Goal: Task Accomplishment & Management: Manage account settings

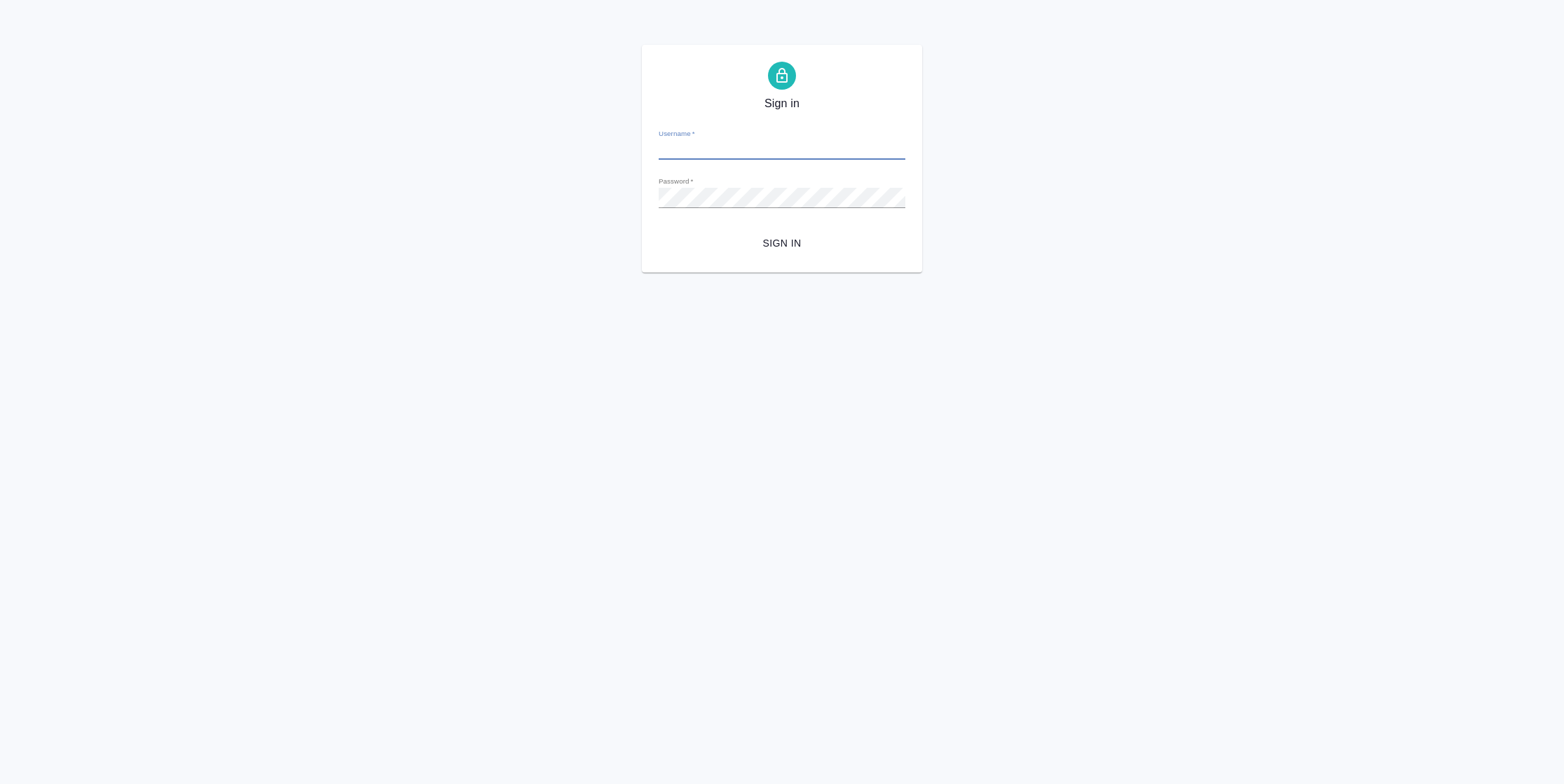
type input "[PERSON_NAME][EMAIL_ADDRESS][DOMAIN_NAME]"
click at [780, 244] on span "Sign in" at bounding box center [782, 243] width 224 height 17
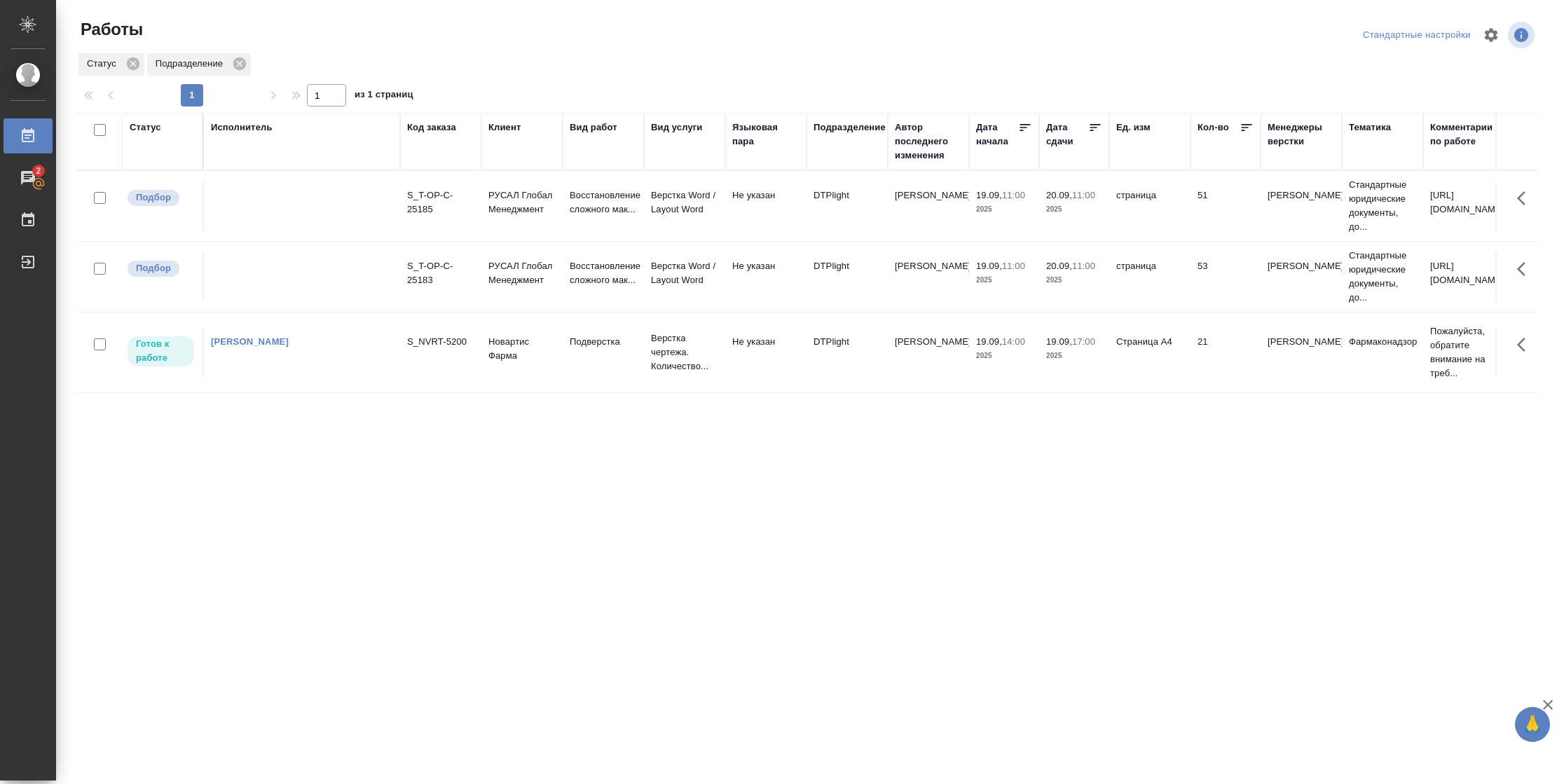
click at [1130, 369] on td "Страница А4" at bounding box center [1149, 352] width 81 height 49
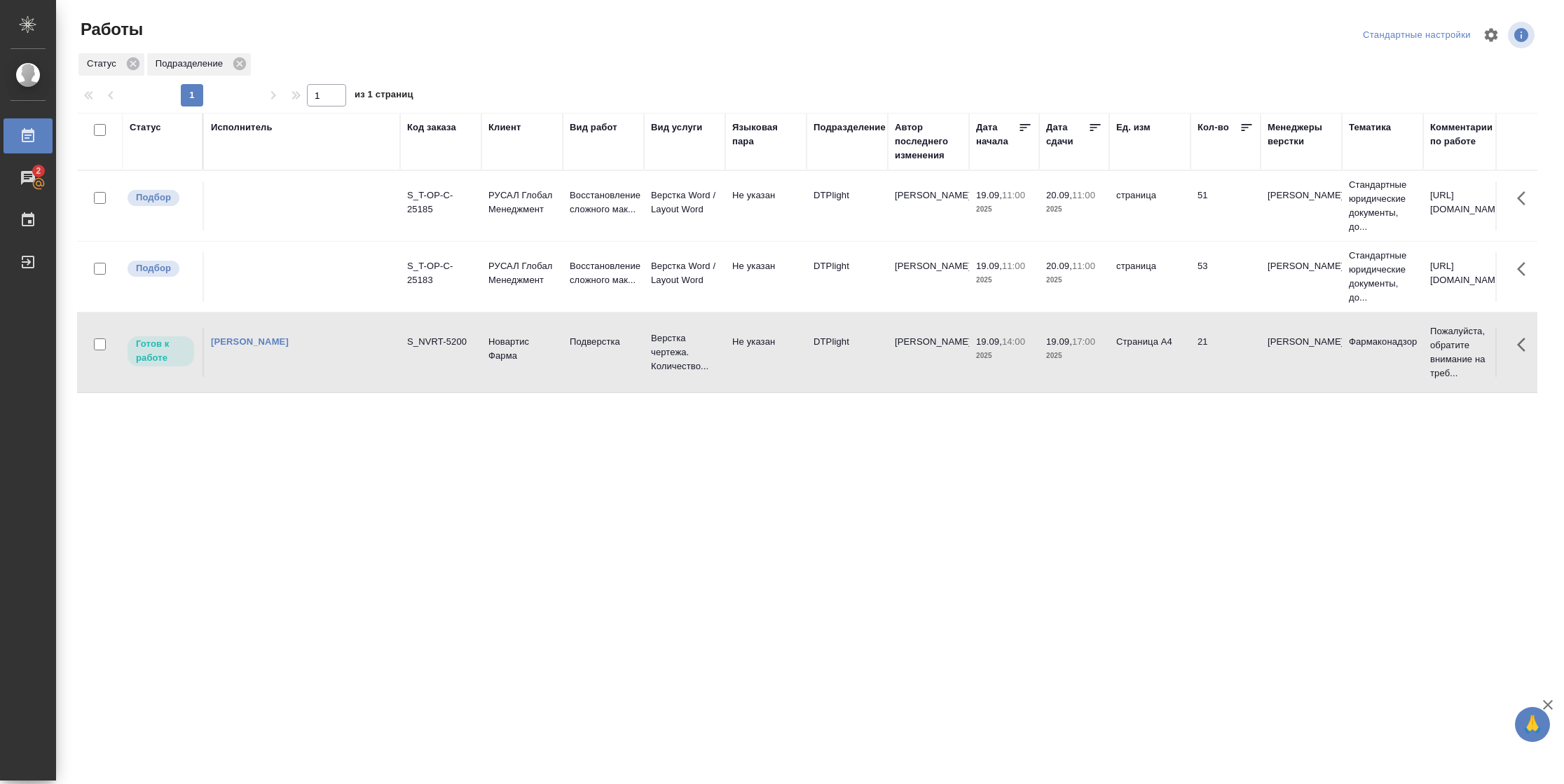
click at [1130, 369] on td "Страница А4" at bounding box center [1149, 352] width 81 height 49
click at [531, 371] on td "Новартис Фарма" at bounding box center [521, 352] width 81 height 49
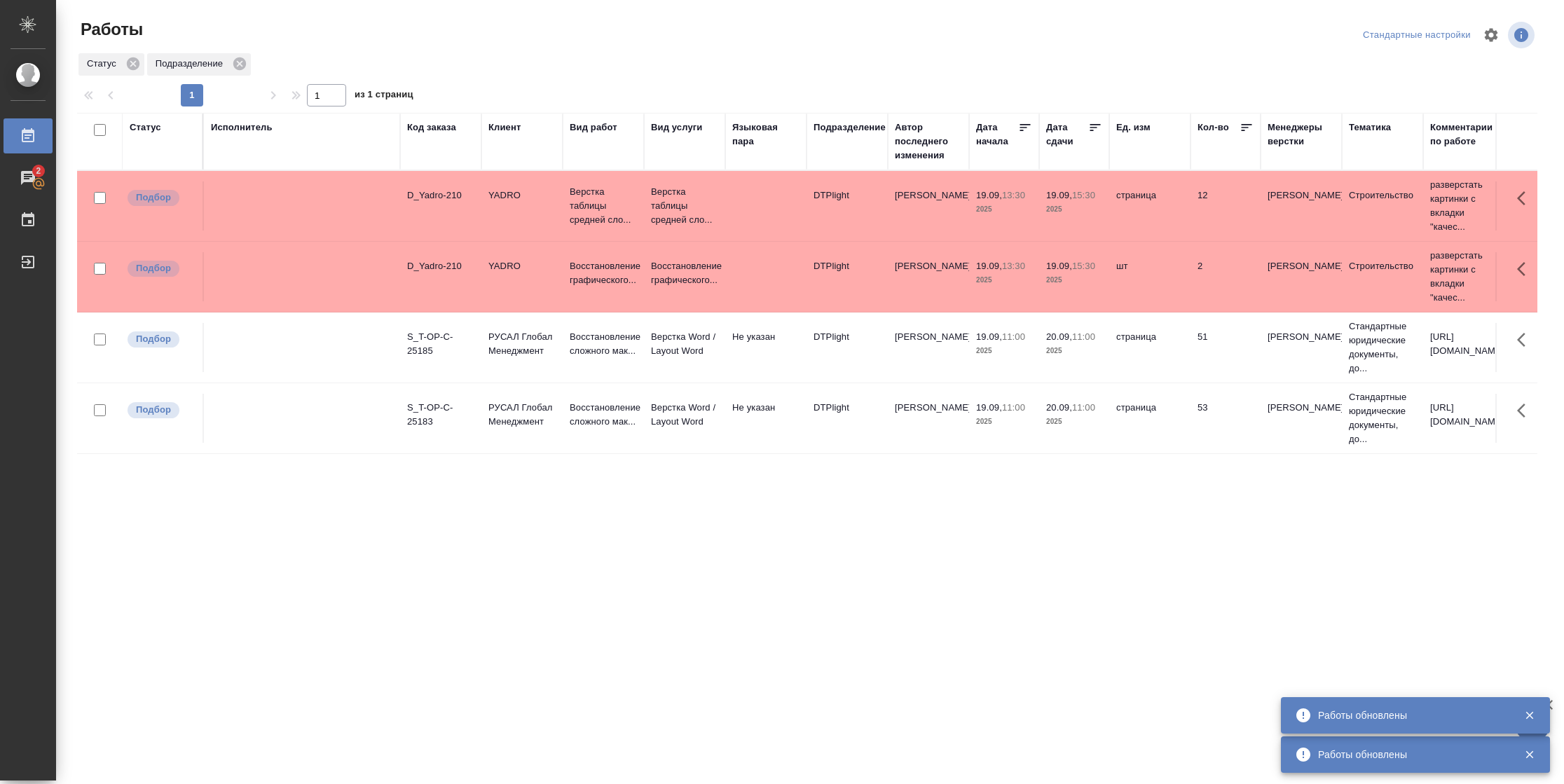
click at [136, 125] on div "Статус" at bounding box center [145, 127] width 31 height 14
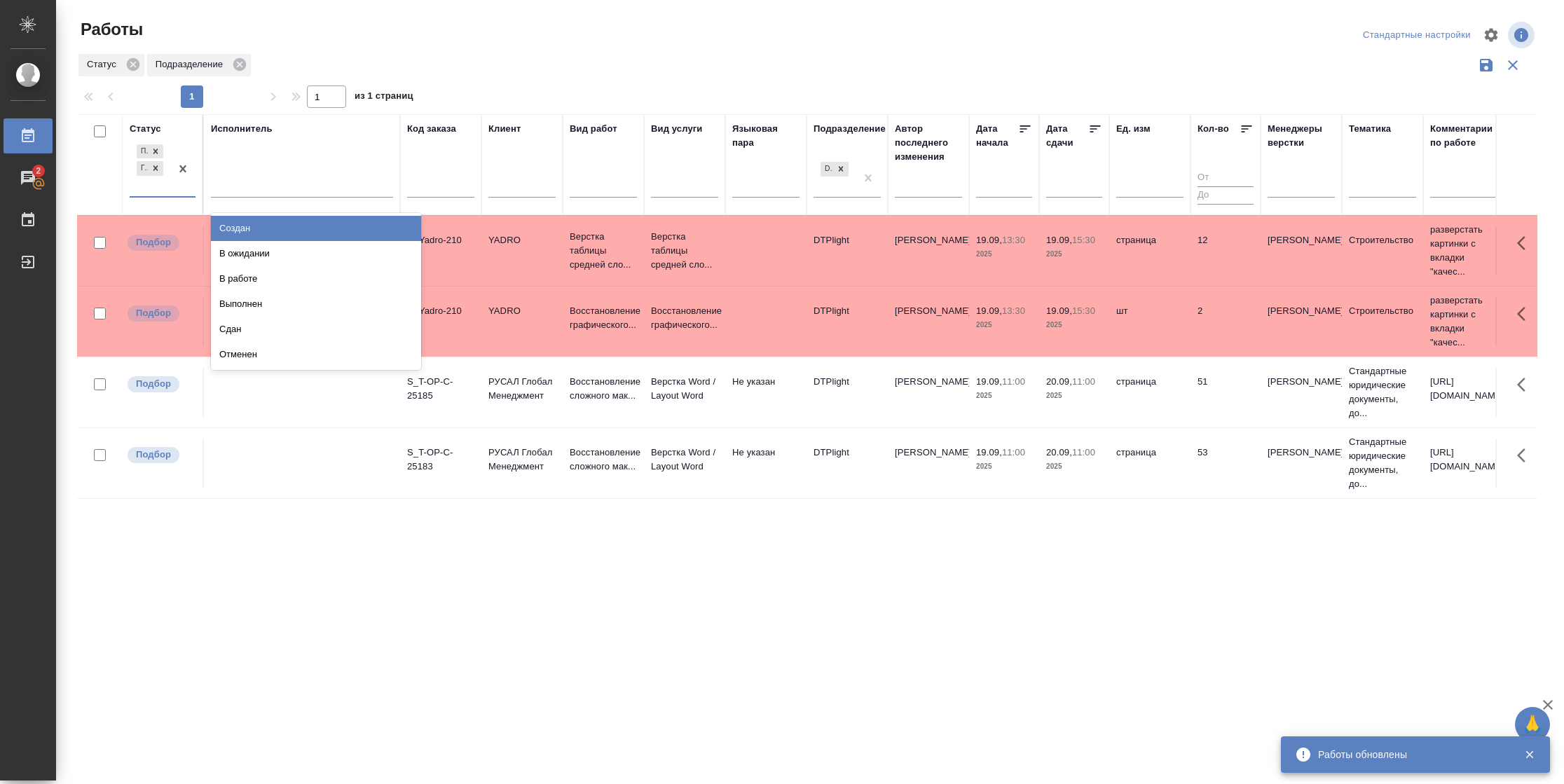
click at [156, 188] on div "Подбор Готов к работе" at bounding box center [150, 168] width 40 height 54
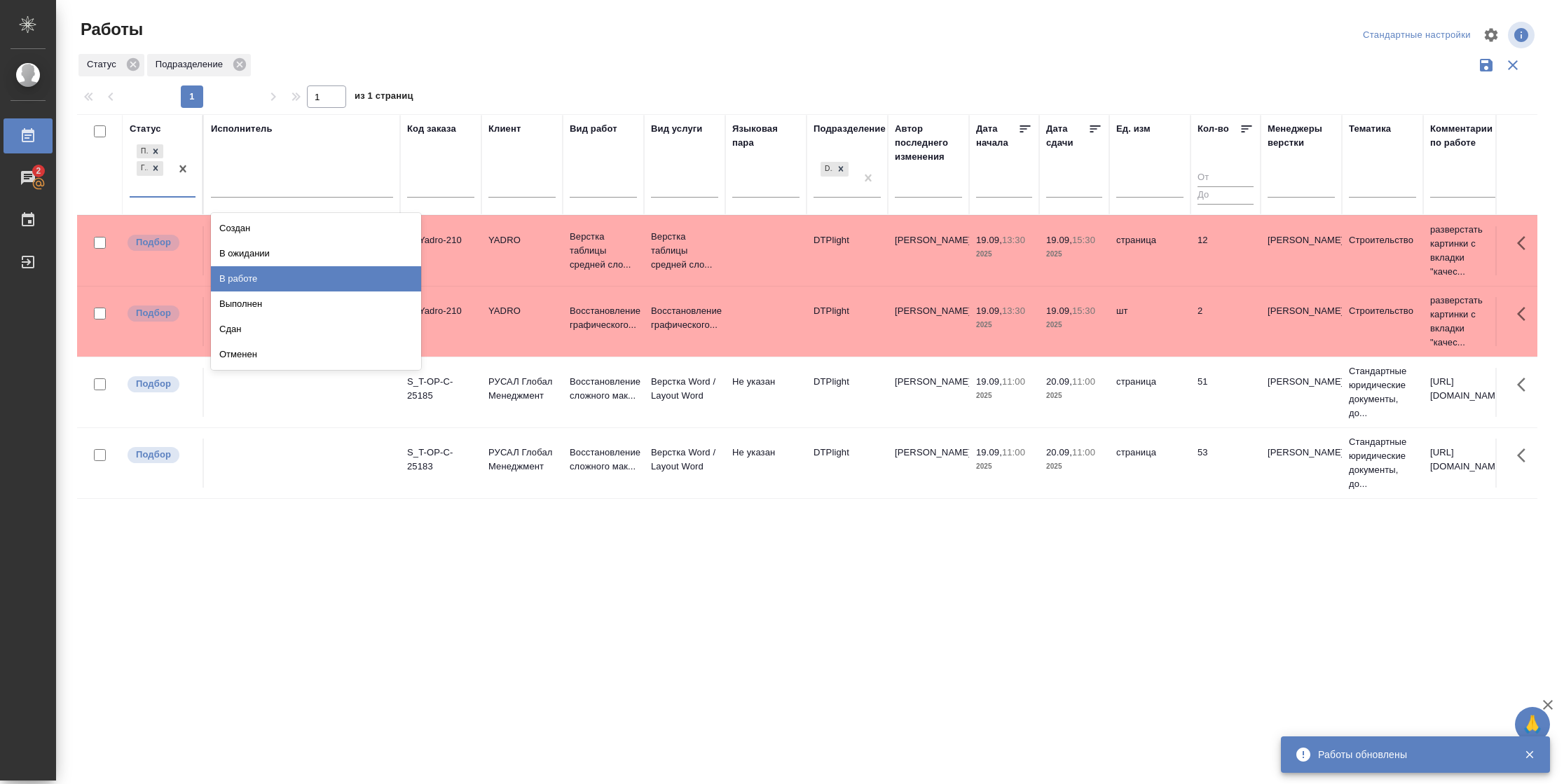
click at [264, 278] on div "В работе" at bounding box center [315, 278] width 211 height 25
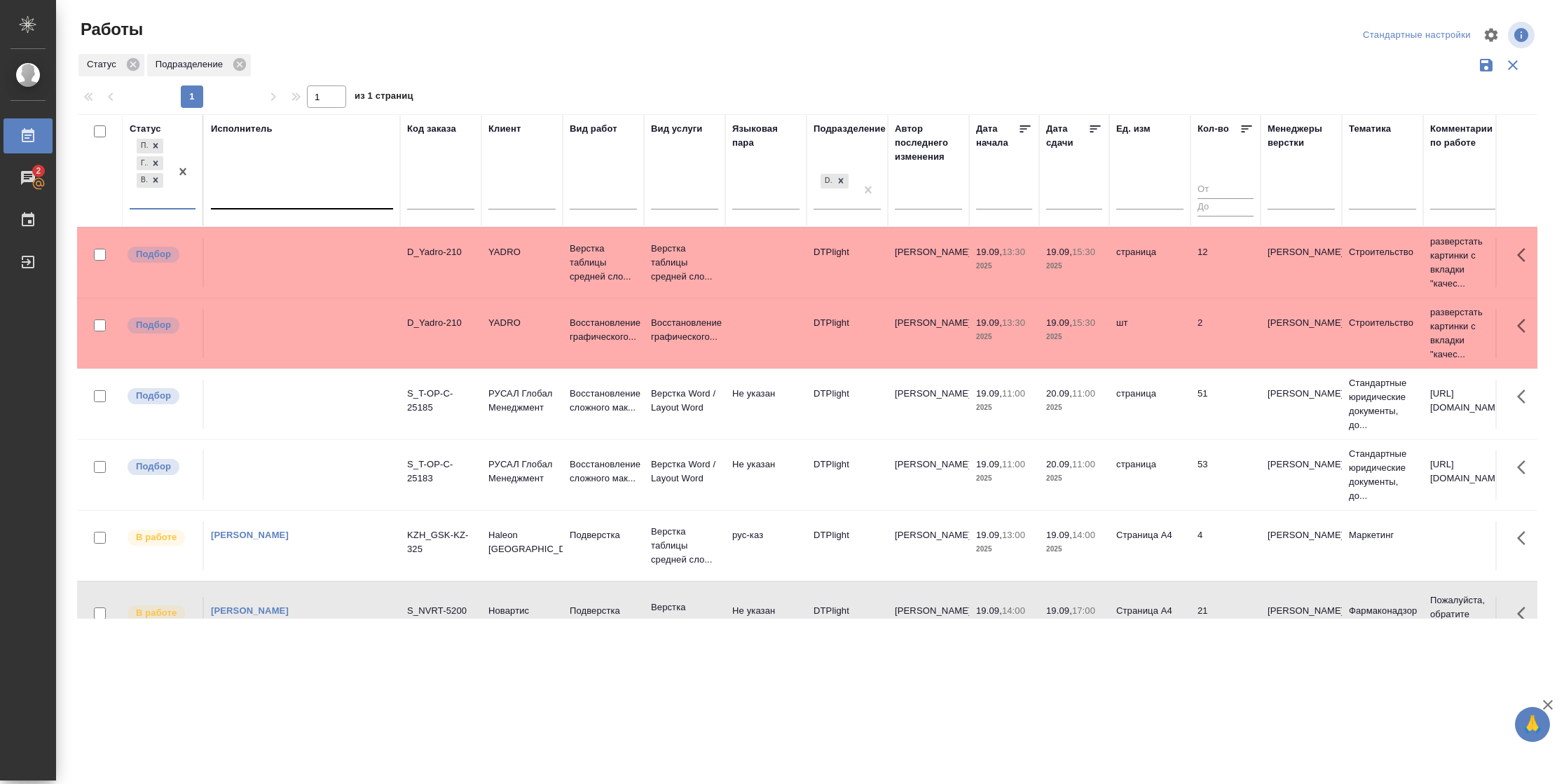
click at [258, 189] on div at bounding box center [302, 195] width 182 height 20
click at [259, 238] on div "Свои работы" at bounding box center [315, 239] width 211 height 25
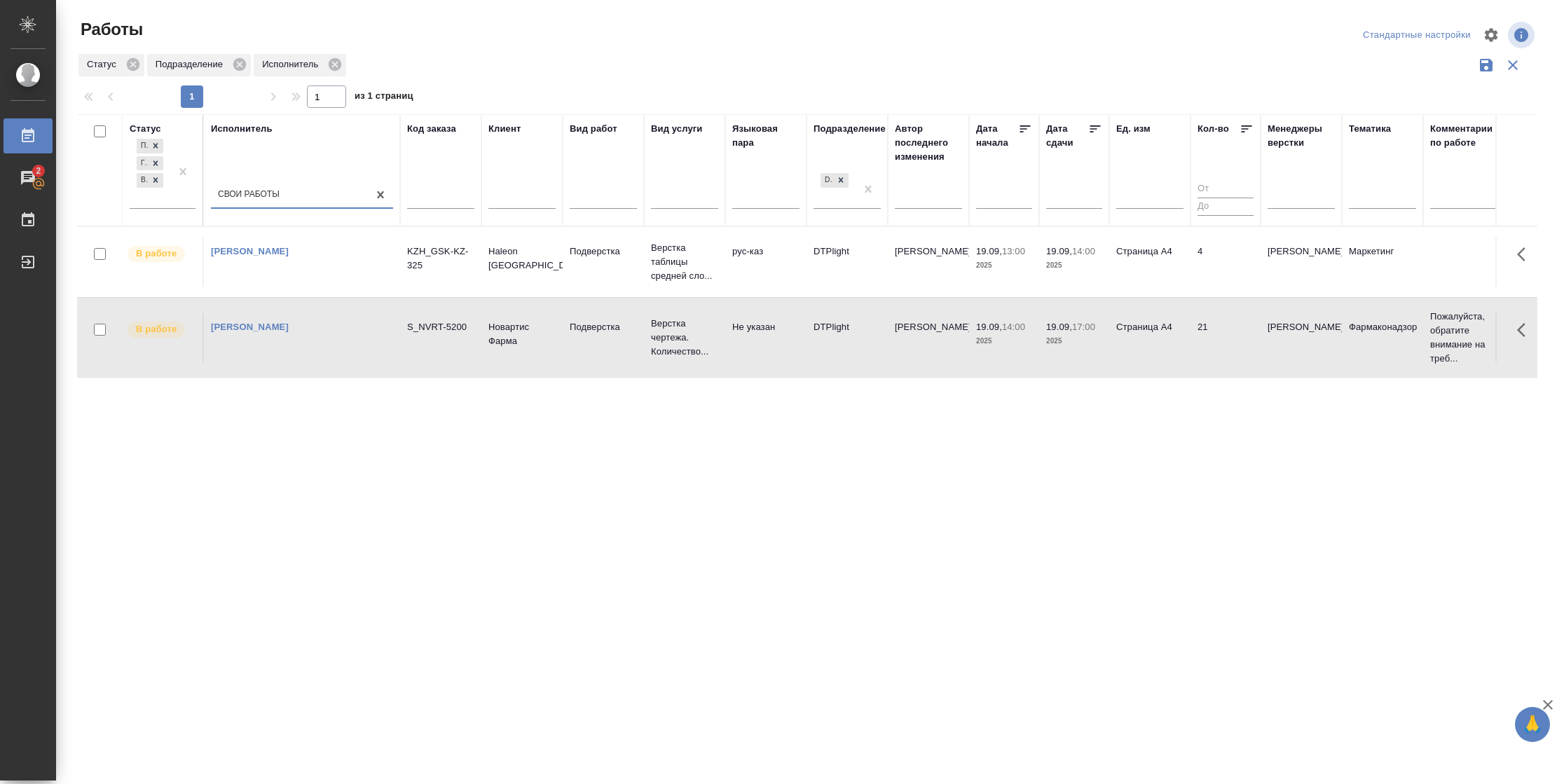
click at [1226, 265] on td "4" at bounding box center [1225, 261] width 70 height 49
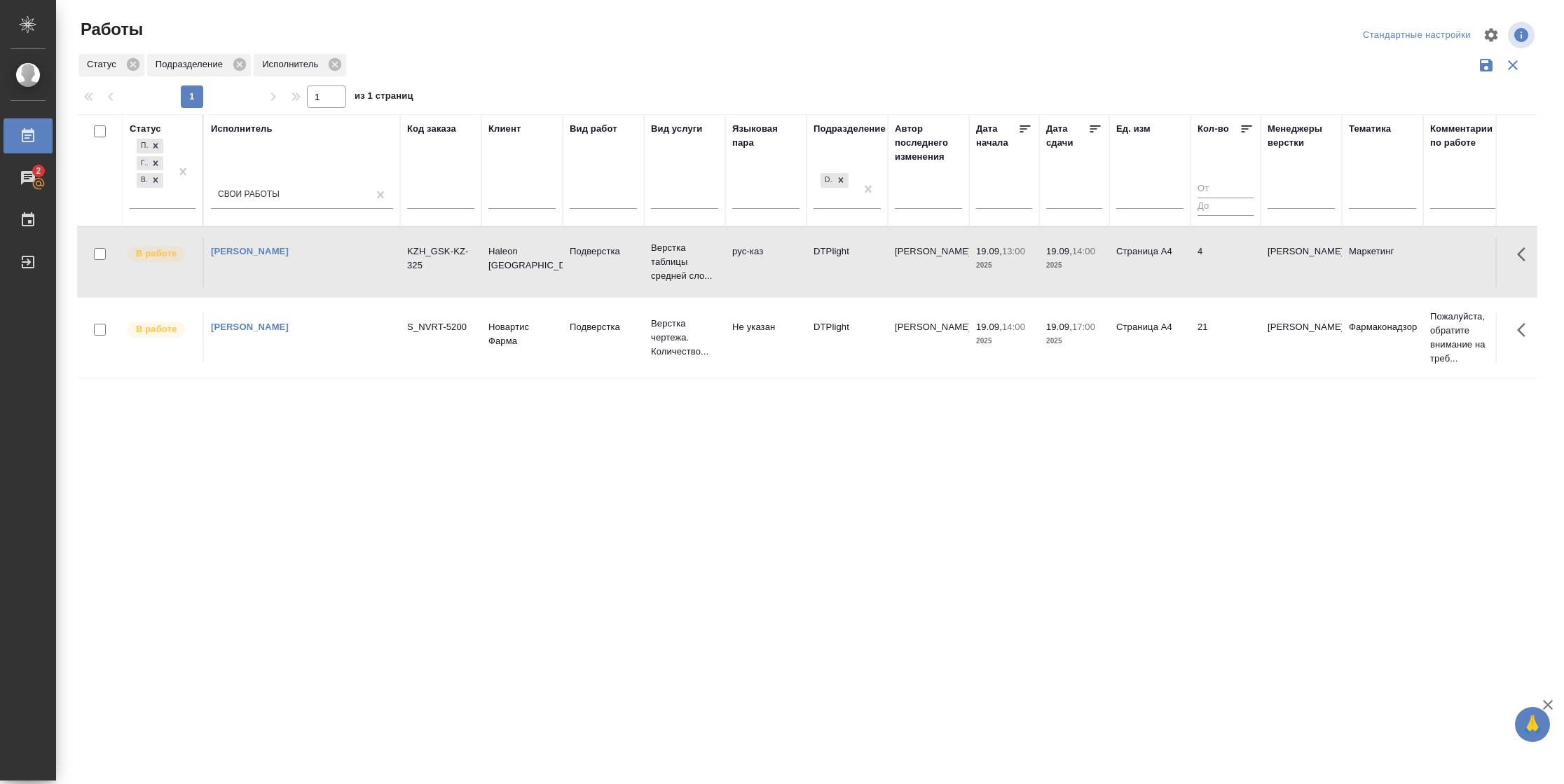
click at [1226, 265] on td "4" at bounding box center [1225, 261] width 70 height 49
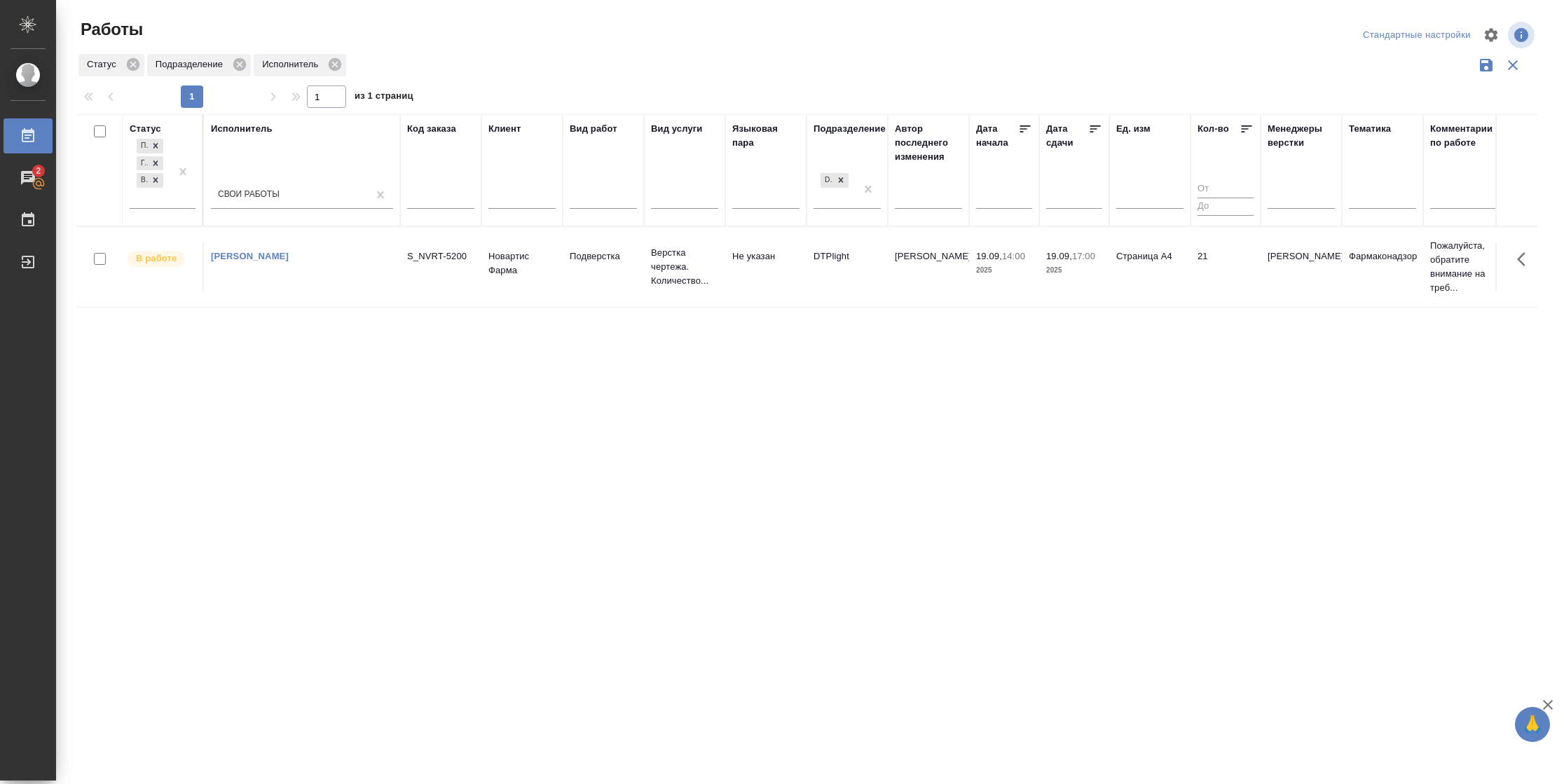
click at [1207, 280] on td "21" at bounding box center [1225, 267] width 70 height 49
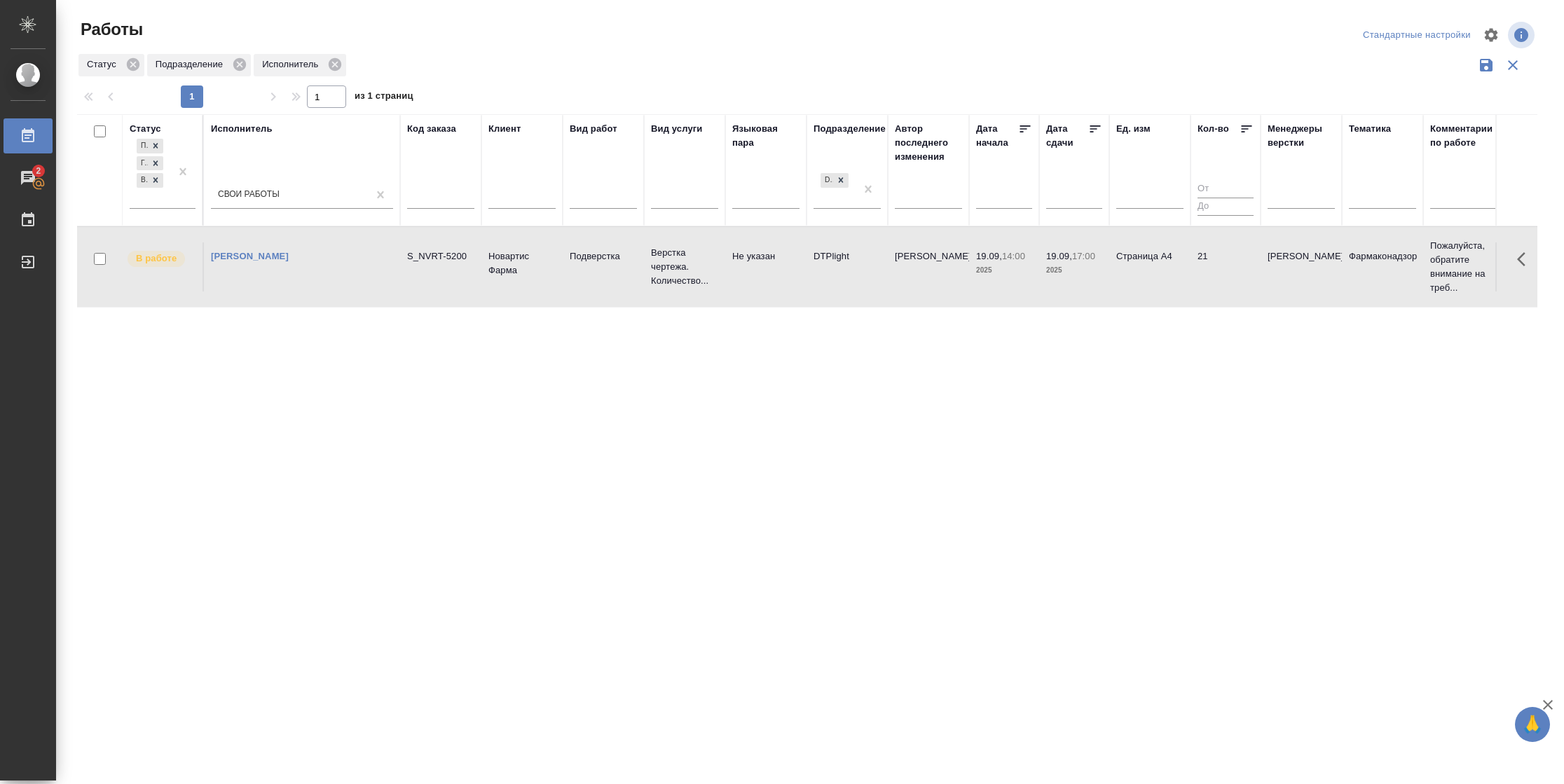
click at [1129, 290] on td "Страница А4" at bounding box center [1149, 267] width 81 height 49
click at [1167, 273] on td "Страница А4" at bounding box center [1149, 267] width 81 height 49
click at [1010, 292] on tr "В работе Васильева Наталья Геннадьевна S_NVRT-5200 Новартис Фарма Подверстка Ве…" at bounding box center [1475, 267] width 2795 height 81
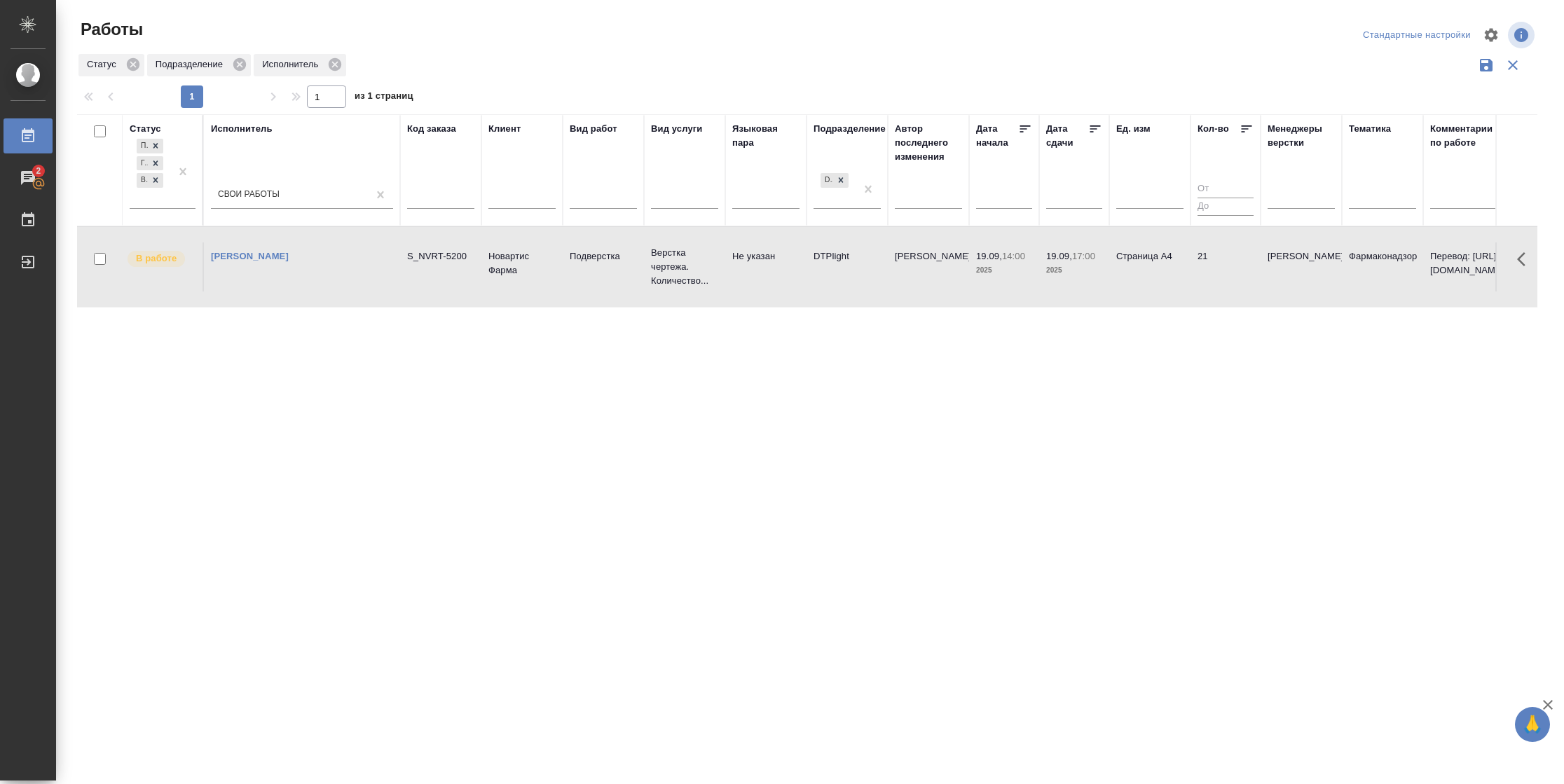
click at [1010, 292] on tr "В работе Васильева Наталья Геннадьевна S_NVRT-5200 Новартис Фарма Подверстка Ве…" at bounding box center [1475, 267] width 2795 height 81
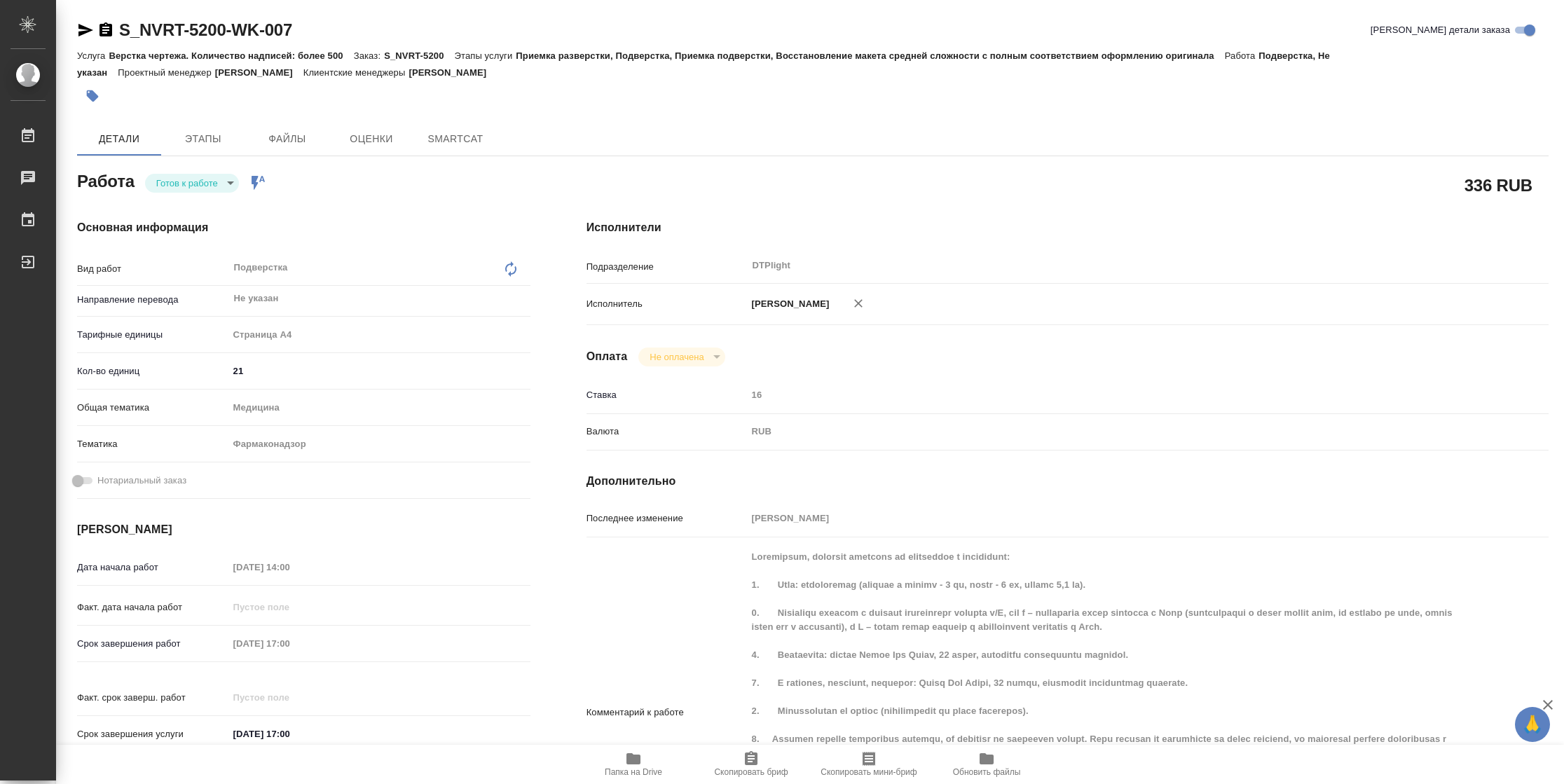
type textarea "x"
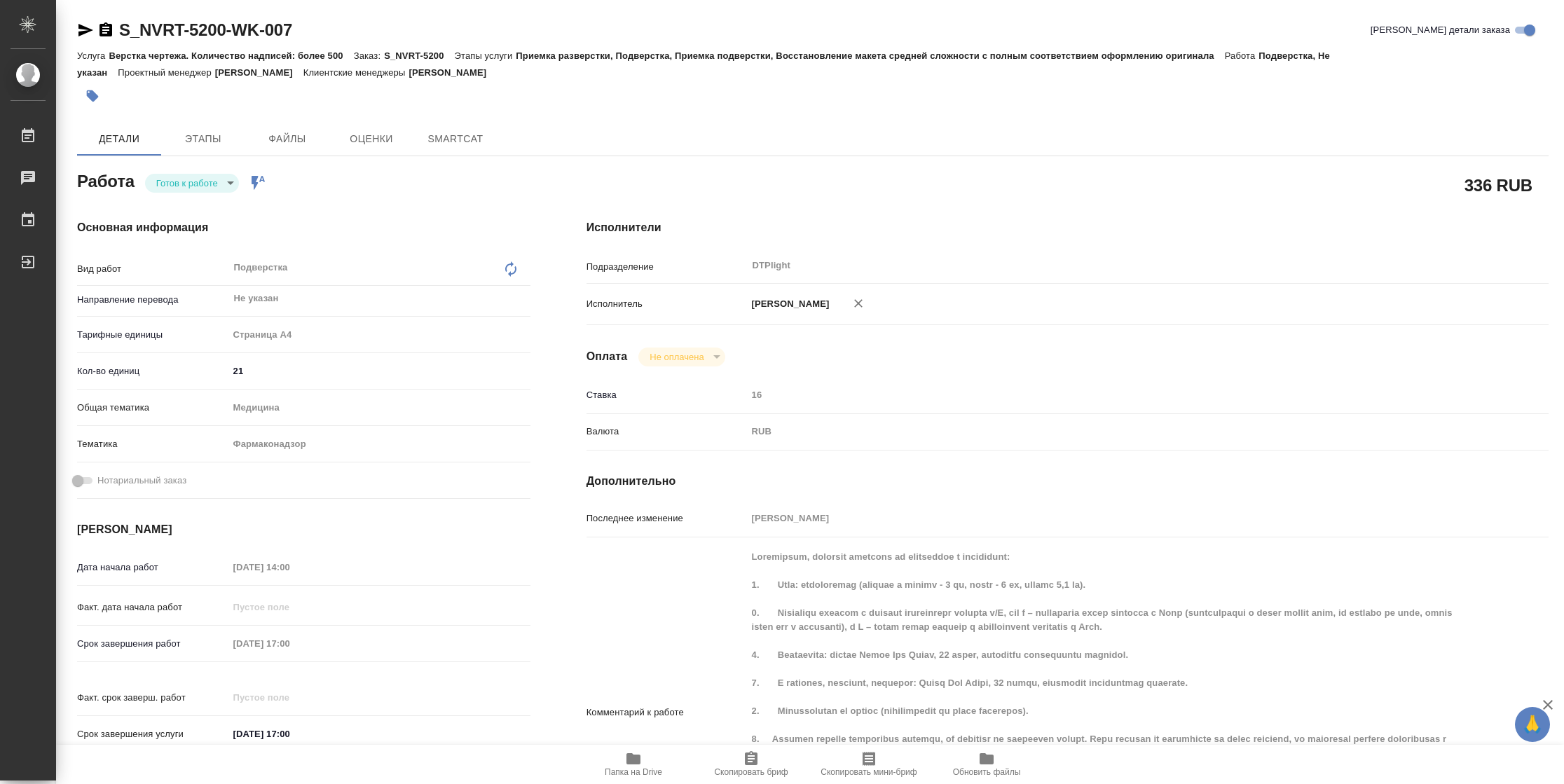
type textarea "x"
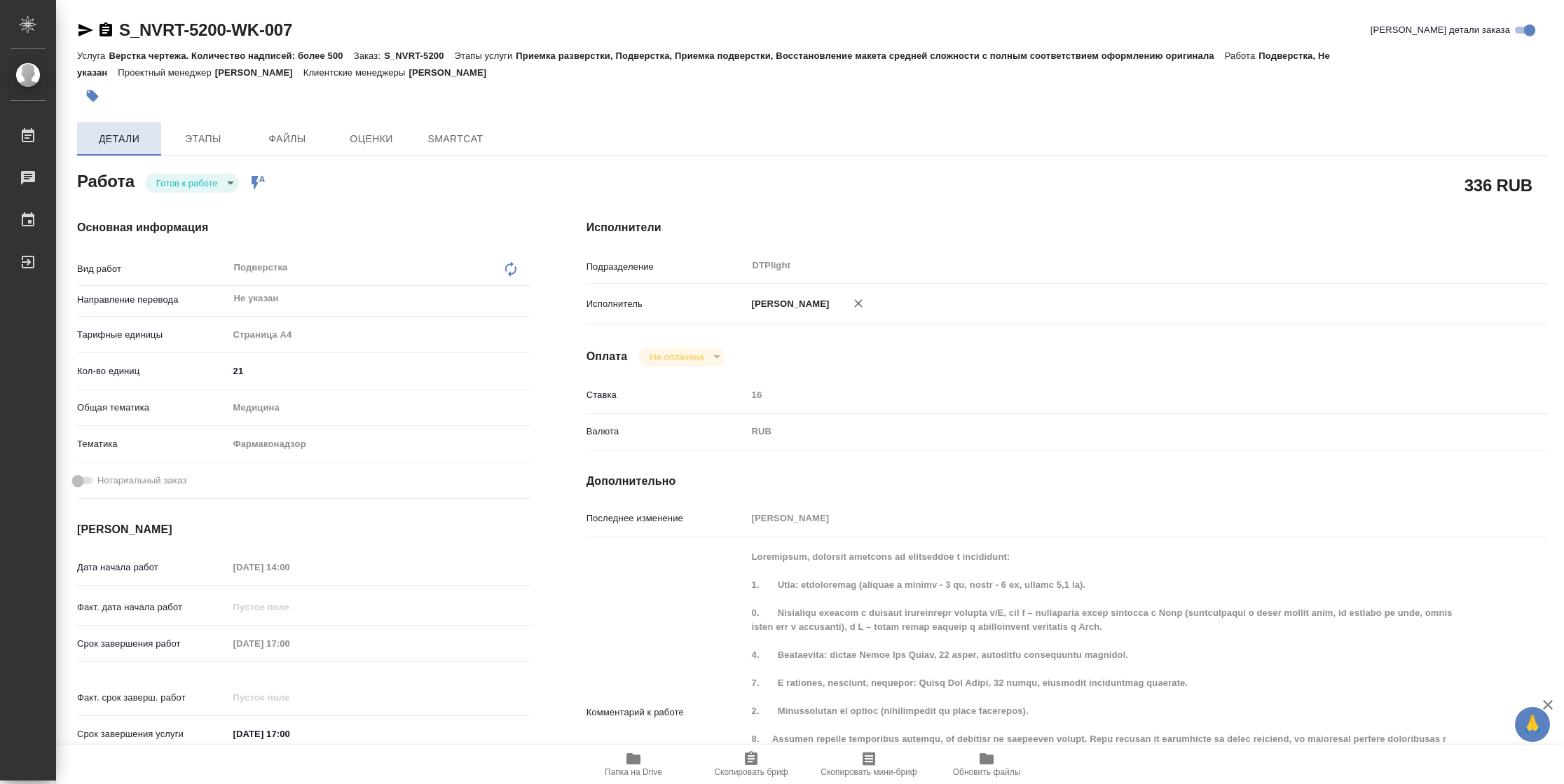
type textarea "x"
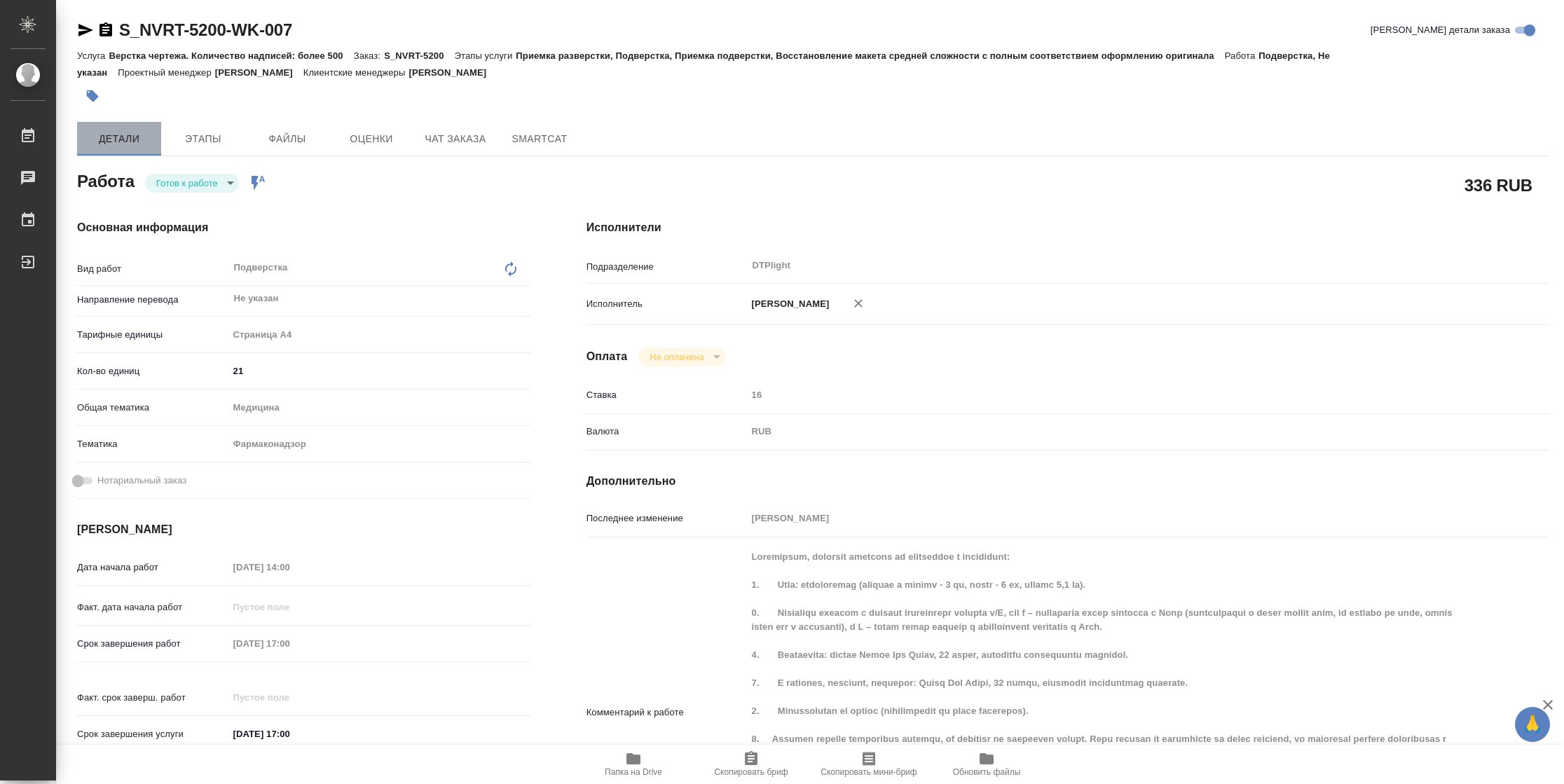
click at [140, 134] on span "Детали" at bounding box center [119, 139] width 67 height 17
type textarea "x"
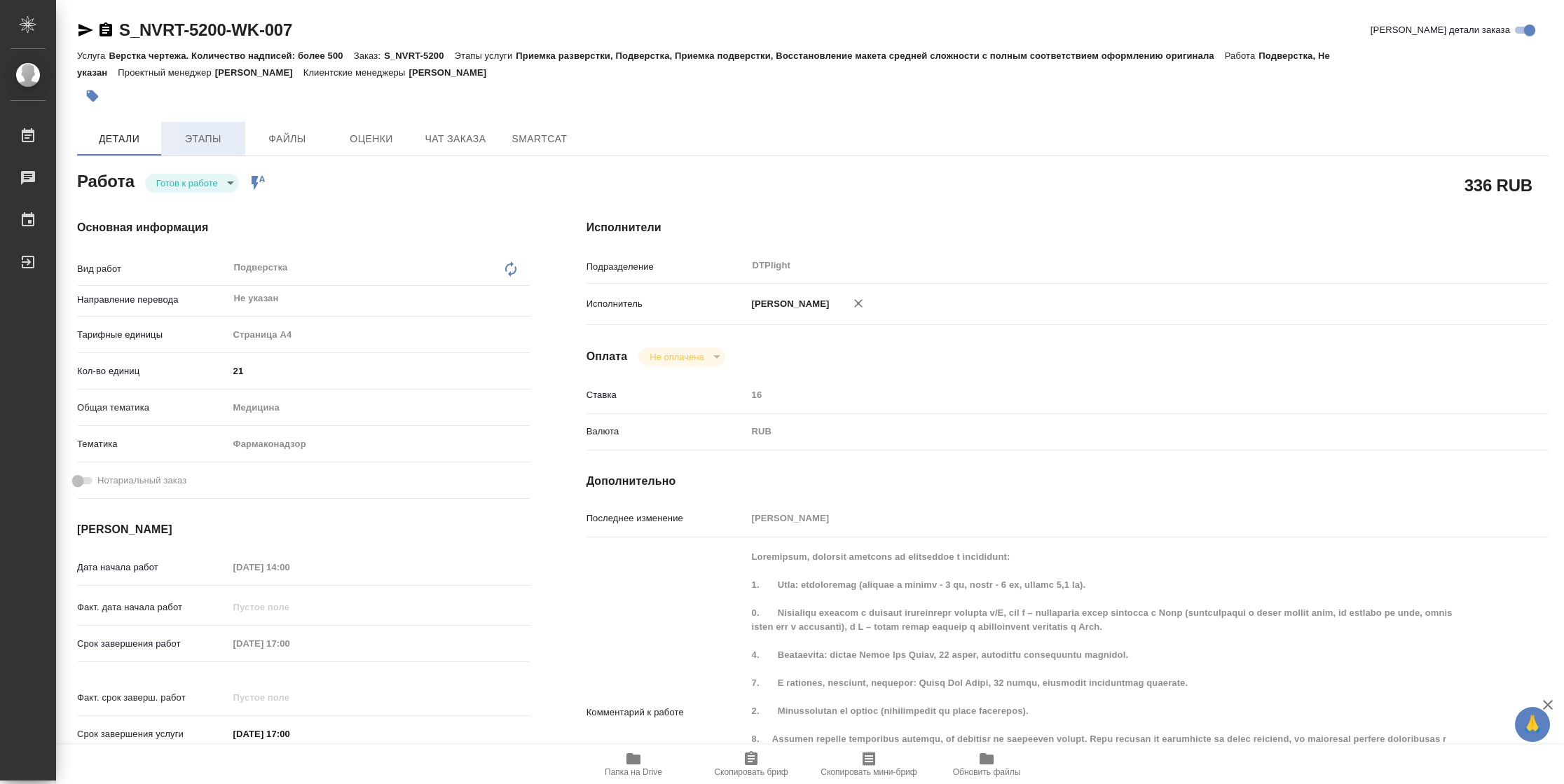
type textarea "x"
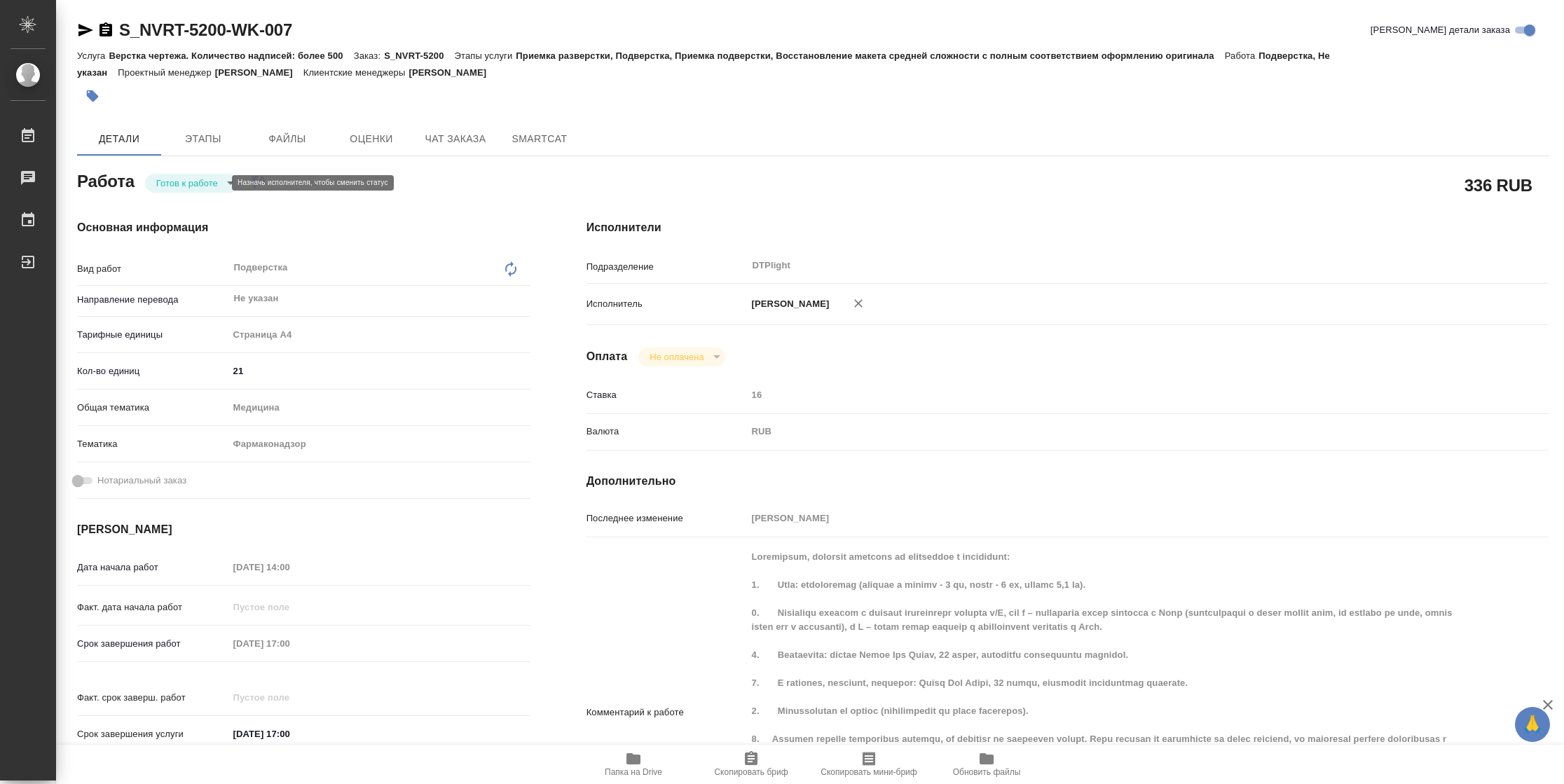
type textarea "x"
click at [178, 187] on body "🙏 .cls-1 fill:#fff; AWATERA Vasilyeva Natalia Работы Чаты График Выйти S_NVRT-5…" at bounding box center [782, 392] width 1564 height 784
click at [180, 192] on li "В работе" at bounding box center [192, 183] width 94 height 24
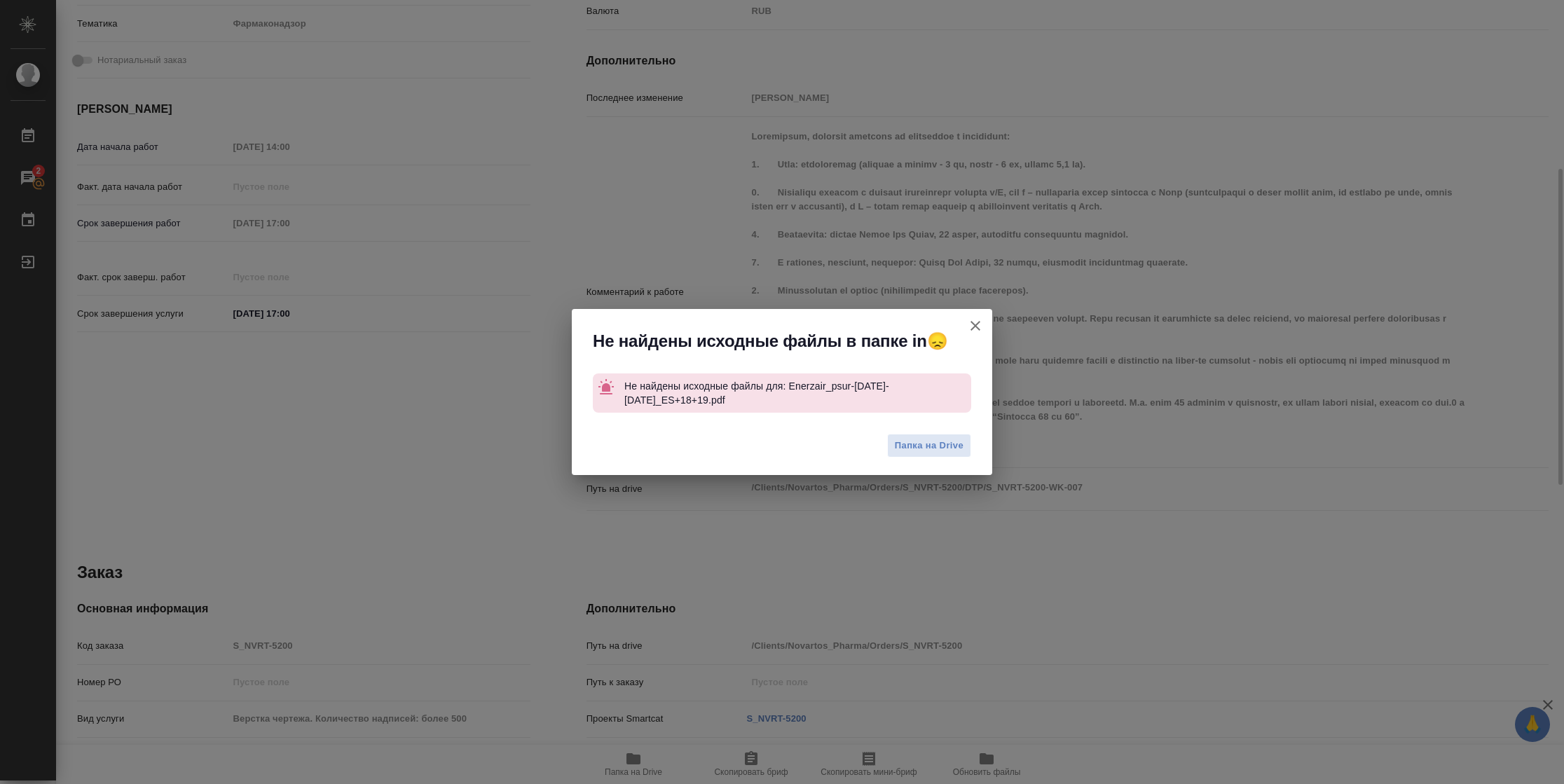
type textarea "x"
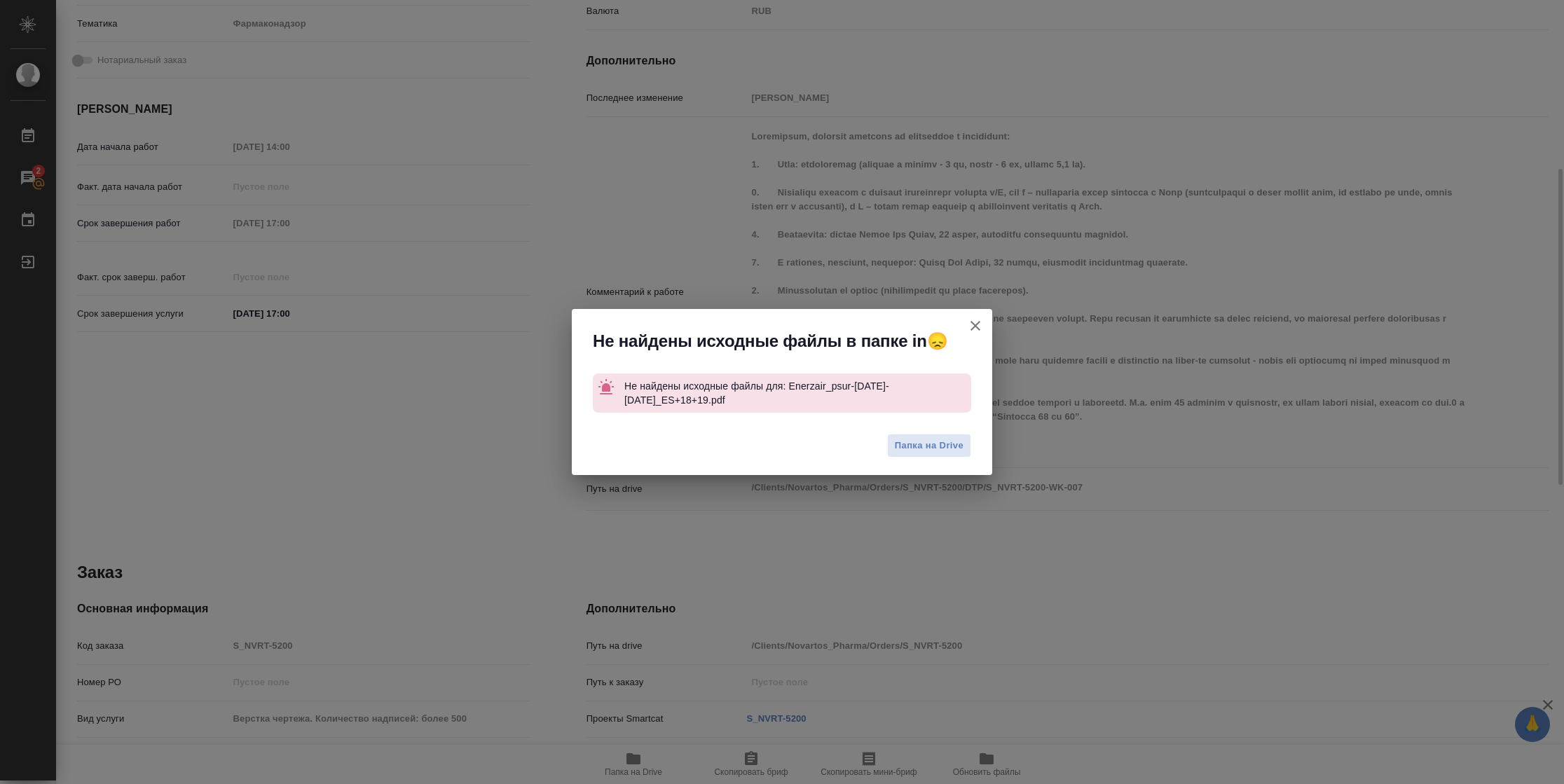
type textarea "x"
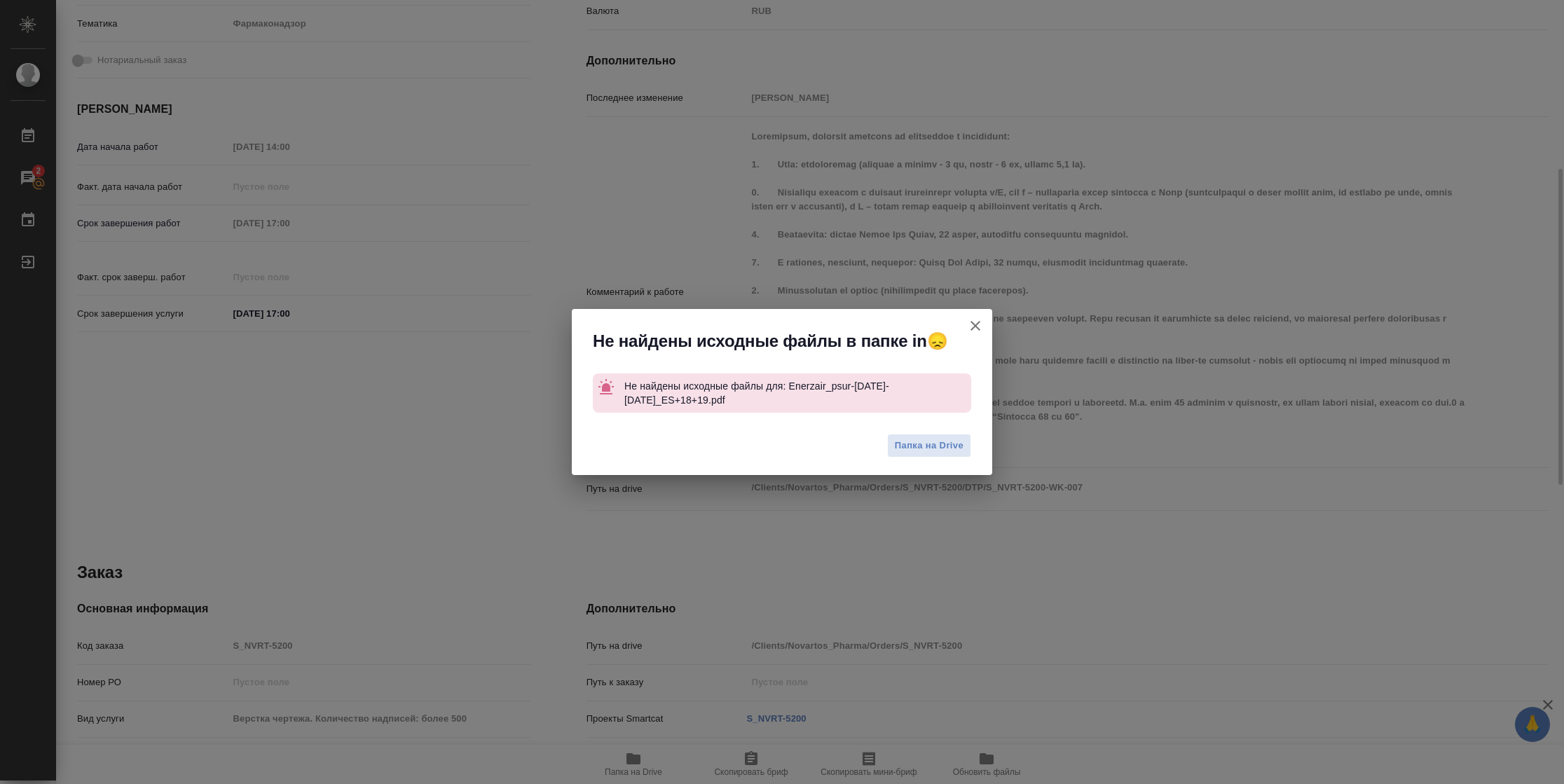
type textarea "x"
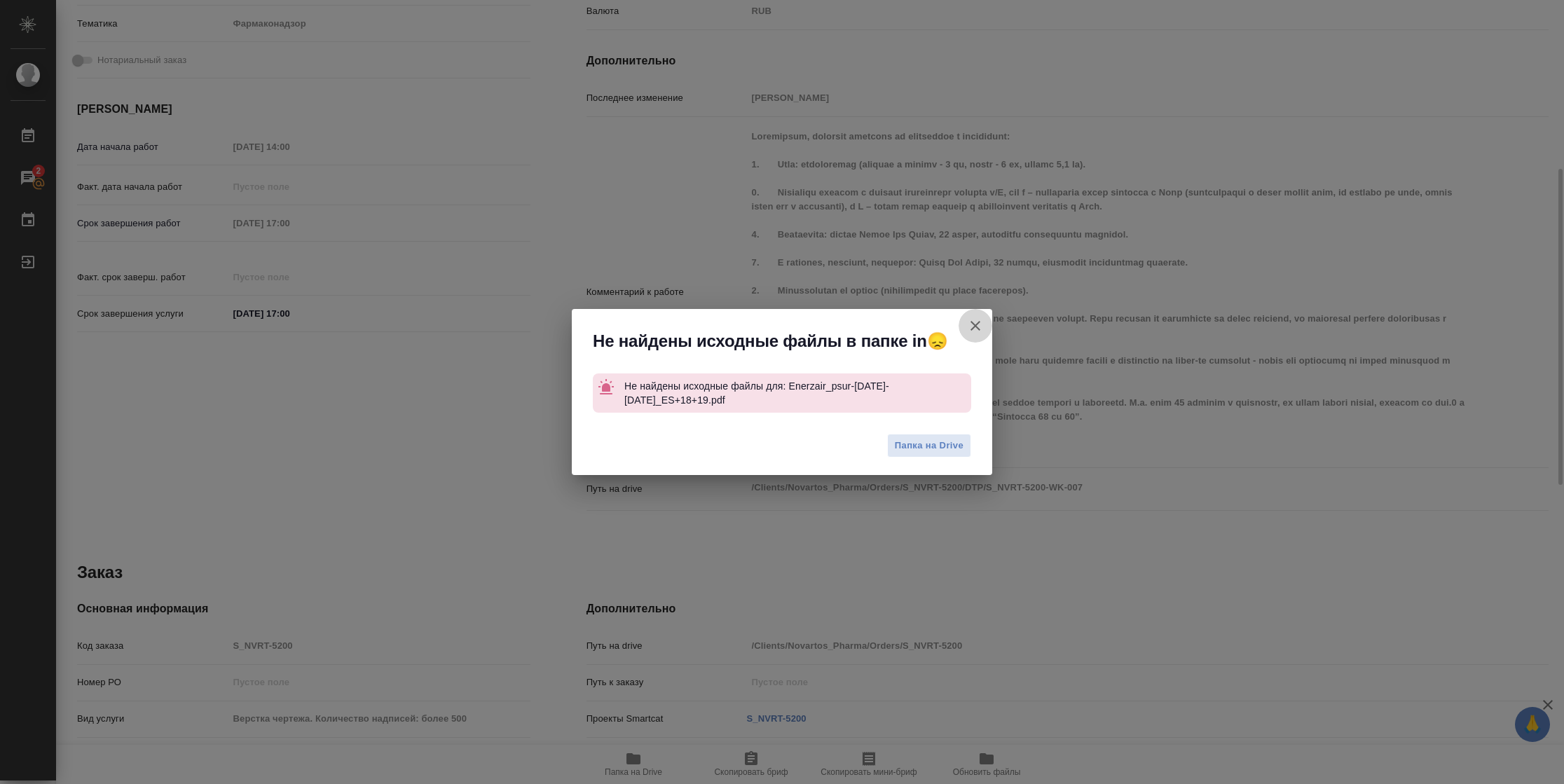
click at [970, 326] on icon "button" at bounding box center [975, 325] width 17 height 17
type textarea "x"
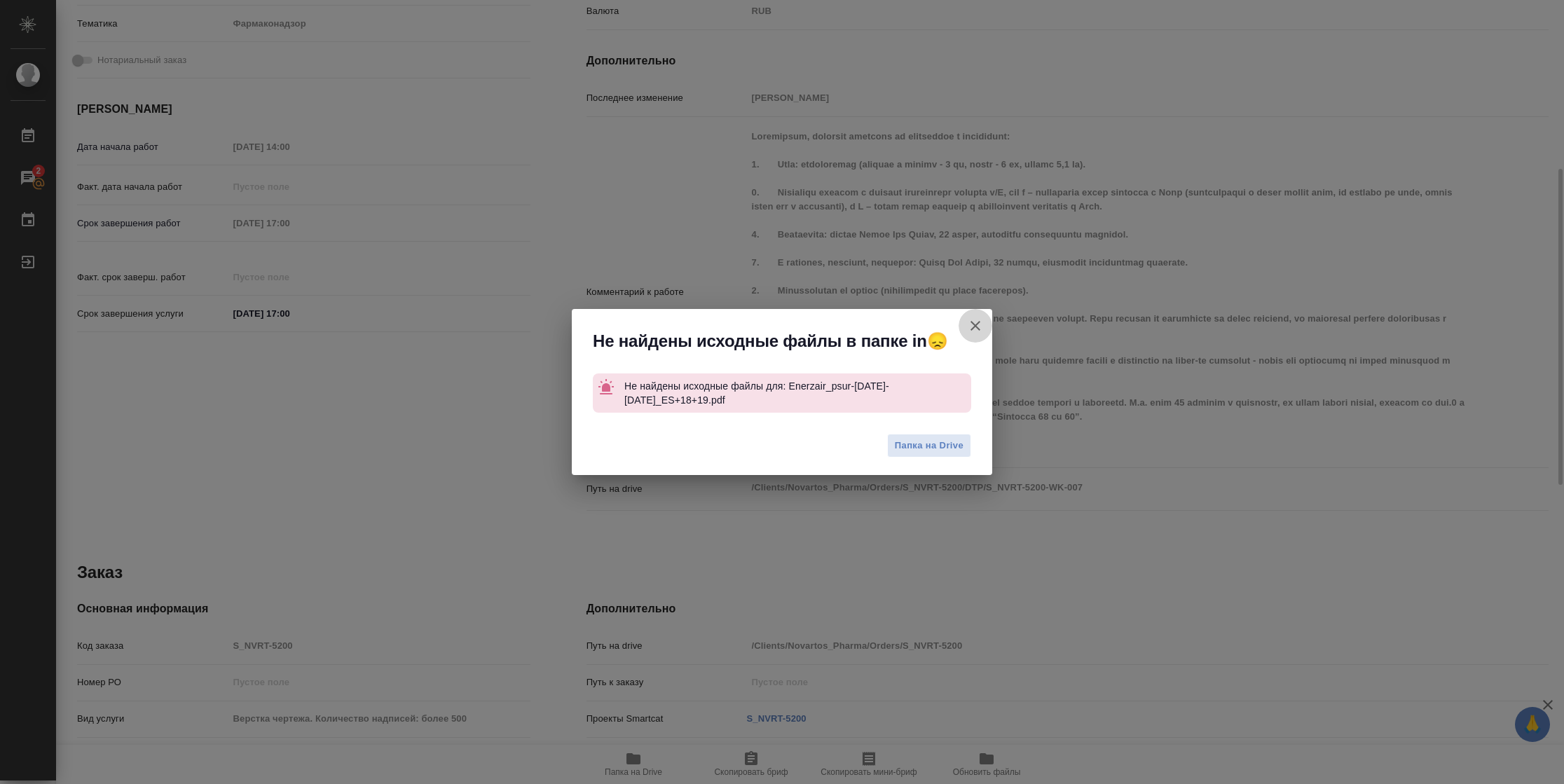
type textarea "x"
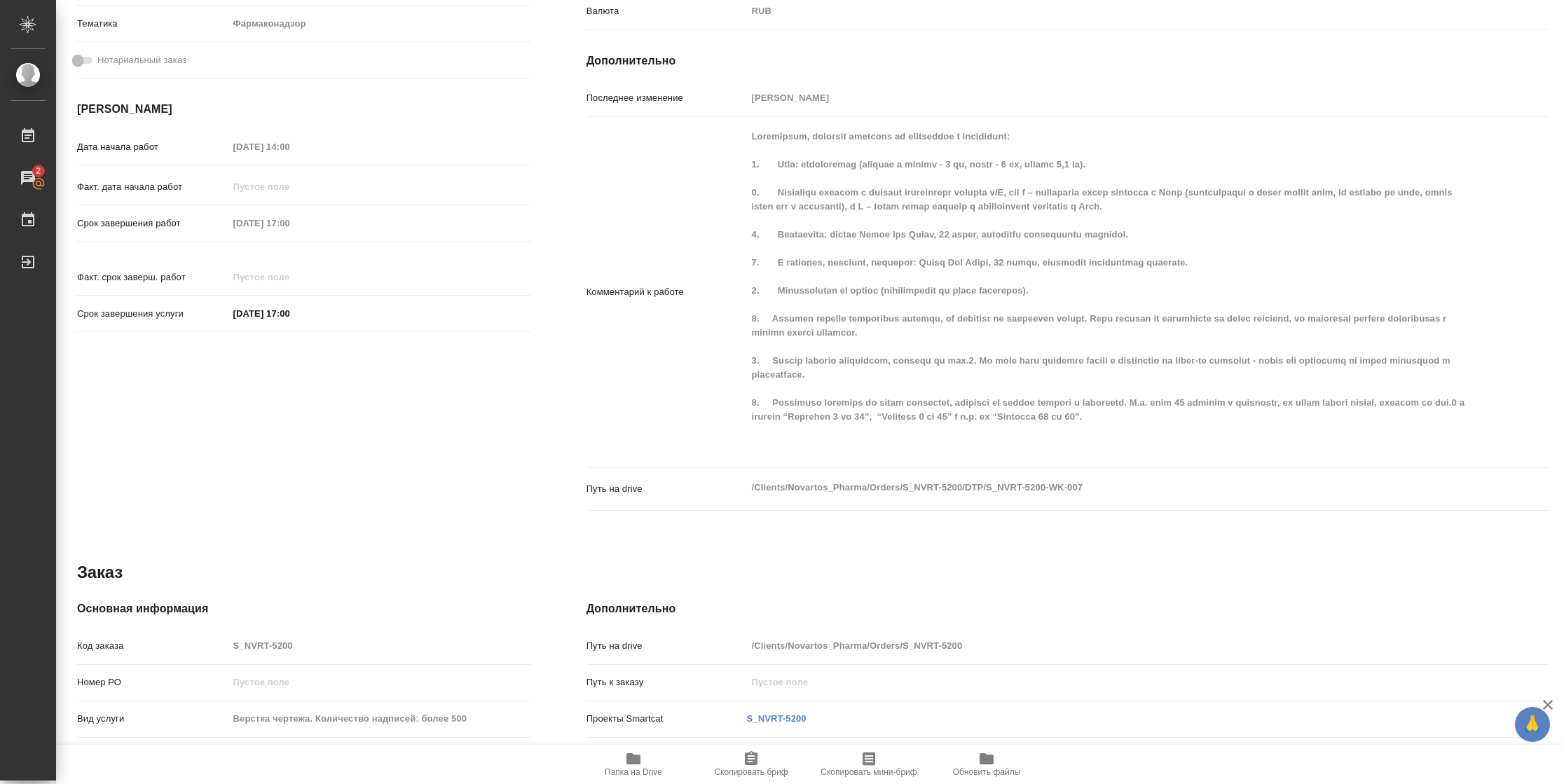
scroll to position [0, 0]
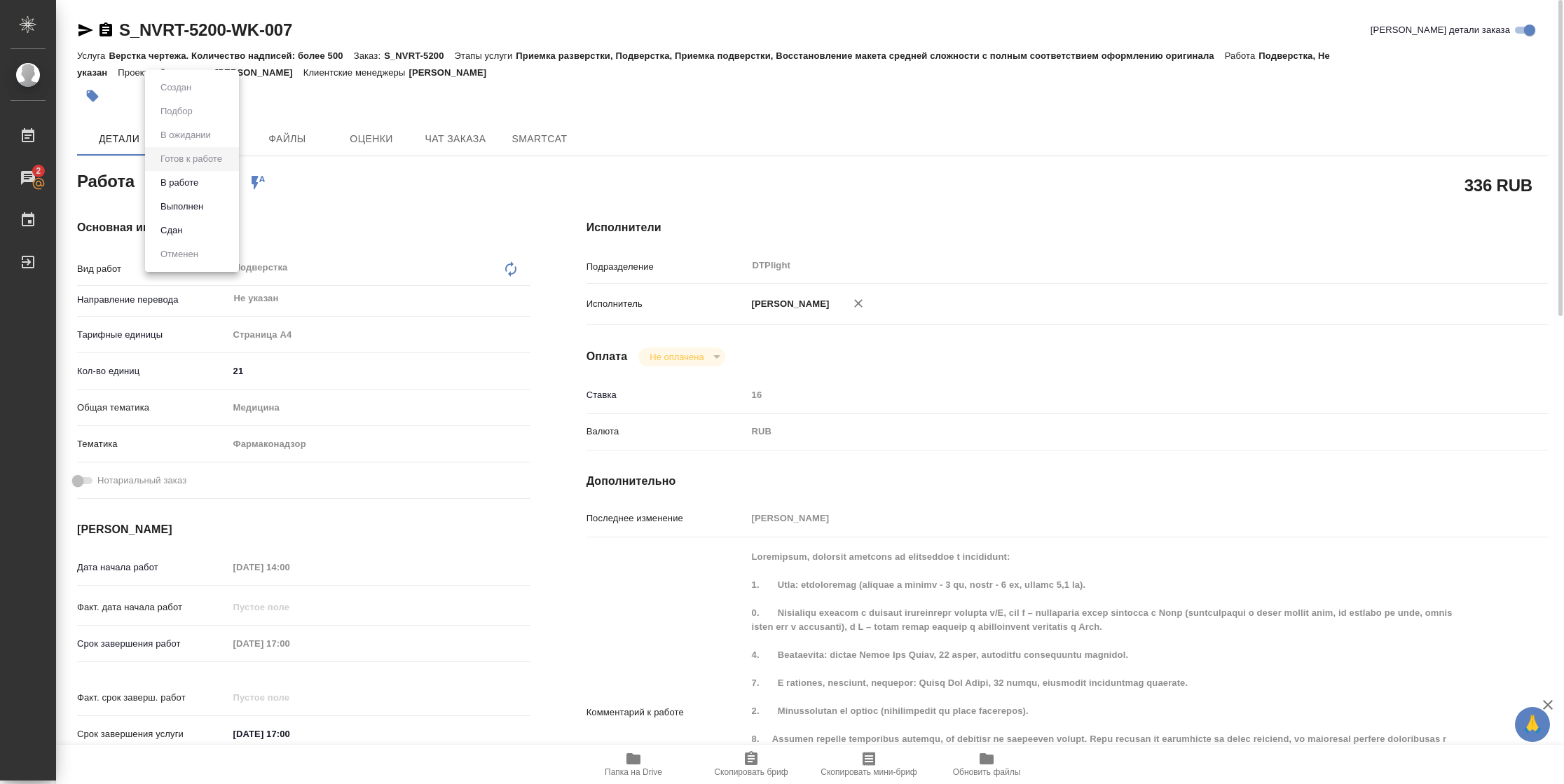
click at [177, 188] on body "🙏 .cls-1 fill:#fff; AWATERA Vasilyeva Natalia Работы 2 Чаты График Выйти S_NVRT…" at bounding box center [782, 392] width 1564 height 784
click at [177, 188] on button "В работе" at bounding box center [179, 182] width 46 height 16
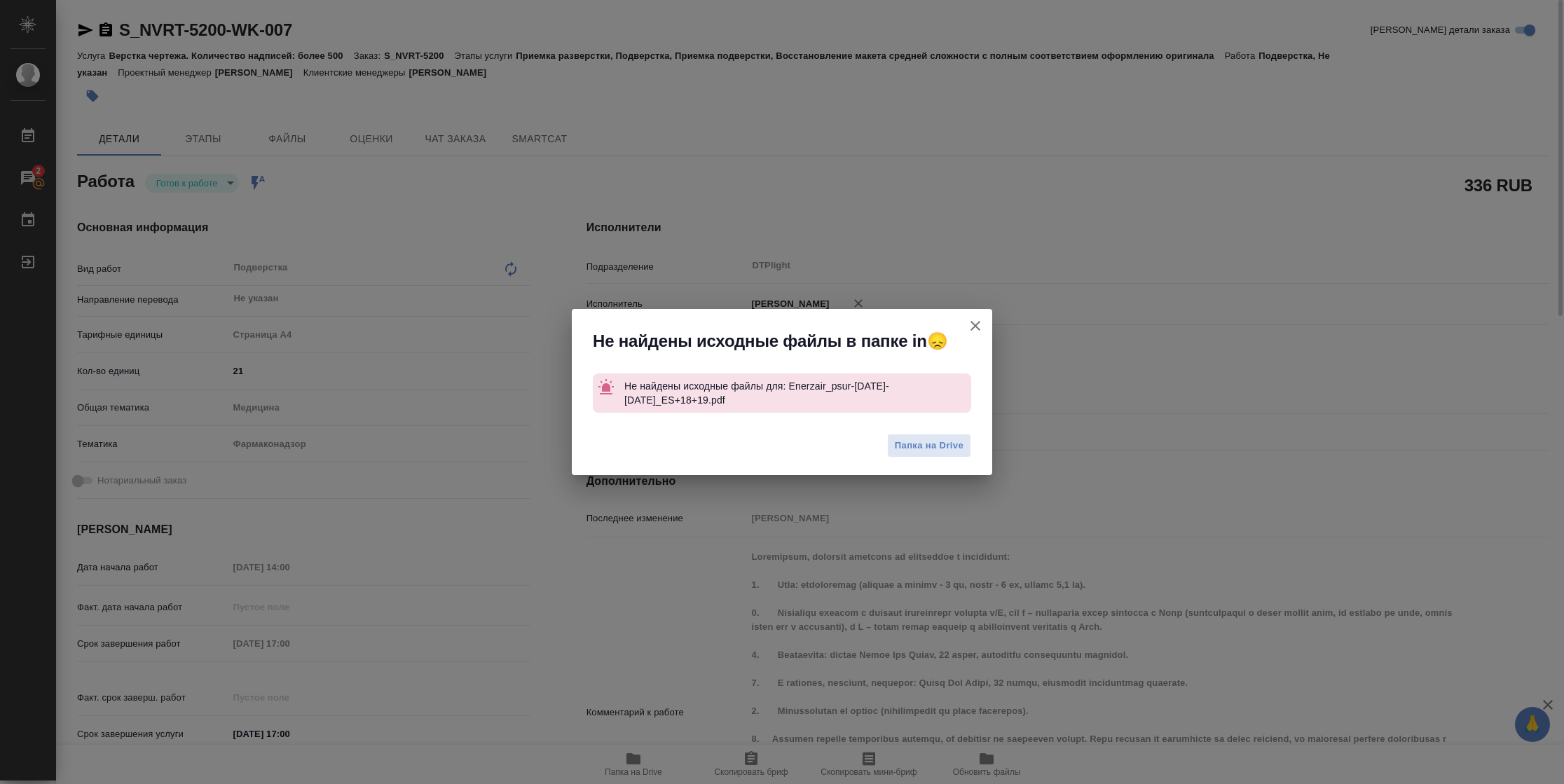
type textarea "x"
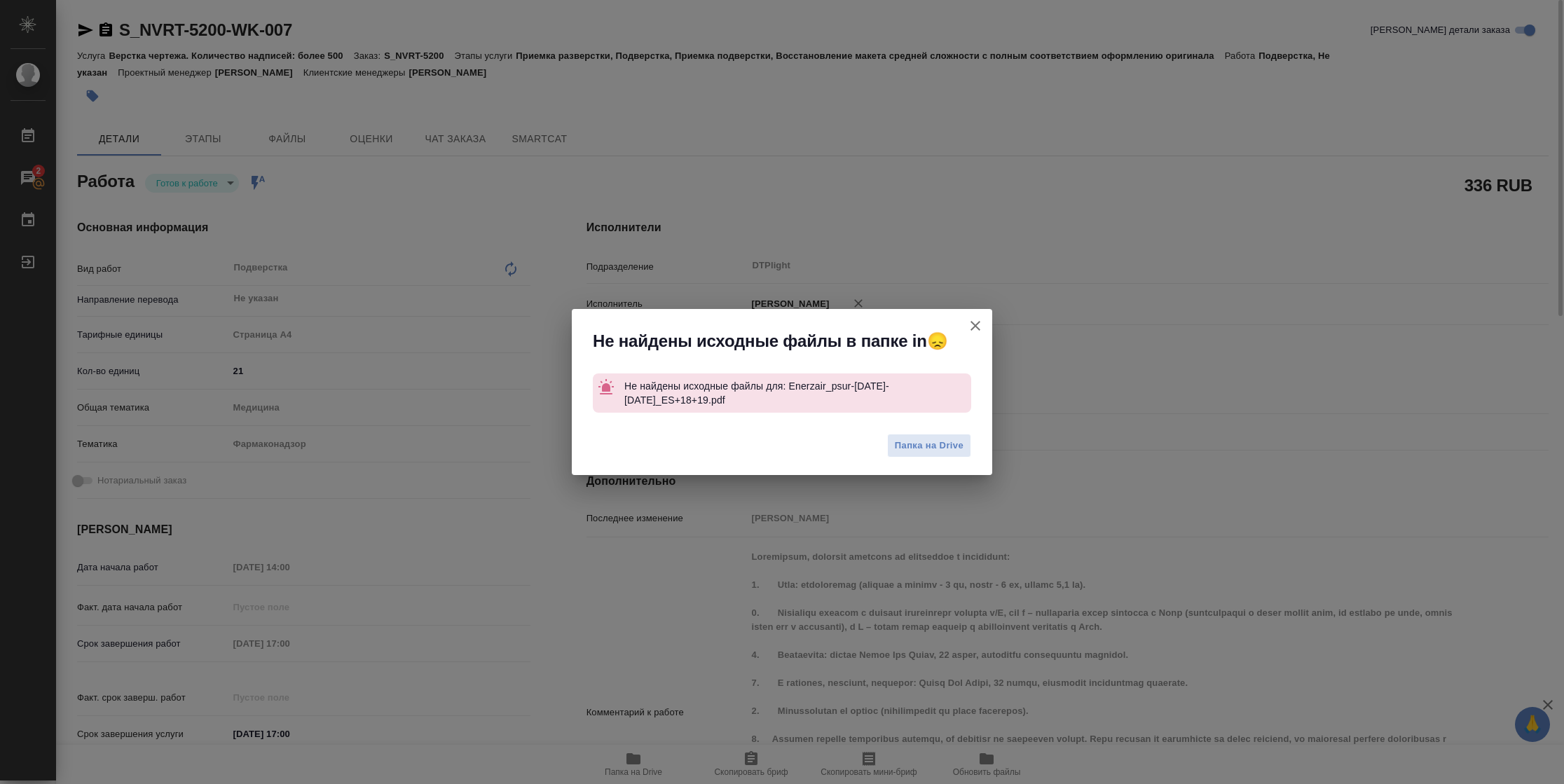
type textarea "x"
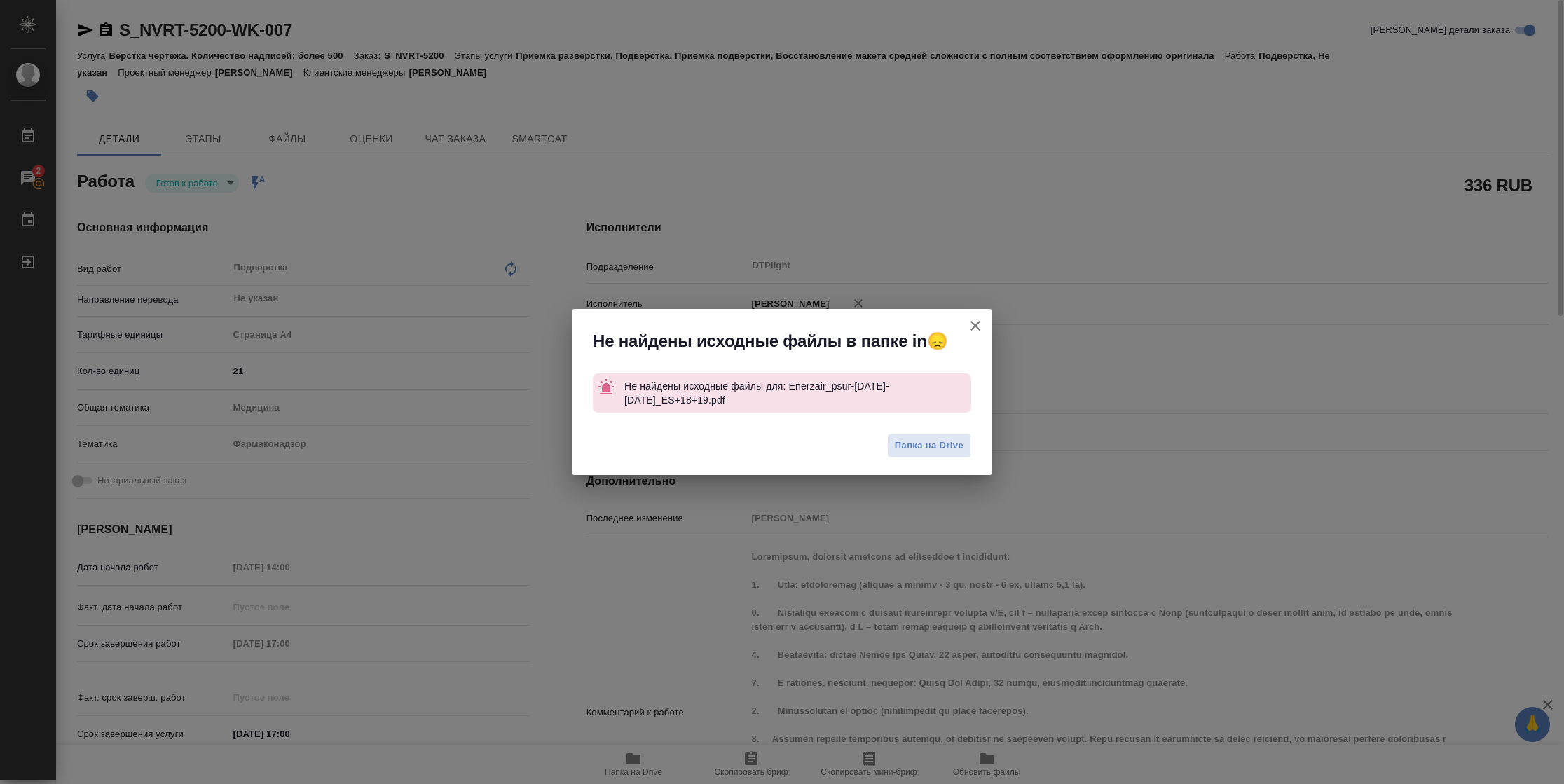
type textarea "x"
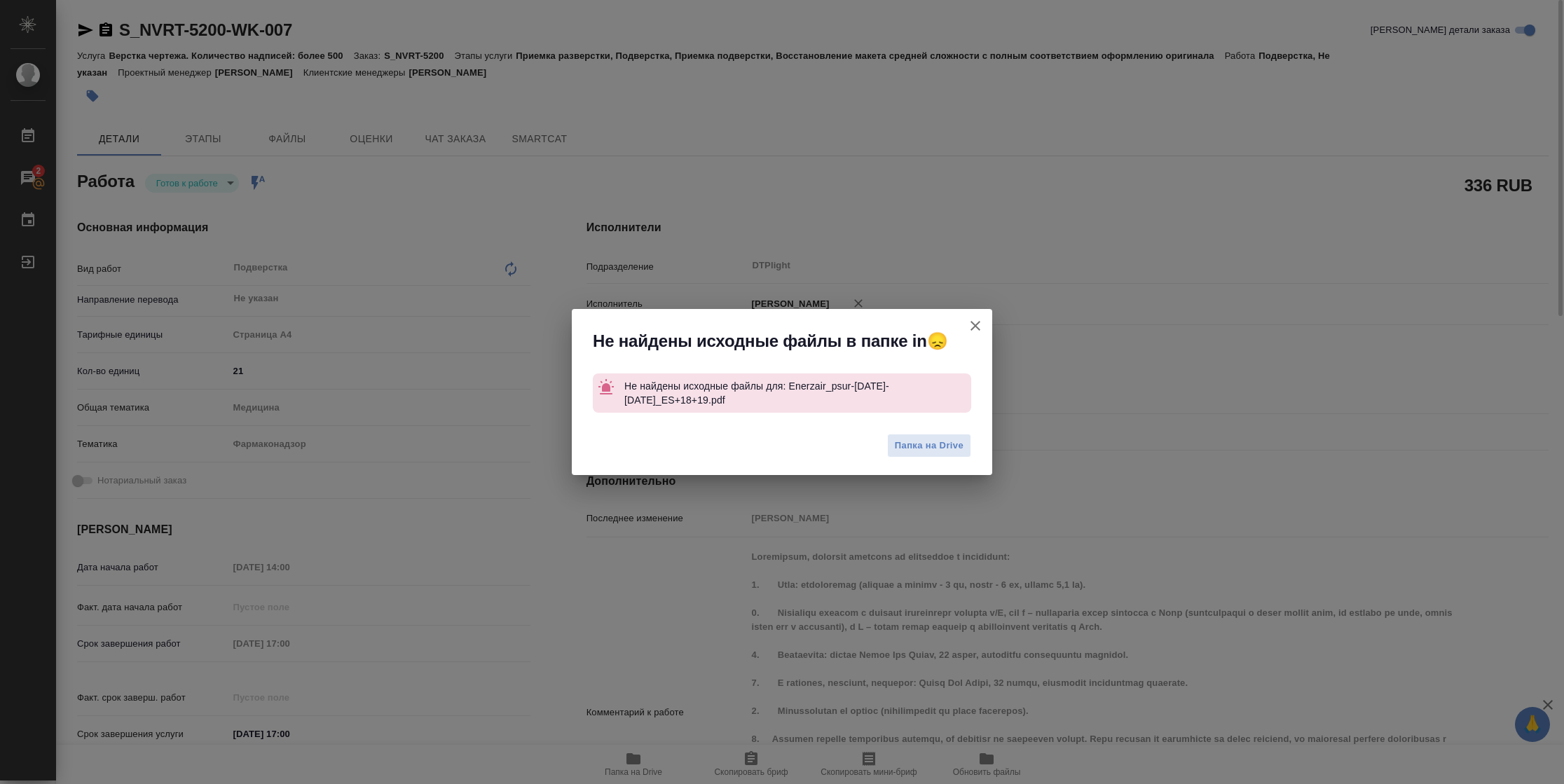
click at [972, 326] on icon "button" at bounding box center [975, 325] width 17 height 17
type textarea "x"
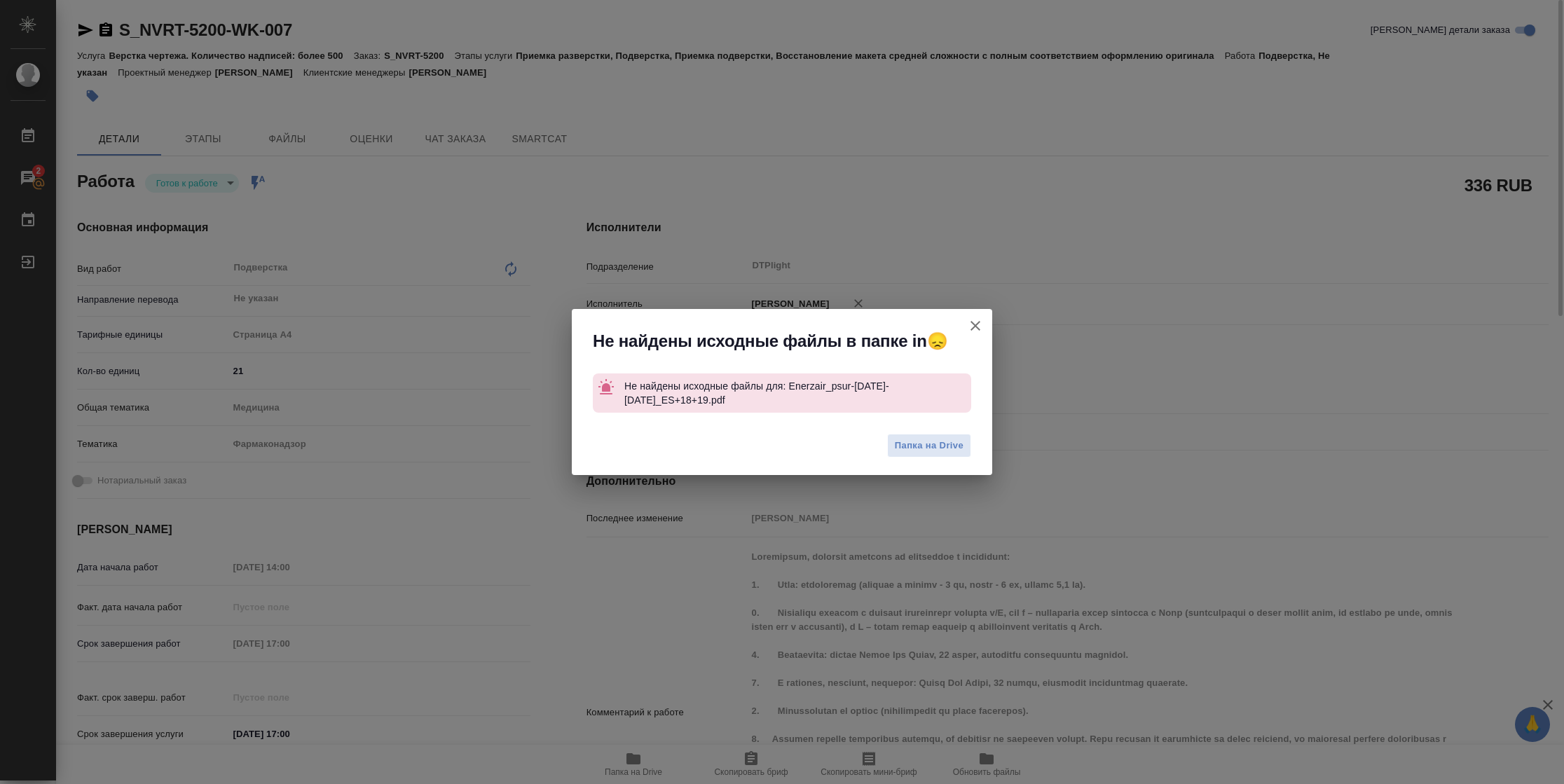
type textarea "x"
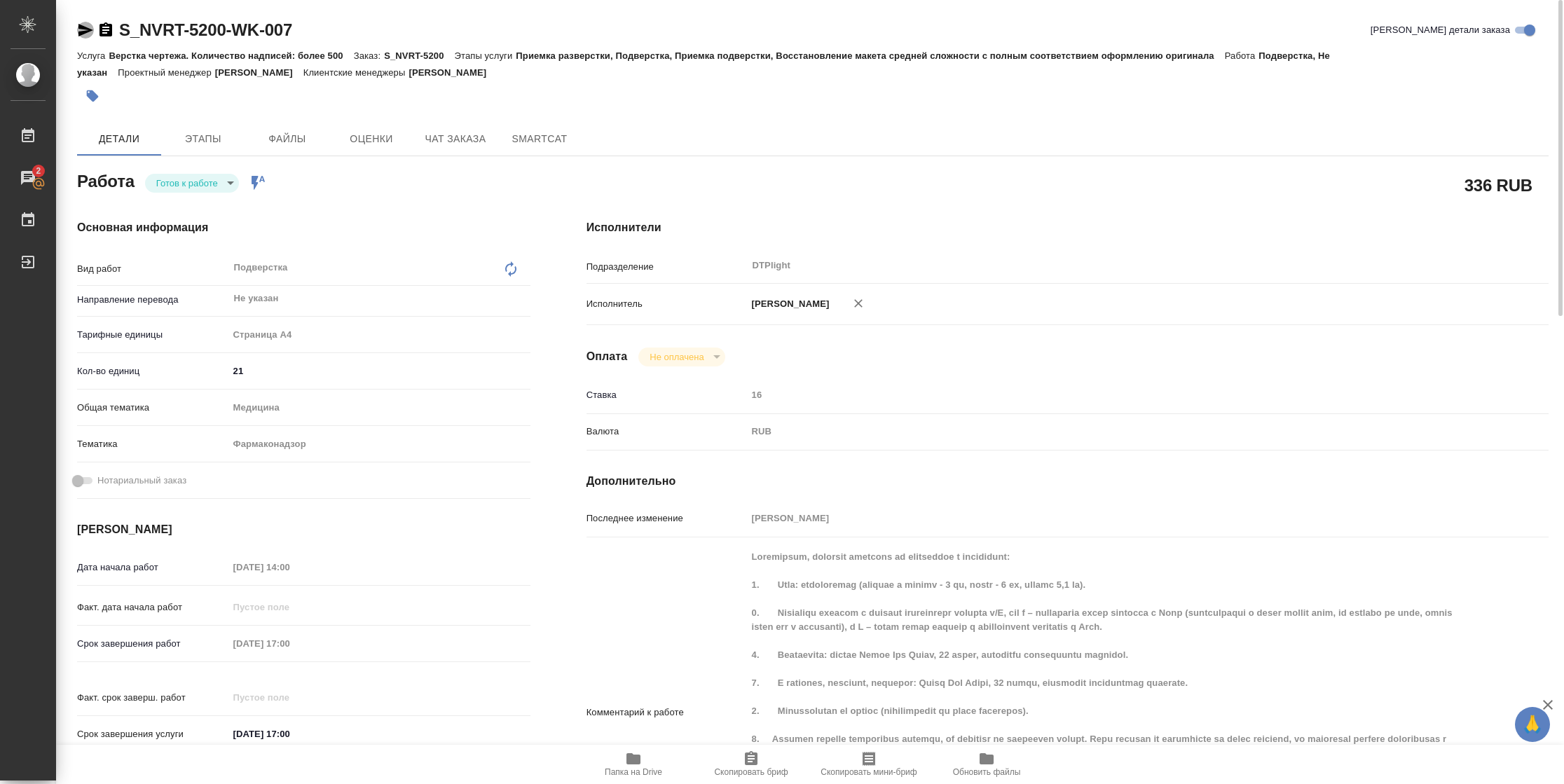
click at [81, 34] on icon "button" at bounding box center [86, 30] width 15 height 13
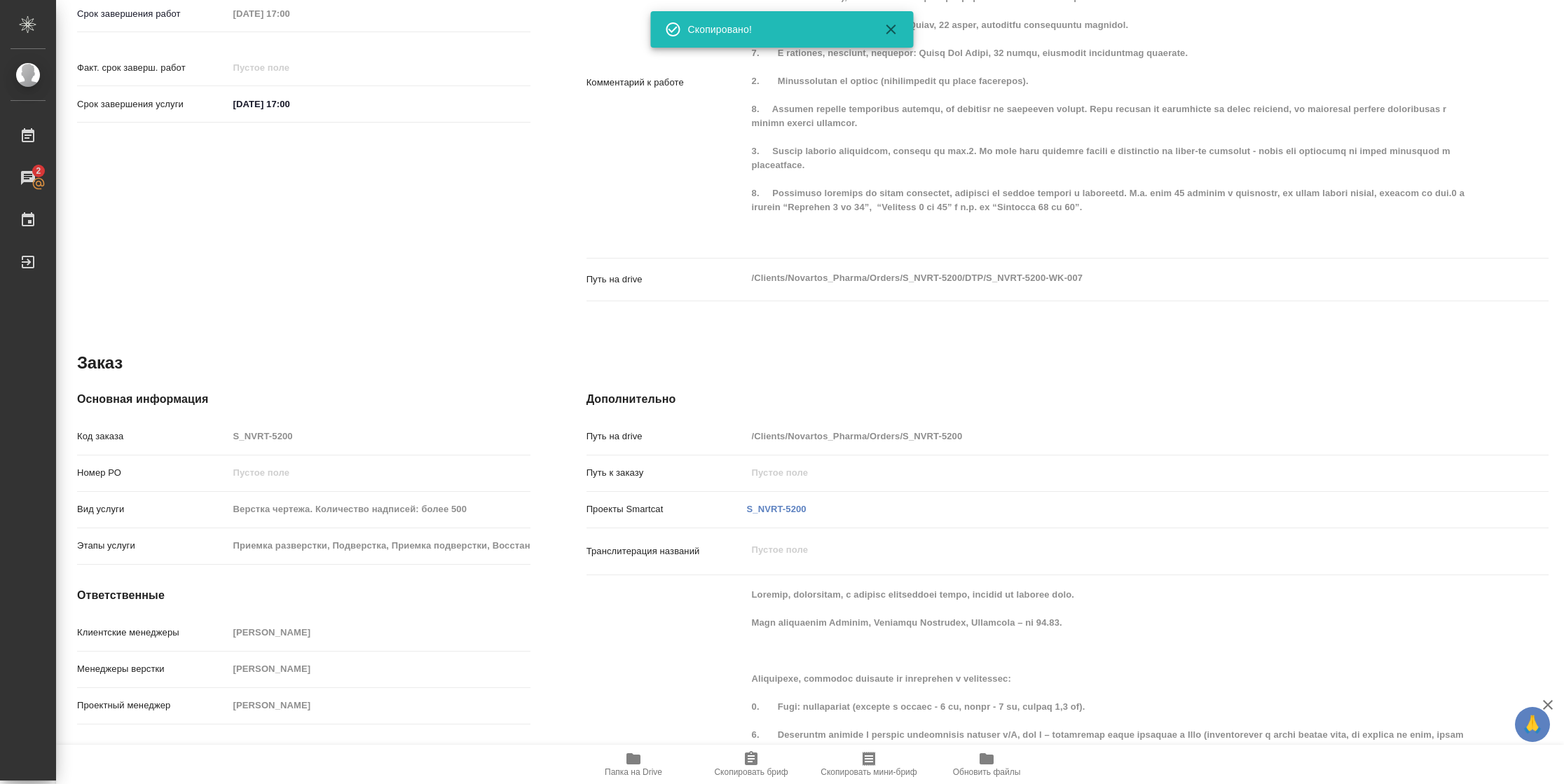
scroll to position [1154, 0]
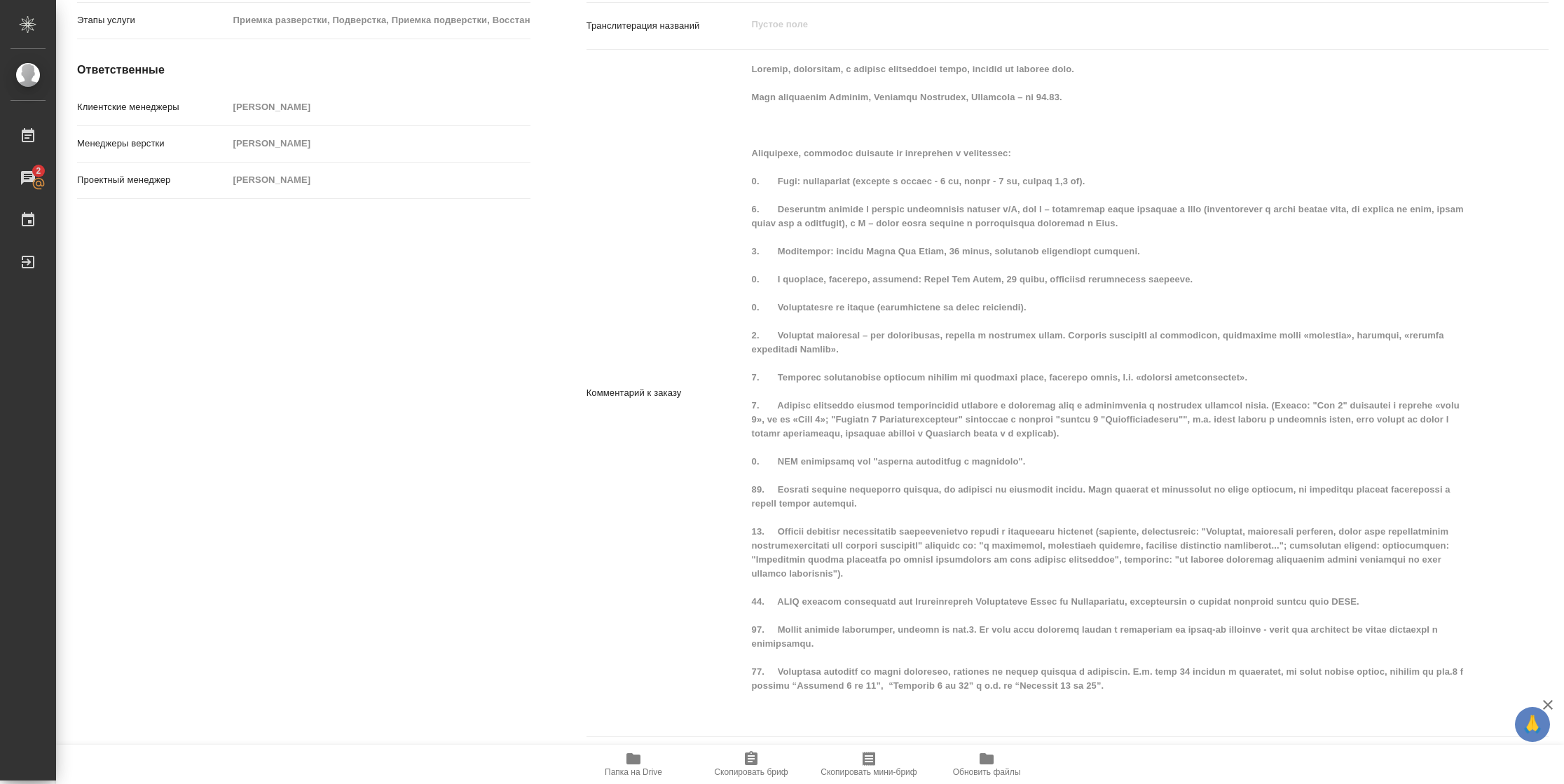
click at [627, 768] on span "Папка на Drive" at bounding box center [634, 771] width 57 height 10
click at [640, 760] on icon "button" at bounding box center [633, 758] width 14 height 11
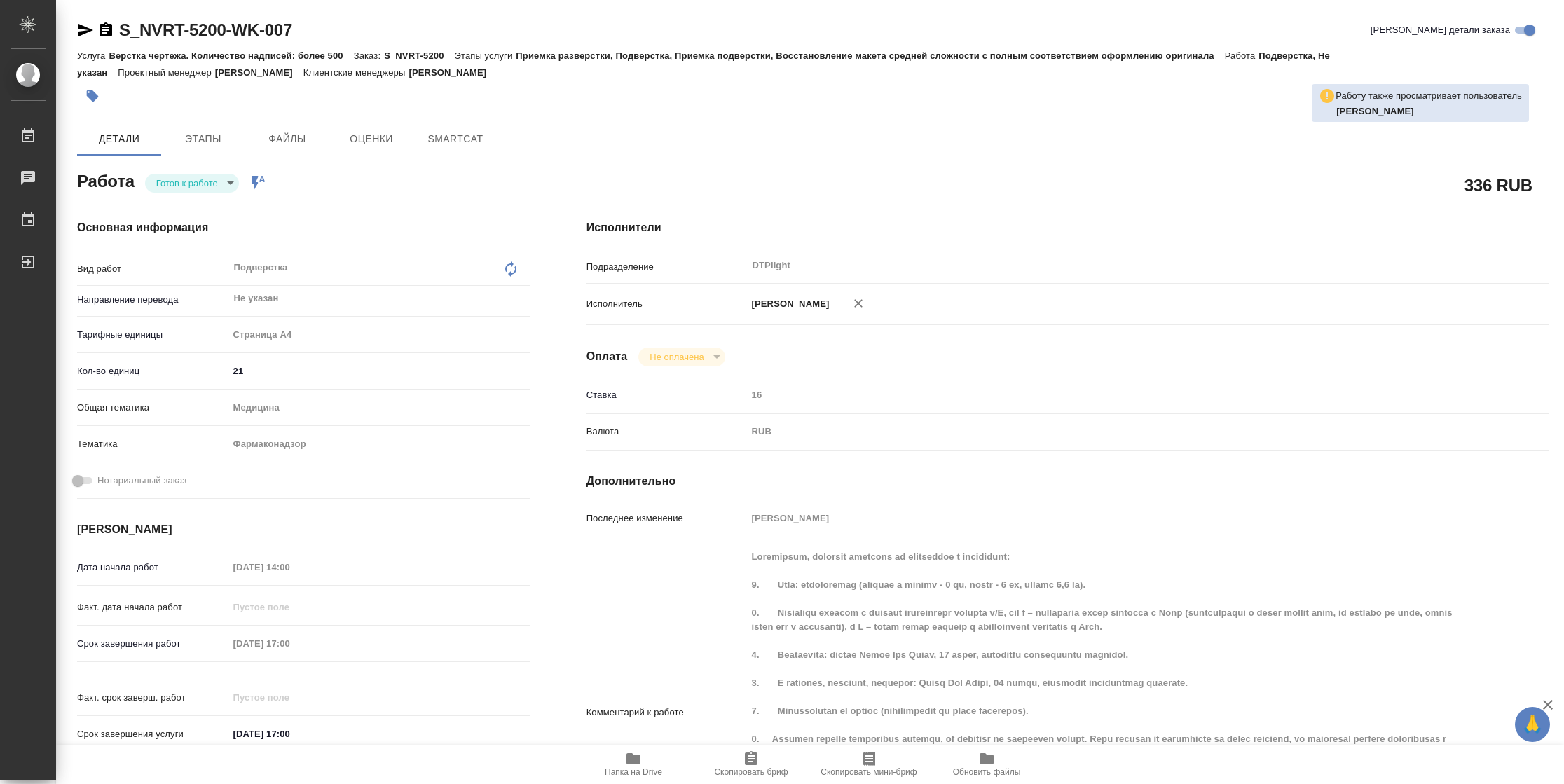
type textarea "x"
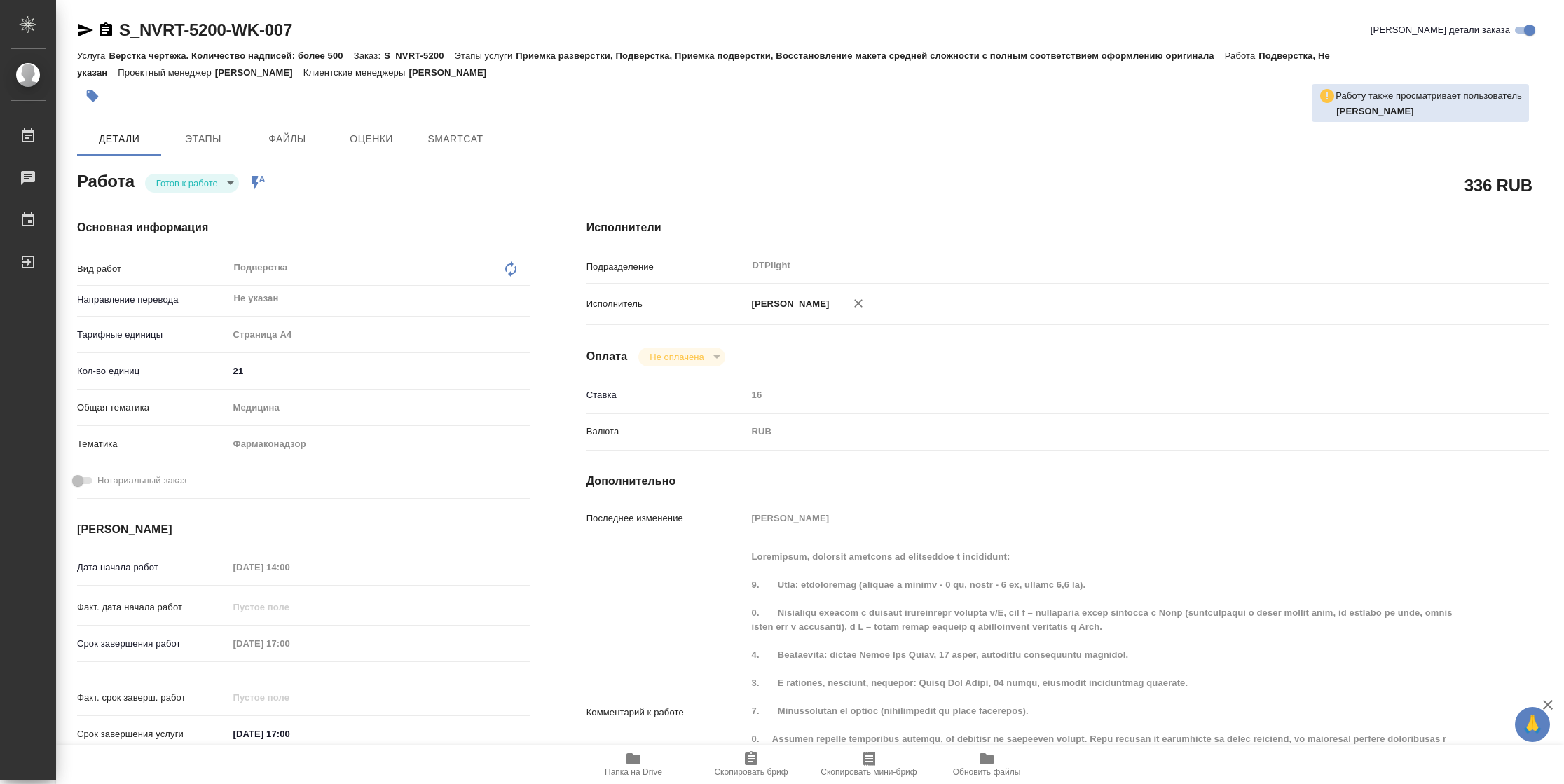
type textarea "x"
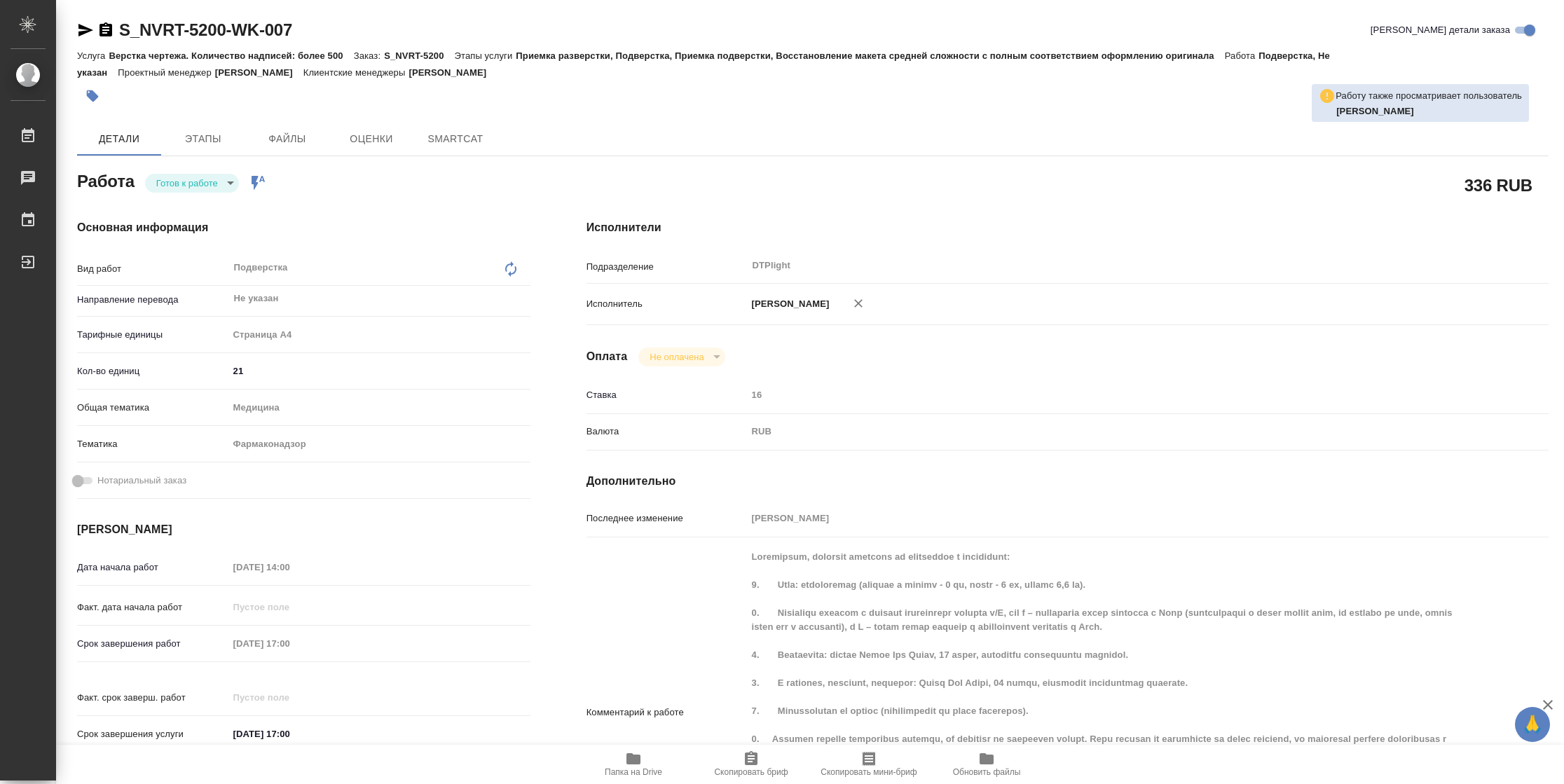
type textarea "x"
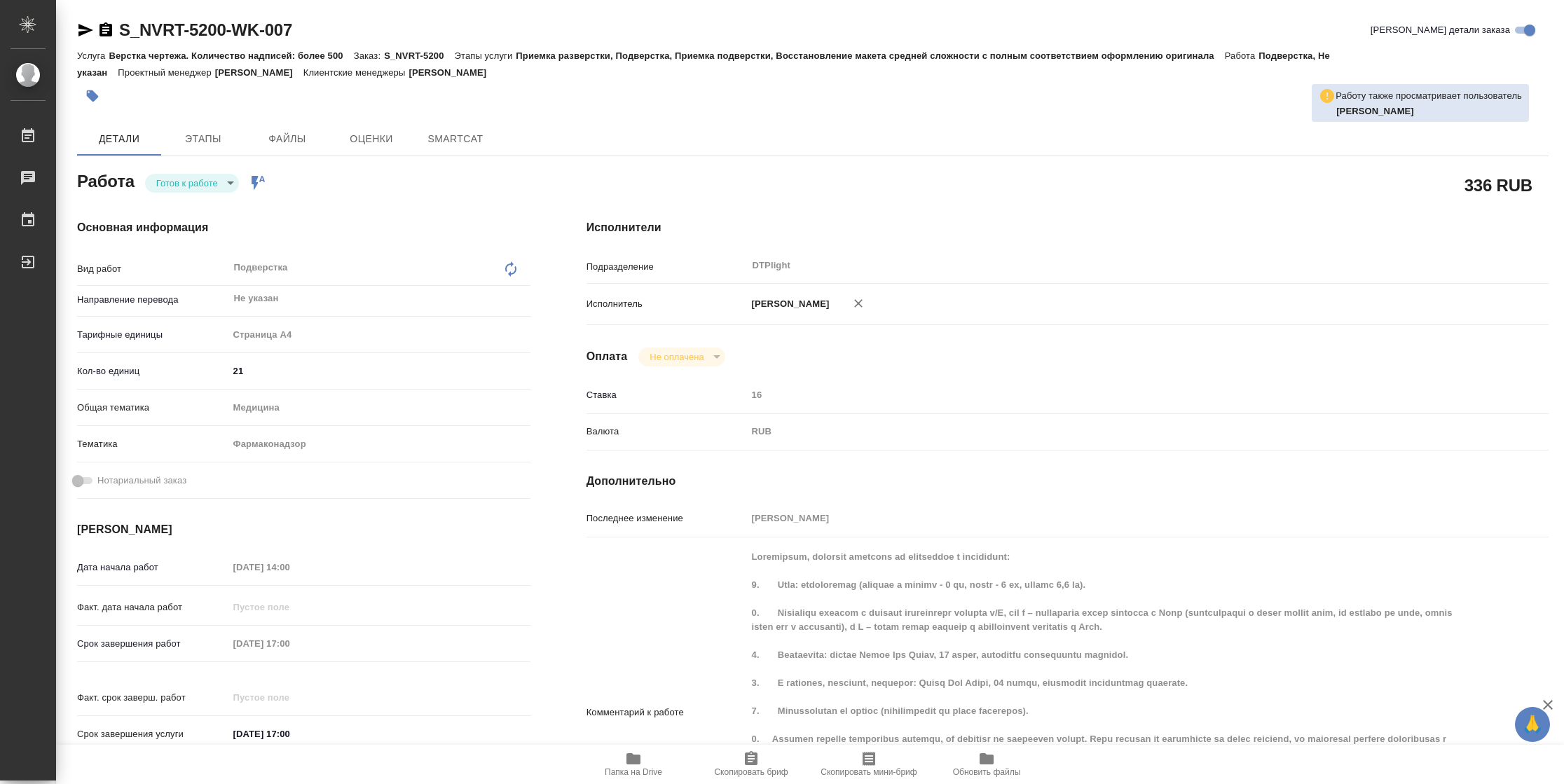
type textarea "x"
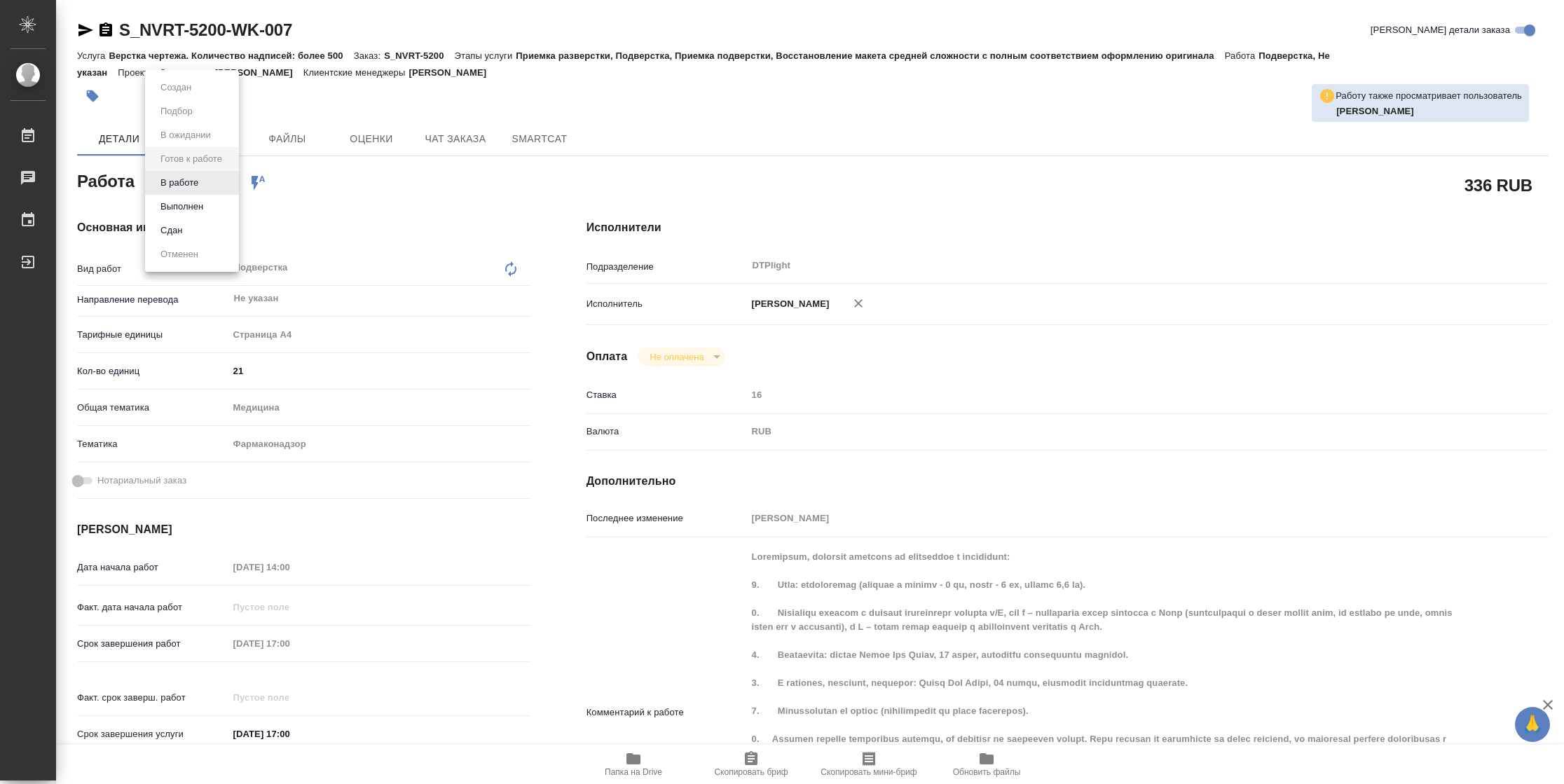
click at [203, 185] on body "🙏 .cls-1 fill:#fff; AWATERA Vasilyeva Natalia Работы Чаты График Выйти S_NVRT-5…" at bounding box center [782, 392] width 1564 height 784
click at [203, 185] on li "В работе" at bounding box center [192, 183] width 94 height 24
type textarea "x"
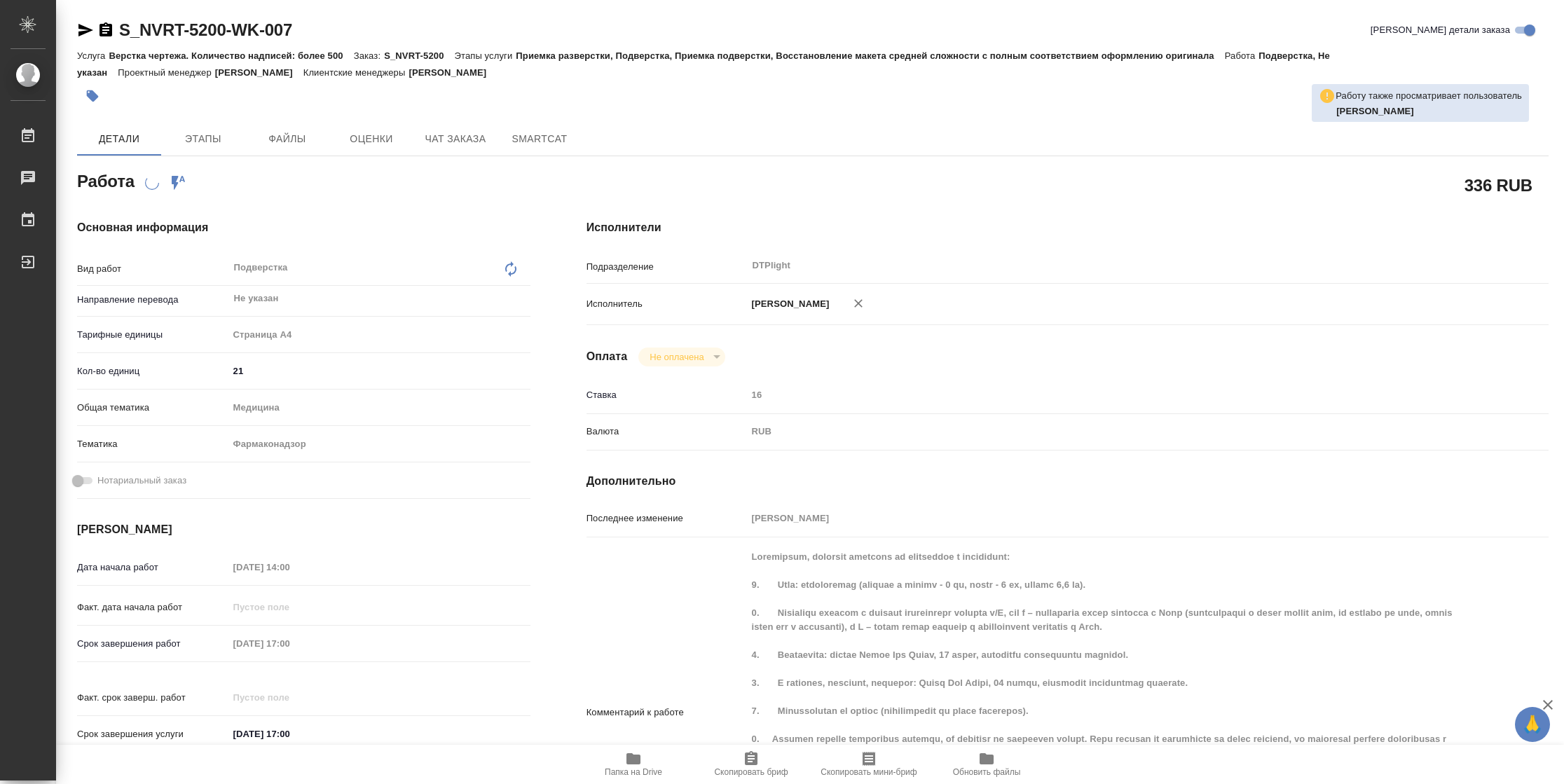
type textarea "x"
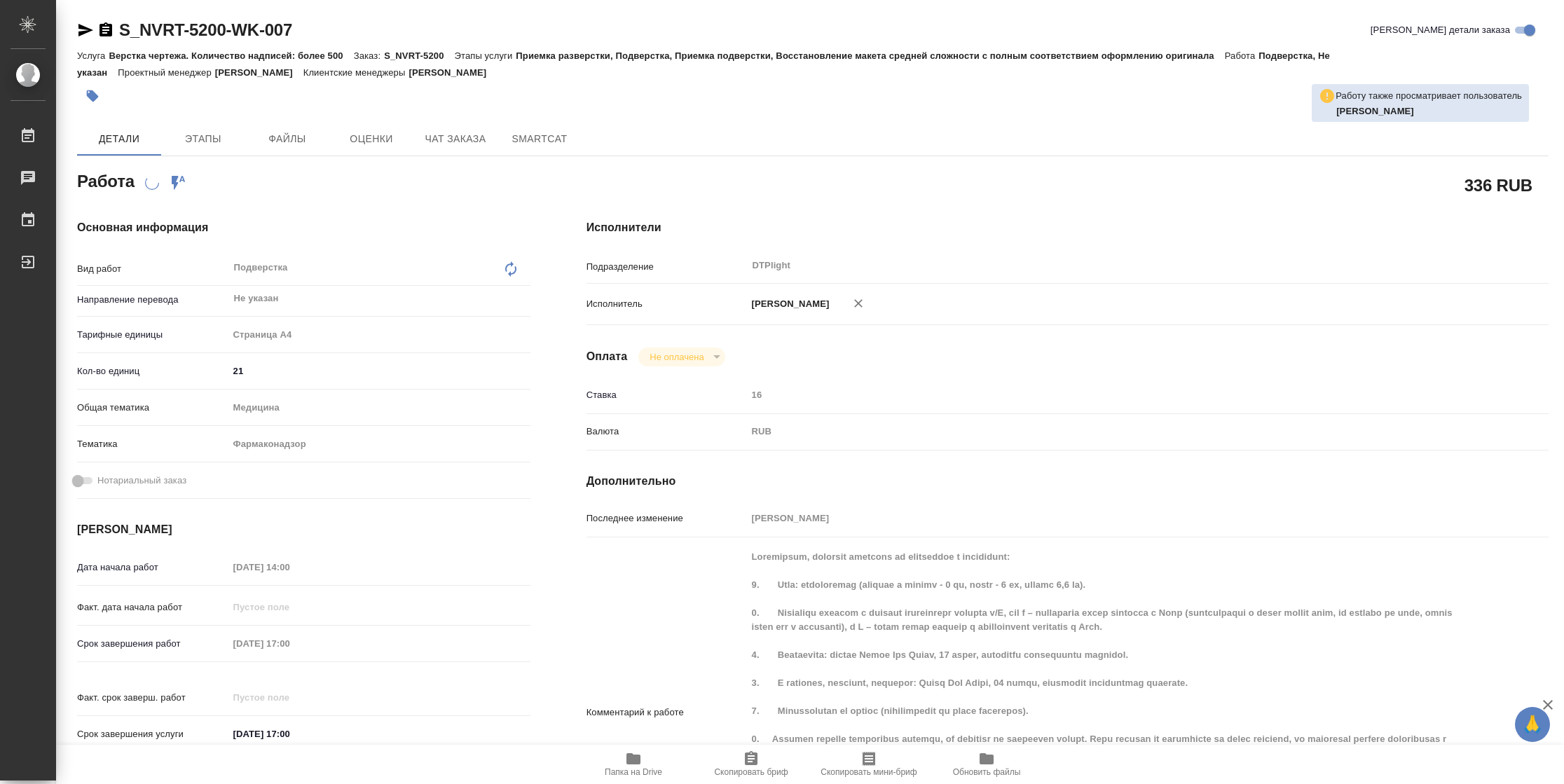
type textarea "x"
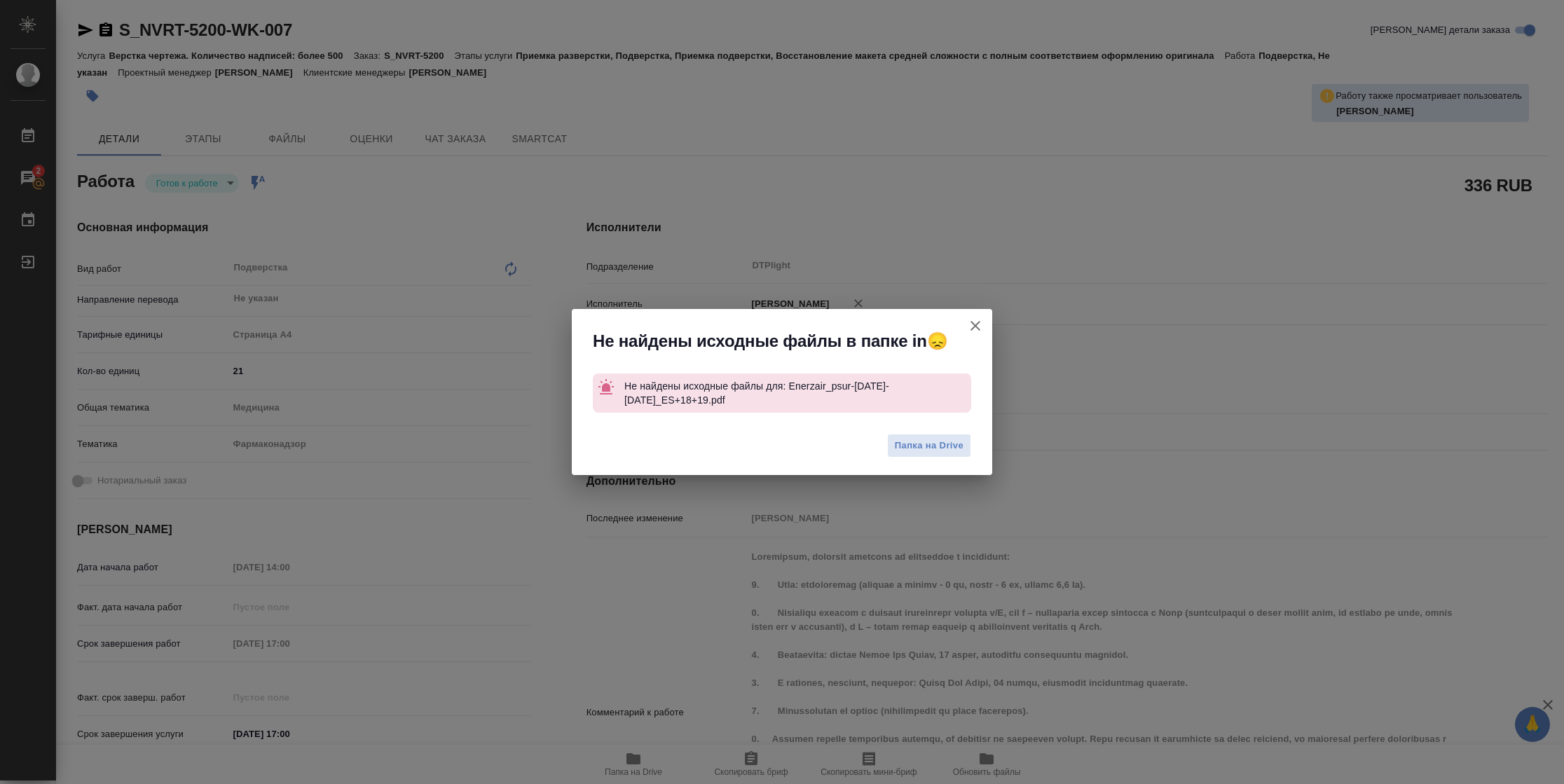
type textarea "x"
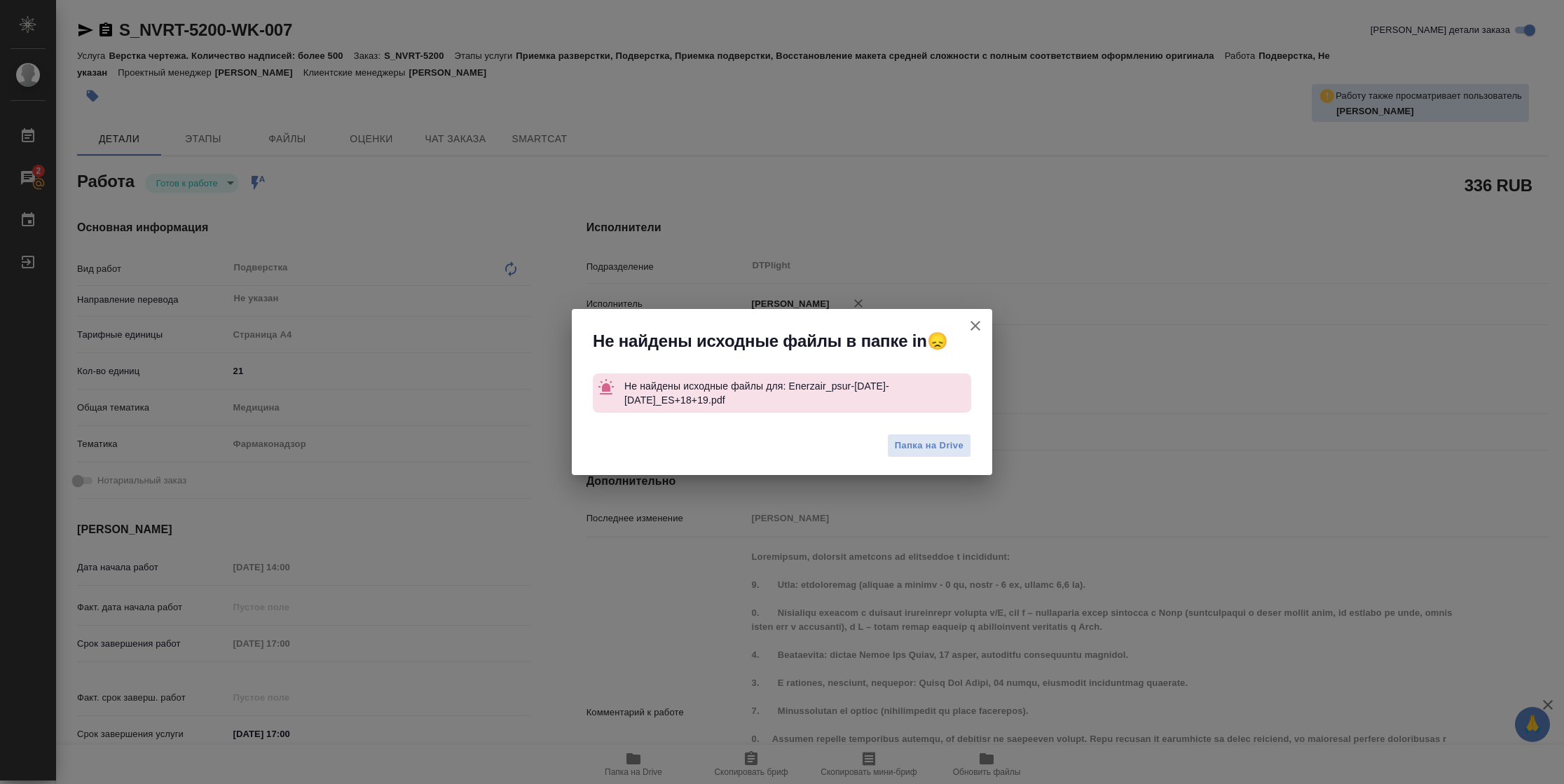
type textarea "x"
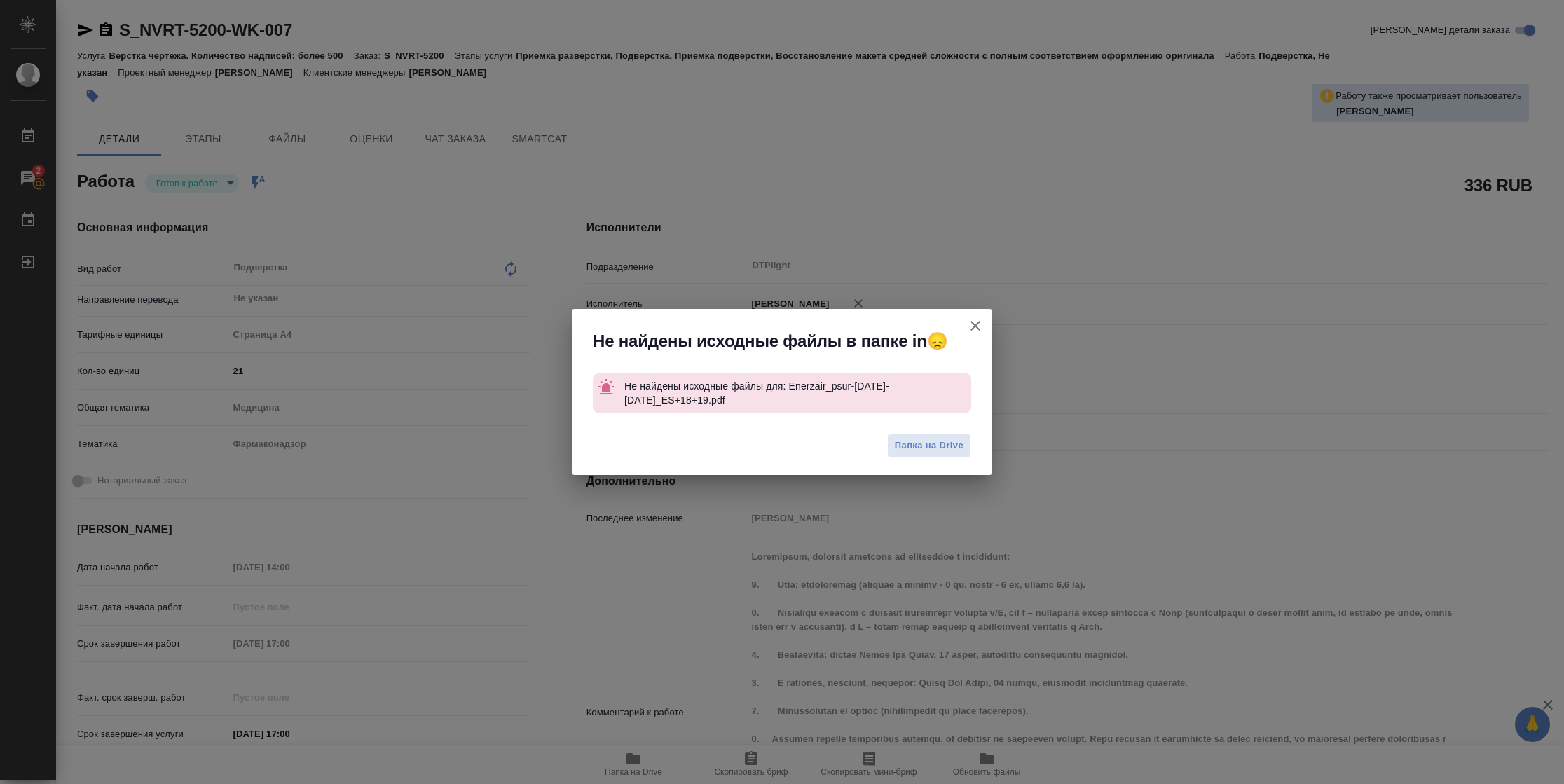
type textarea "x"
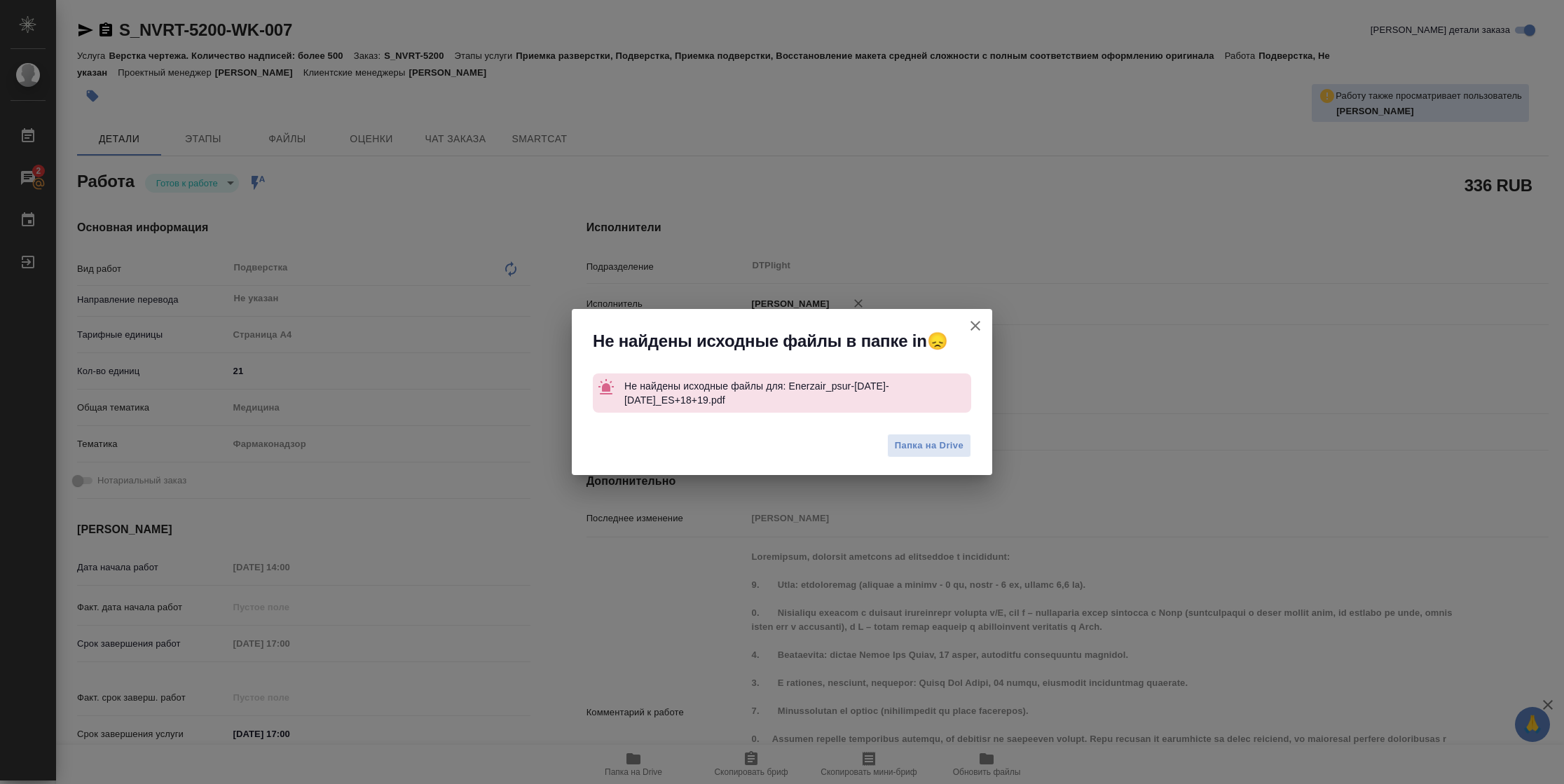
type textarea "x"
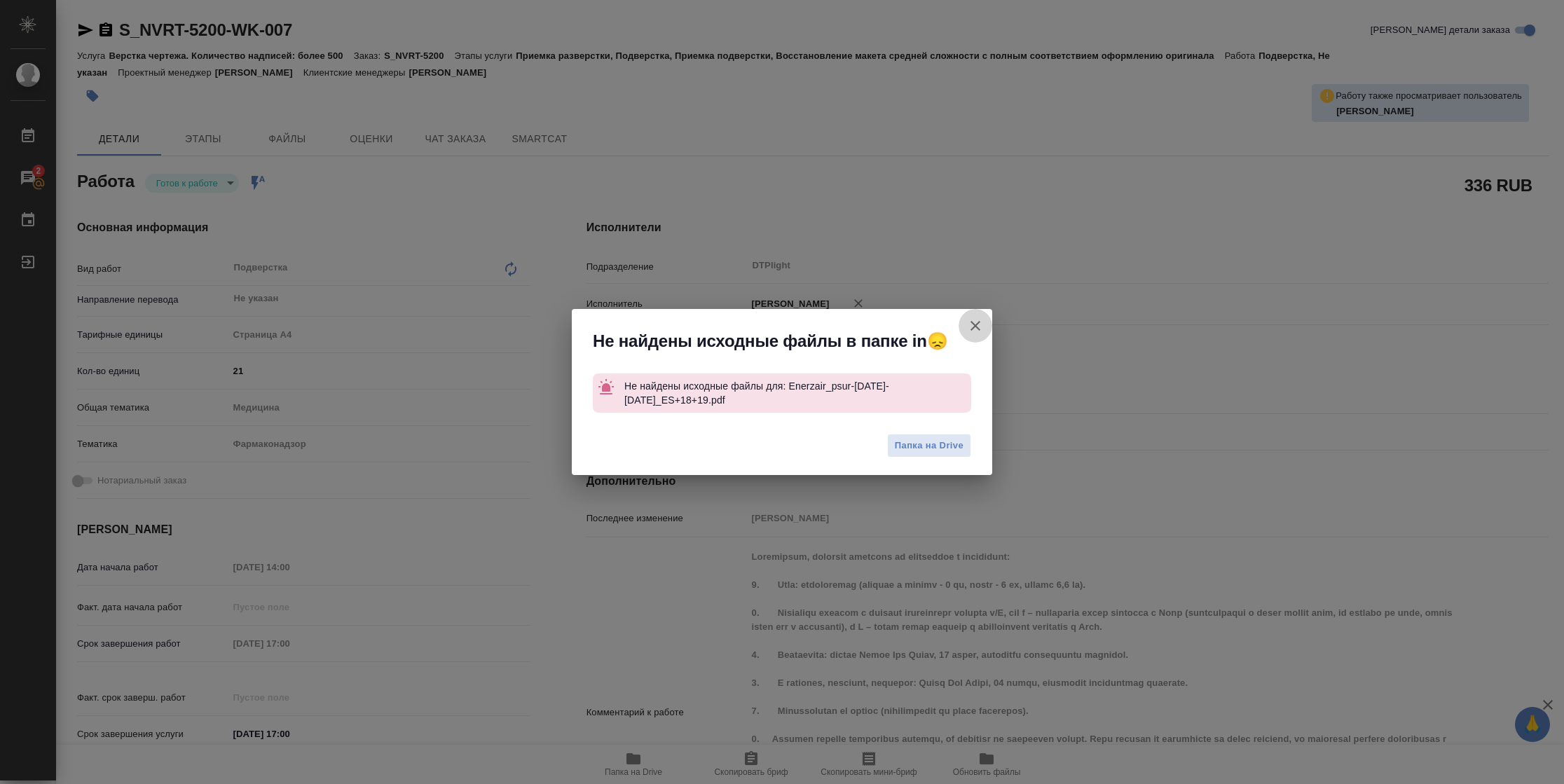
click at [980, 324] on icon "button" at bounding box center [975, 325] width 17 height 17
type textarea "x"
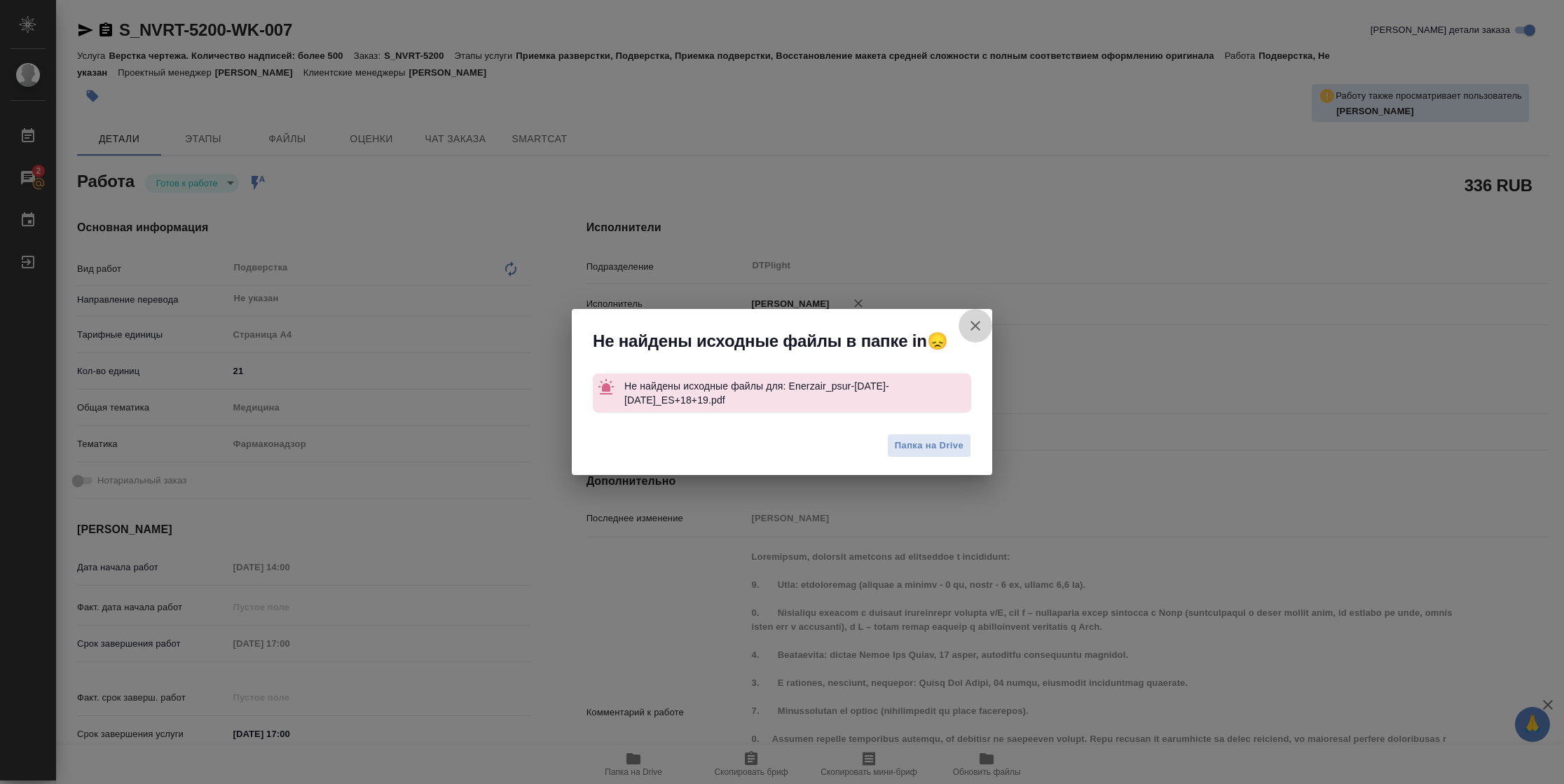
type textarea "x"
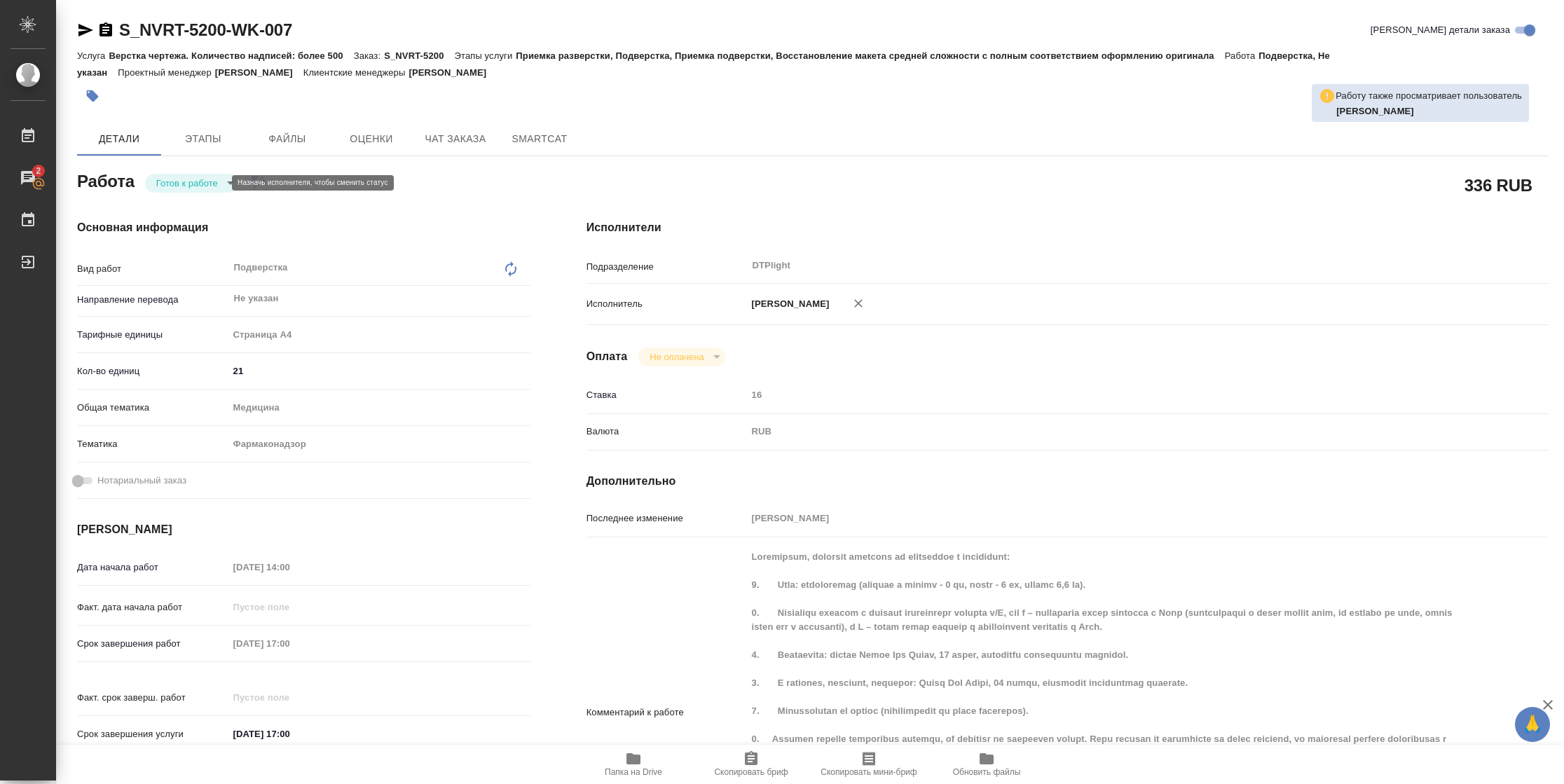
click at [166, 187] on body "🙏 .cls-1 fill:#fff; AWATERA Vasilyeva Natalia Работы 2 Чаты График Выйти S_NVRT…" at bounding box center [782, 392] width 1564 height 784
click at [166, 187] on button "В работе" at bounding box center [179, 182] width 46 height 16
type textarea "x"
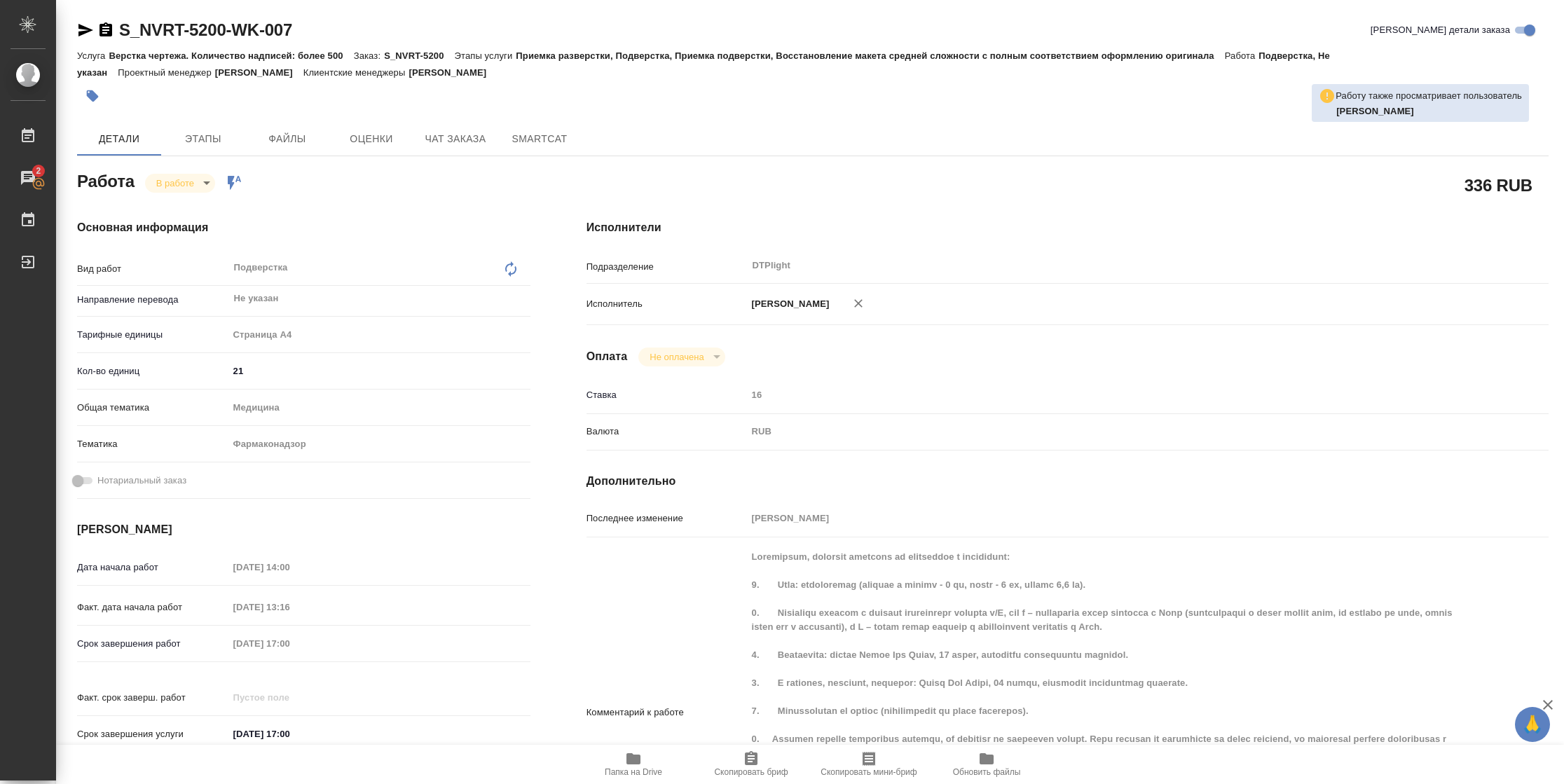
type textarea "x"
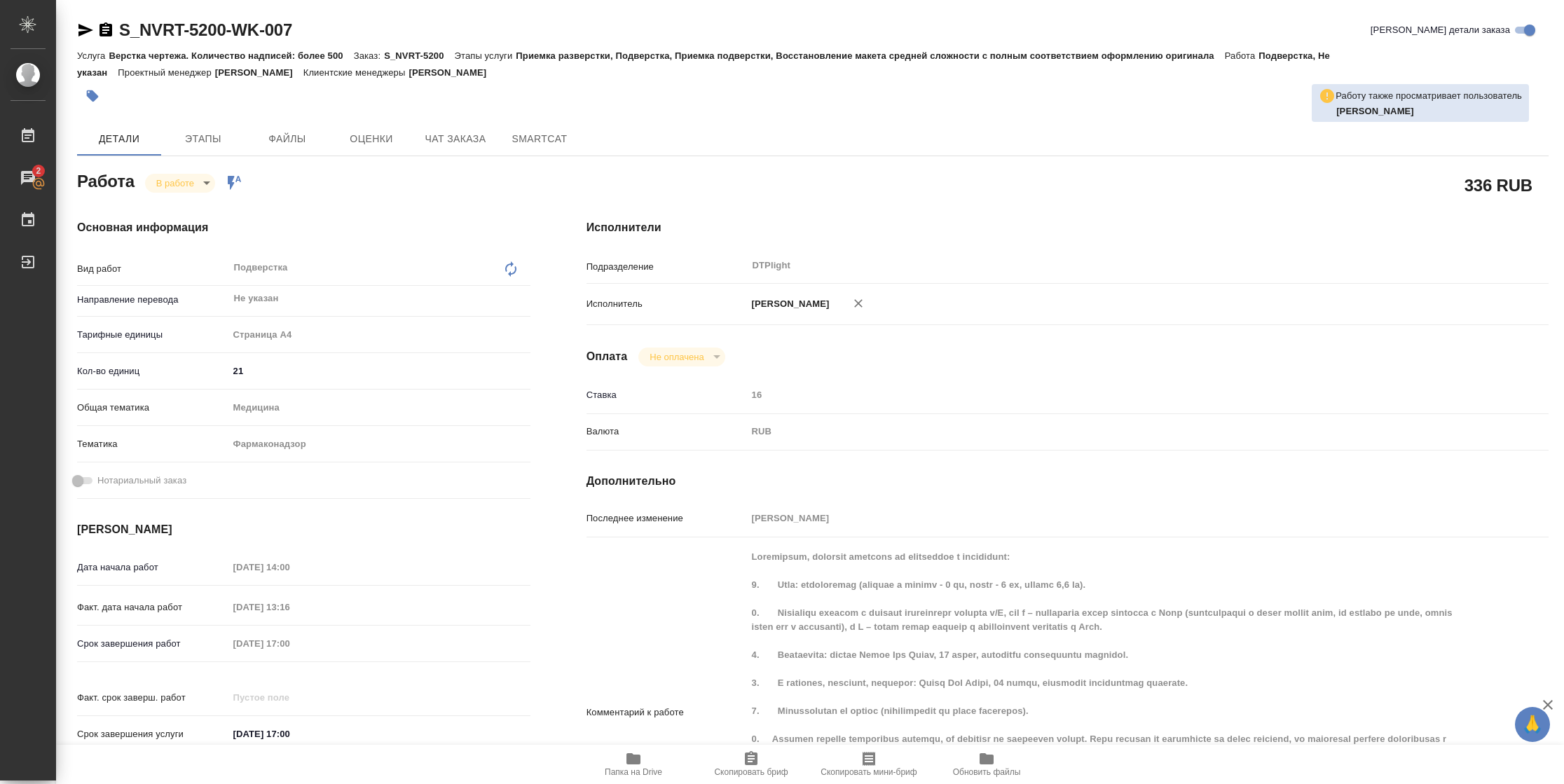
type textarea "x"
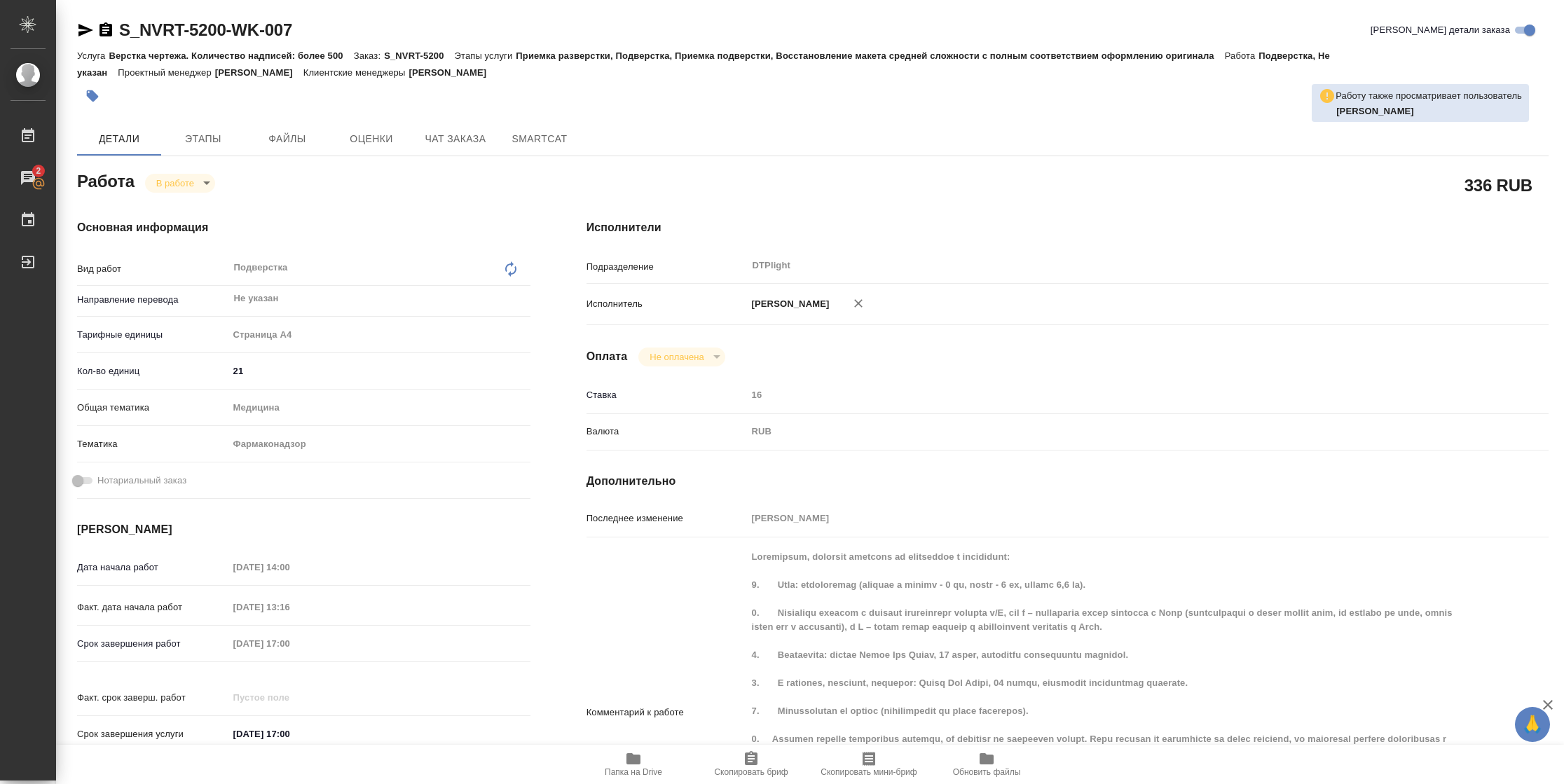
type textarea "x"
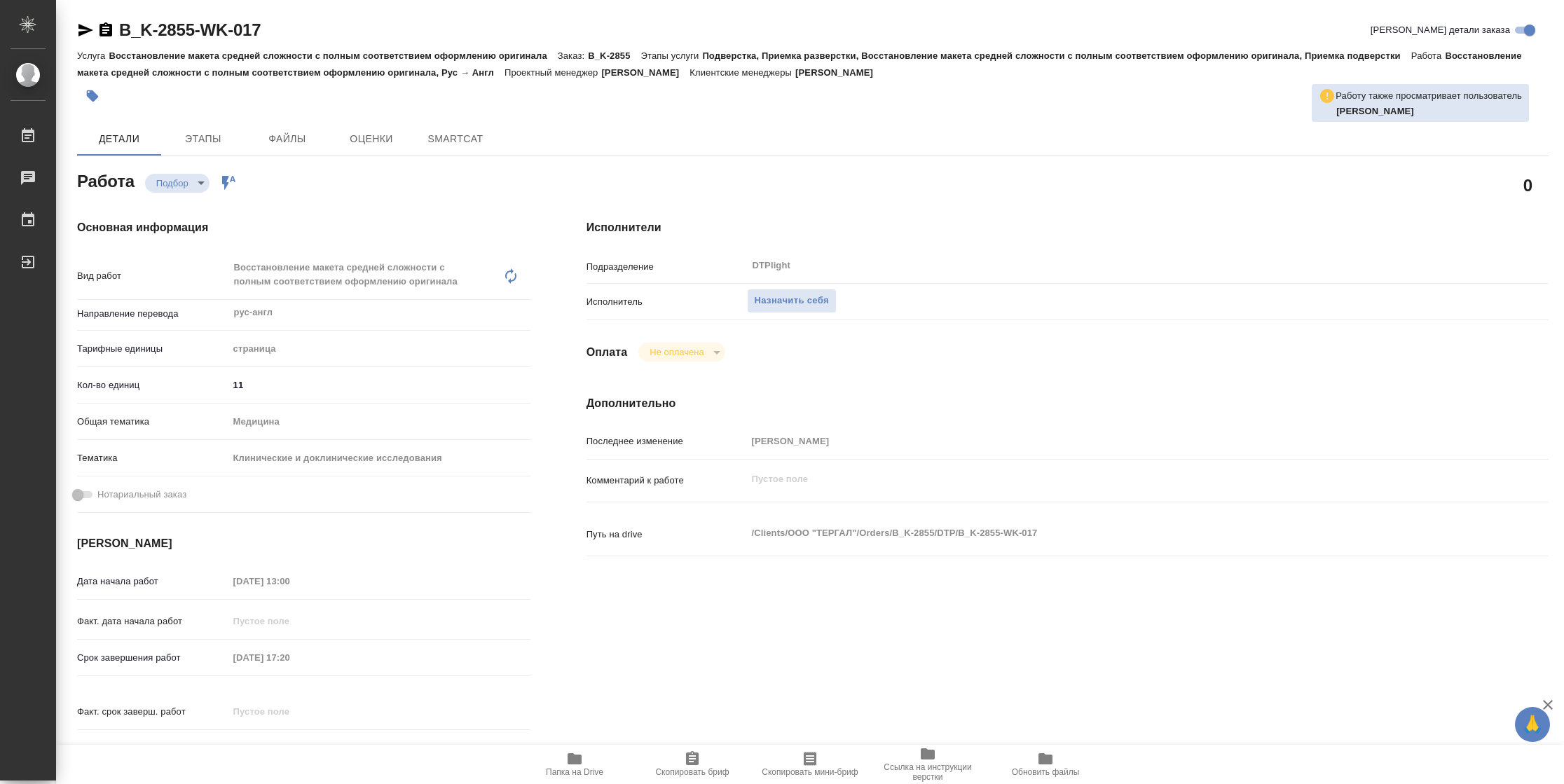
type textarea "x"
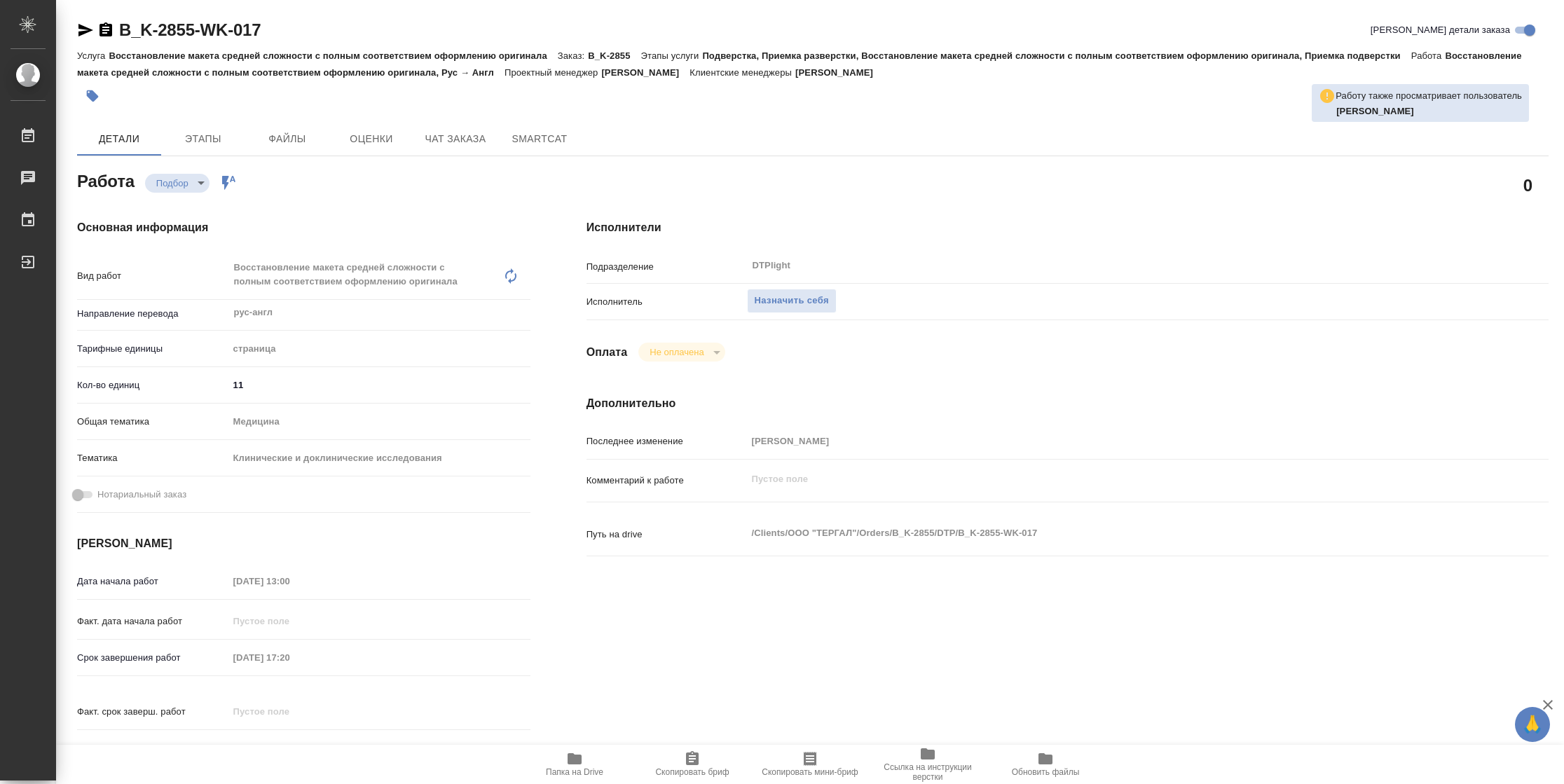
click at [575, 778] on button "Папка на Drive" at bounding box center [575, 764] width 118 height 40
type textarea "x"
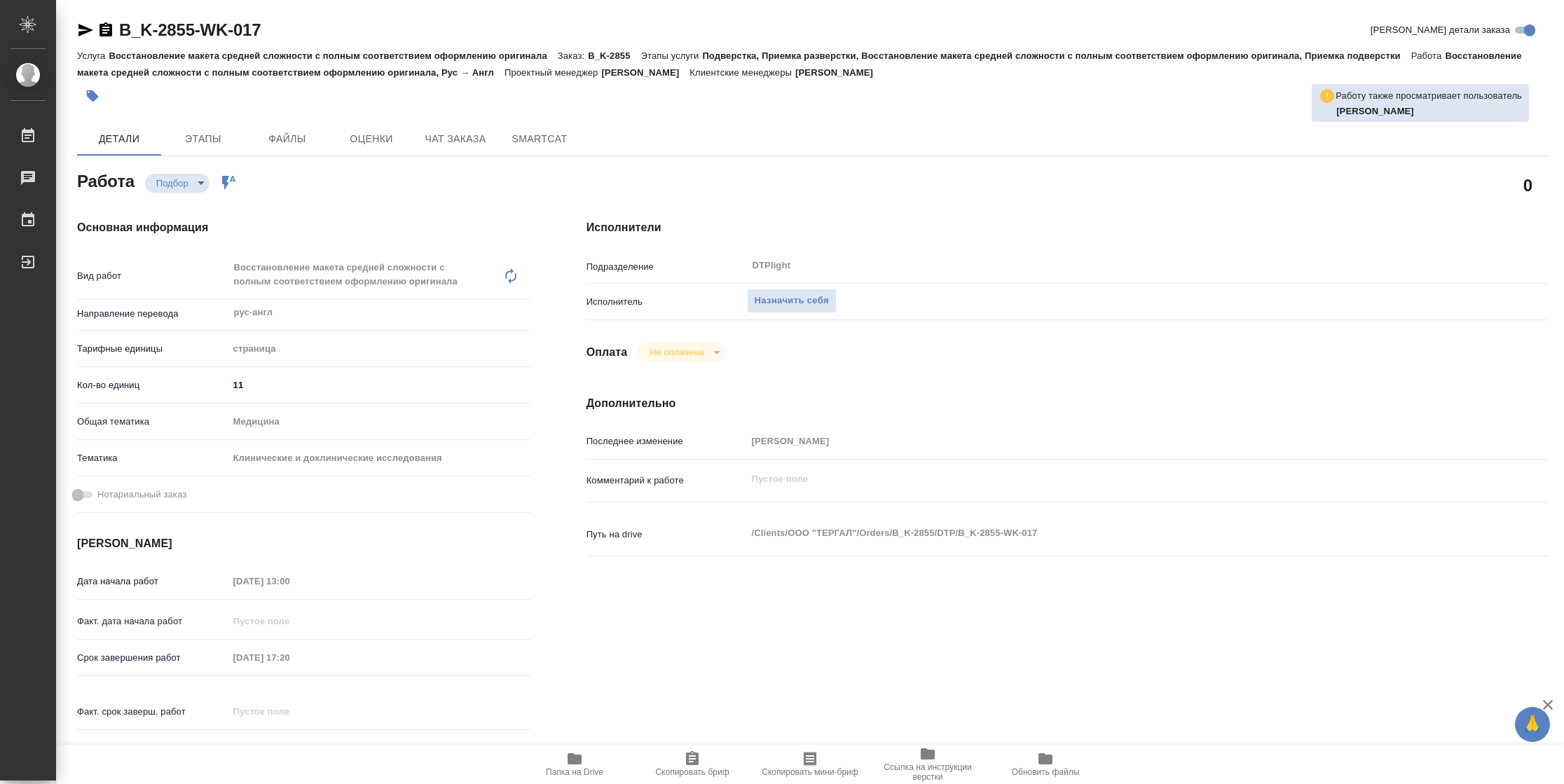
type textarea "x"
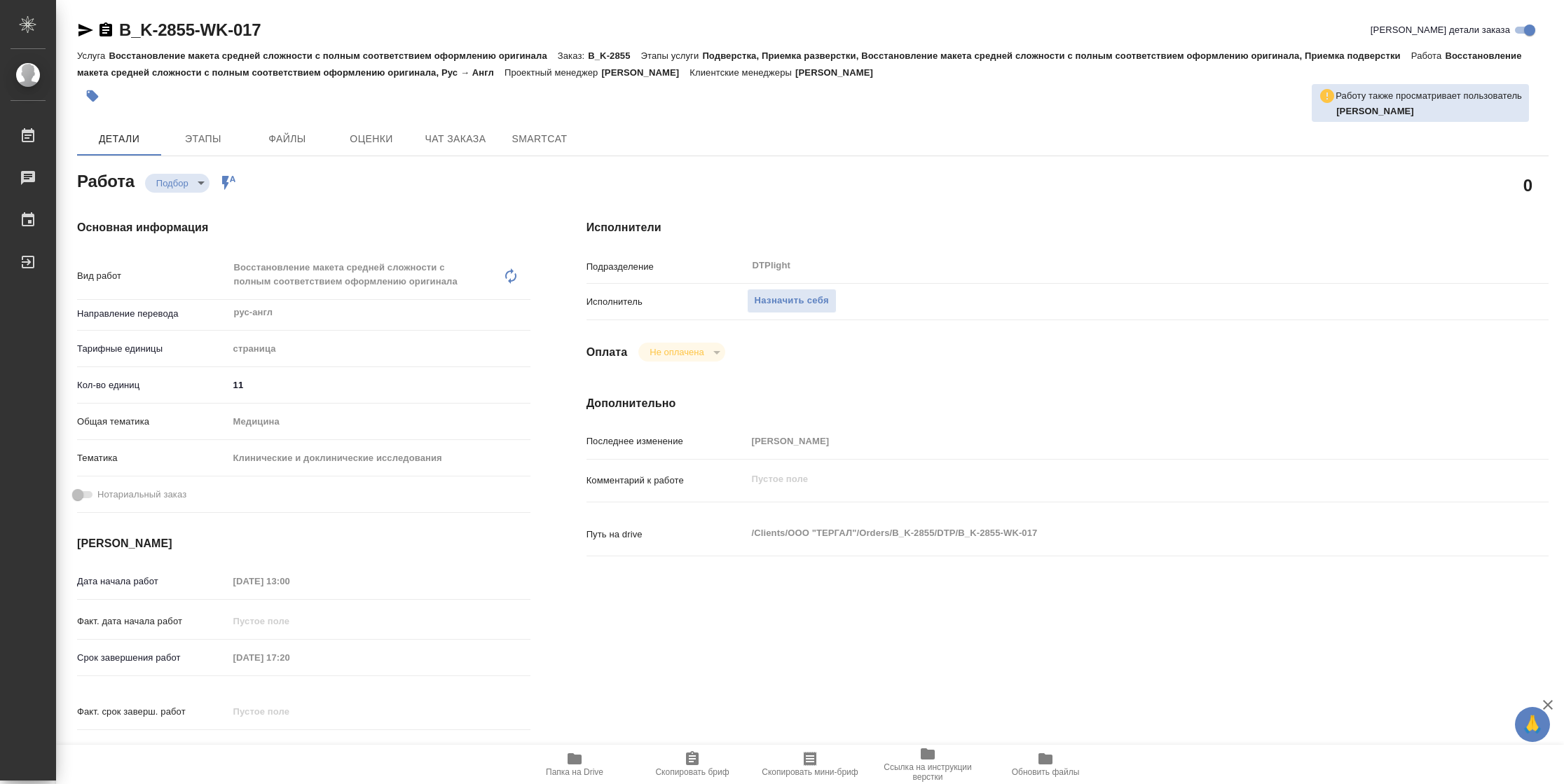
type textarea "x"
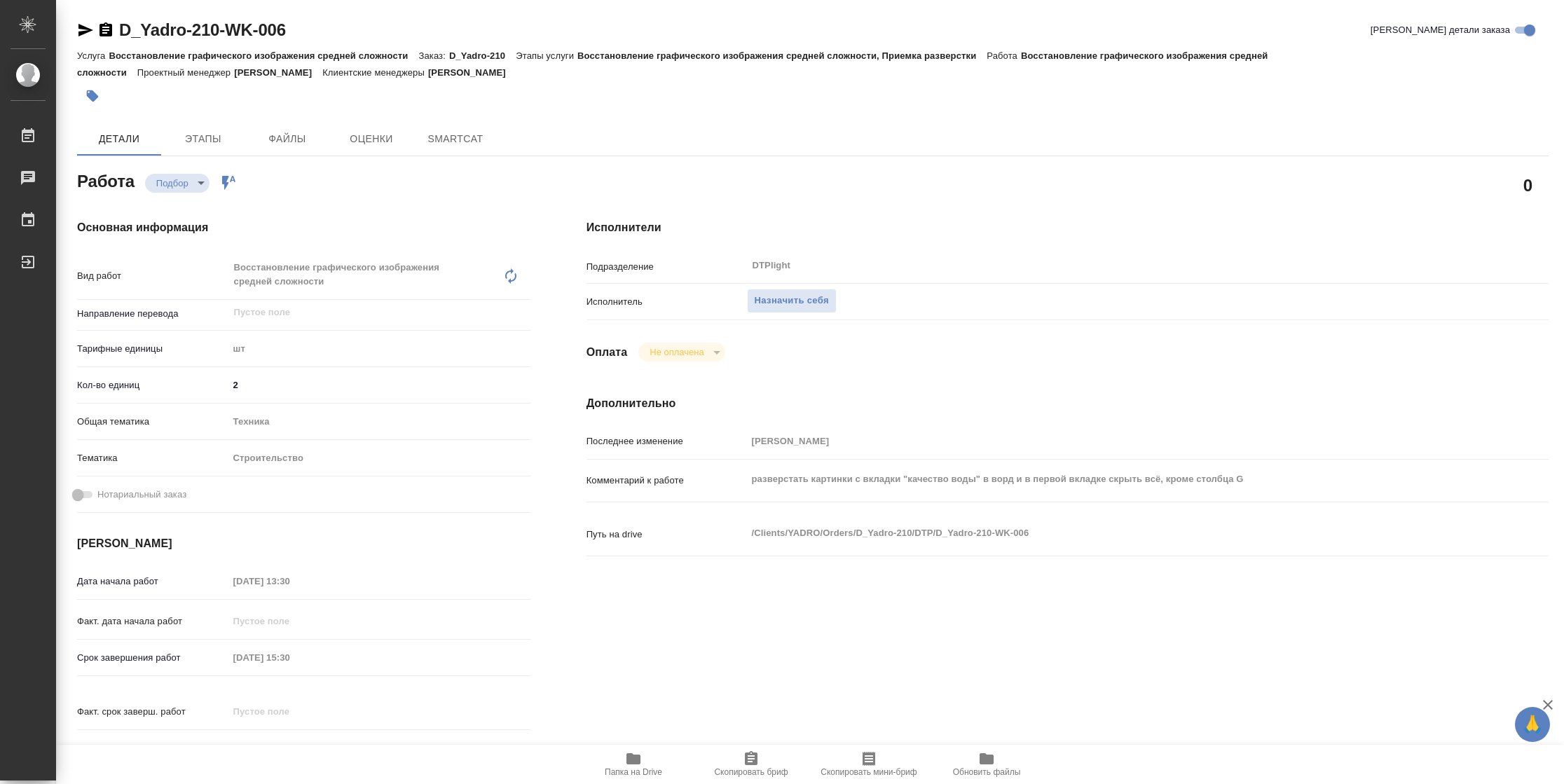
type textarea "x"
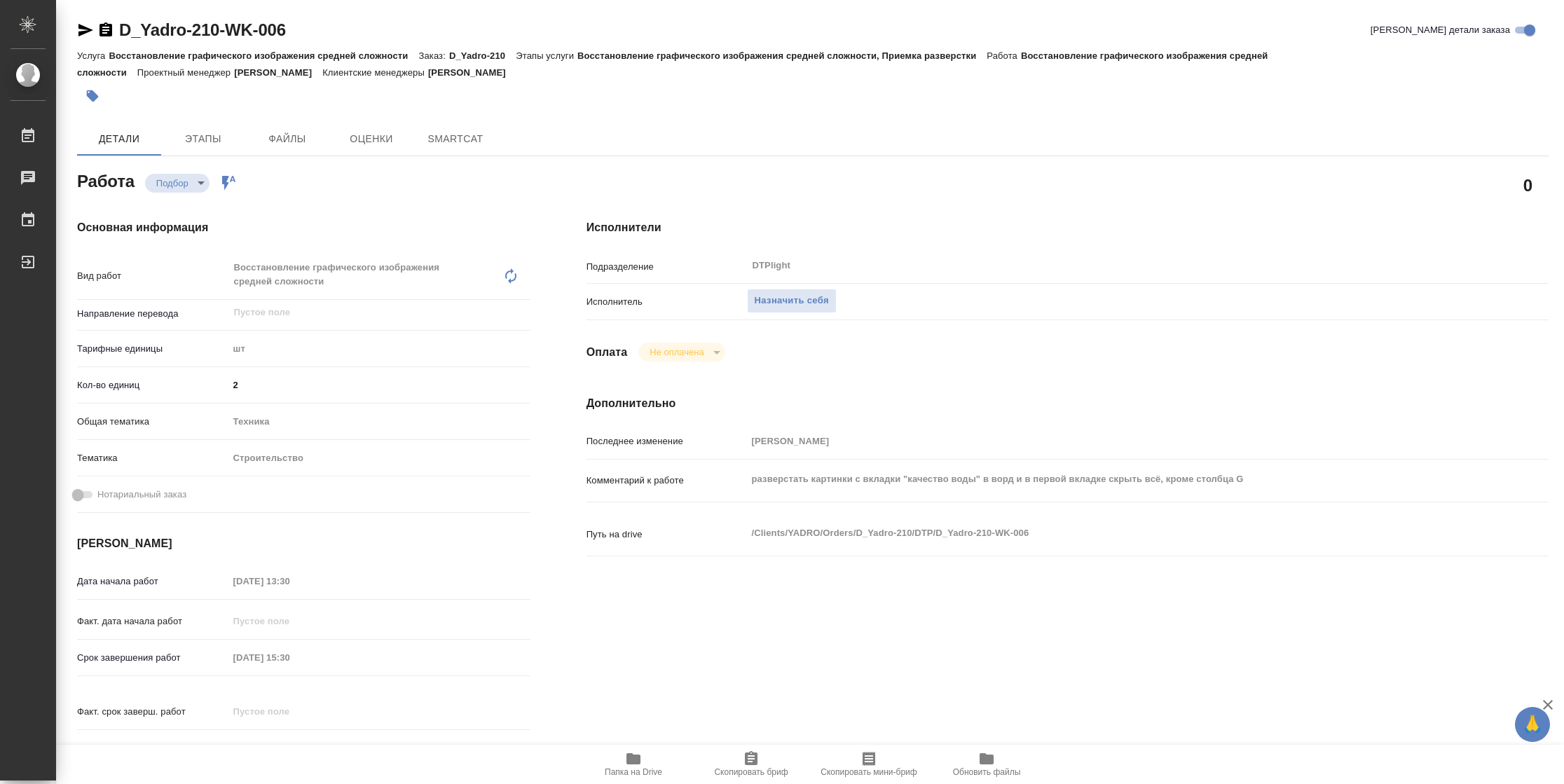
type textarea "x"
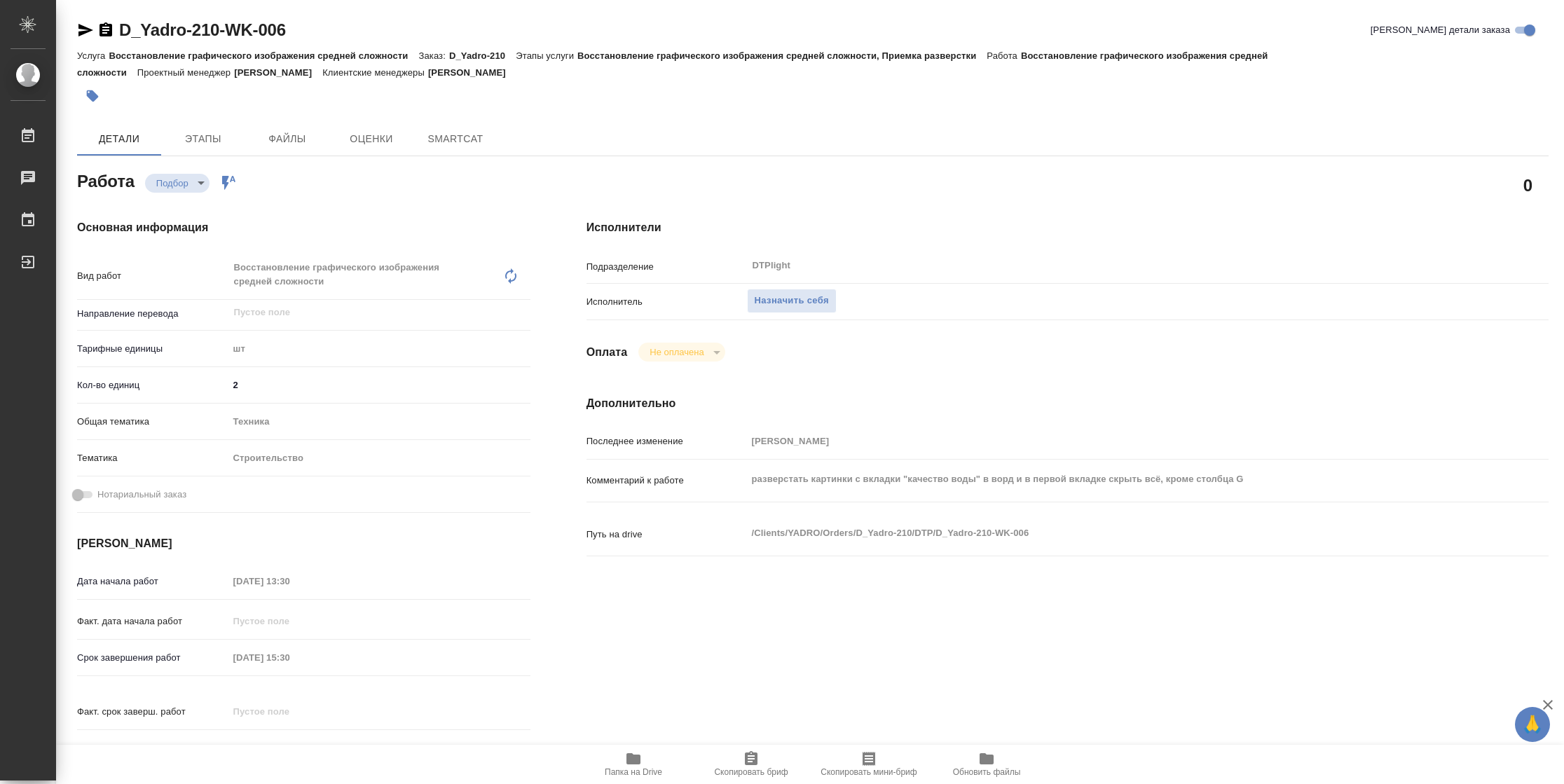
type textarea "x"
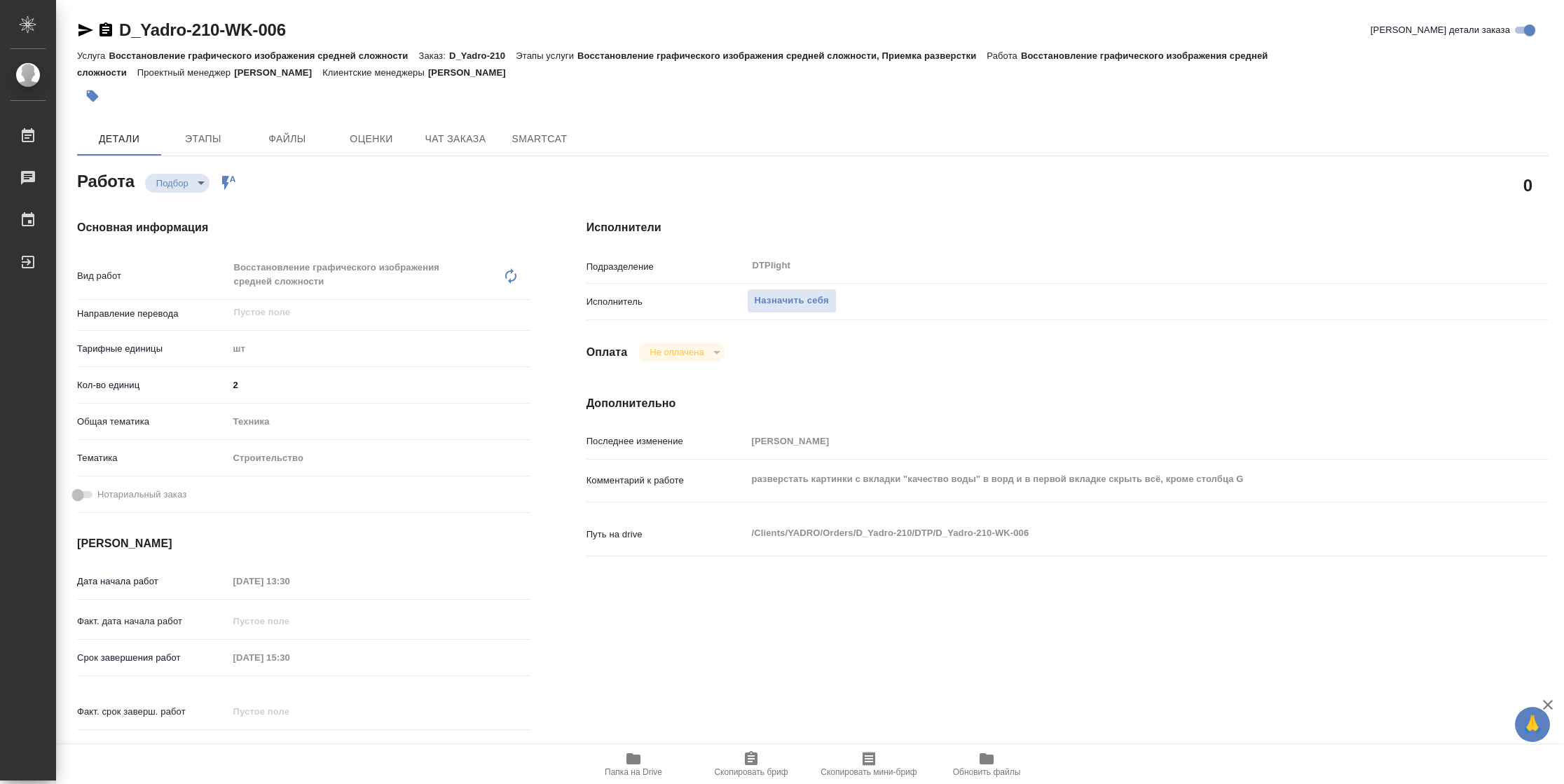
type textarea "x"
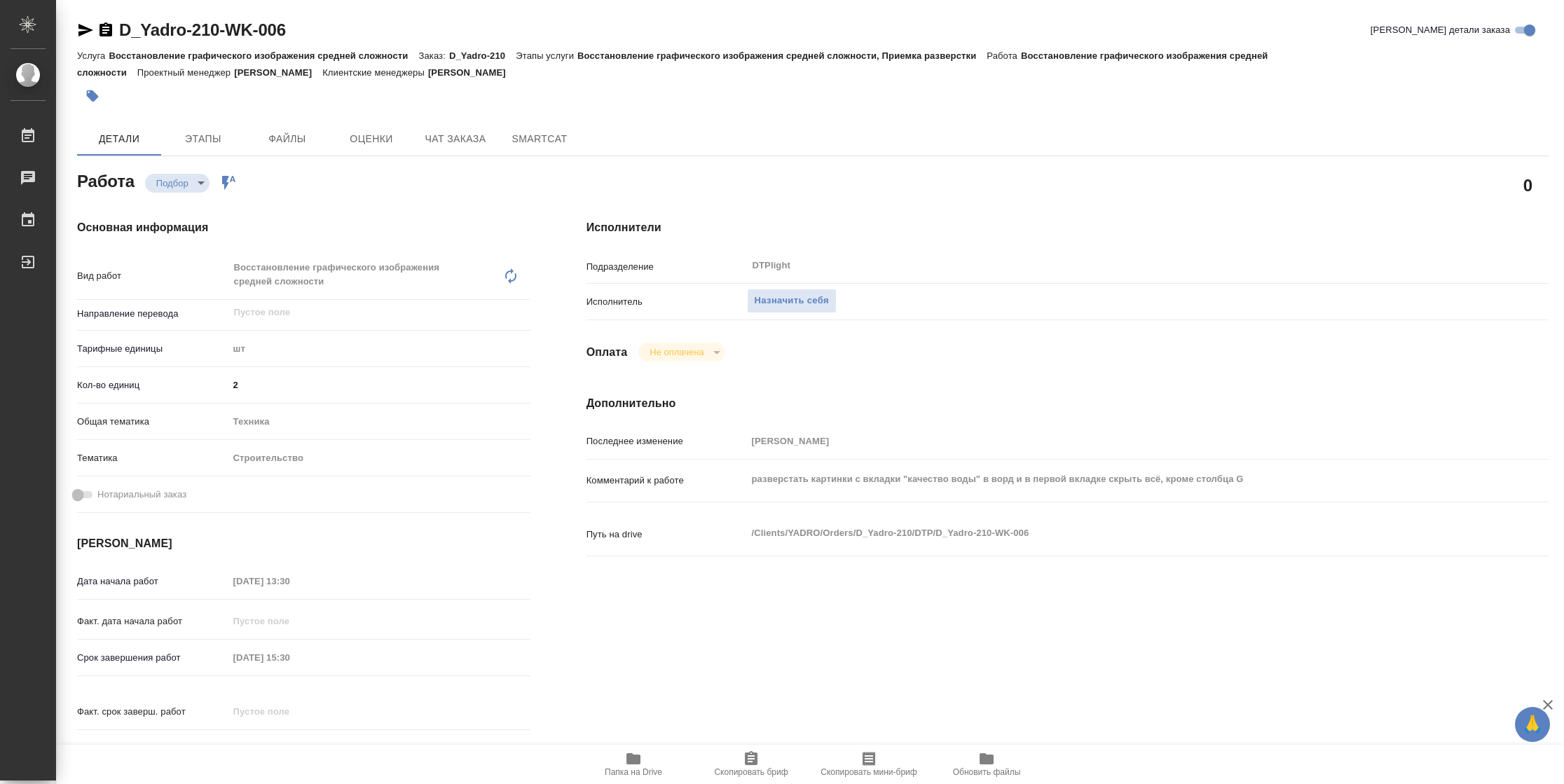
click at [641, 772] on span "Папка на Drive" at bounding box center [634, 771] width 57 height 10
type textarea "x"
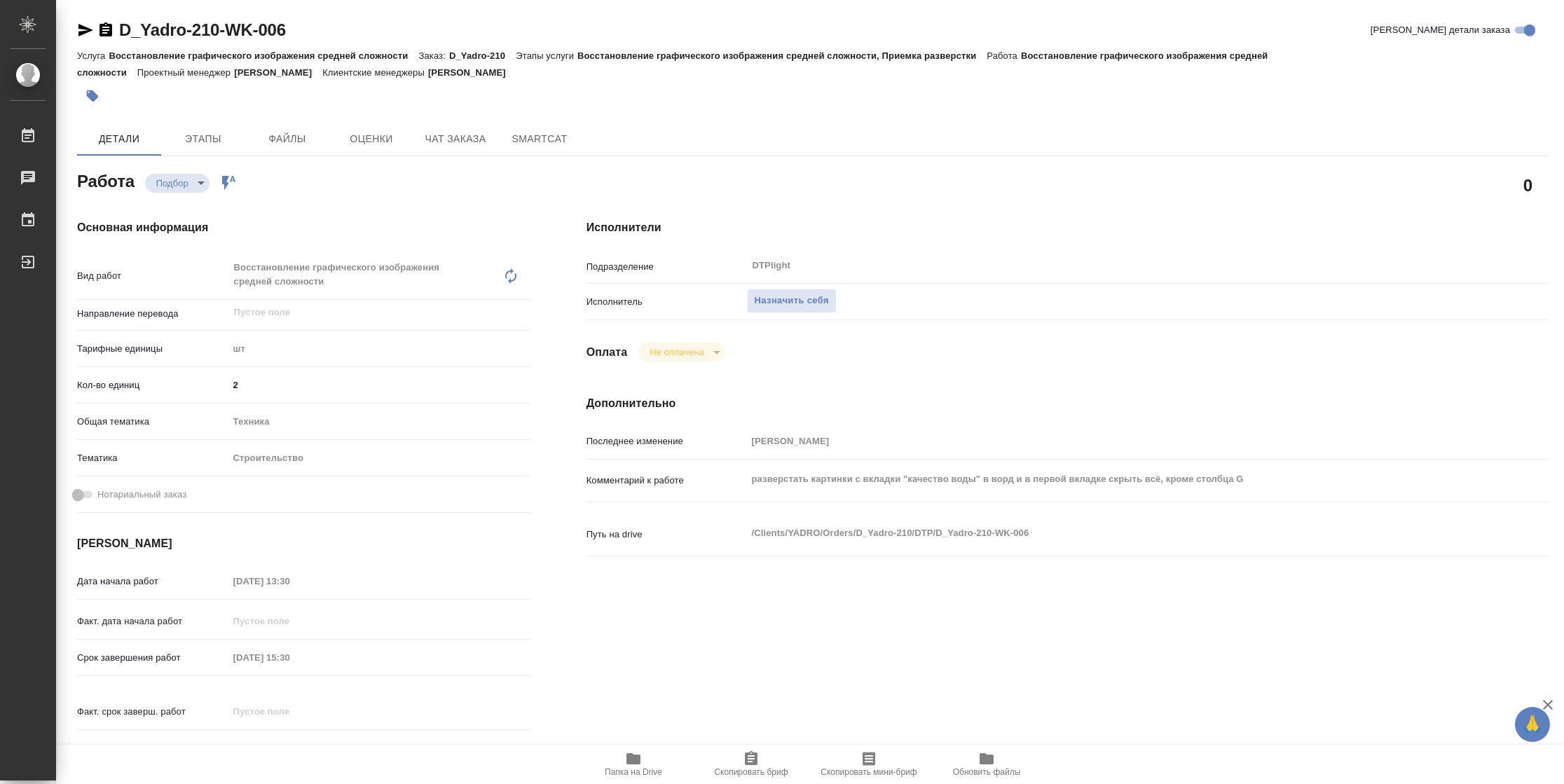
type textarea "x"
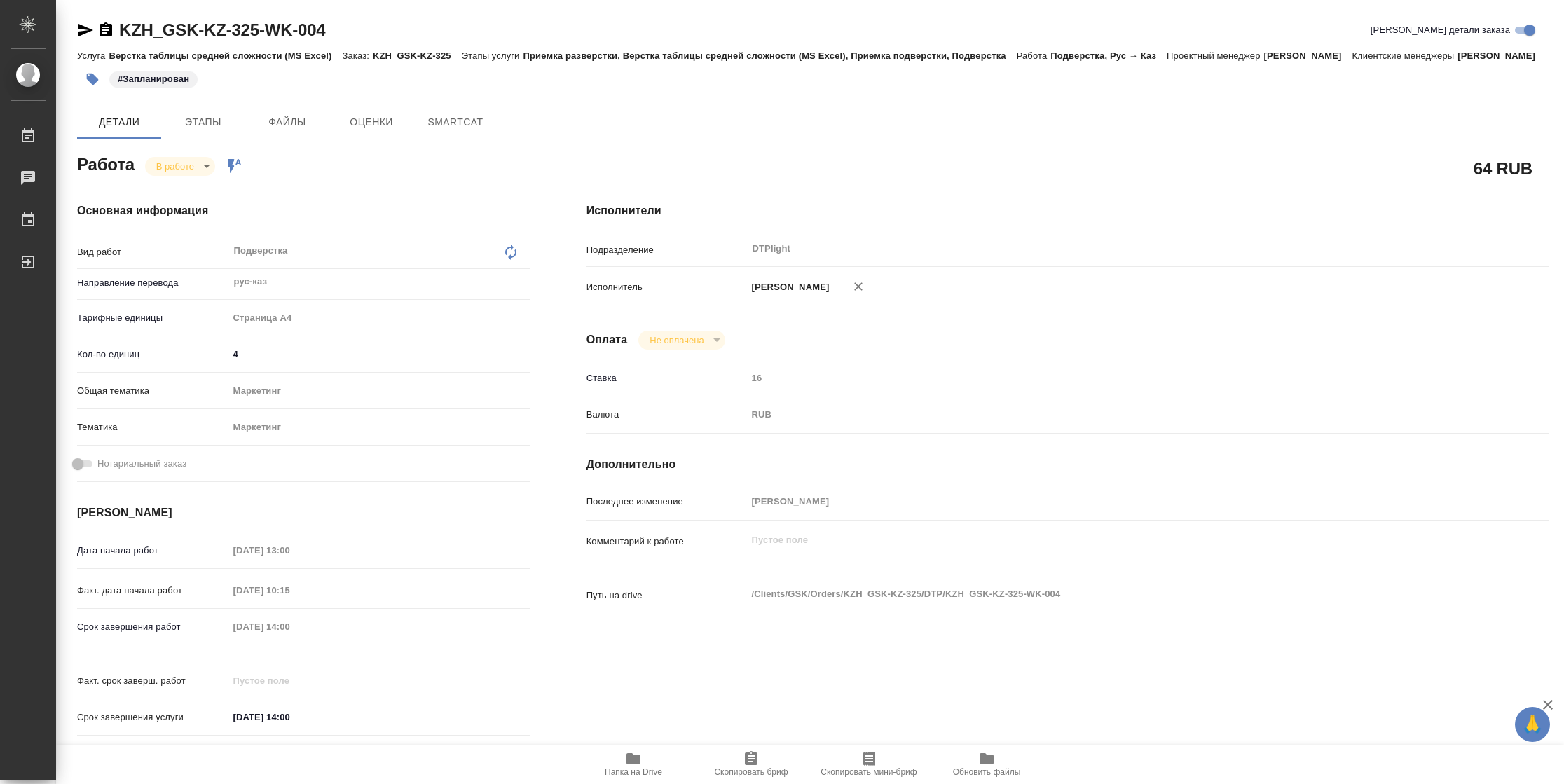
type textarea "x"
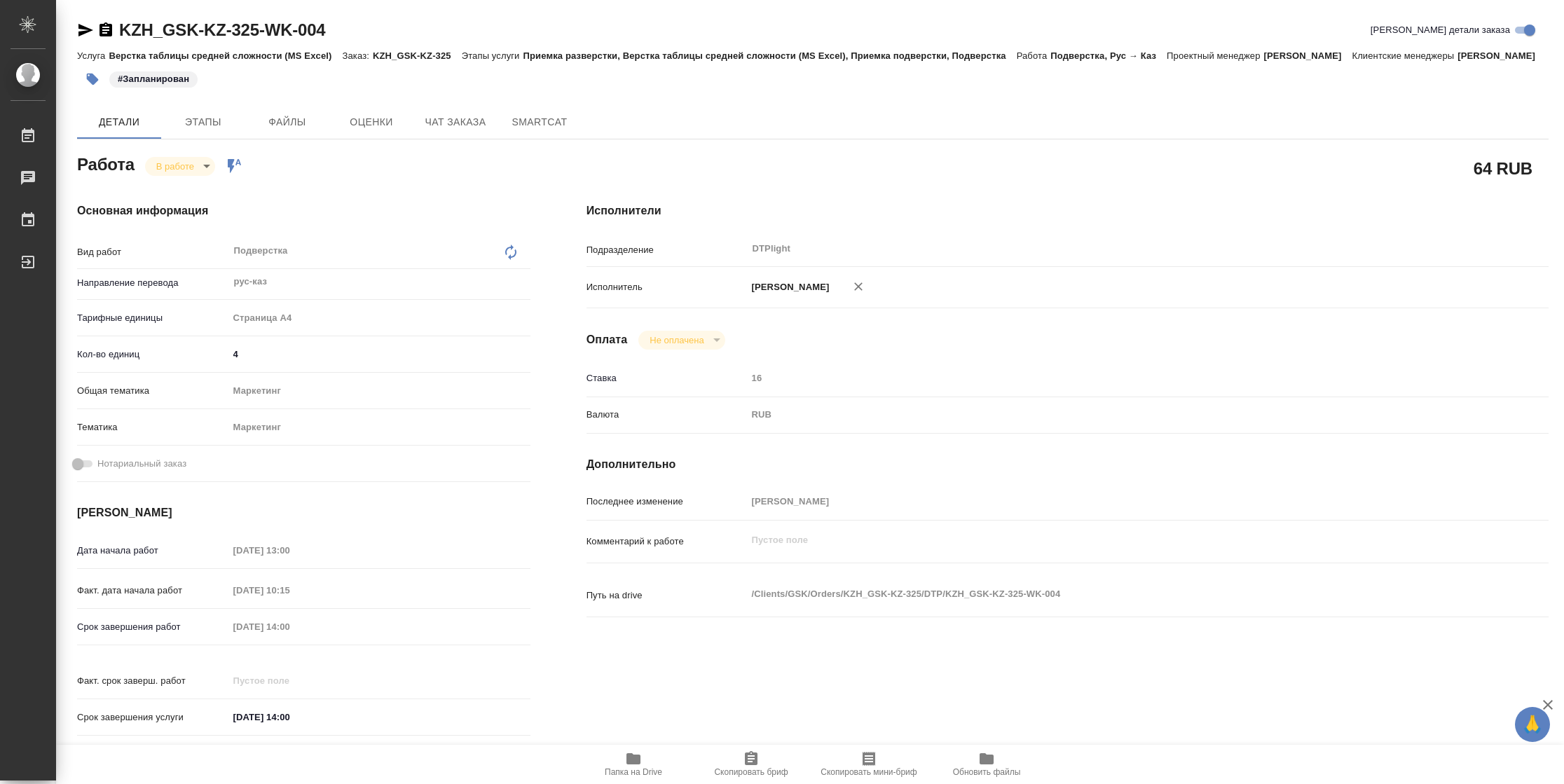
type textarea "x"
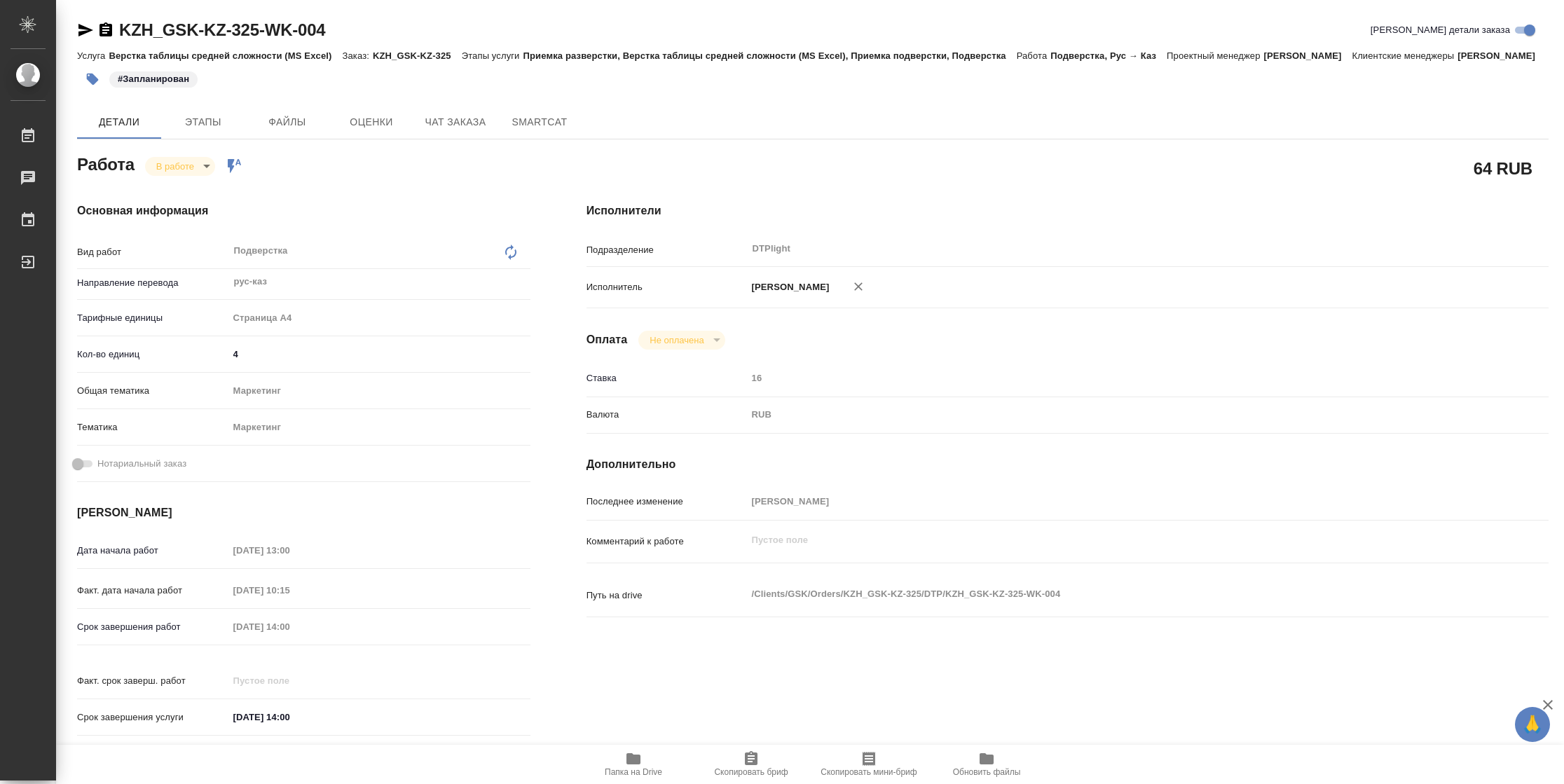
click at [633, 765] on icon "button" at bounding box center [634, 758] width 17 height 17
type textarea "x"
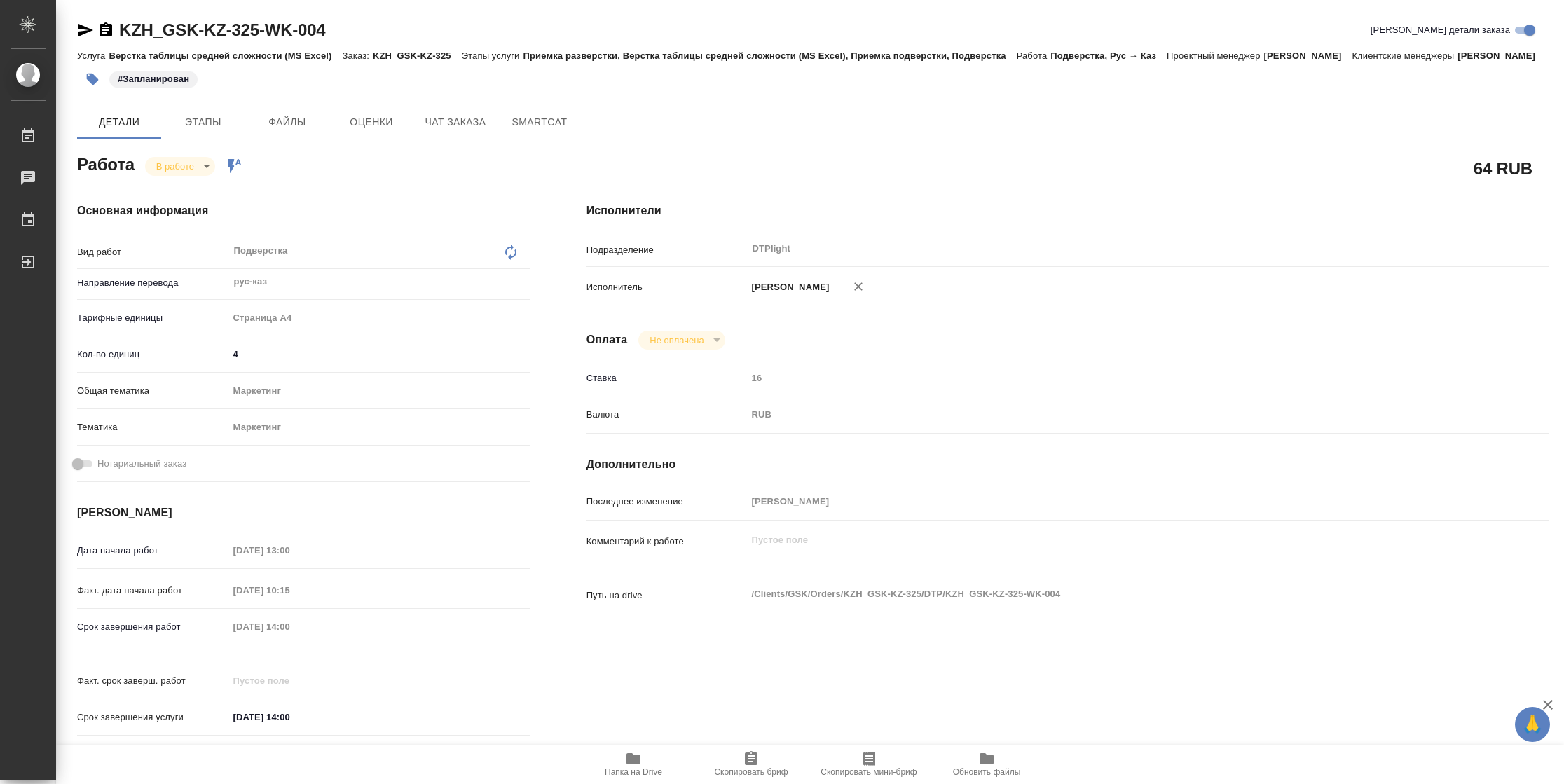
type textarea "x"
click at [187, 185] on body "🙏 .cls-1 fill:#fff; AWATERA Vasilyeva Natalia Работы 2 Чаты График Выйти KZH_GS…" at bounding box center [782, 392] width 1564 height 784
click at [187, 201] on button "Выполнен" at bounding box center [182, 206] width 51 height 16
click at [82, 28] on icon "button" at bounding box center [86, 30] width 15 height 13
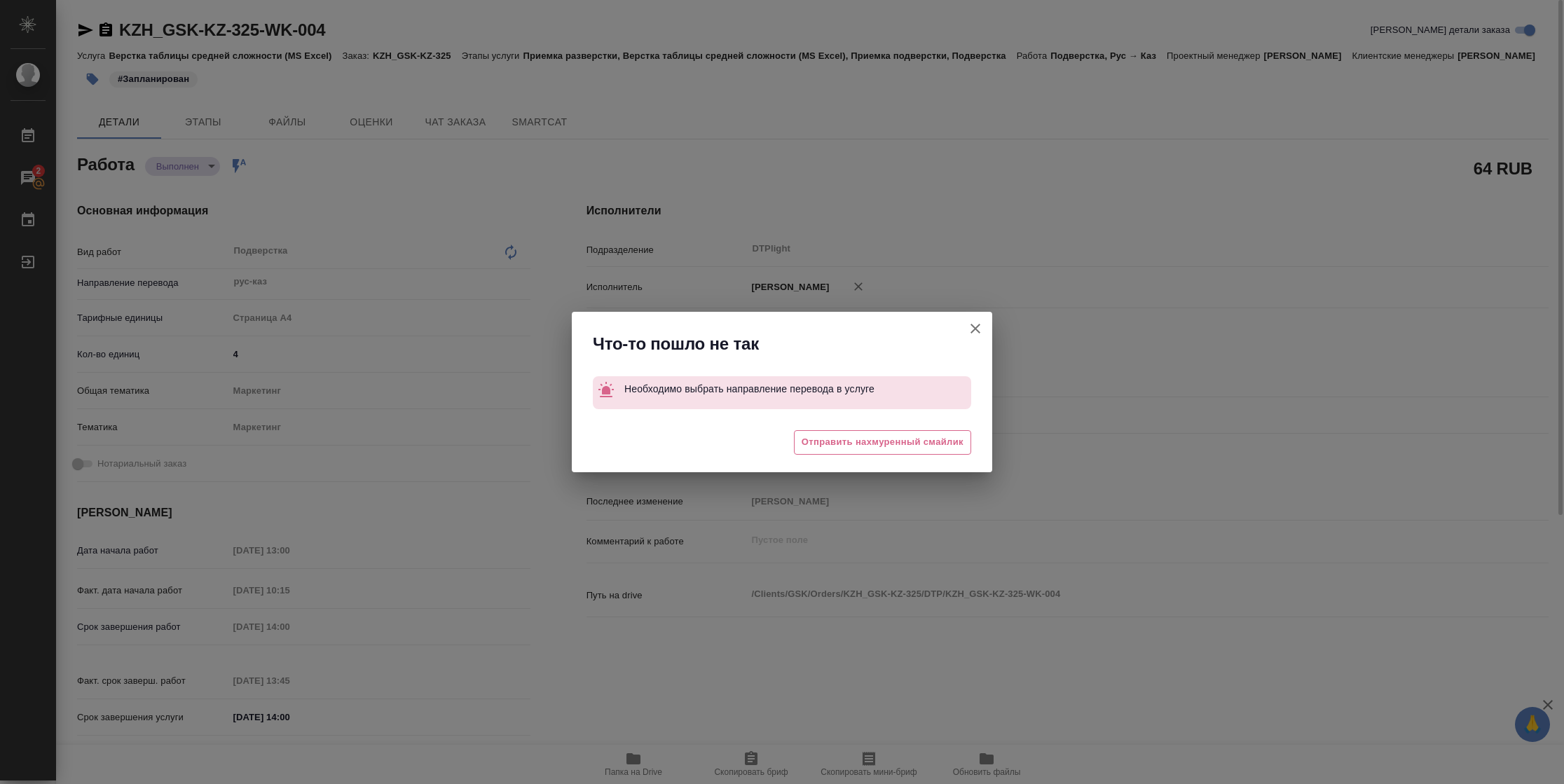
type textarea "x"
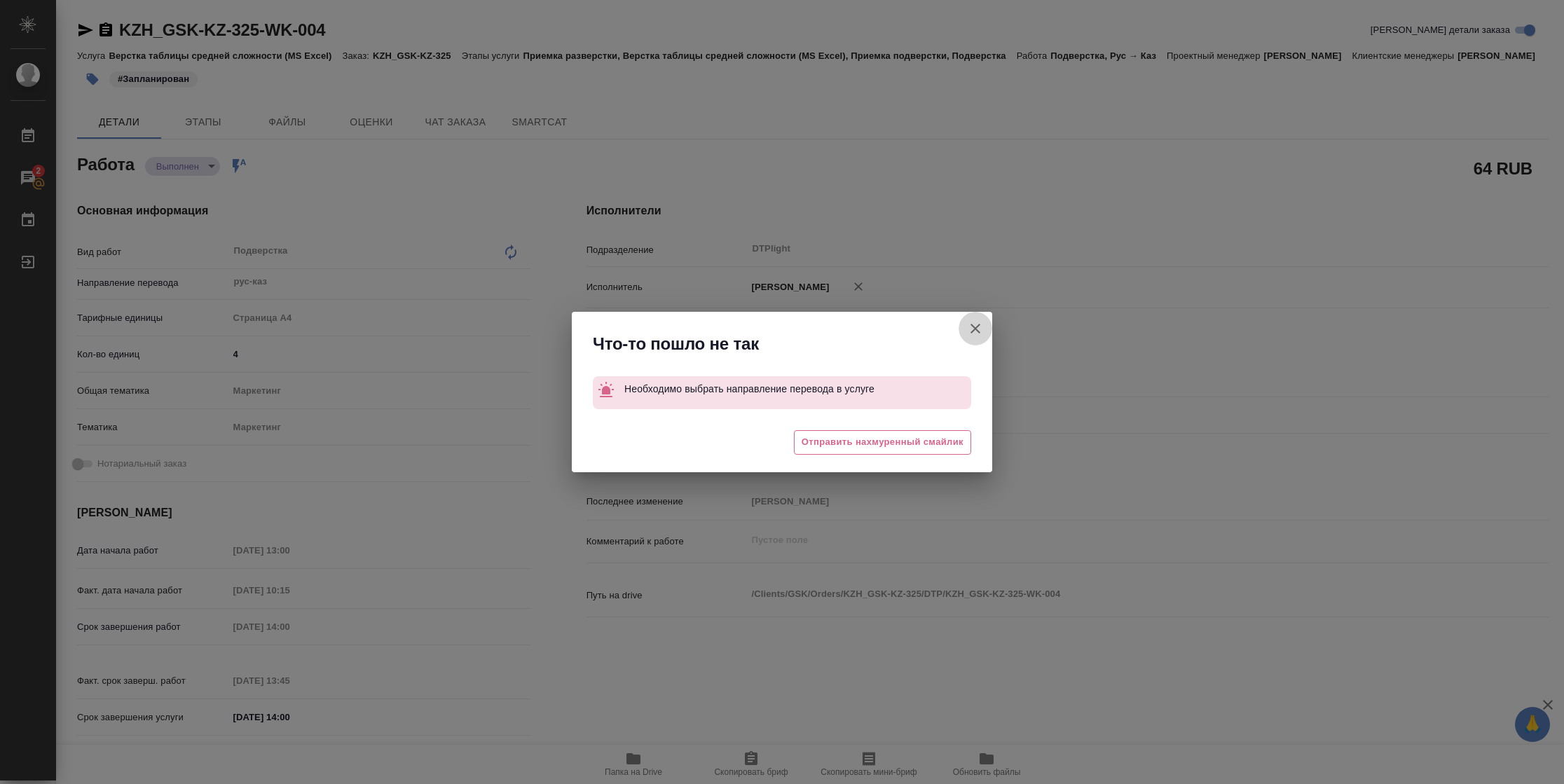
click at [976, 336] on button "[PERSON_NAME] детали заказа" at bounding box center [975, 328] width 34 height 34
type textarea "x"
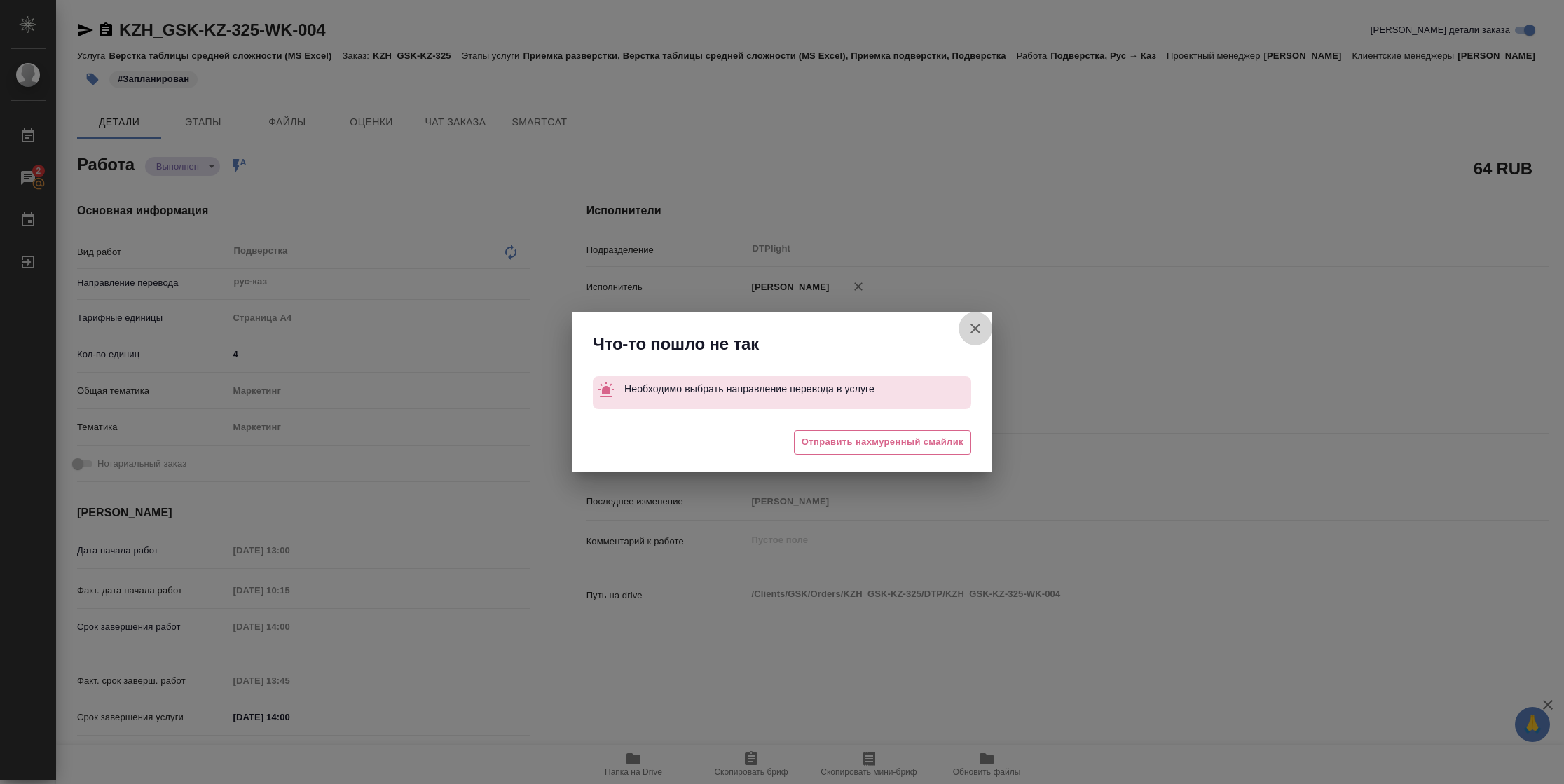
type textarea "x"
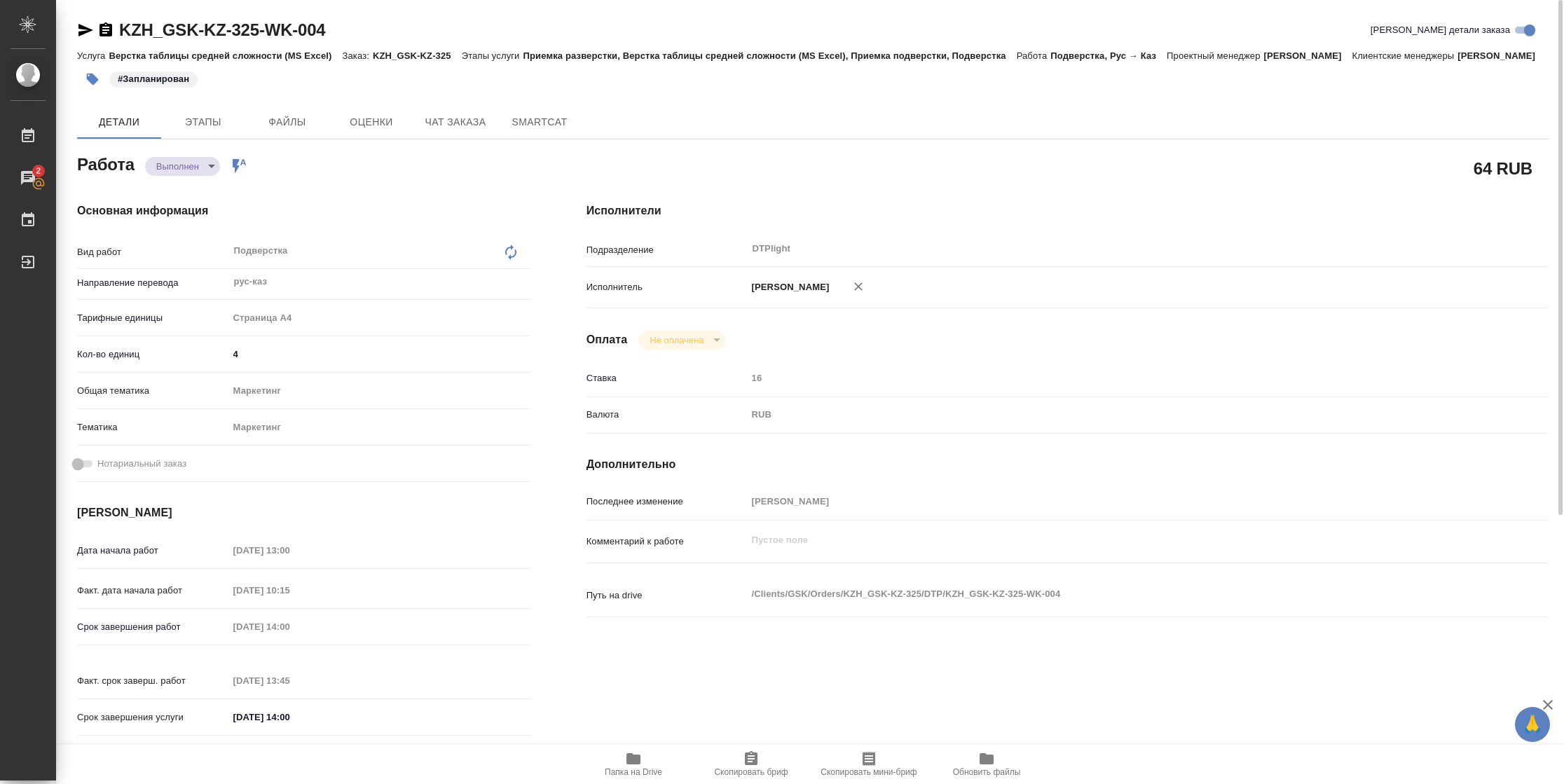
click at [642, 767] on span "Папка на Drive" at bounding box center [634, 771] width 57 height 10
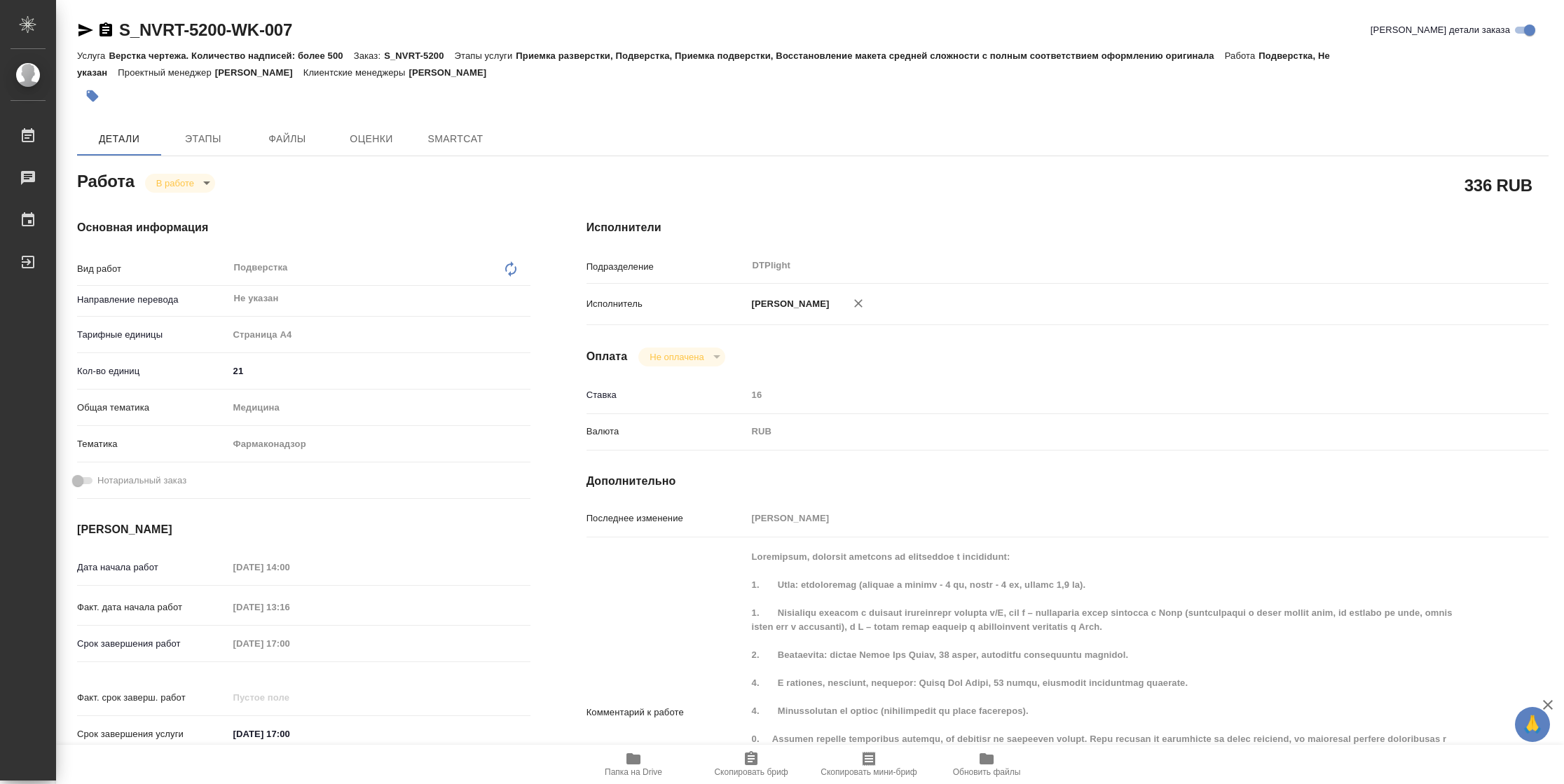
type textarea "x"
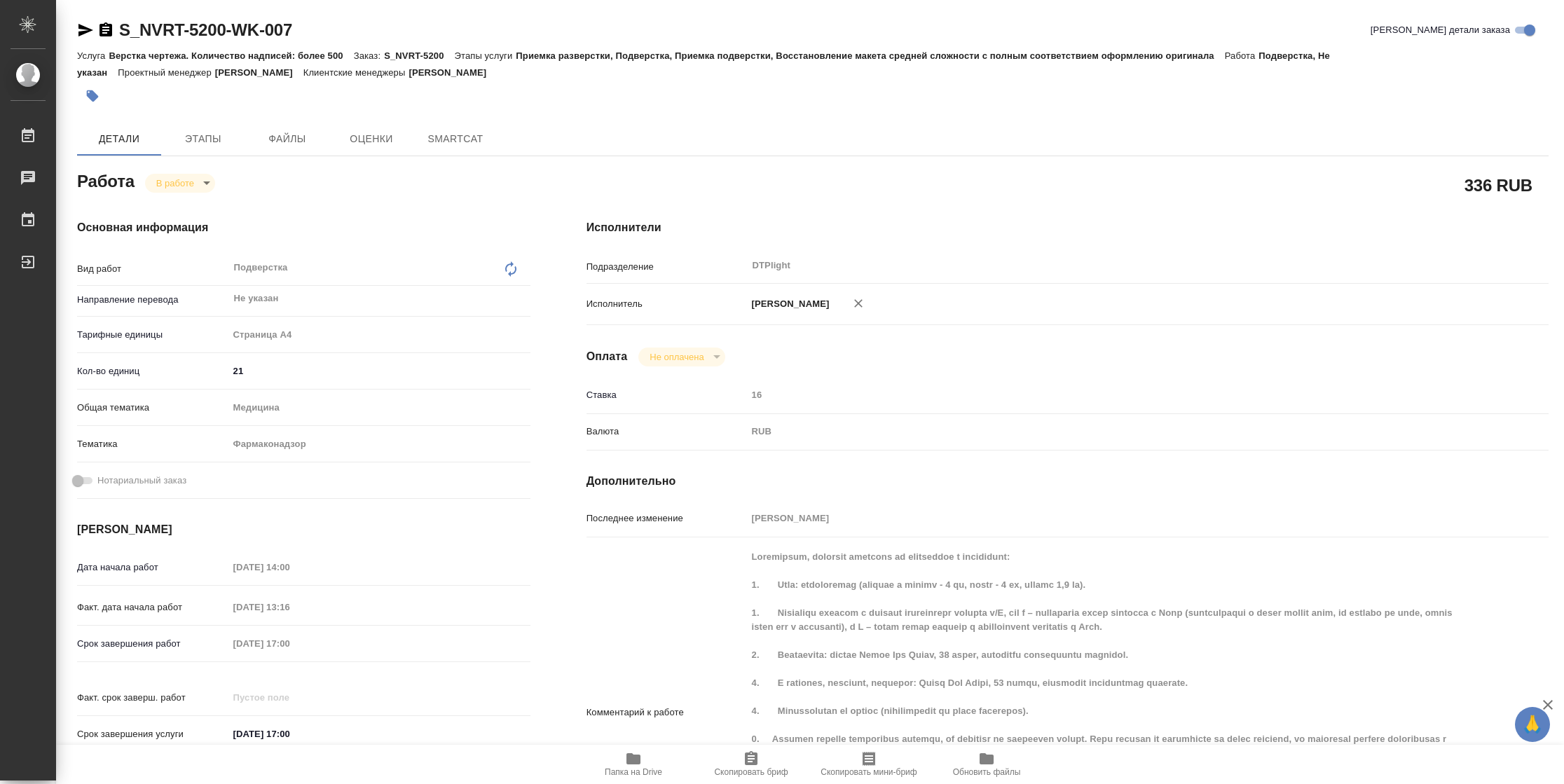
type textarea "x"
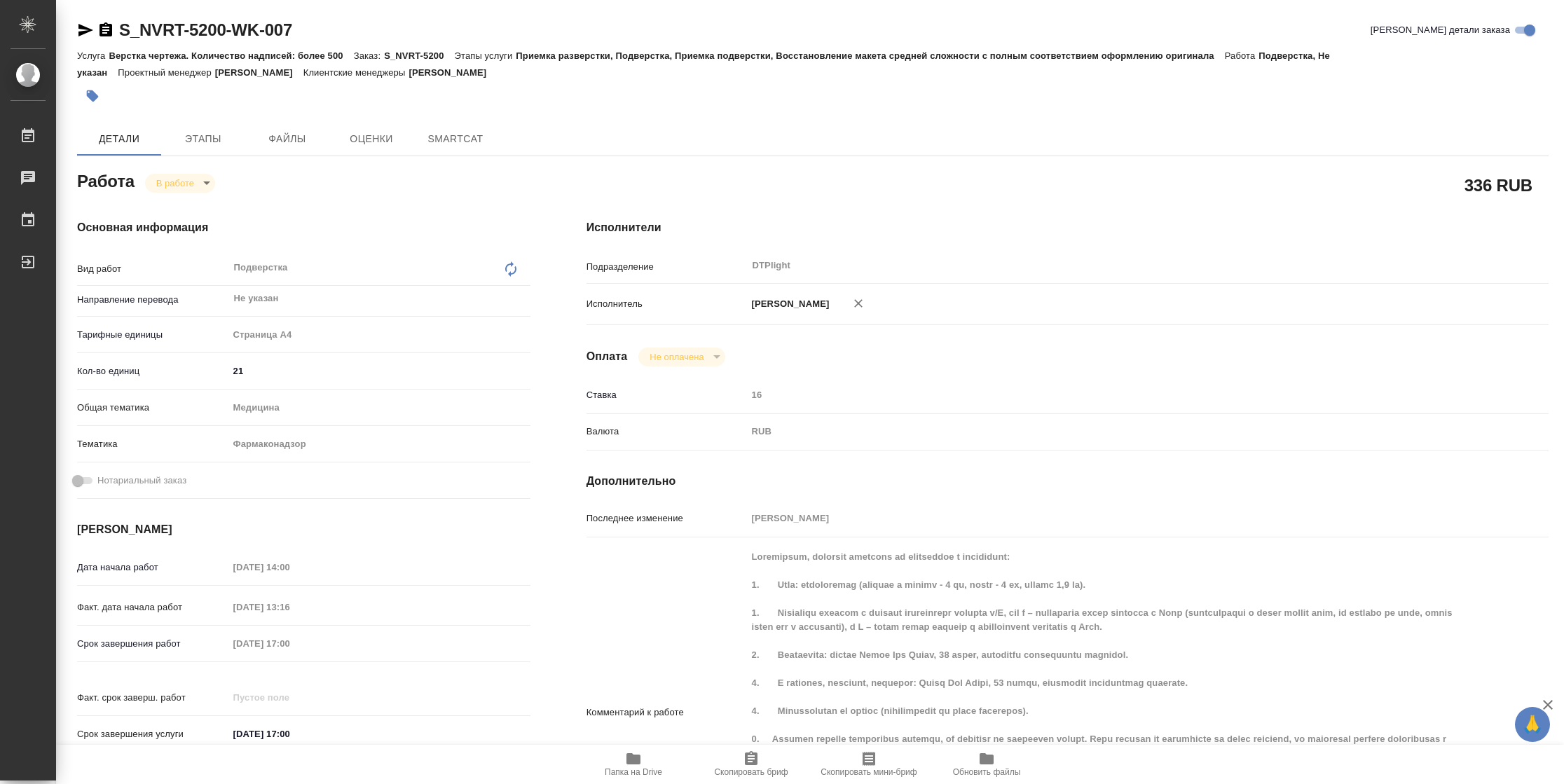
type textarea "x"
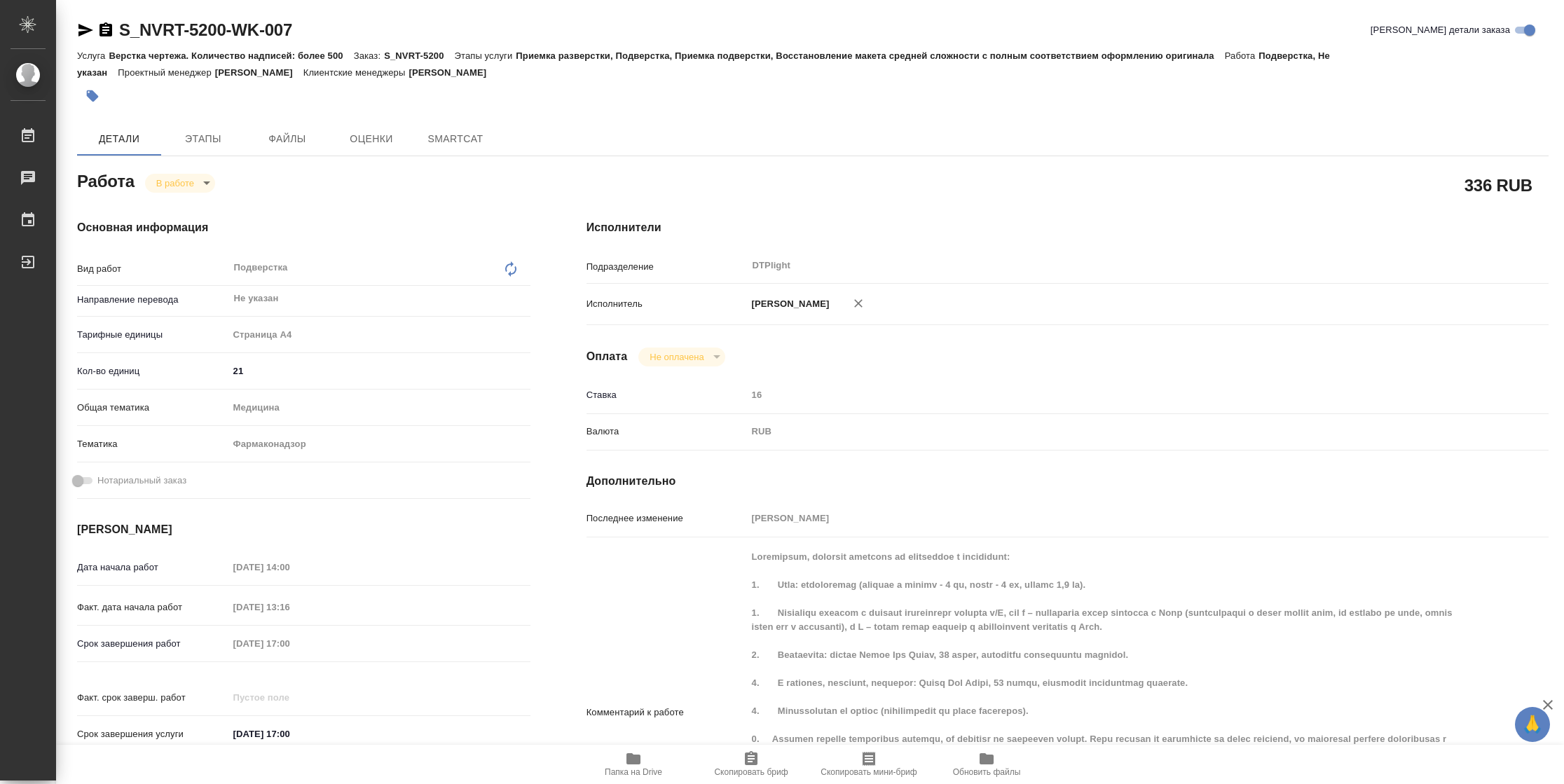
type textarea "x"
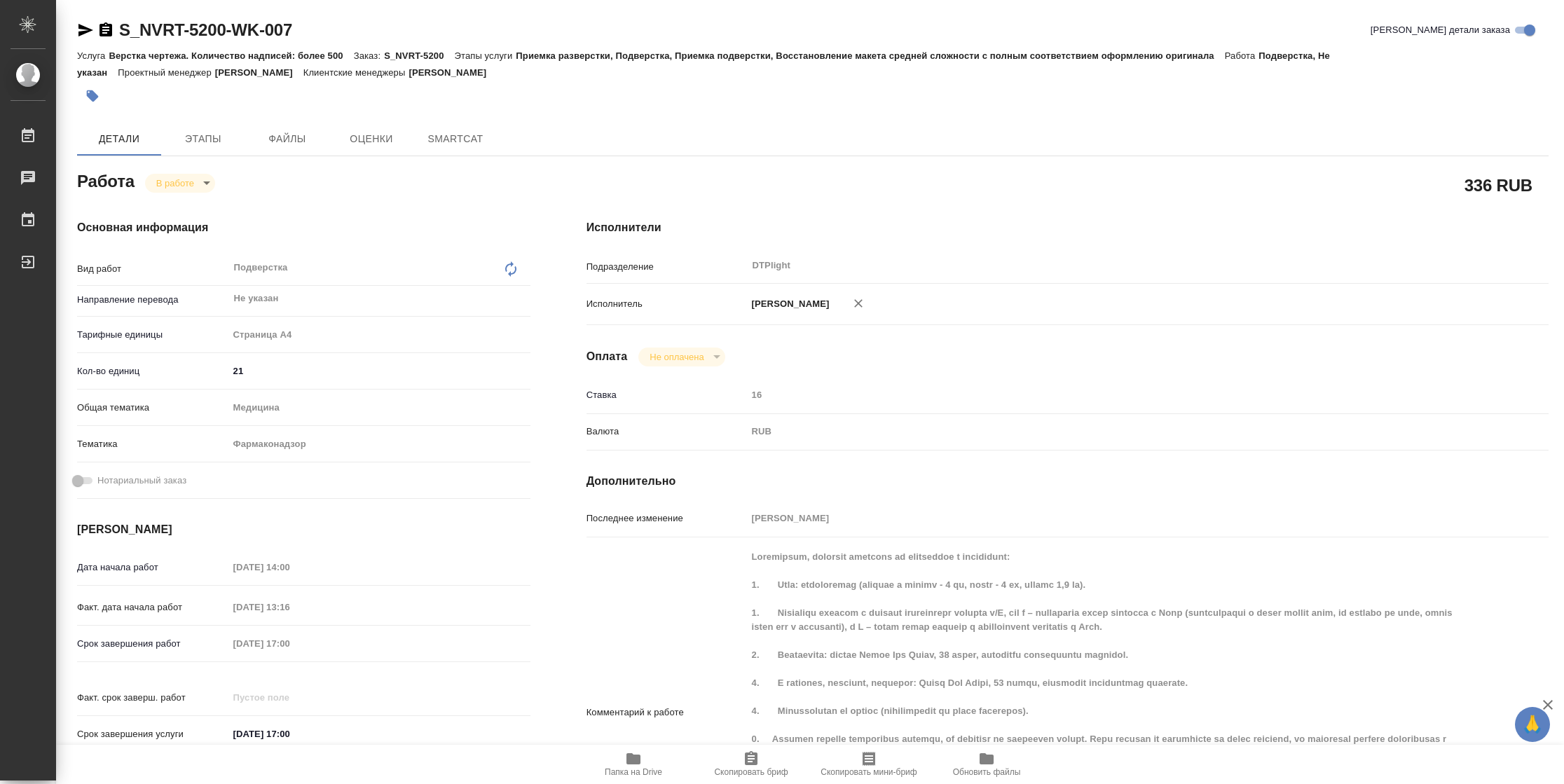
type textarea "x"
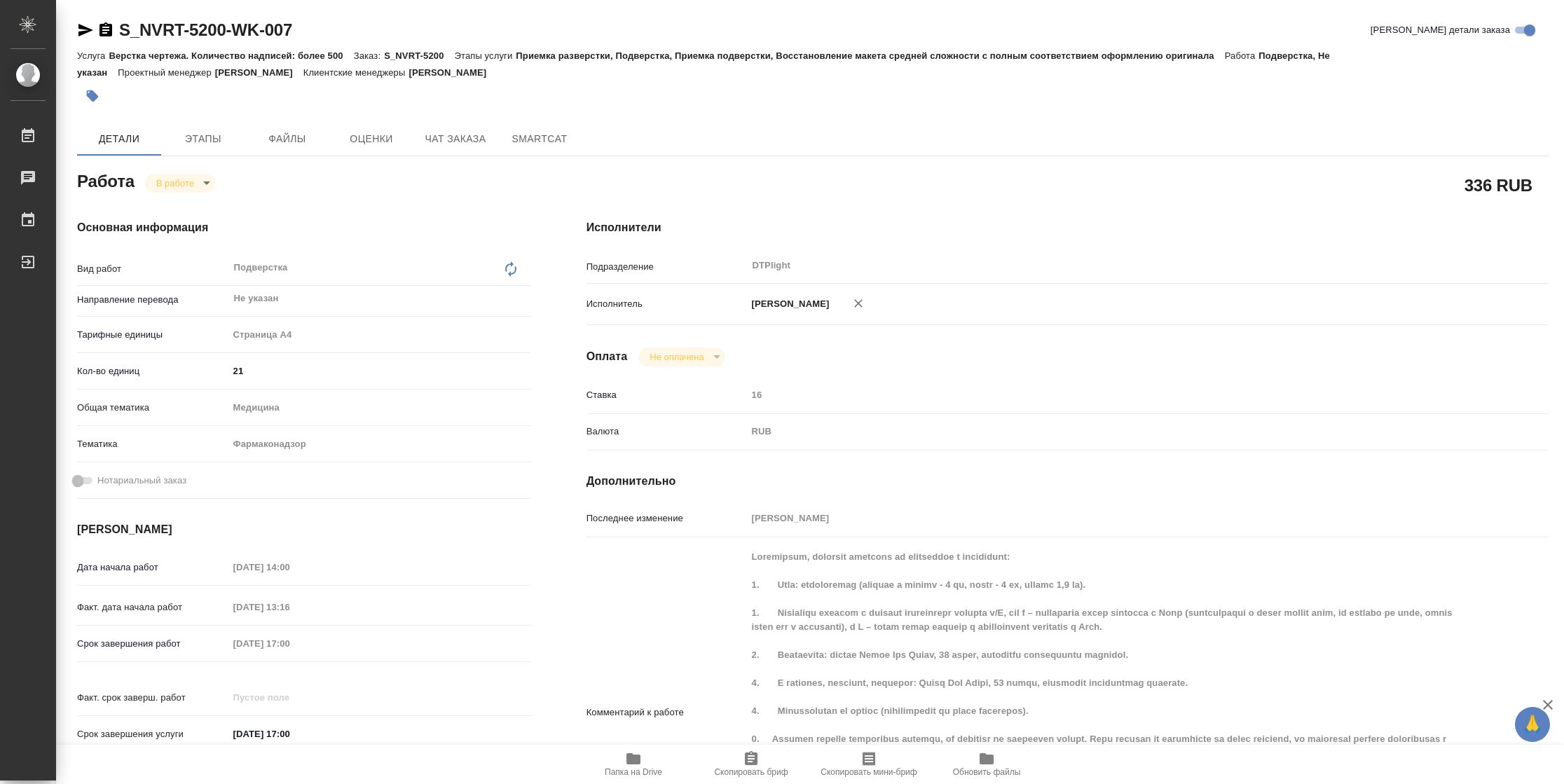
click at [633, 767] on span "Папка на Drive" at bounding box center [634, 771] width 57 height 10
type textarea "x"
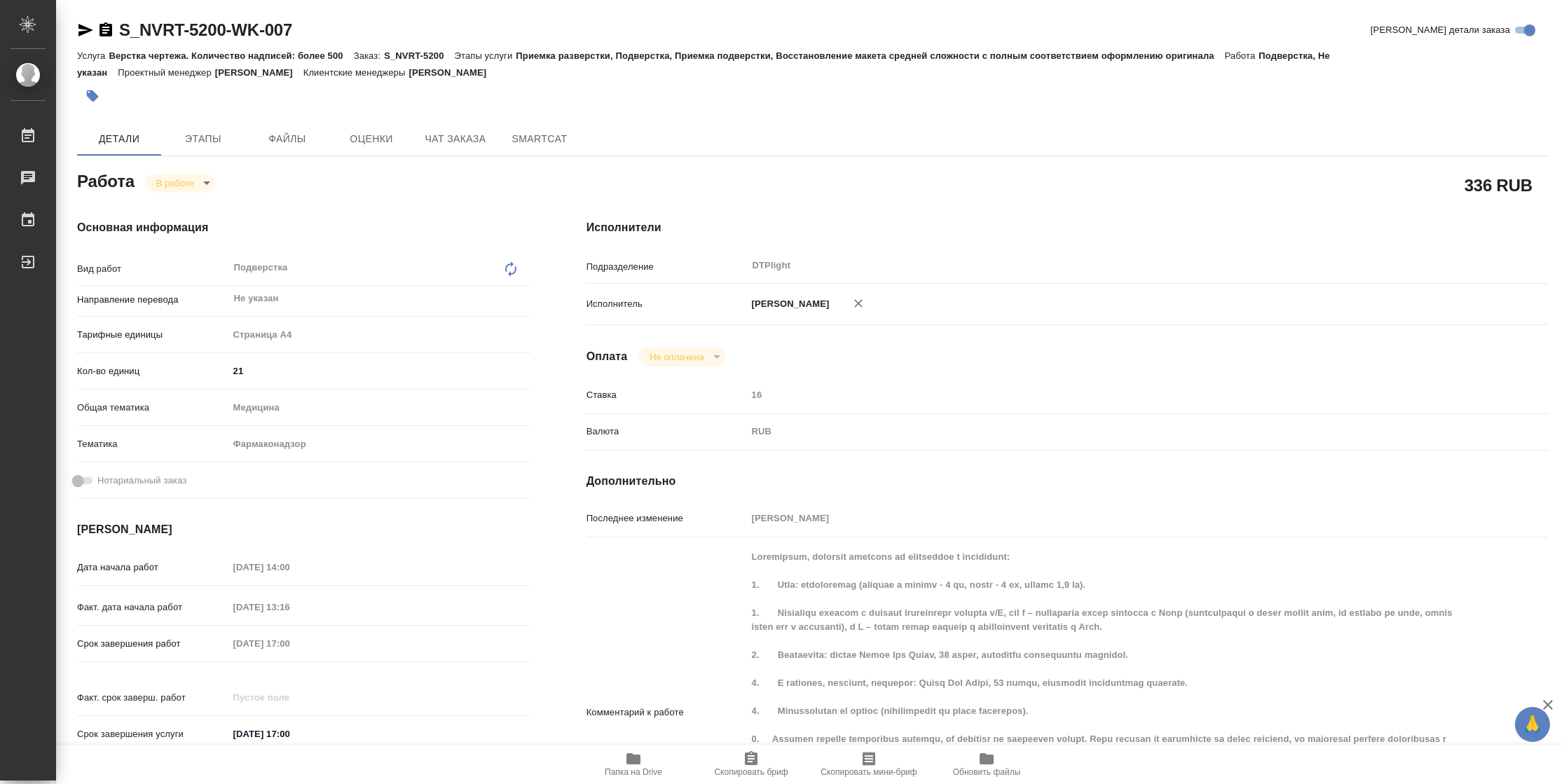
type textarea "x"
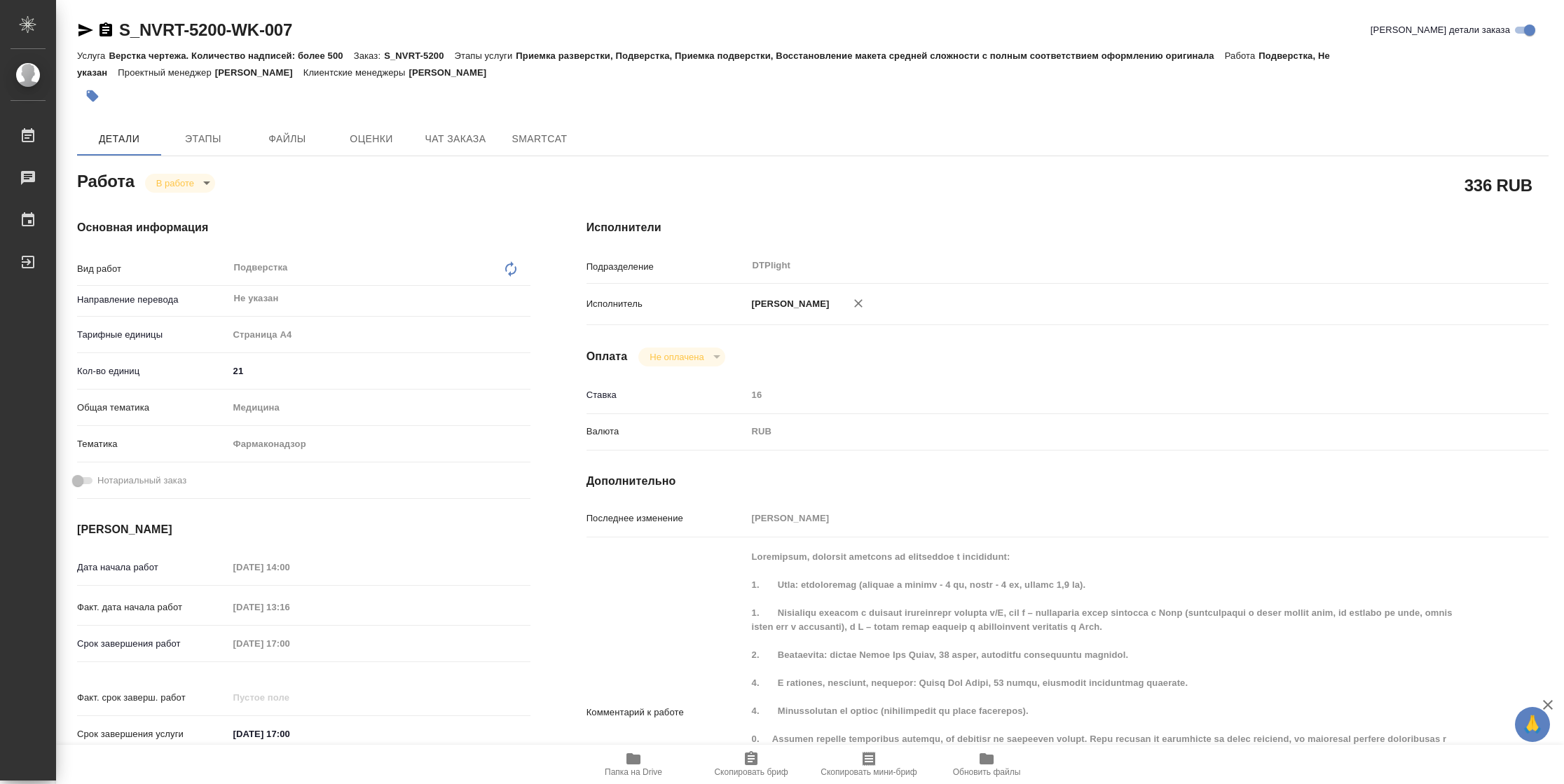
type textarea "x"
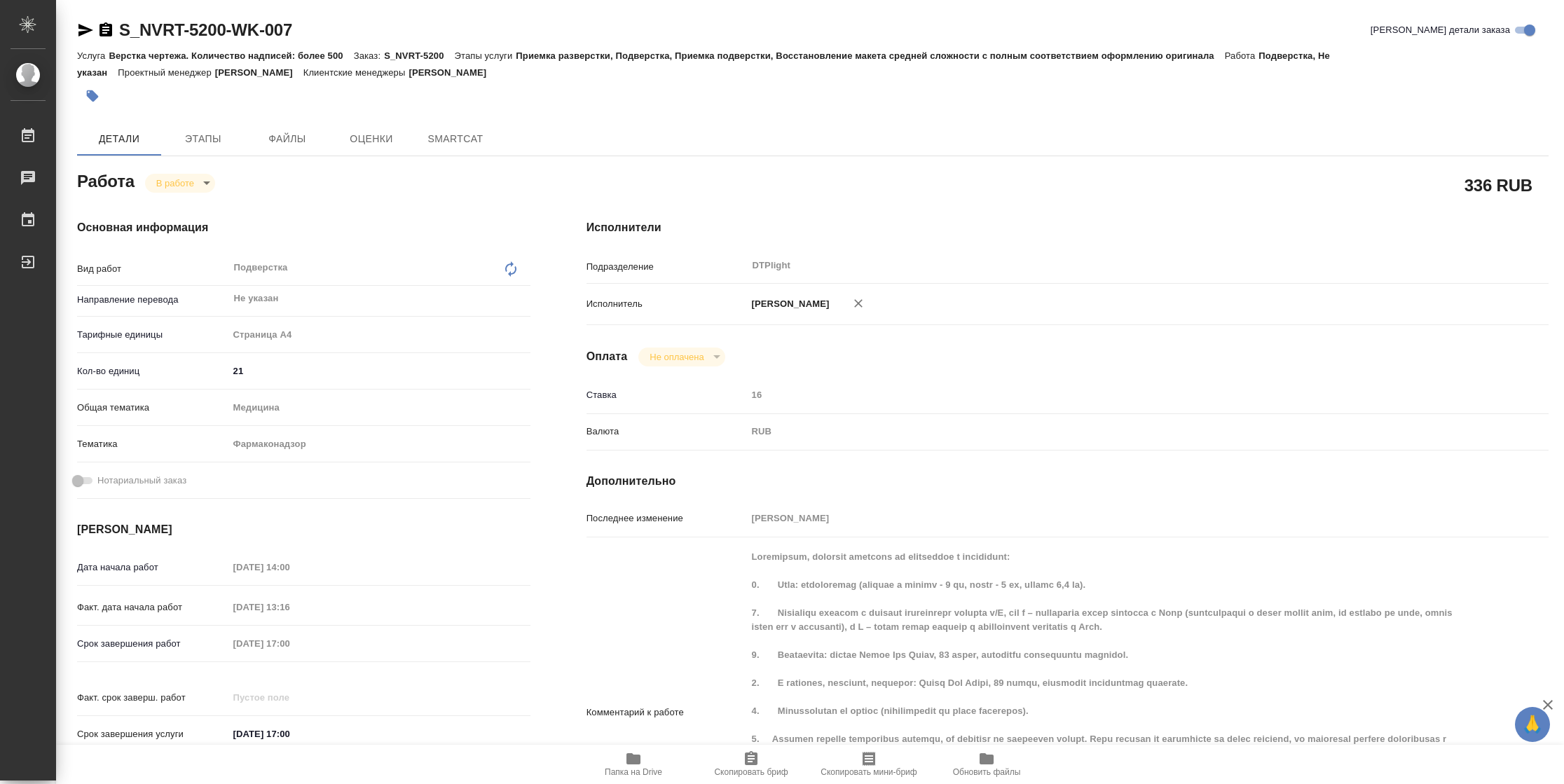
type textarea "x"
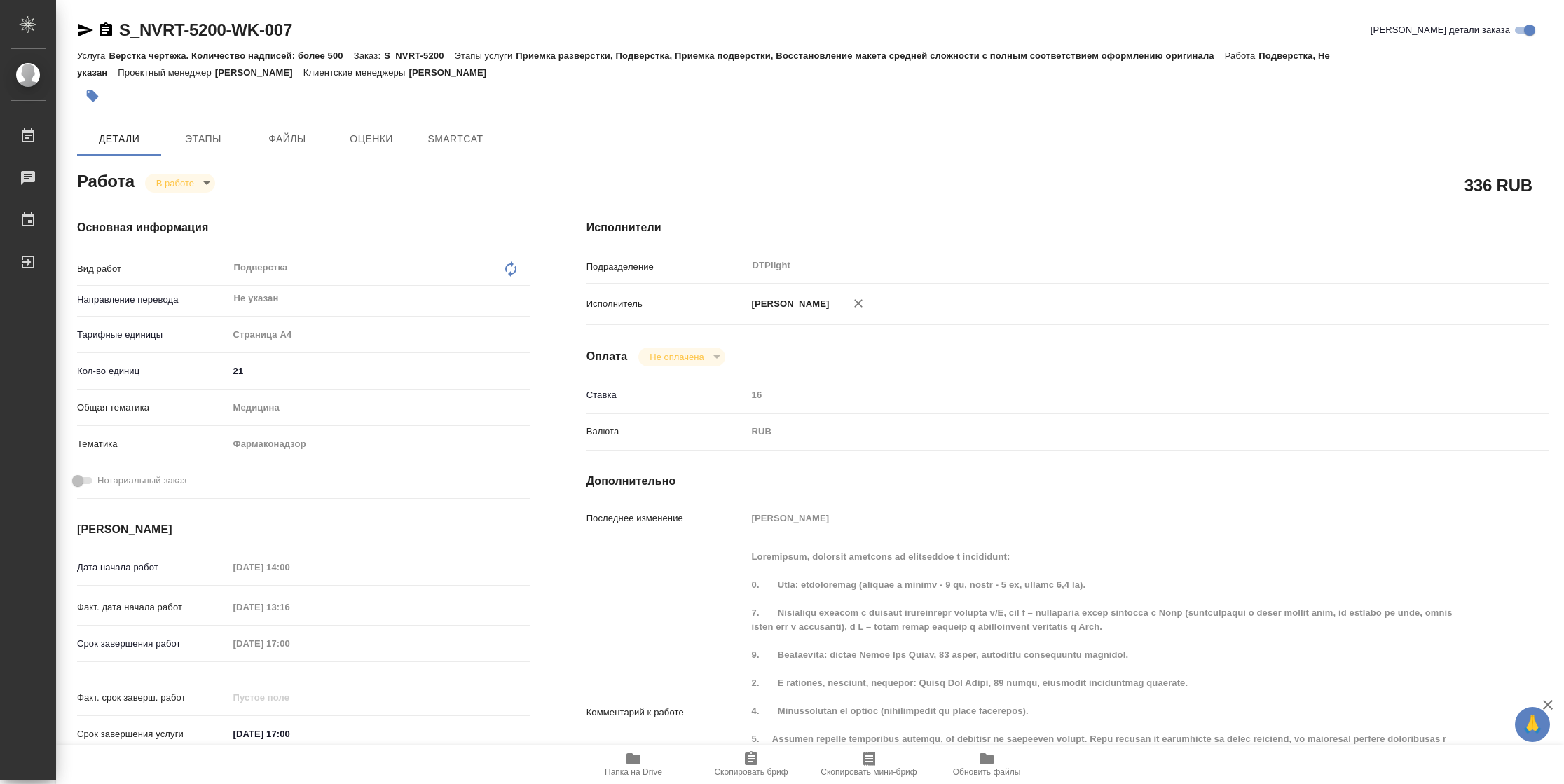
type textarea "x"
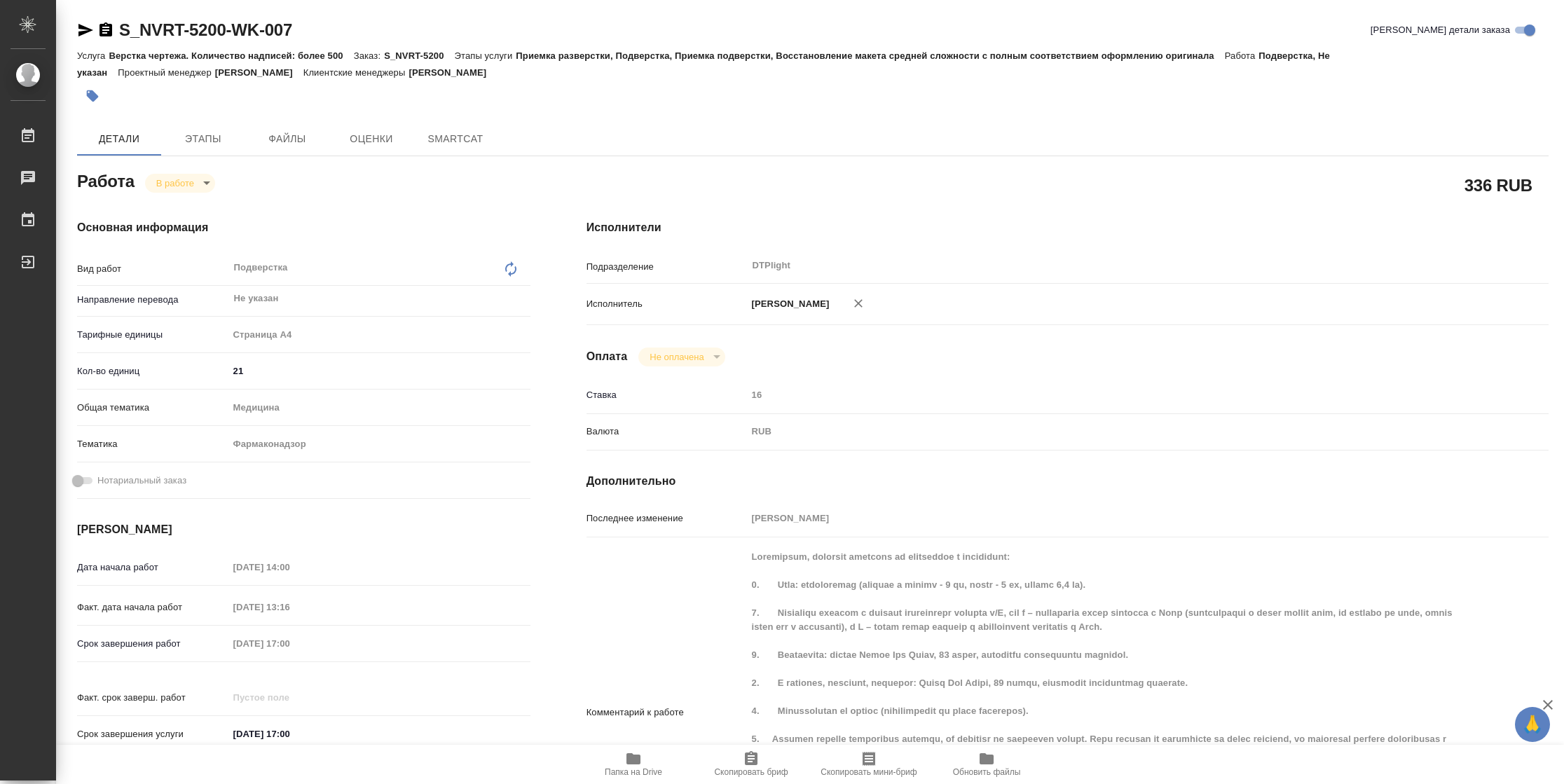
type textarea "x"
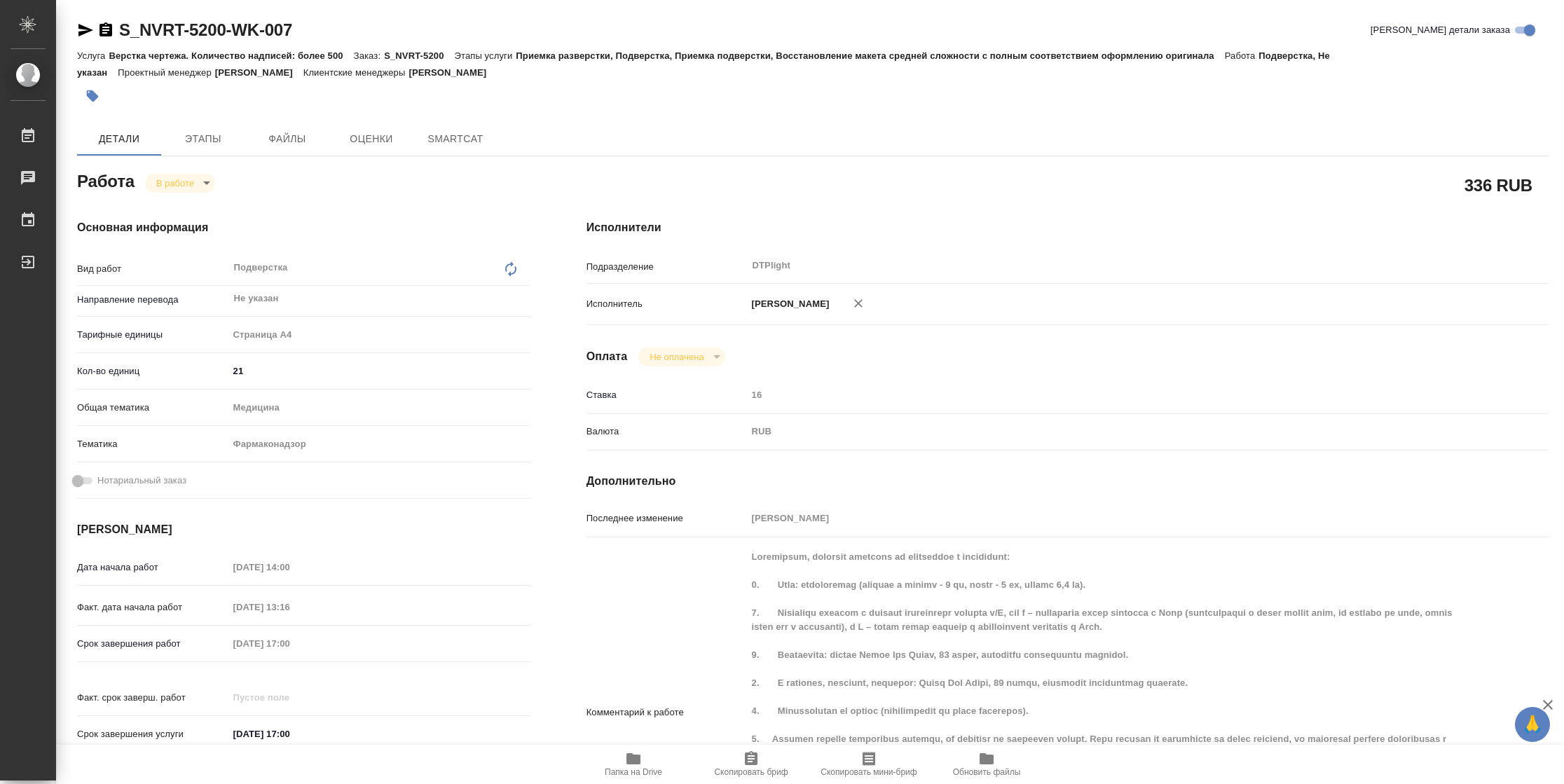
type textarea "x"
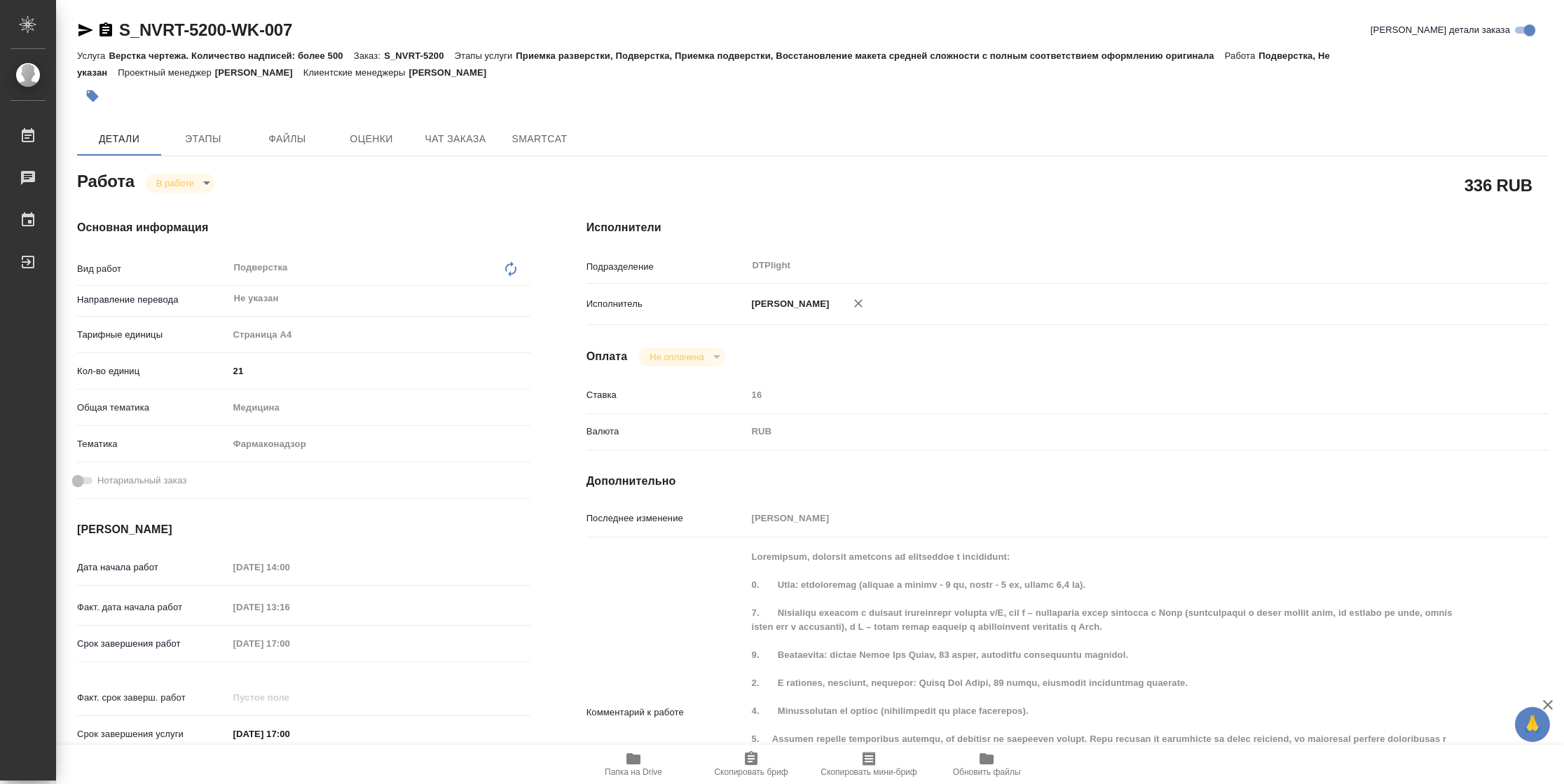
type textarea "x"
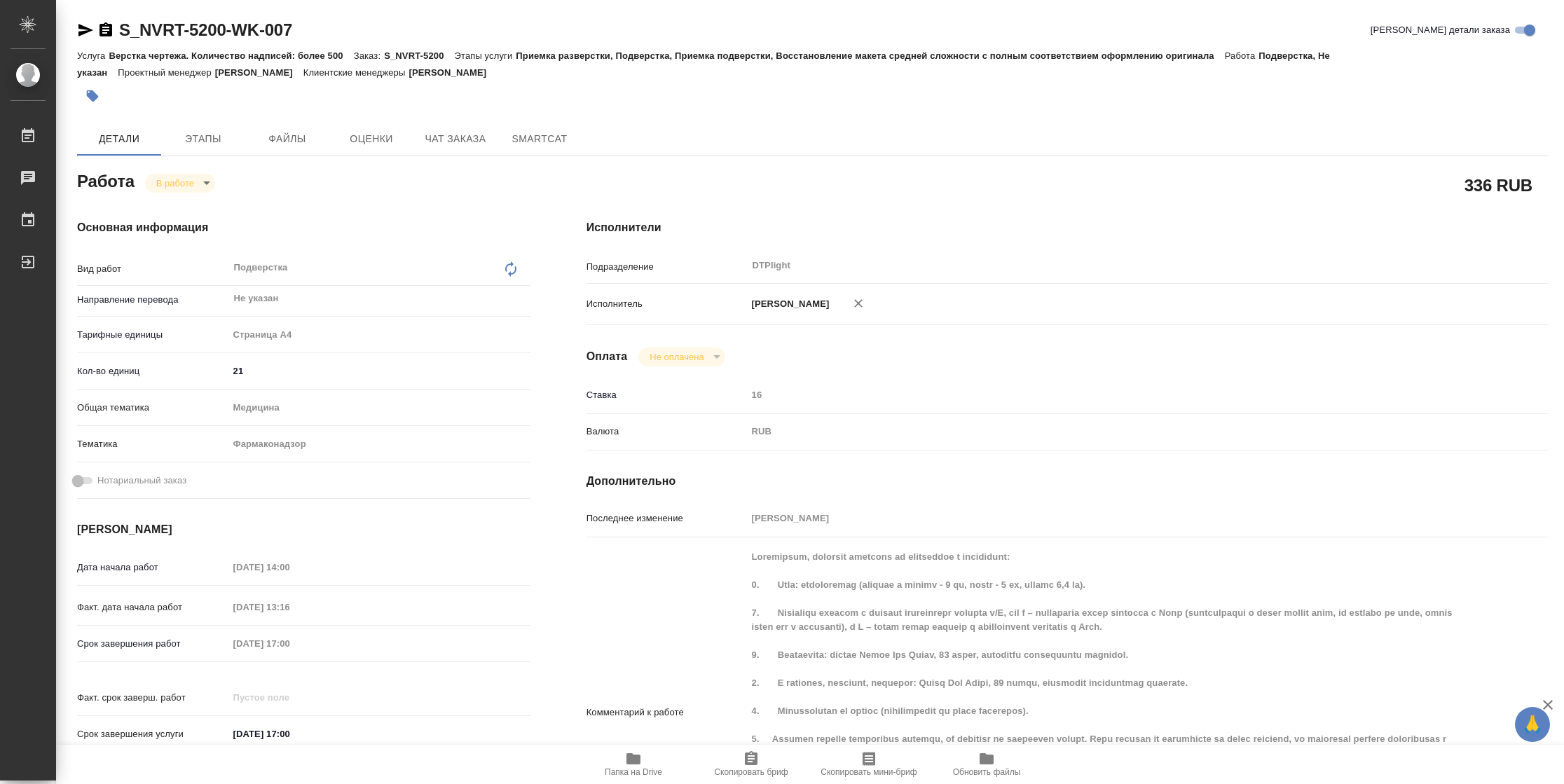
type textarea "x"
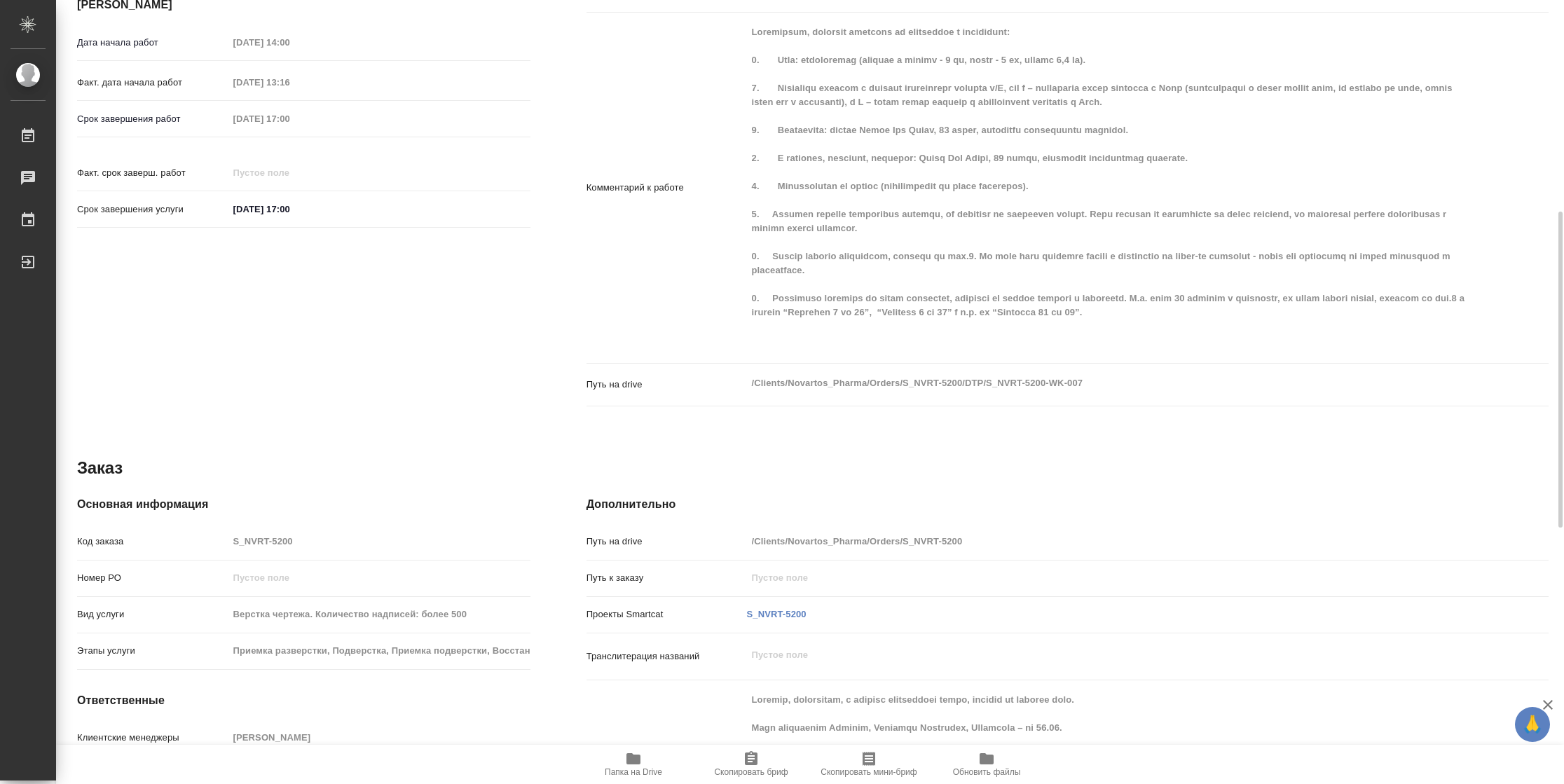
scroll to position [630, 0]
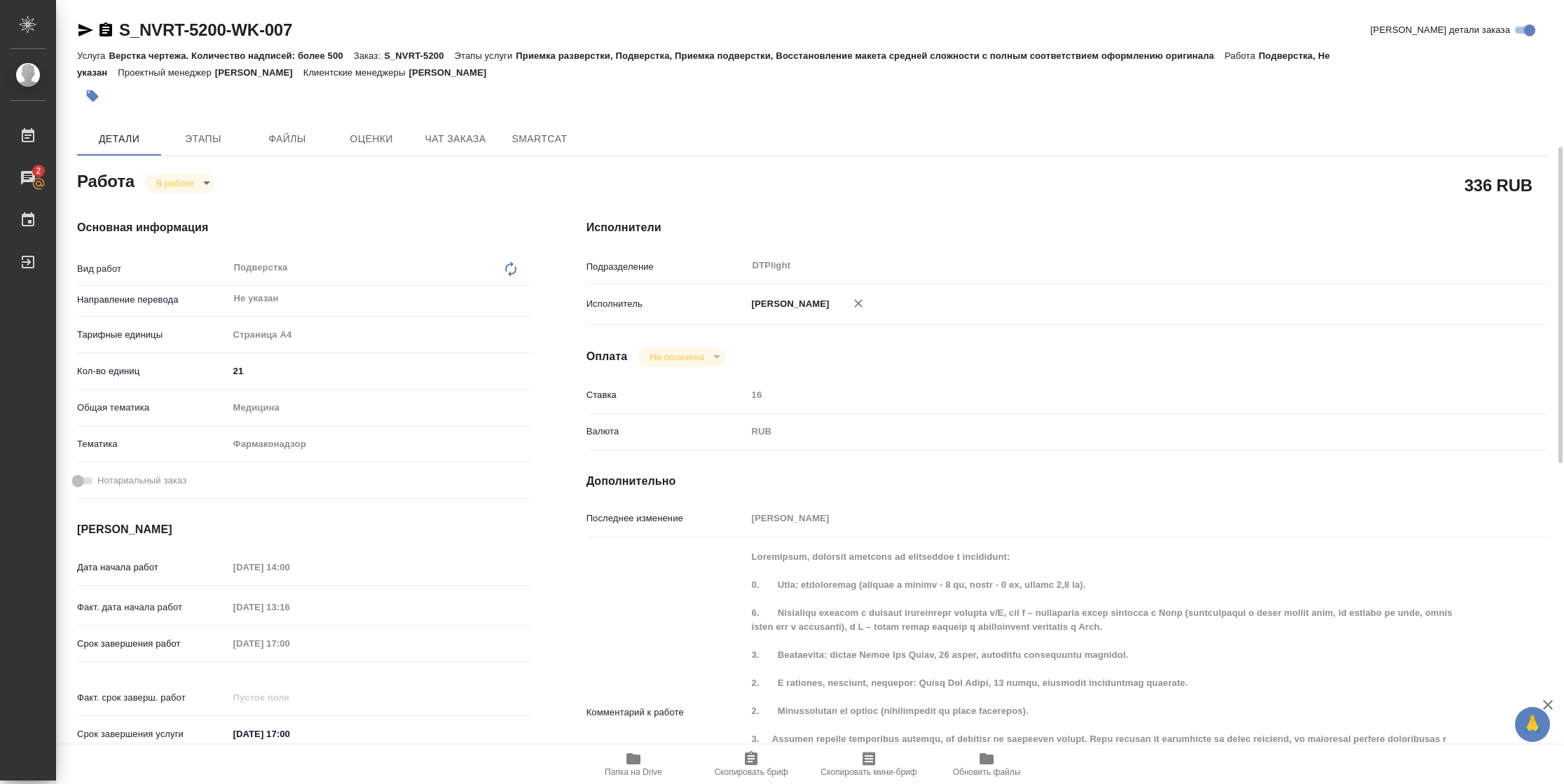
scroll to position [525, 0]
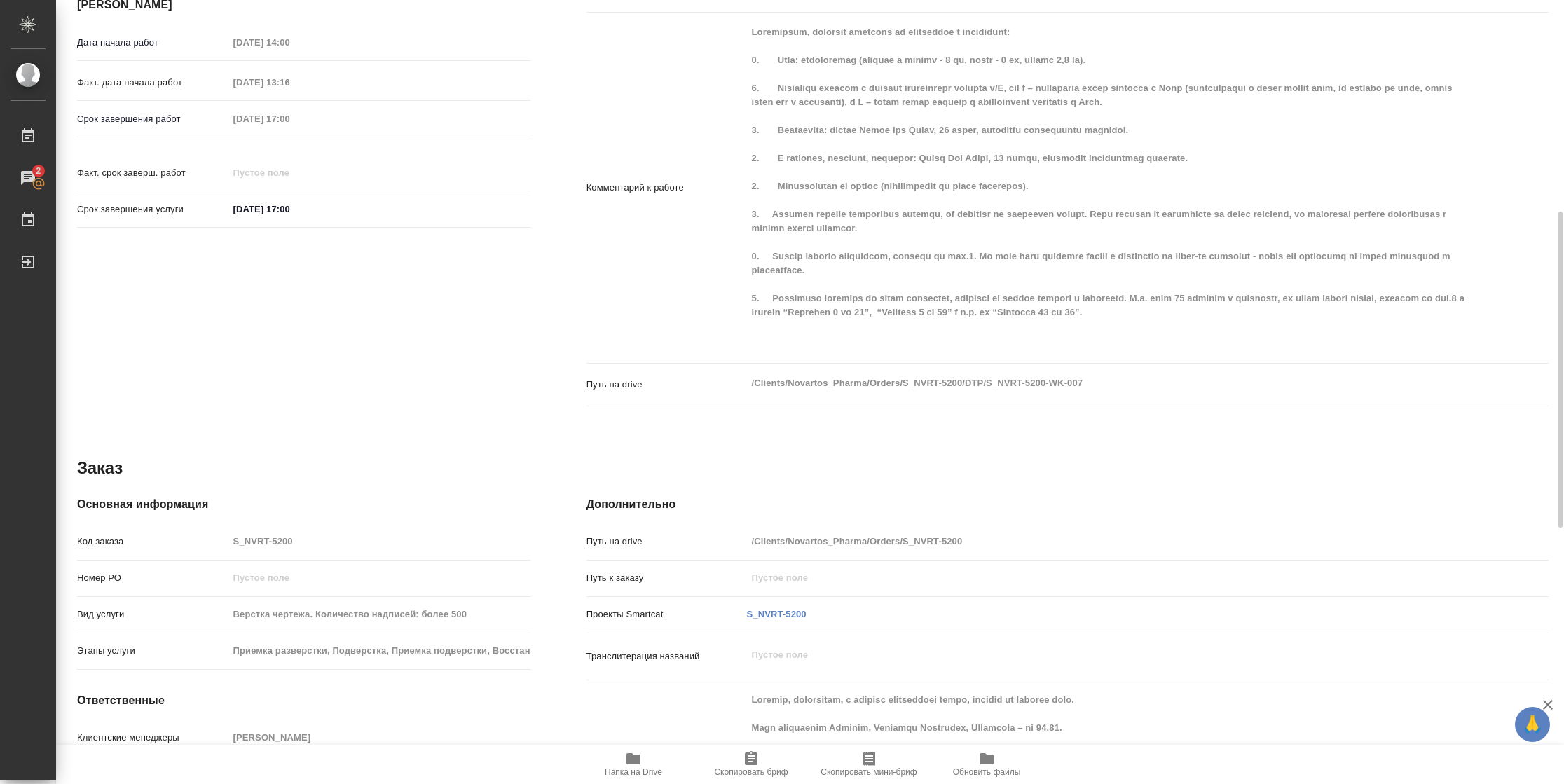
click at [637, 522] on span "Папка на Drive" at bounding box center [634, 771] width 57 height 10
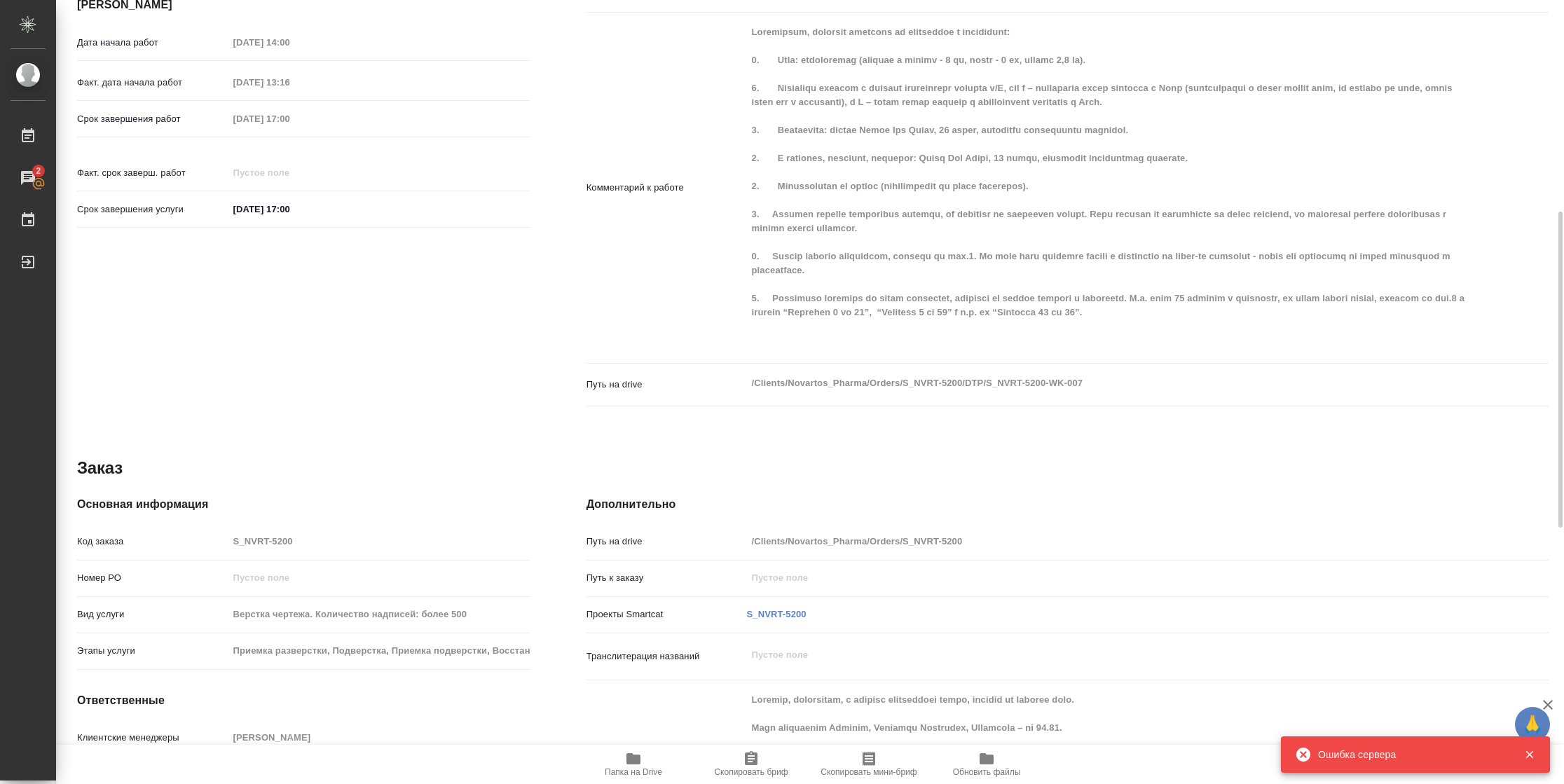
click at [626, 522] on icon "button" at bounding box center [633, 758] width 14 height 11
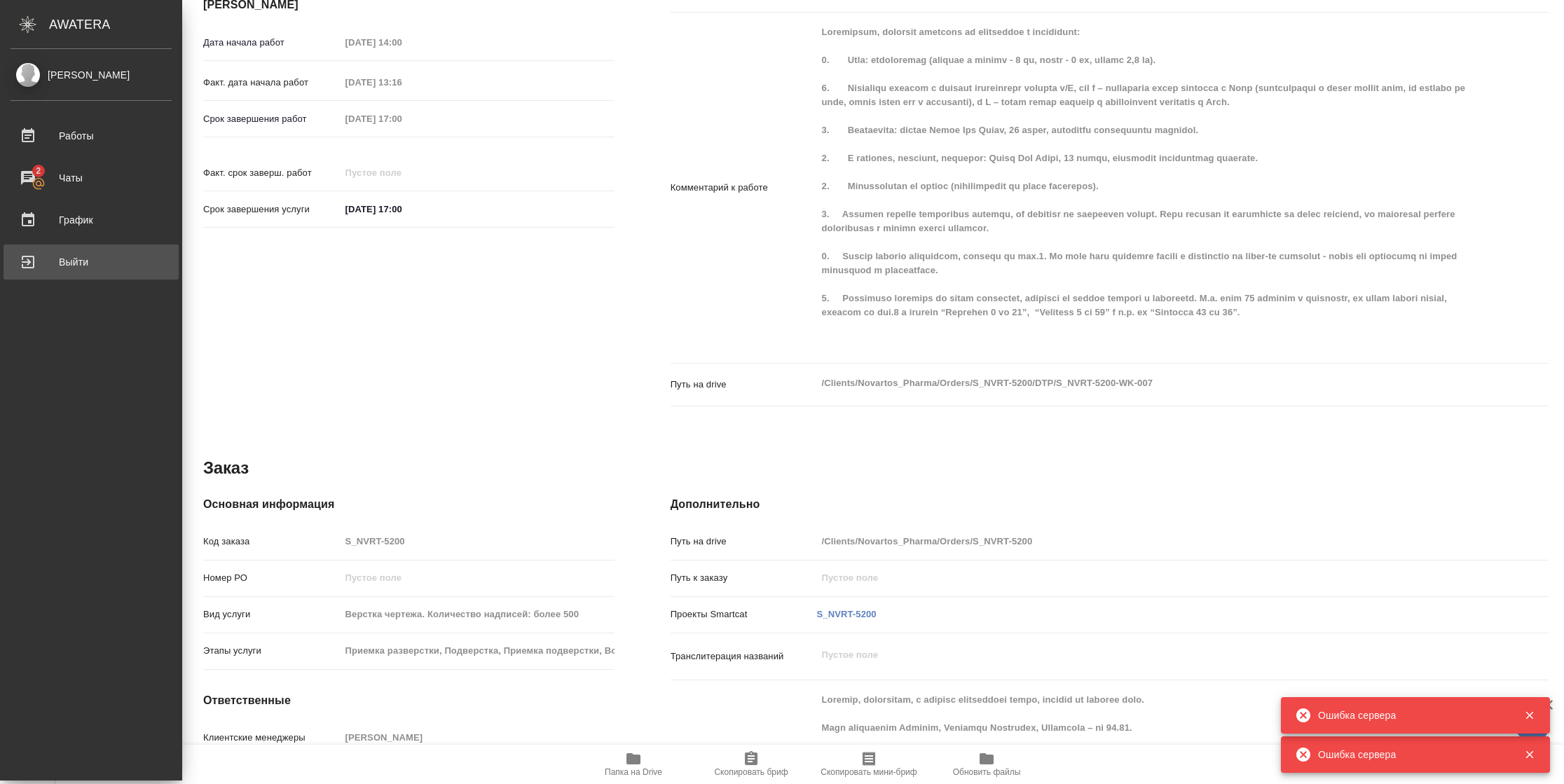
click at [36, 262] on div "Выйти" at bounding box center [90, 262] width 161 height 21
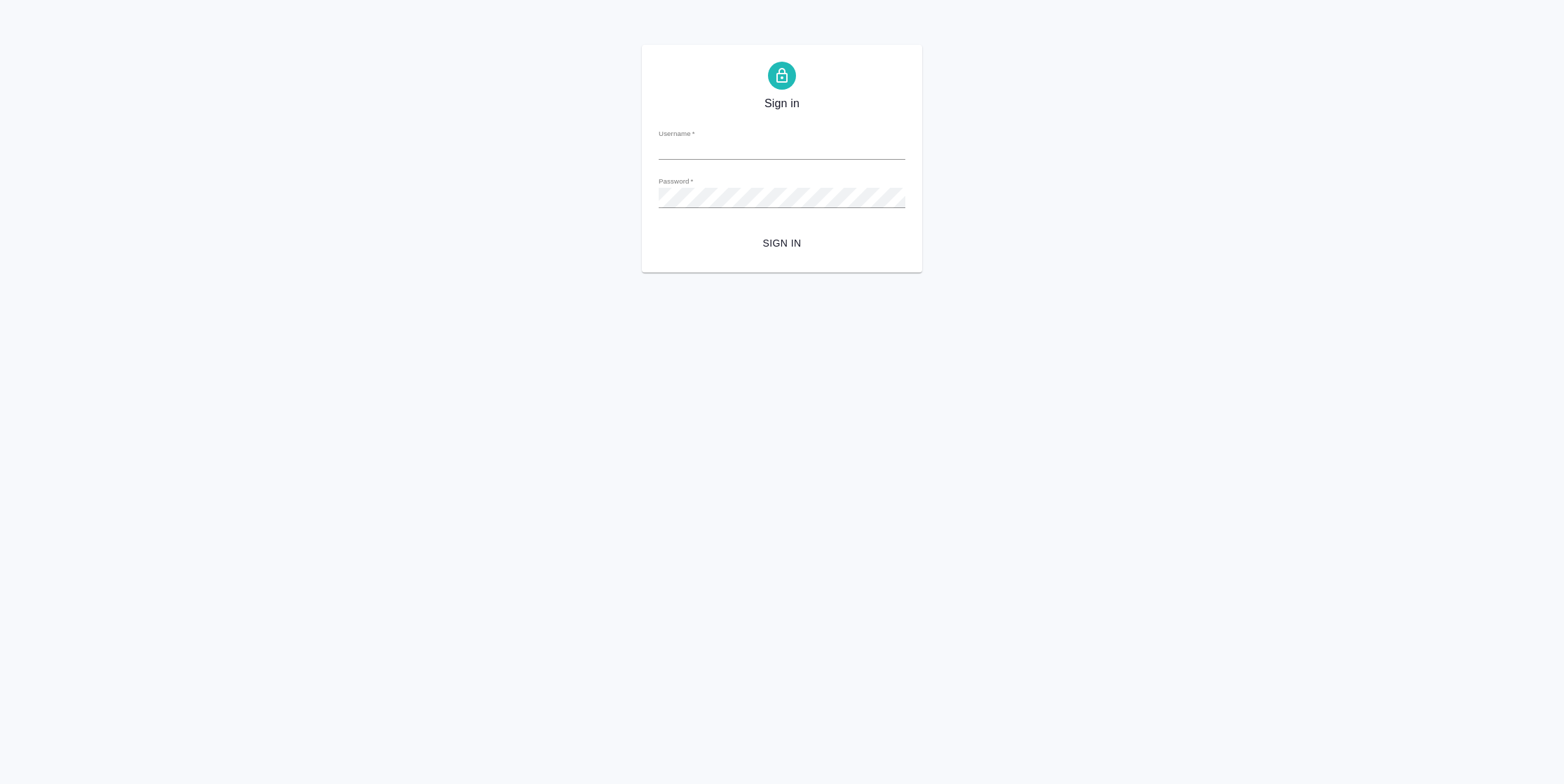
type input "n.vasilyeva@awatera.com"
click at [808, 244] on span "Sign in" at bounding box center [782, 243] width 224 height 17
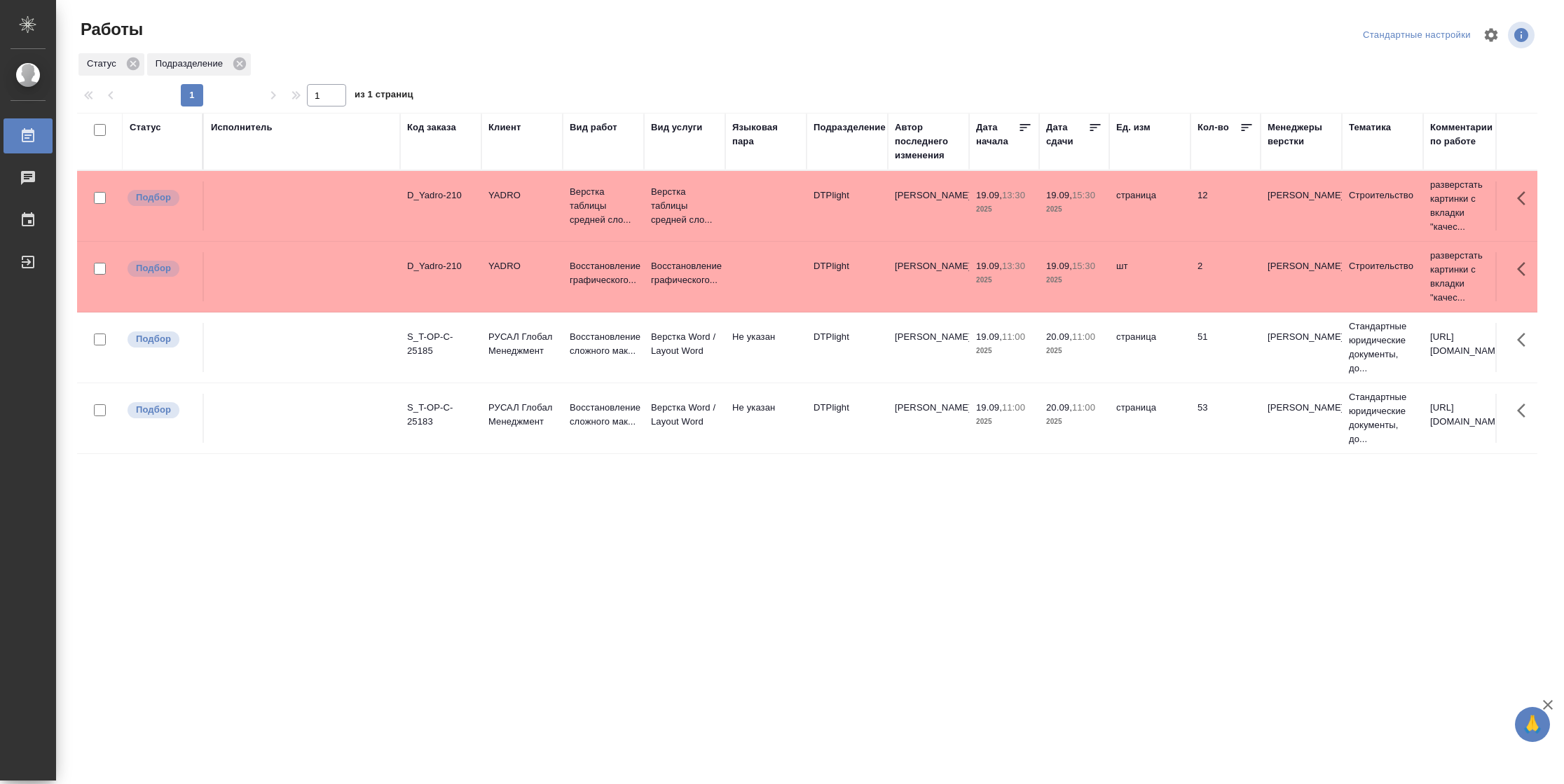
click at [159, 131] on div "Статус" at bounding box center [145, 127] width 31 height 14
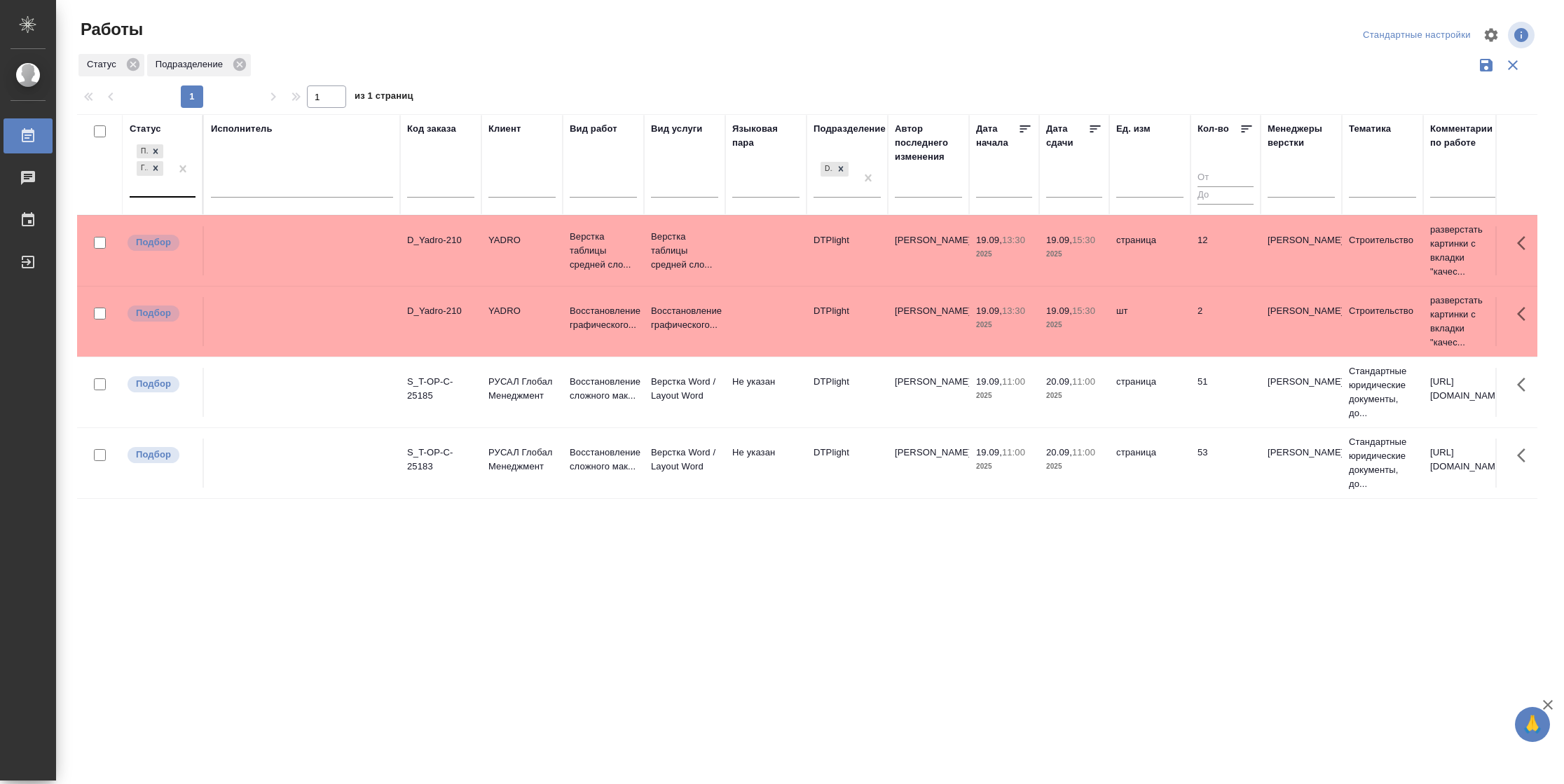
click at [172, 189] on div at bounding box center [182, 168] width 25 height 54
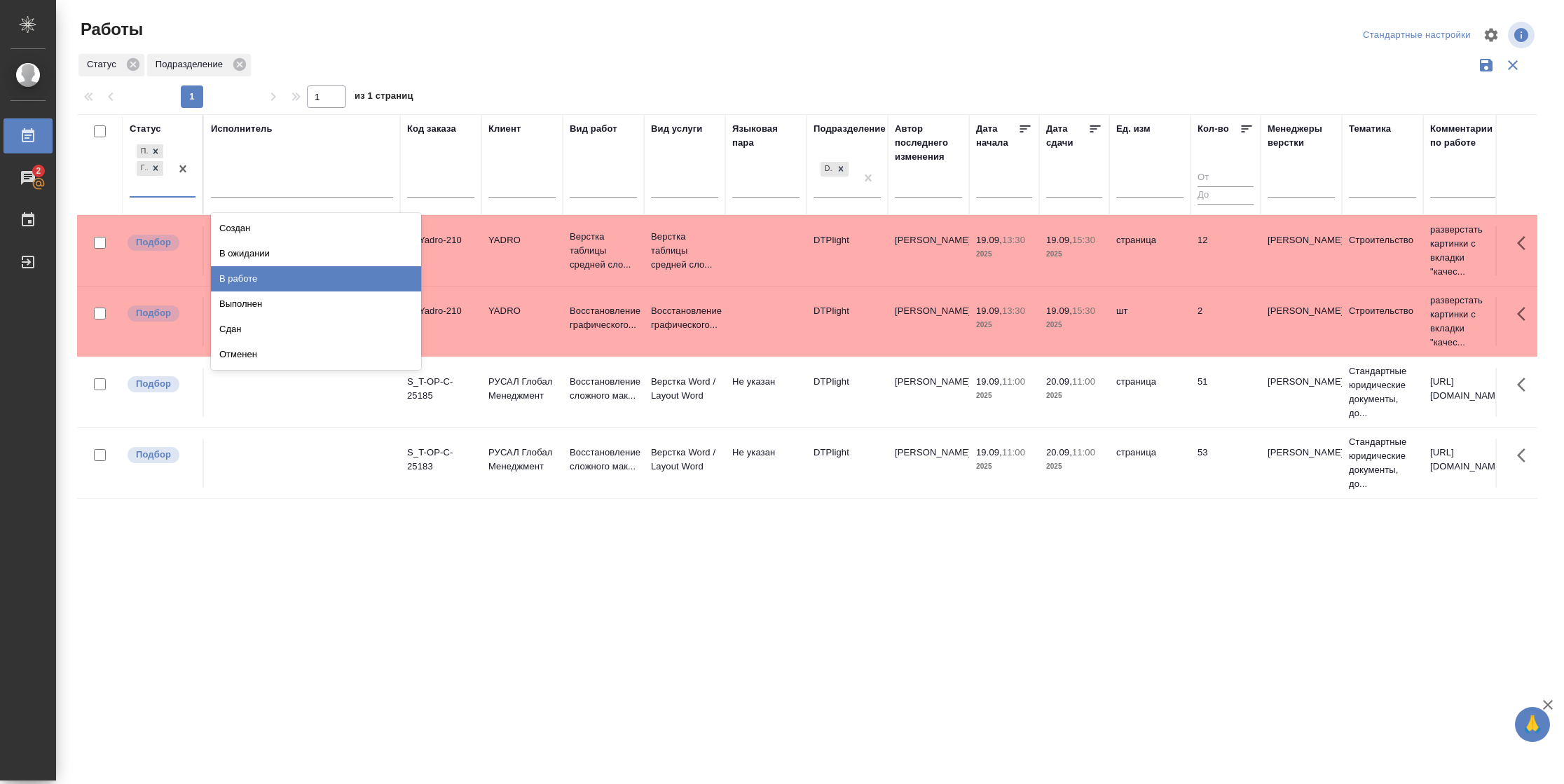
click at [245, 278] on div "В работе" at bounding box center [315, 278] width 211 height 25
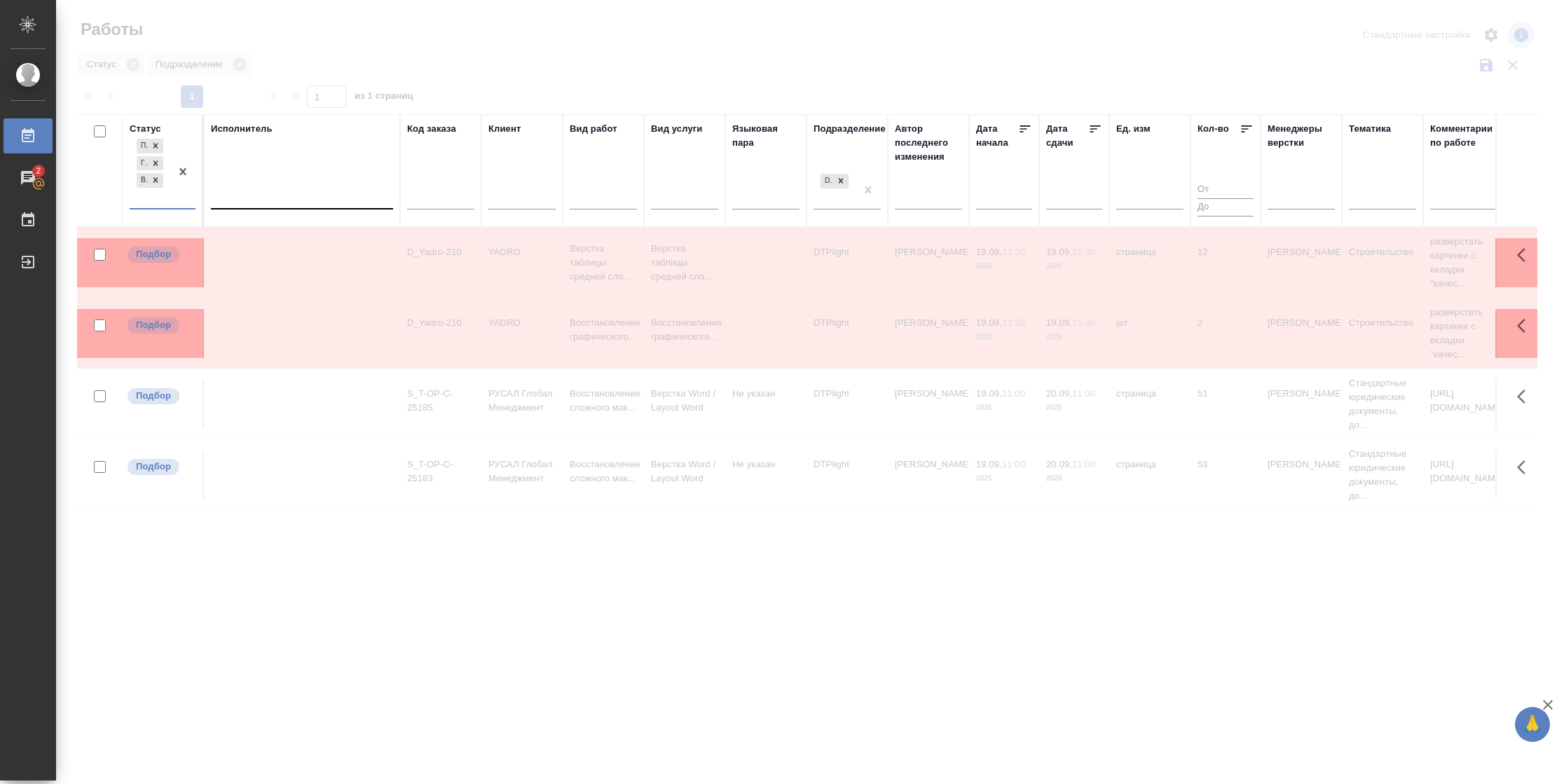
click at [271, 202] on div at bounding box center [302, 195] width 182 height 20
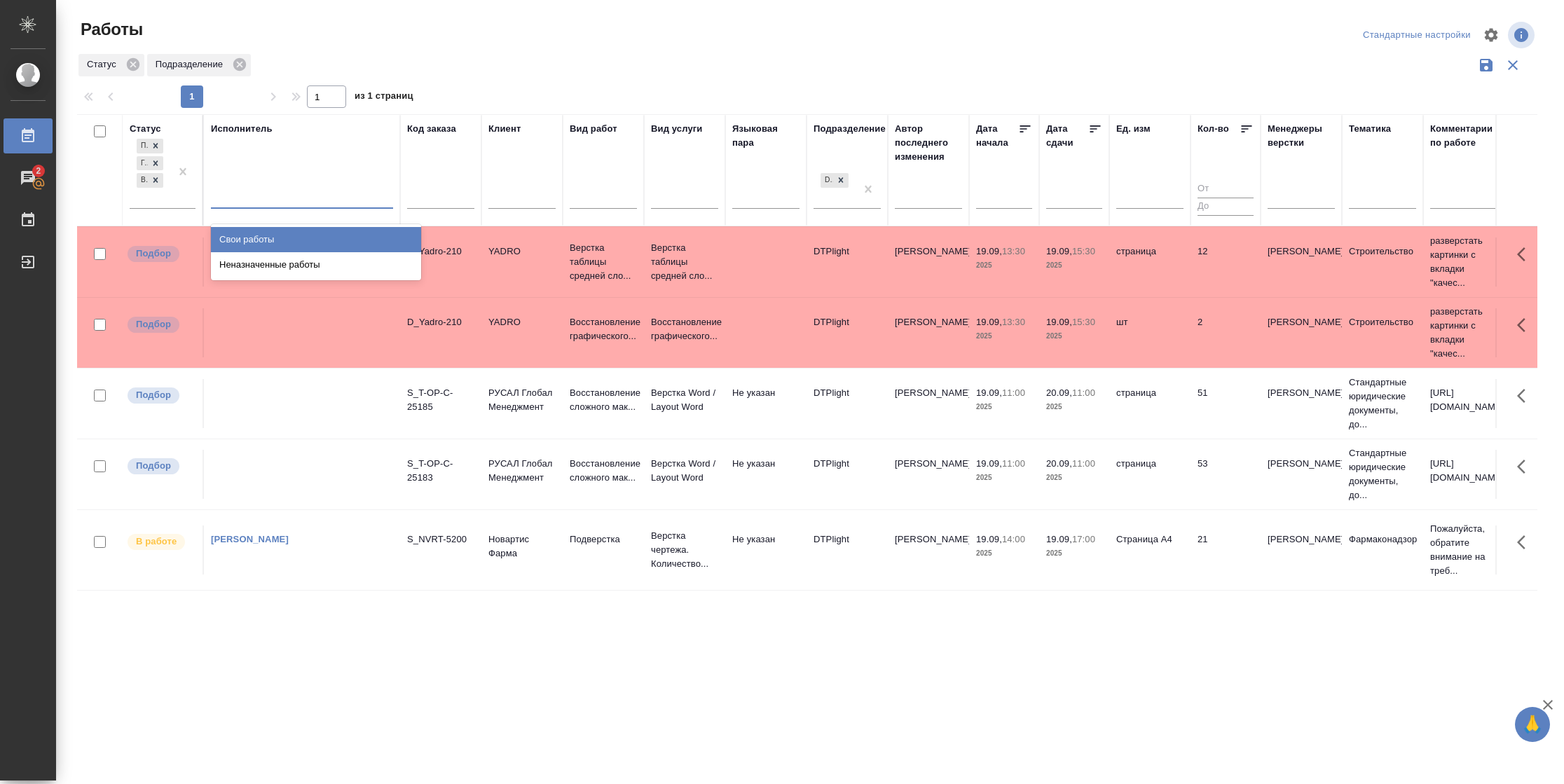
click at [271, 237] on div "Свои работы" at bounding box center [315, 239] width 211 height 25
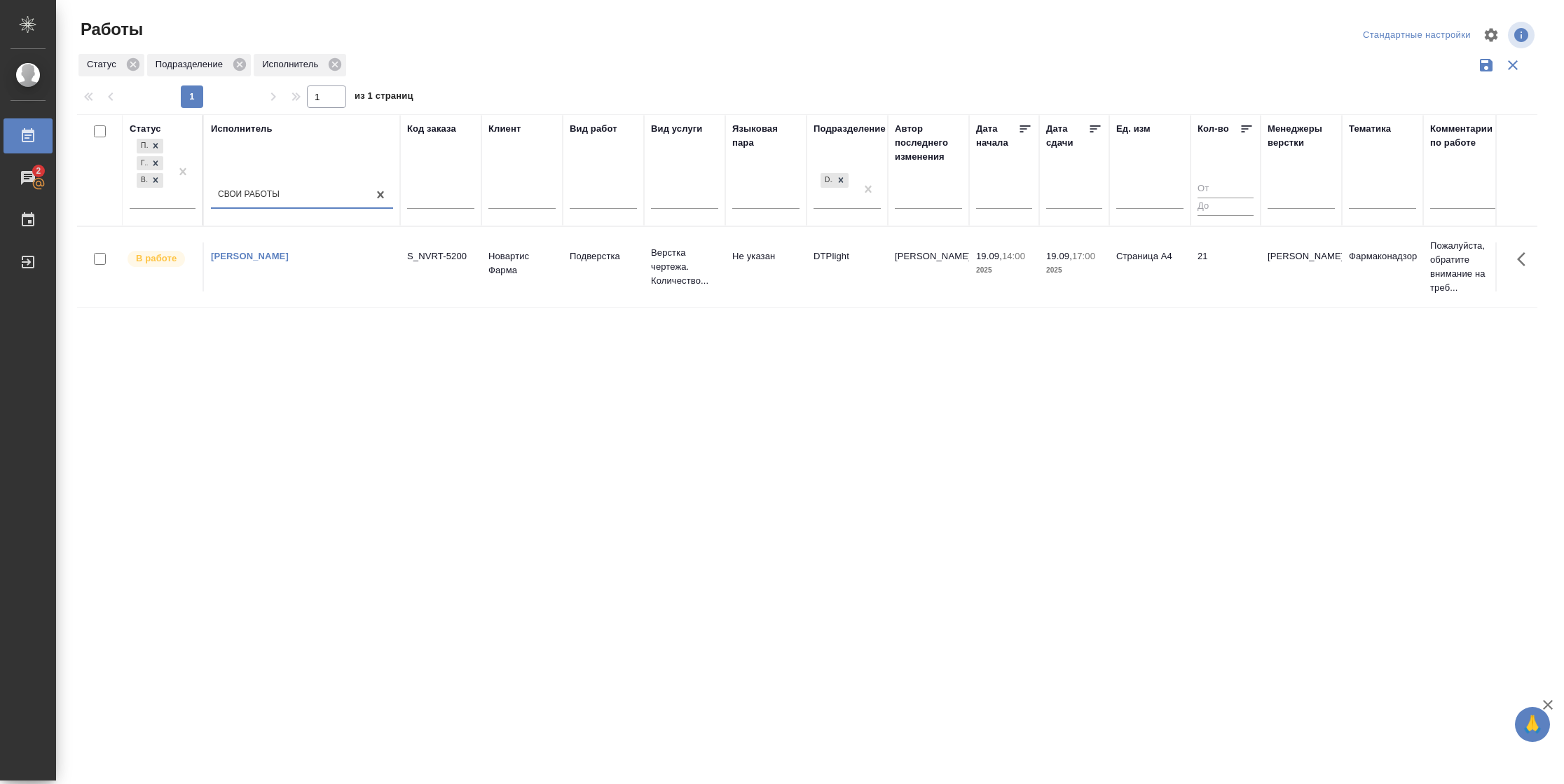
click at [1108, 277] on td "19.09, 17:00 2025" at bounding box center [1074, 267] width 70 height 49
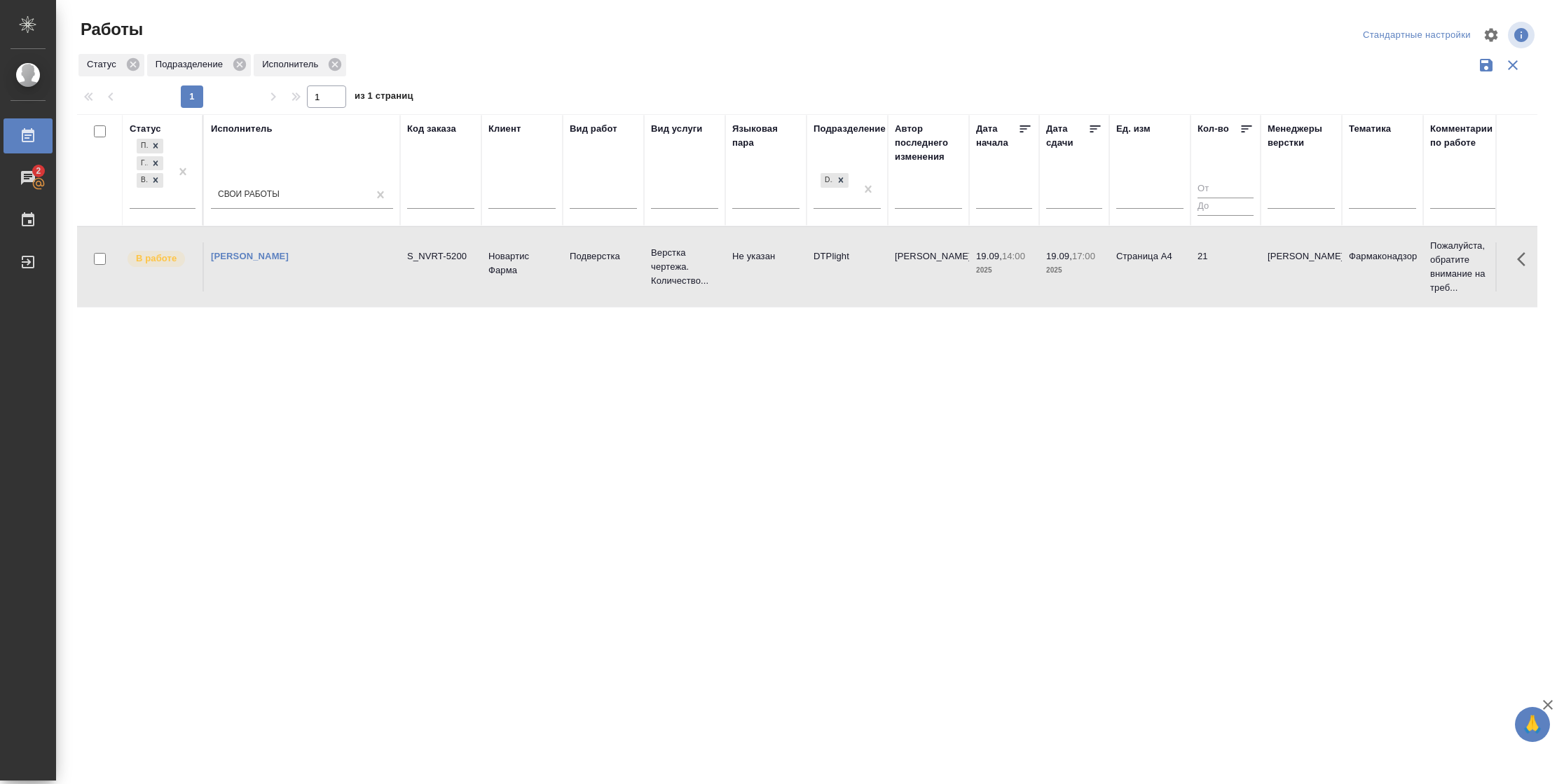
click at [1108, 277] on td "19.09, 17:00 2025" at bounding box center [1074, 267] width 70 height 49
click at [905, 282] on td "[PERSON_NAME]" at bounding box center [928, 267] width 81 height 49
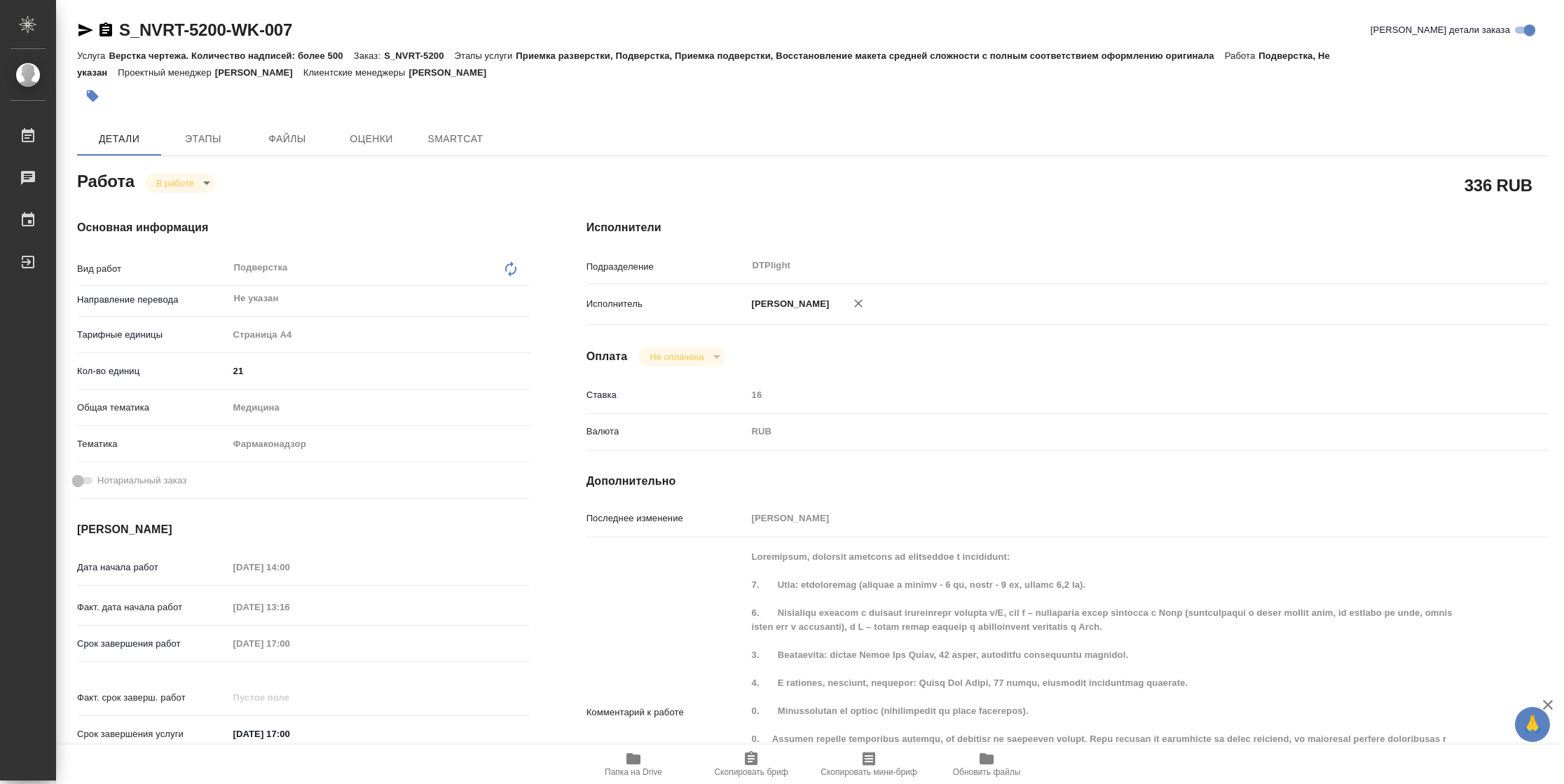
type textarea "x"
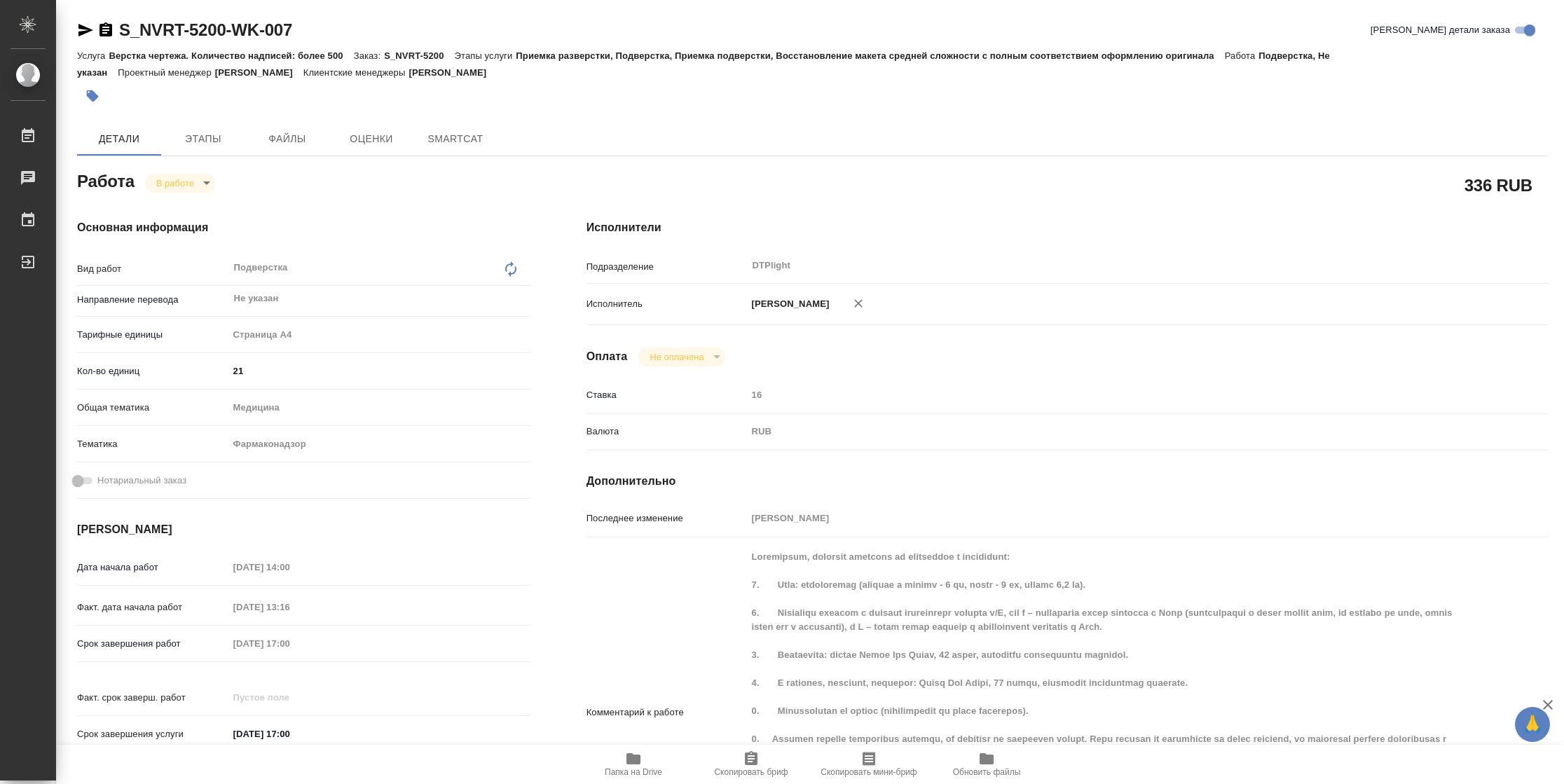
type textarea "x"
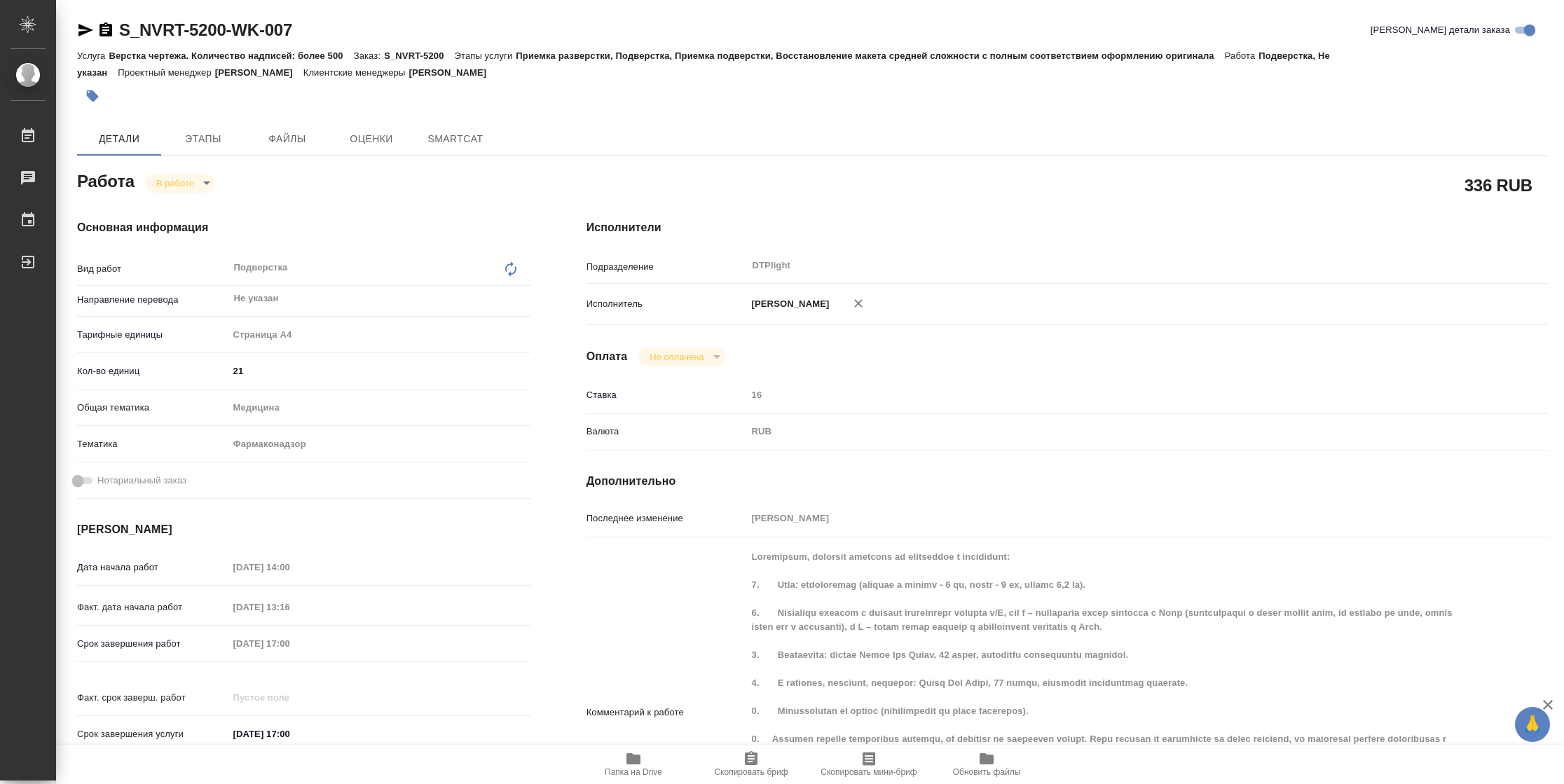
type textarea "x"
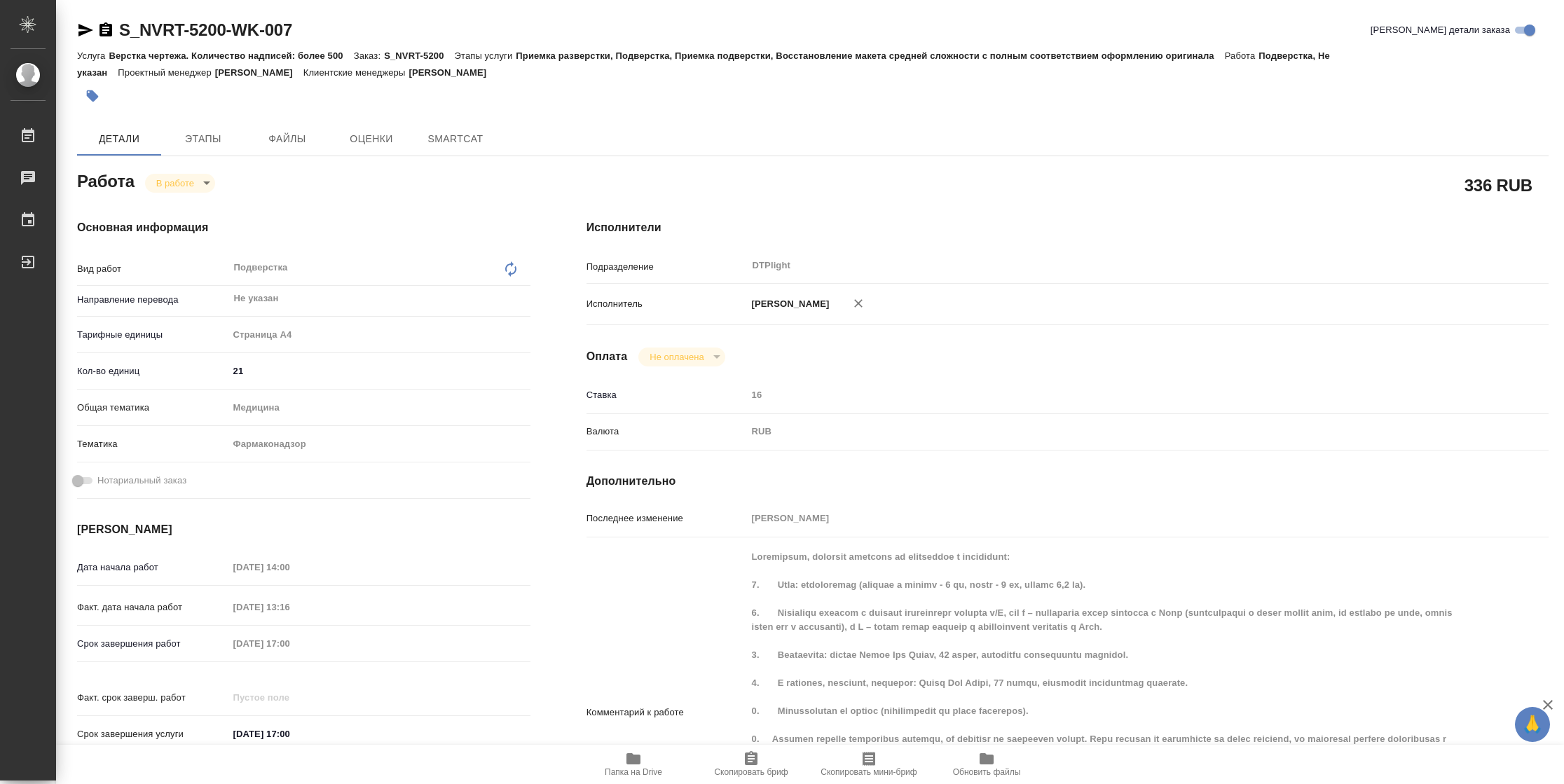
type textarea "x"
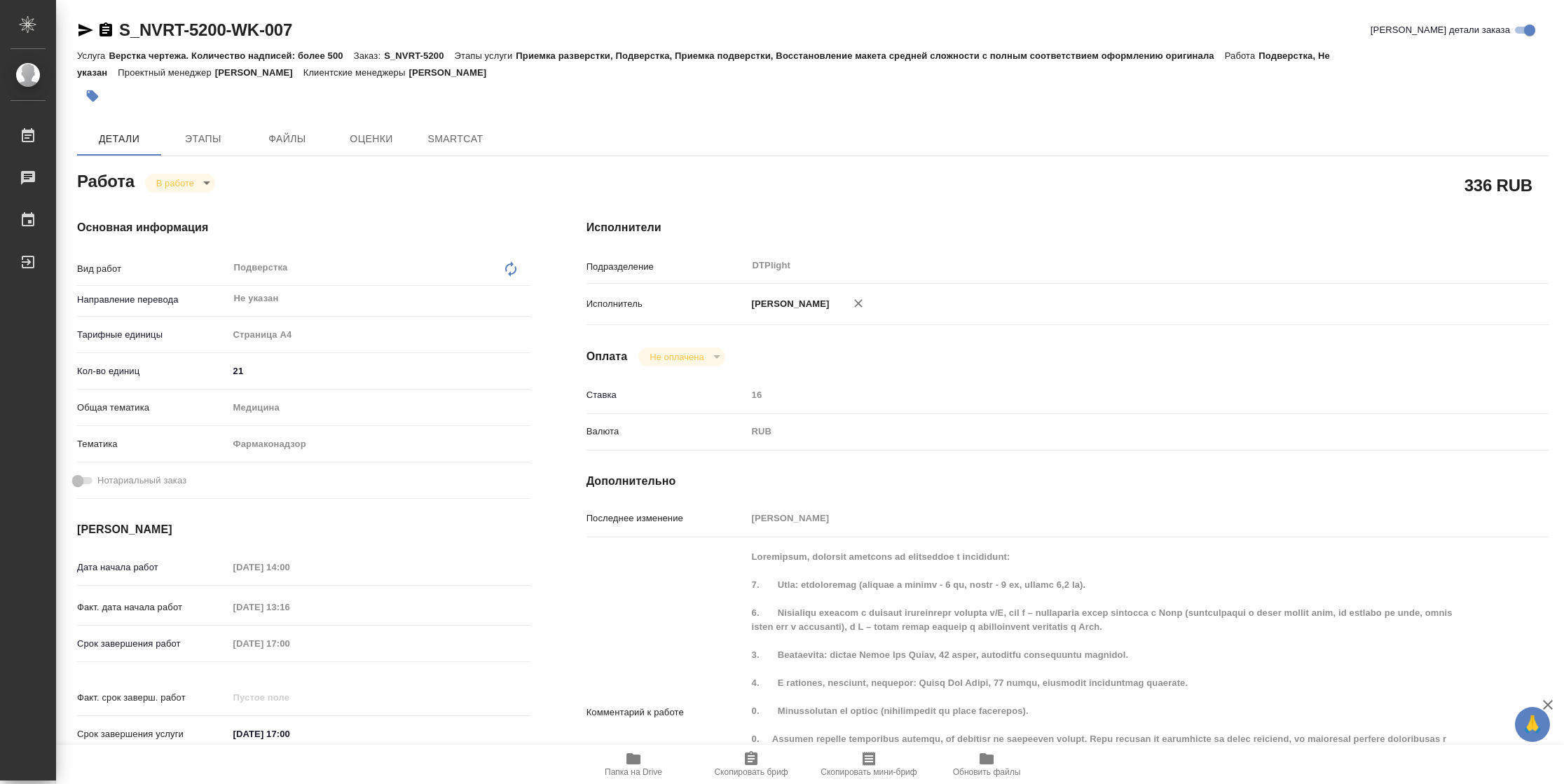
type textarea "x"
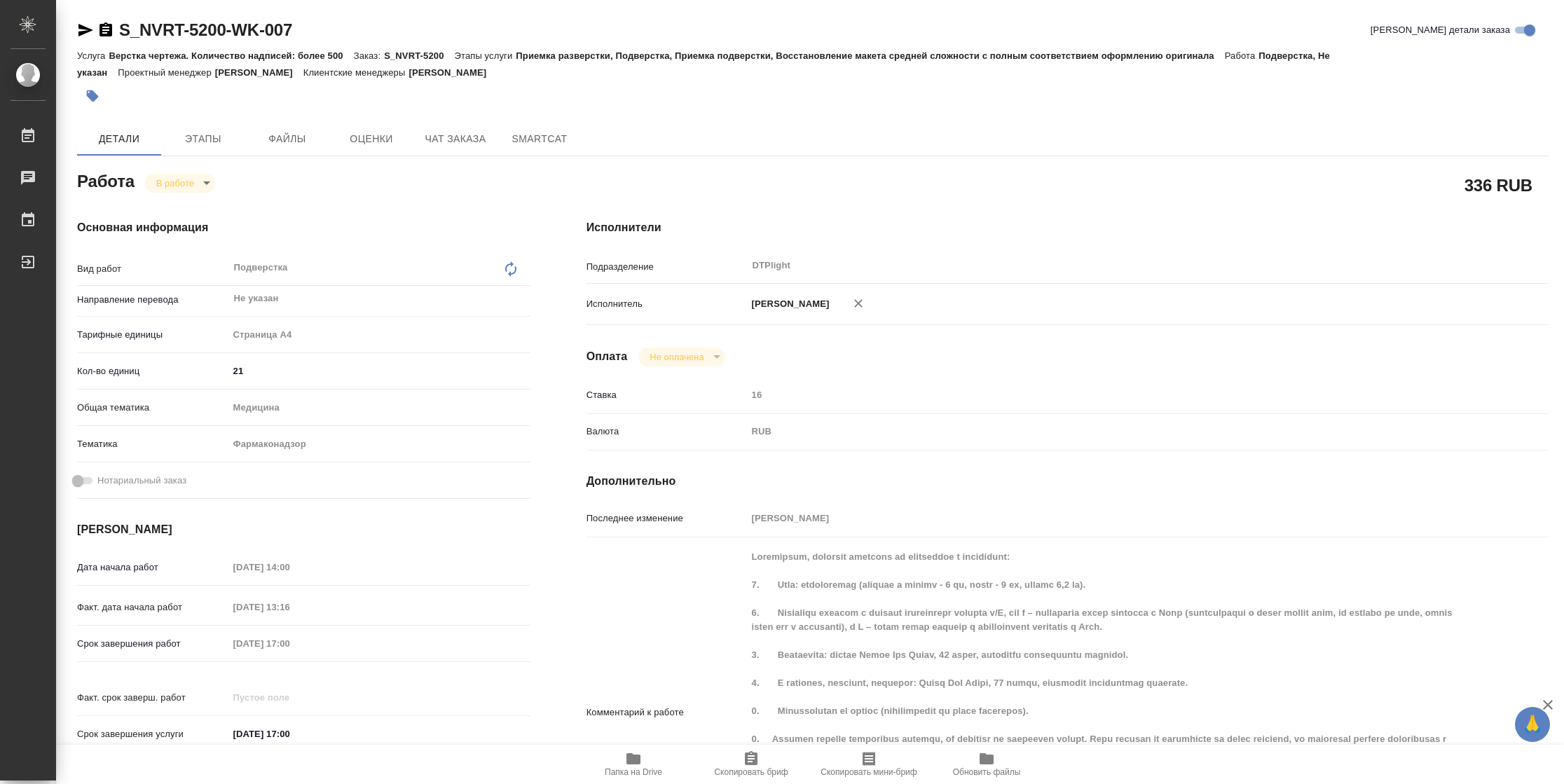
click at [655, 763] on span "Папка на Drive" at bounding box center [634, 763] width 101 height 27
type textarea "x"
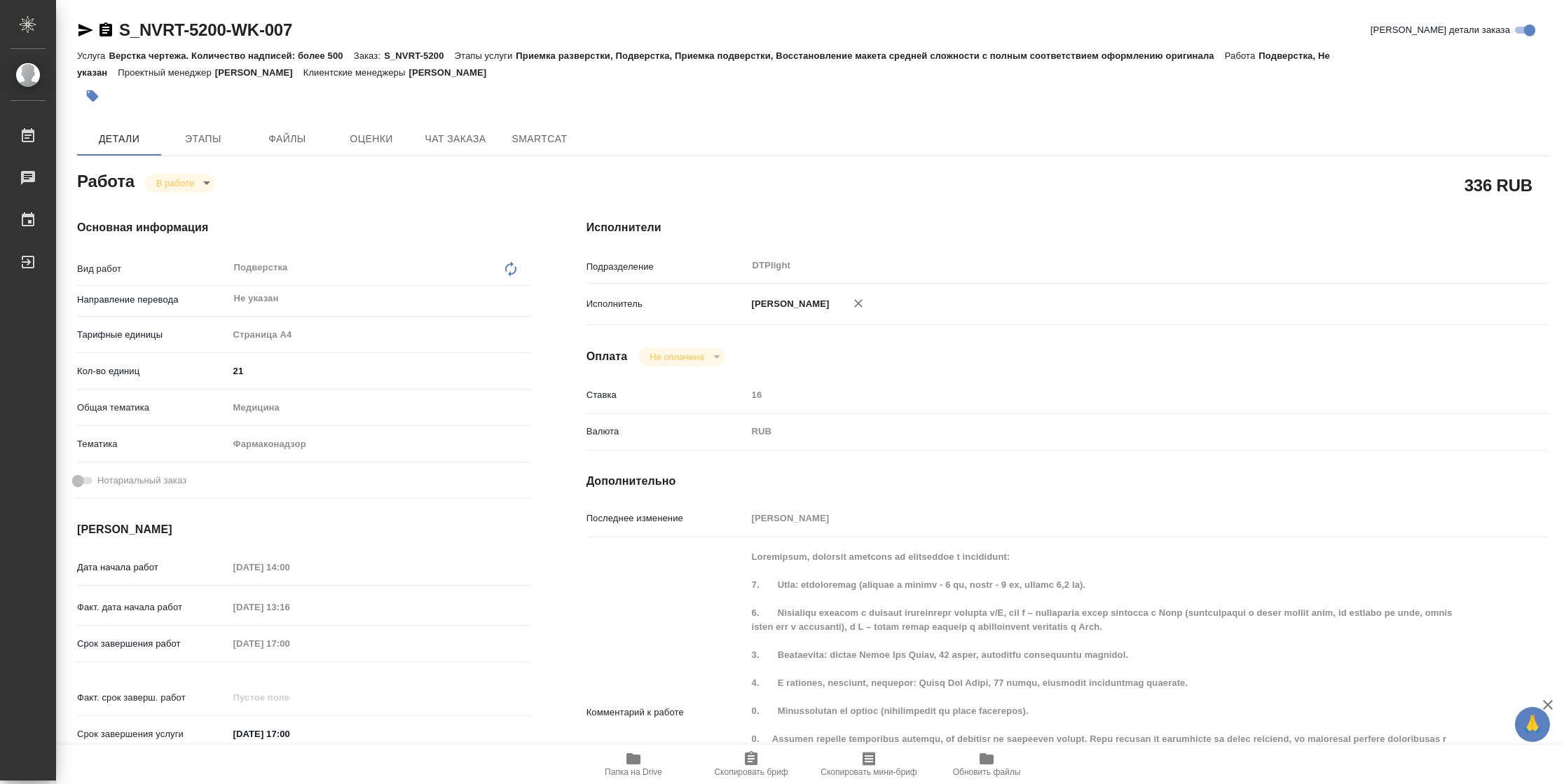
type textarea "x"
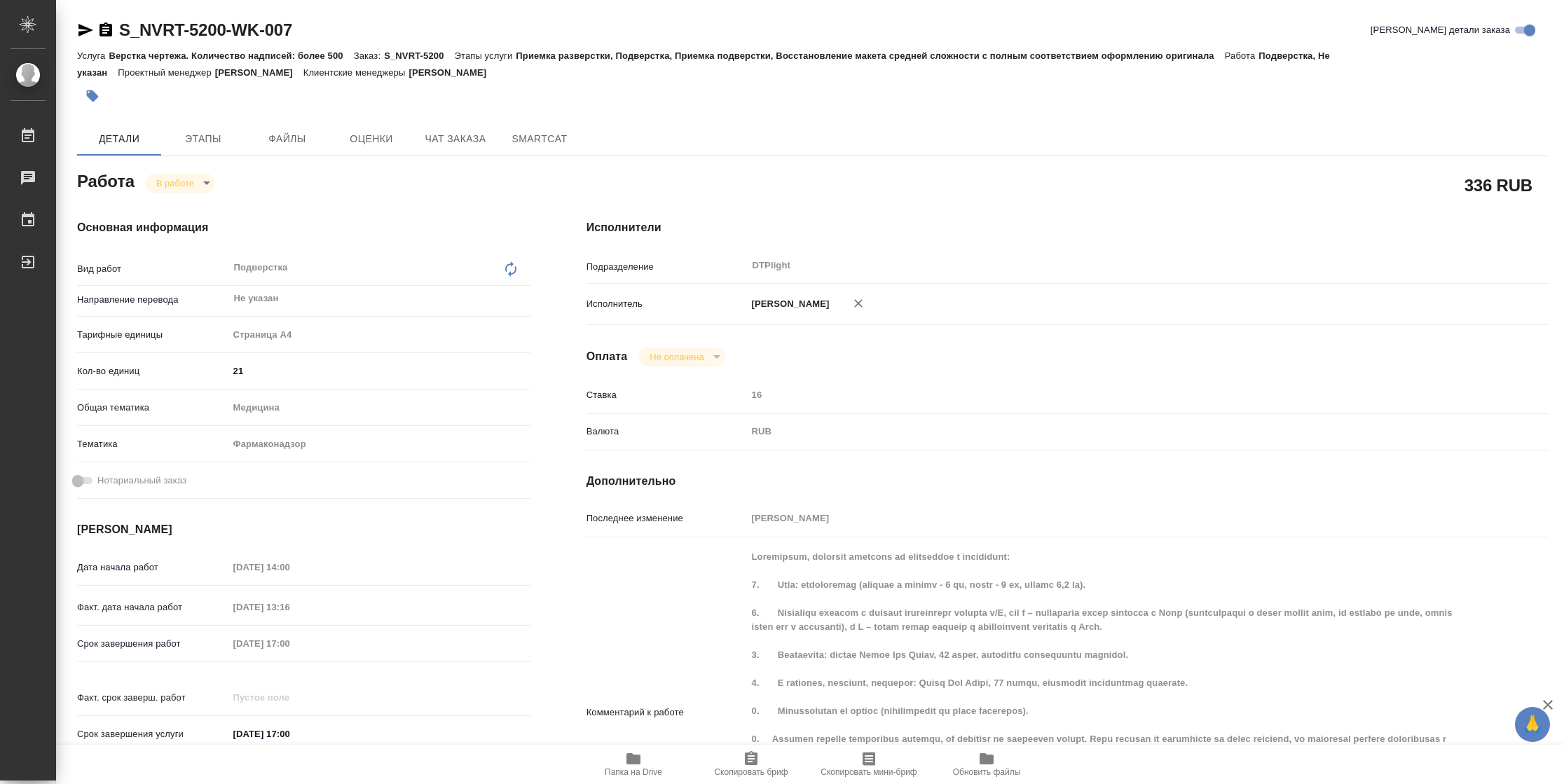
type textarea "x"
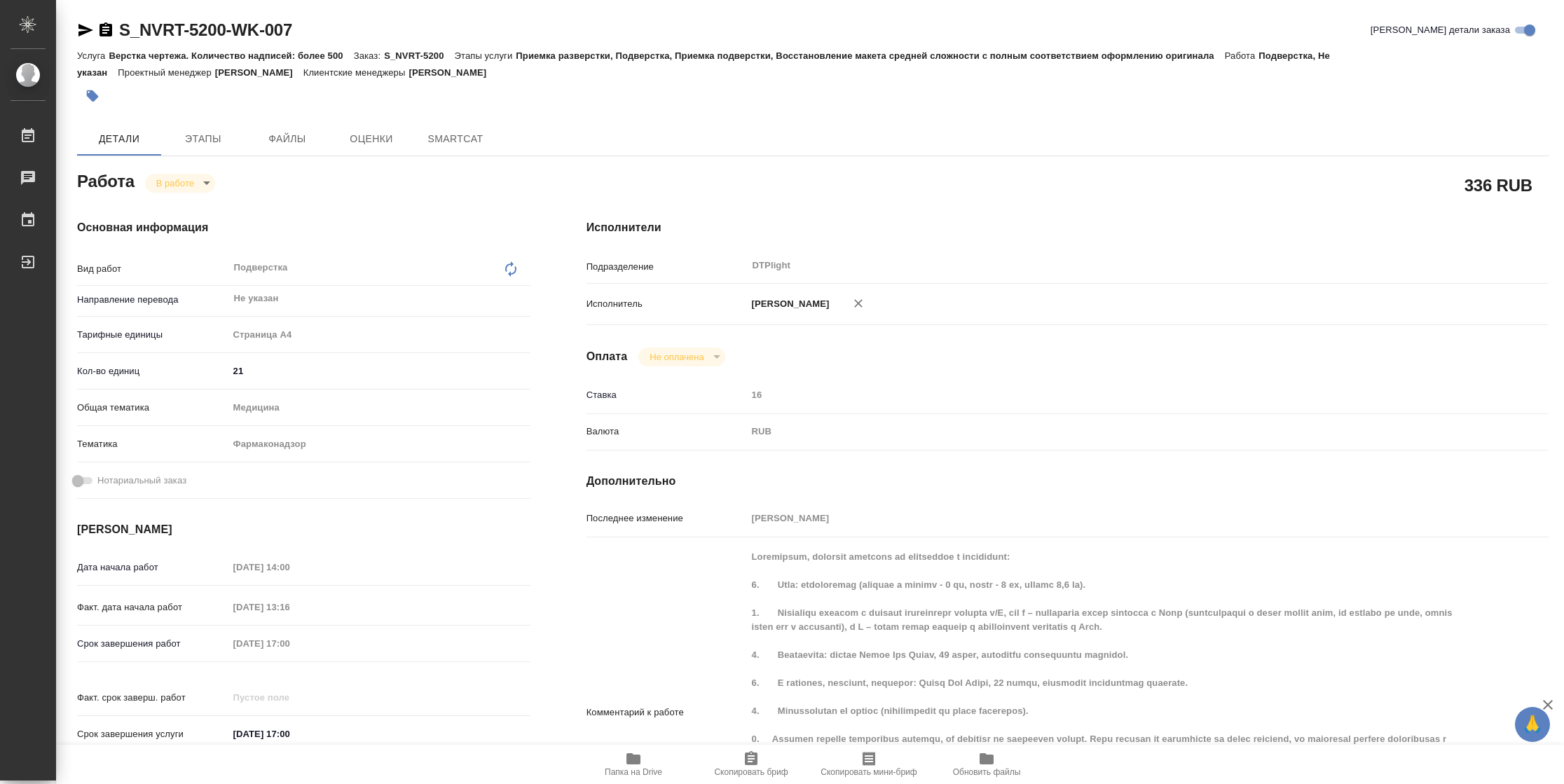
type textarea "x"
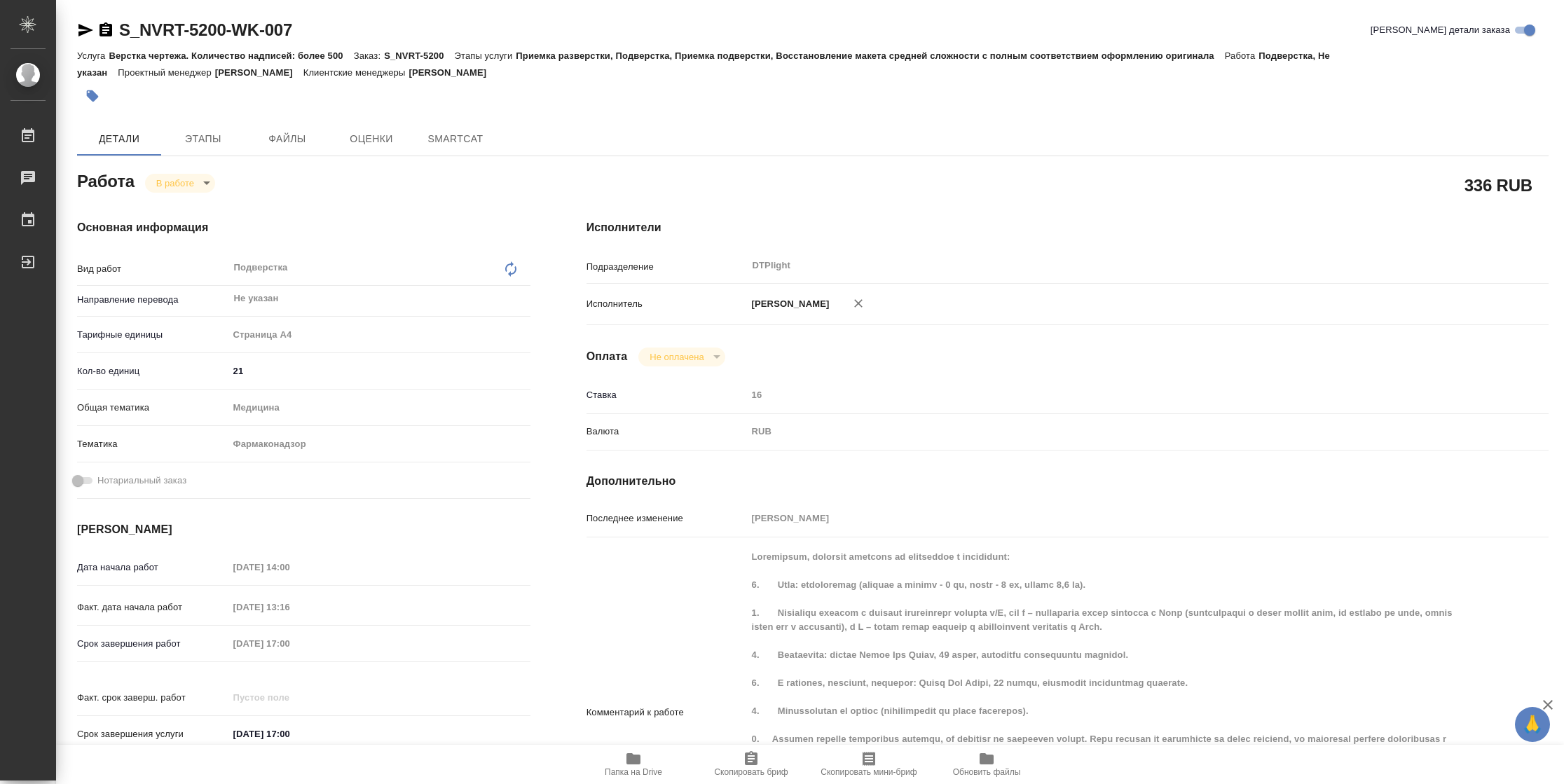
type textarea "x"
drag, startPoint x: 89, startPoint y: 31, endPoint x: 245, endPoint y: 9, distance: 157.5
click at [89, 32] on icon "button" at bounding box center [86, 30] width 17 height 17
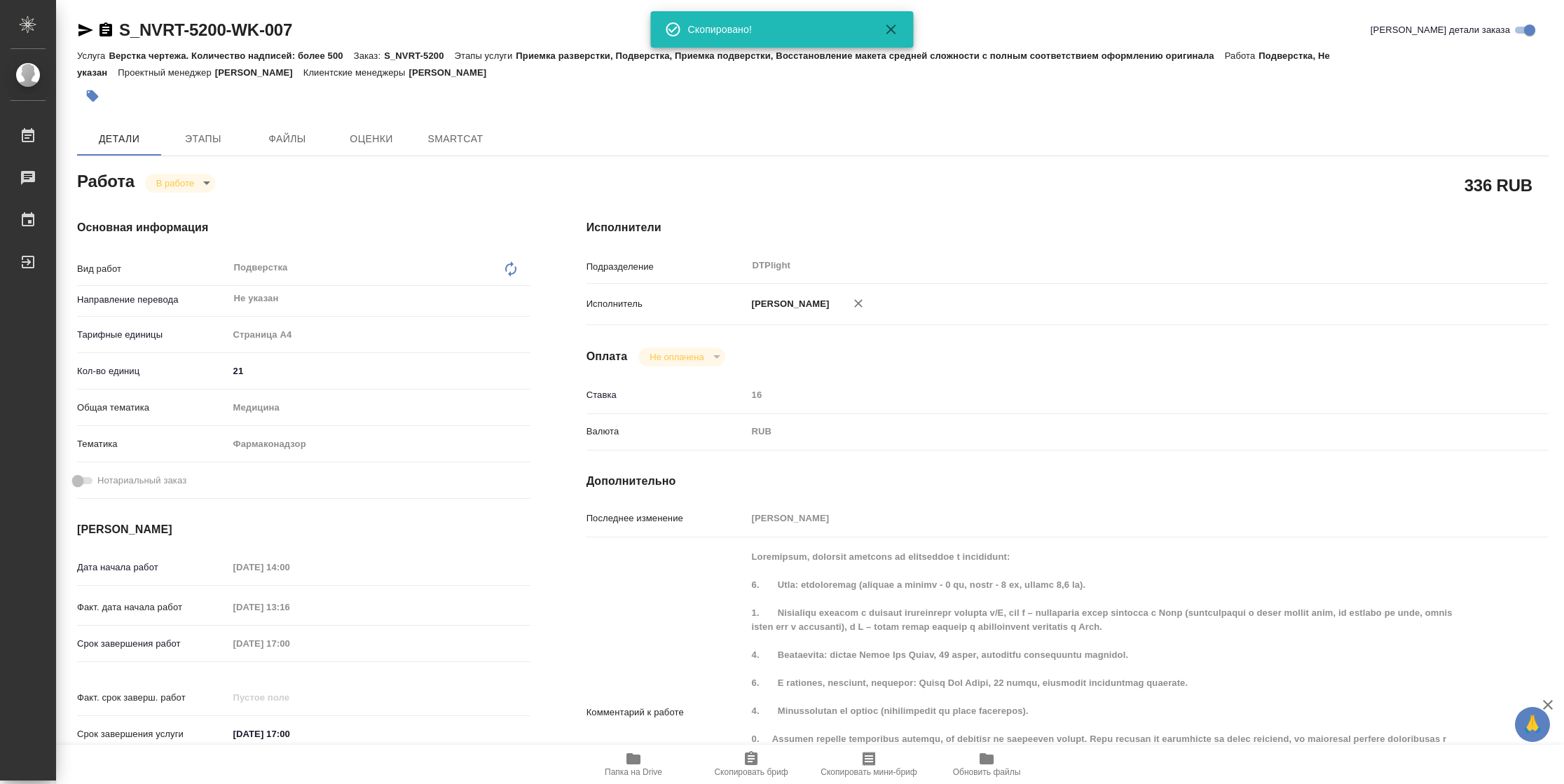
type textarea "x"
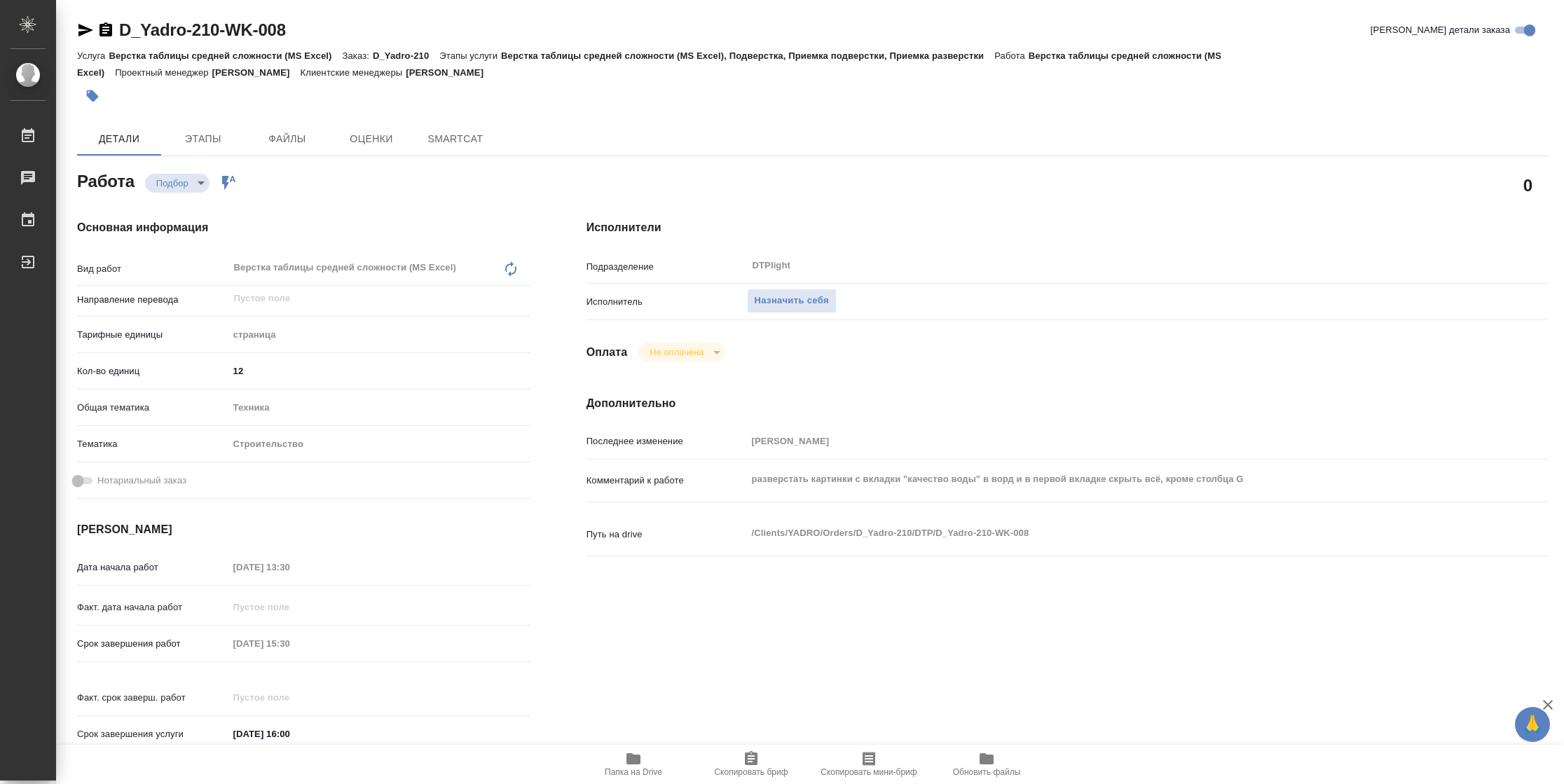
type textarea "x"
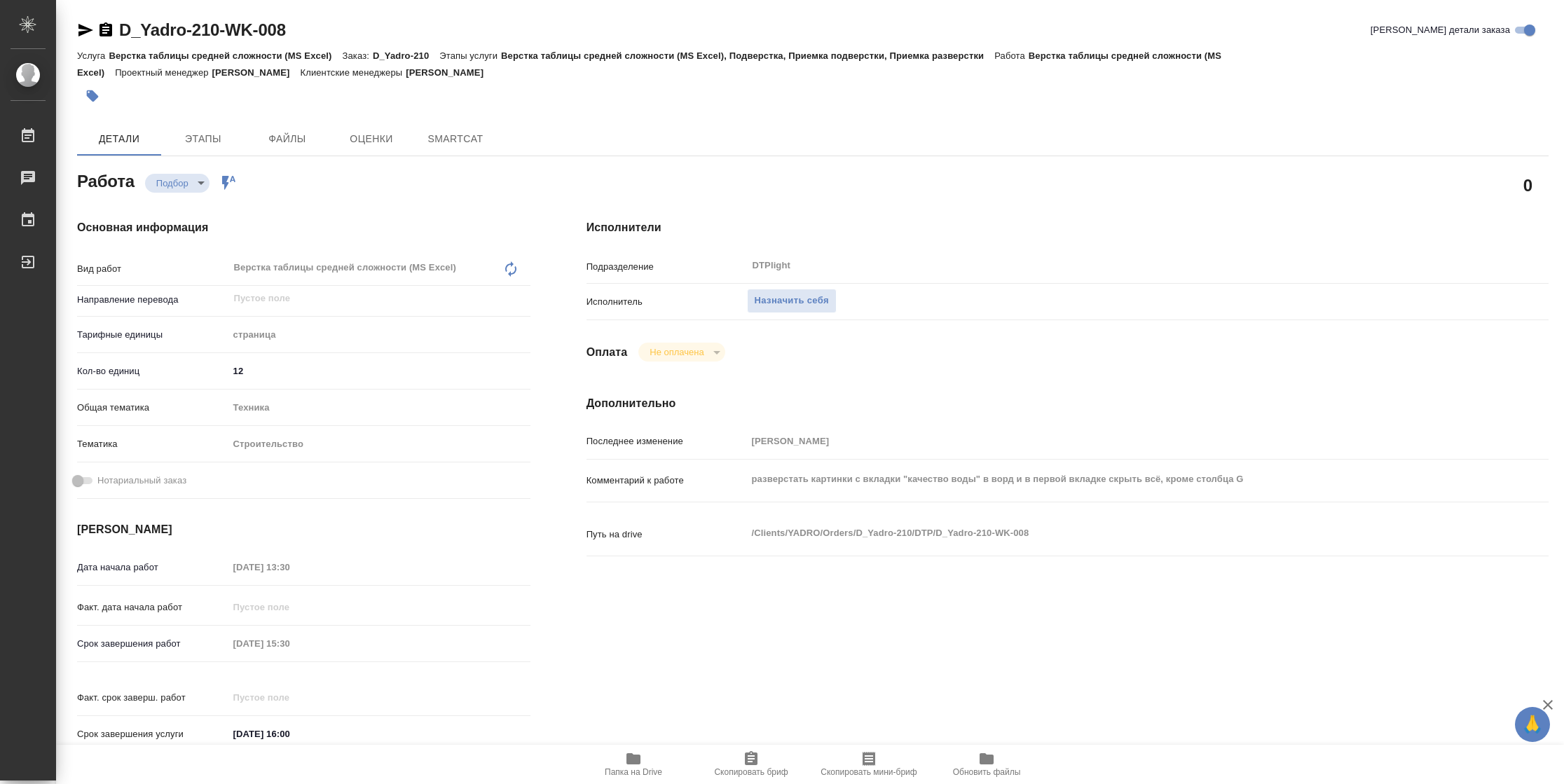
type textarea "x"
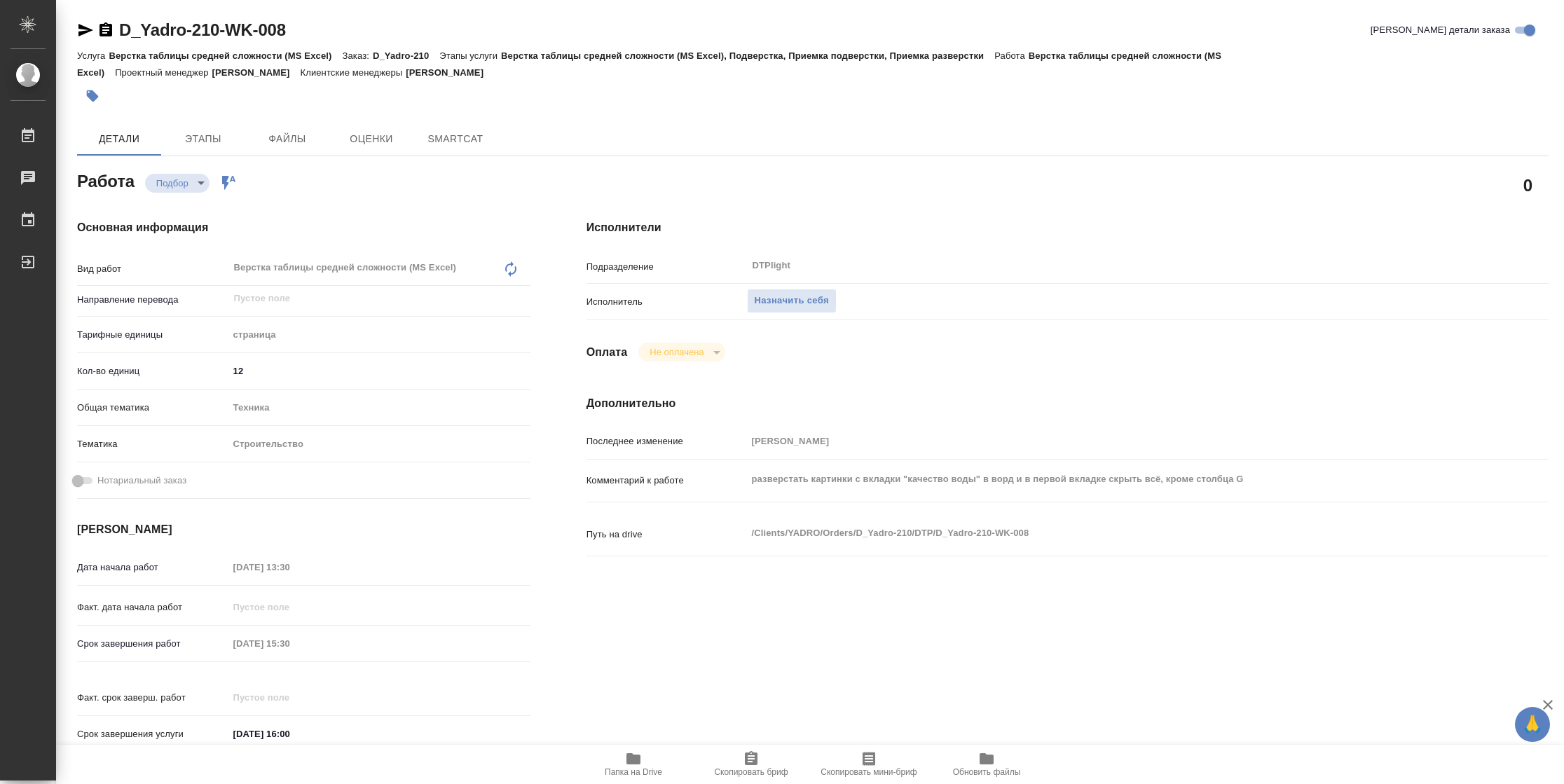
type textarea "x"
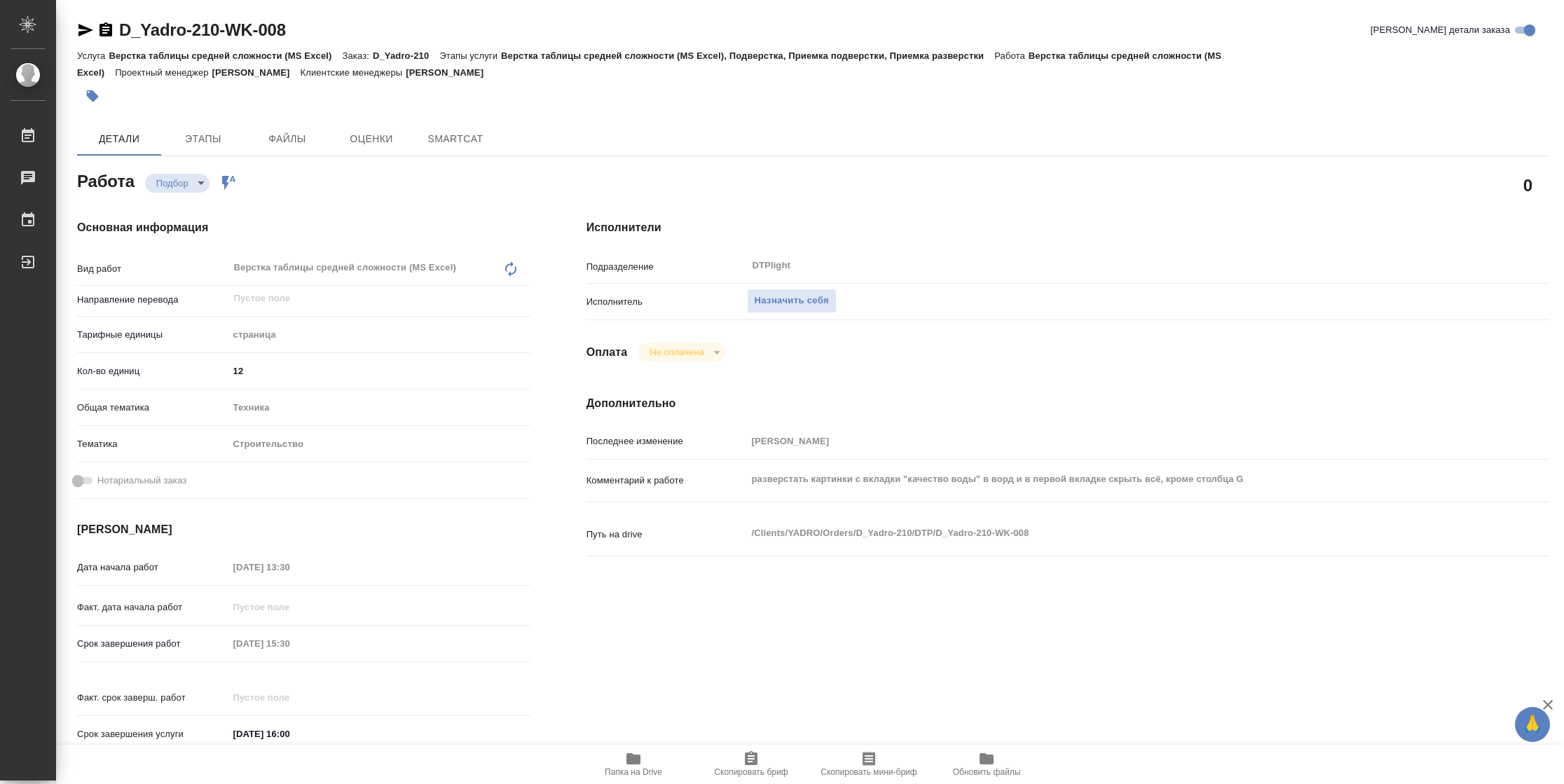
type textarea "x"
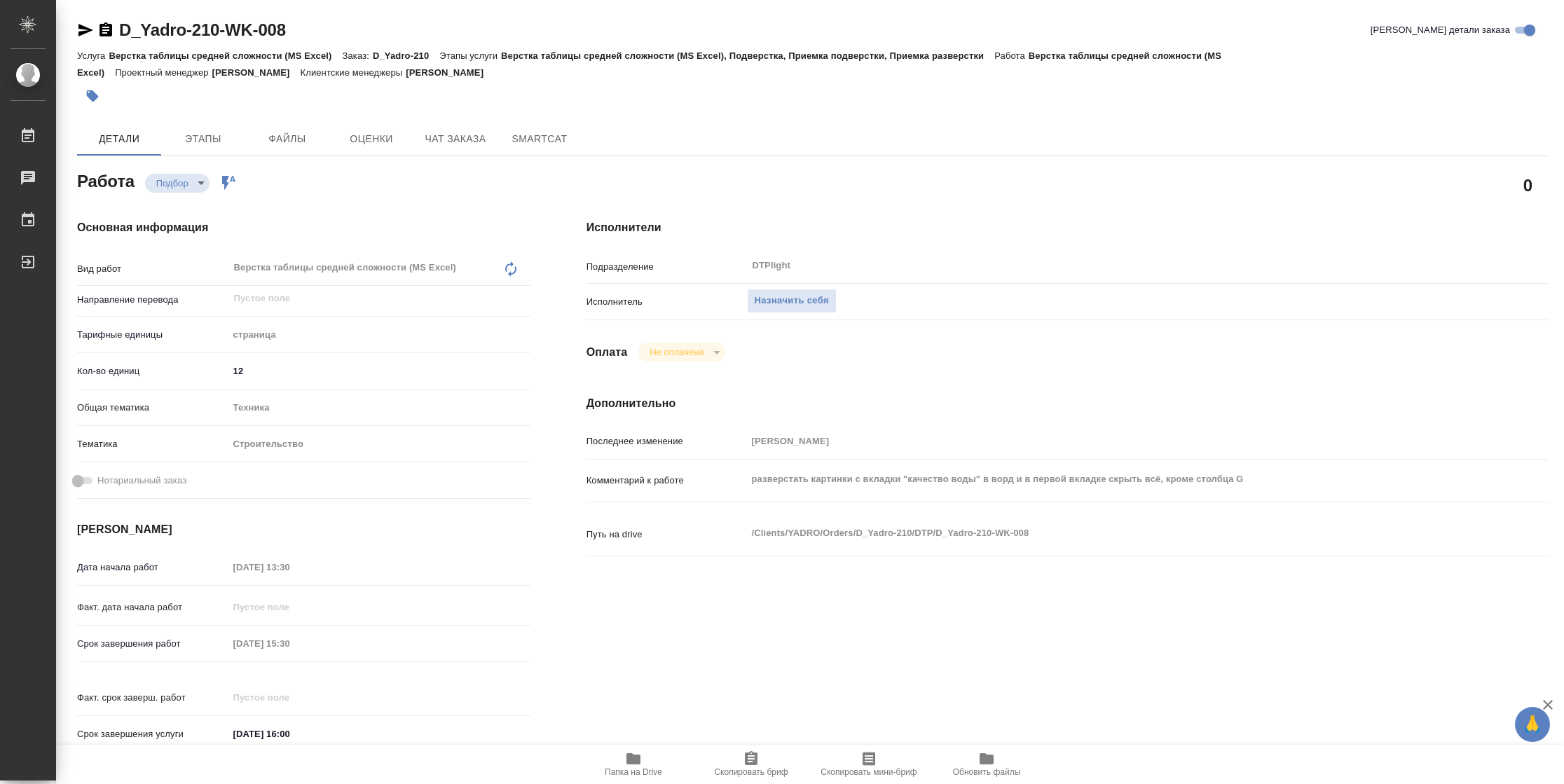
type textarea "x"
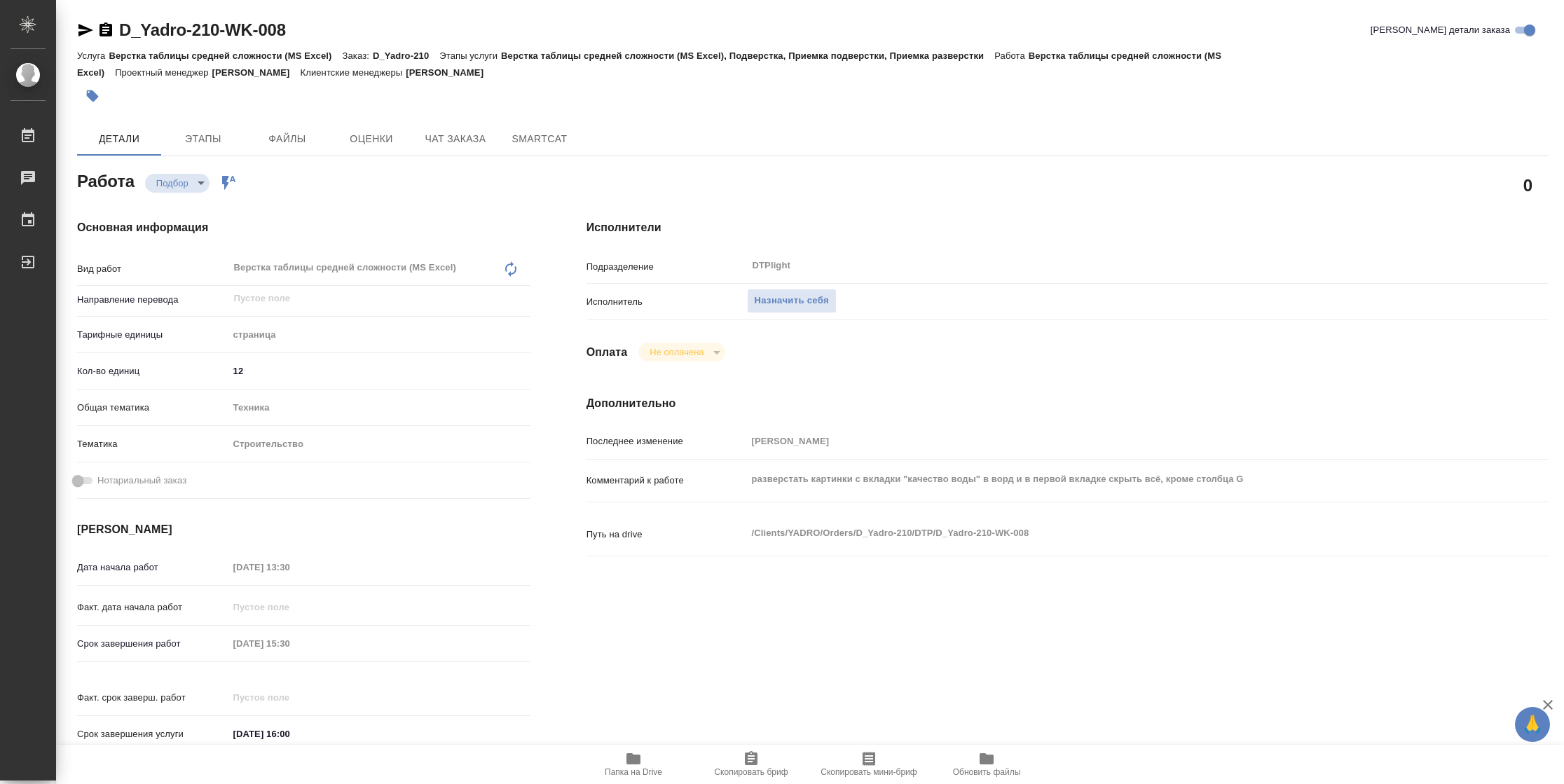
type textarea "x"
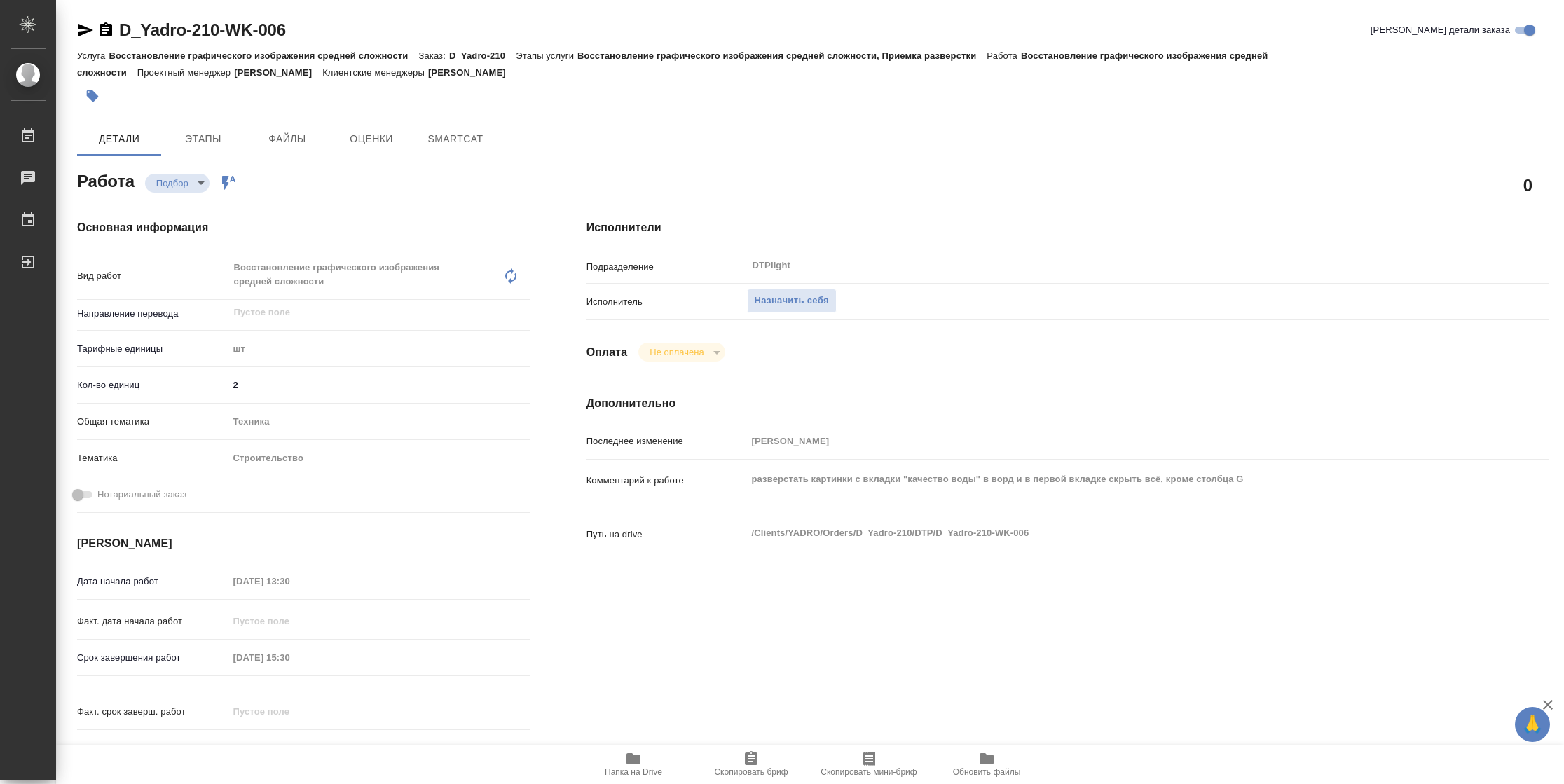
type textarea "x"
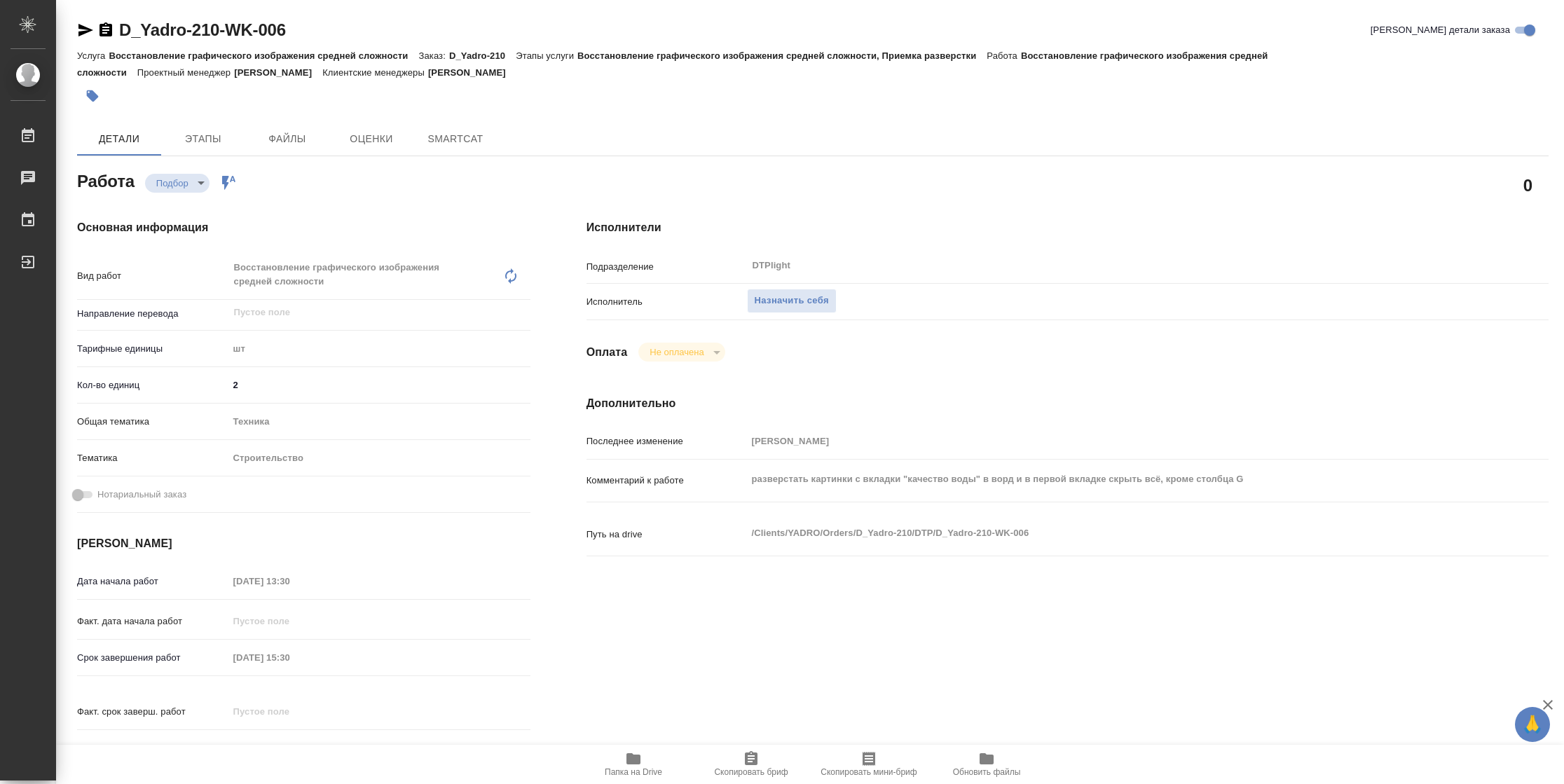
type textarea "x"
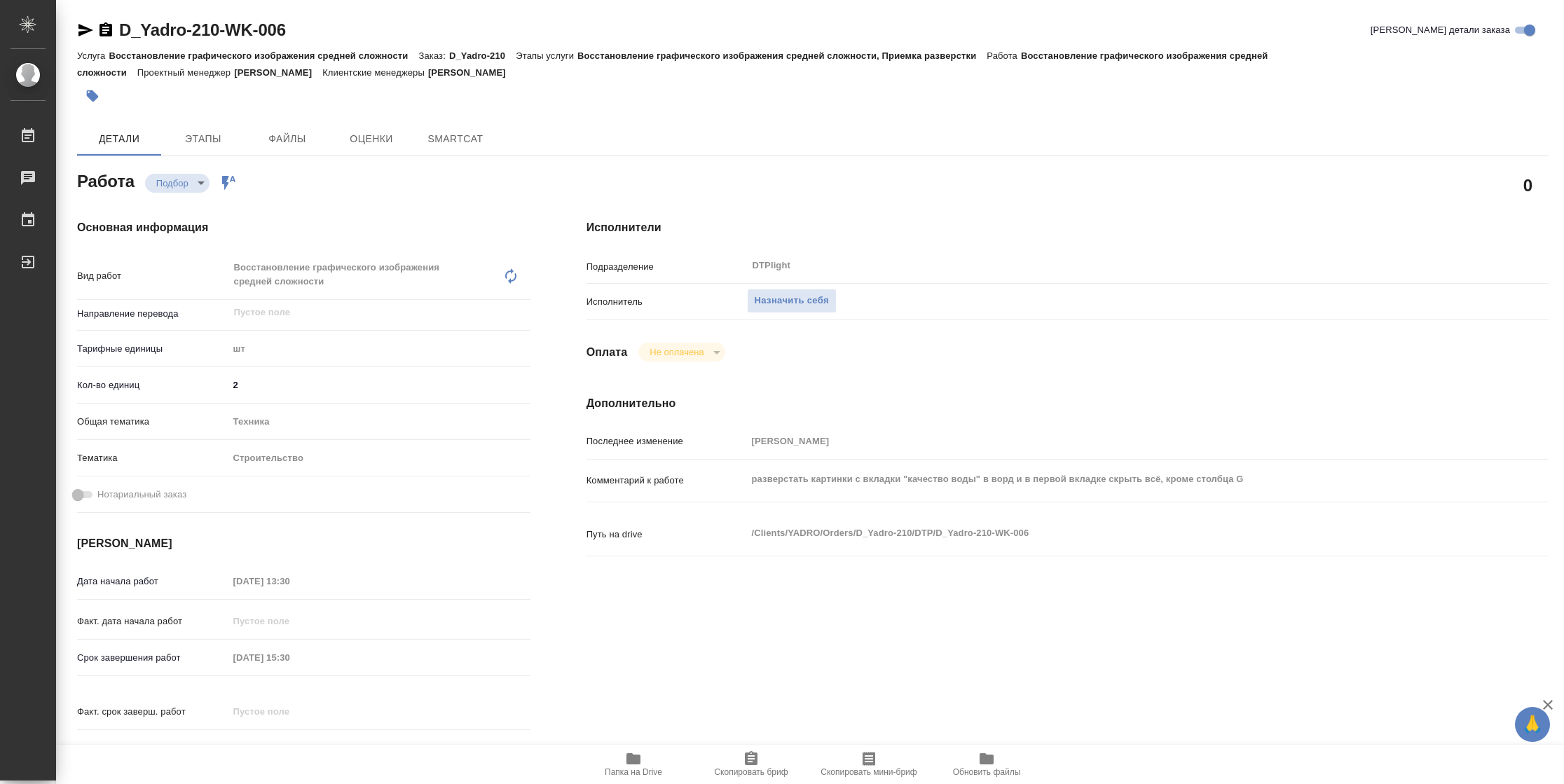
type textarea "x"
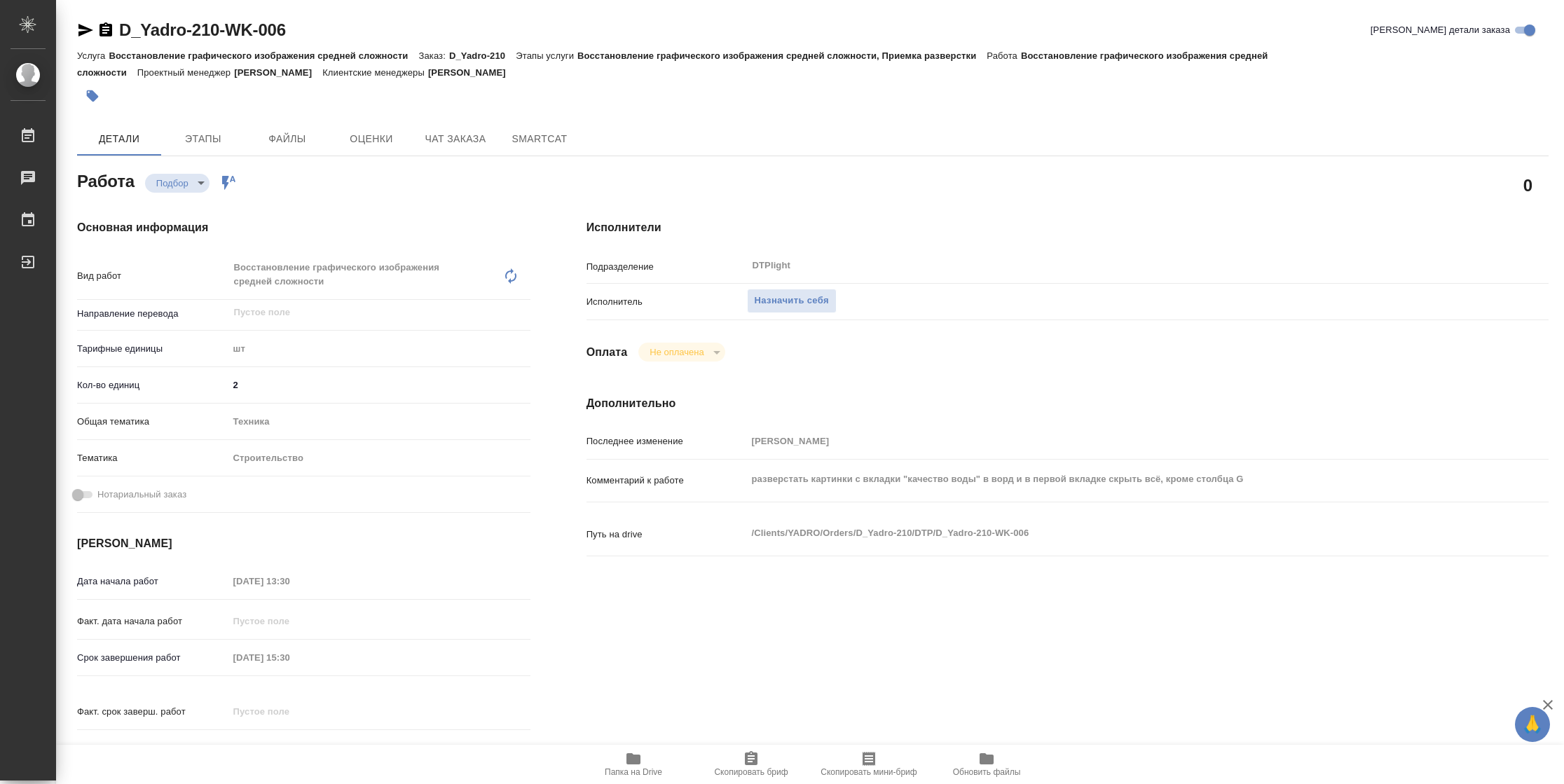
type textarea "x"
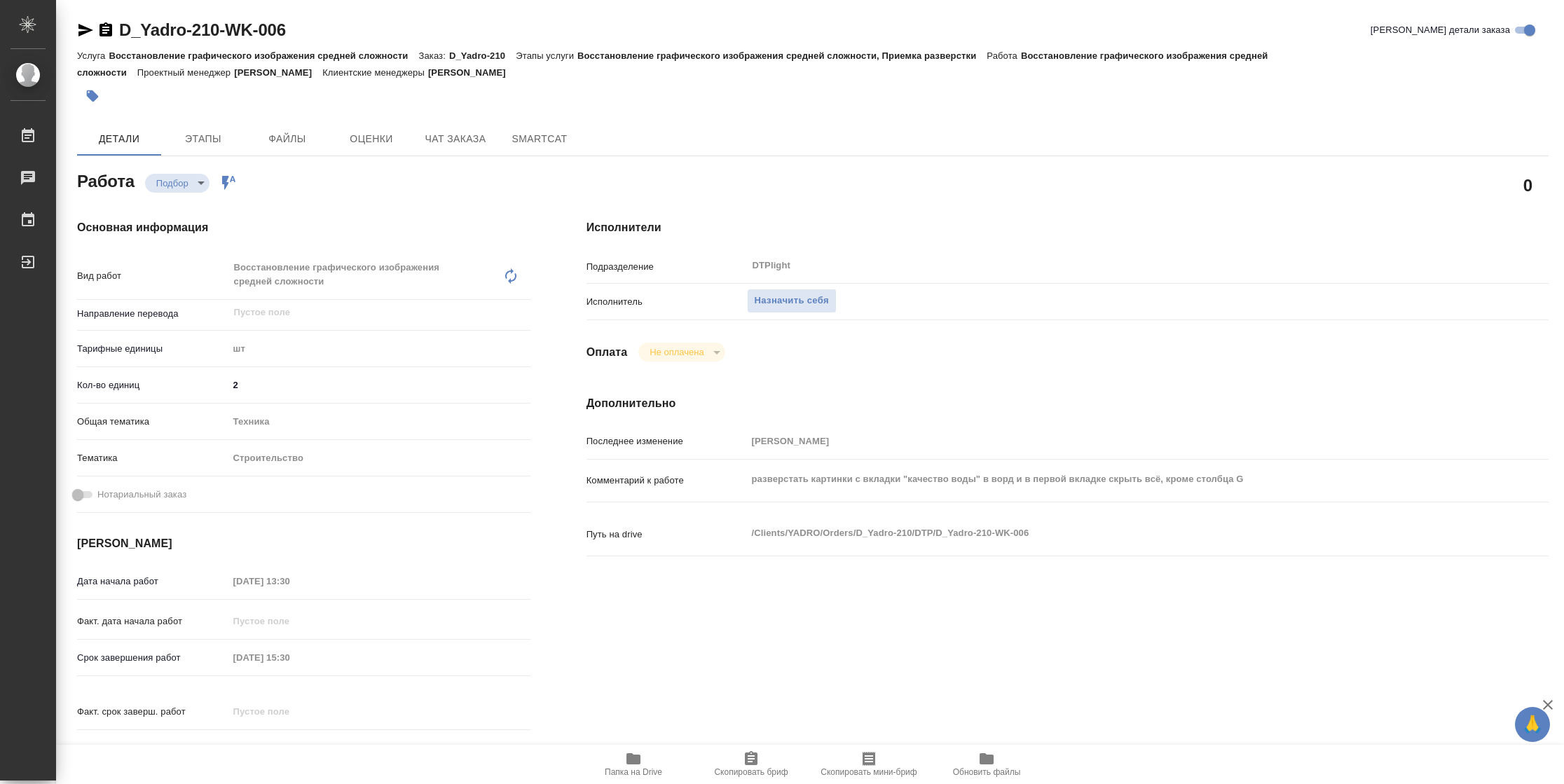
type input "recruiting"
type textarea "Восстановление графического изображения средней сложности"
type textarea "x"
type input "5a8b1489cc6b4906c91bfdc1"
type input "2"
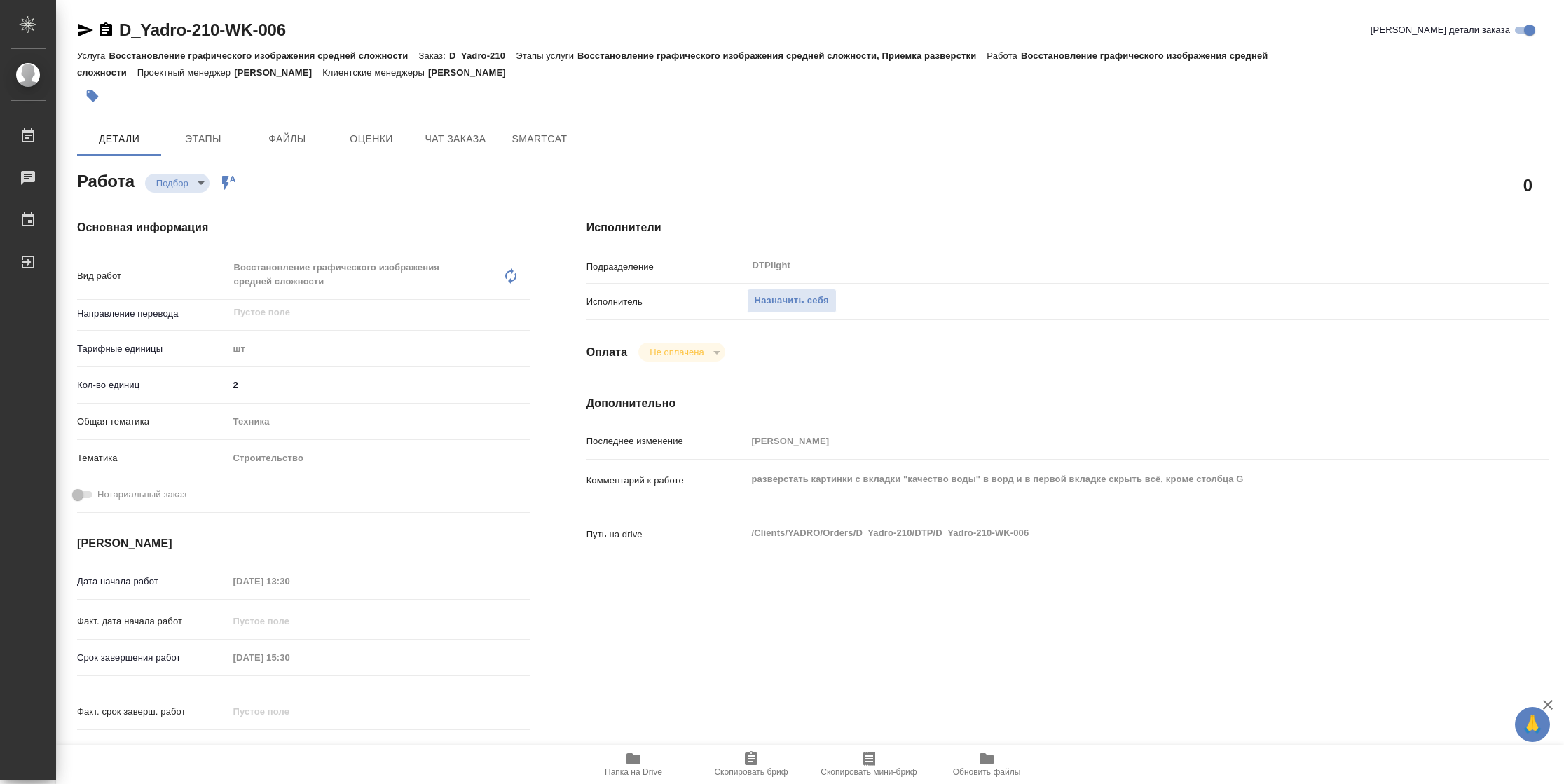
type input "tech"
type input "5a8b8b956a9677013d343d92"
type input "[DATE] 13:30"
type input "[DATE] 15:30"
type input "[DATE] 16:00"
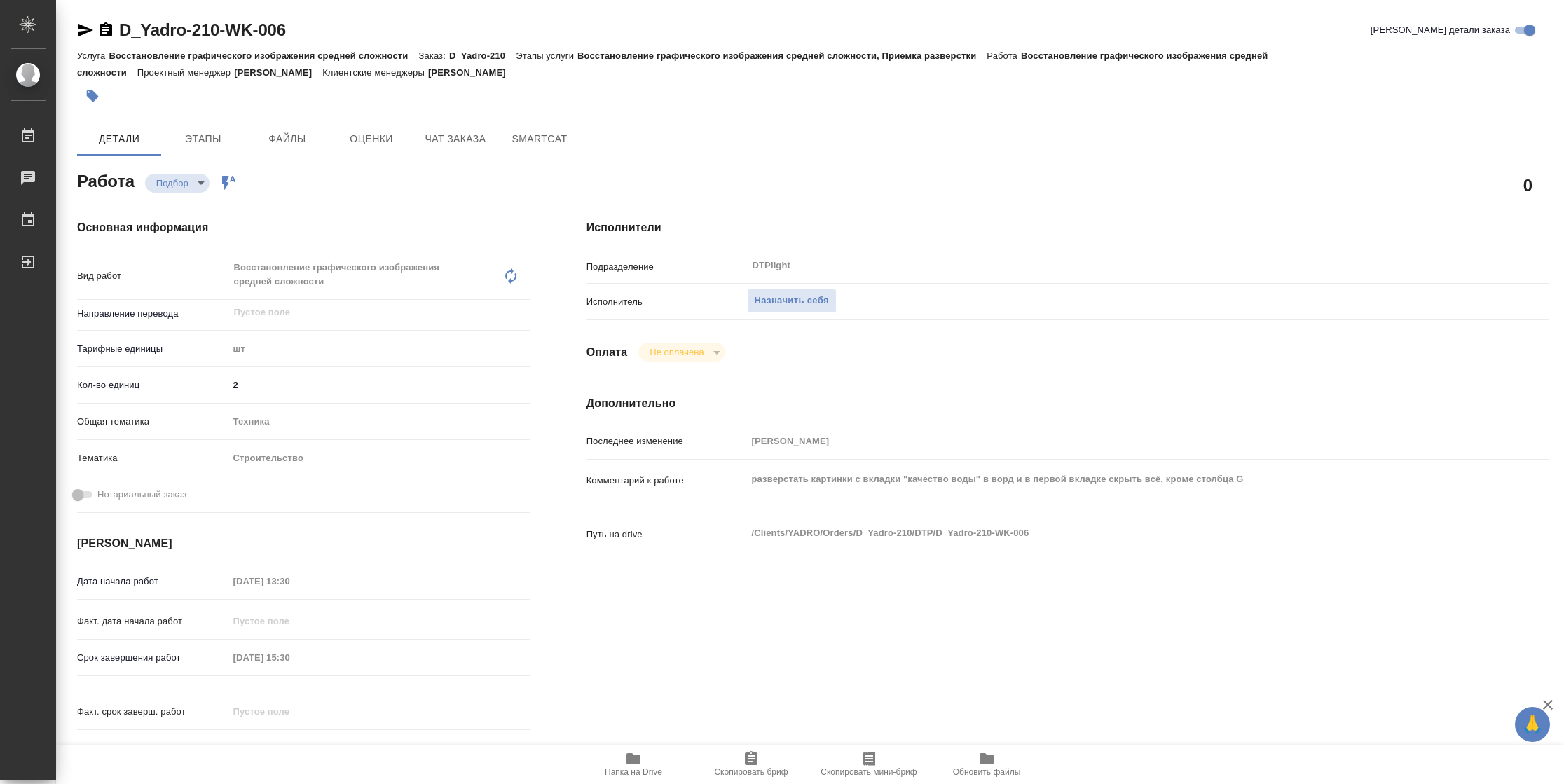
type input "DTPlight"
type input "notPayed"
type input "[PERSON_NAME]"
type textarea "разверстать картинки с вкладки "качество воды" в ворд и в первой вкладке скрыть…"
type textarea "x"
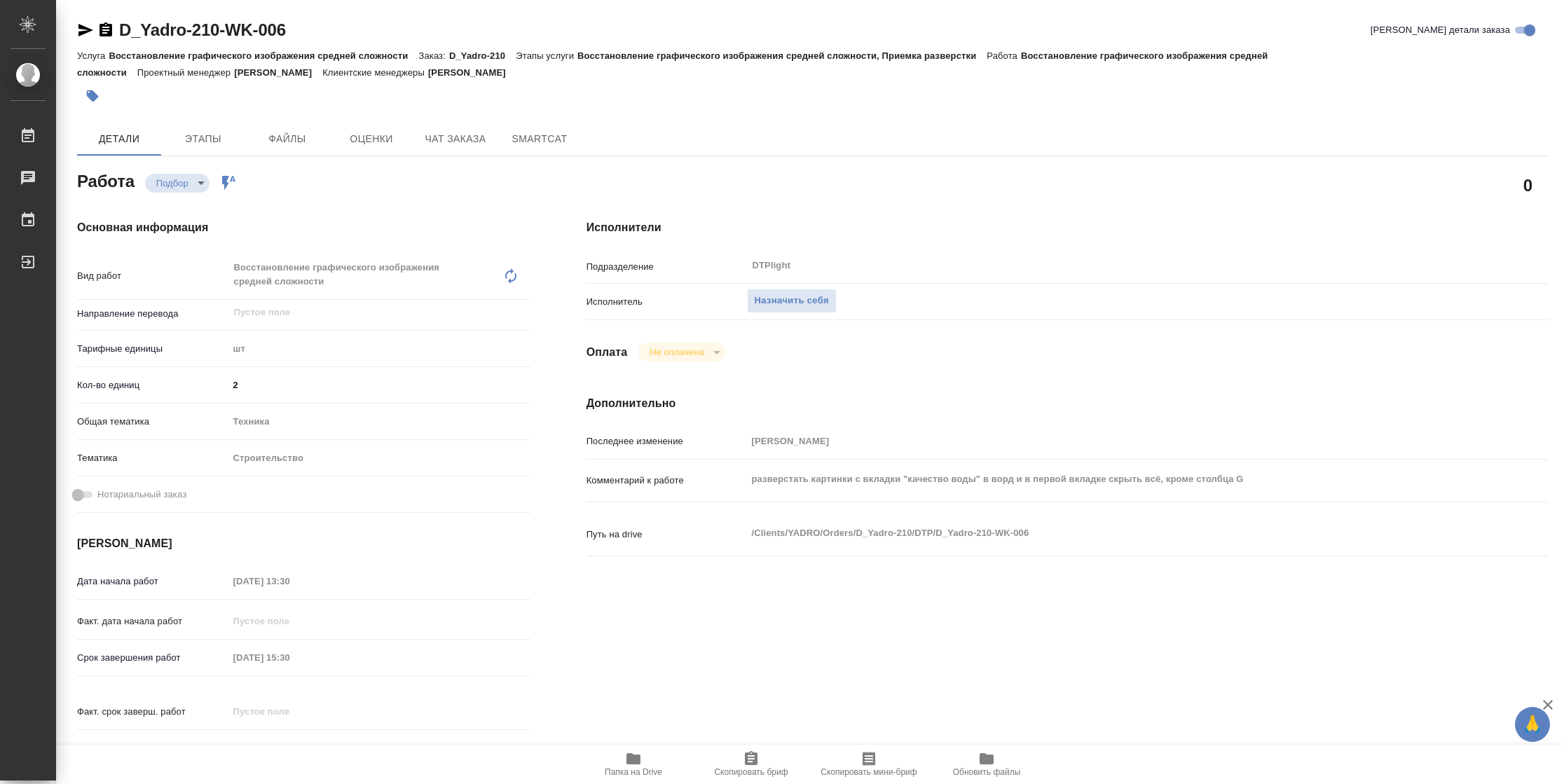
type textarea "/Clients/YADRO/Orders/D_Yadro-210/DTP/D_Yadro-210-WK-006"
type textarea "x"
type input "D_Yadro-210"
type input "Восстановление графического изображения средней сложности"
type input "Восстановление графического изображения средней сложности, Приемка разверстки"
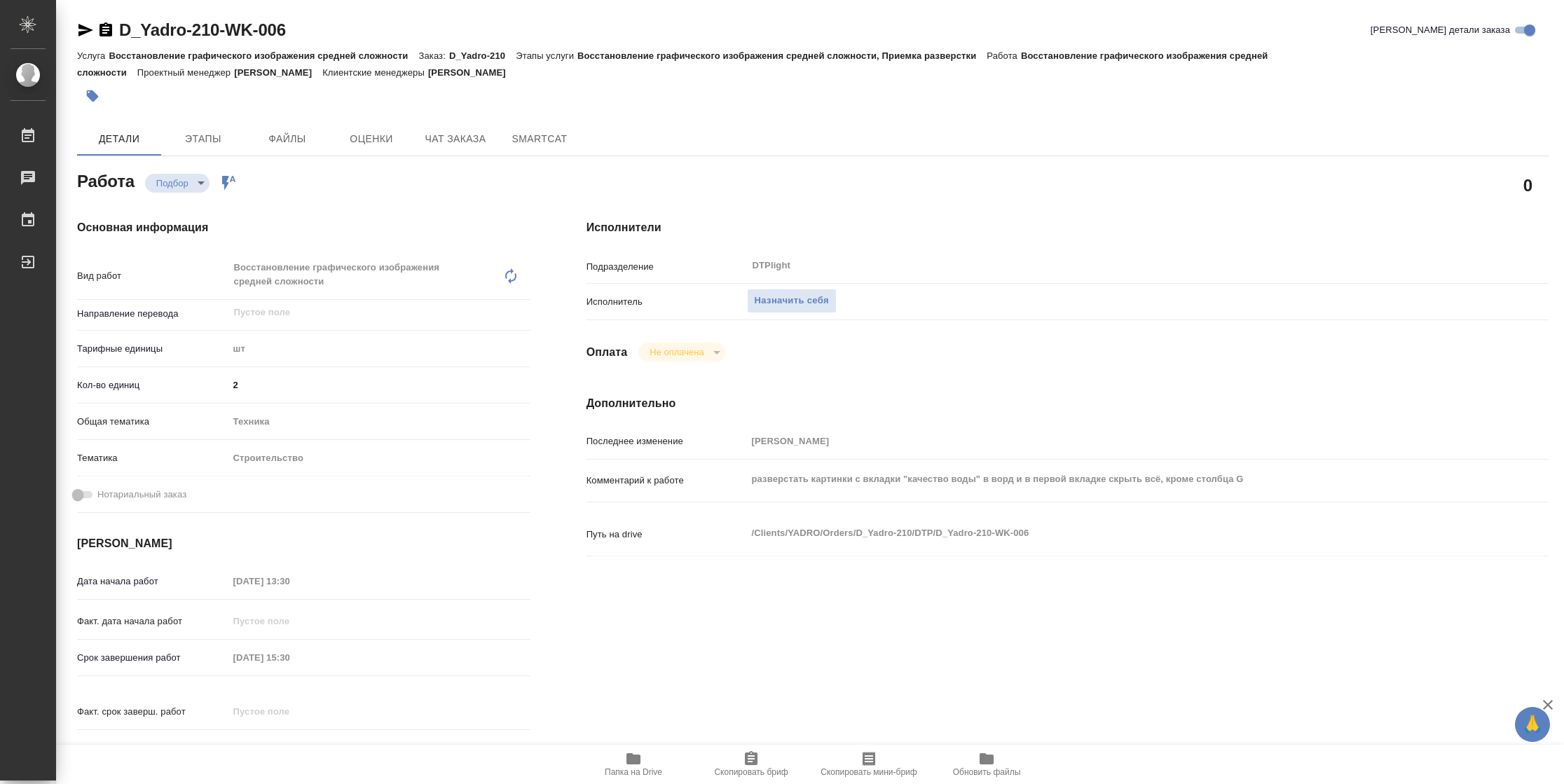
type input "[PERSON_NAME]"
type input "/Clients/YADRO/Orders/D_Yadro-210"
type textarea "x"
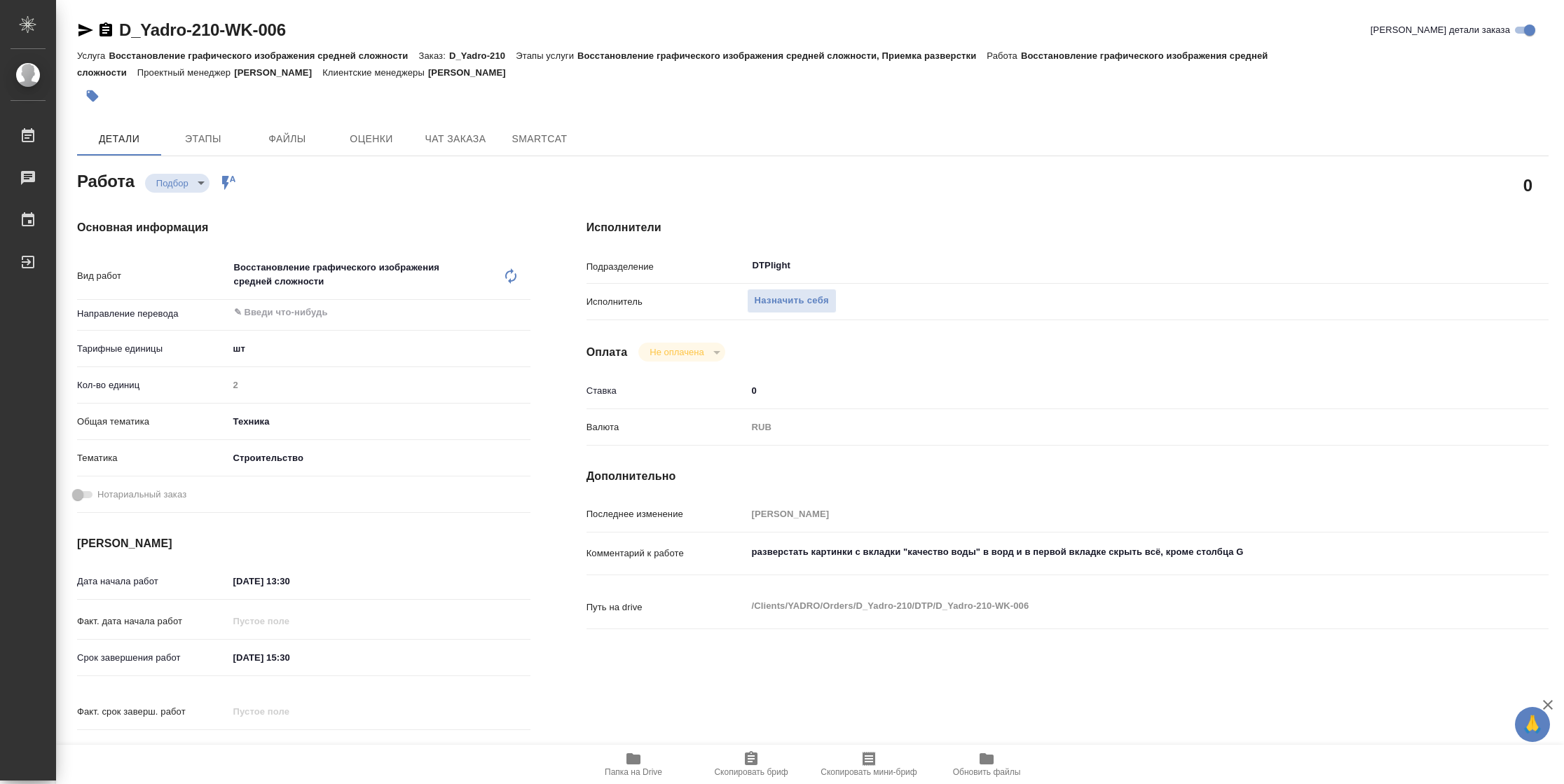
type textarea "x"
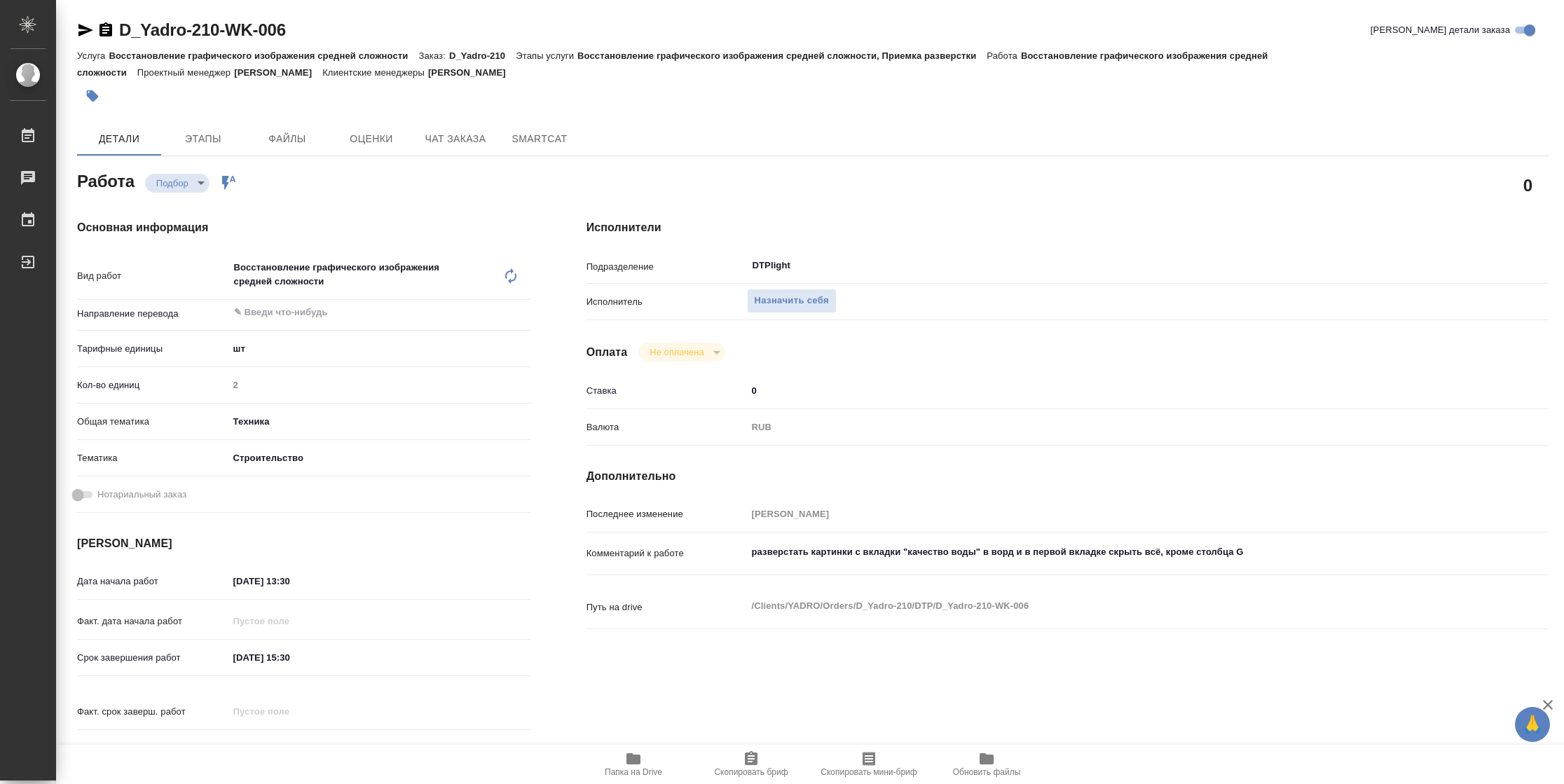
type textarea "x"
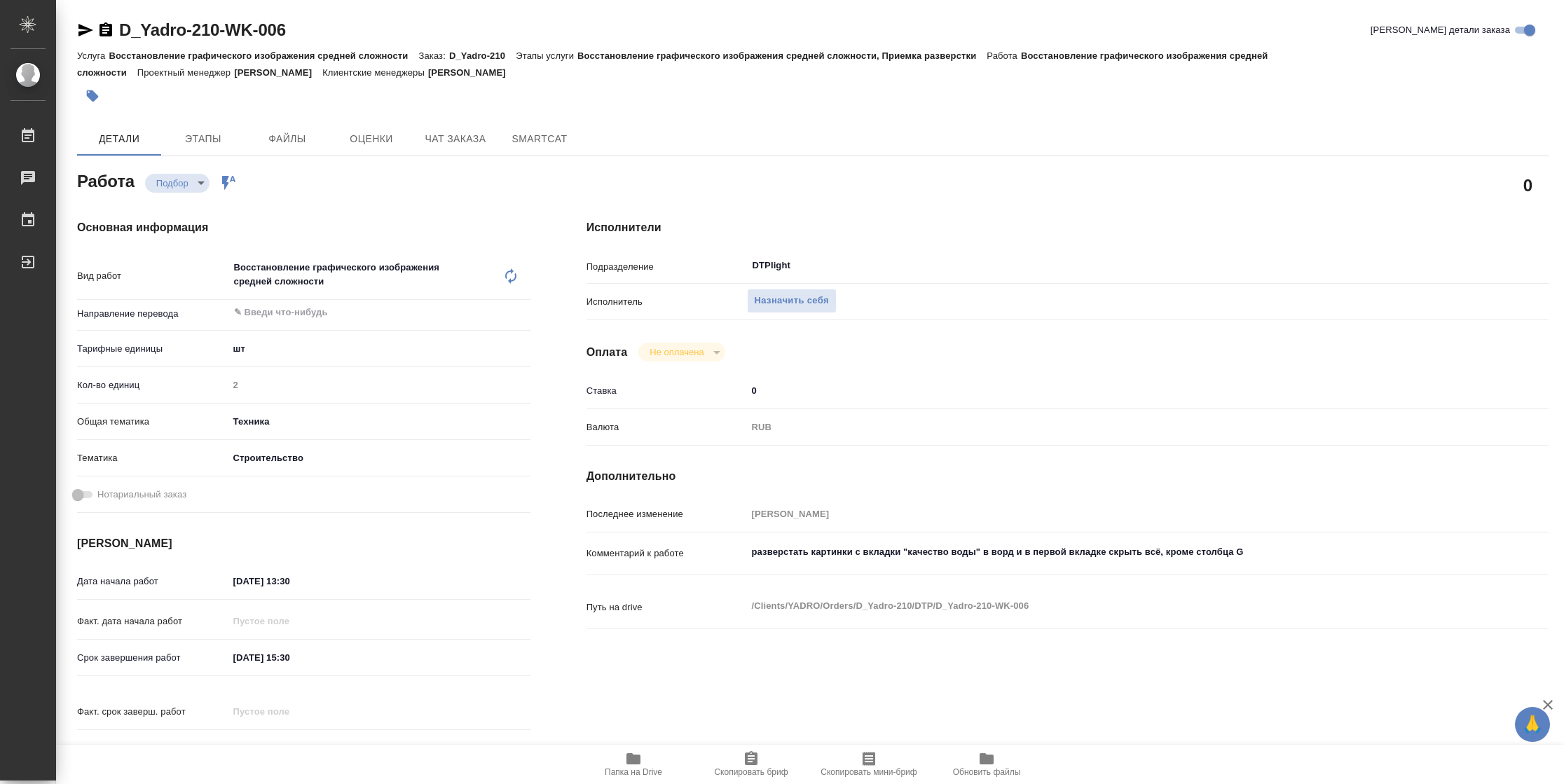
type textarea "x"
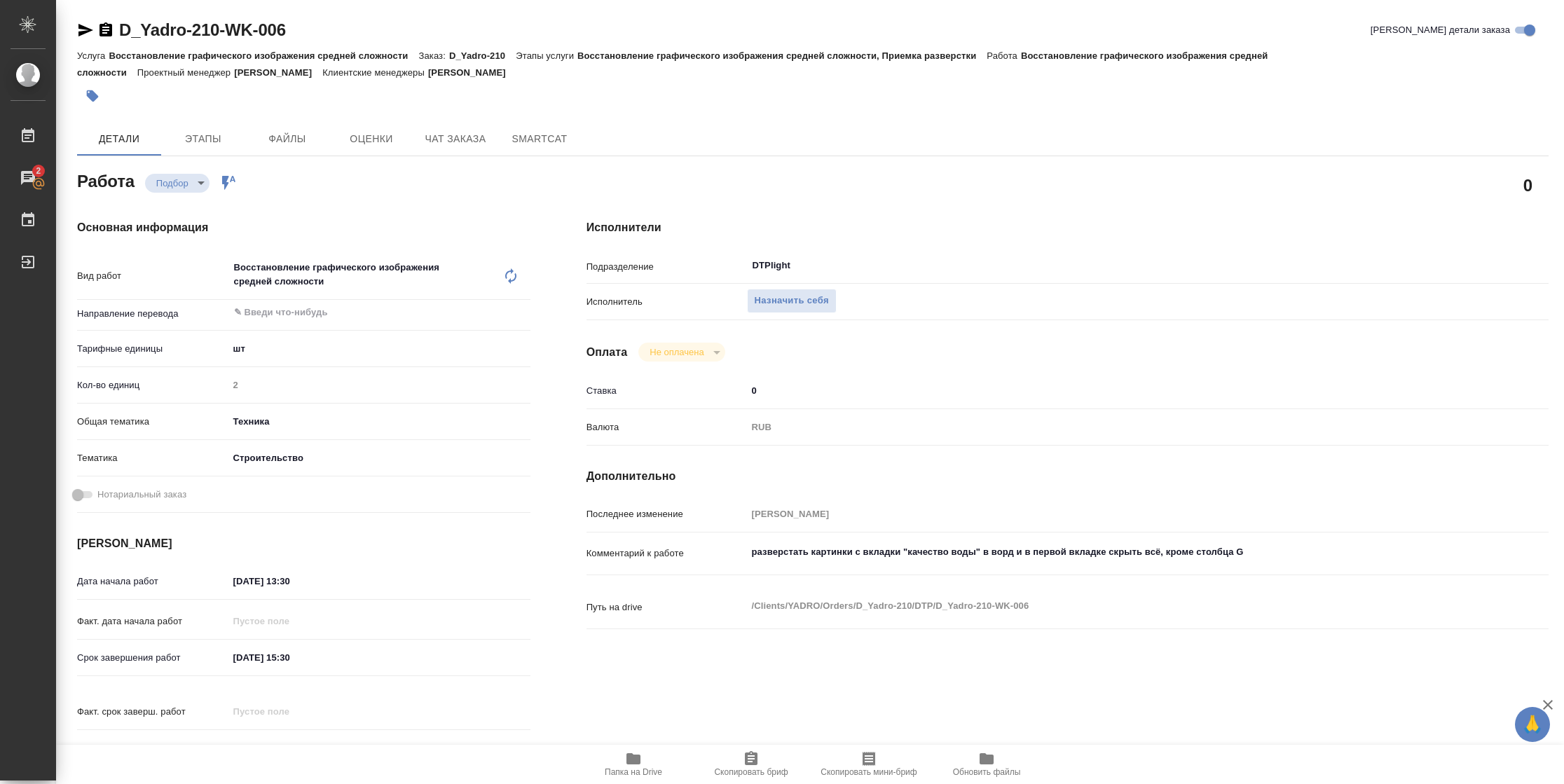
click at [636, 760] on icon "button" at bounding box center [633, 758] width 14 height 11
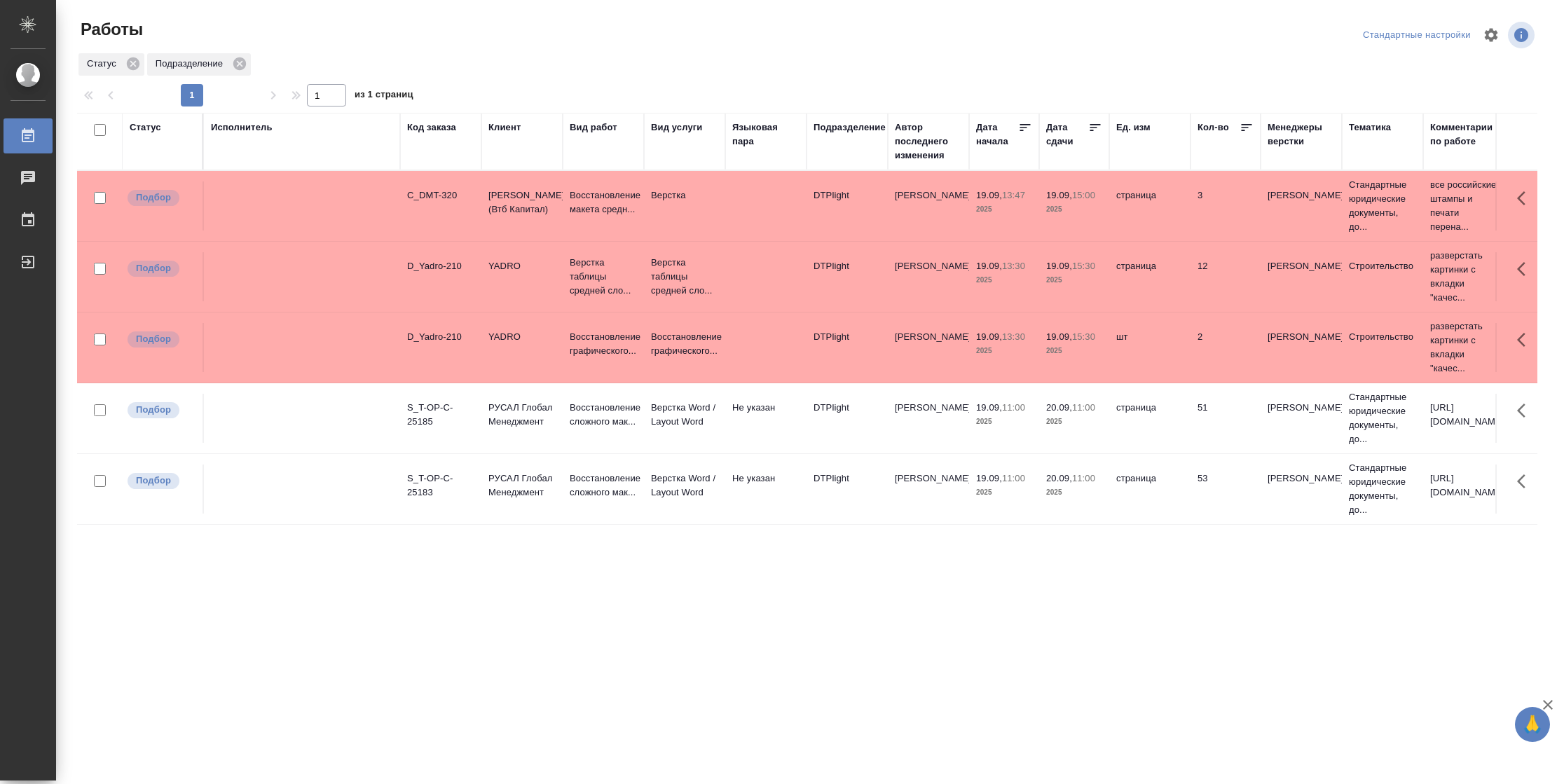
click at [1146, 290] on td "страница" at bounding box center [1149, 276] width 81 height 49
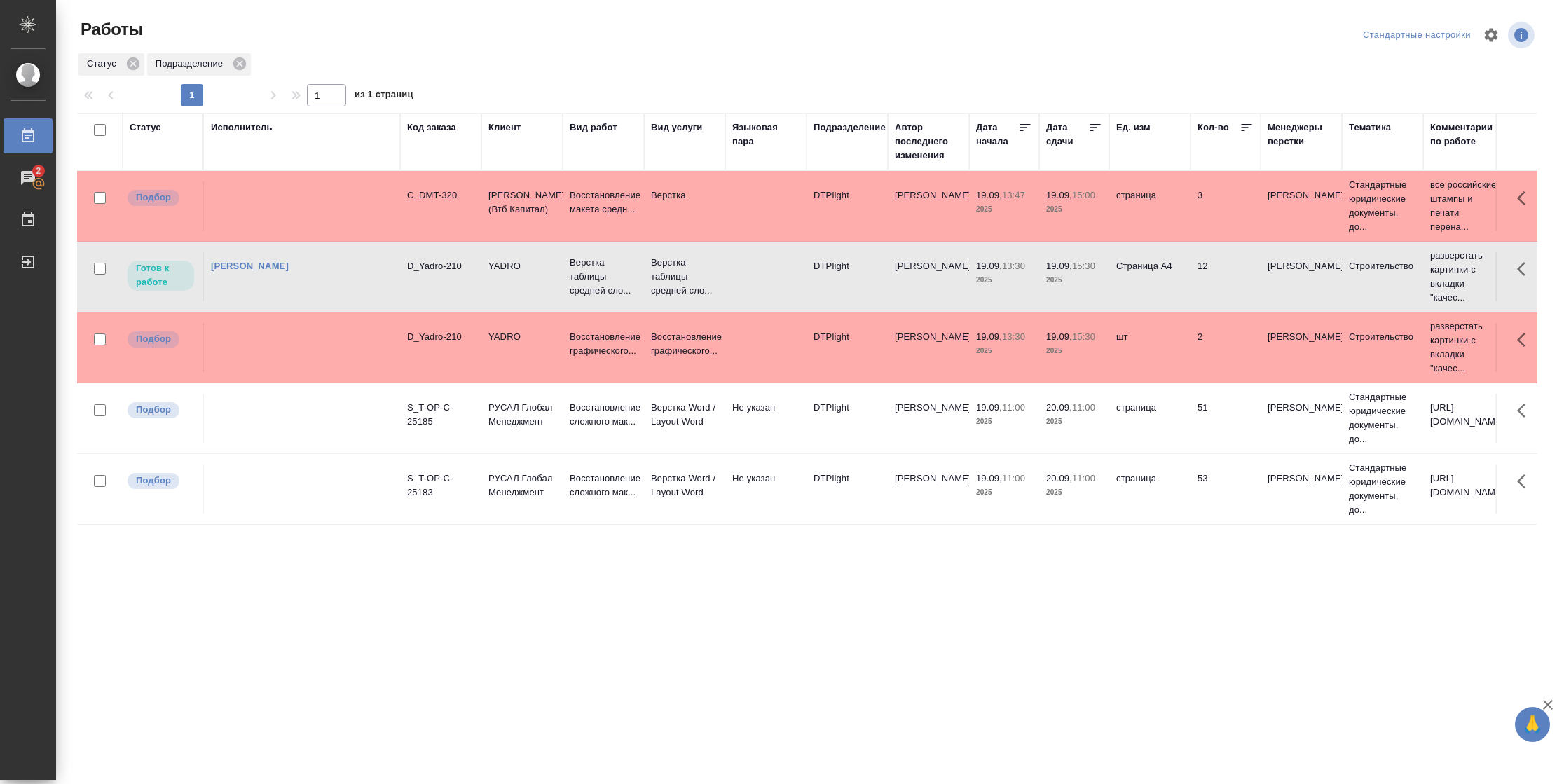
click at [1102, 342] on td "19.09, 15:30 2025" at bounding box center [1074, 347] width 70 height 49
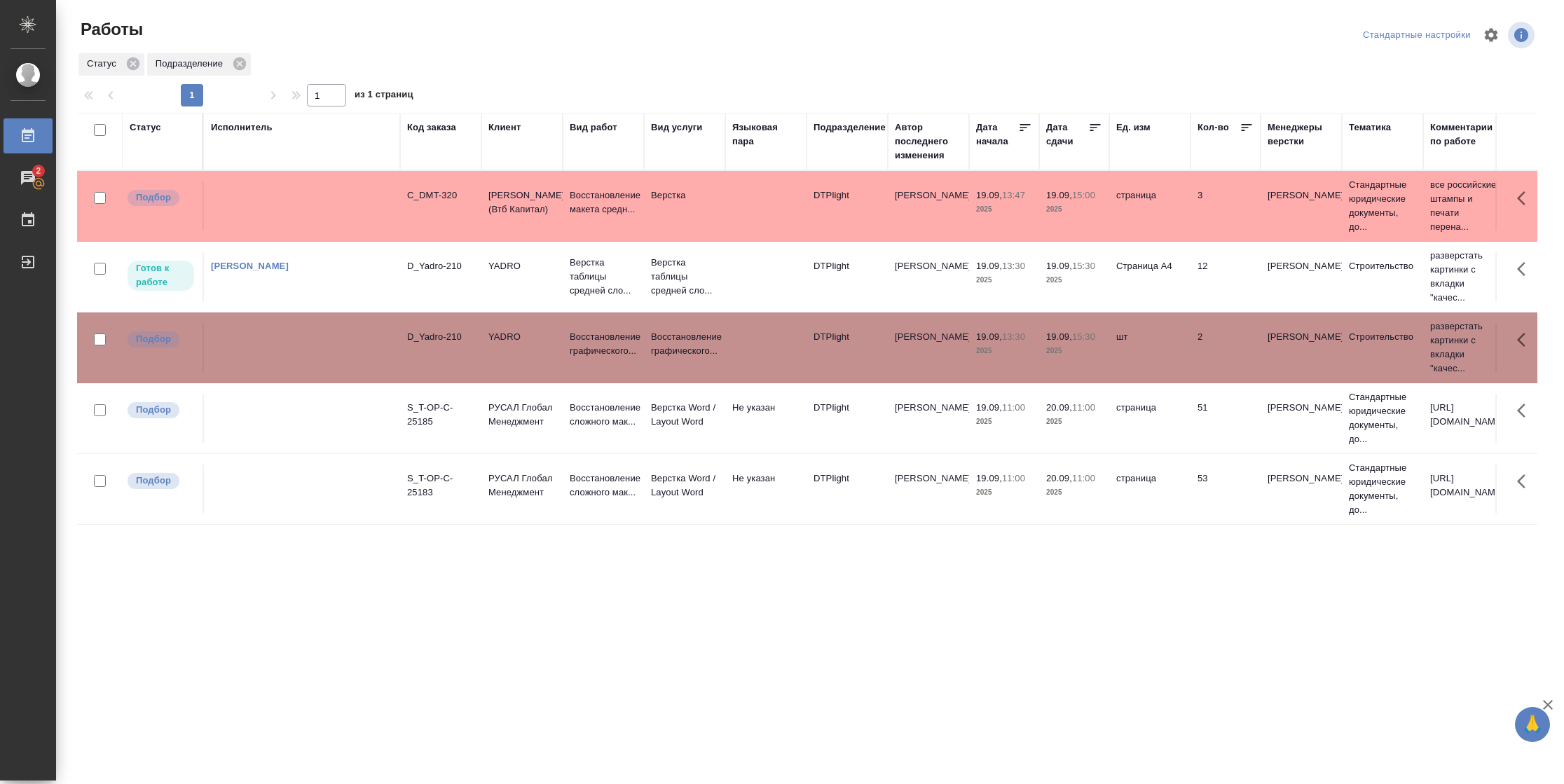
click at [1102, 342] on td "19.09, 15:30 2025" at bounding box center [1074, 347] width 70 height 49
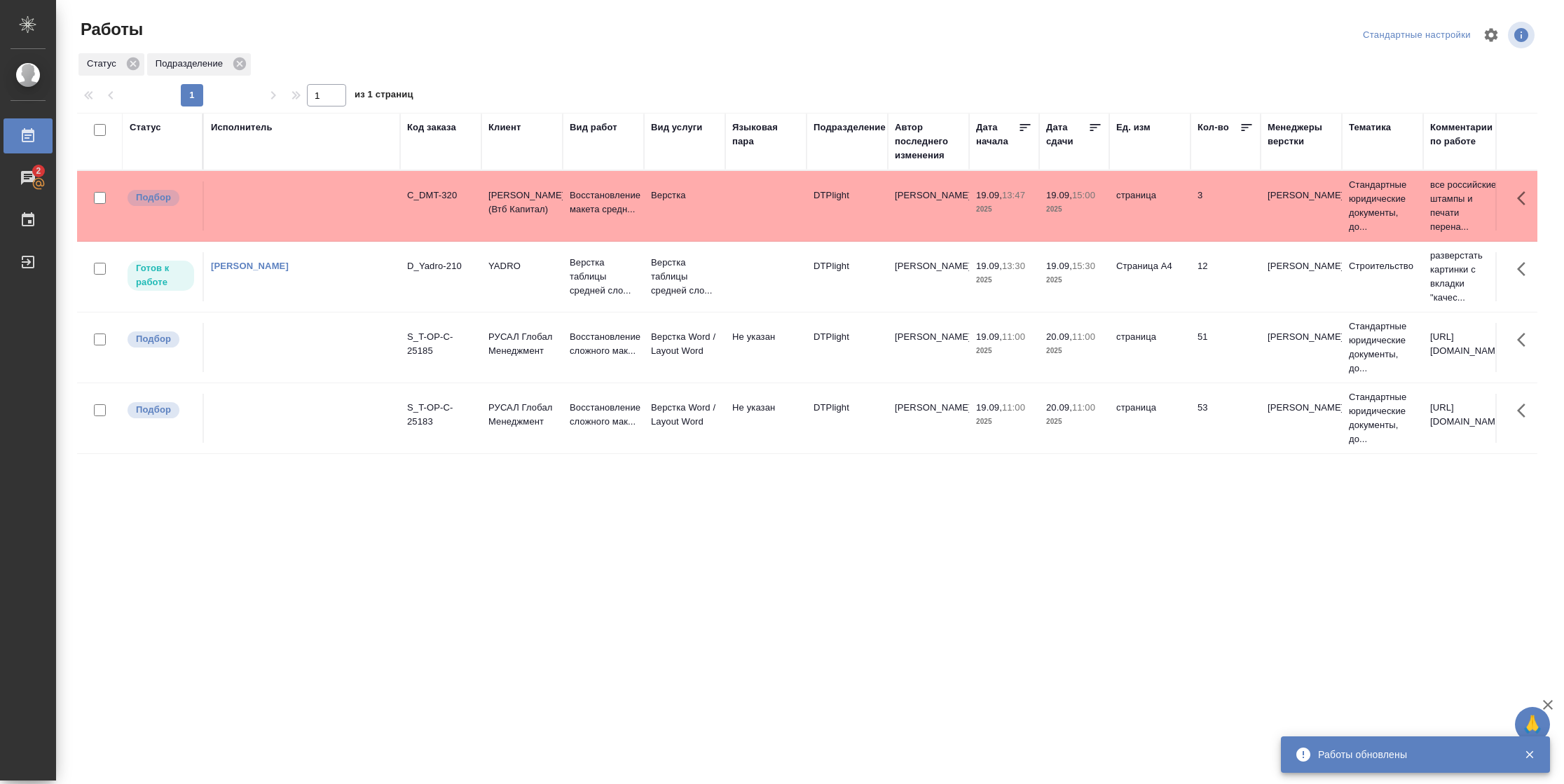
click at [1170, 265] on td "Страница А4" at bounding box center [1149, 276] width 81 height 49
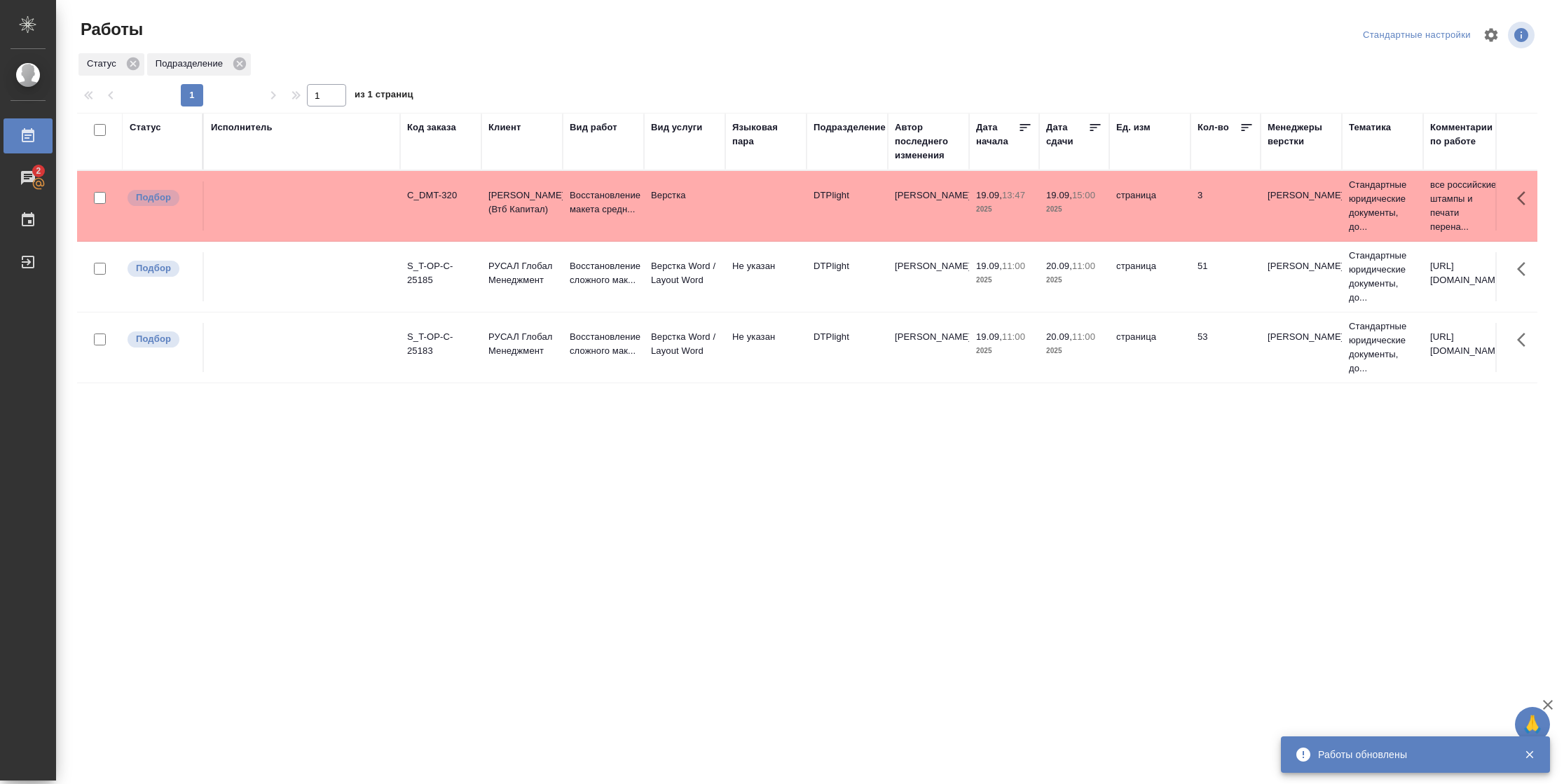
click at [148, 125] on div "Статус" at bounding box center [145, 127] width 31 height 14
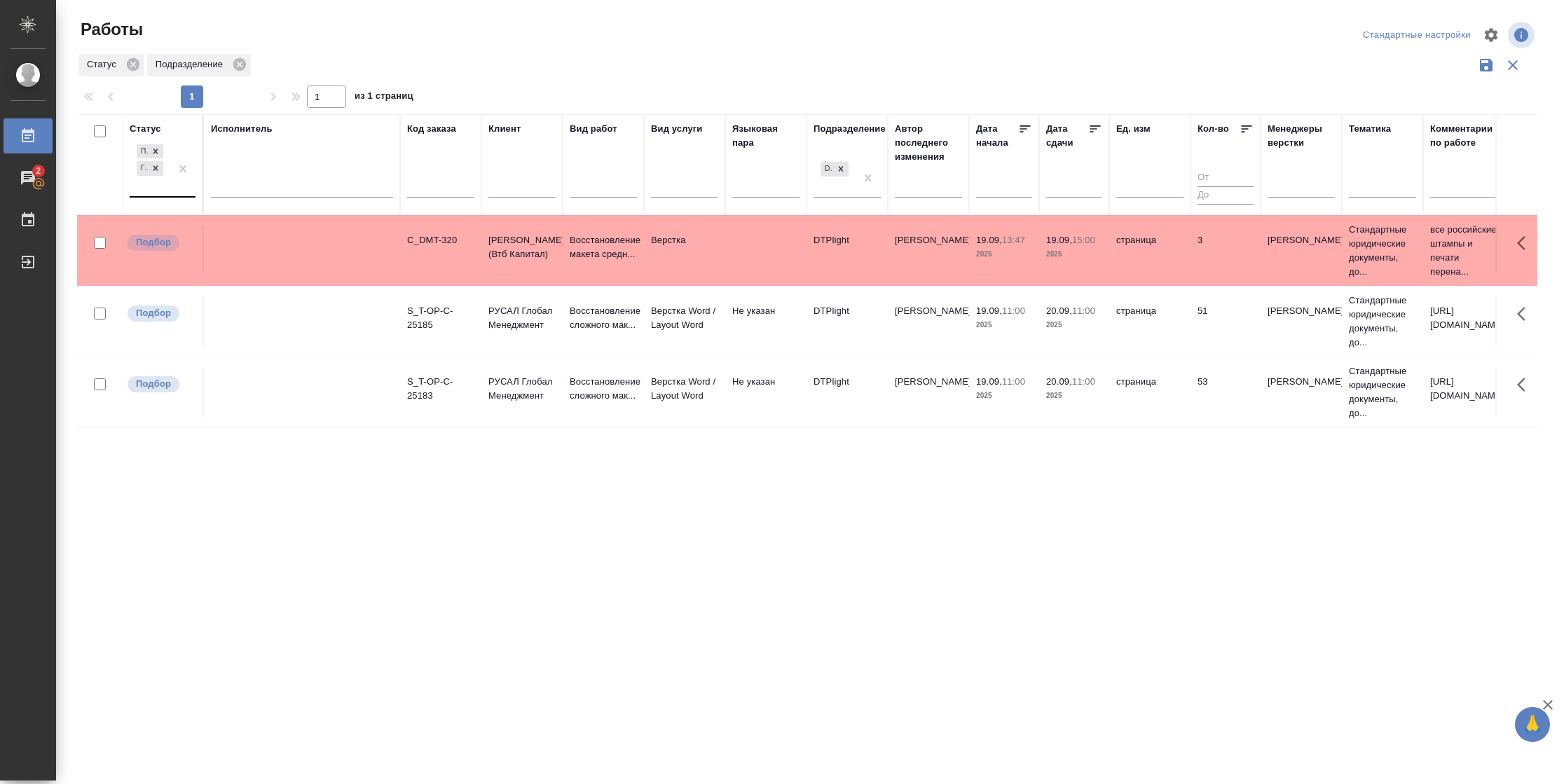
click at [183, 189] on div at bounding box center [182, 168] width 25 height 54
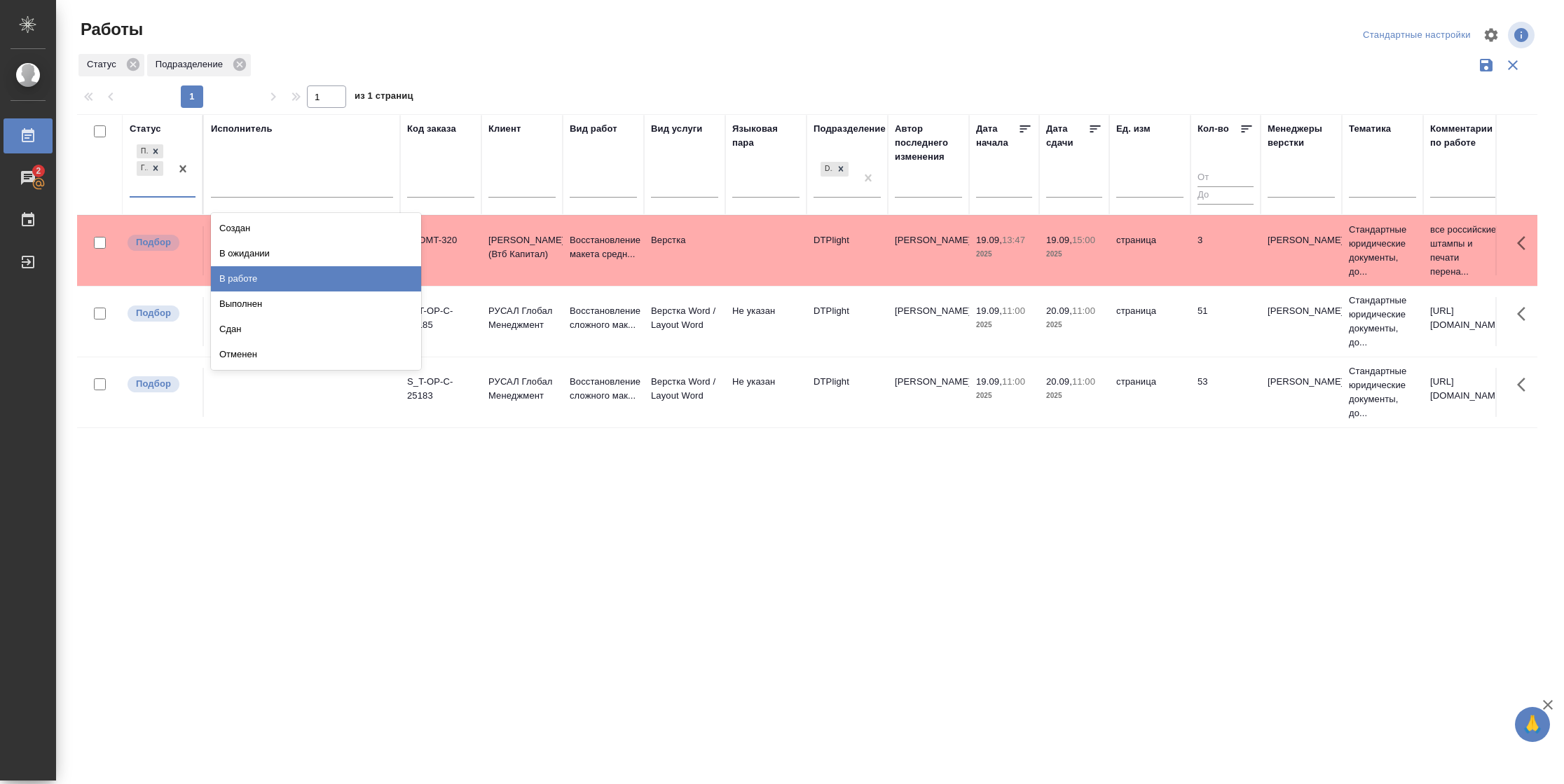
click at [295, 274] on div "В работе" at bounding box center [315, 278] width 211 height 25
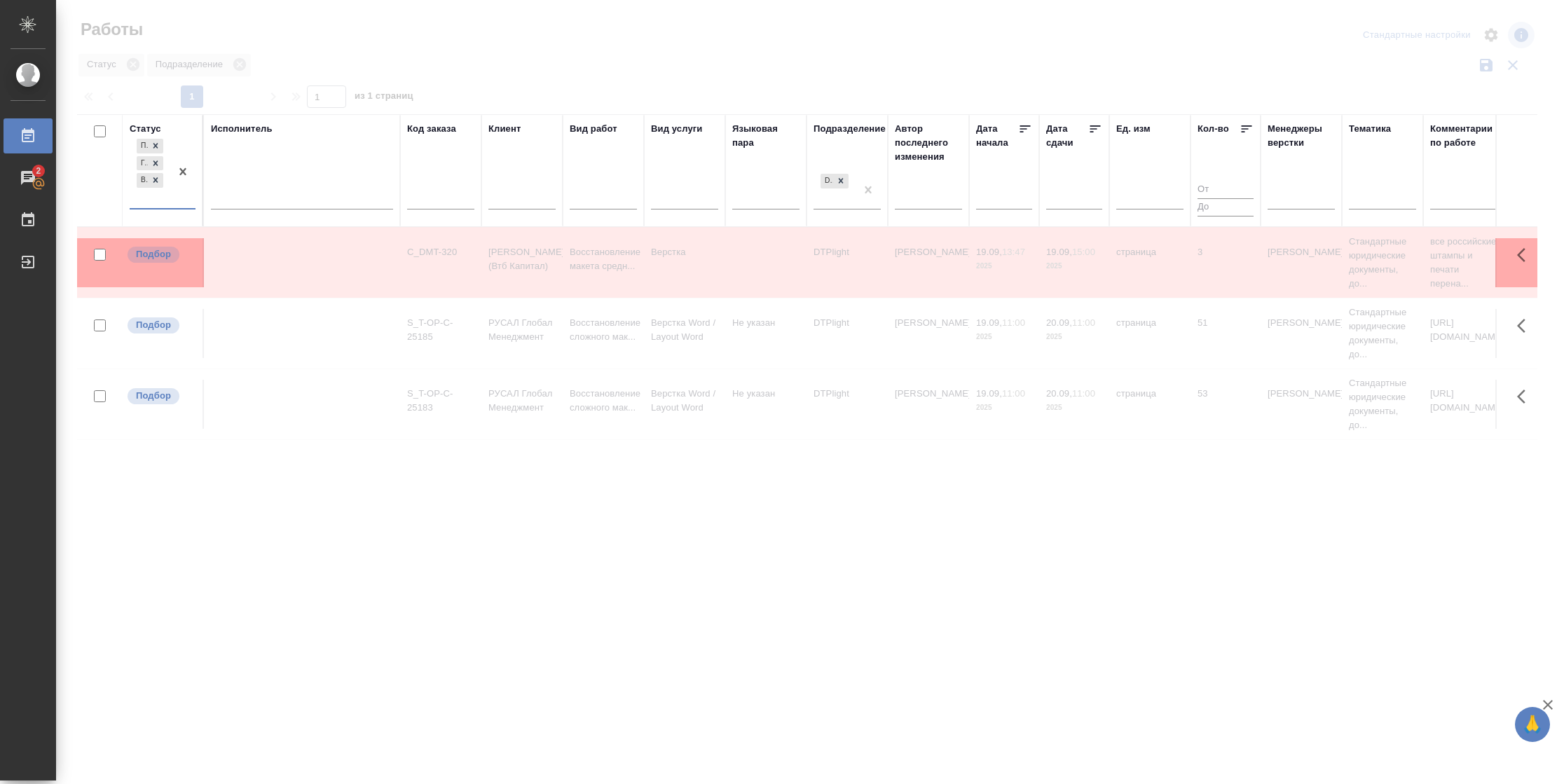
click at [300, 198] on div at bounding box center [302, 196] width 182 height 20
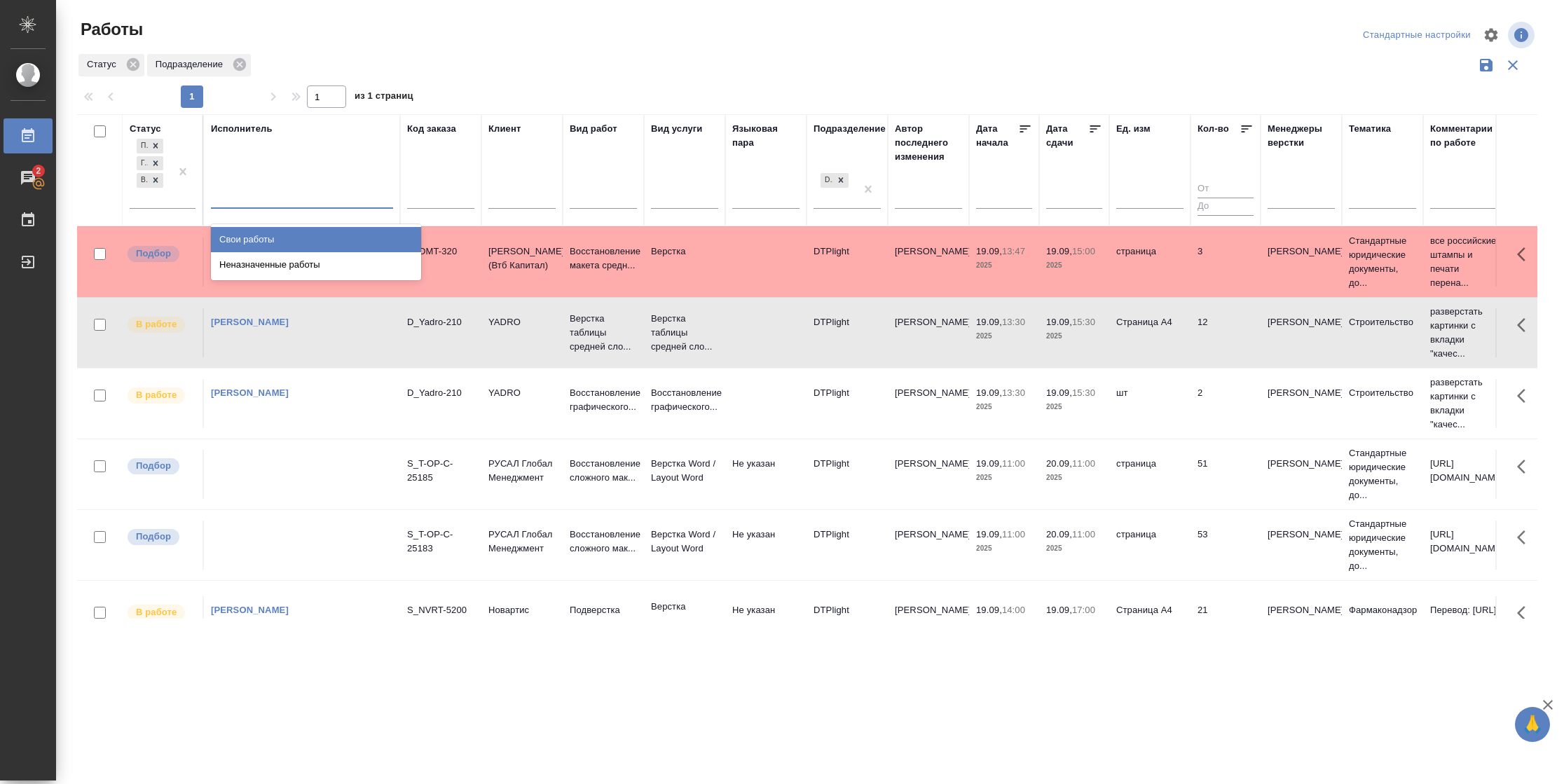
click at [299, 237] on div "Свои работы" at bounding box center [315, 239] width 211 height 25
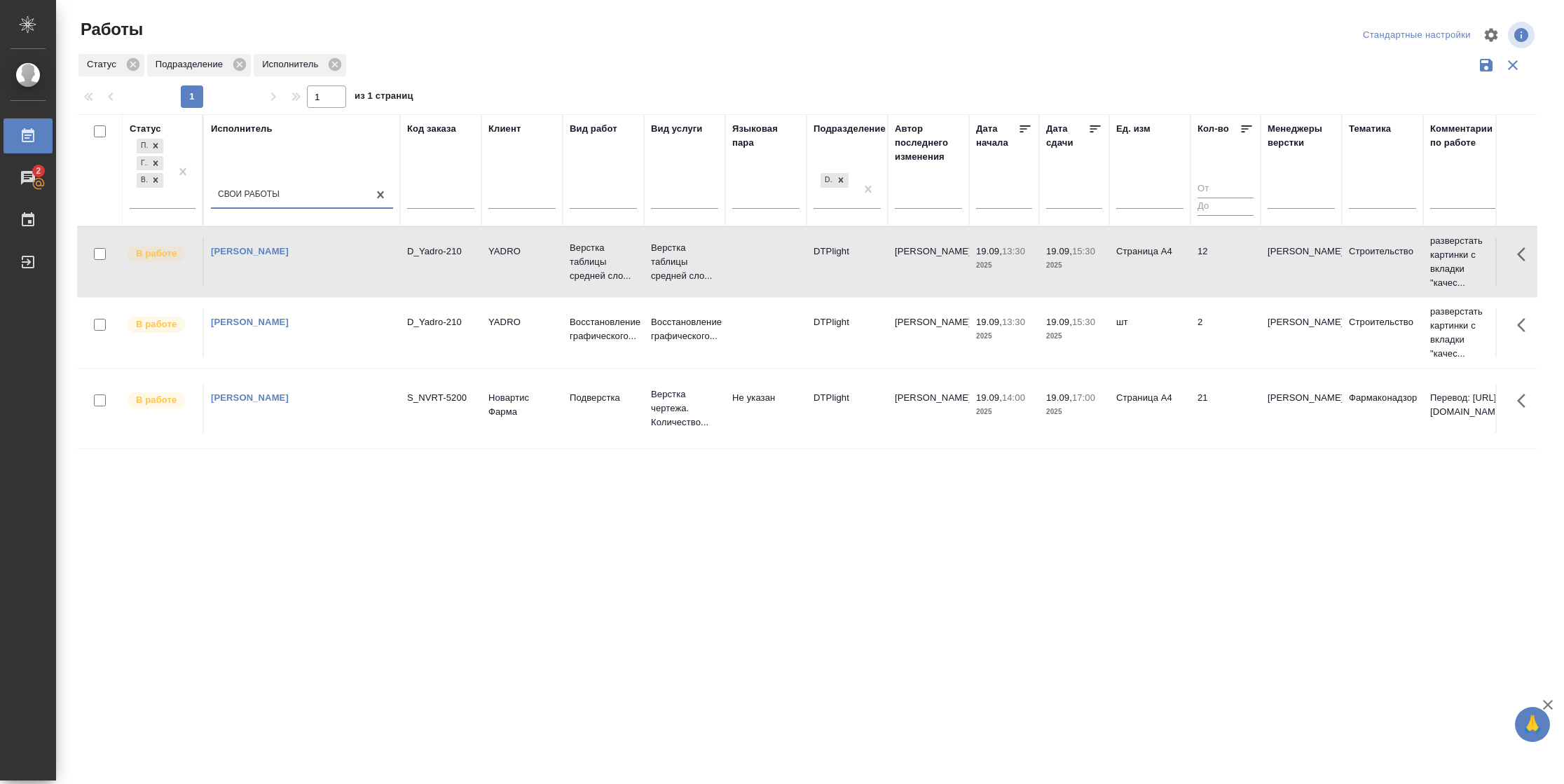
click at [1090, 130] on icon at bounding box center [1094, 129] width 14 height 14
click at [1229, 420] on td "21" at bounding box center [1225, 408] width 70 height 49
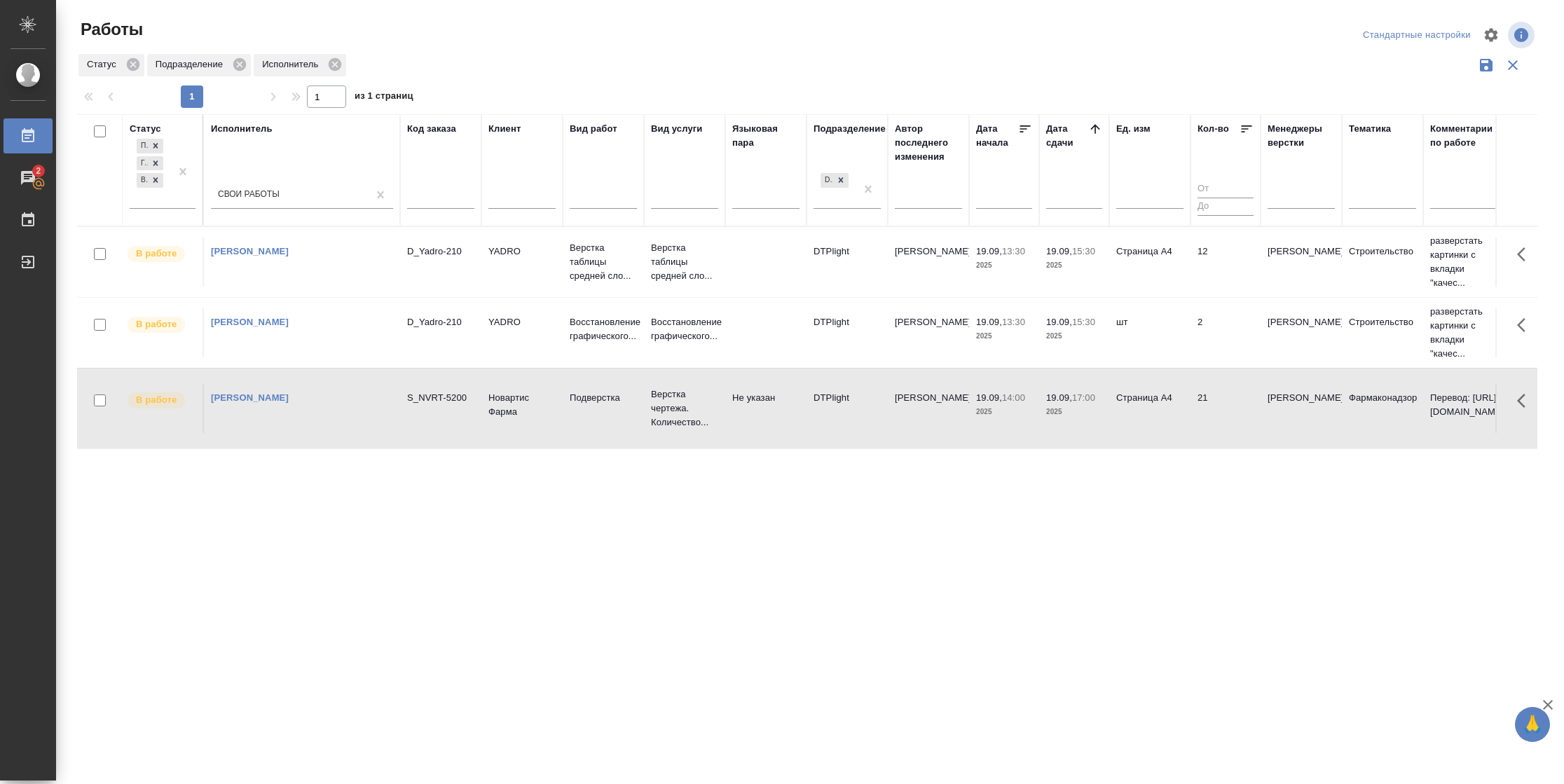
click at [1228, 420] on td "21" at bounding box center [1225, 408] width 70 height 49
click at [1213, 257] on td "12" at bounding box center [1225, 261] width 70 height 49
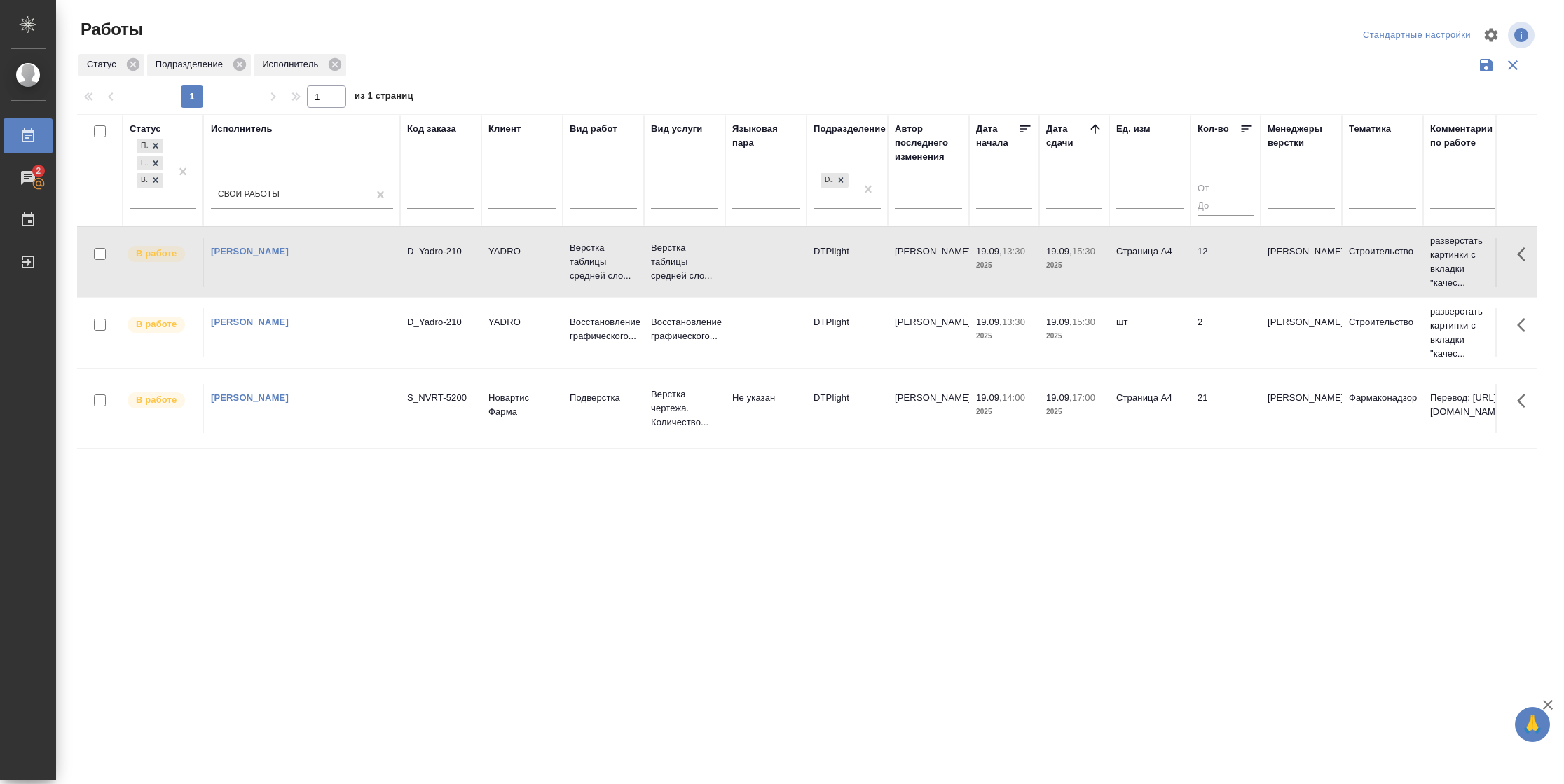
click at [1213, 257] on td "12" at bounding box center [1225, 261] width 70 height 49
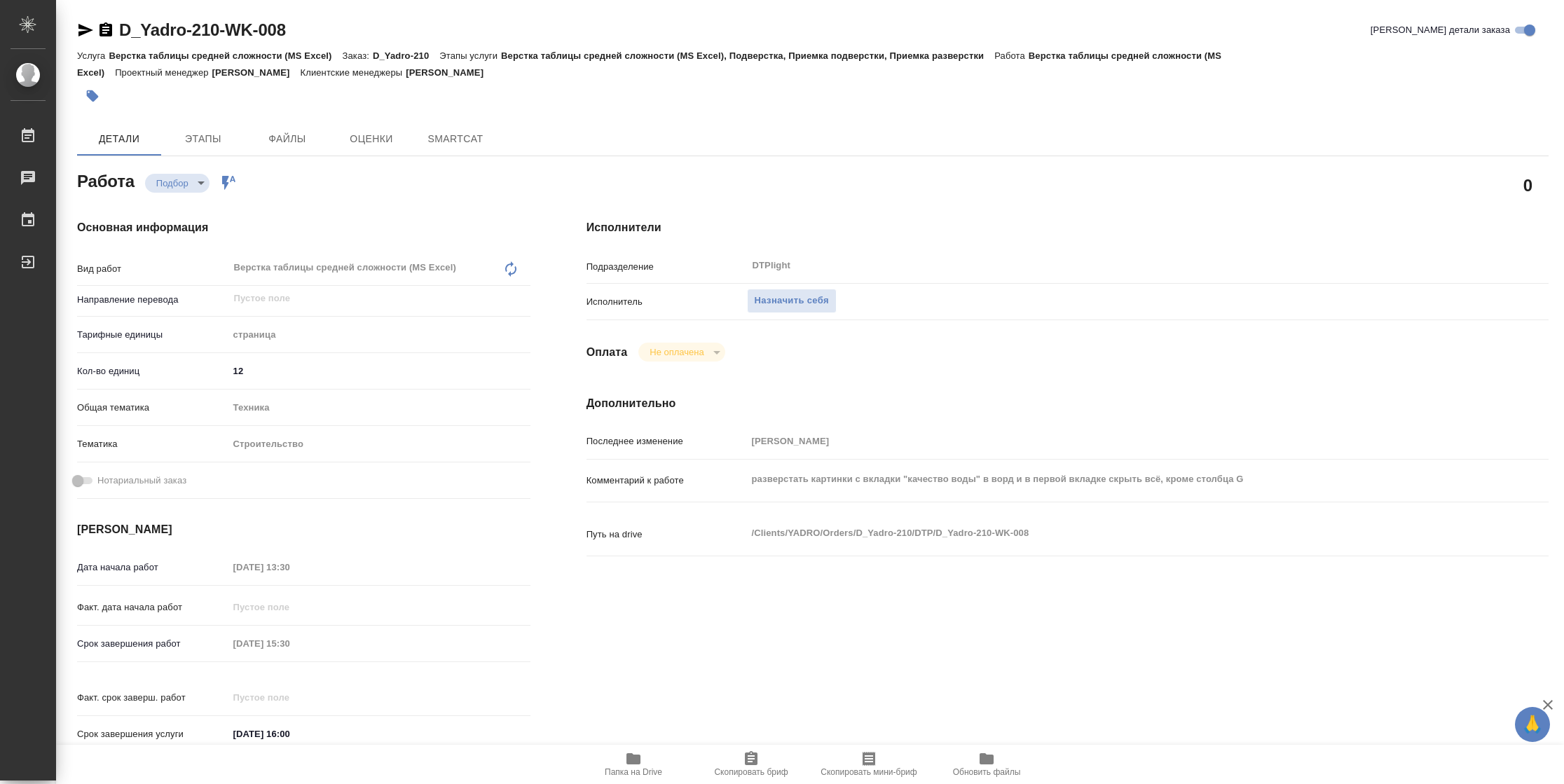
type textarea "x"
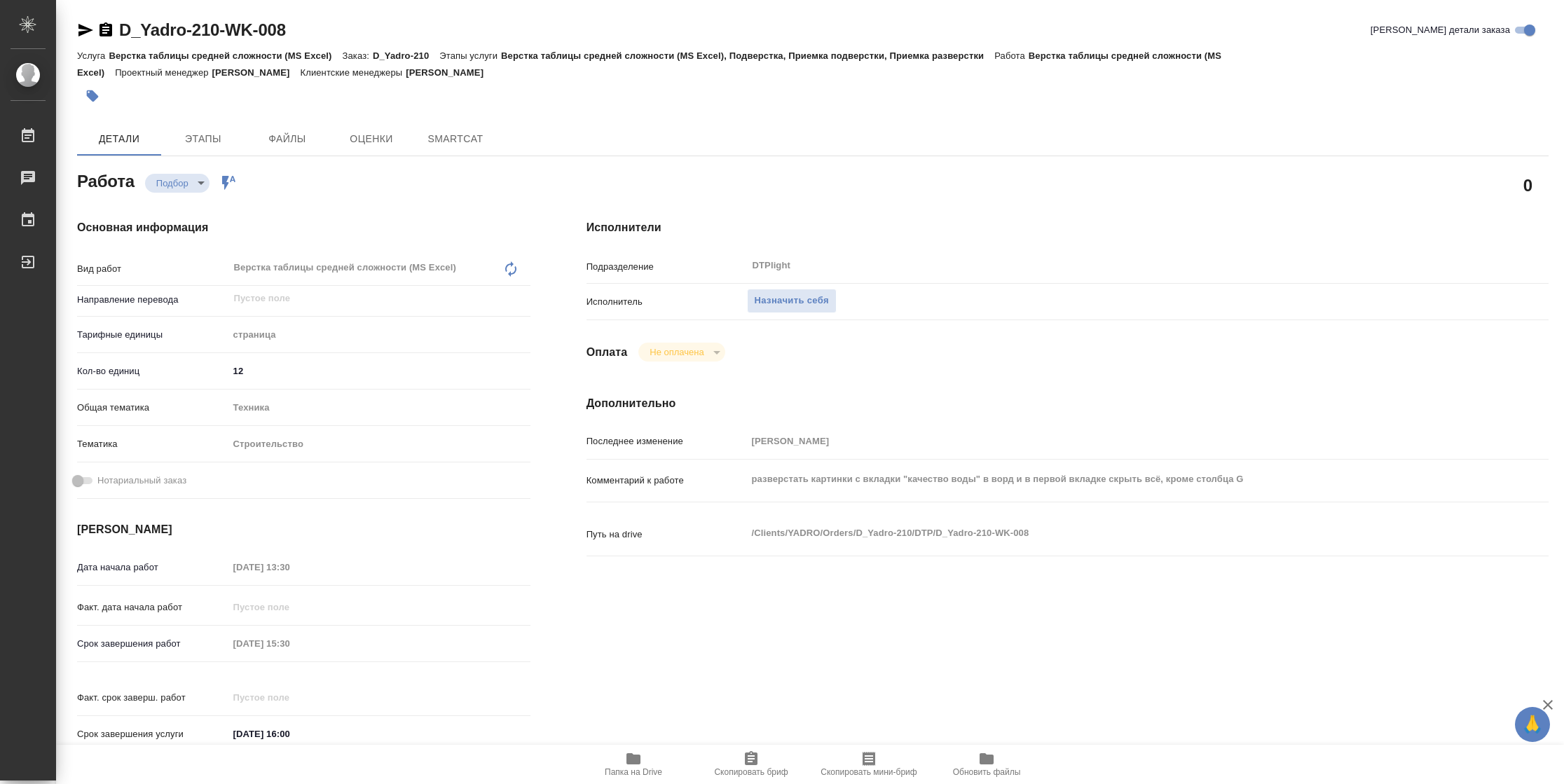
type textarea "x"
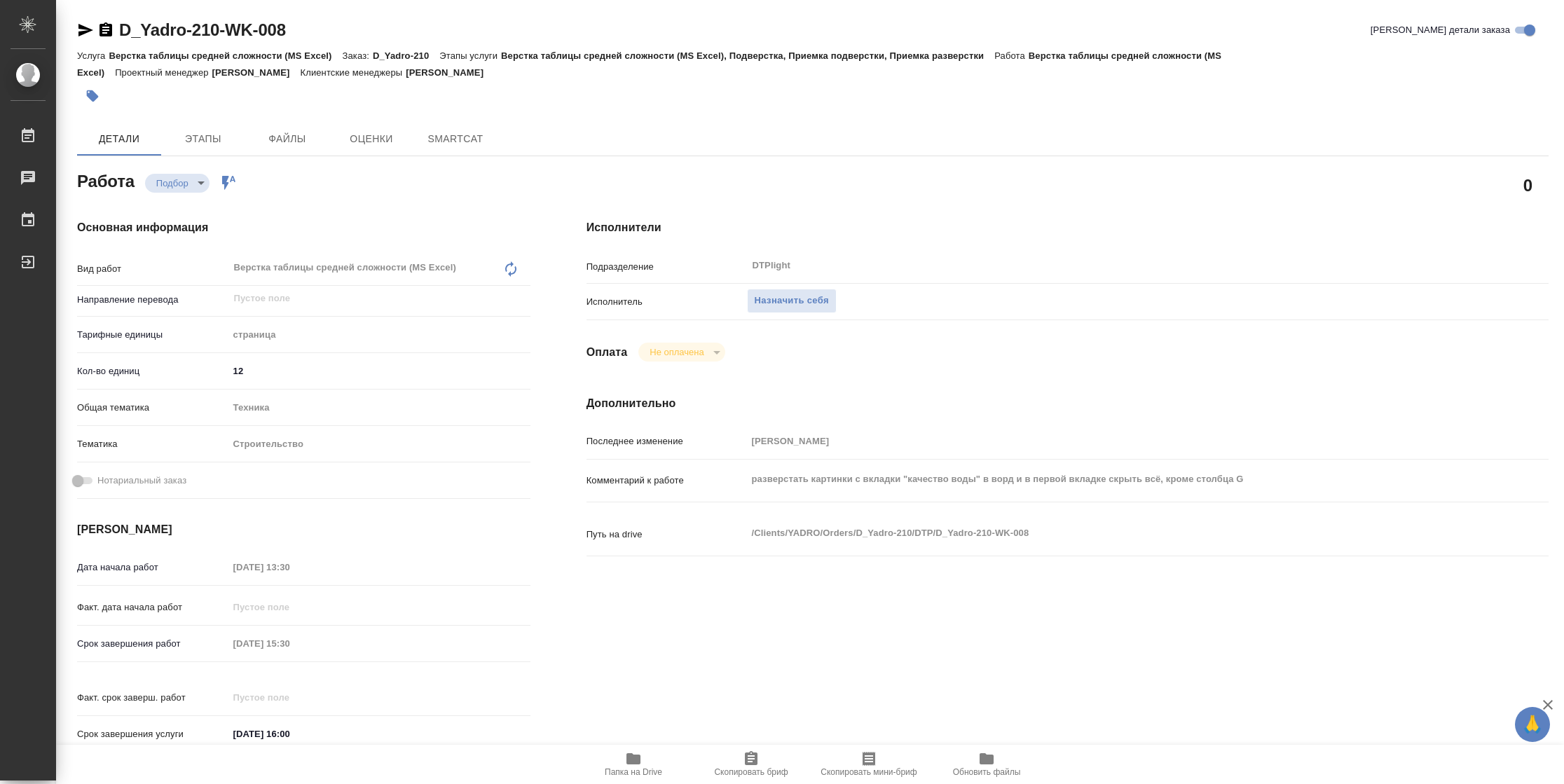
type textarea "x"
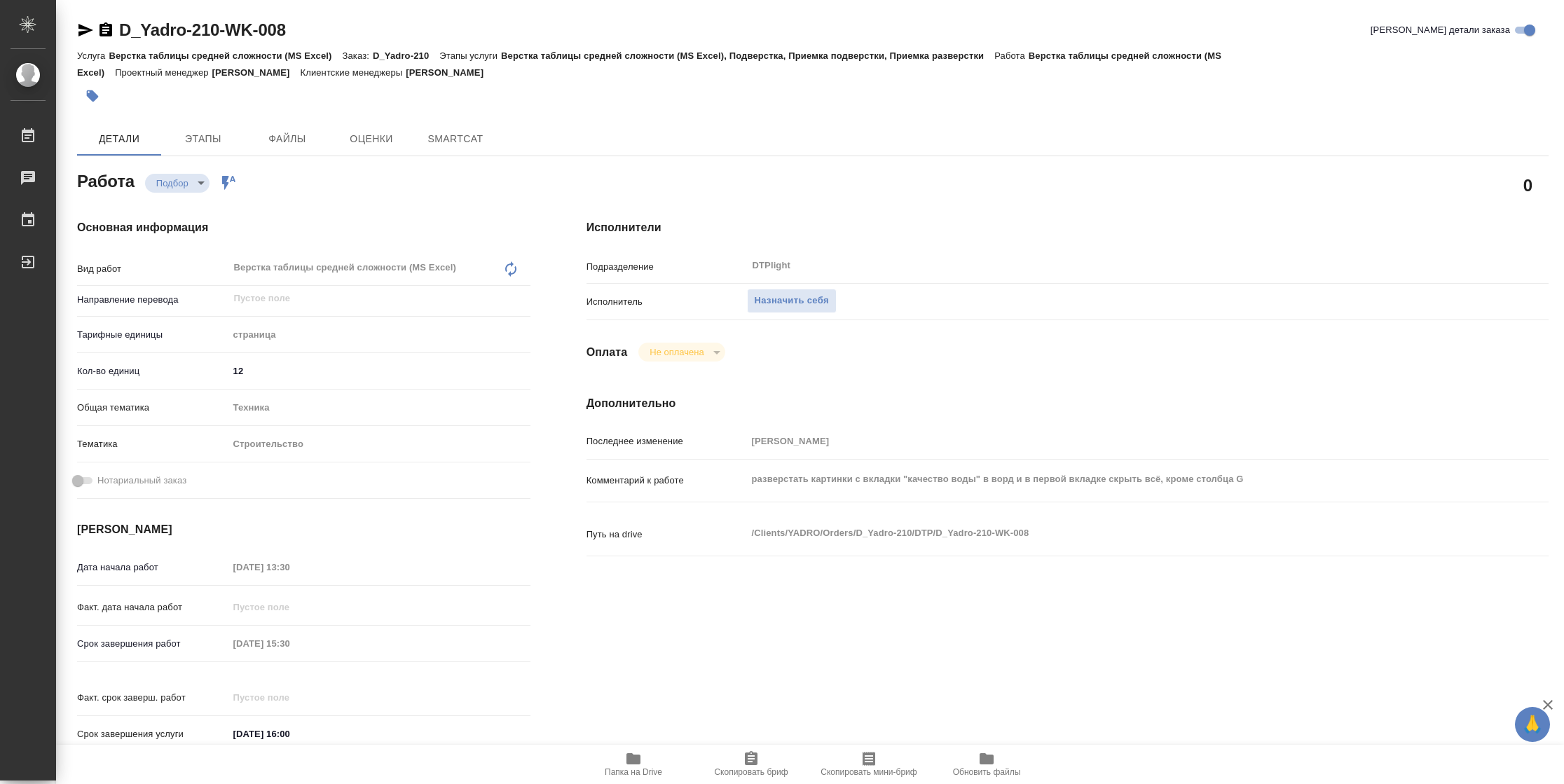
type textarea "x"
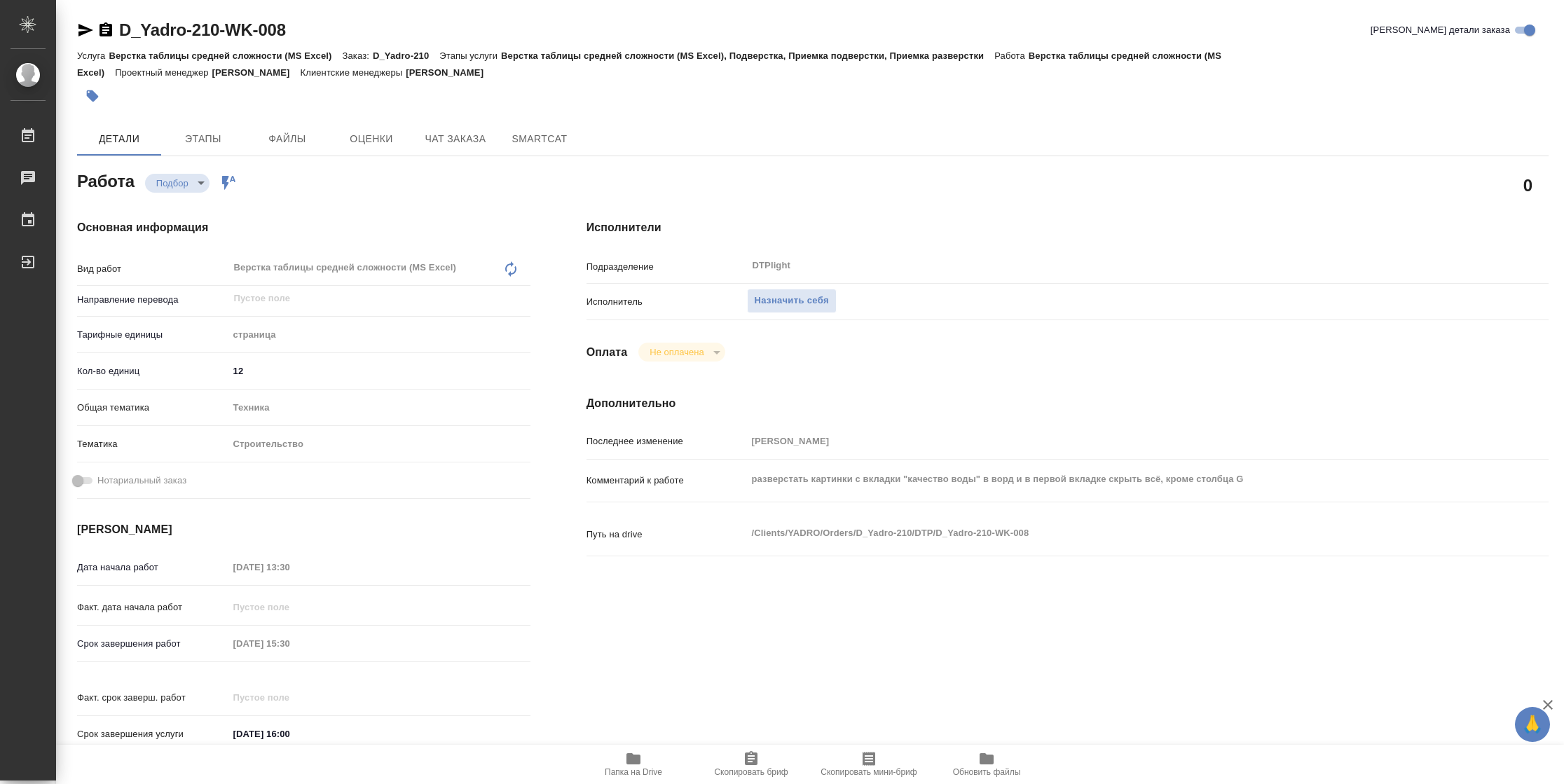
type textarea "x"
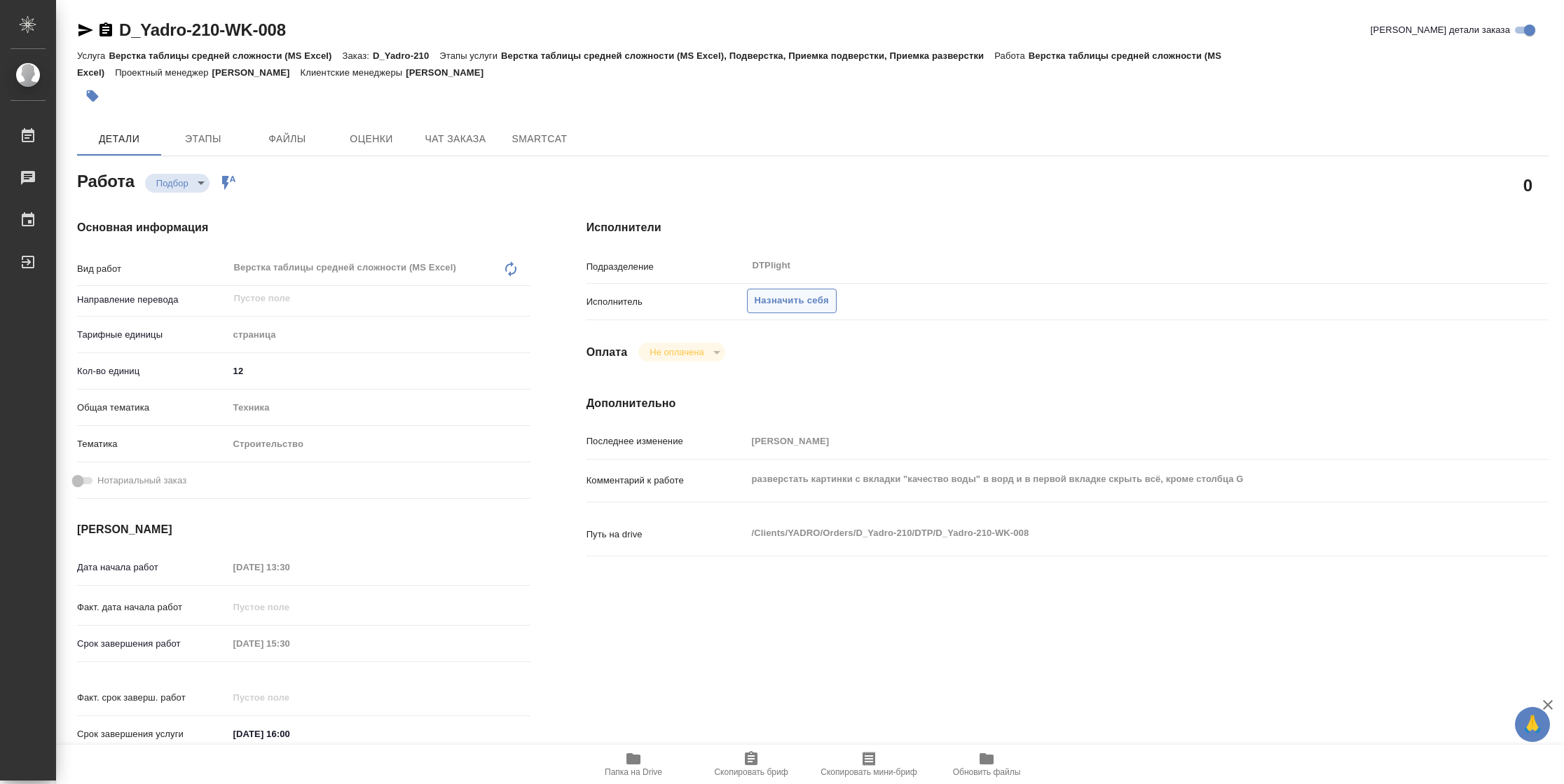
type textarea "x"
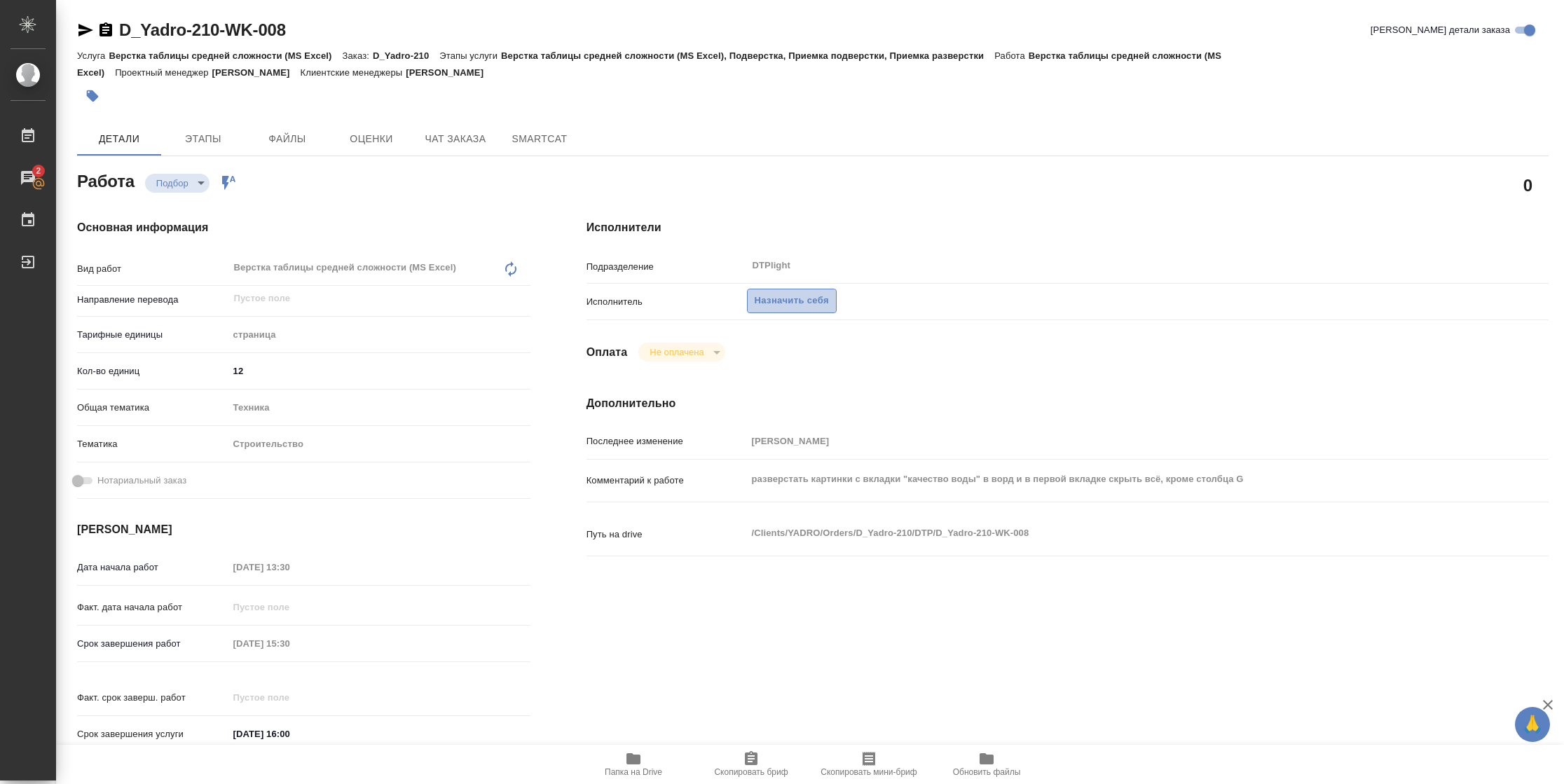
click at [826, 306] on span "Назначить себя" at bounding box center [792, 301] width 74 height 17
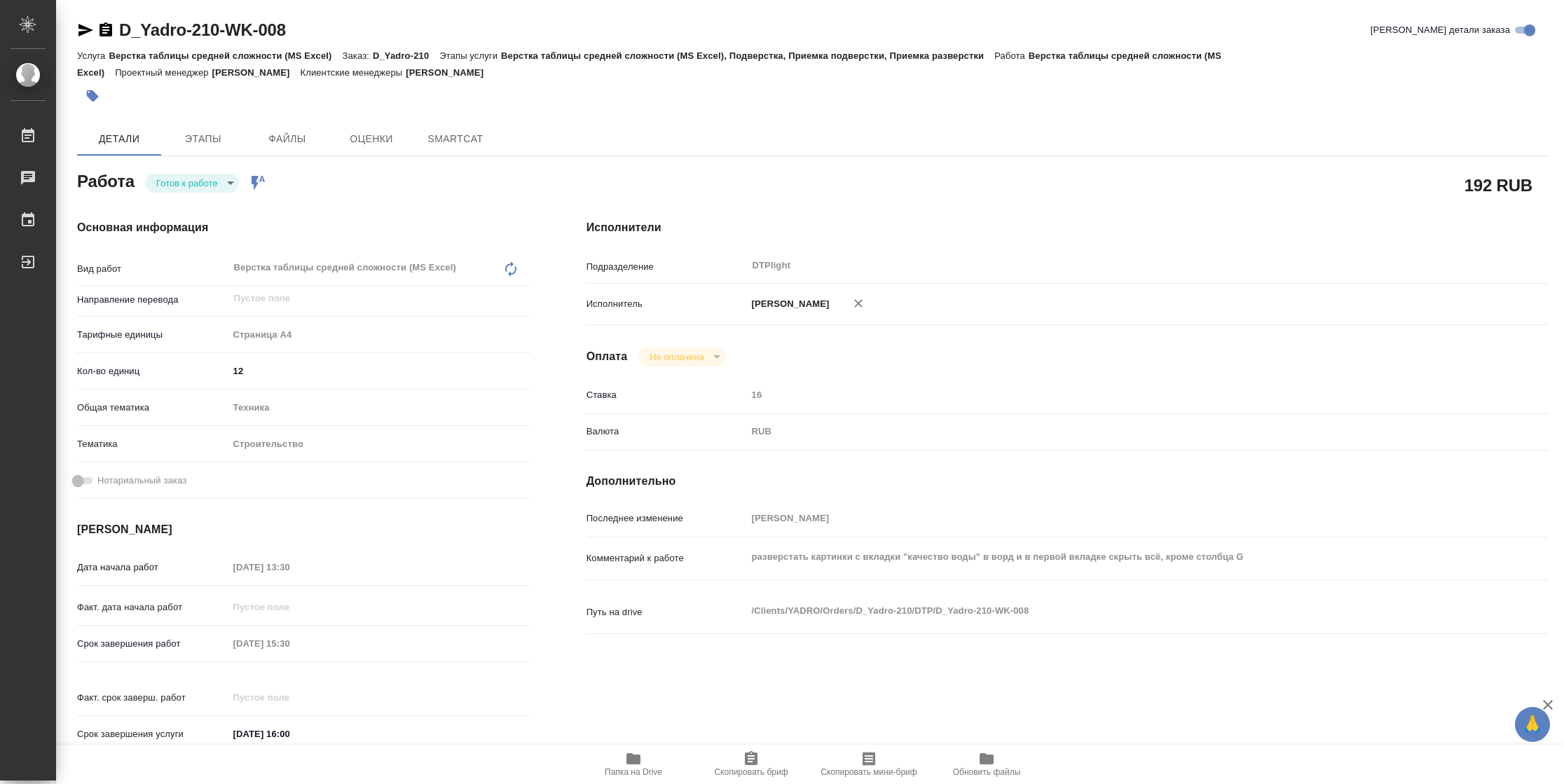
type textarea "x"
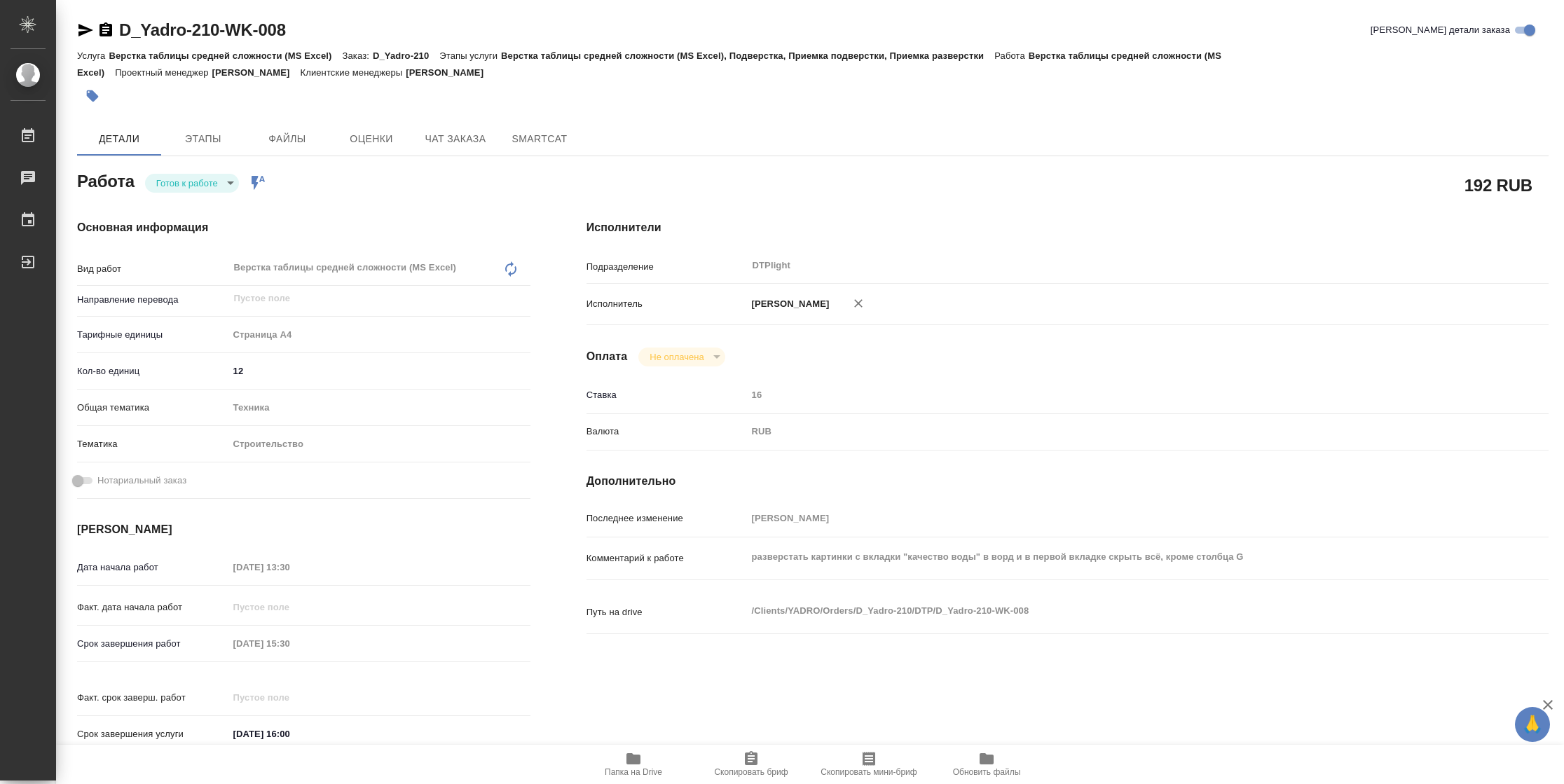
type textarea "x"
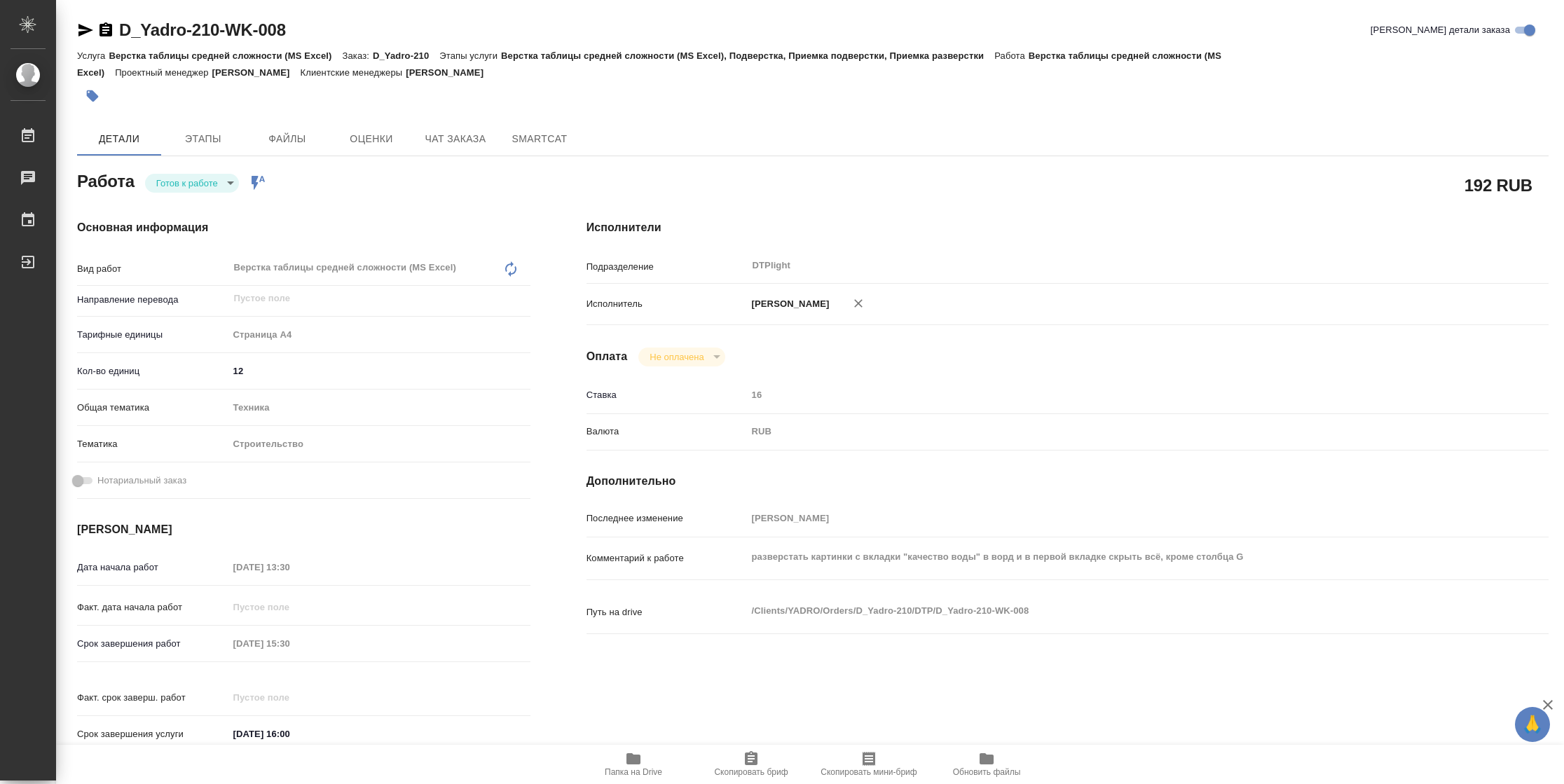
type textarea "x"
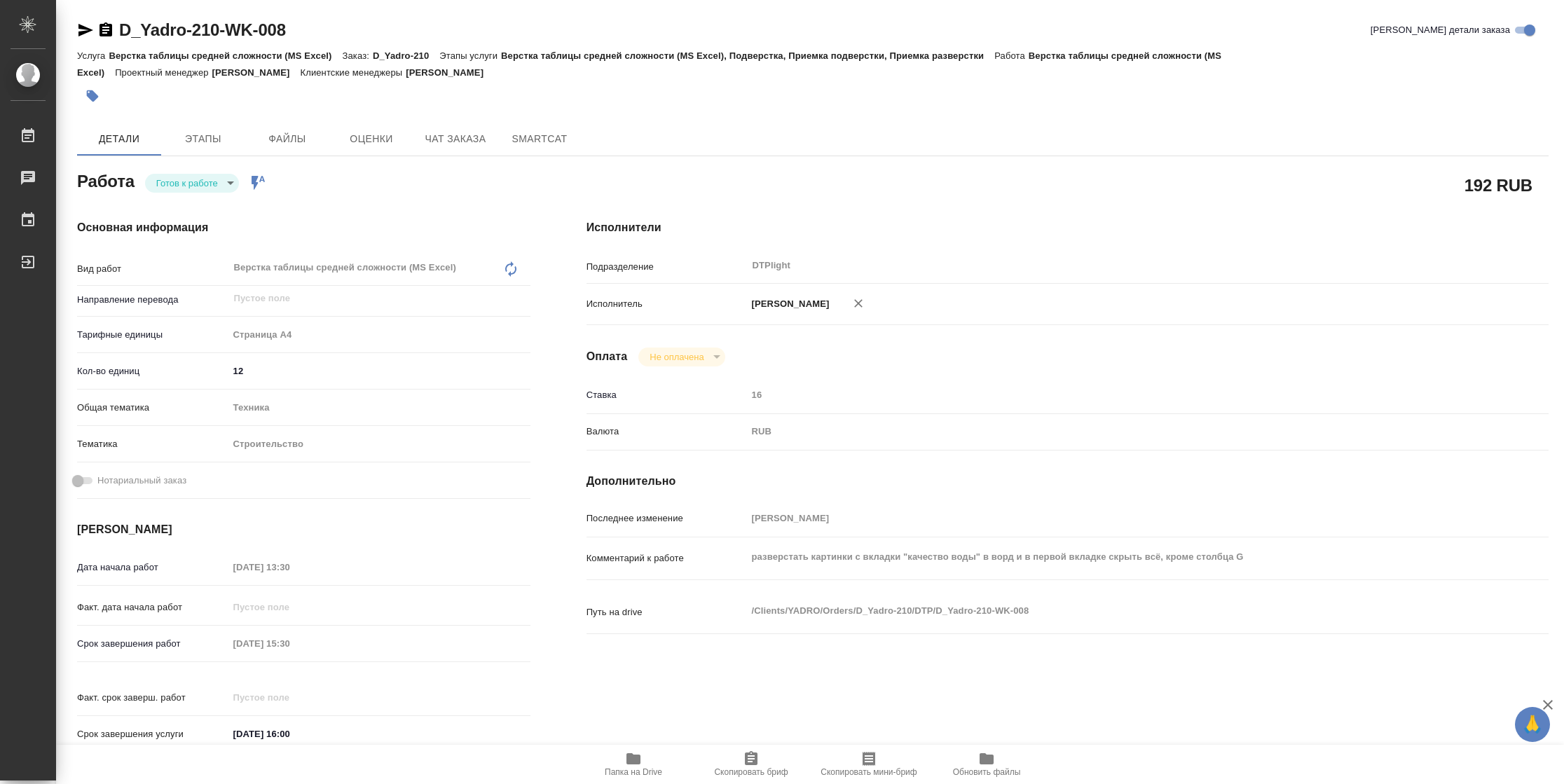
type textarea "x"
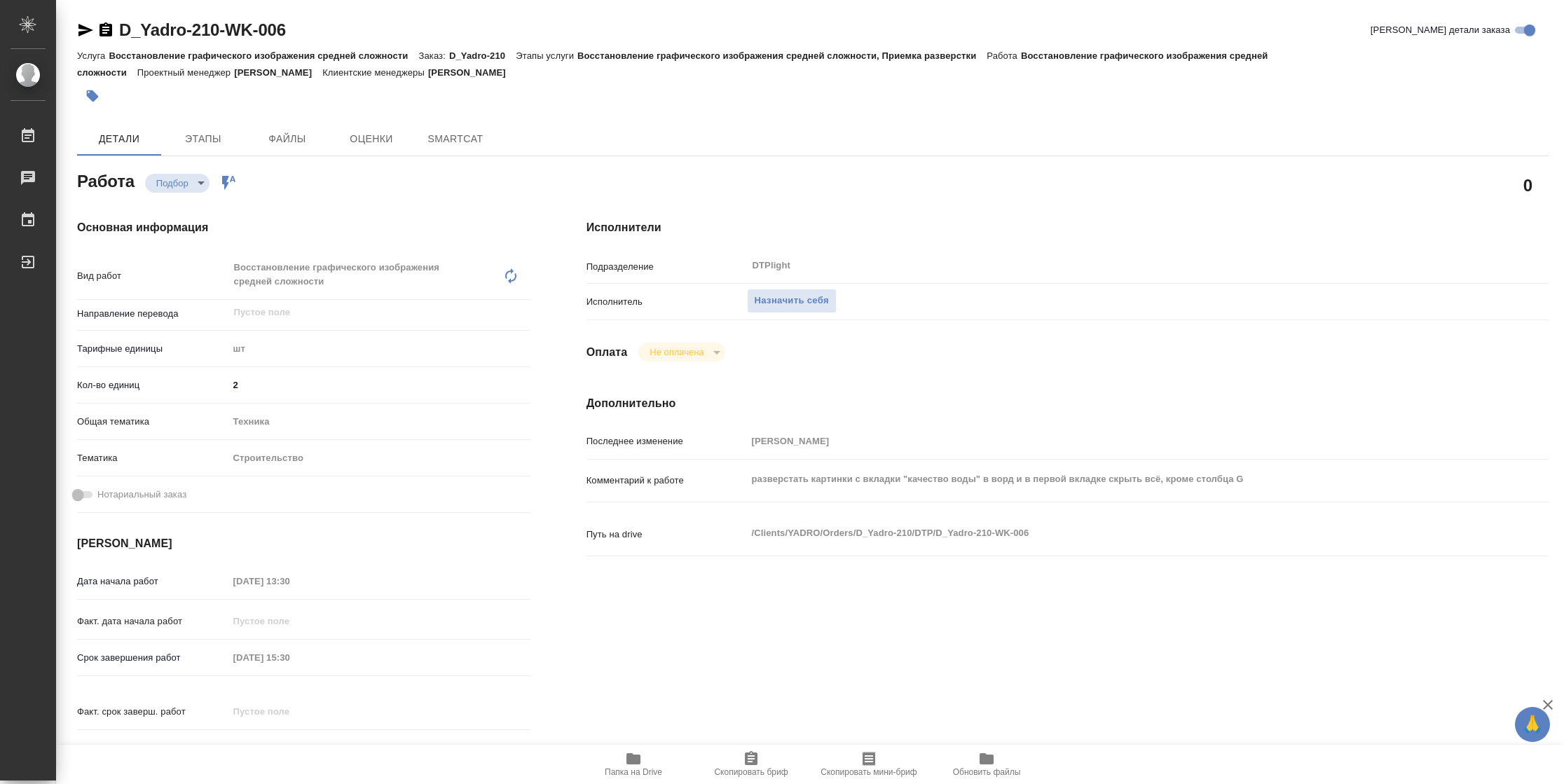
type textarea "x"
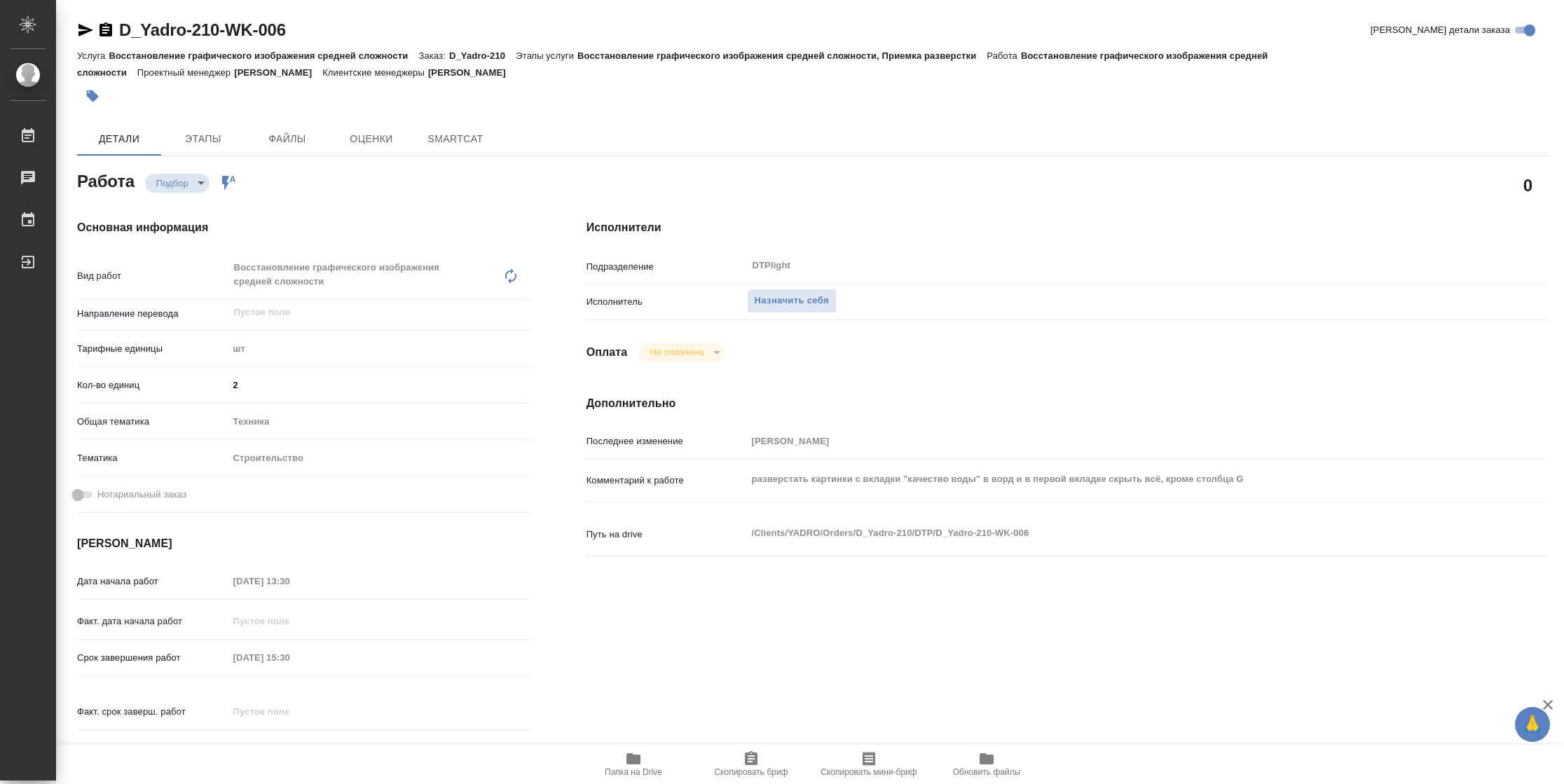
type textarea "x"
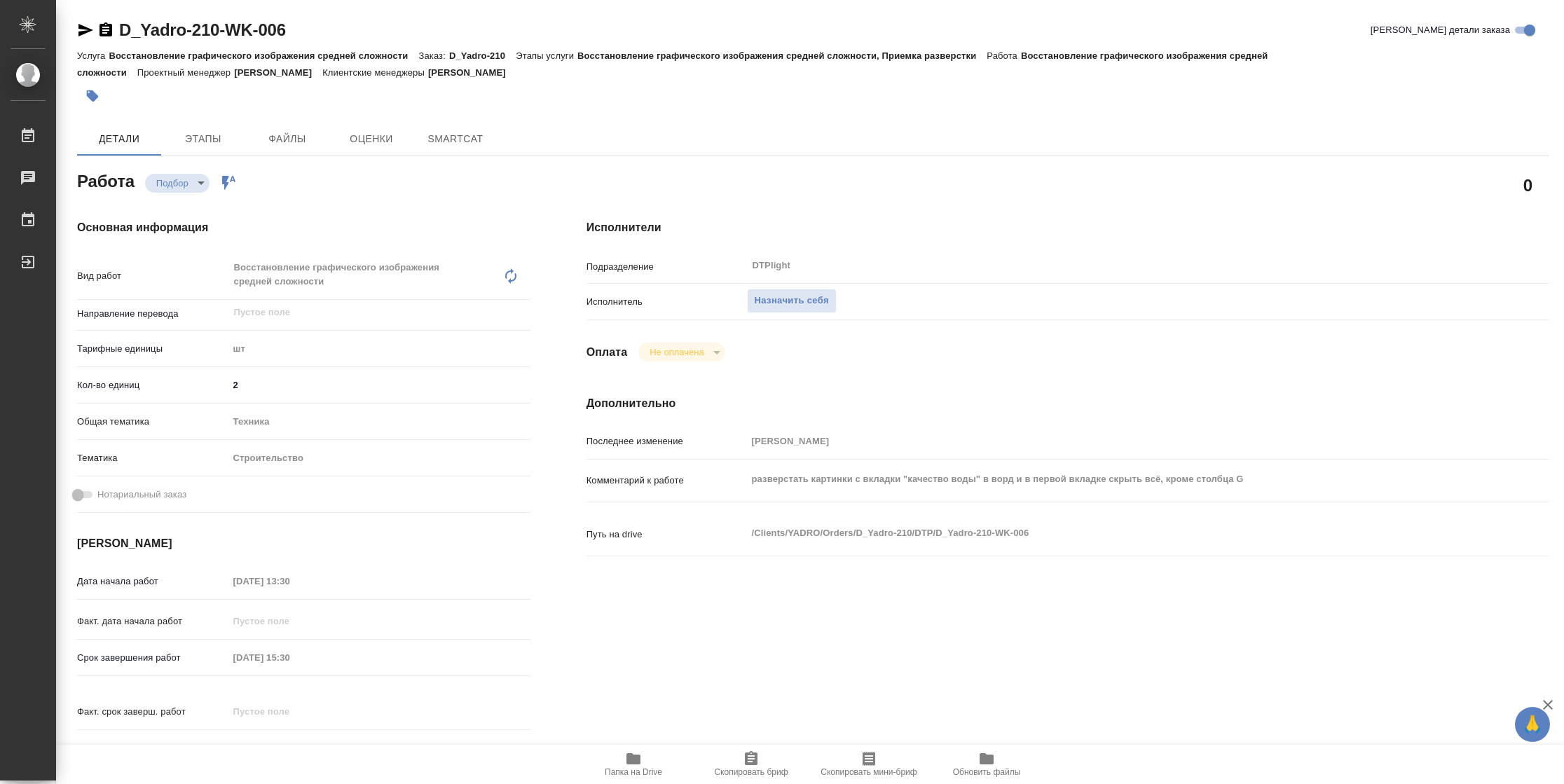
type textarea "x"
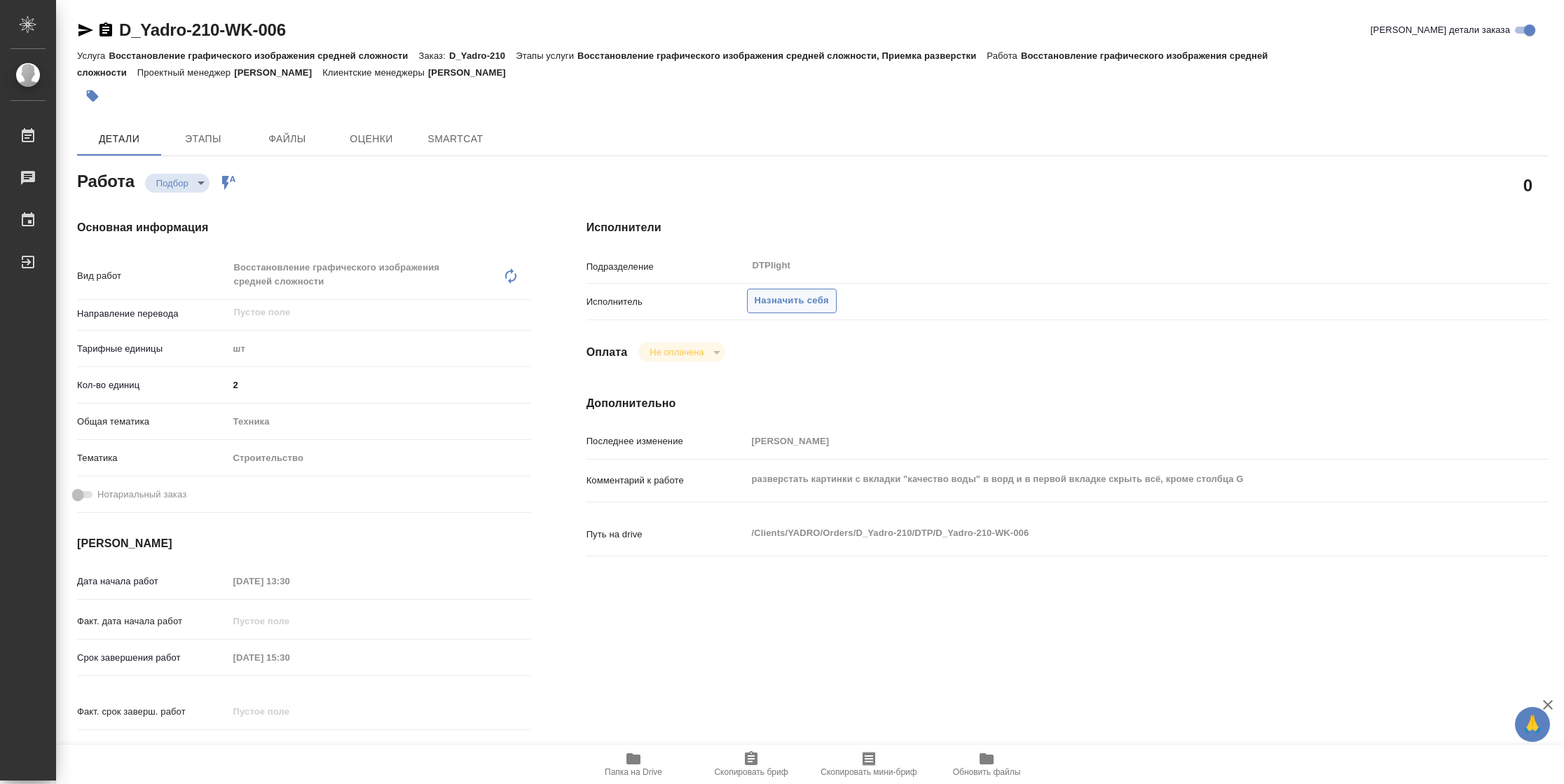
click at [770, 290] on button "Назначить себя" at bounding box center [792, 301] width 90 height 25
type textarea "x"
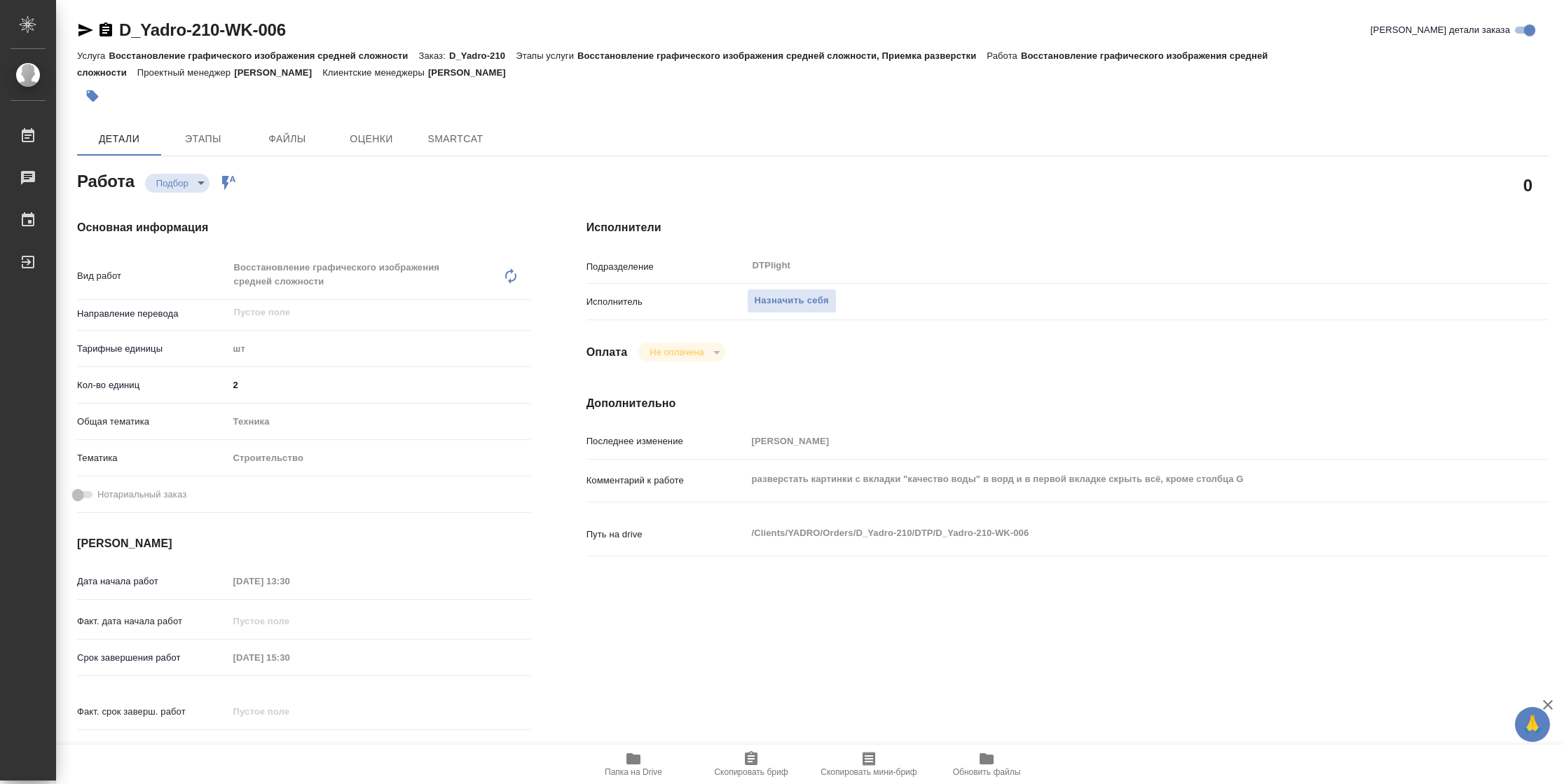
type textarea "x"
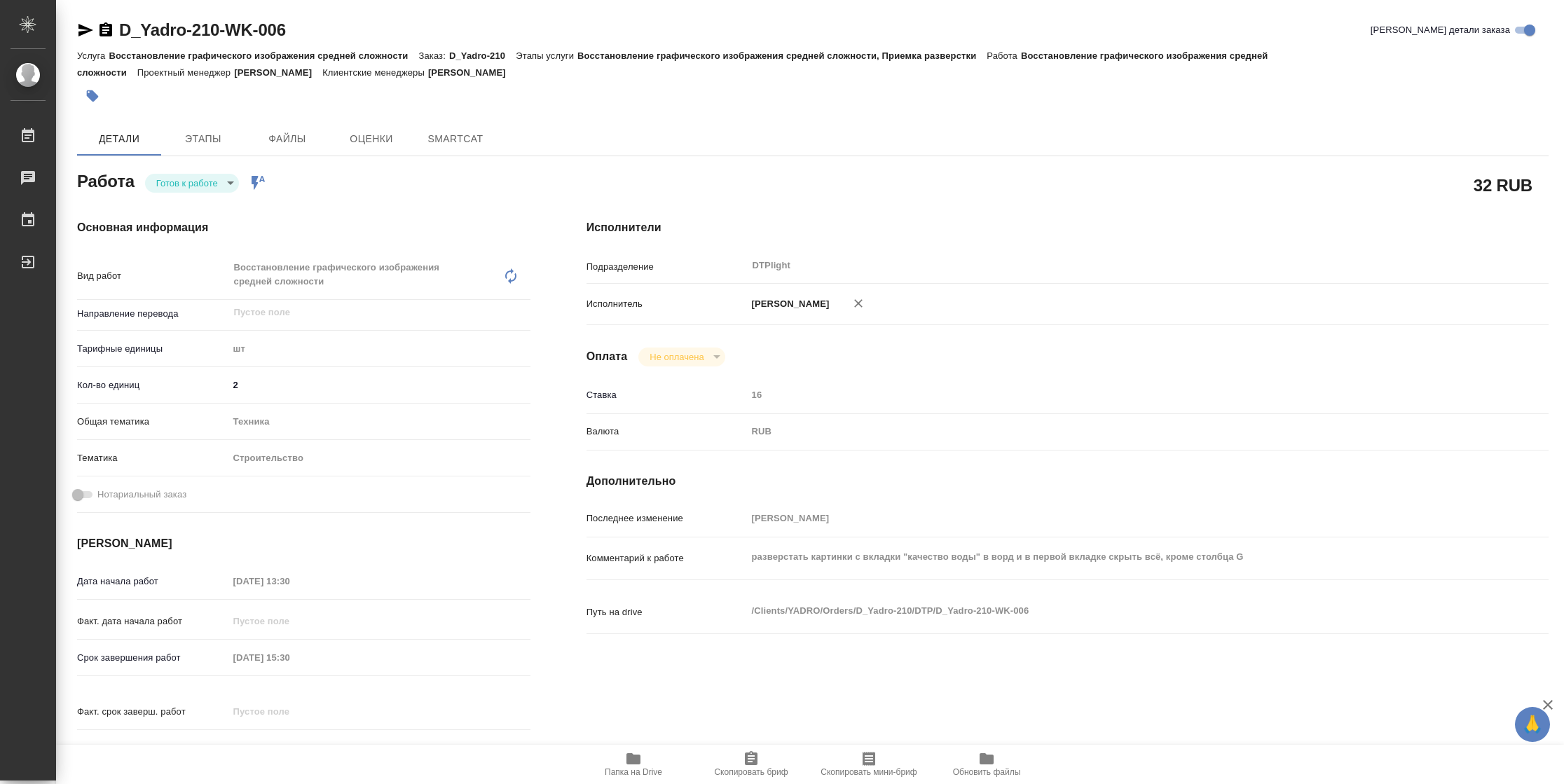
type textarea "x"
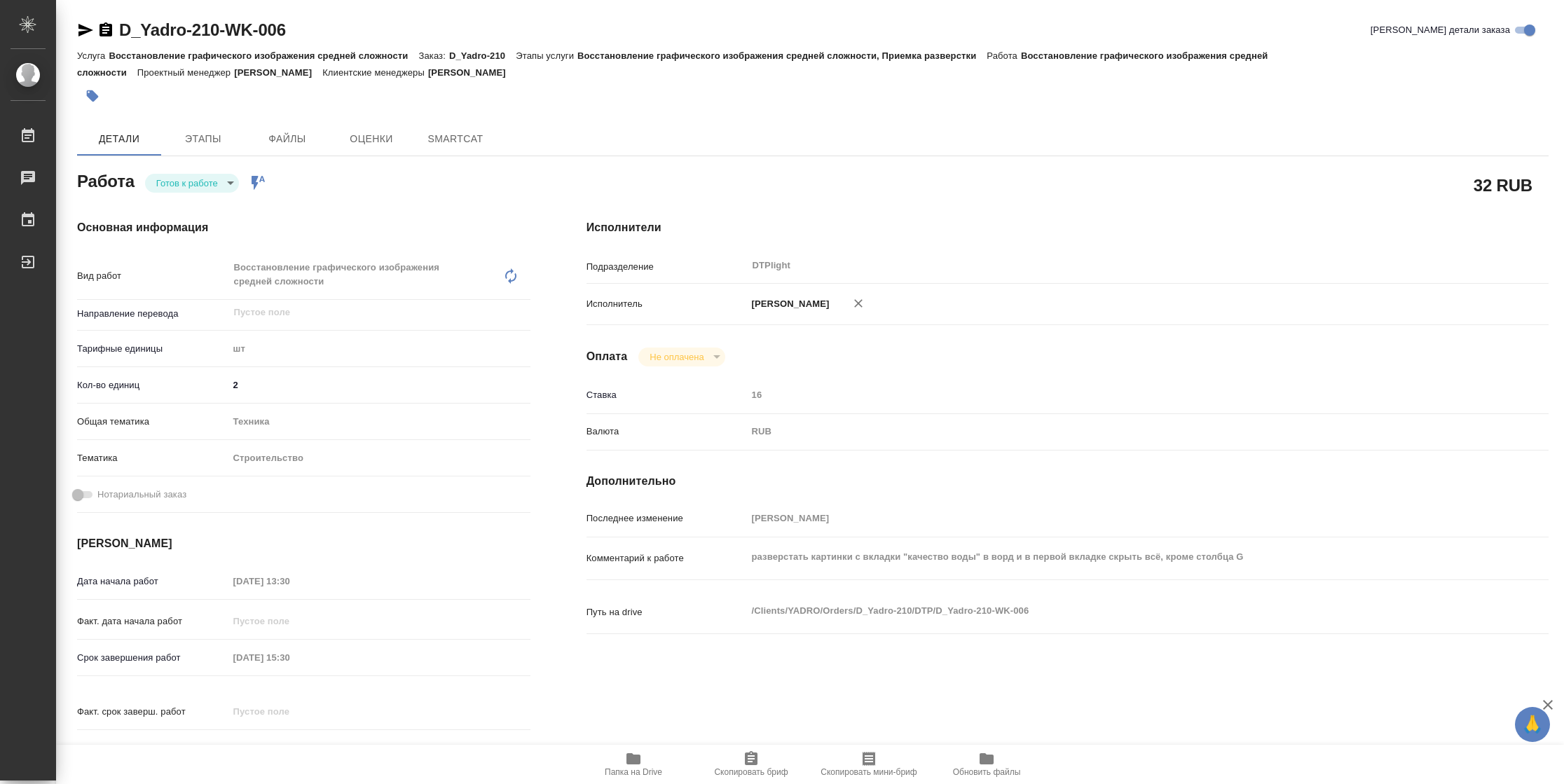
type textarea "x"
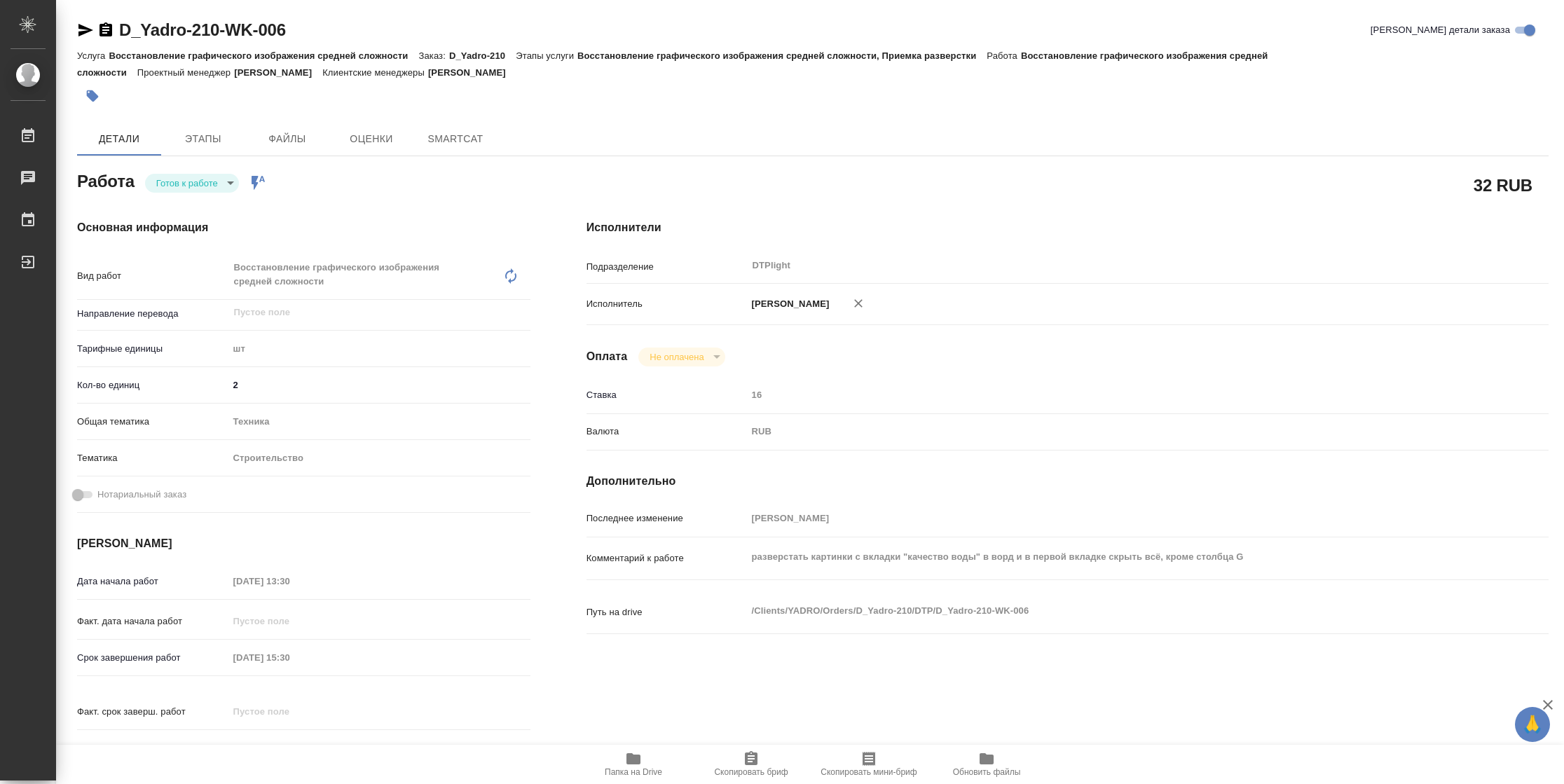
type textarea "x"
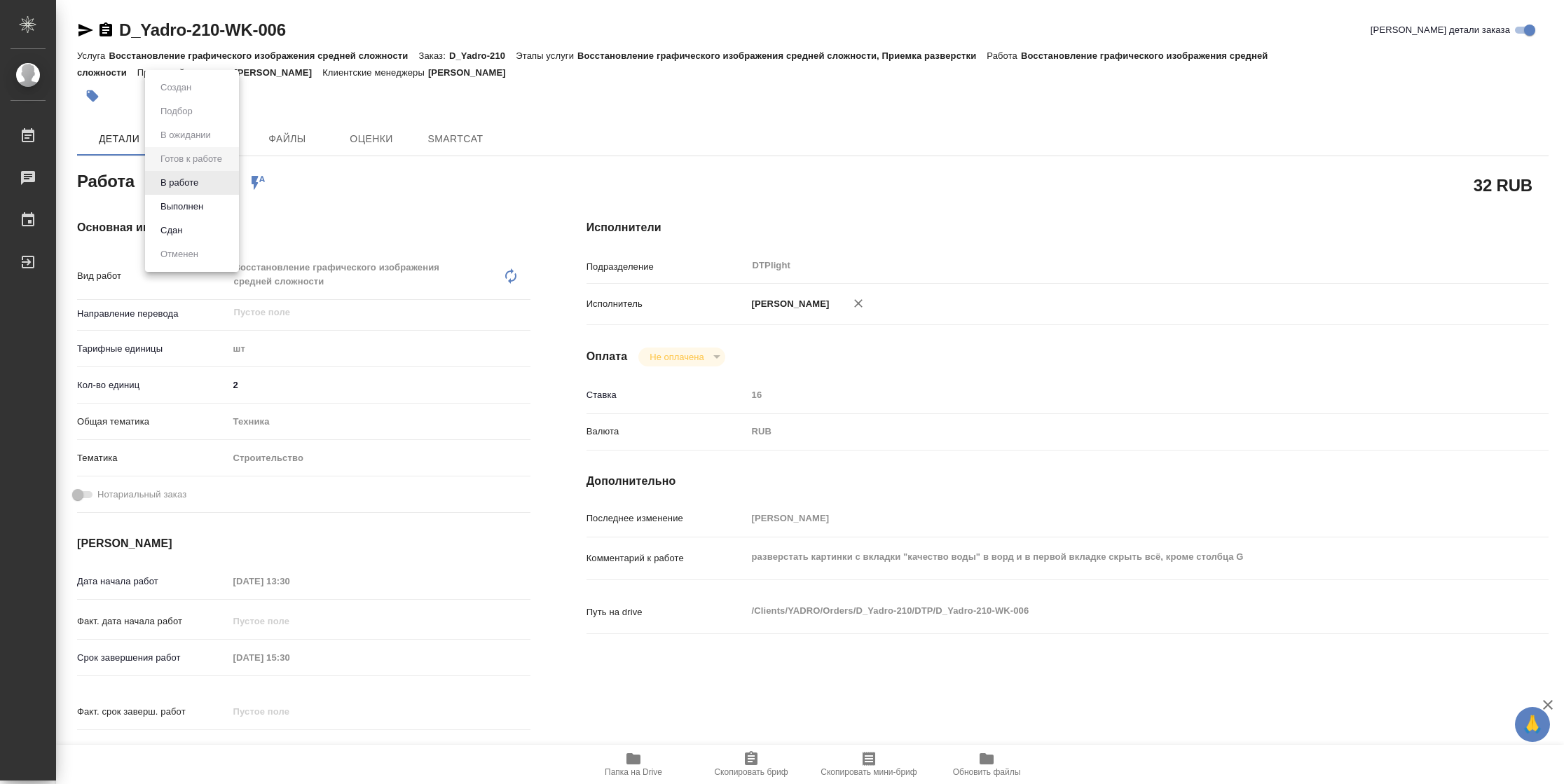
click at [187, 174] on body "🙏 .cls-1 fill:#fff; AWATERA [PERSON_NAME] Чаты График Выйти D_Yadro-210-WK-006 …" at bounding box center [782, 392] width 1564 height 784
type textarea "x"
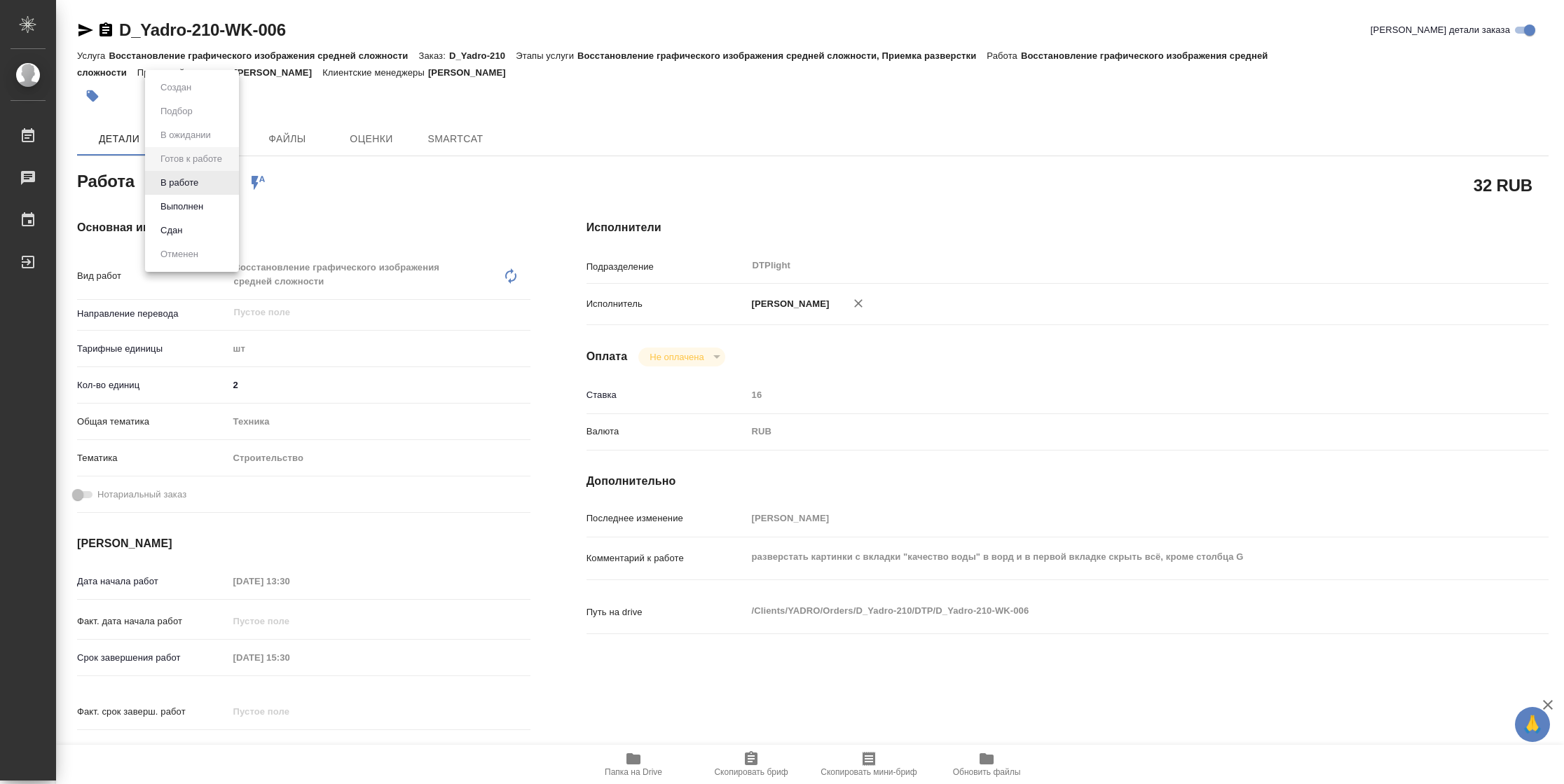
type textarea "x"
click at [187, 185] on button "В работе" at bounding box center [179, 182] width 46 height 16
type textarea "x"
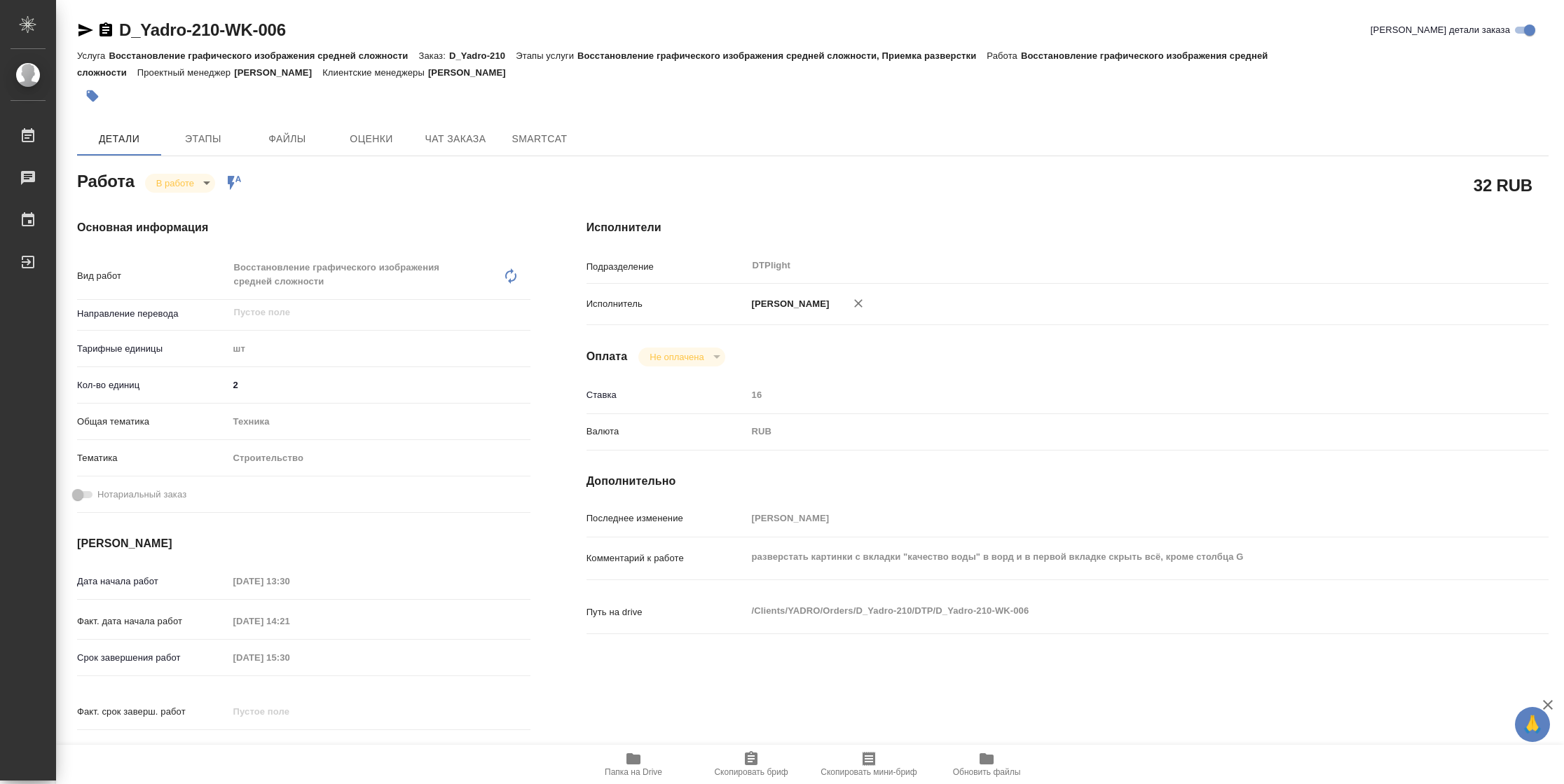
type textarea "x"
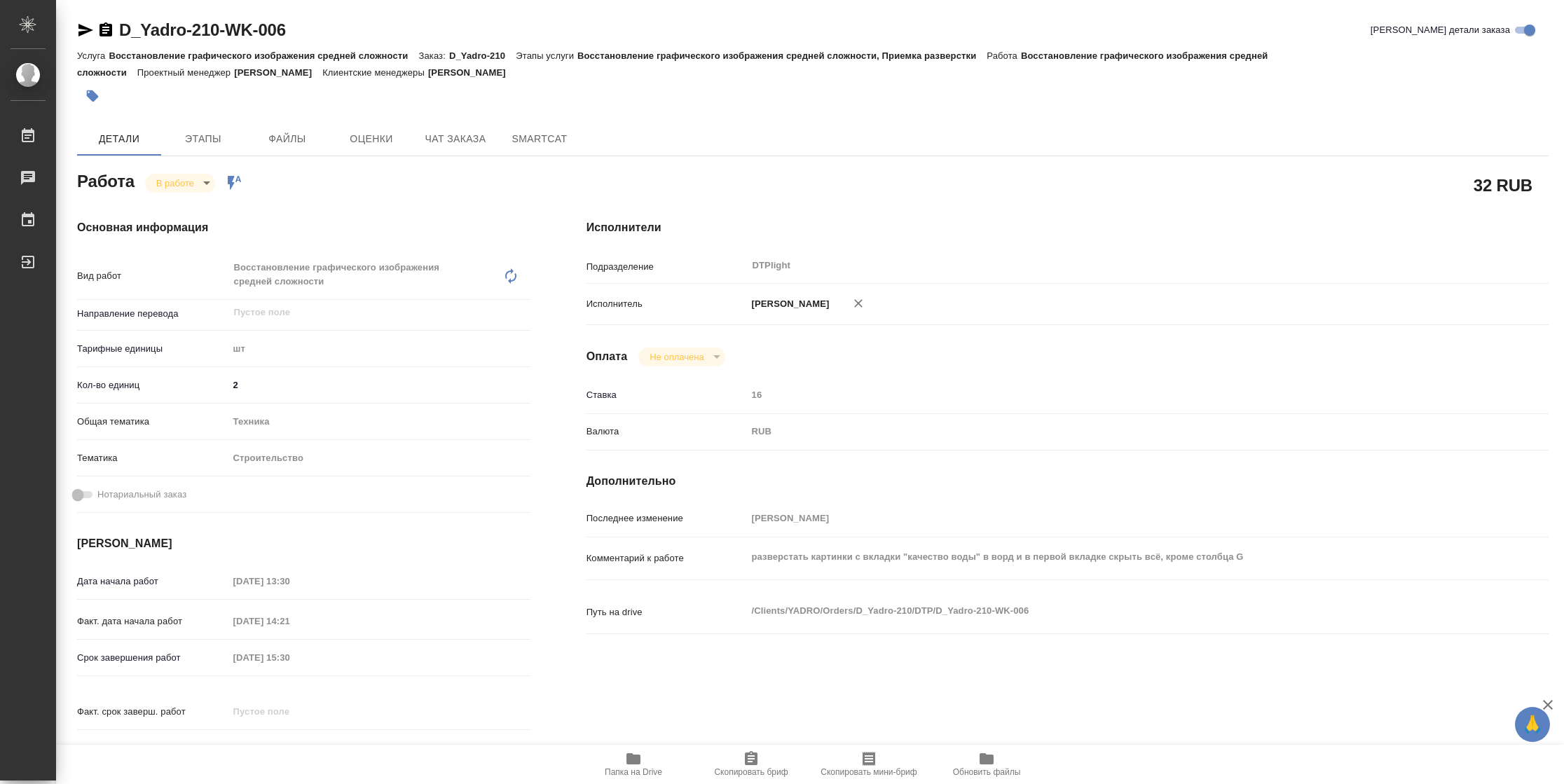
type textarea "x"
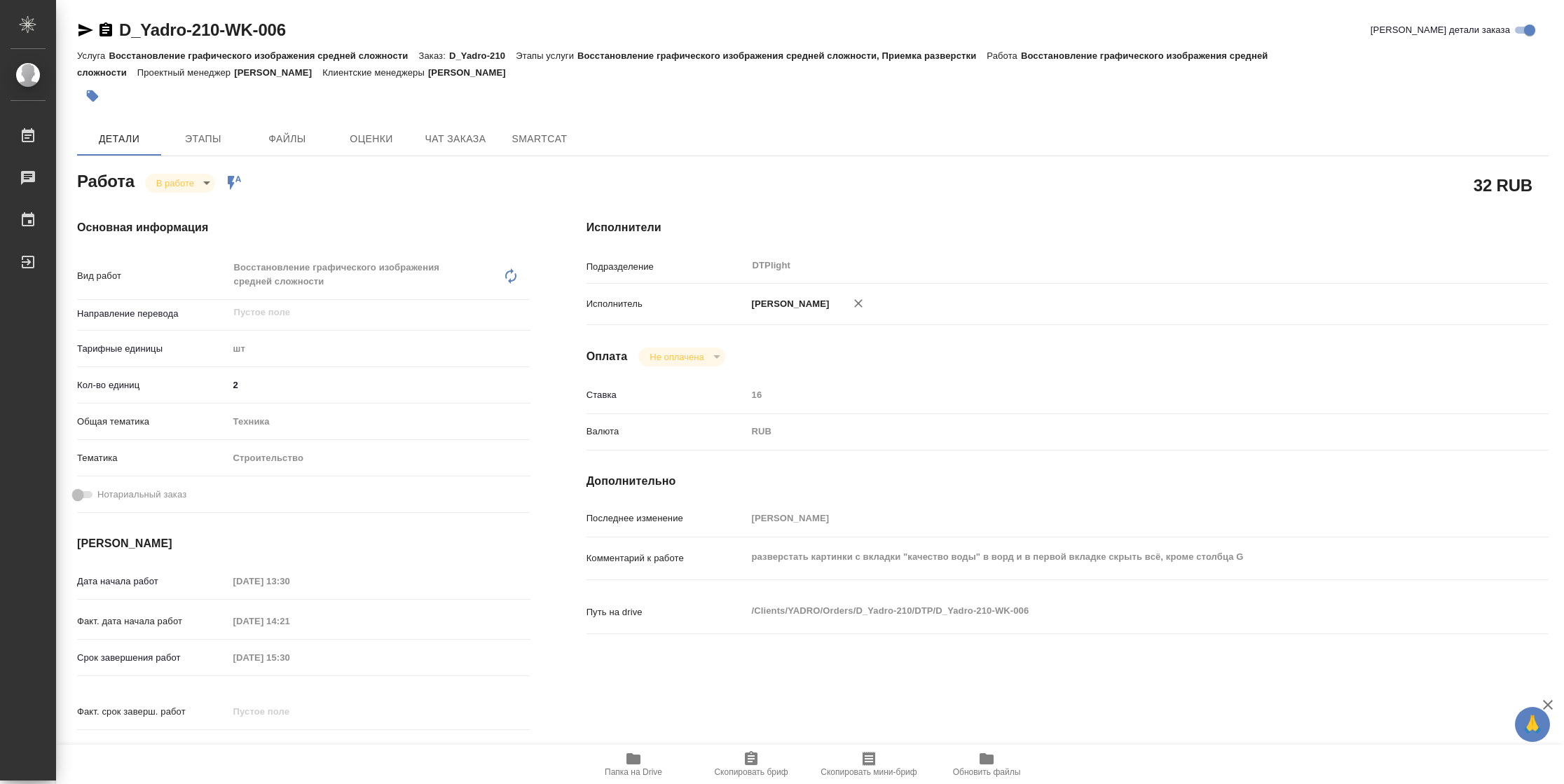
type textarea "x"
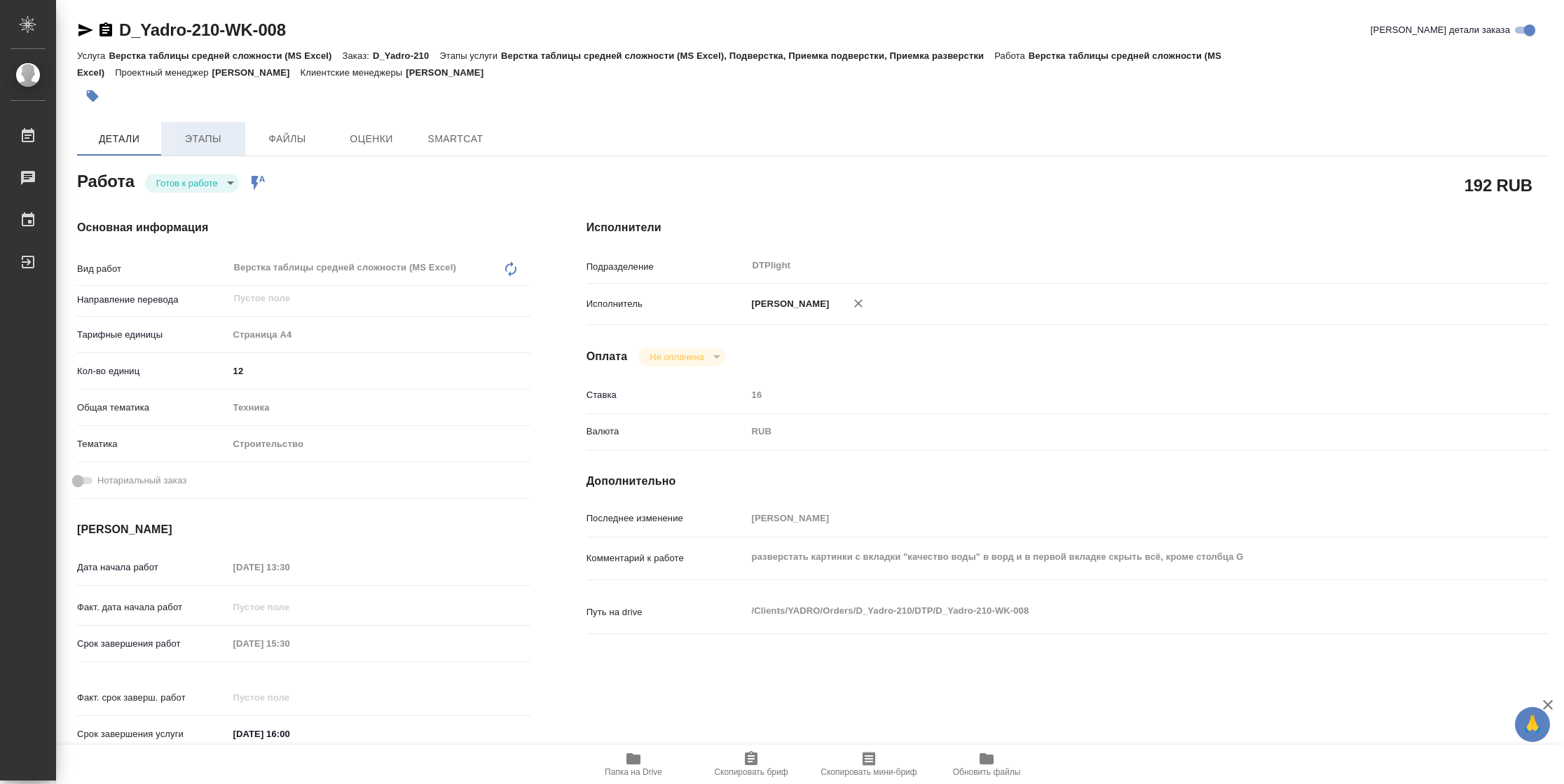
type textarea "x"
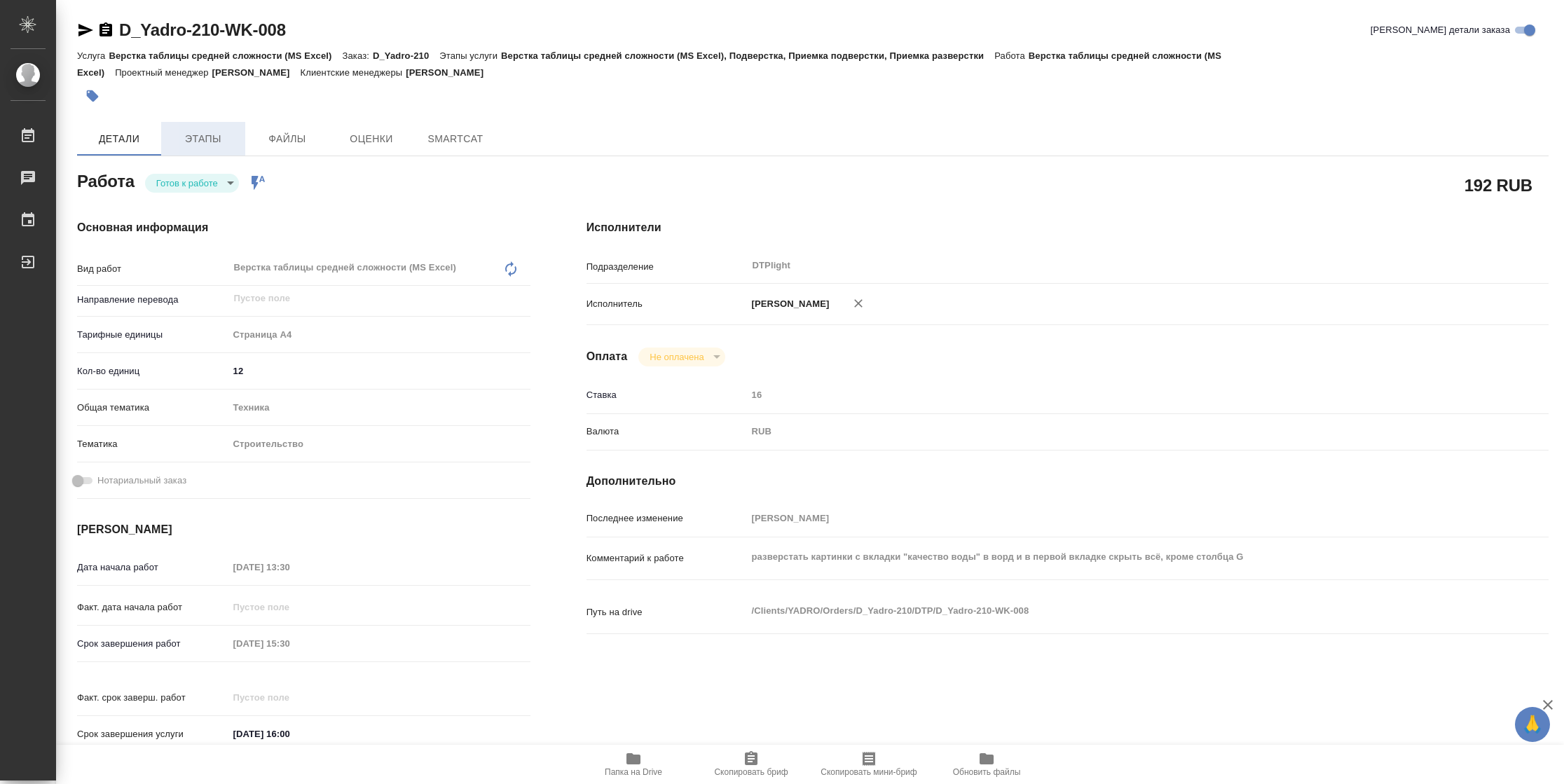
type textarea "x"
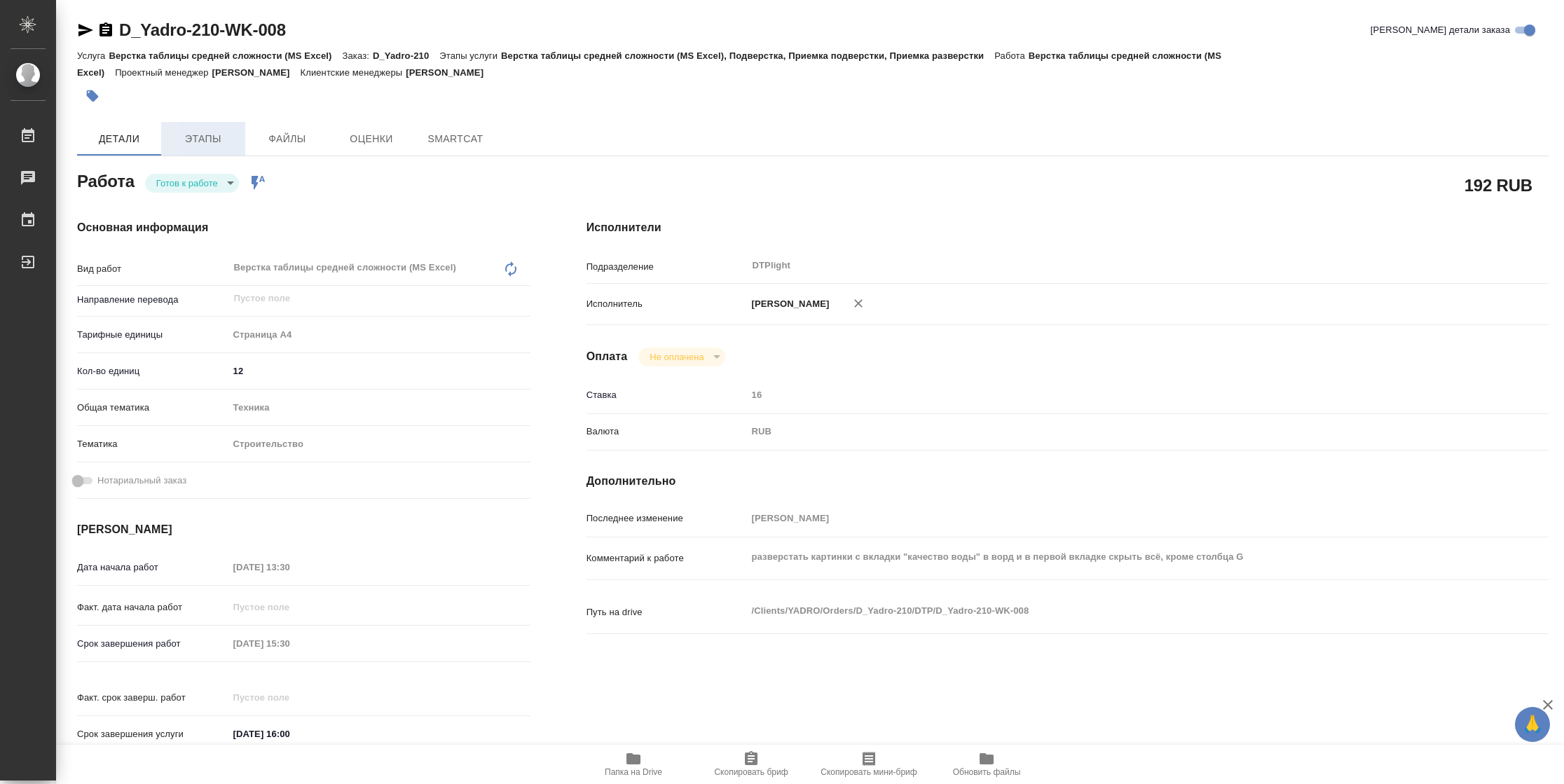
type textarea "x"
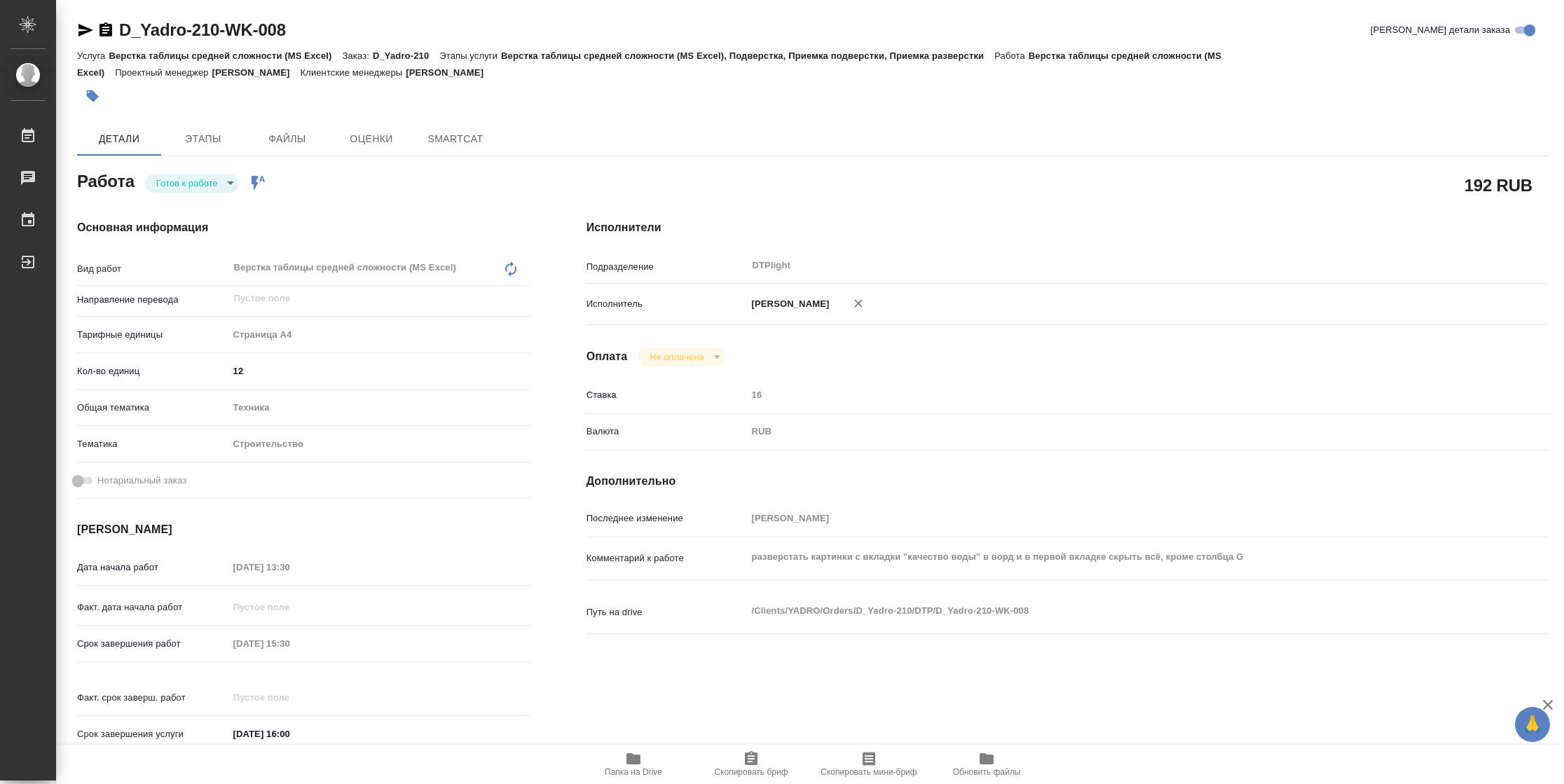
type textarea "x"
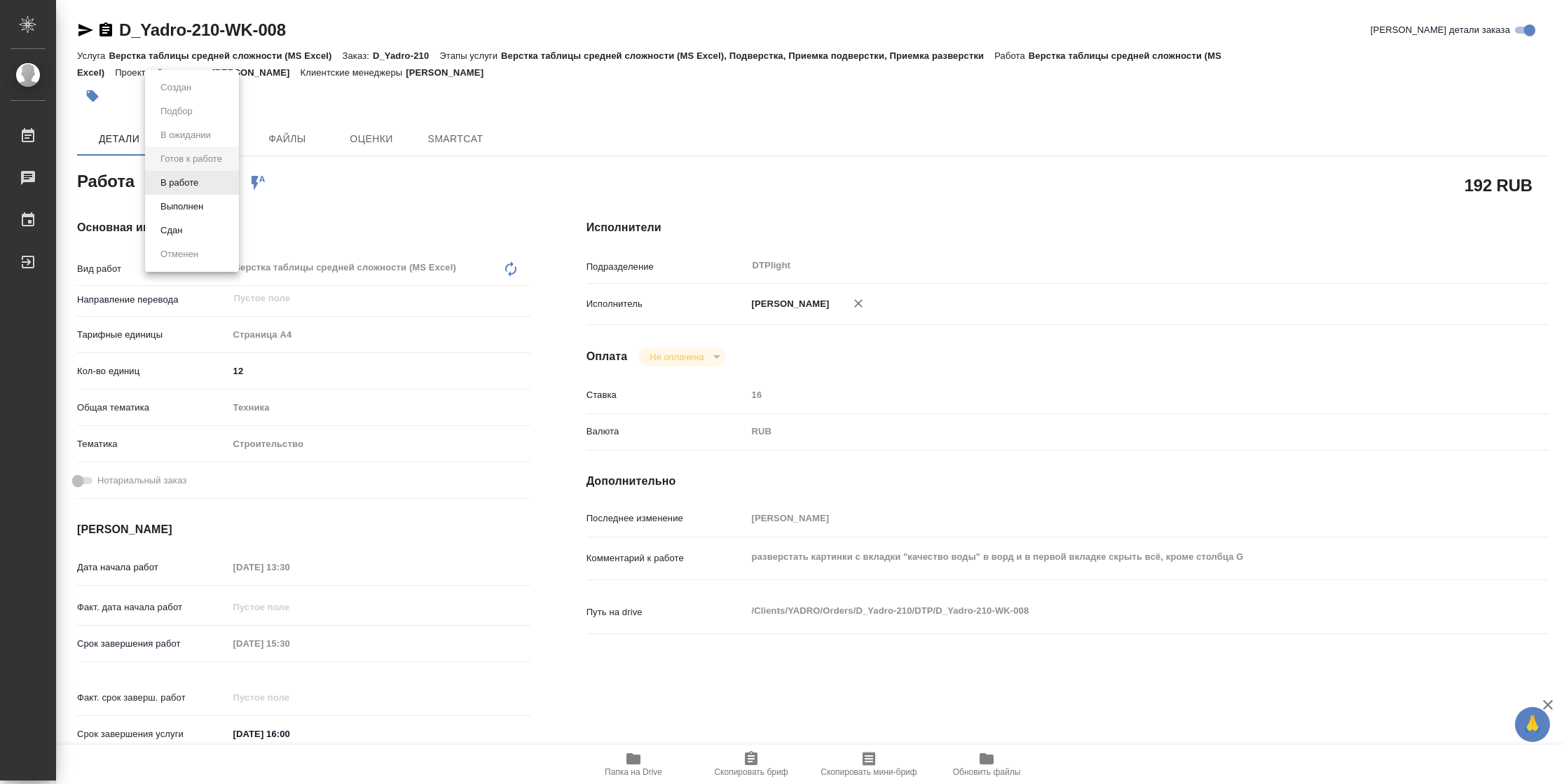
click at [205, 176] on body "🙏 .cls-1 fill:#fff; AWATERA Vasilyeva Natalia Работы Чаты График Выйти D_Yadro-…" at bounding box center [782, 392] width 1564 height 784
type textarea "x"
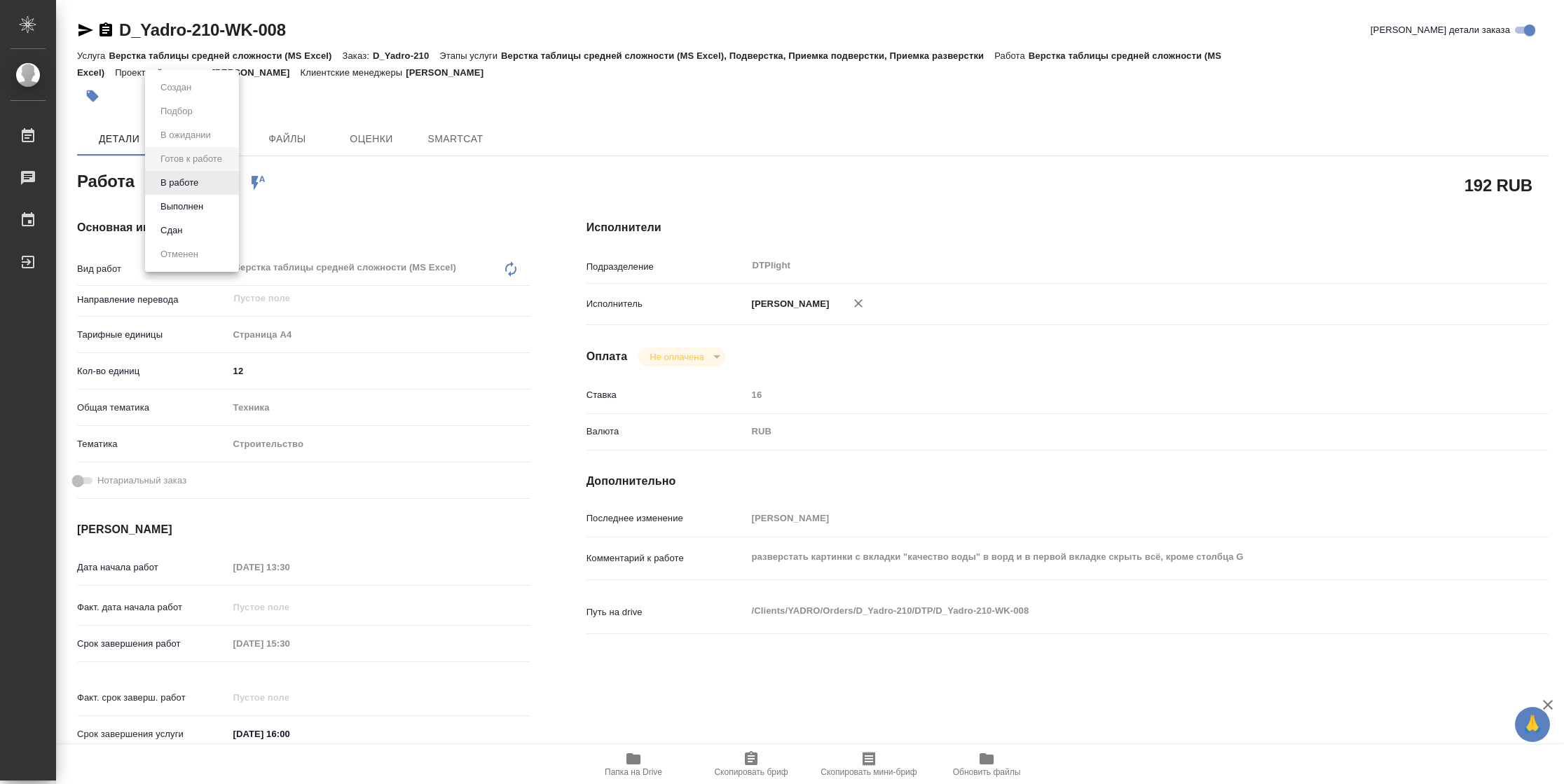
type textarea "x"
click at [205, 176] on li "В работе" at bounding box center [192, 183] width 94 height 24
type textarea "x"
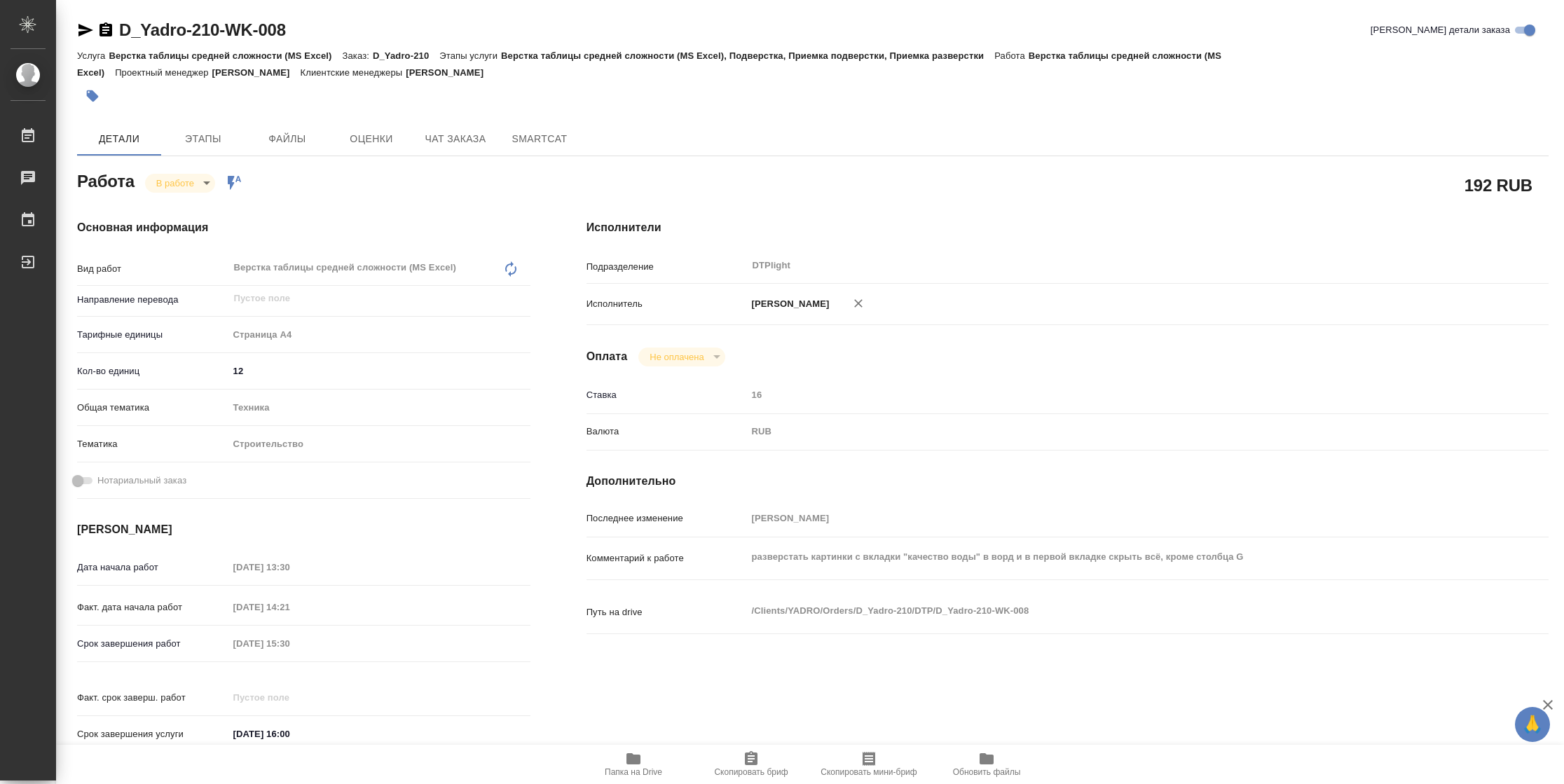
type textarea "x"
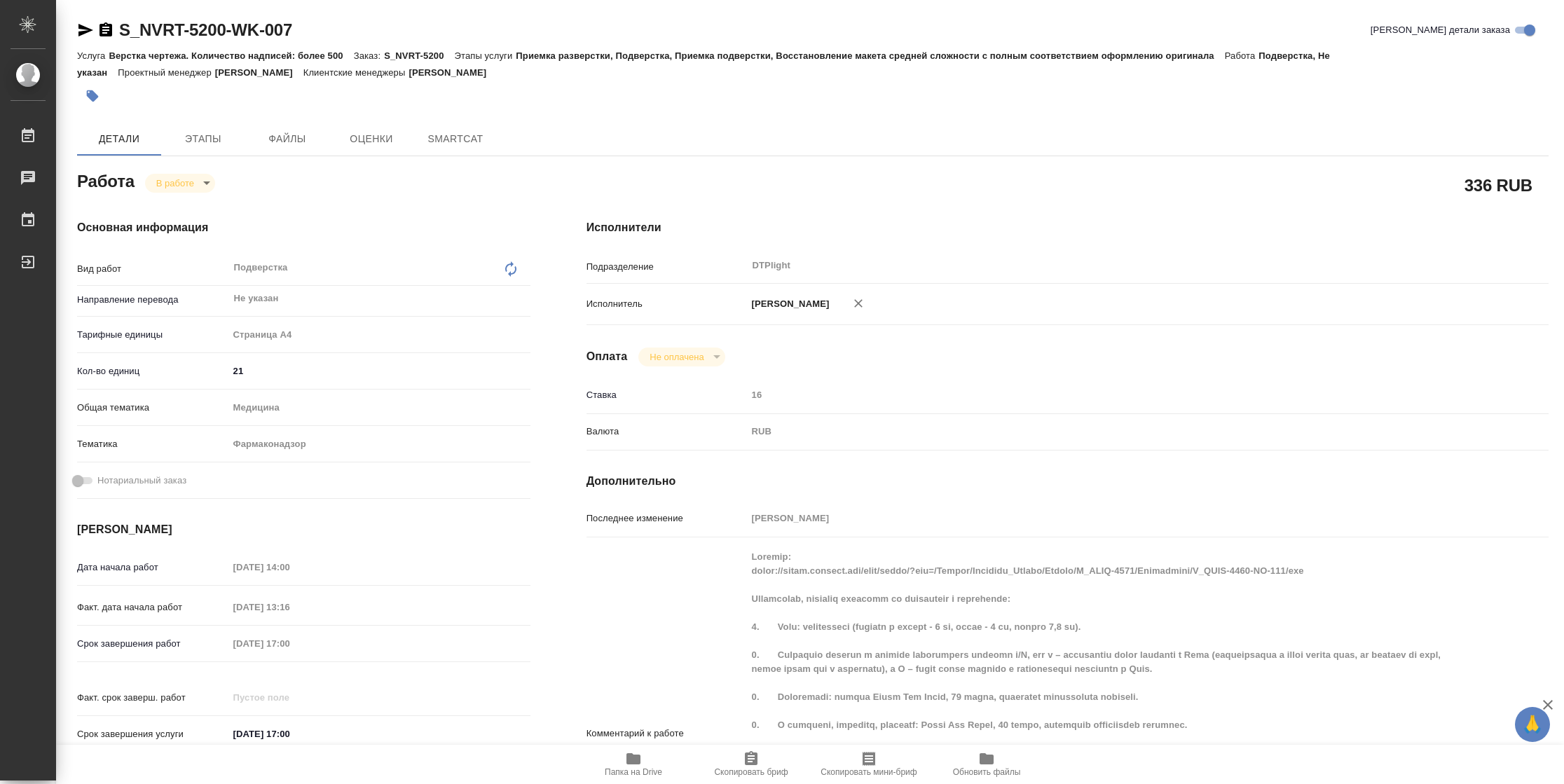
type textarea "x"
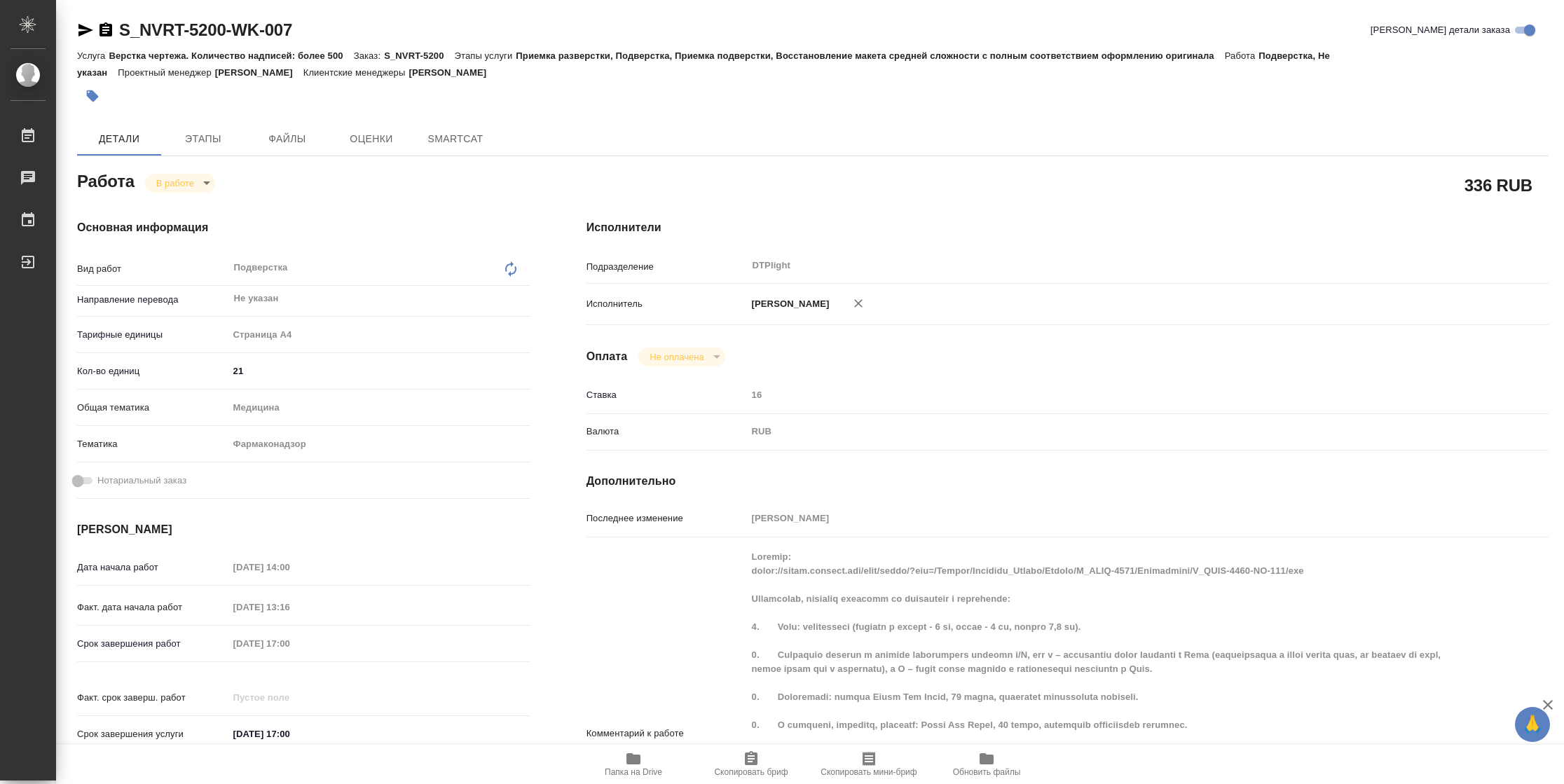
type textarea "x"
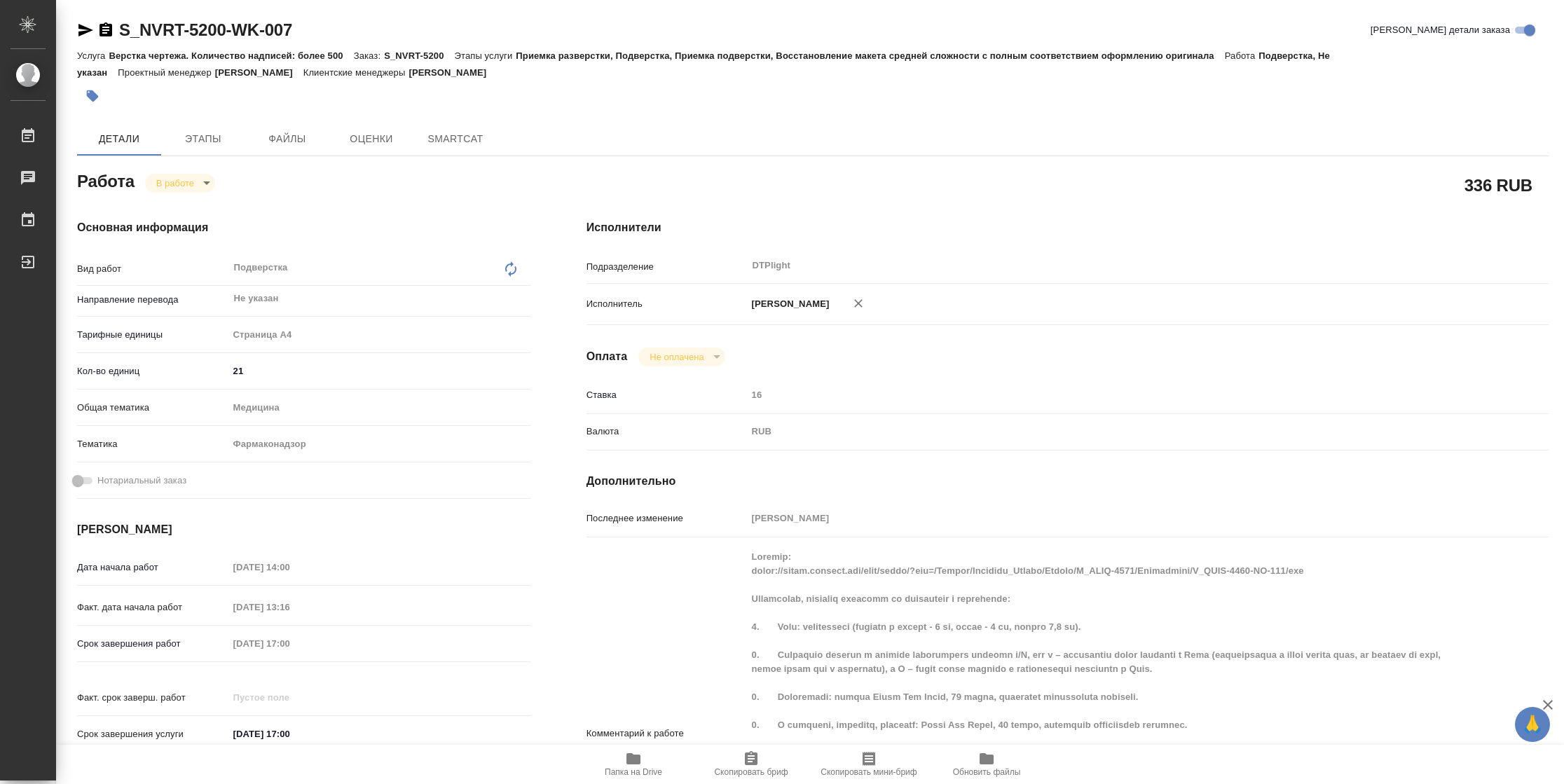
type textarea "x"
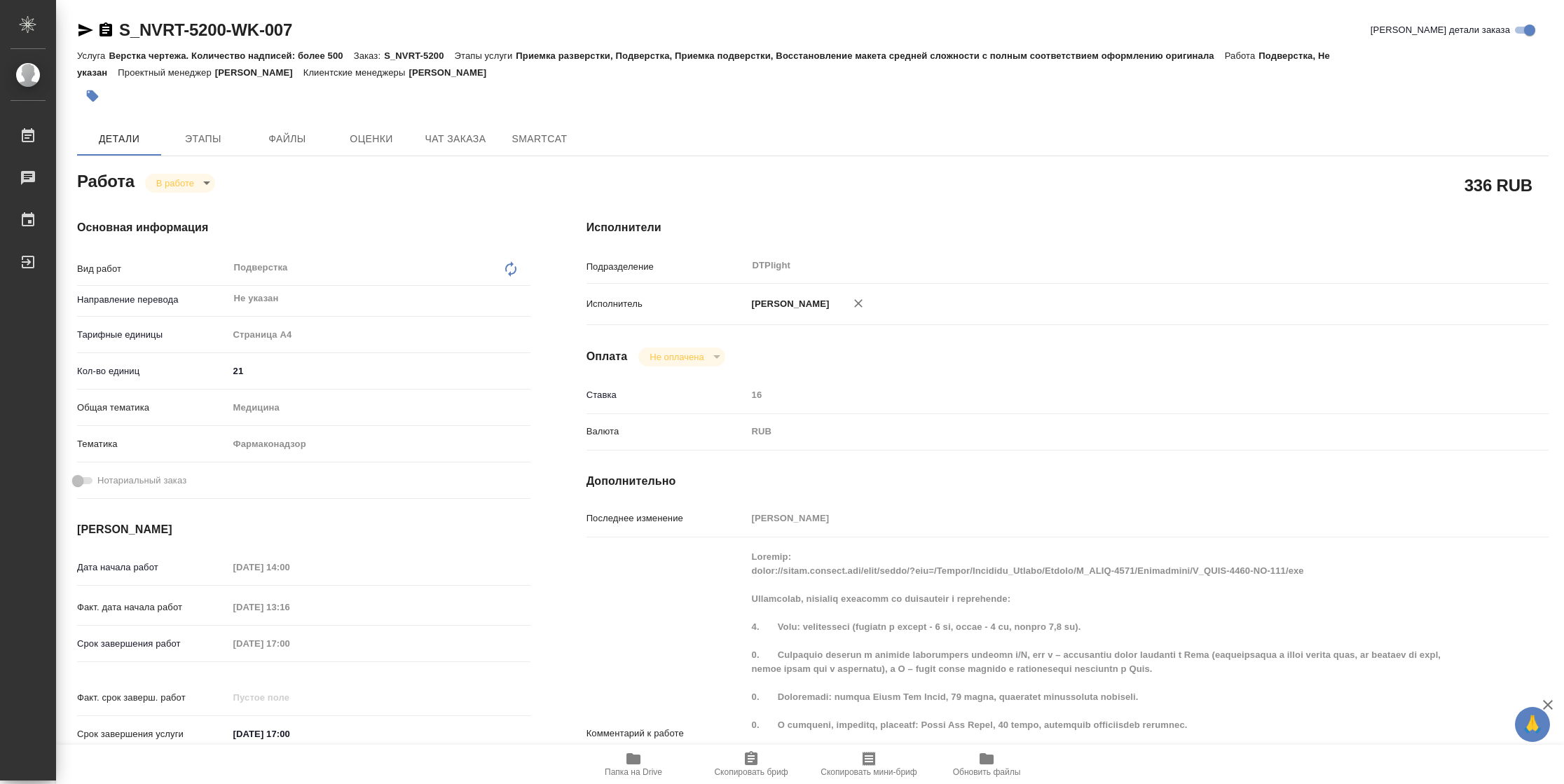
type textarea "x"
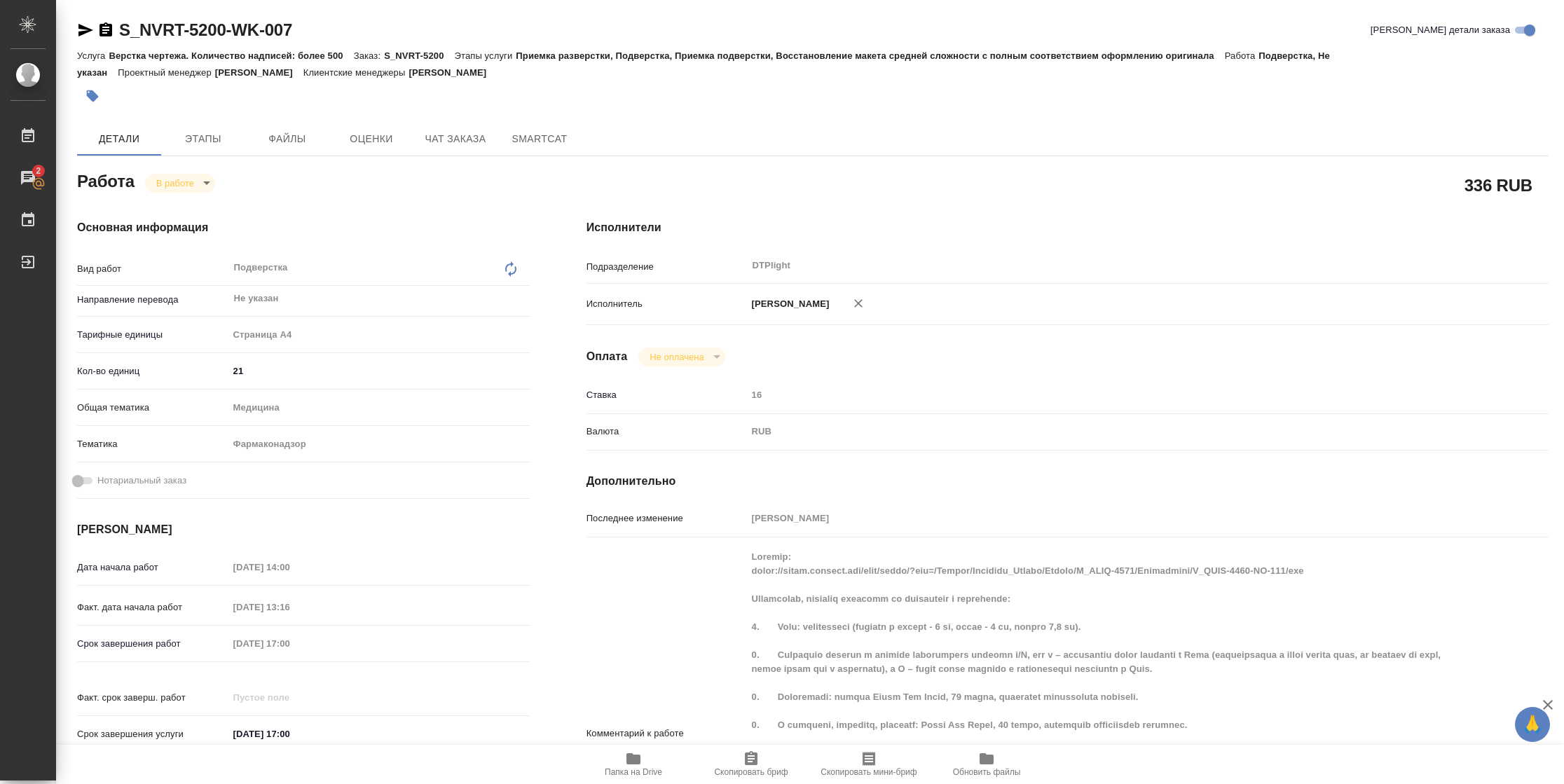
type textarea "x"
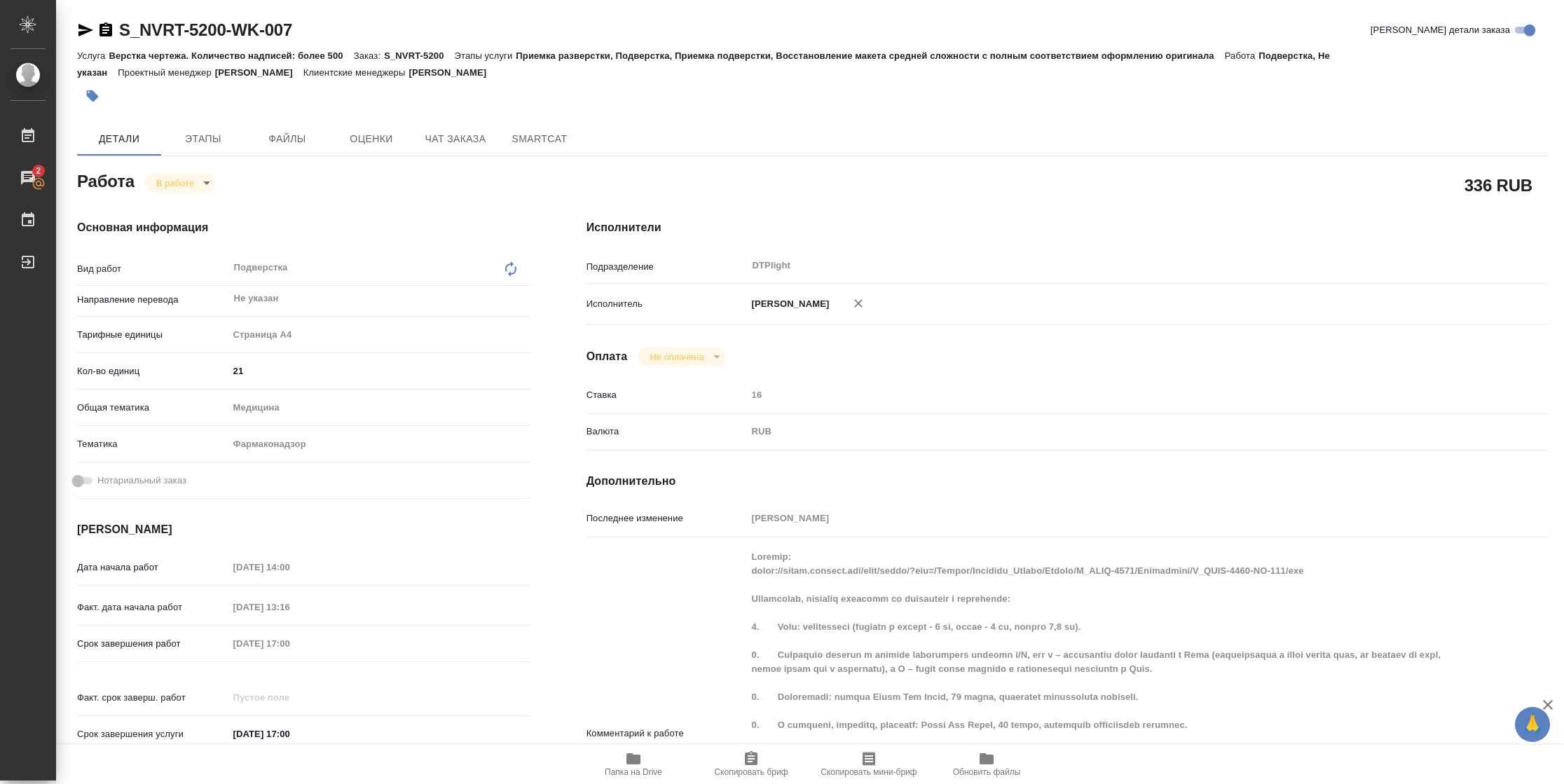
click at [739, 584] on div "Комментарий к работе x" at bounding box center [1067, 733] width 962 height 381
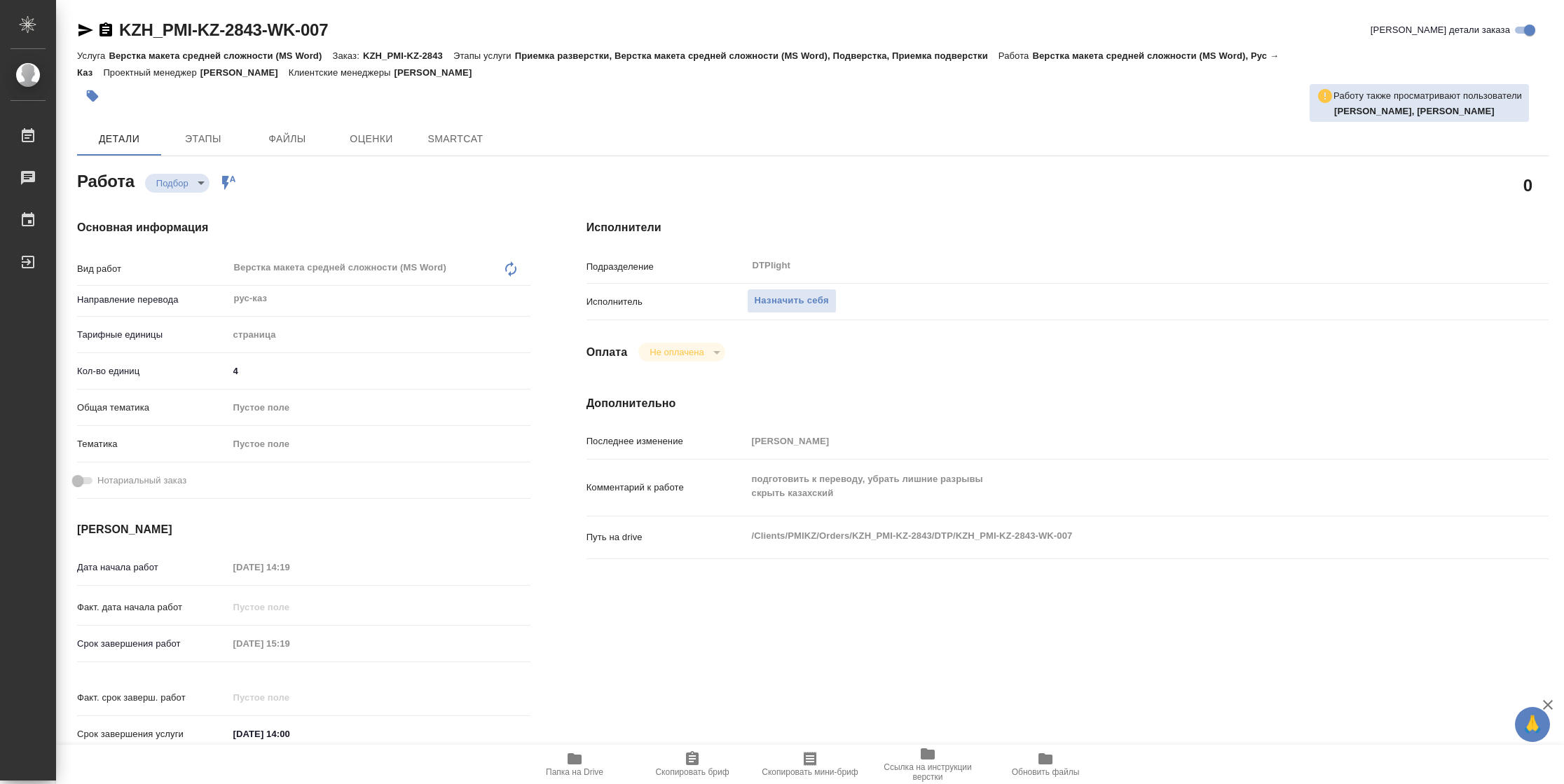
type textarea "x"
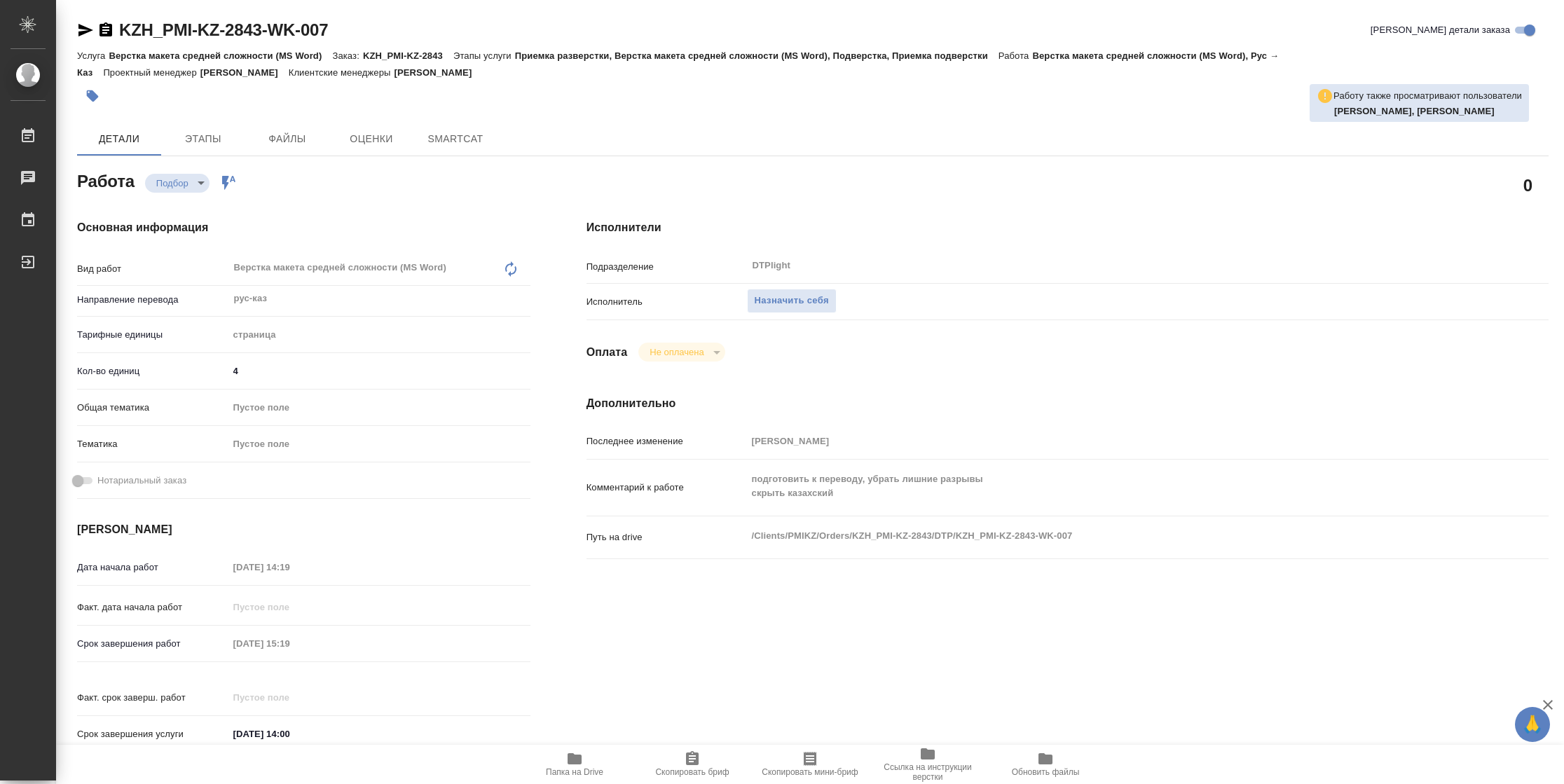
type textarea "x"
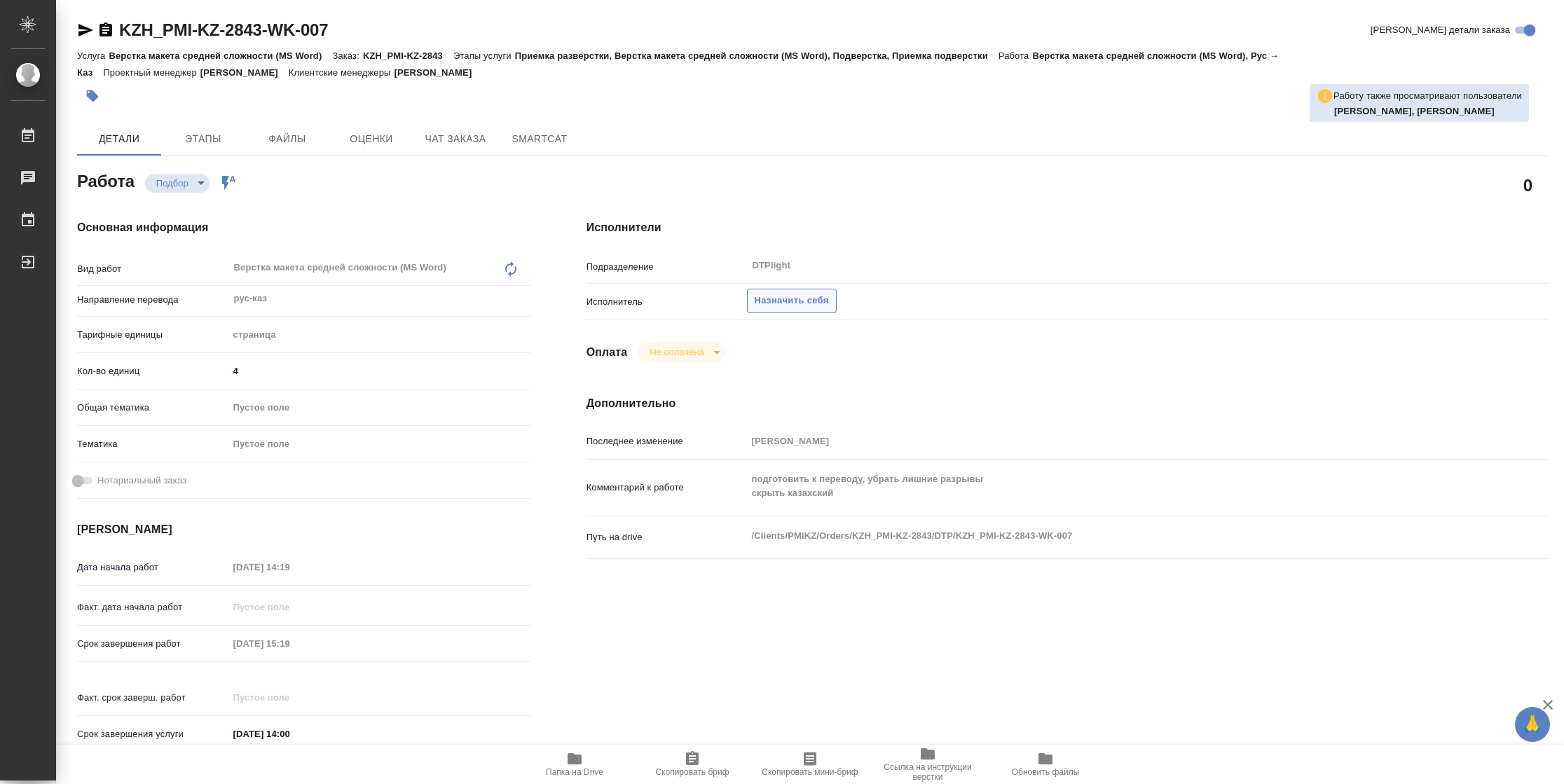
type textarea "x"
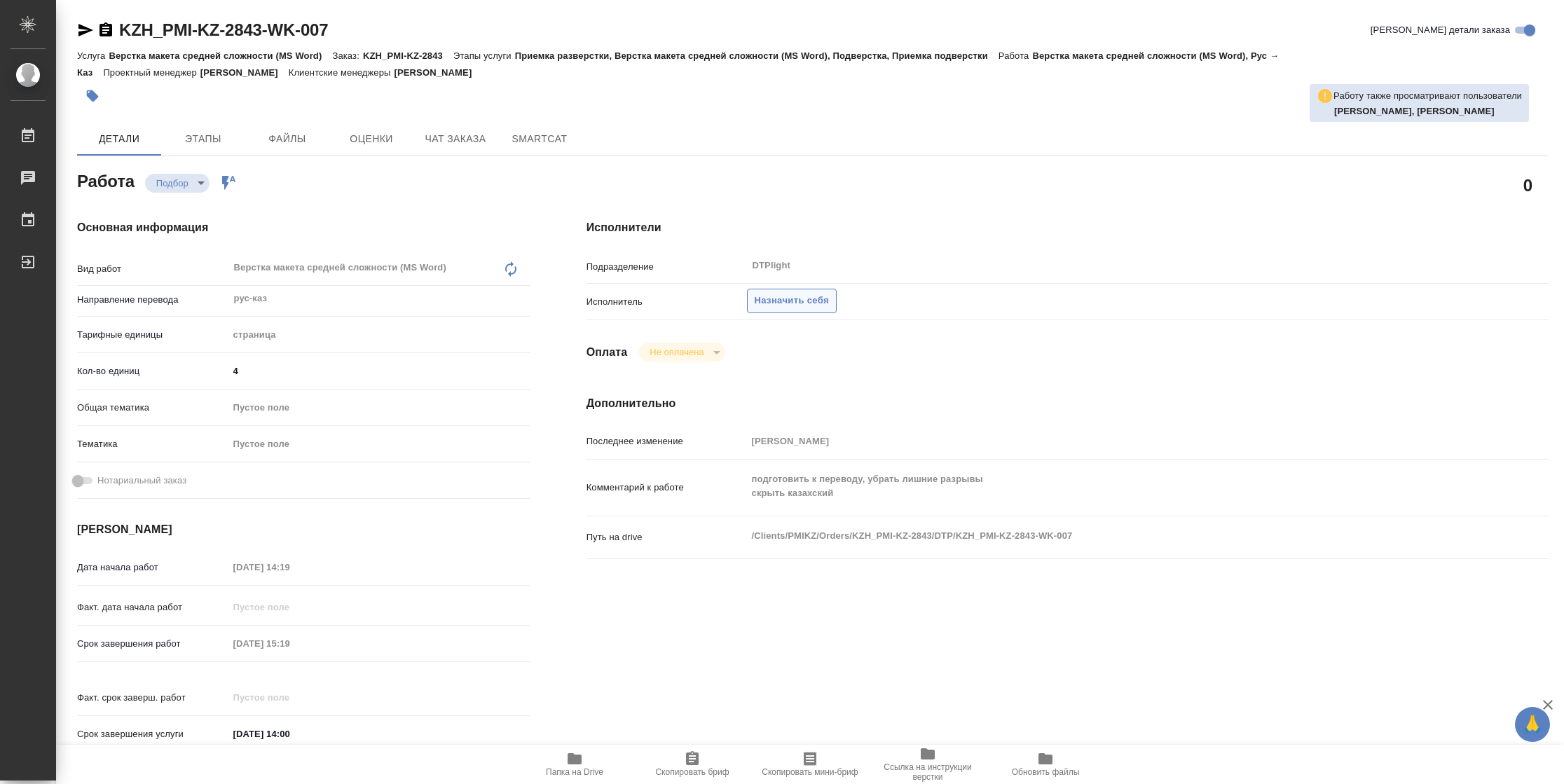
type textarea "x"
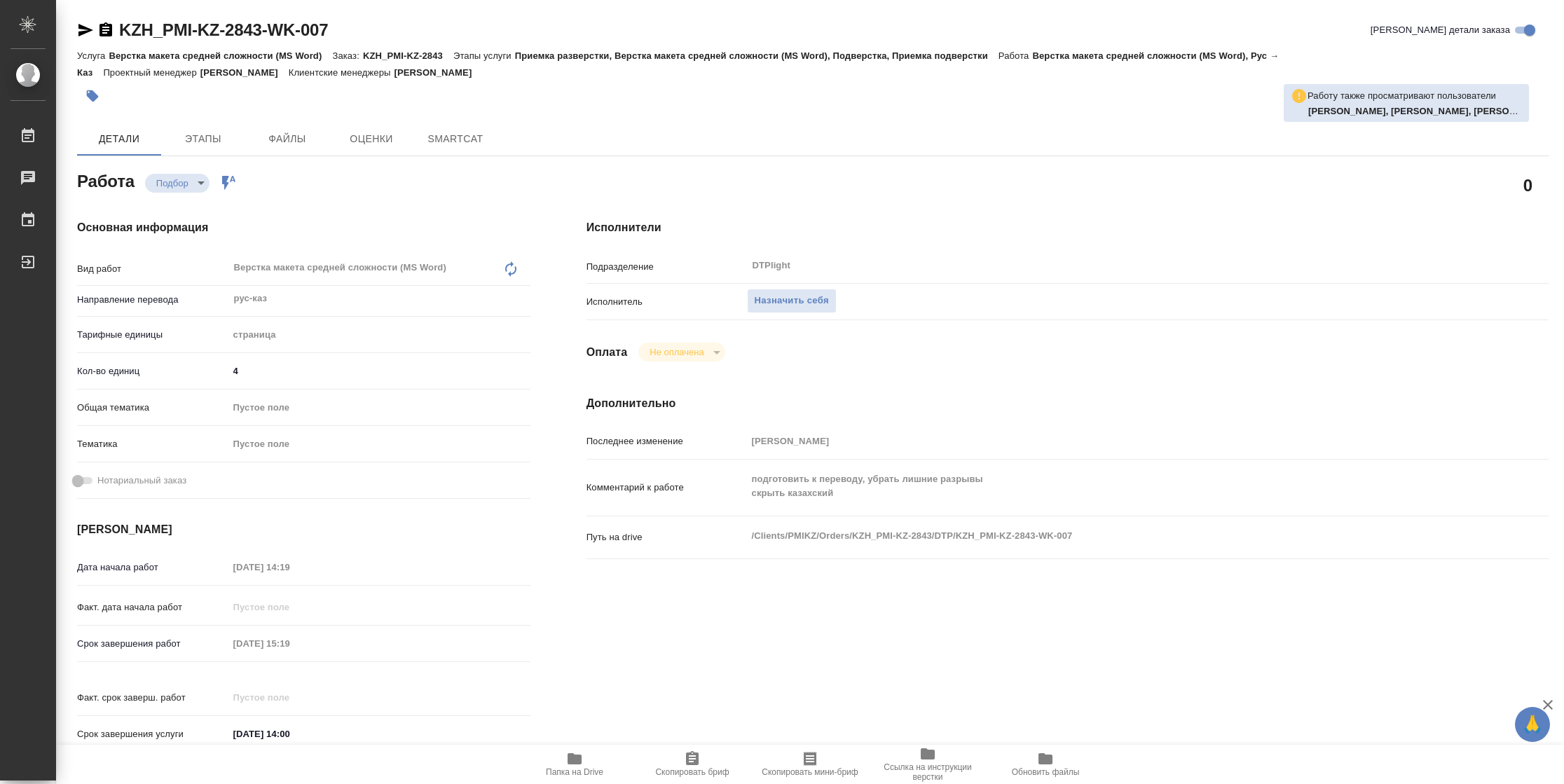
type textarea "x"
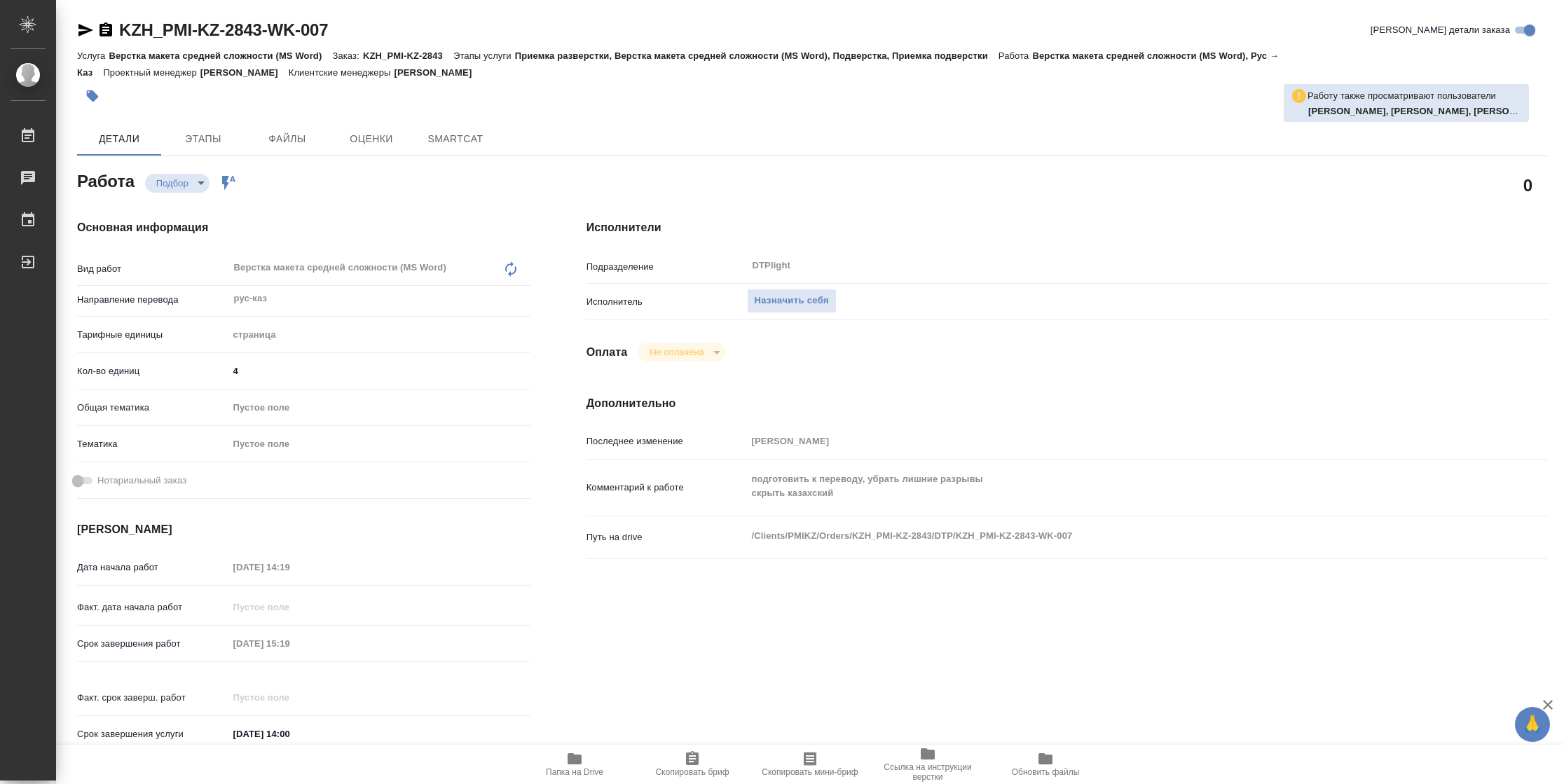
type textarea "x"
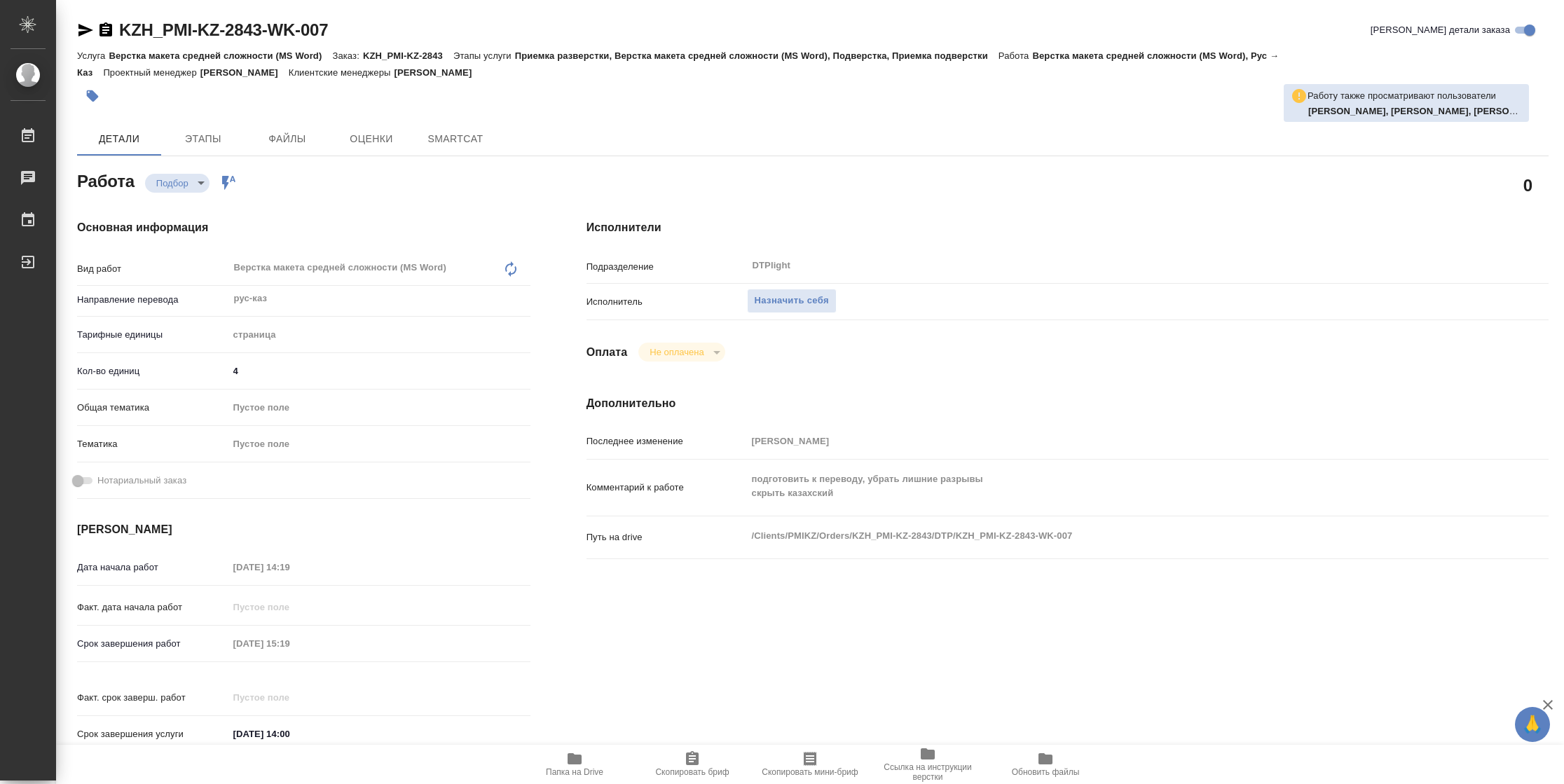
type textarea "x"
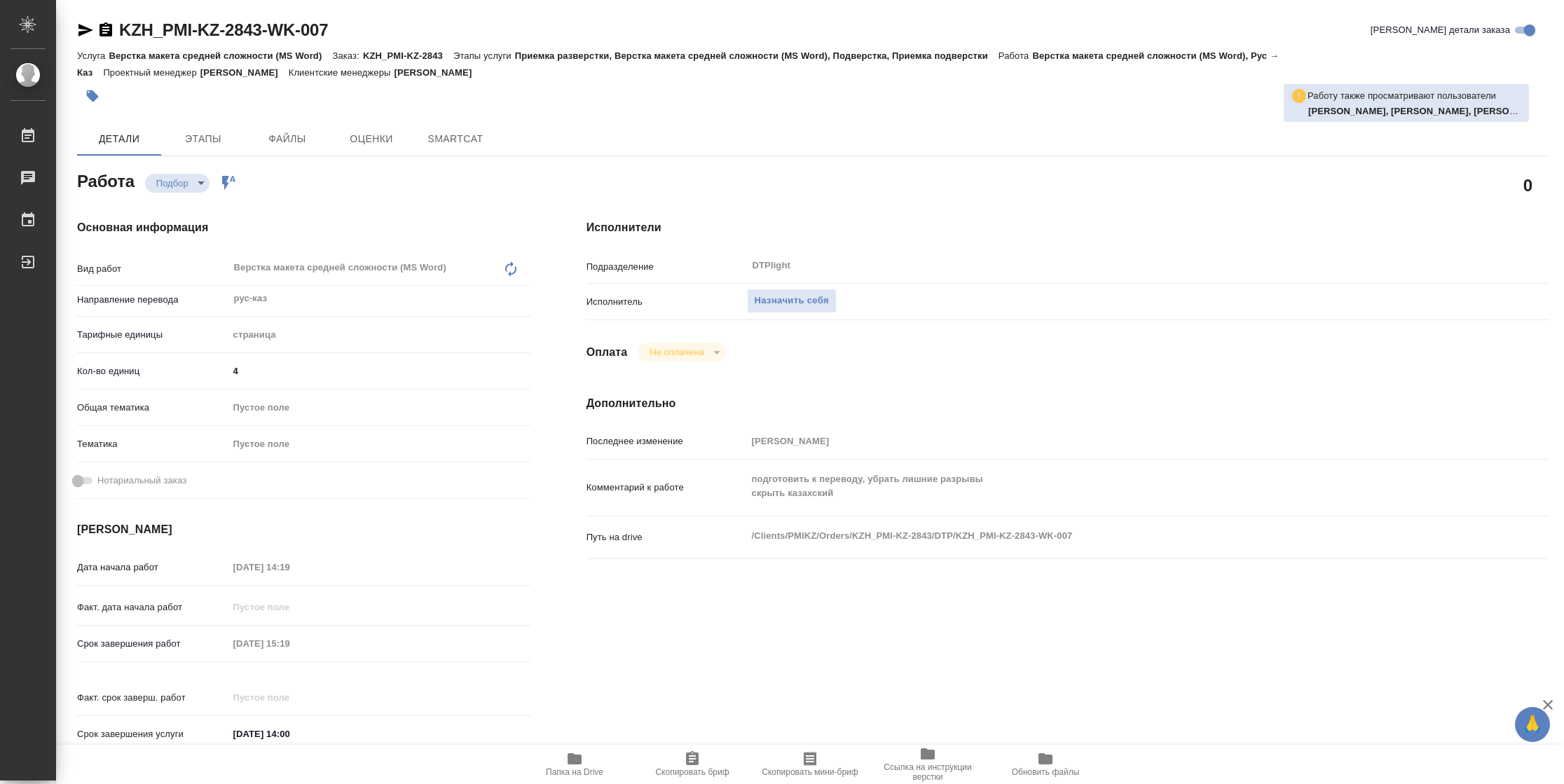
type textarea "x"
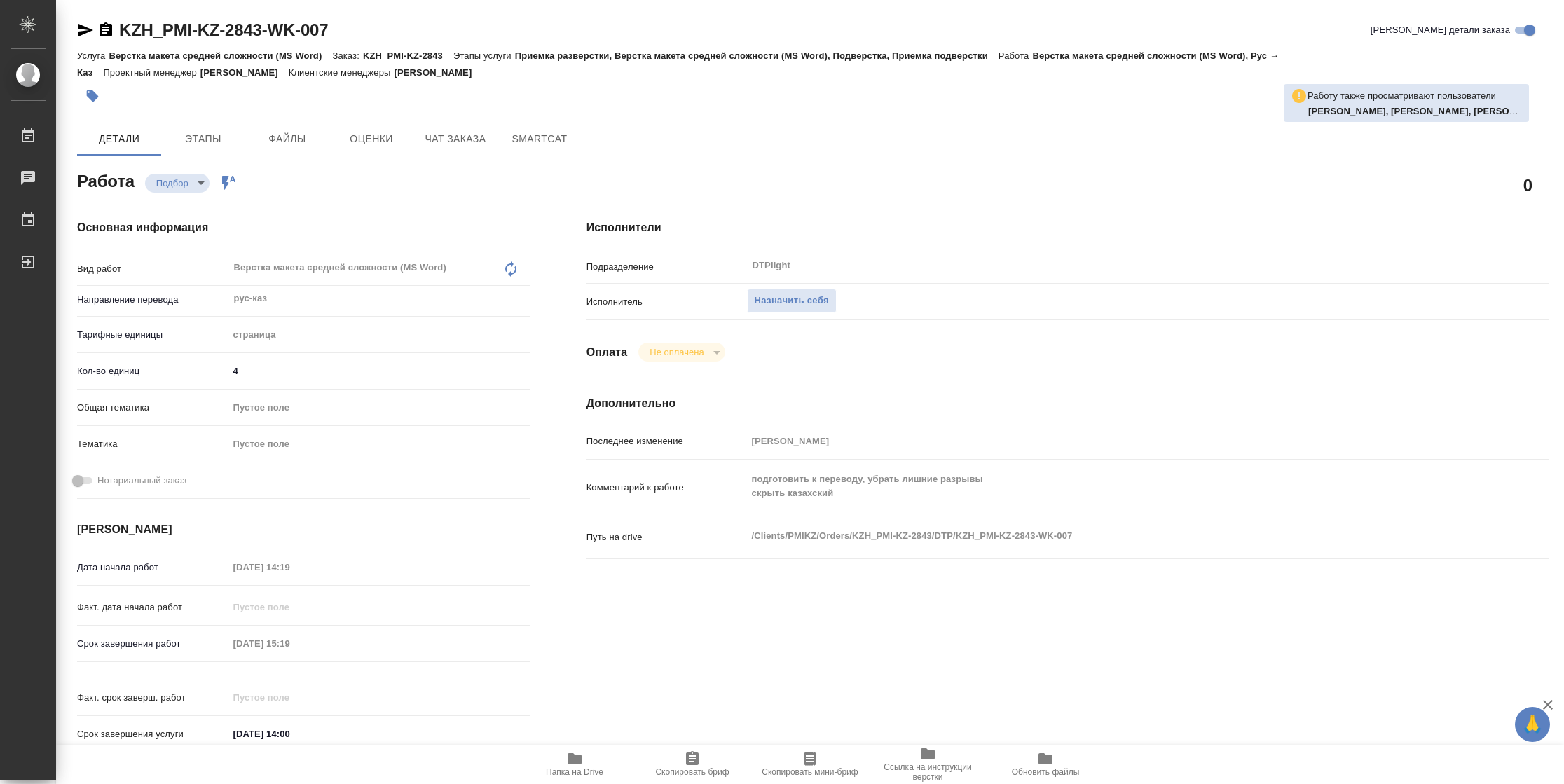
click at [582, 760] on icon "button" at bounding box center [575, 758] width 17 height 17
type textarea "x"
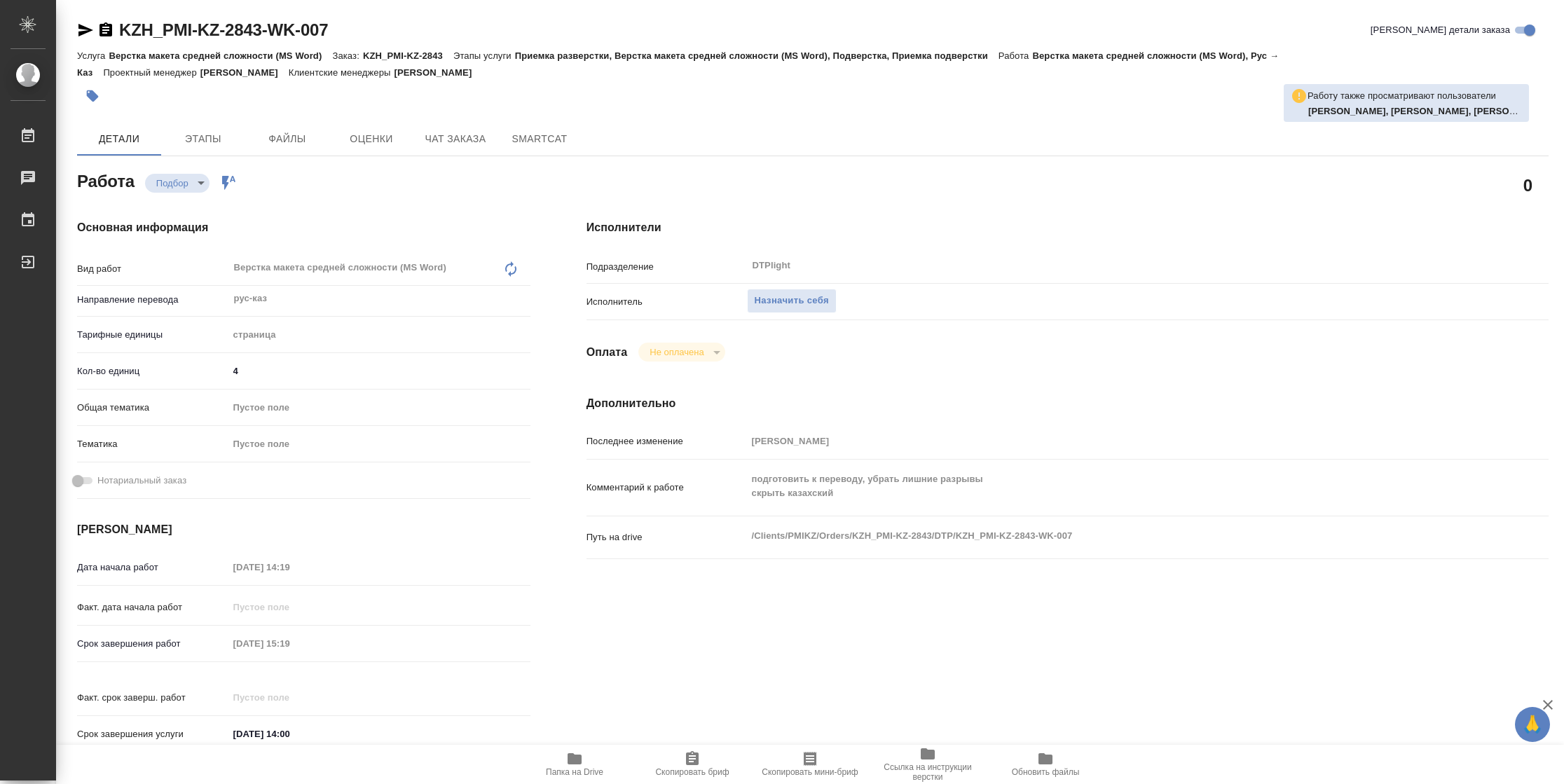
type textarea "x"
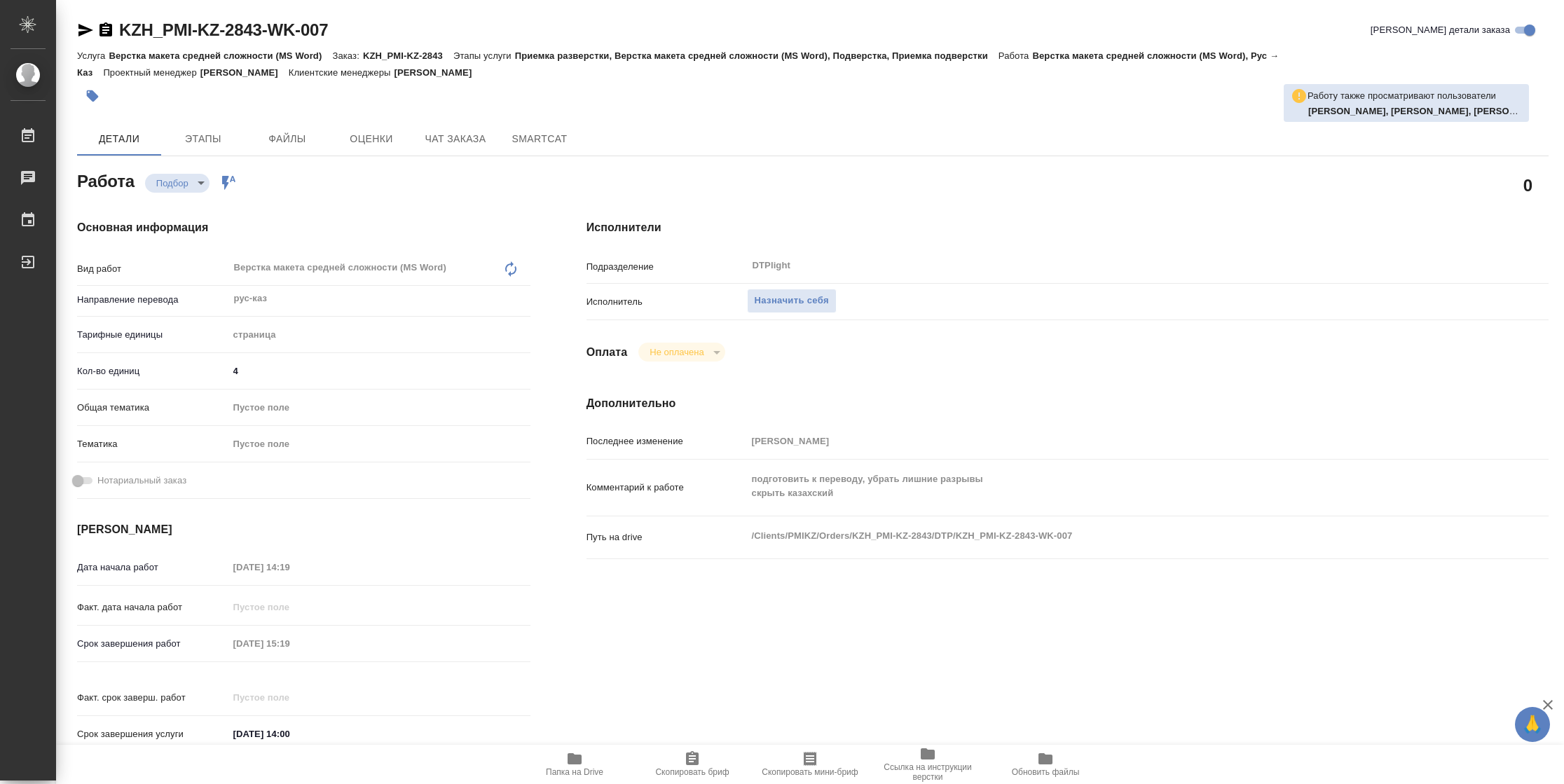
type textarea "x"
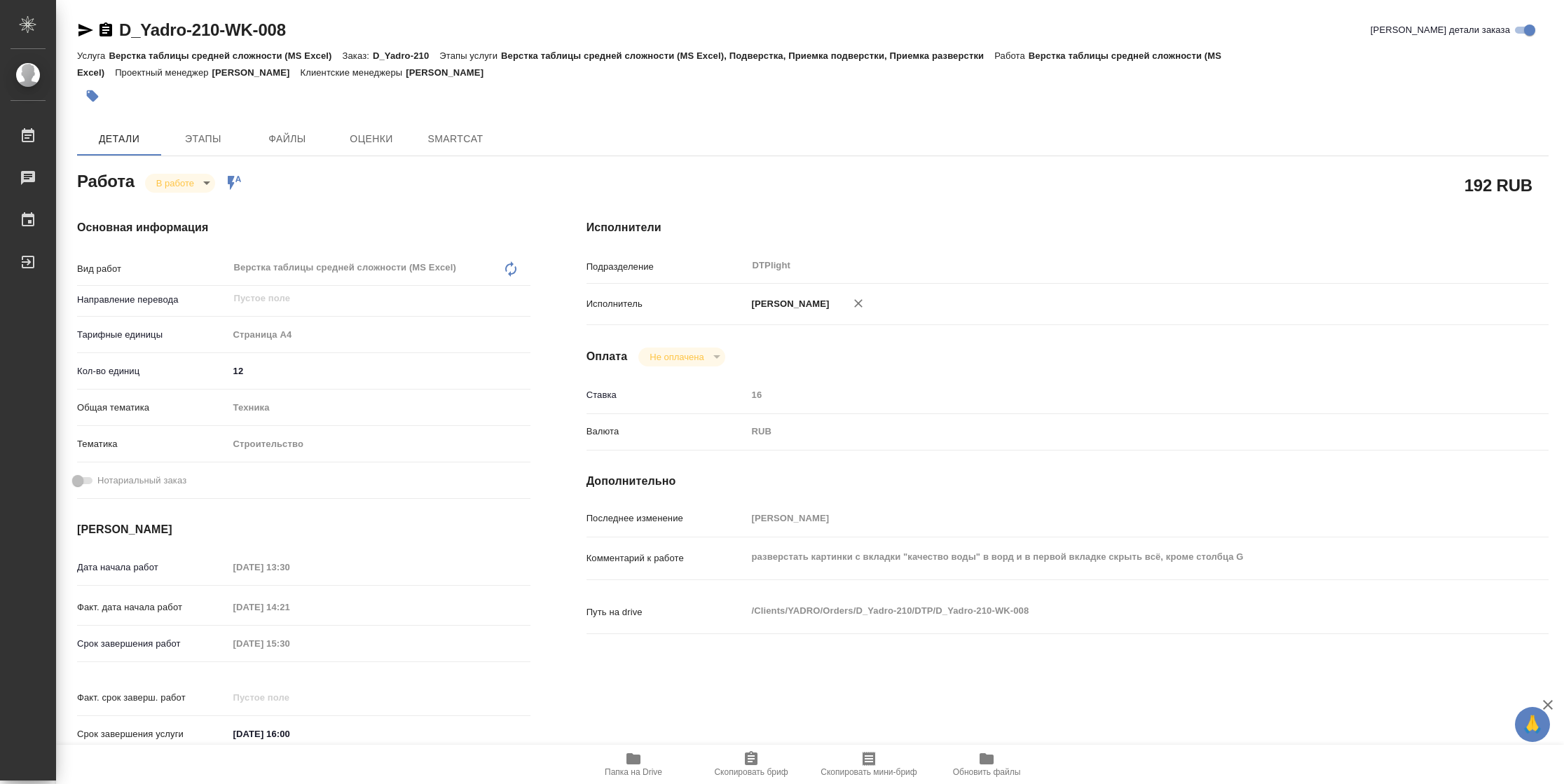
type textarea "x"
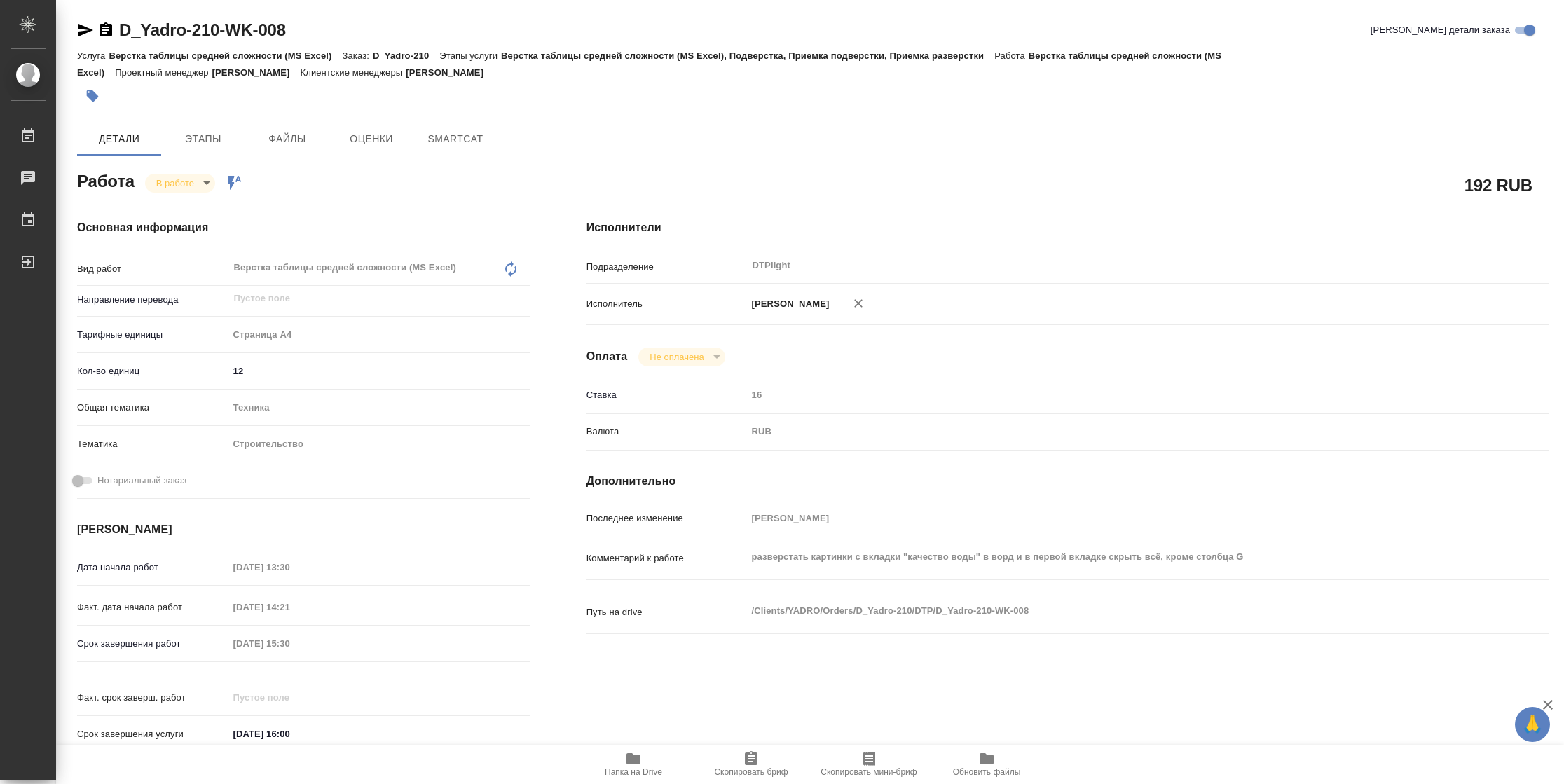
type textarea "x"
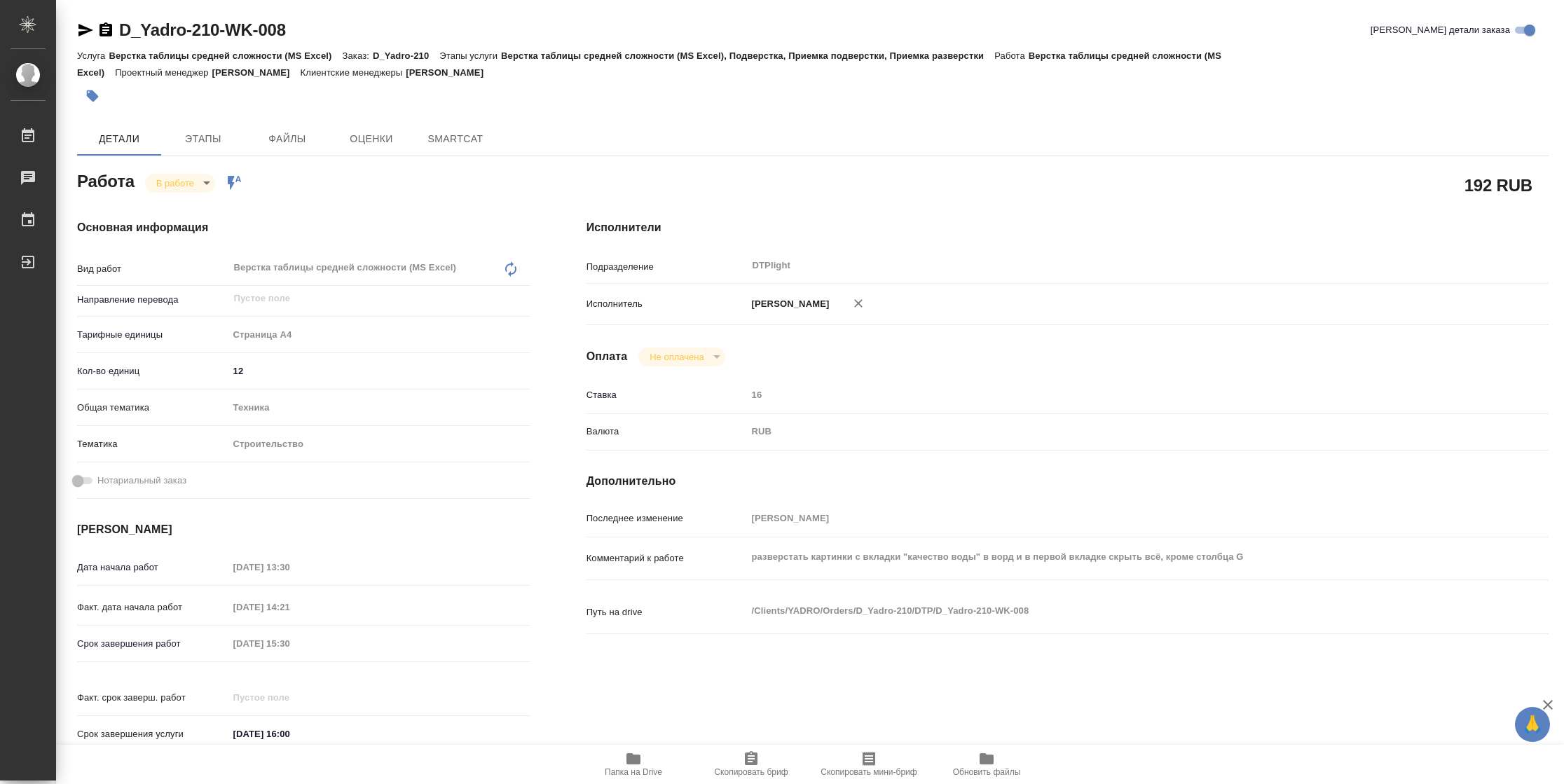
type textarea "x"
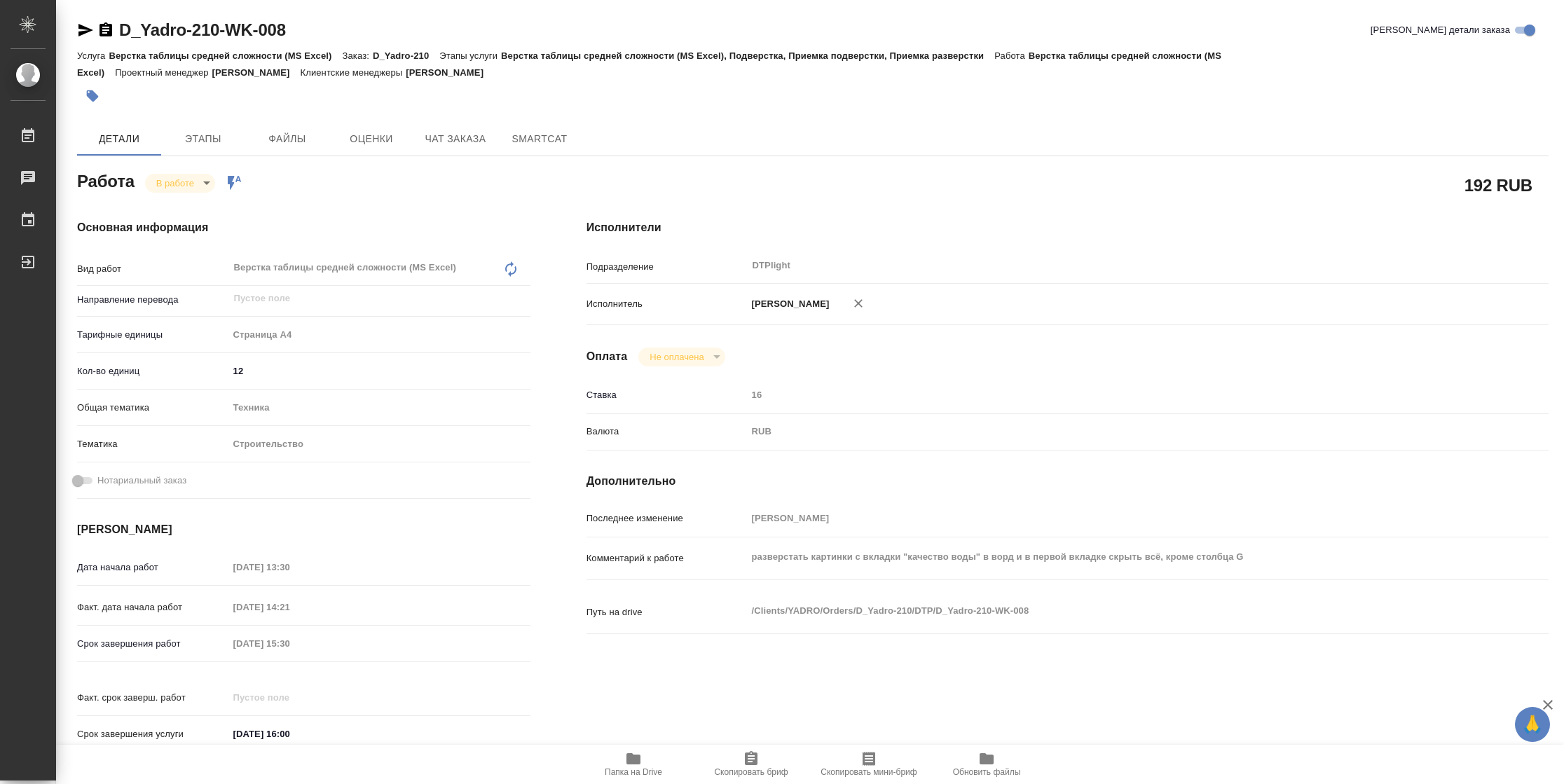
type textarea "x"
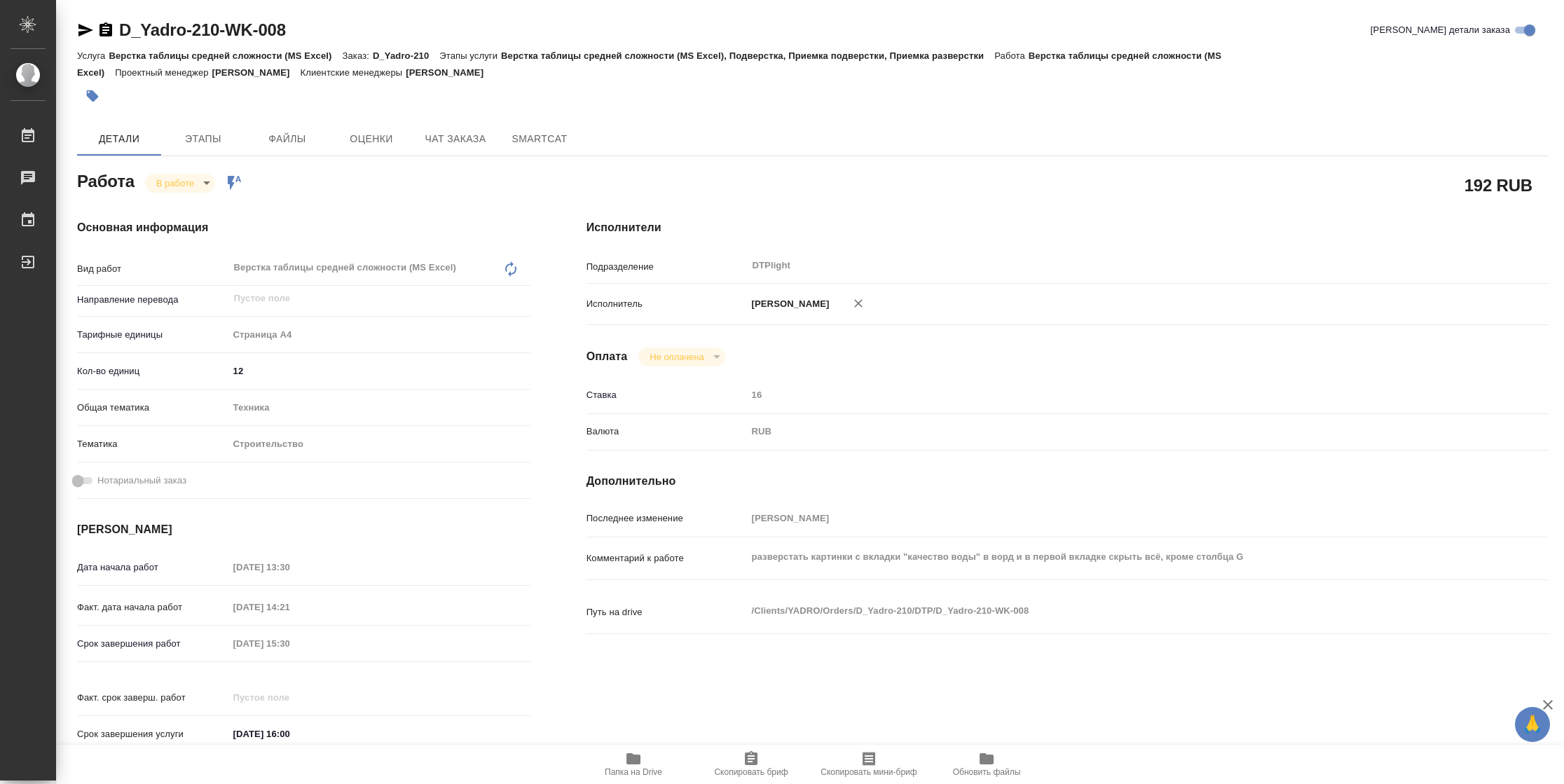
type textarea "x"
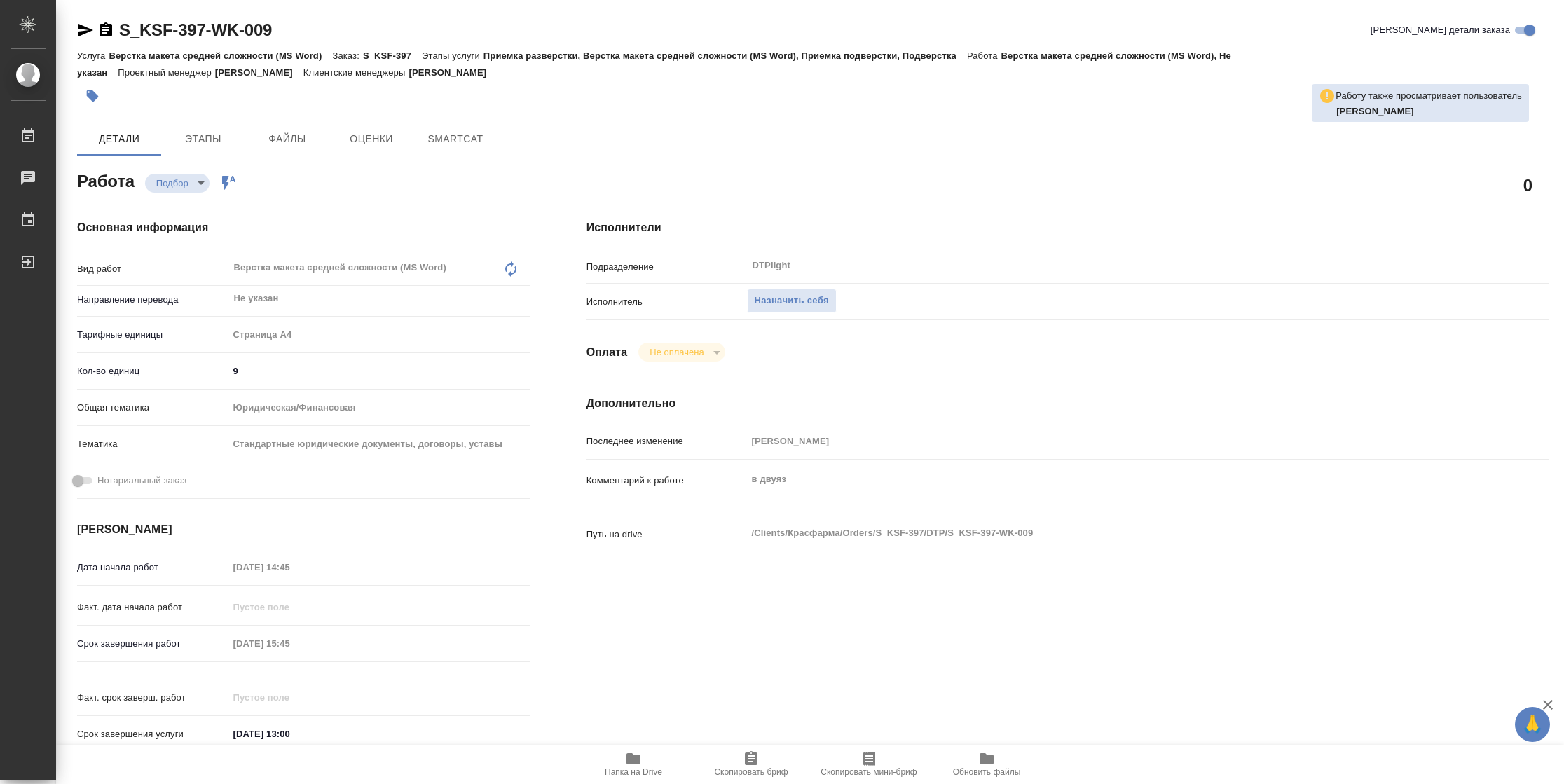
type textarea "x"
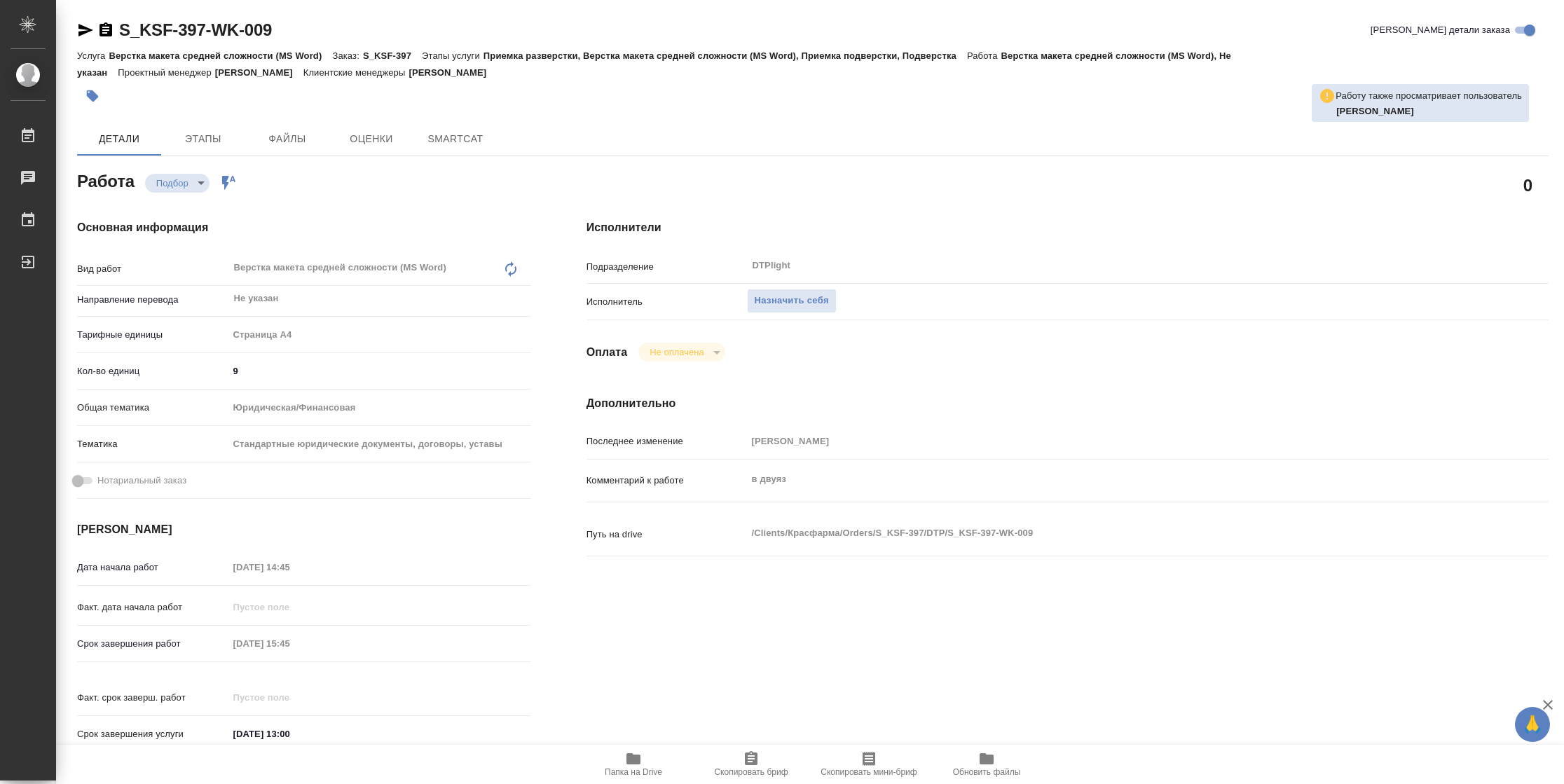
type textarea "x"
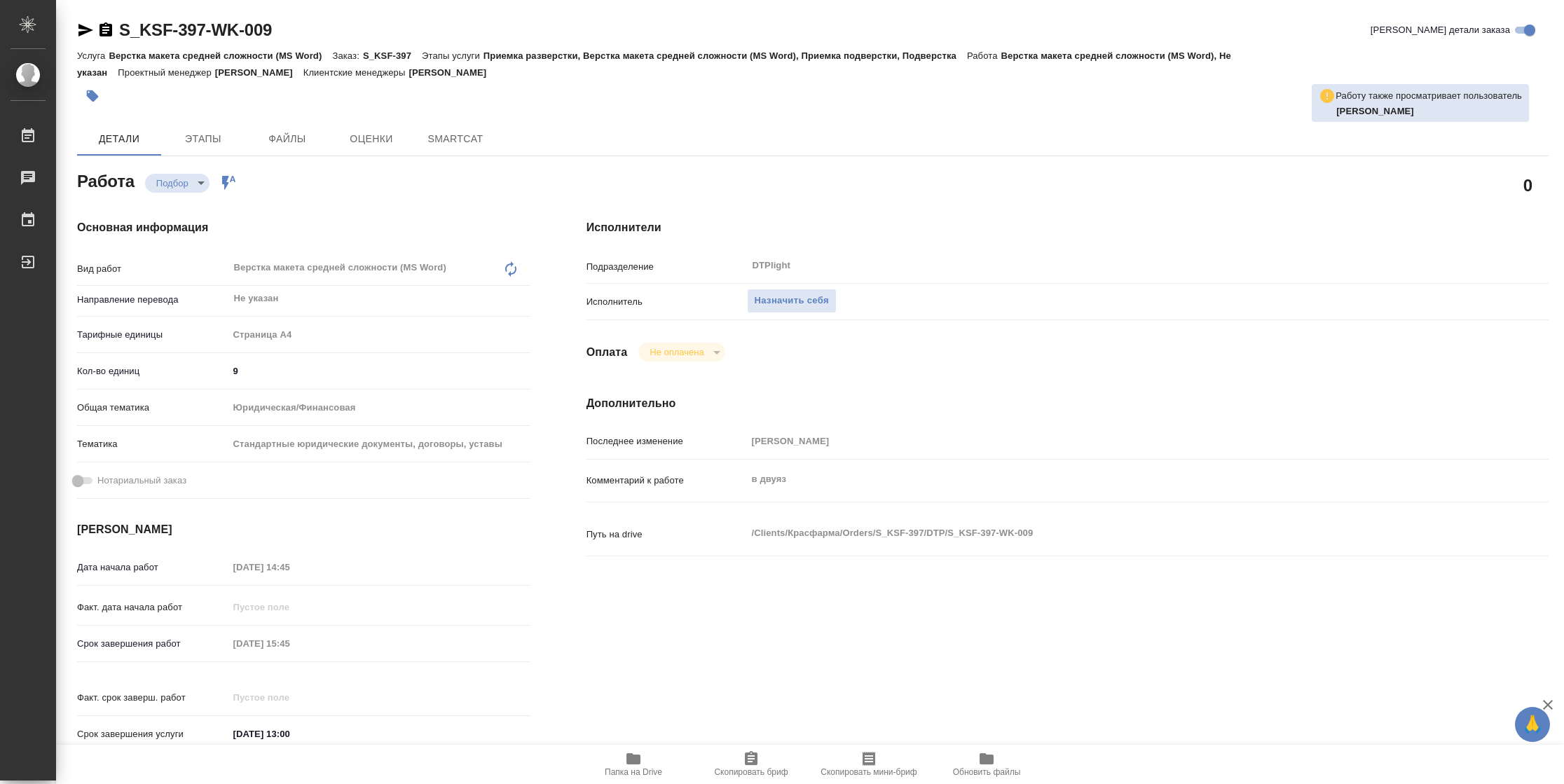
type textarea "x"
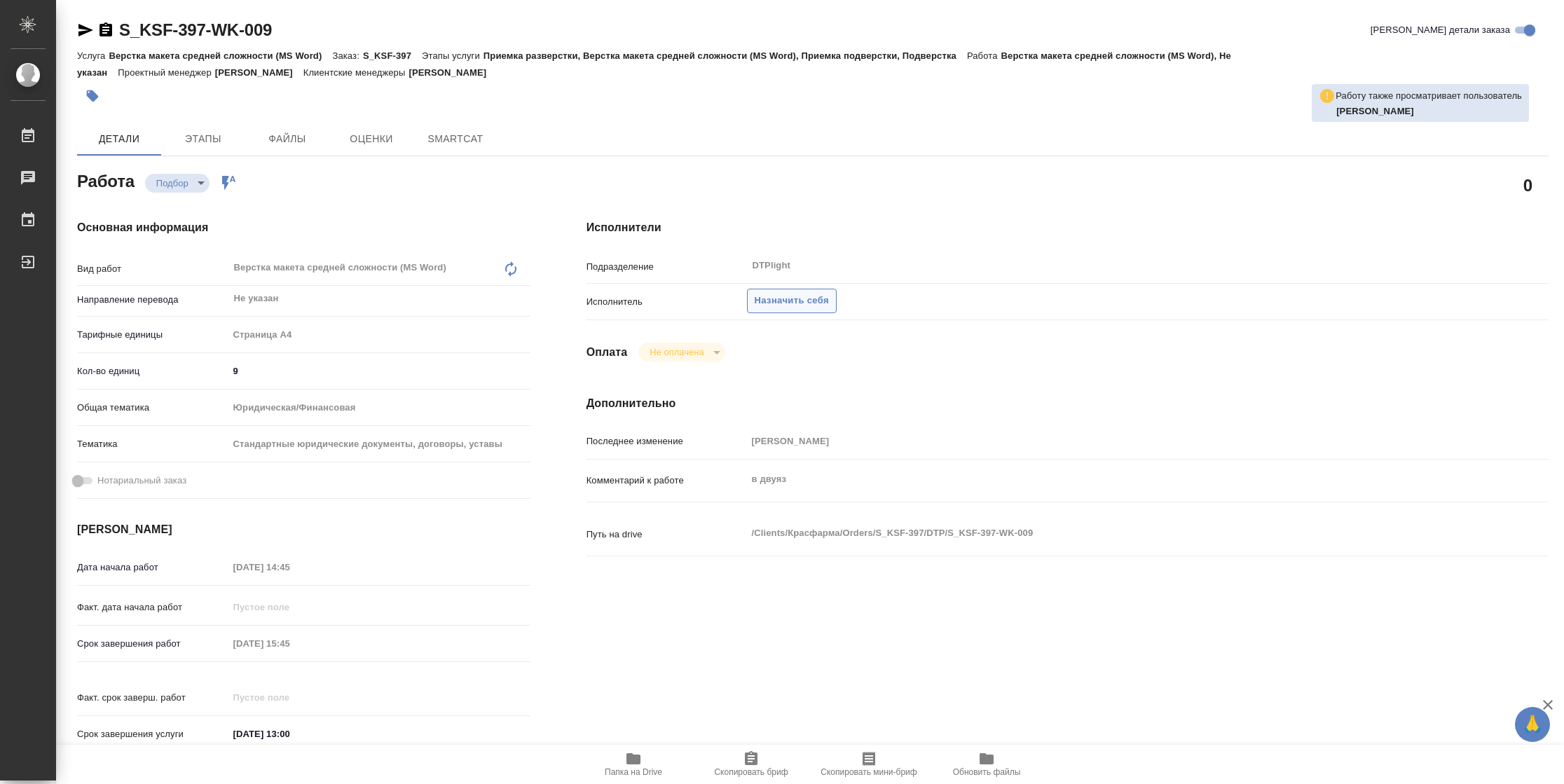
click at [782, 294] on span "Назначить себя" at bounding box center [792, 301] width 74 height 17
type textarea "x"
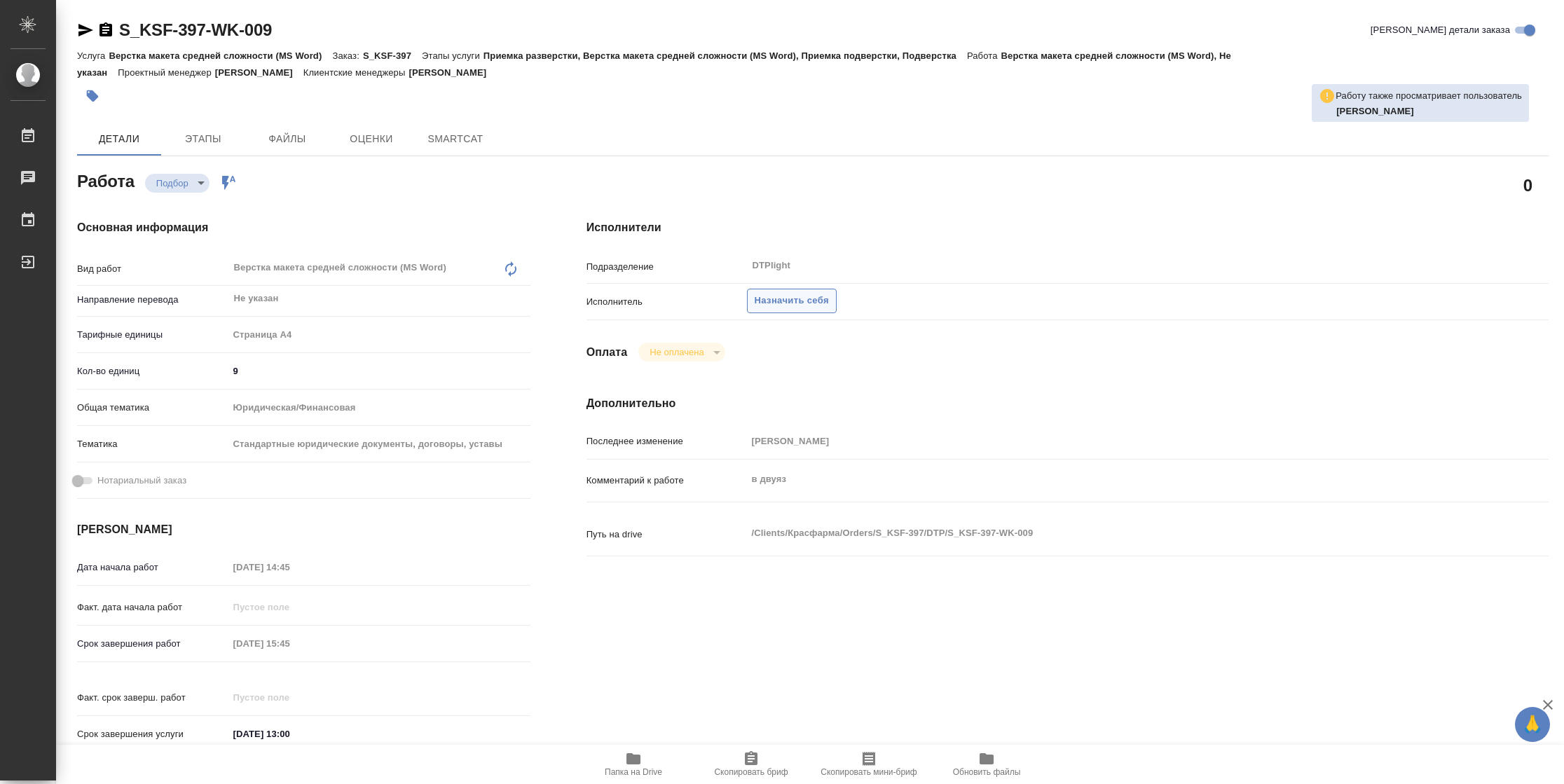
type textarea "x"
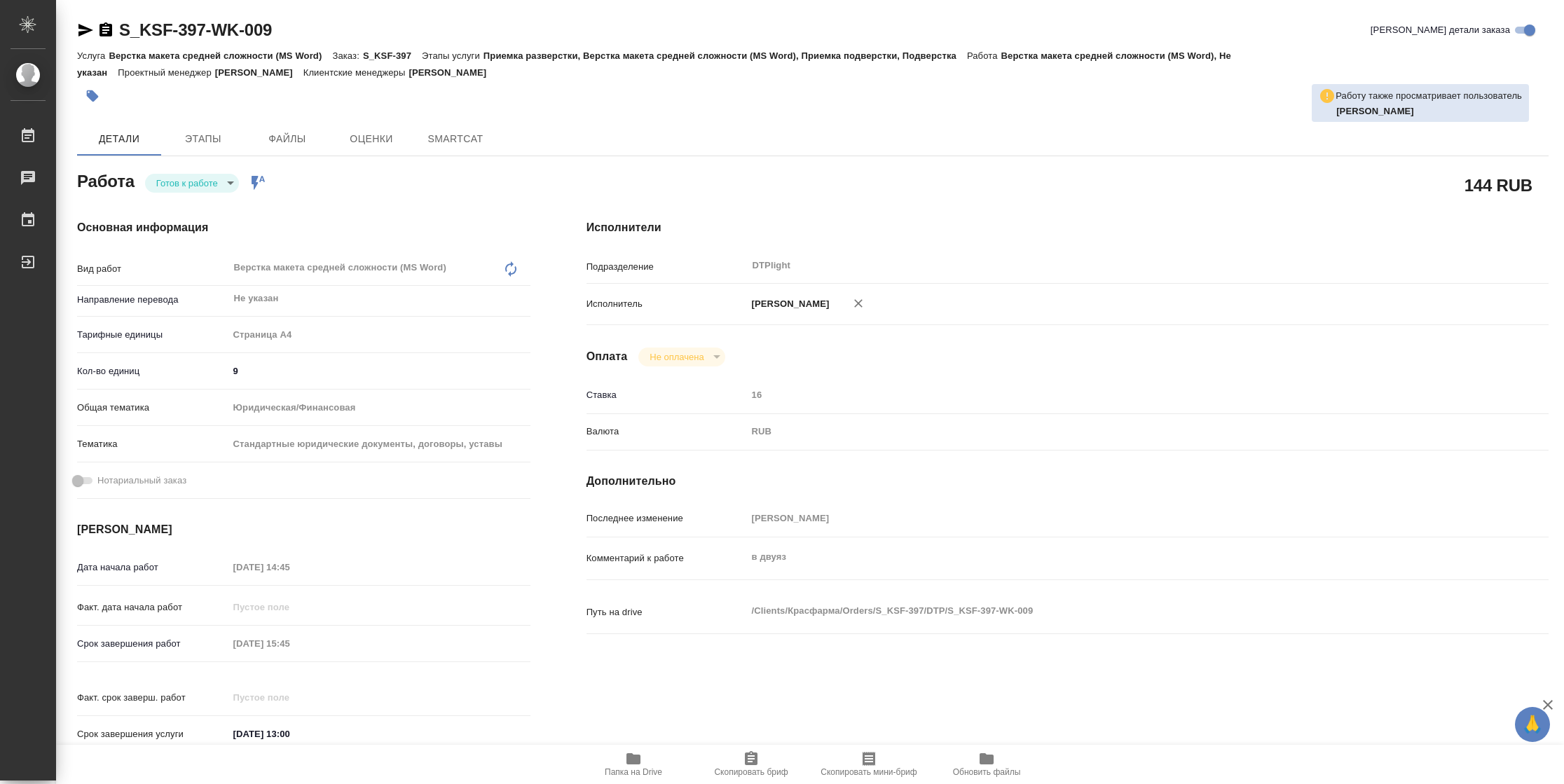
type textarea "x"
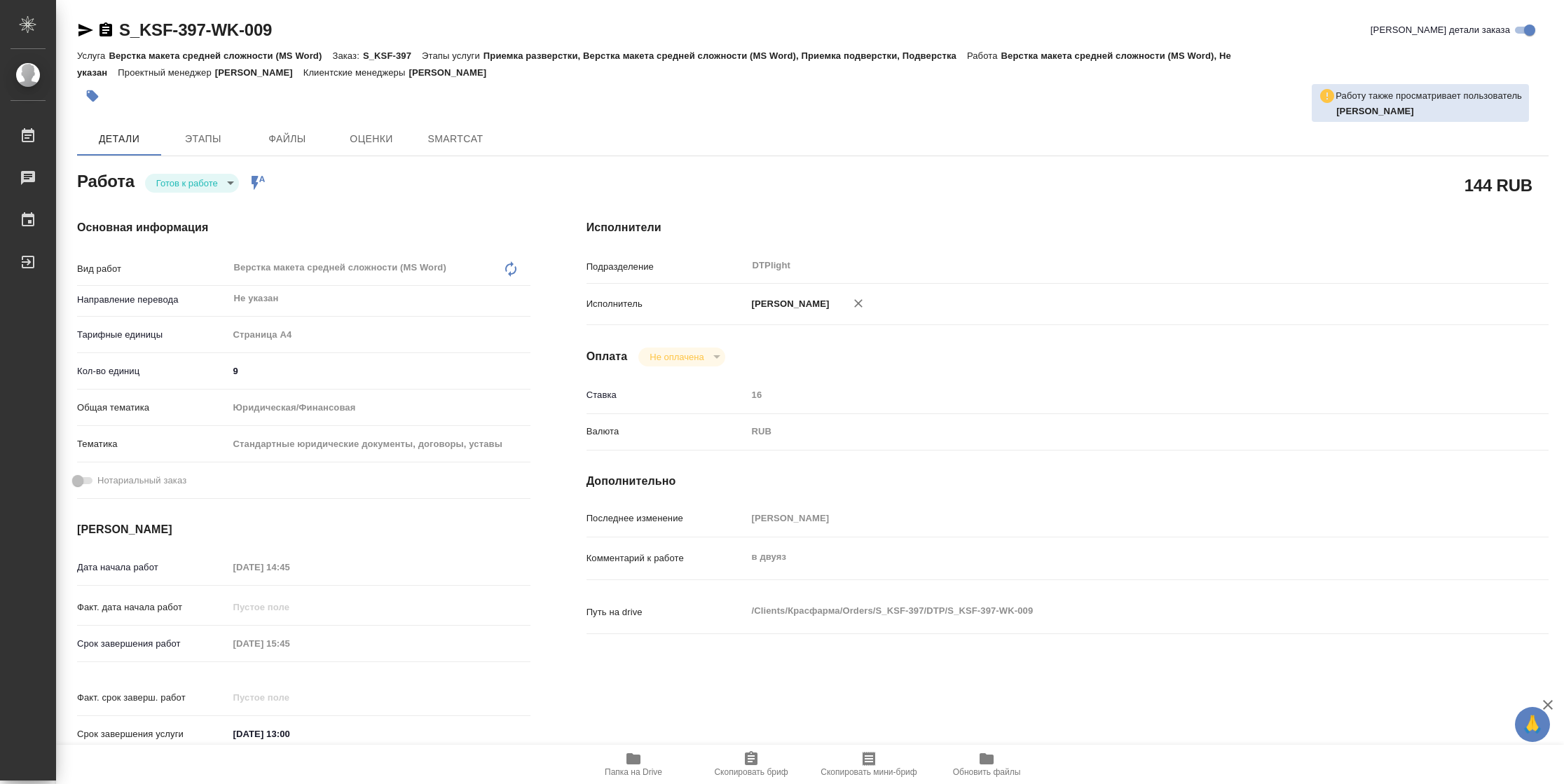
type textarea "x"
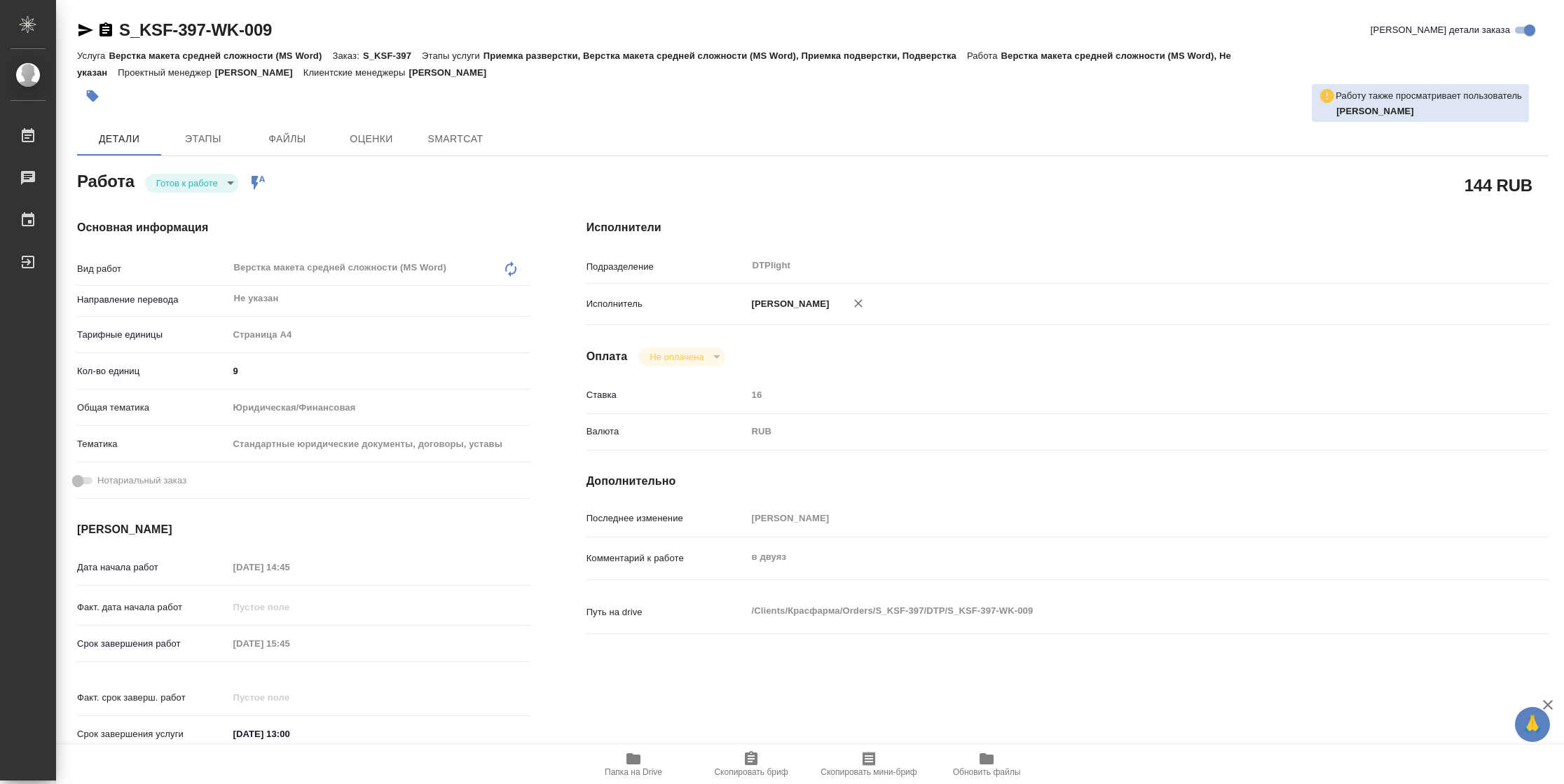
type textarea "x"
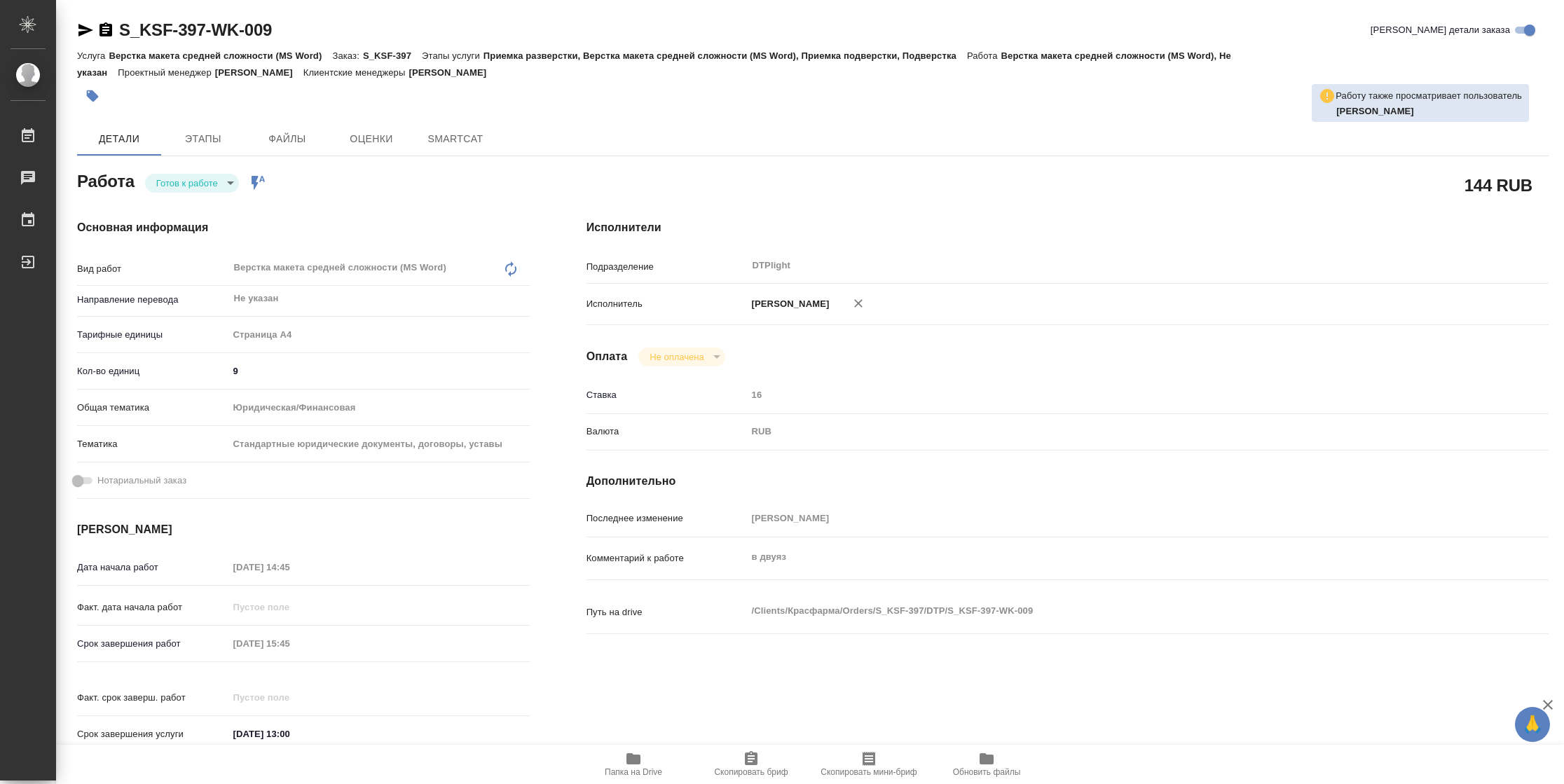
type textarea "x"
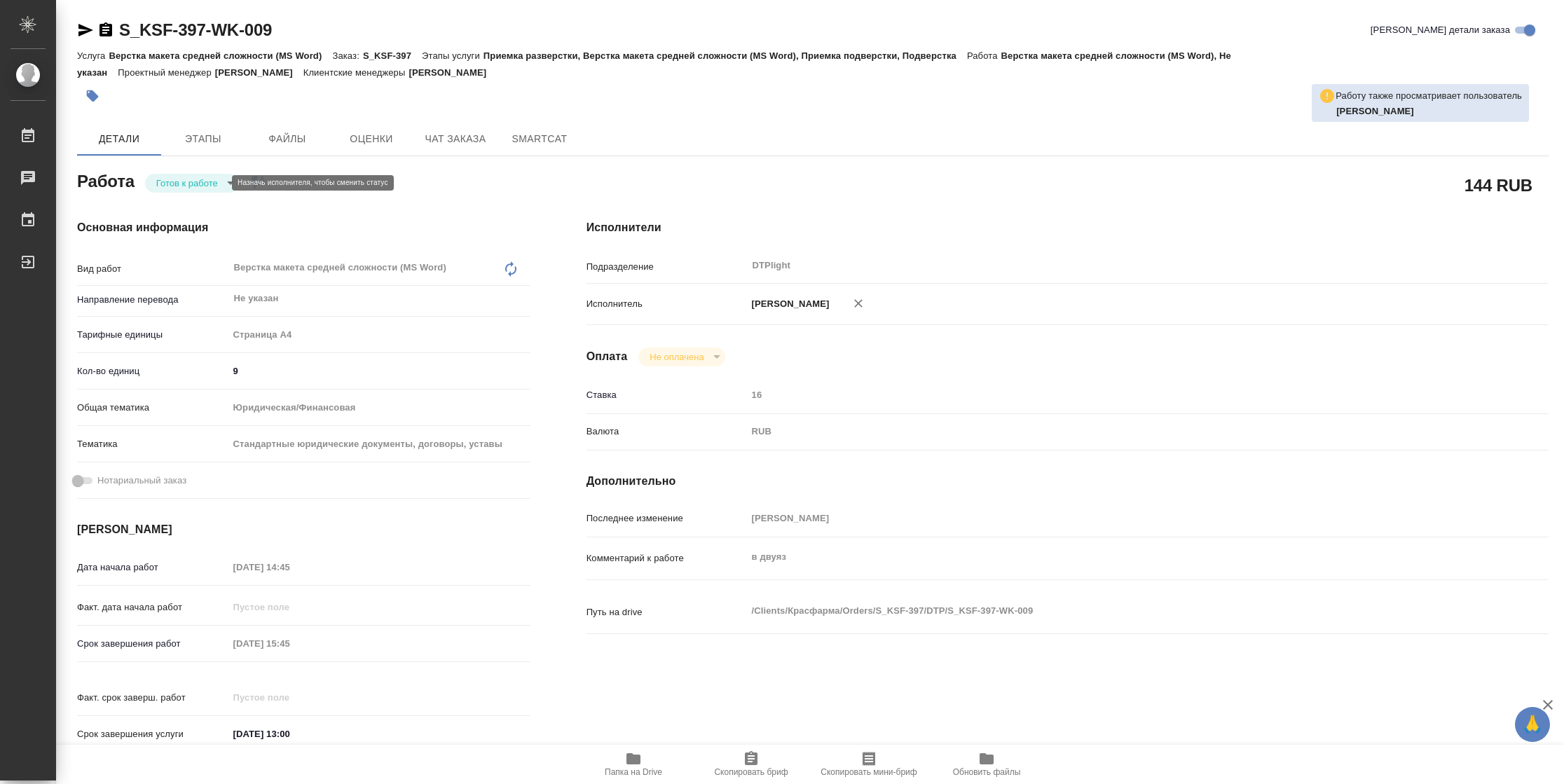
click at [190, 180] on body "🙏 .cls-1 fill:#fff; AWATERA Vasilyeva Natalia Работы Чаты График Выйти S_KSF-39…" at bounding box center [782, 392] width 1564 height 784
type textarea "x"
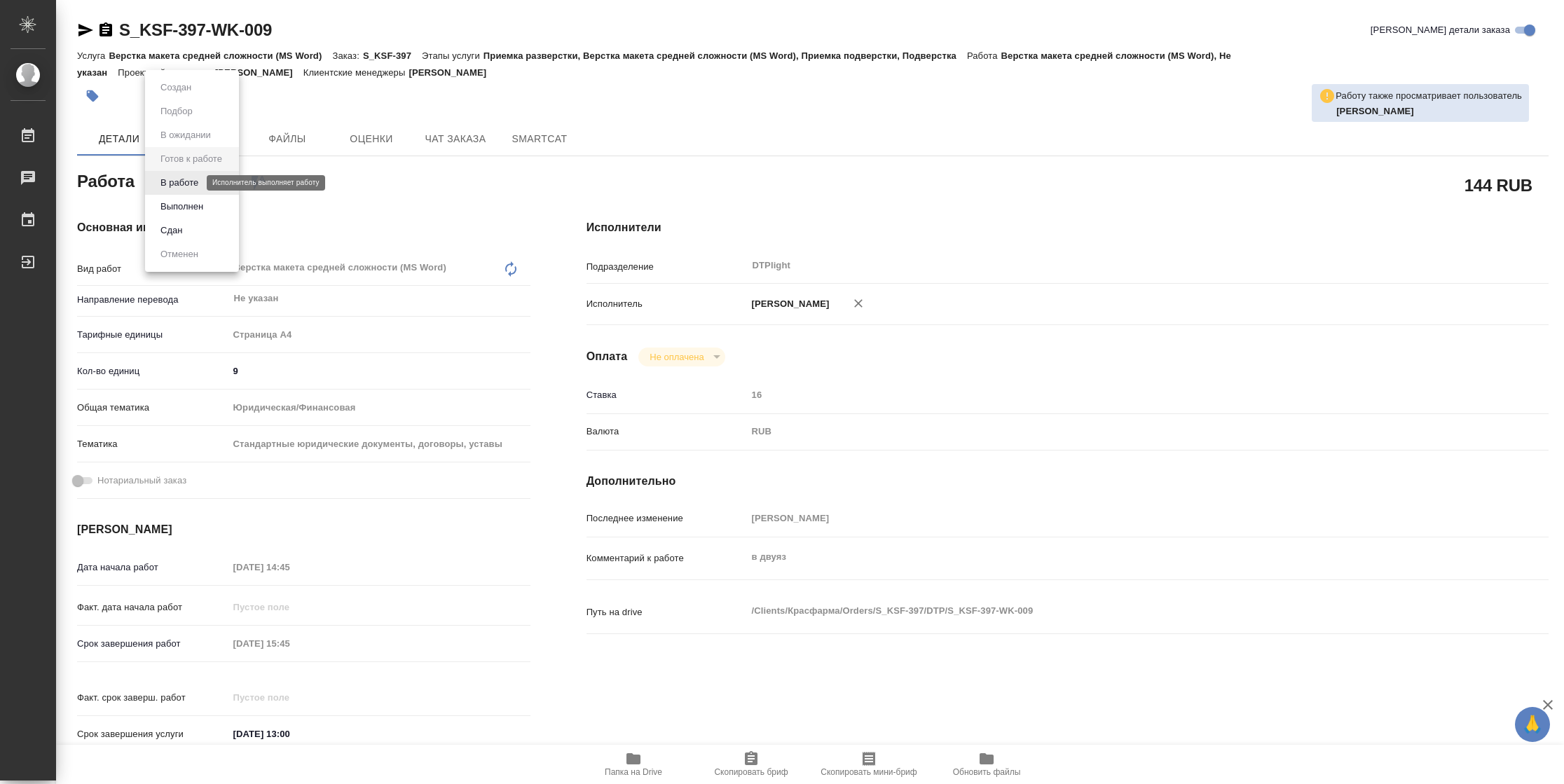
type textarea "x"
click at [189, 184] on button "В работе" at bounding box center [179, 182] width 46 height 16
type textarea "x"
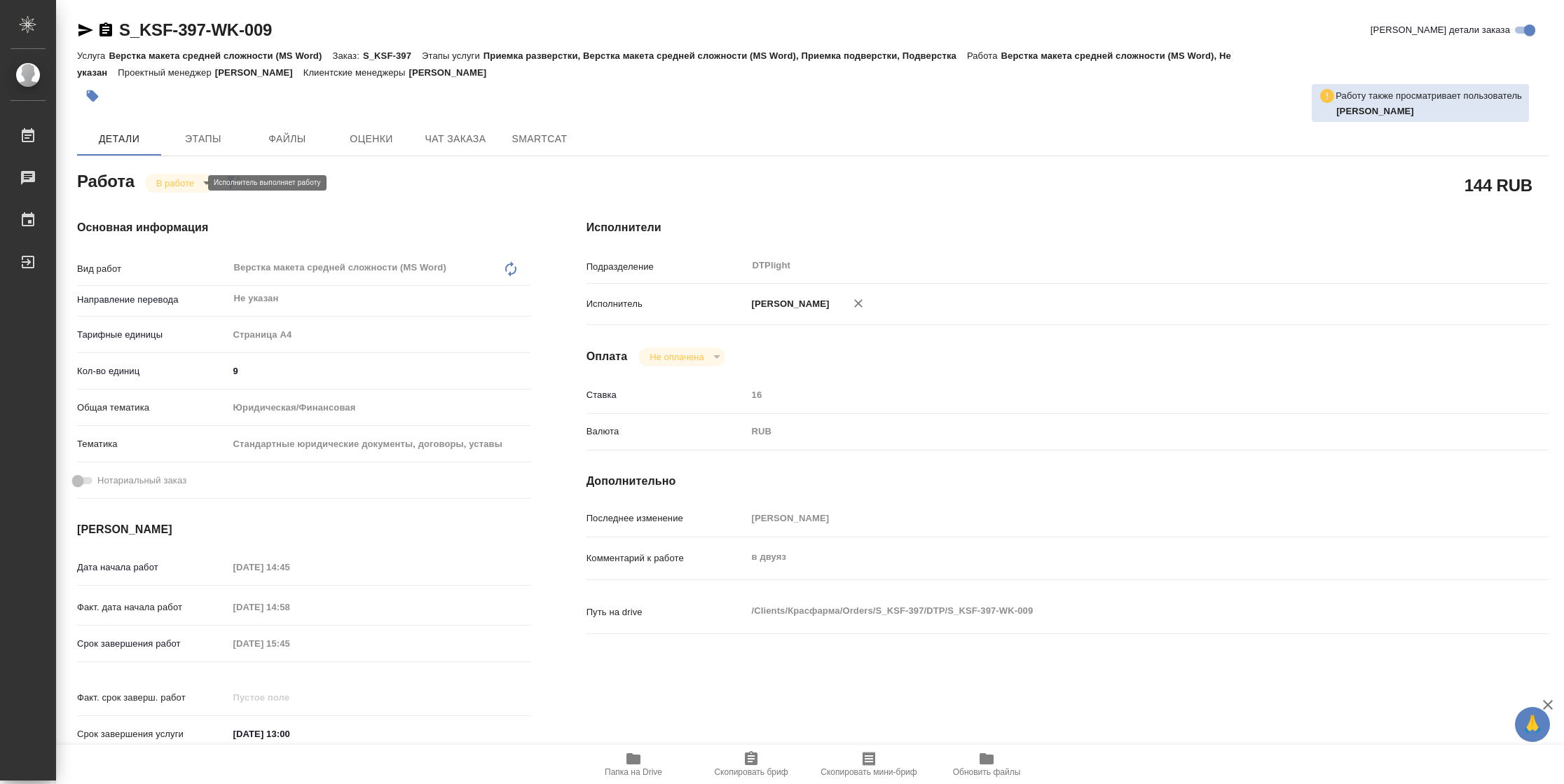
type textarea "x"
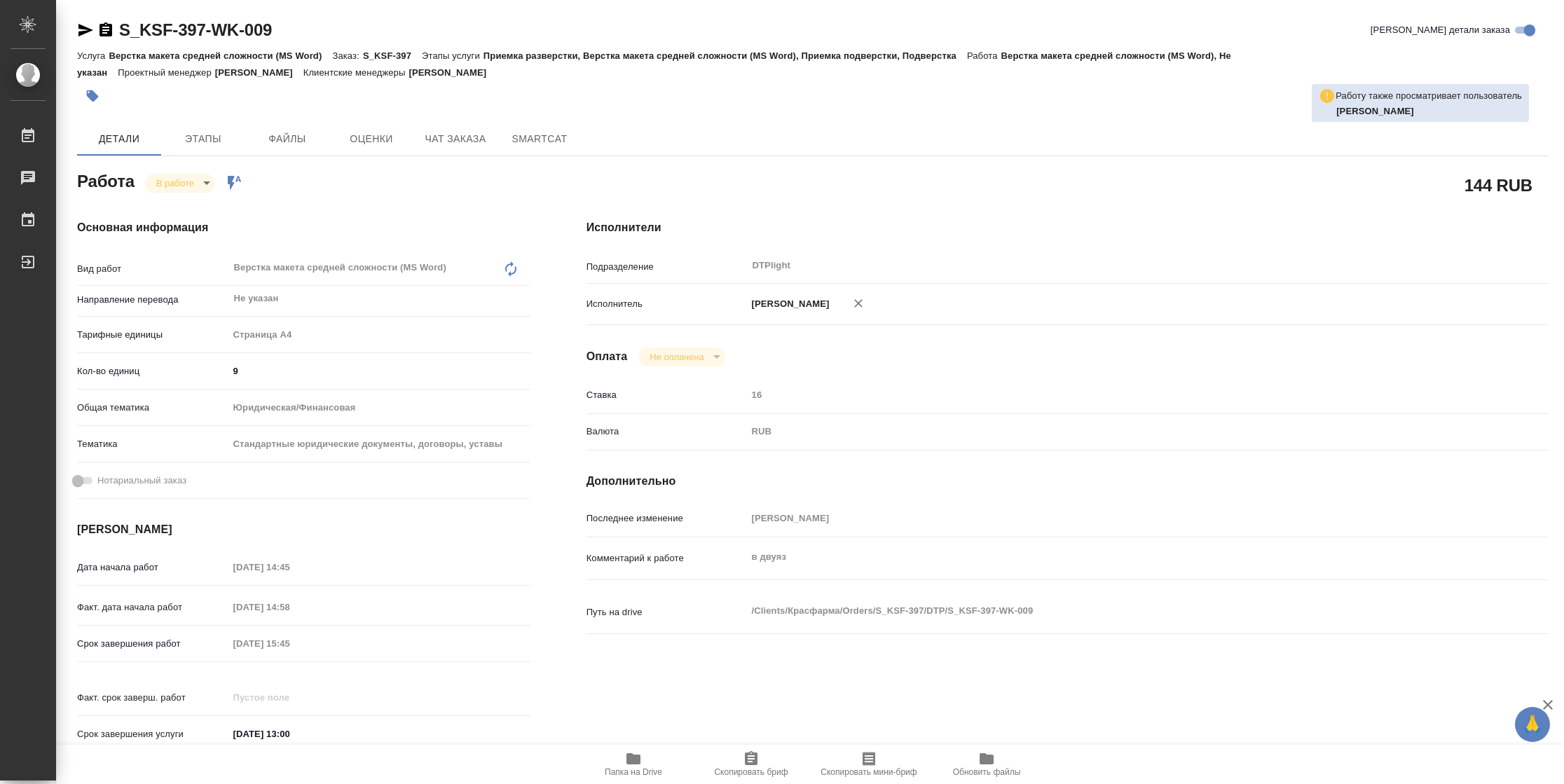
type textarea "x"
click at [86, 28] on icon "button" at bounding box center [86, 30] width 15 height 13
click at [630, 757] on icon "button" at bounding box center [633, 758] width 14 height 11
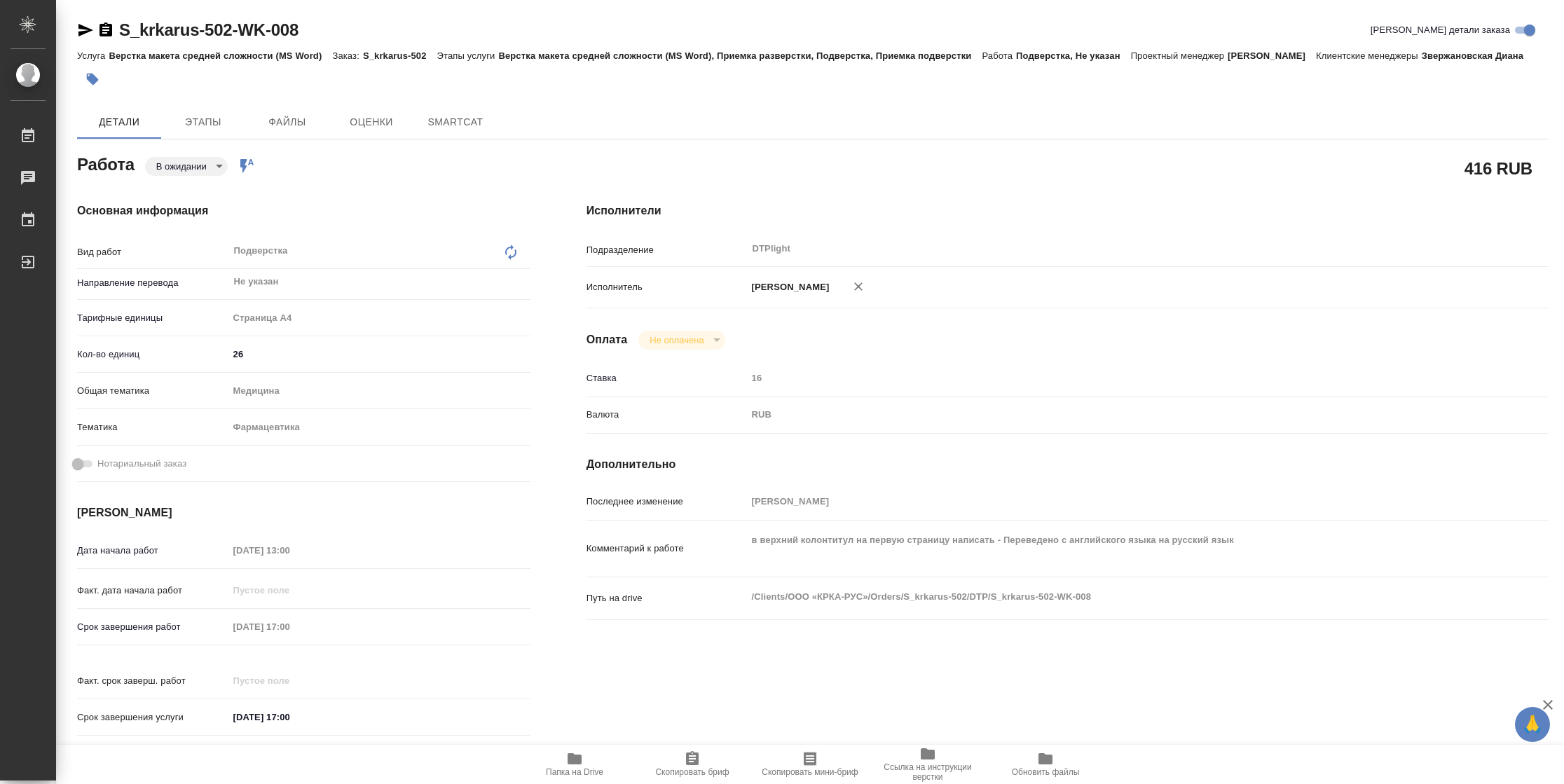
type textarea "x"
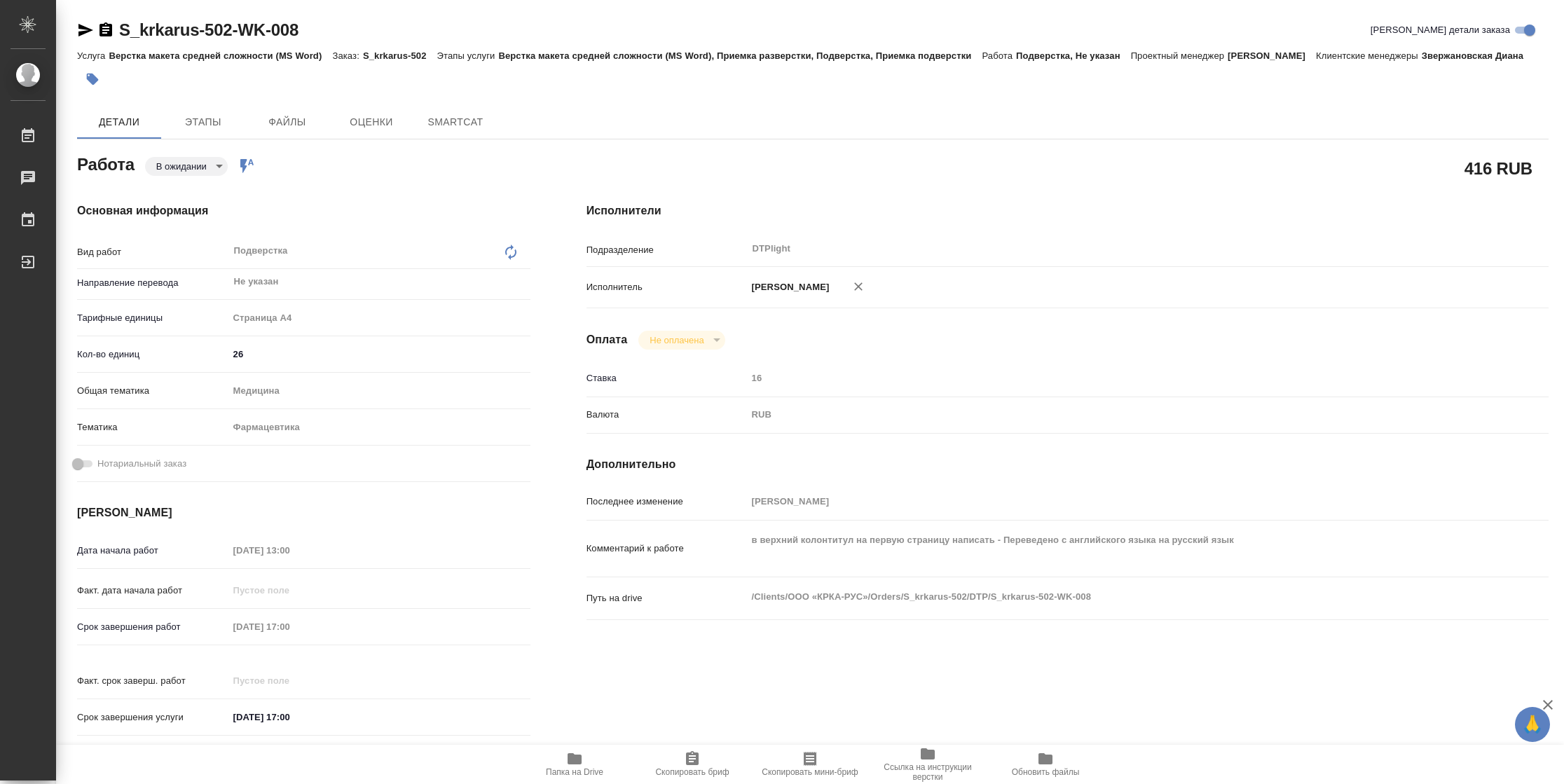
type textarea "x"
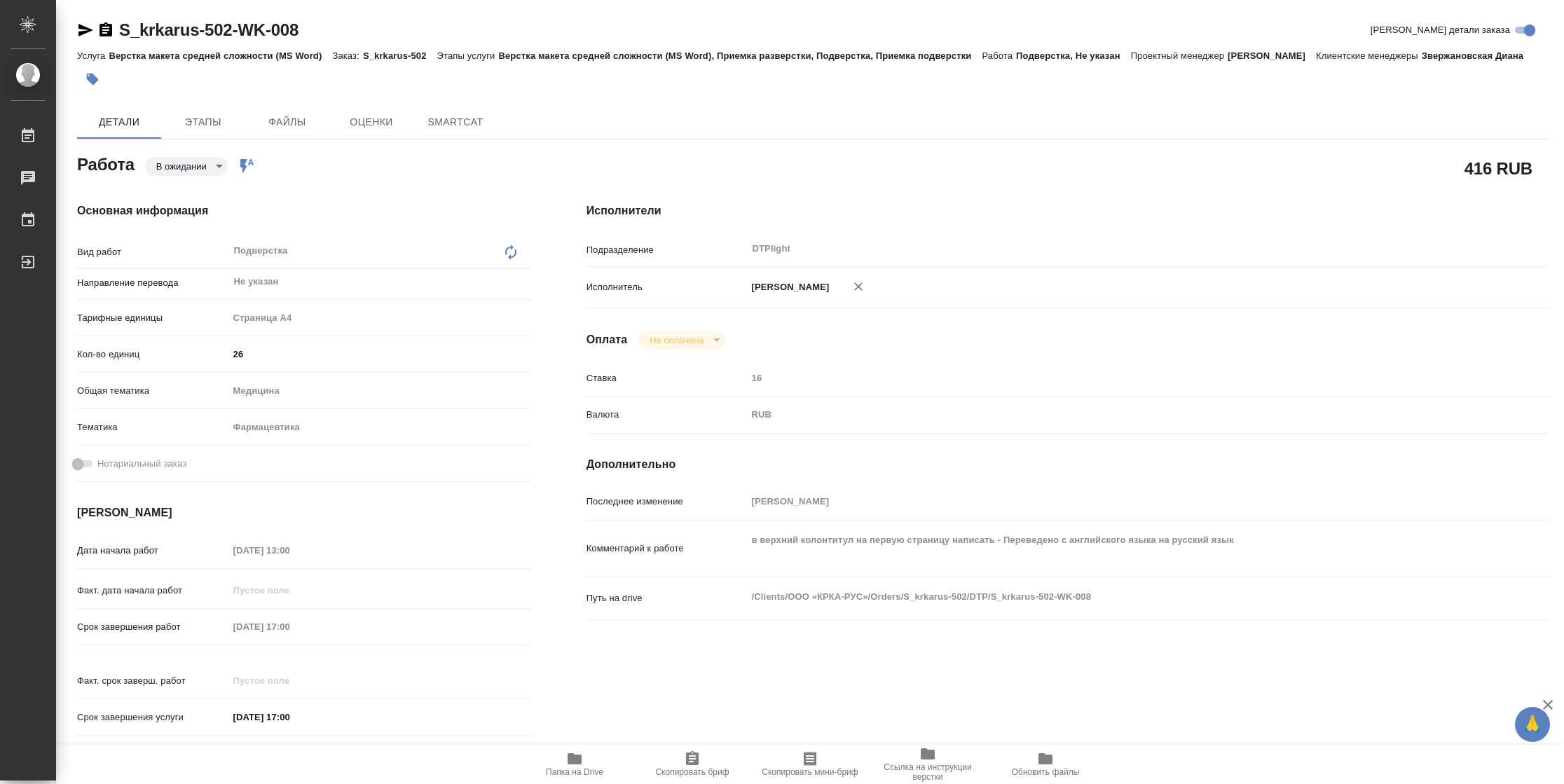
type textarea "x"
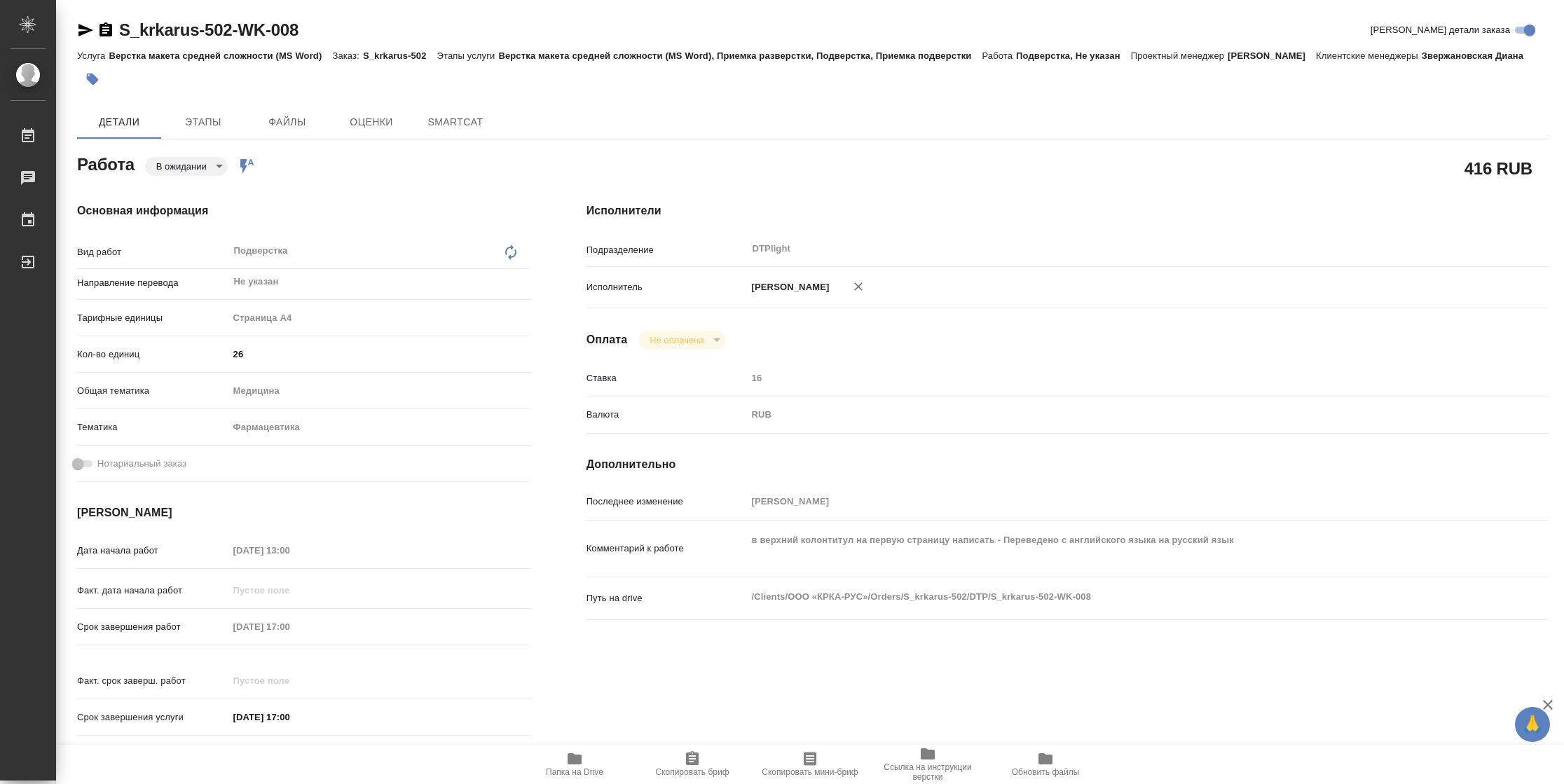
type textarea "x"
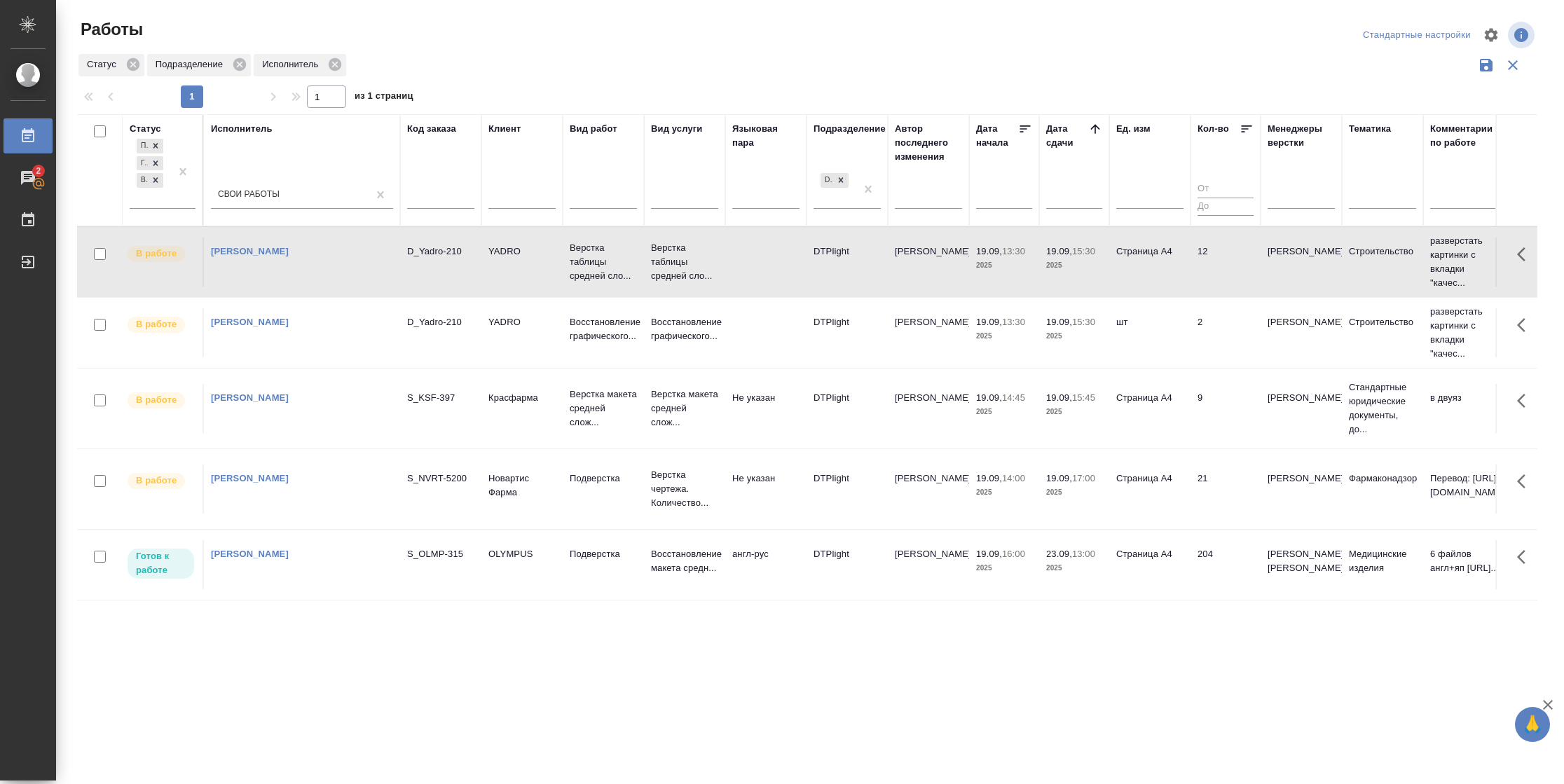
click at [1140, 566] on td "Страница А4" at bounding box center [1149, 563] width 81 height 49
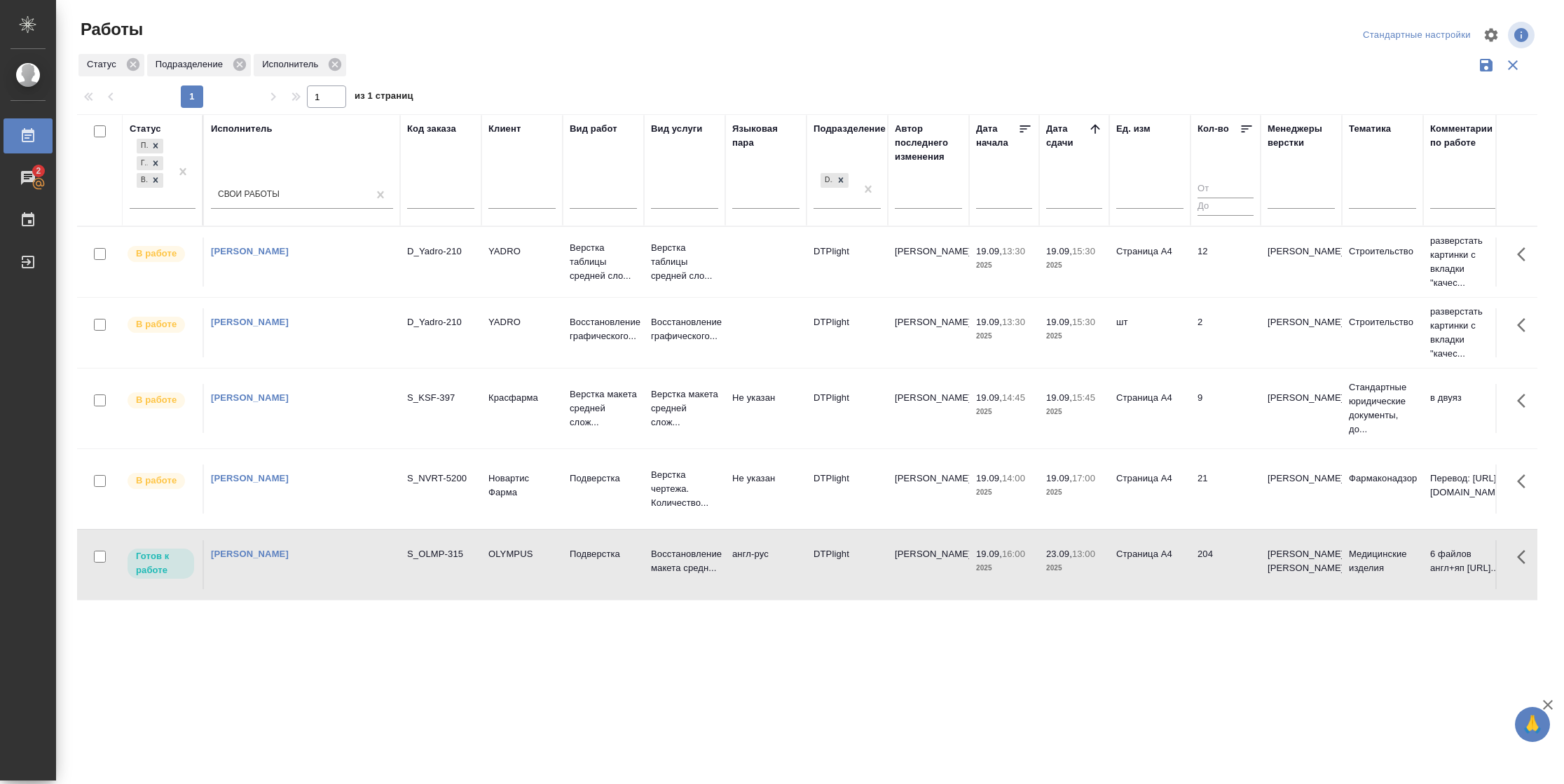
click at [1140, 566] on td "Страница А4" at bounding box center [1149, 563] width 81 height 49
click at [1228, 273] on td "12" at bounding box center [1225, 261] width 70 height 49
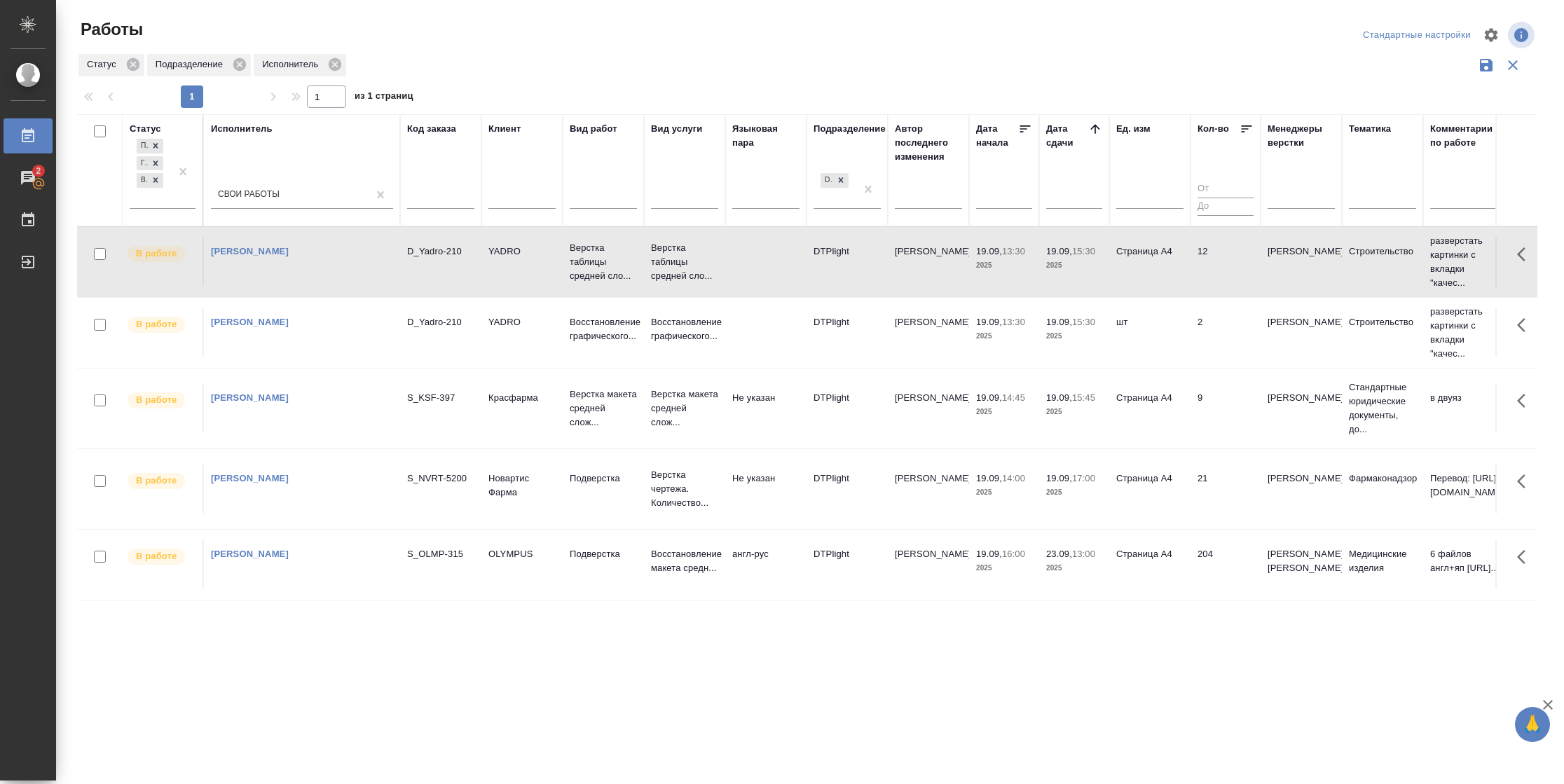
click at [1228, 273] on td "12" at bounding box center [1225, 261] width 70 height 49
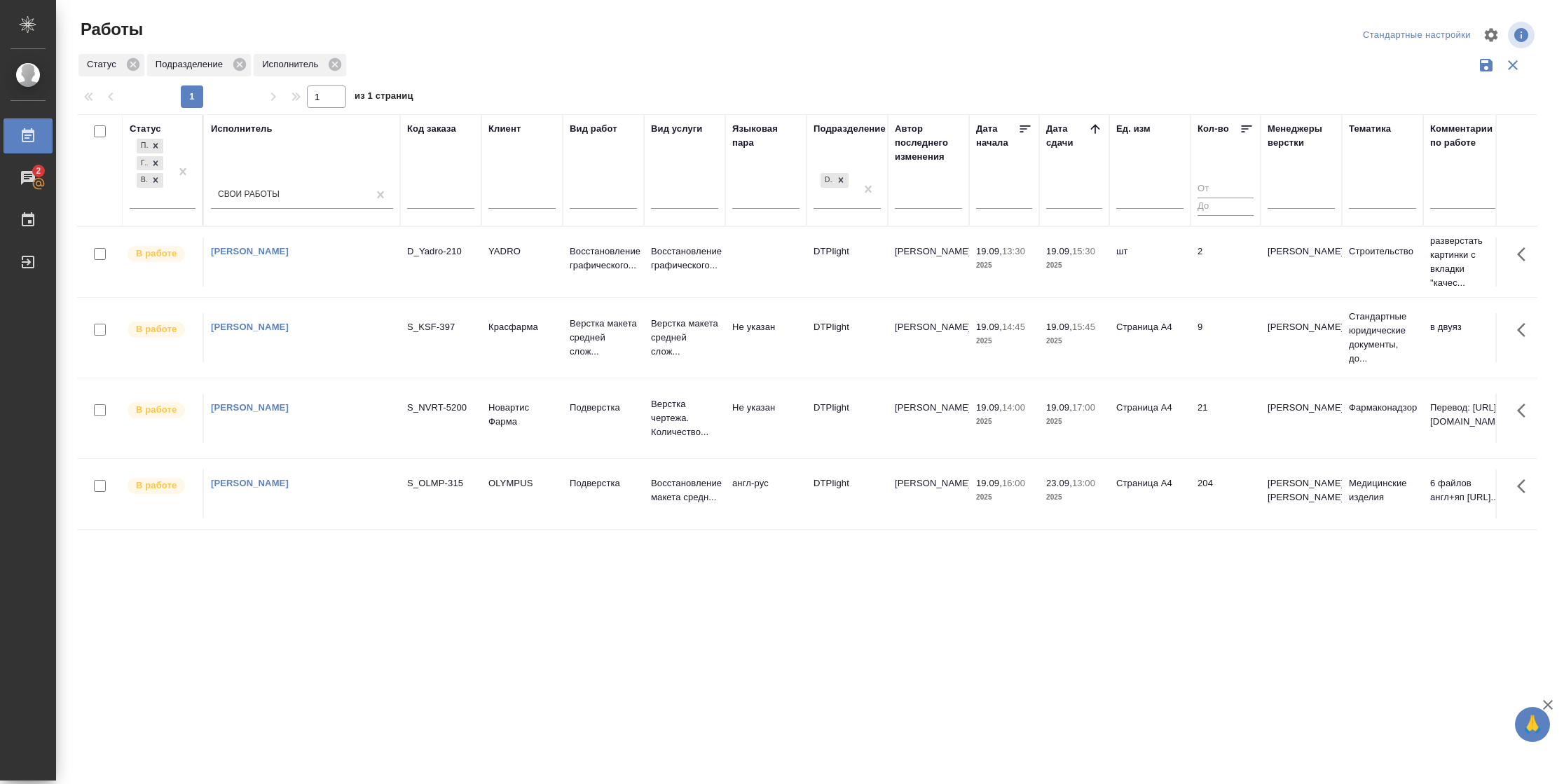
click at [1134, 281] on td "шт" at bounding box center [1149, 261] width 81 height 49
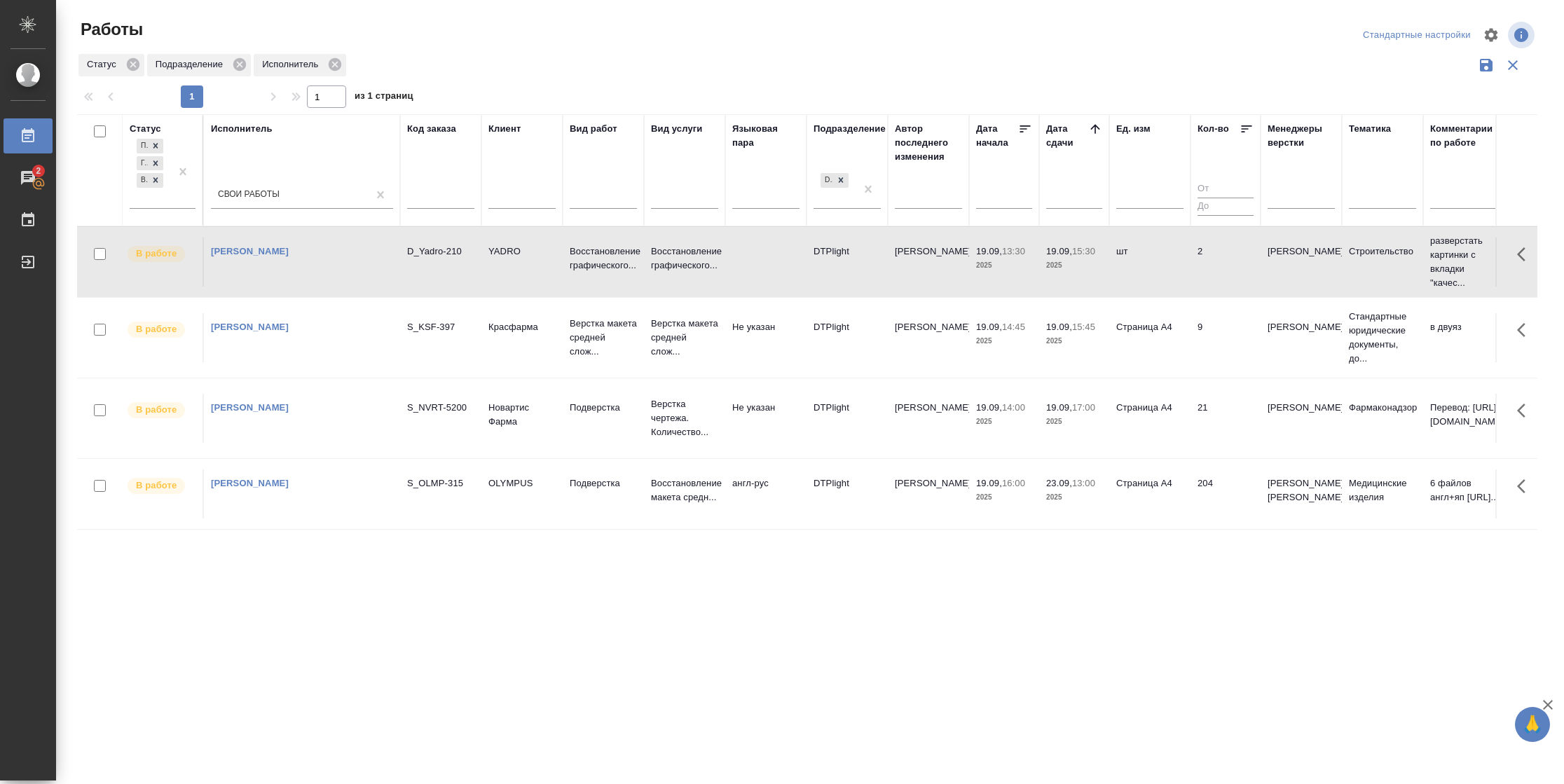
click at [1134, 281] on td "шт" at bounding box center [1149, 261] width 81 height 49
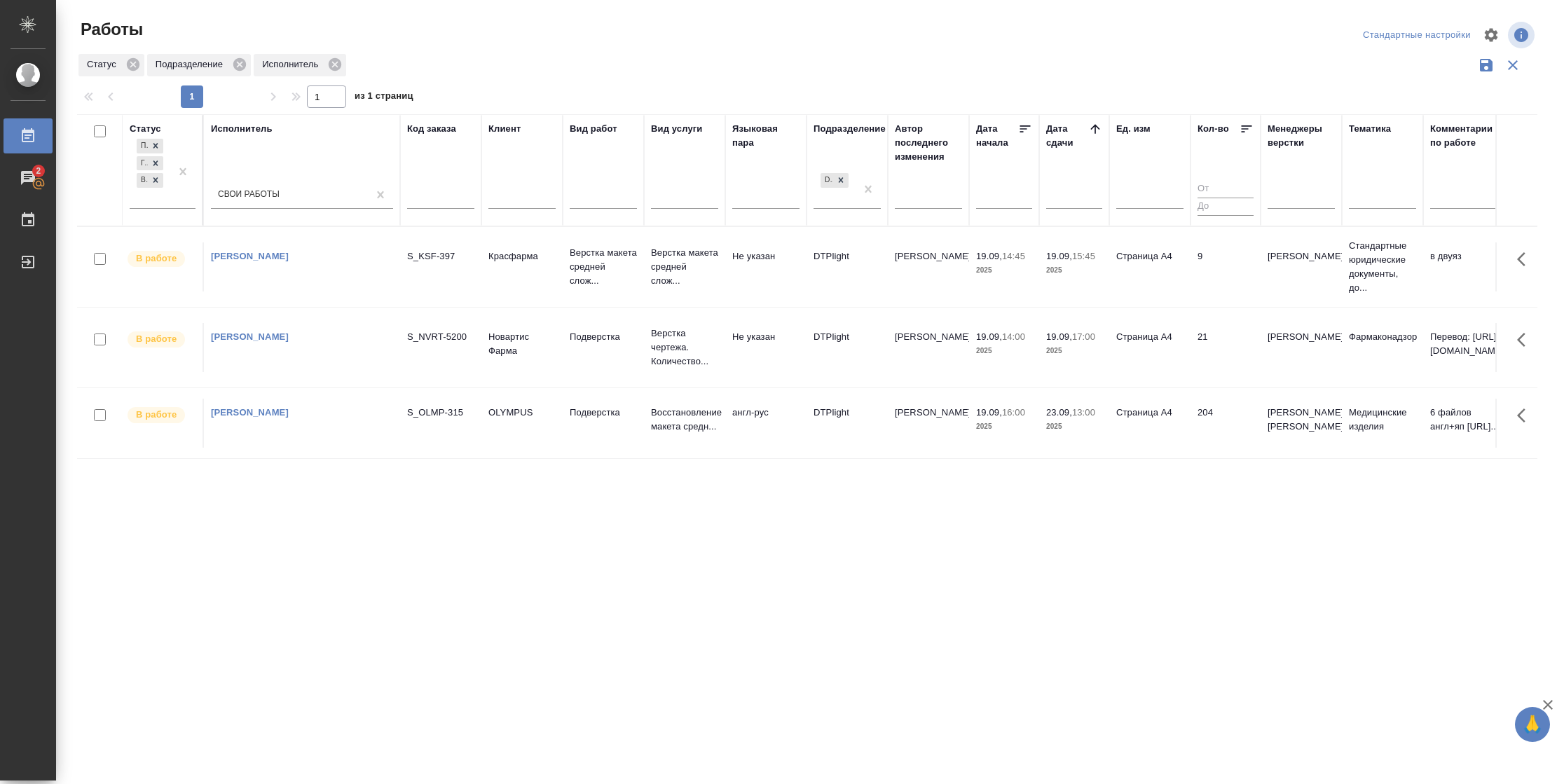
click at [1193, 352] on td "21" at bounding box center [1225, 347] width 70 height 49
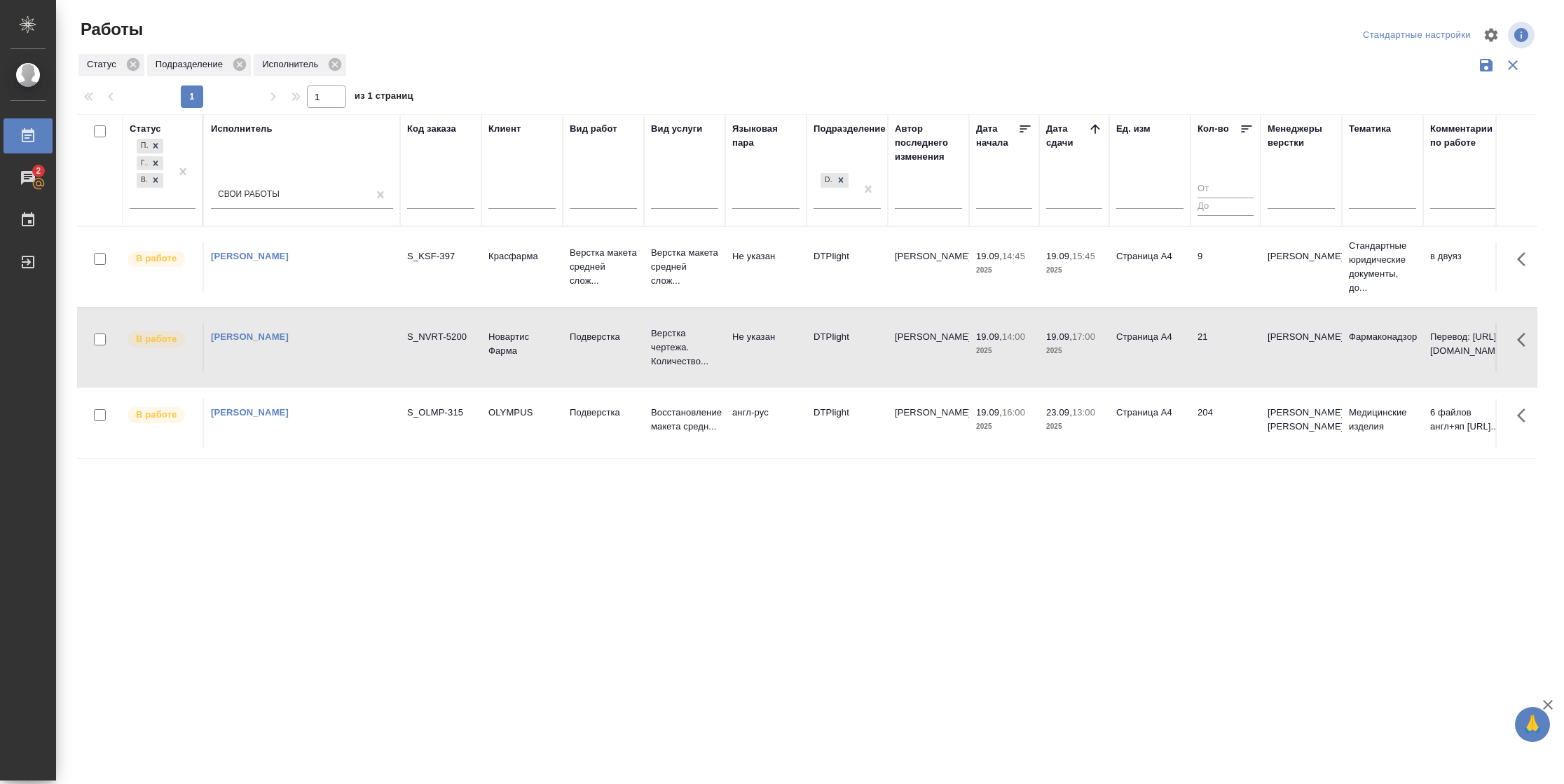
click at [1193, 352] on td "21" at bounding box center [1225, 347] width 70 height 49
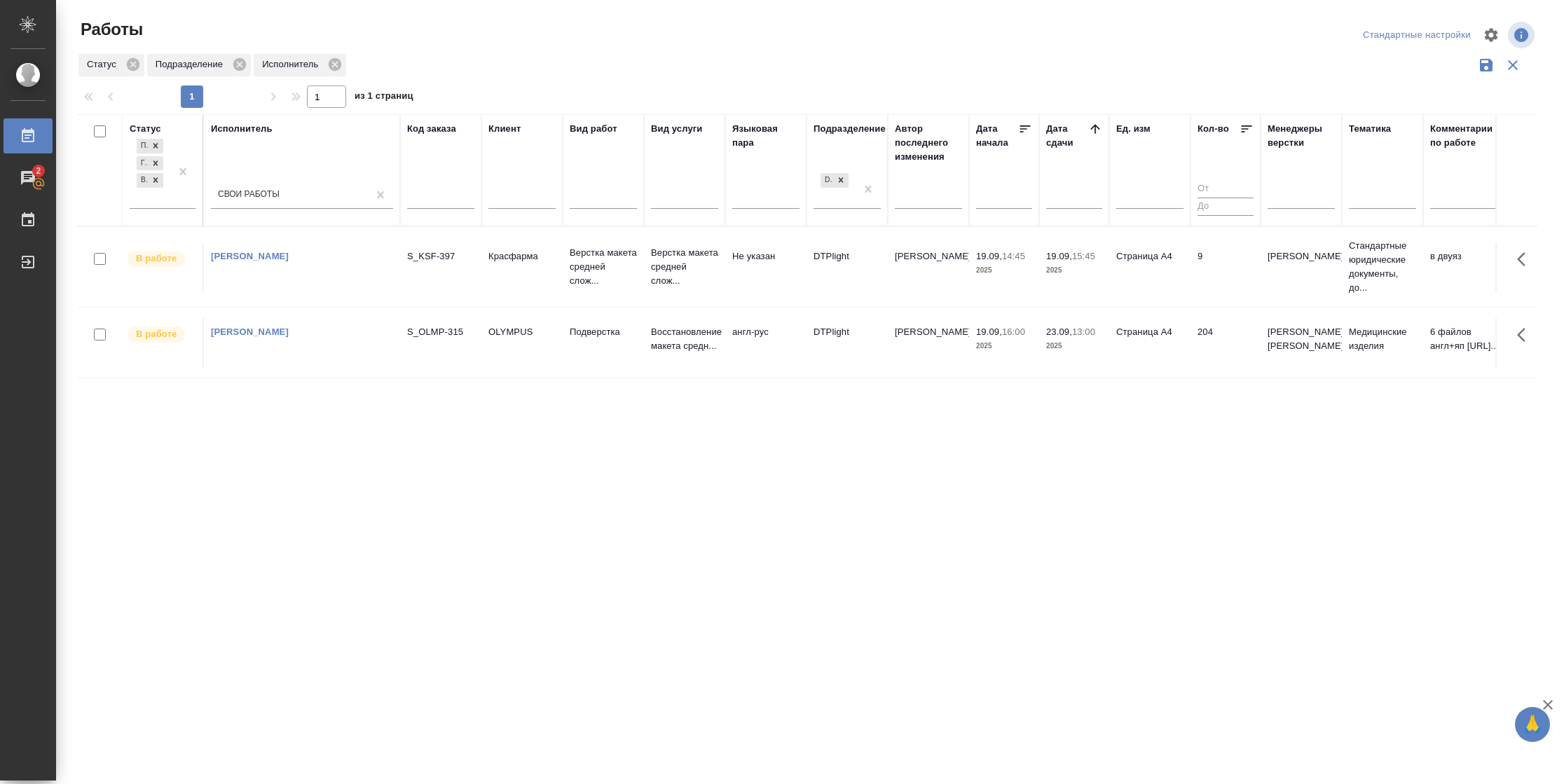
click at [1222, 267] on td "9" at bounding box center [1225, 267] width 70 height 49
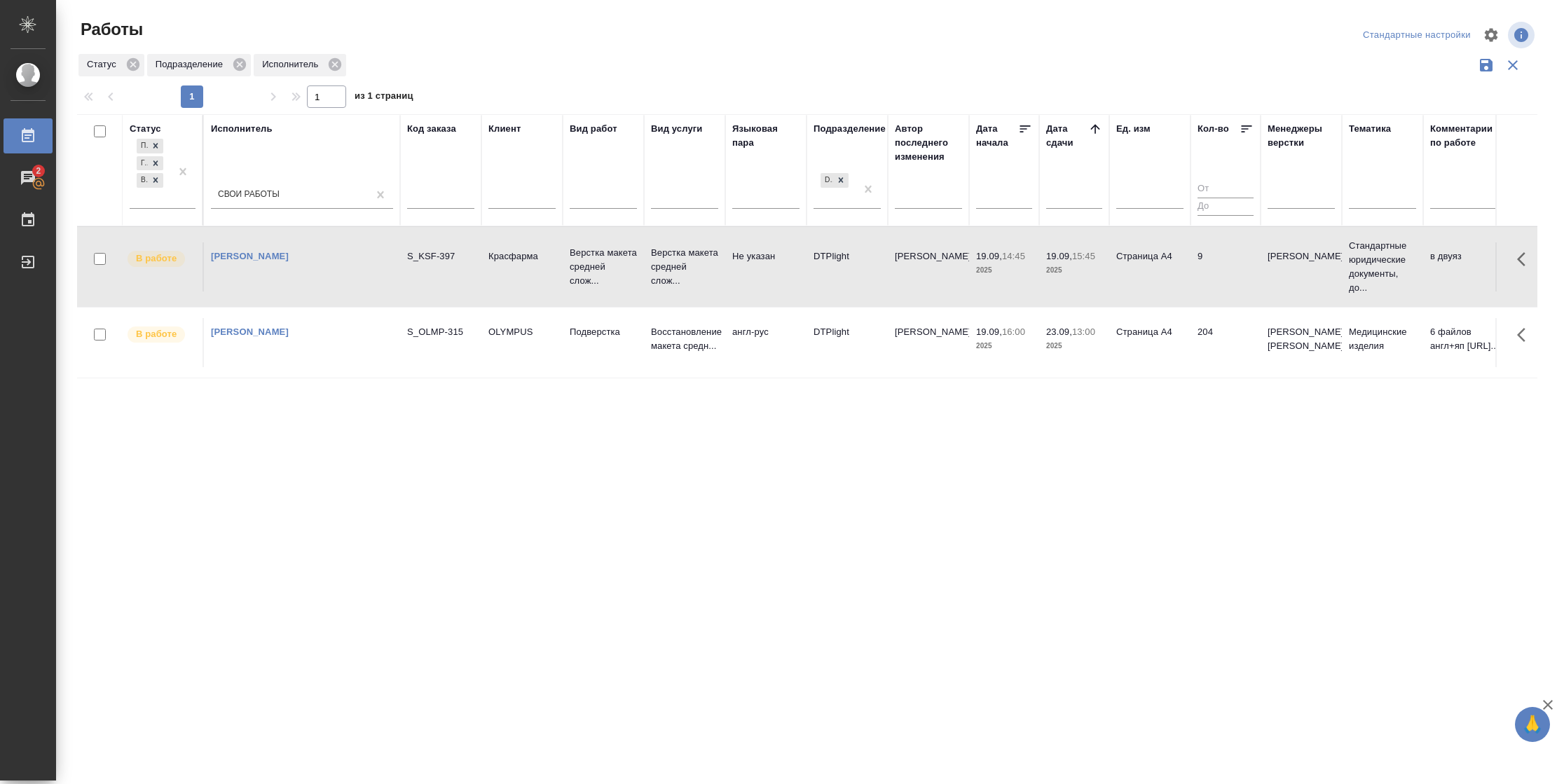
click at [1222, 267] on td "9" at bounding box center [1225, 267] width 70 height 49
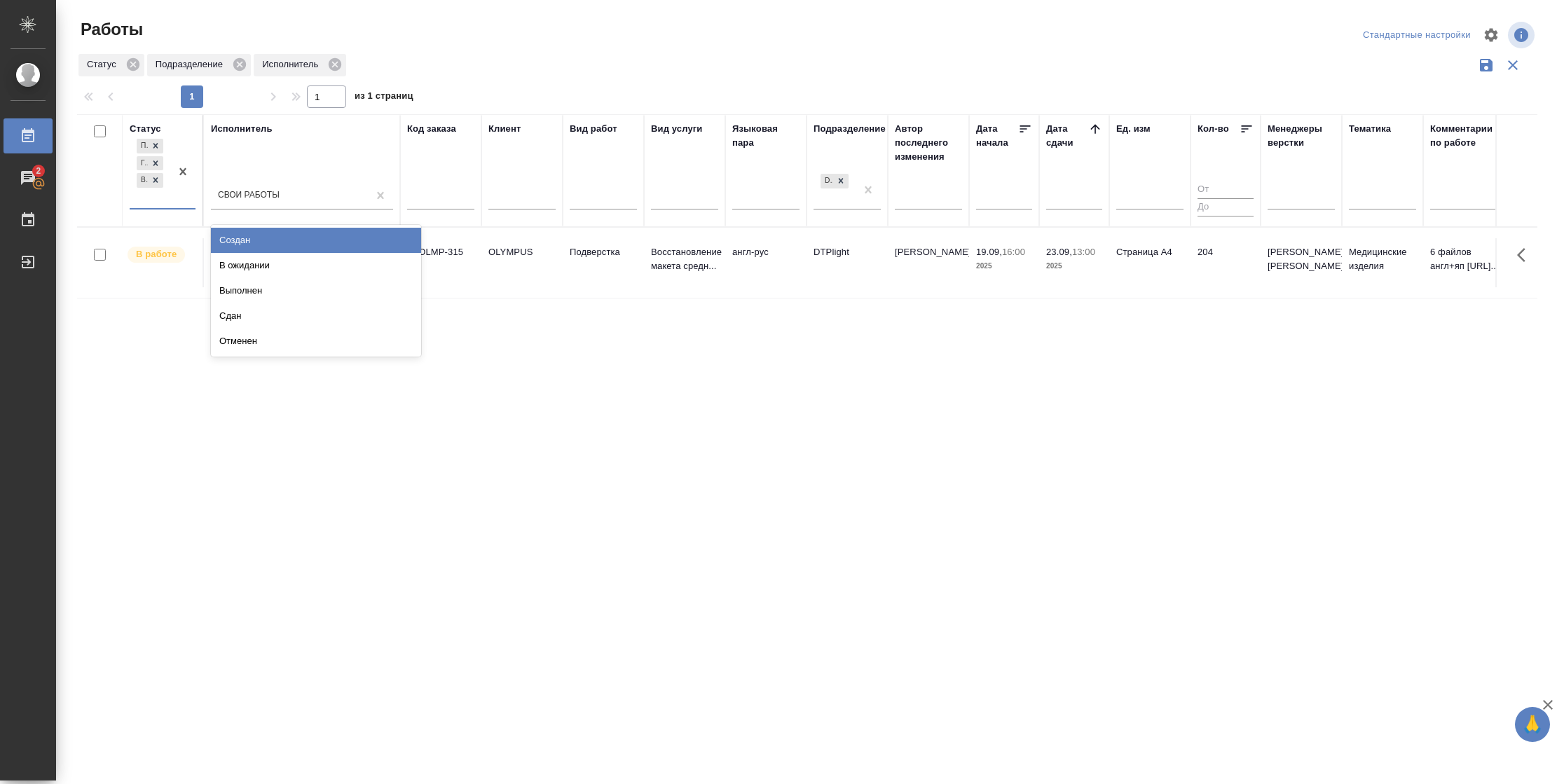
click at [191, 192] on div at bounding box center [182, 172] width 25 height 72
click at [1145, 280] on td "Страница А4" at bounding box center [1149, 261] width 81 height 49
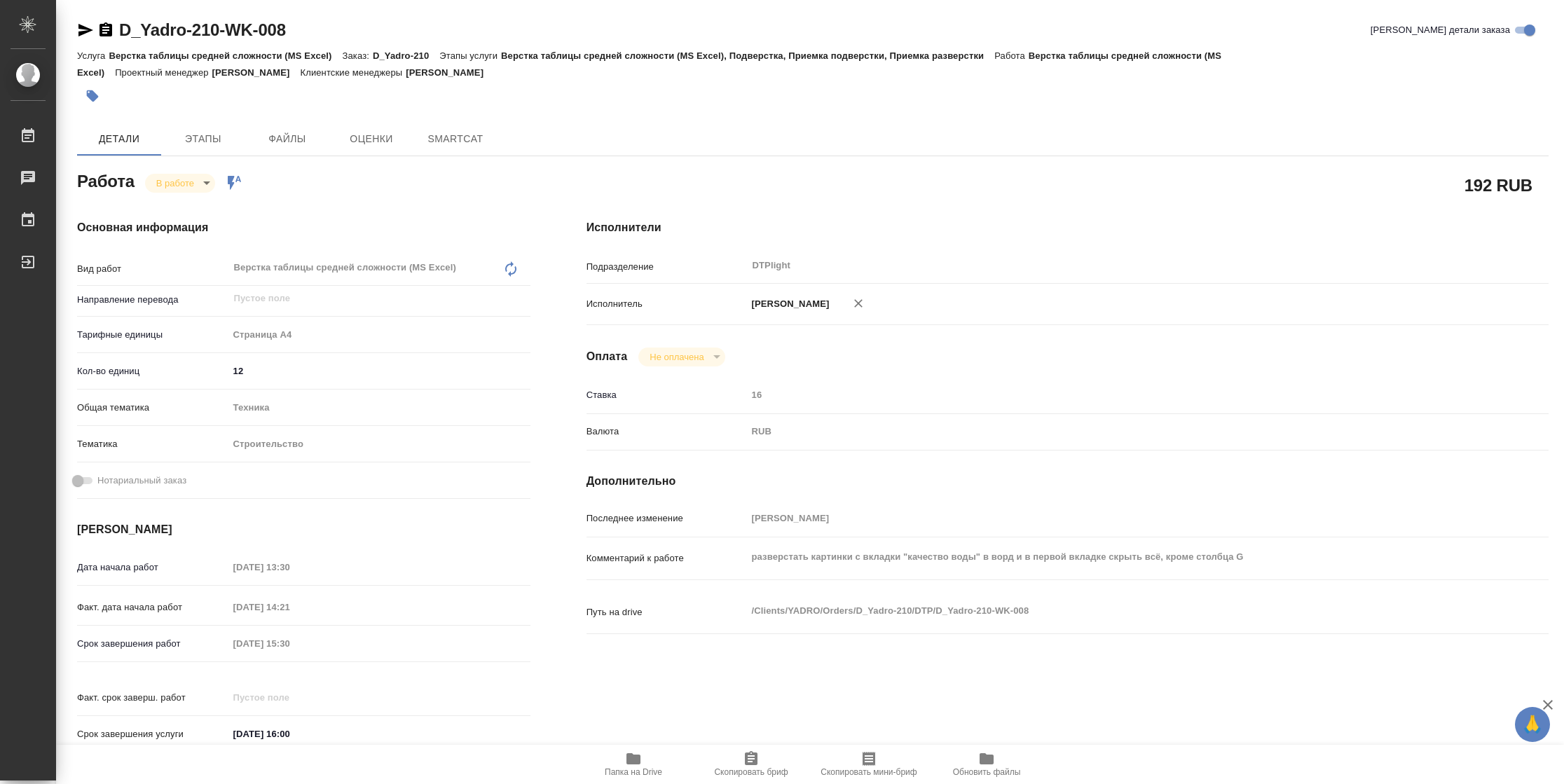
type textarea "x"
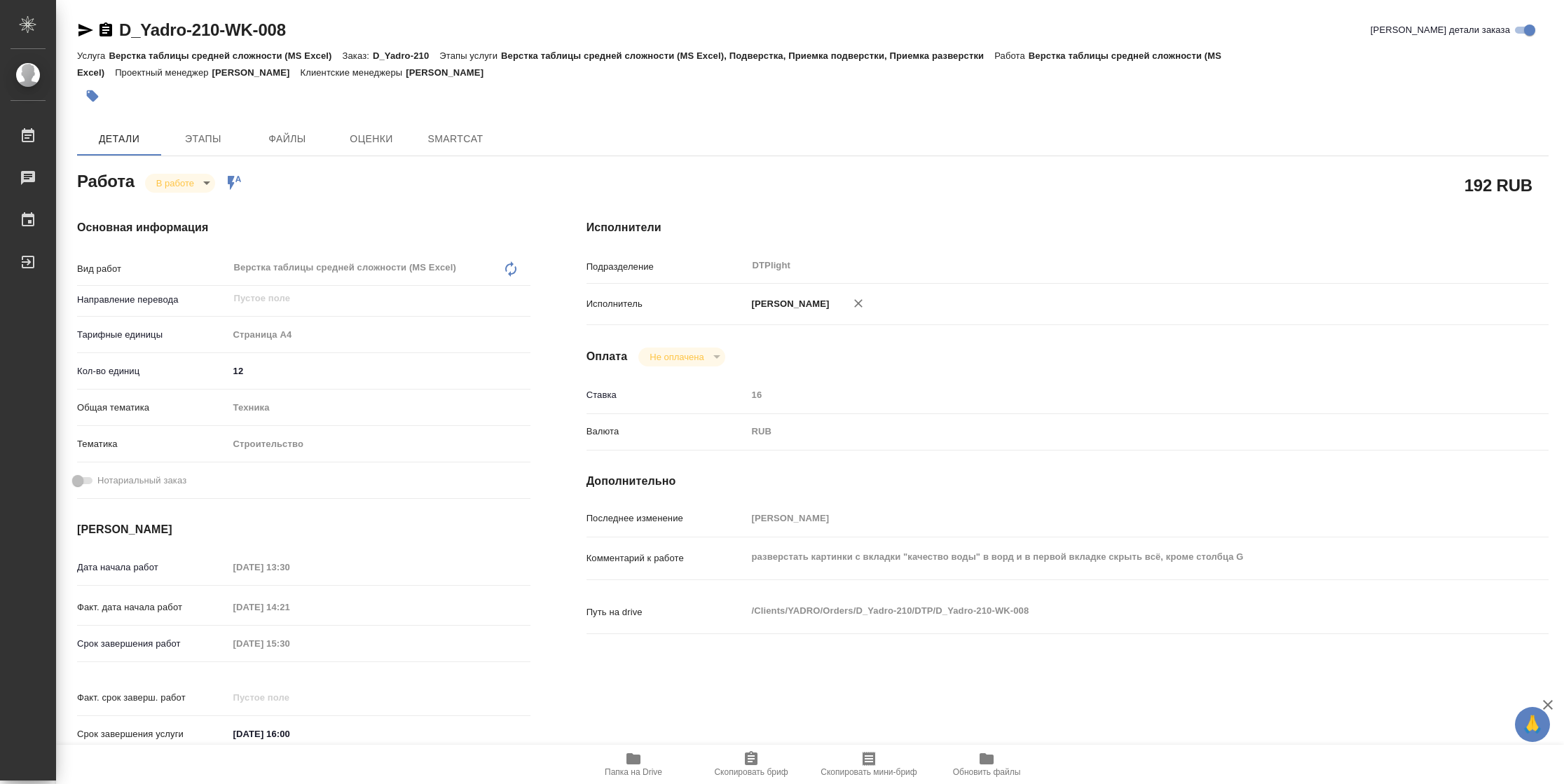
type textarea "x"
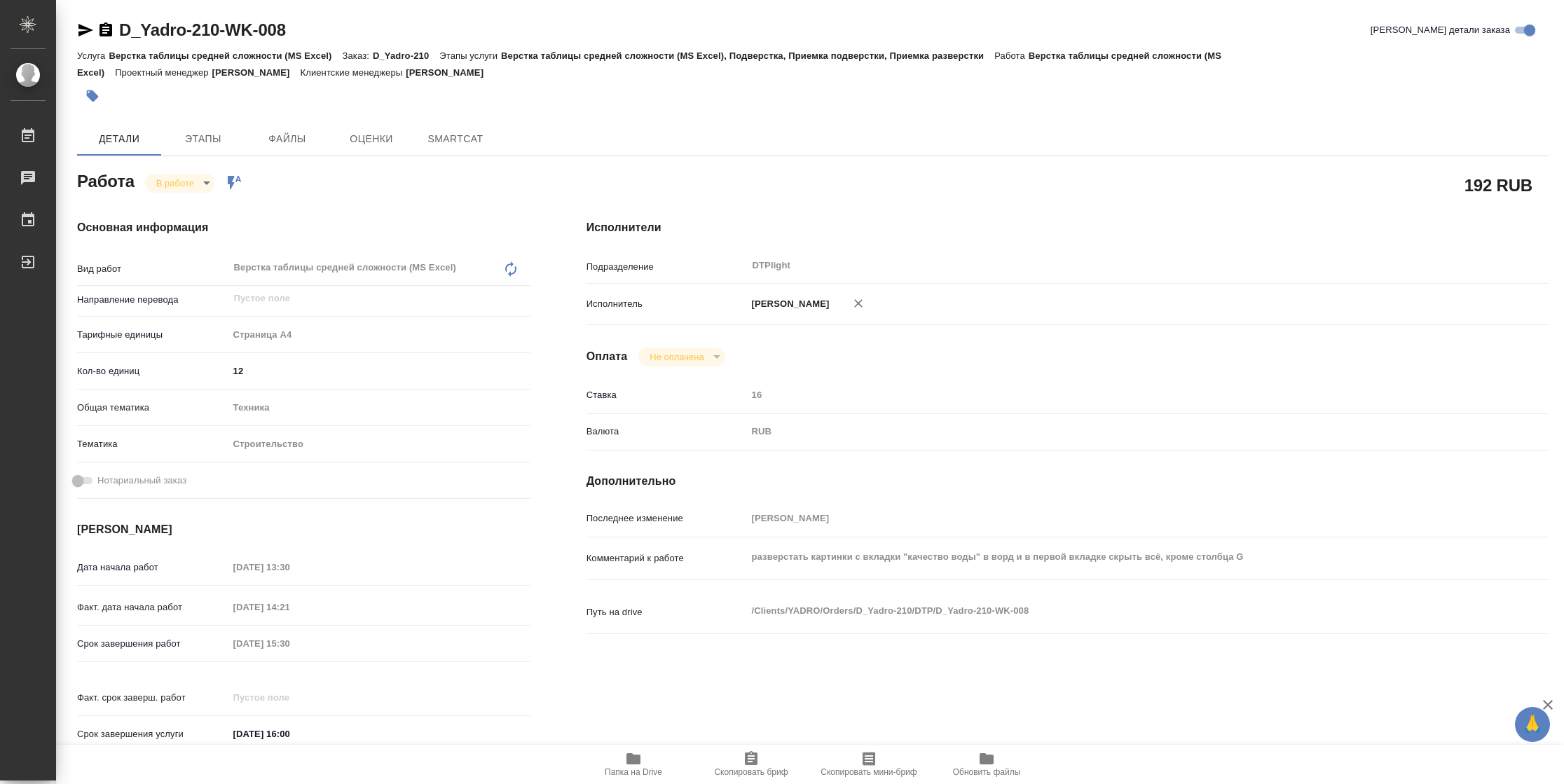
type textarea "x"
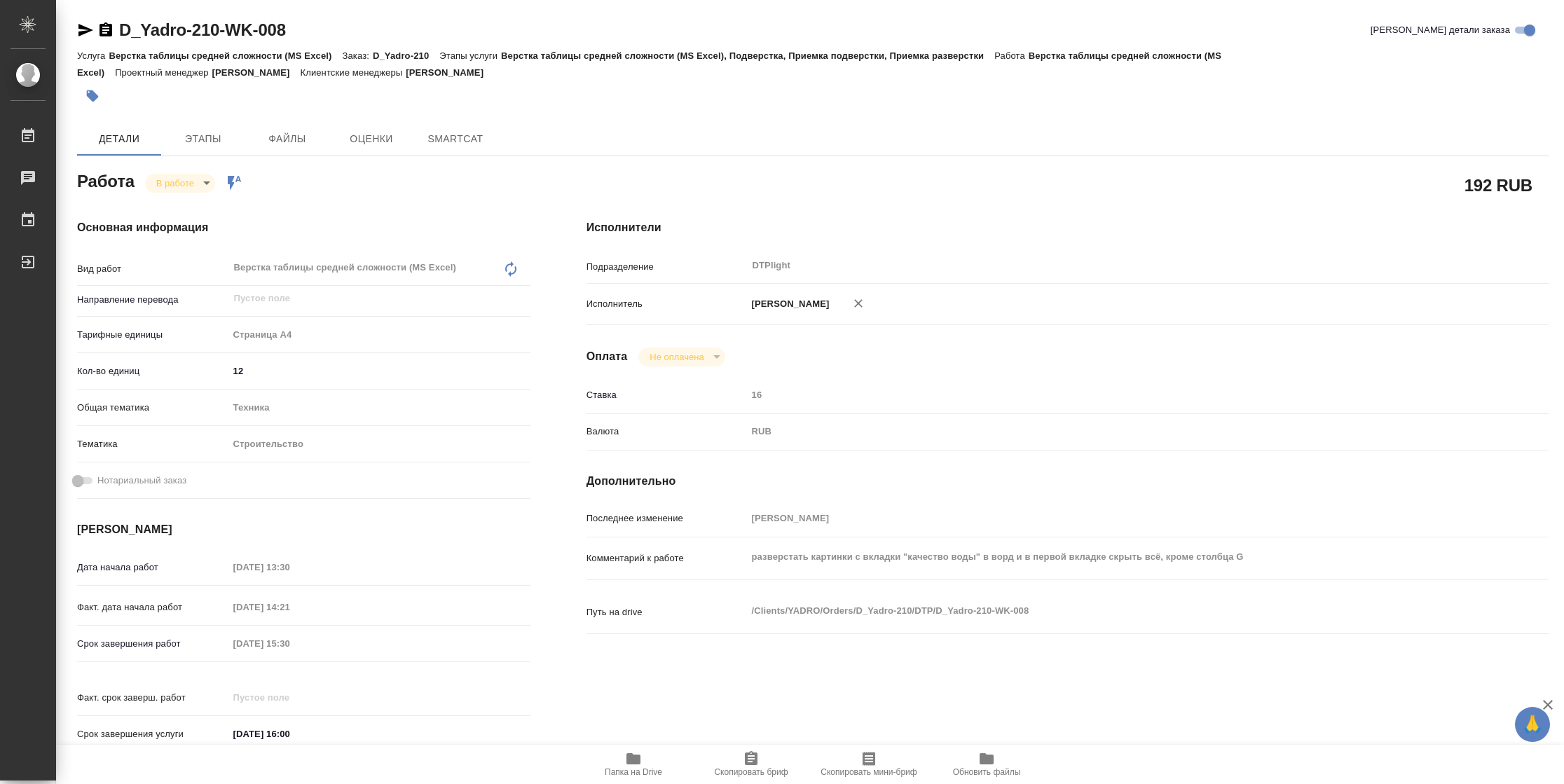
type textarea "x"
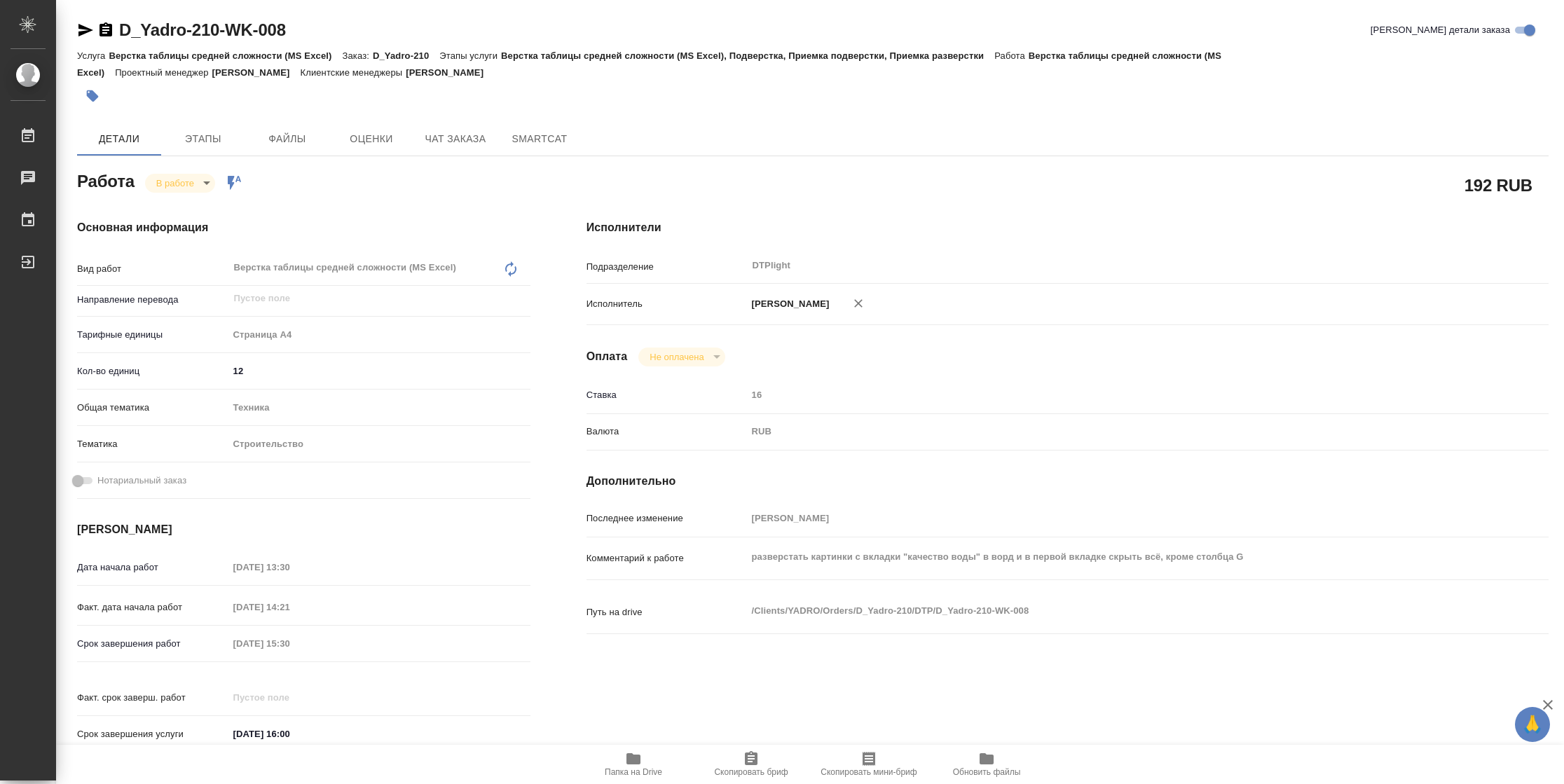
type textarea "x"
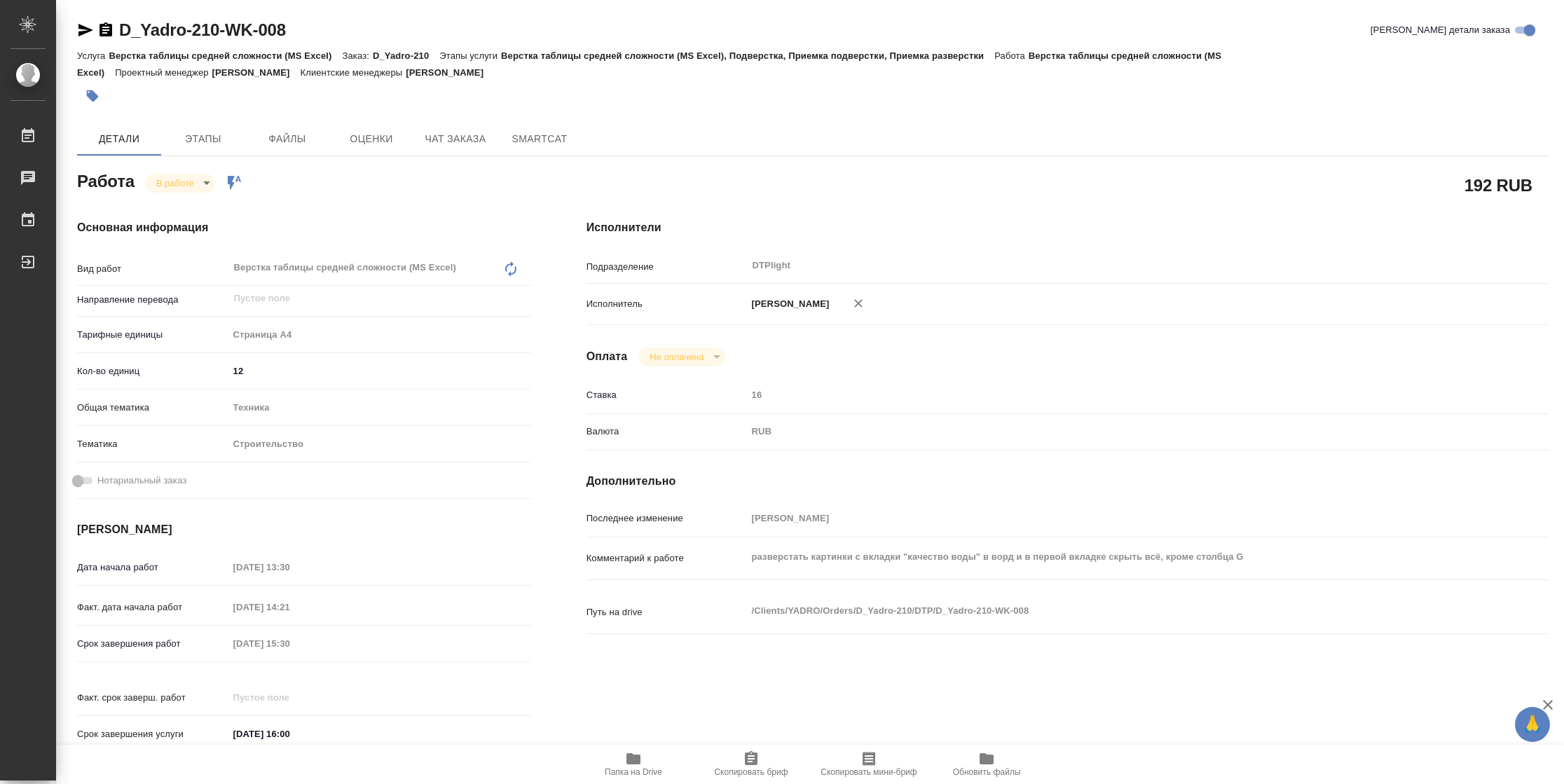
type textarea "x"
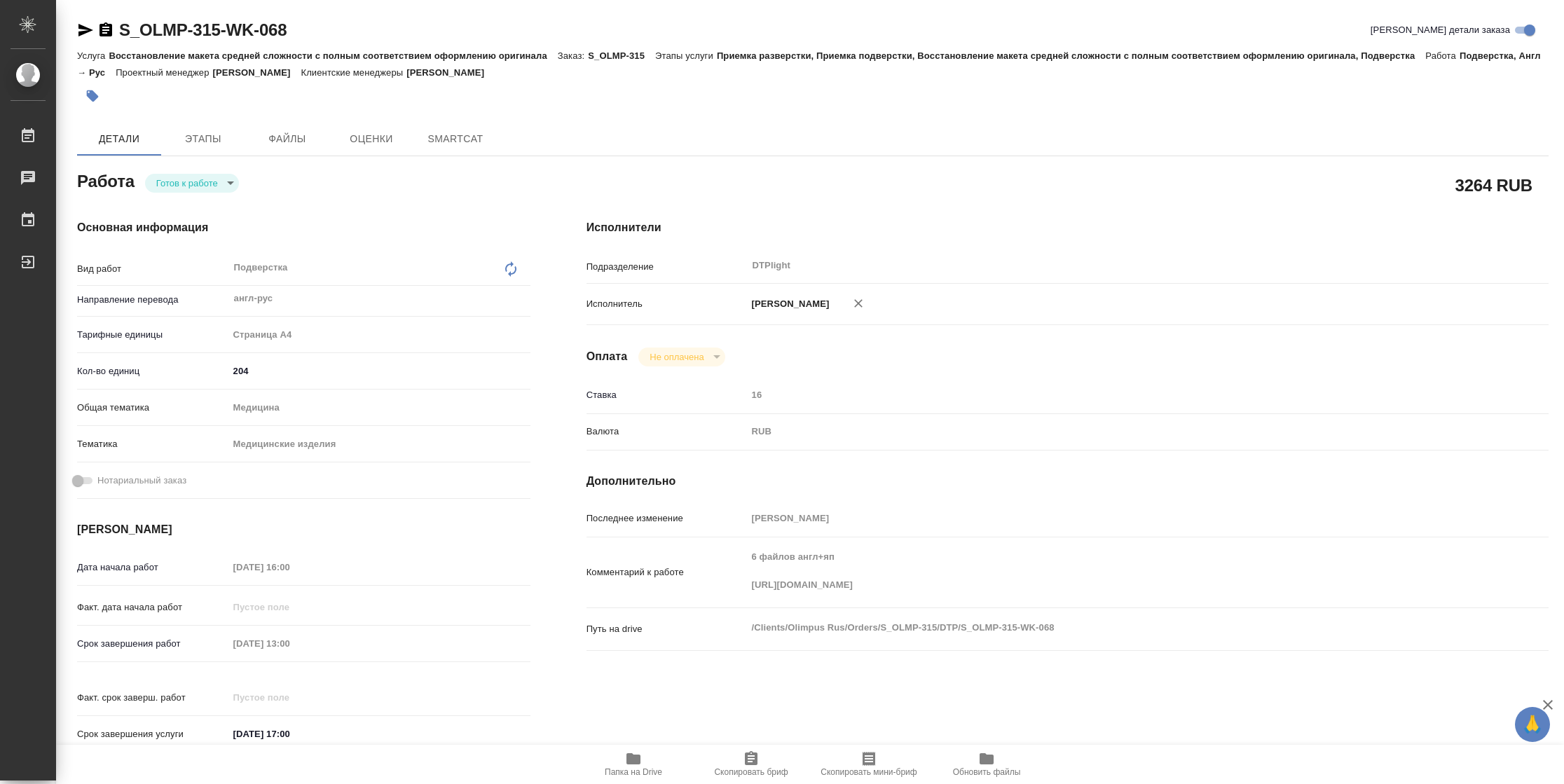
type textarea "x"
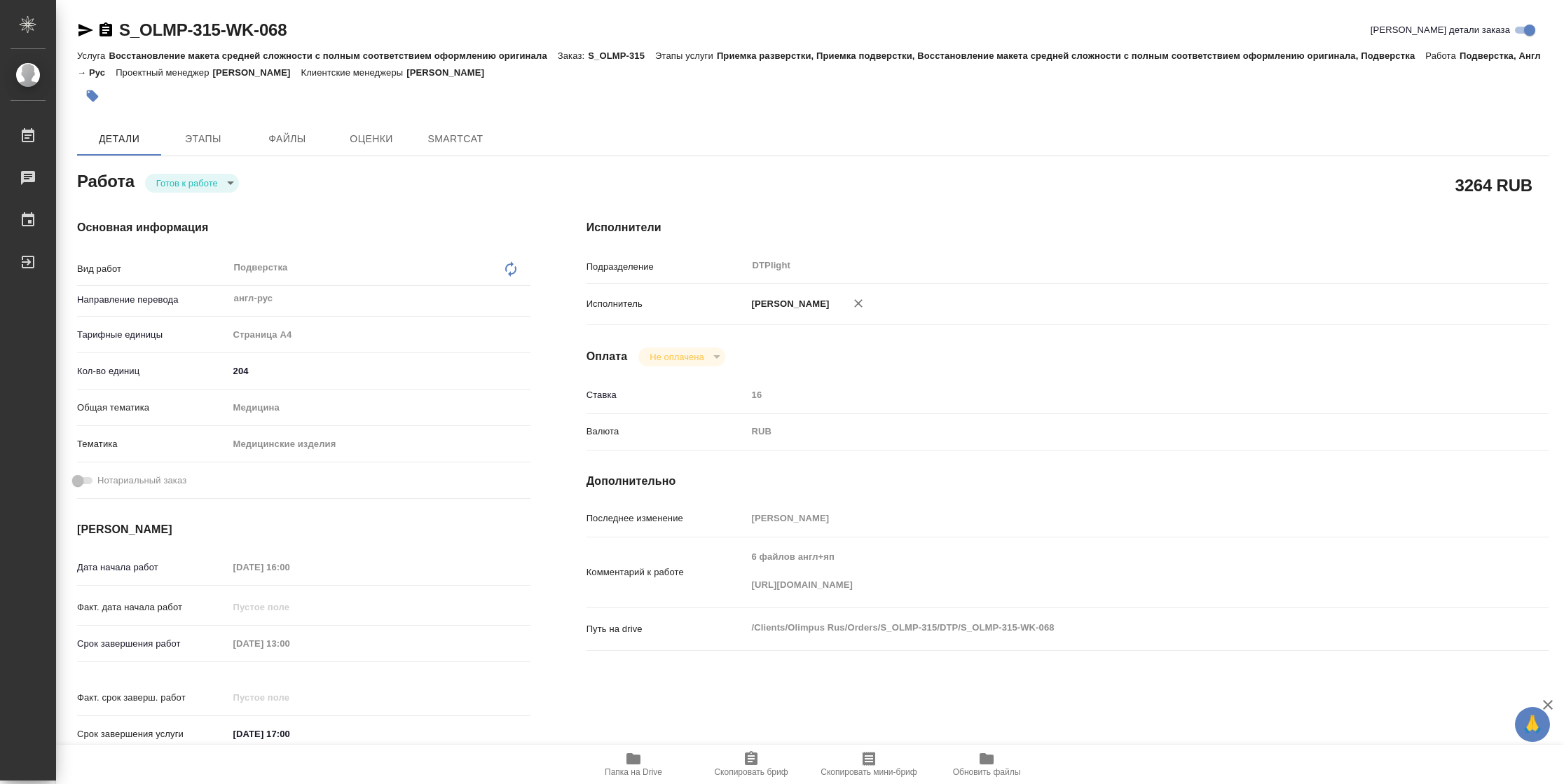
type textarea "x"
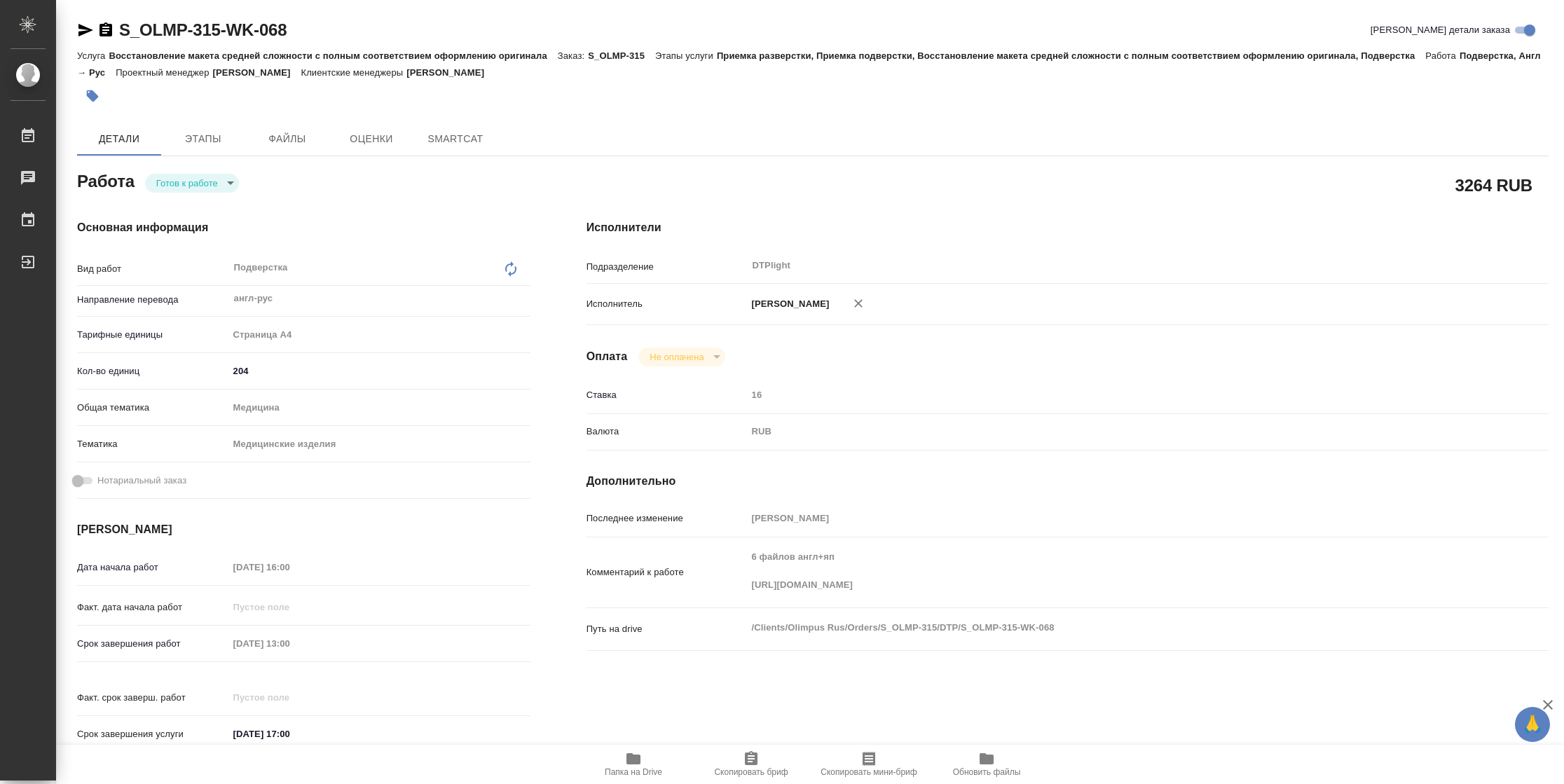
type textarea "x"
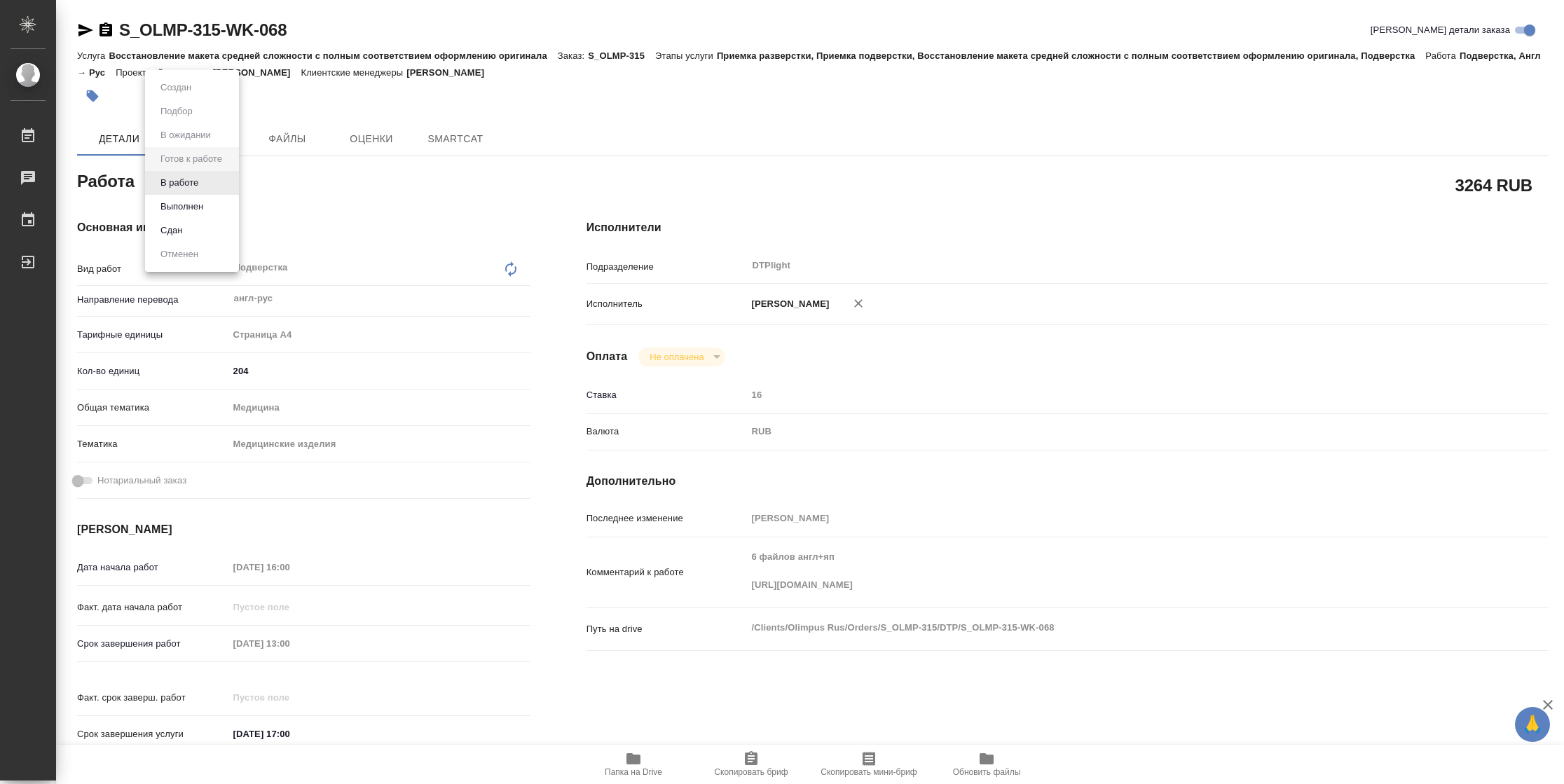
click at [194, 179] on body "🙏 .cls-1 fill:#fff; AWATERA Vasilyeva Natalia Работы Чаты График Выйти S_OLMP-3…" at bounding box center [782, 392] width 1564 height 784
type textarea "x"
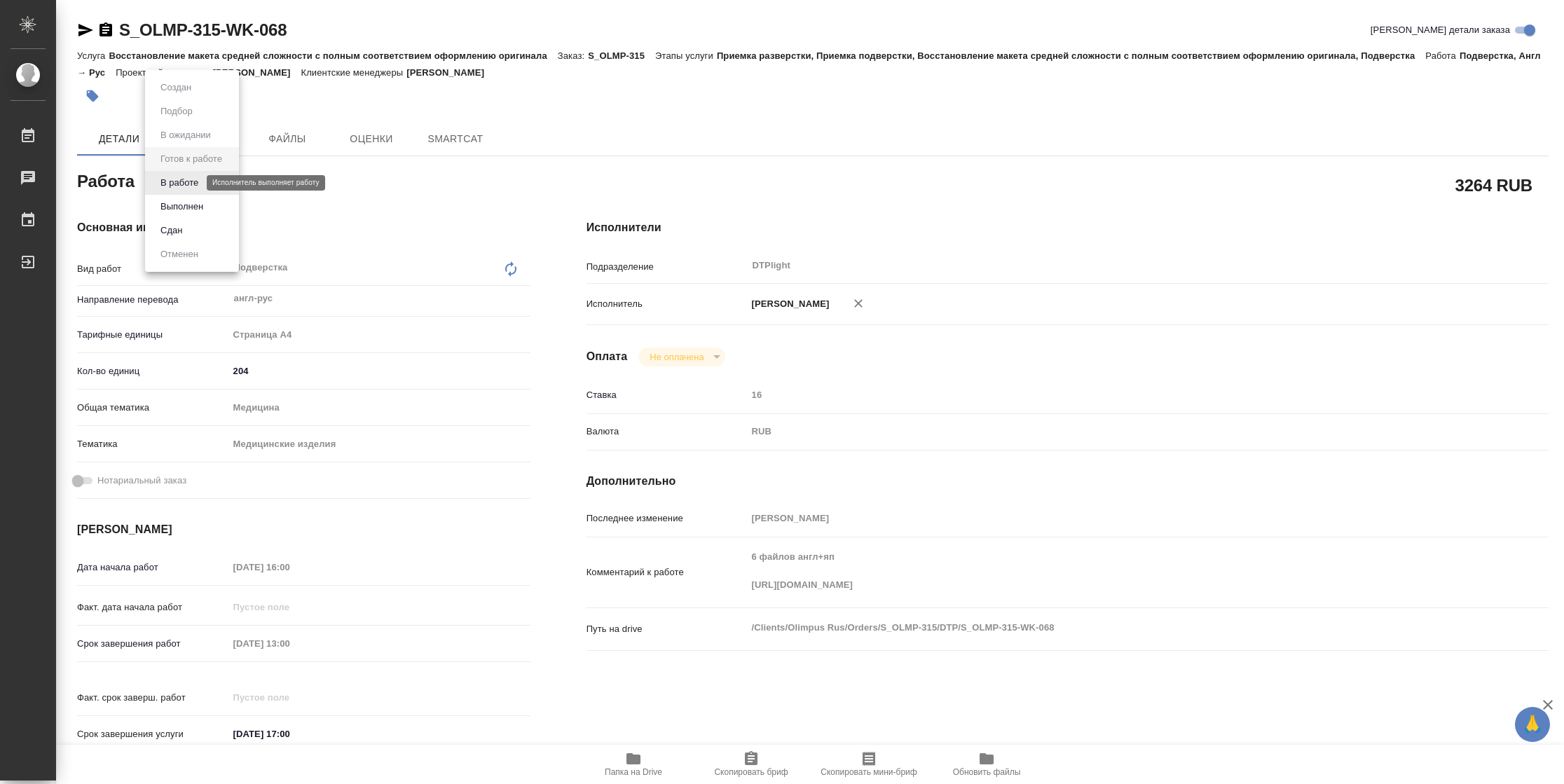
type textarea "x"
click at [194, 179] on button "В работе" at bounding box center [179, 182] width 46 height 16
type textarea "x"
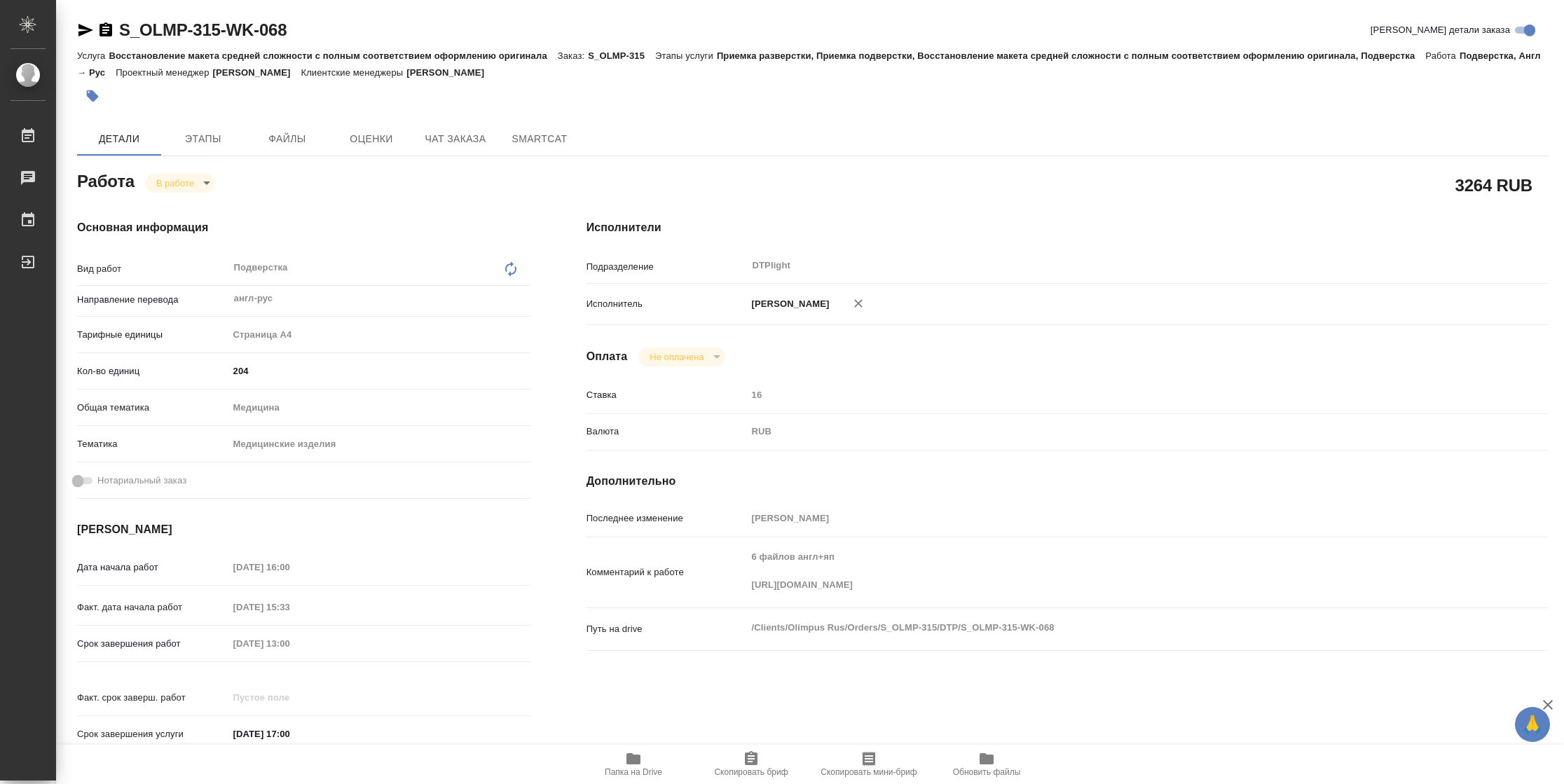
type textarea "x"
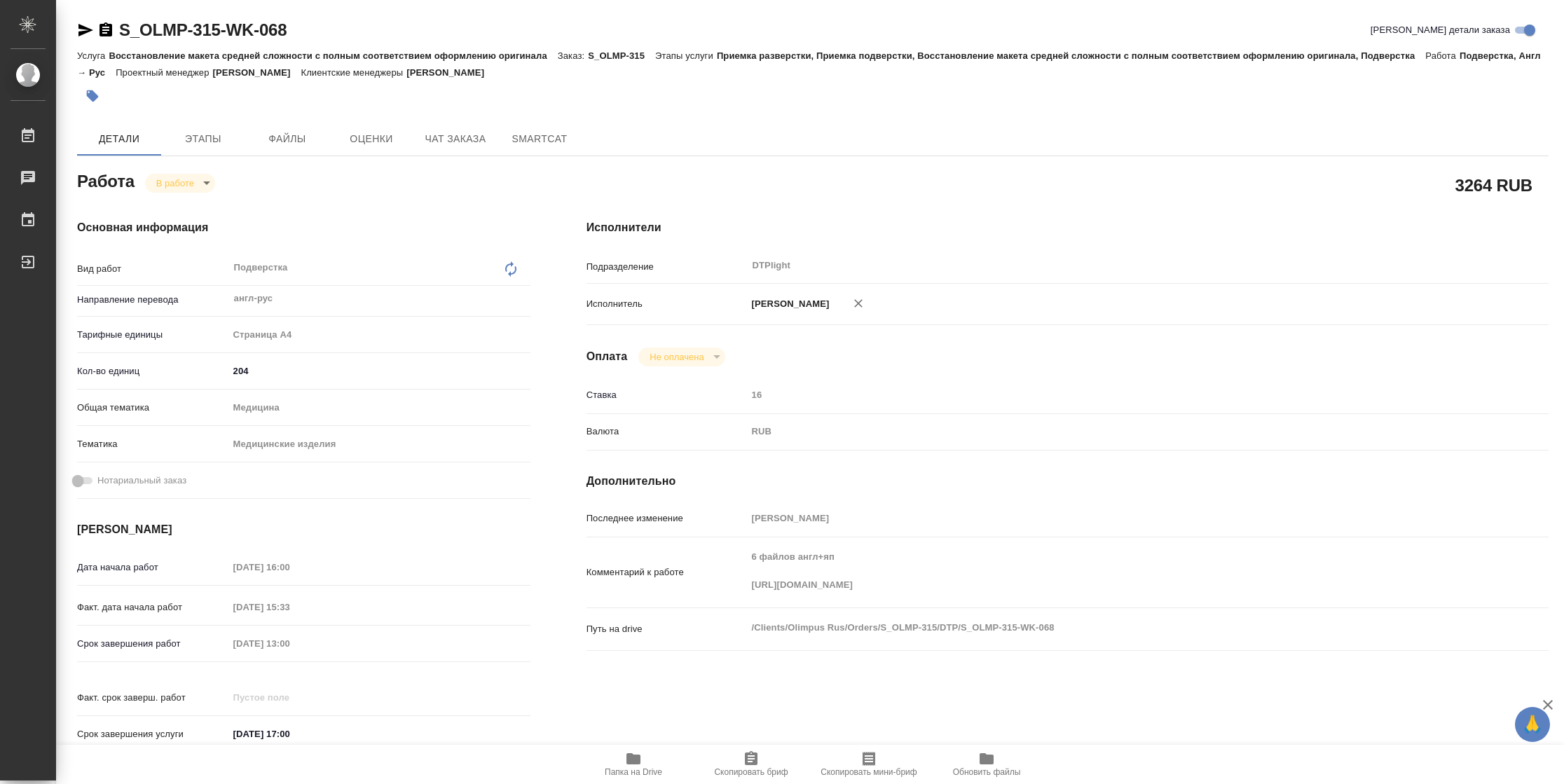
type textarea "x"
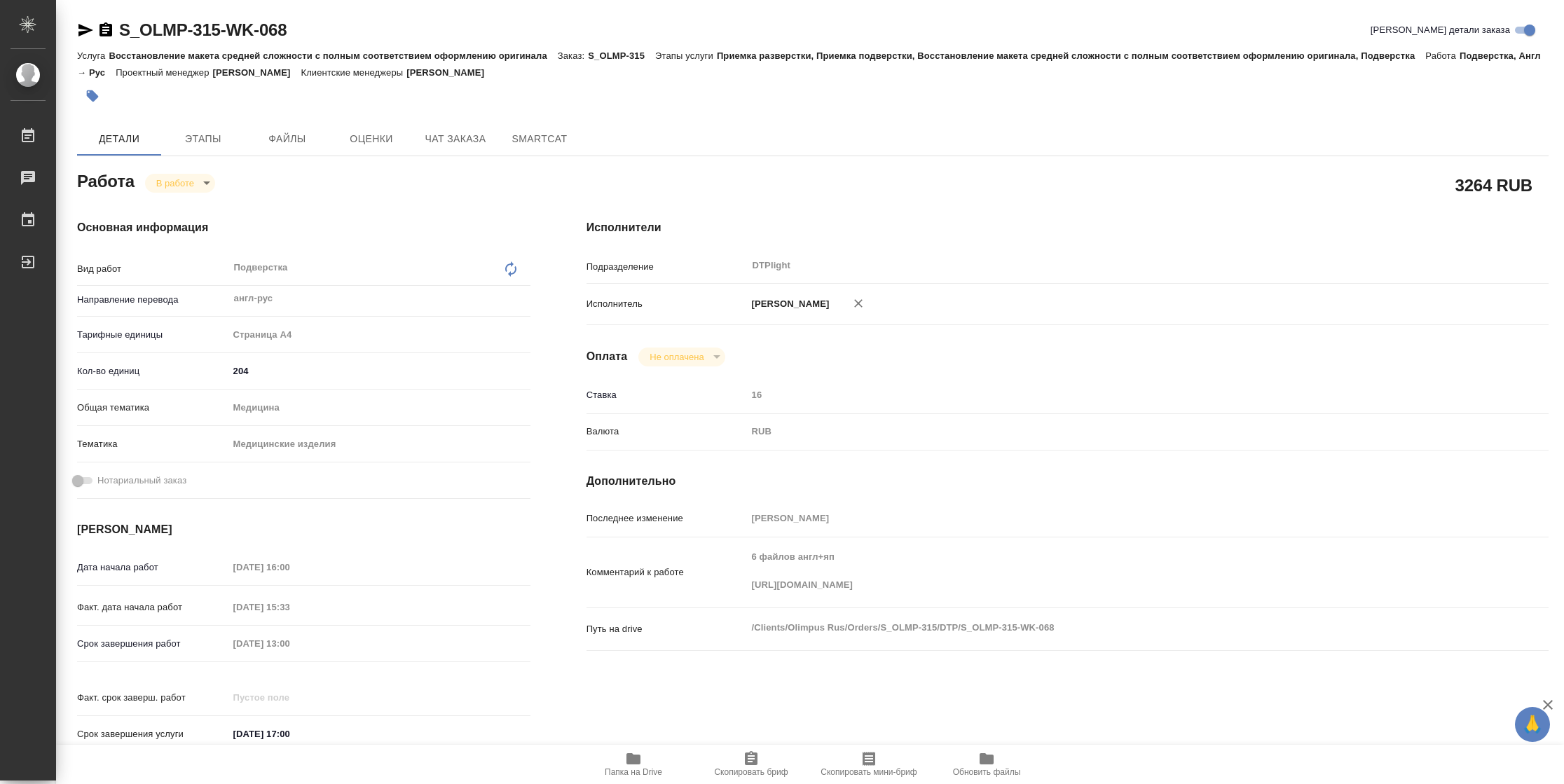
type textarea "x"
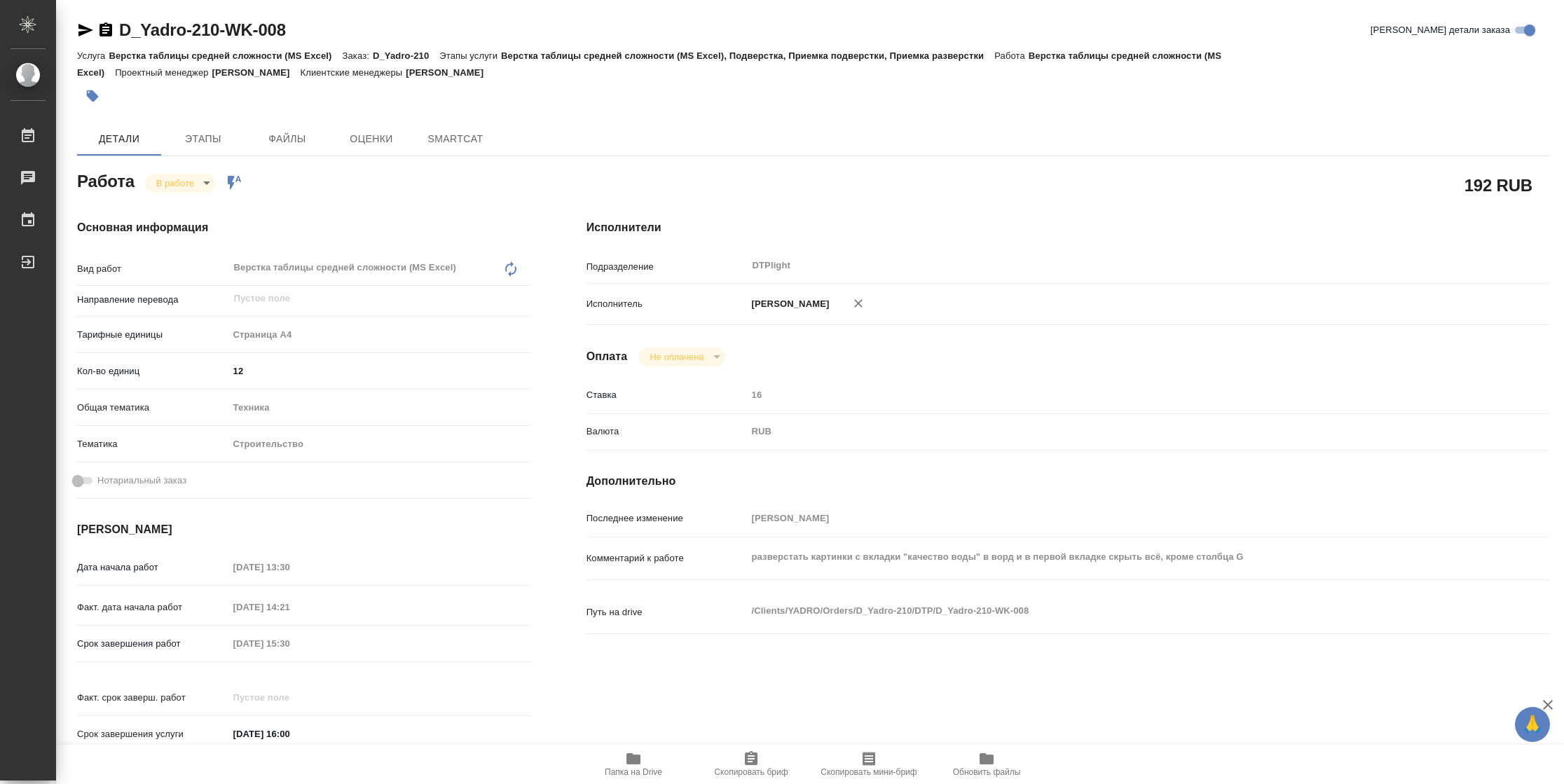
type textarea "x"
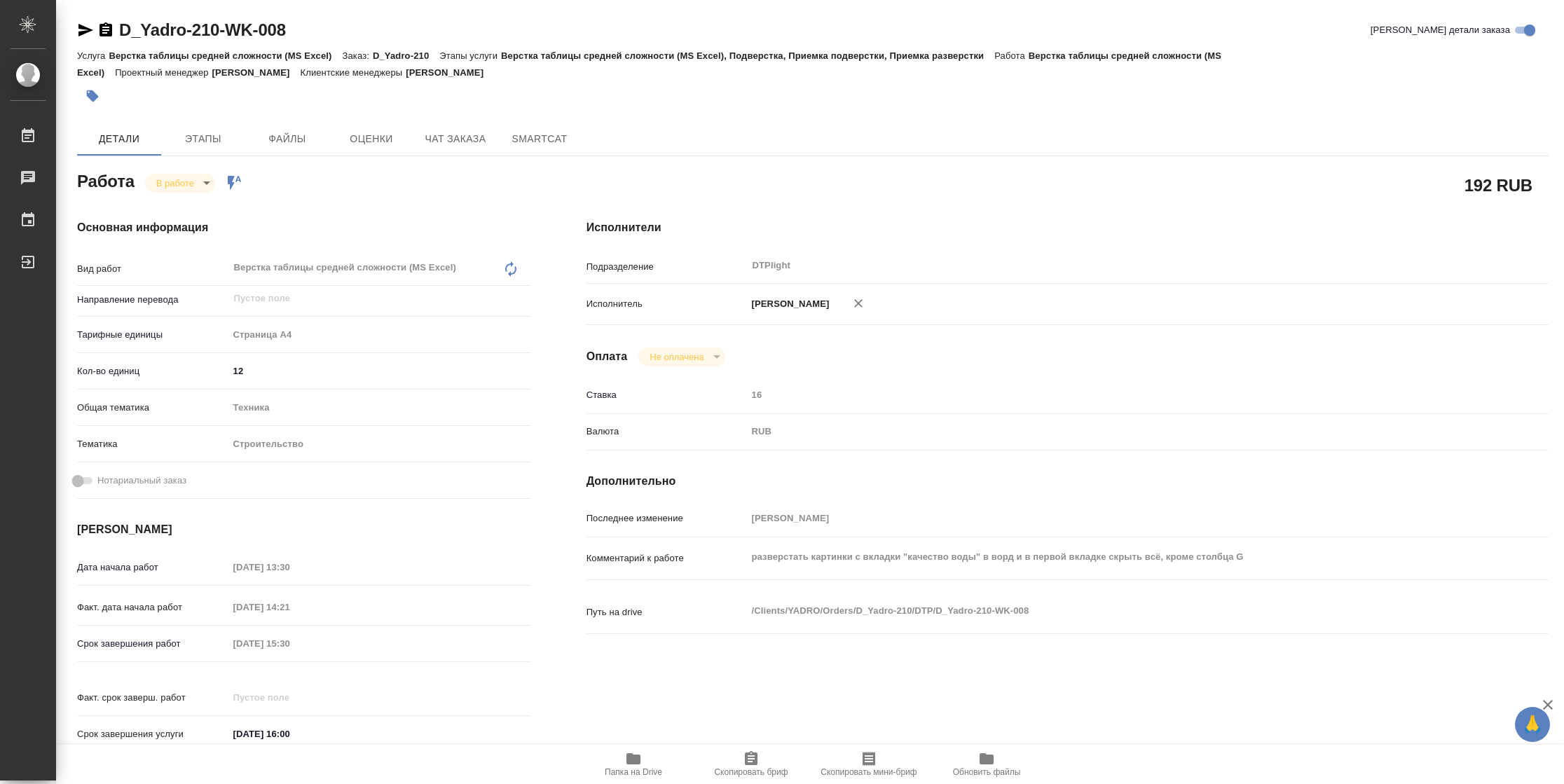
click at [637, 767] on span "Папка на Drive" at bounding box center [634, 771] width 57 height 10
type textarea "x"
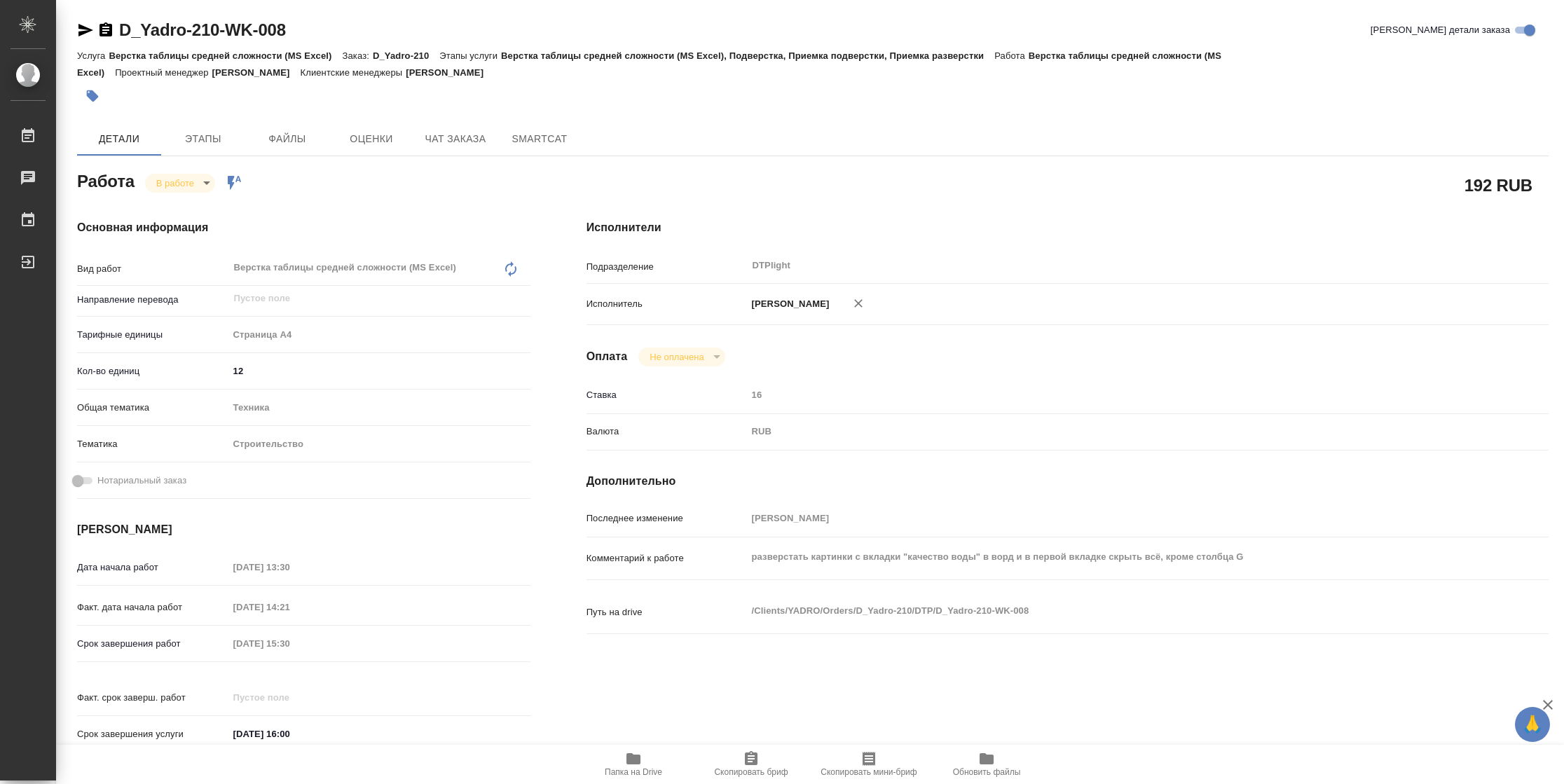
type textarea "x"
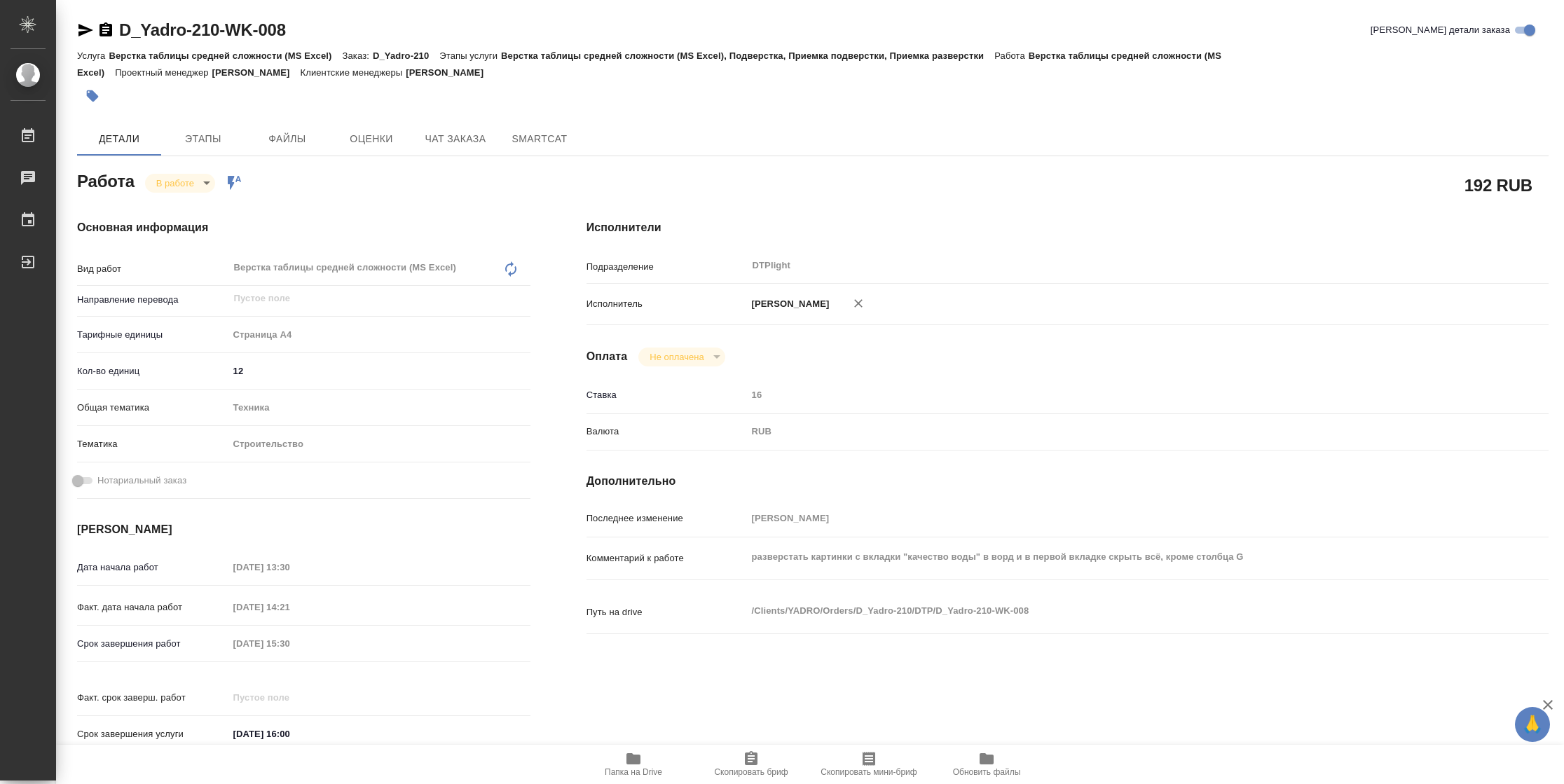
type textarea "x"
click at [181, 180] on body "🙏 .cls-1 fill:#fff; AWATERA [PERSON_NAME] 2 Чаты График Выйти D_Yadro-210-WK-00…" at bounding box center [782, 392] width 1564 height 784
click at [181, 204] on button "Выполнен" at bounding box center [182, 206] width 51 height 16
type textarea "x"
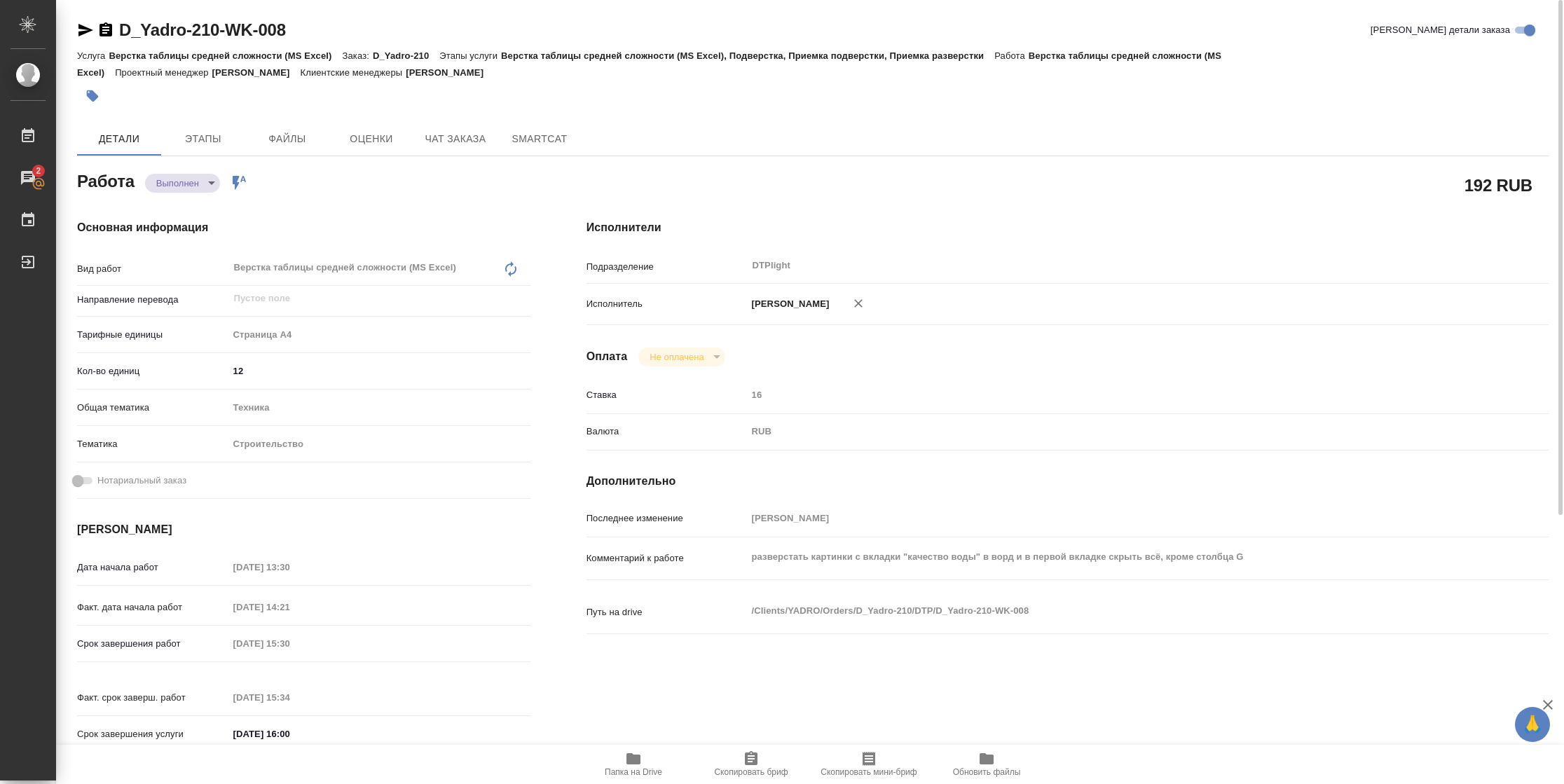
type textarea "x"
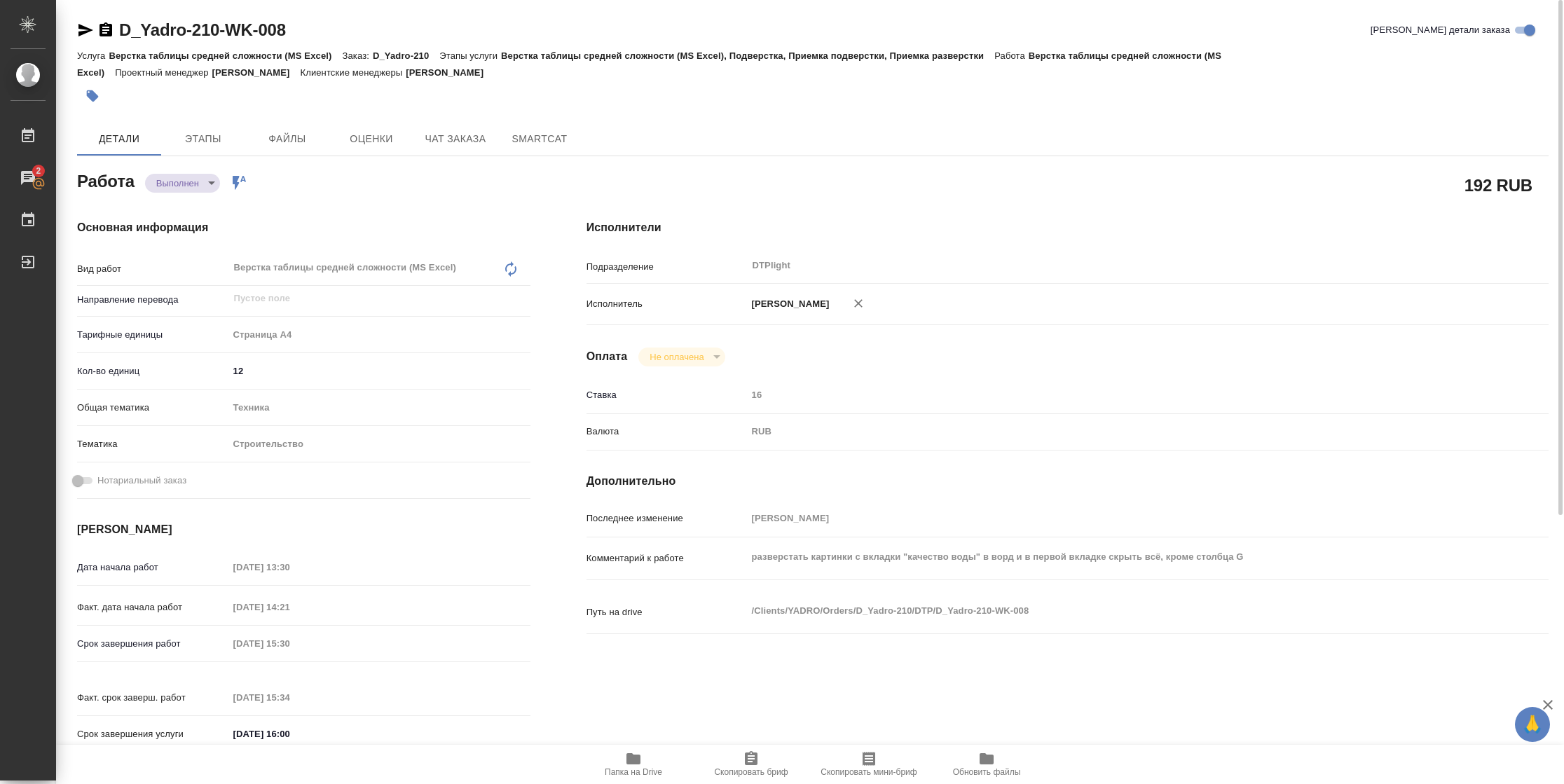
type textarea "x"
click at [86, 37] on icon "button" at bounding box center [86, 30] width 17 height 17
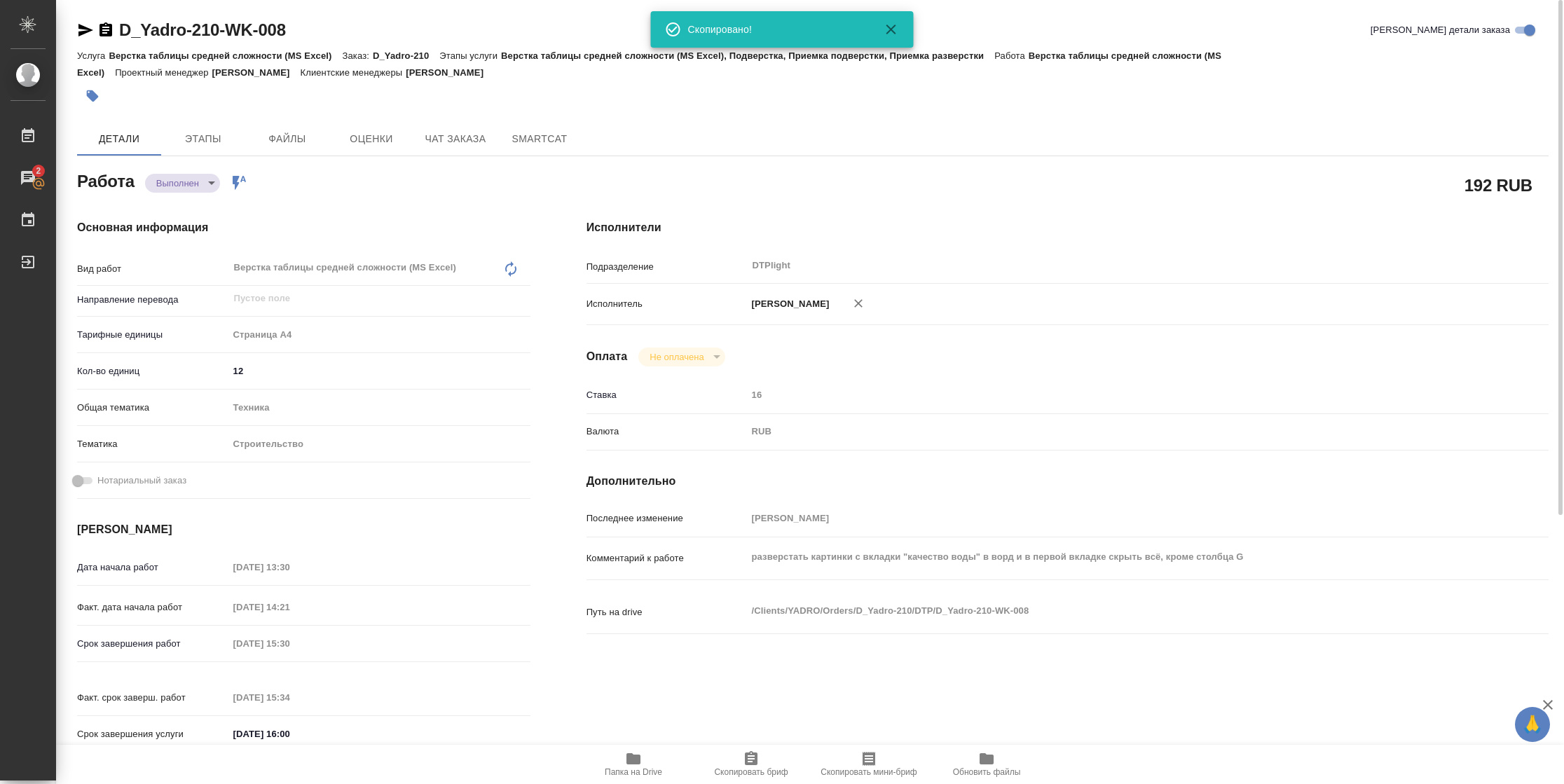
type textarea "x"
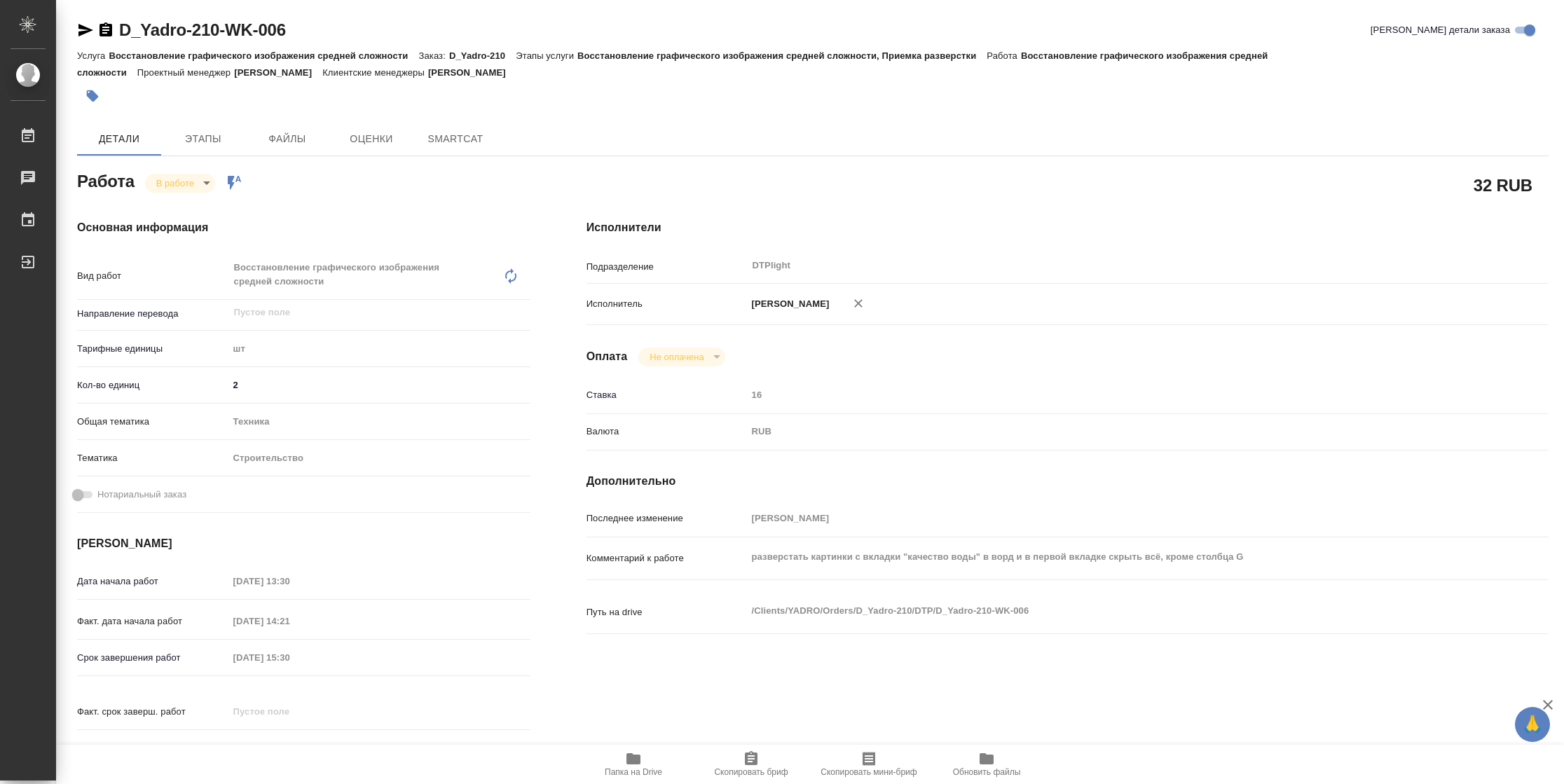
type textarea "x"
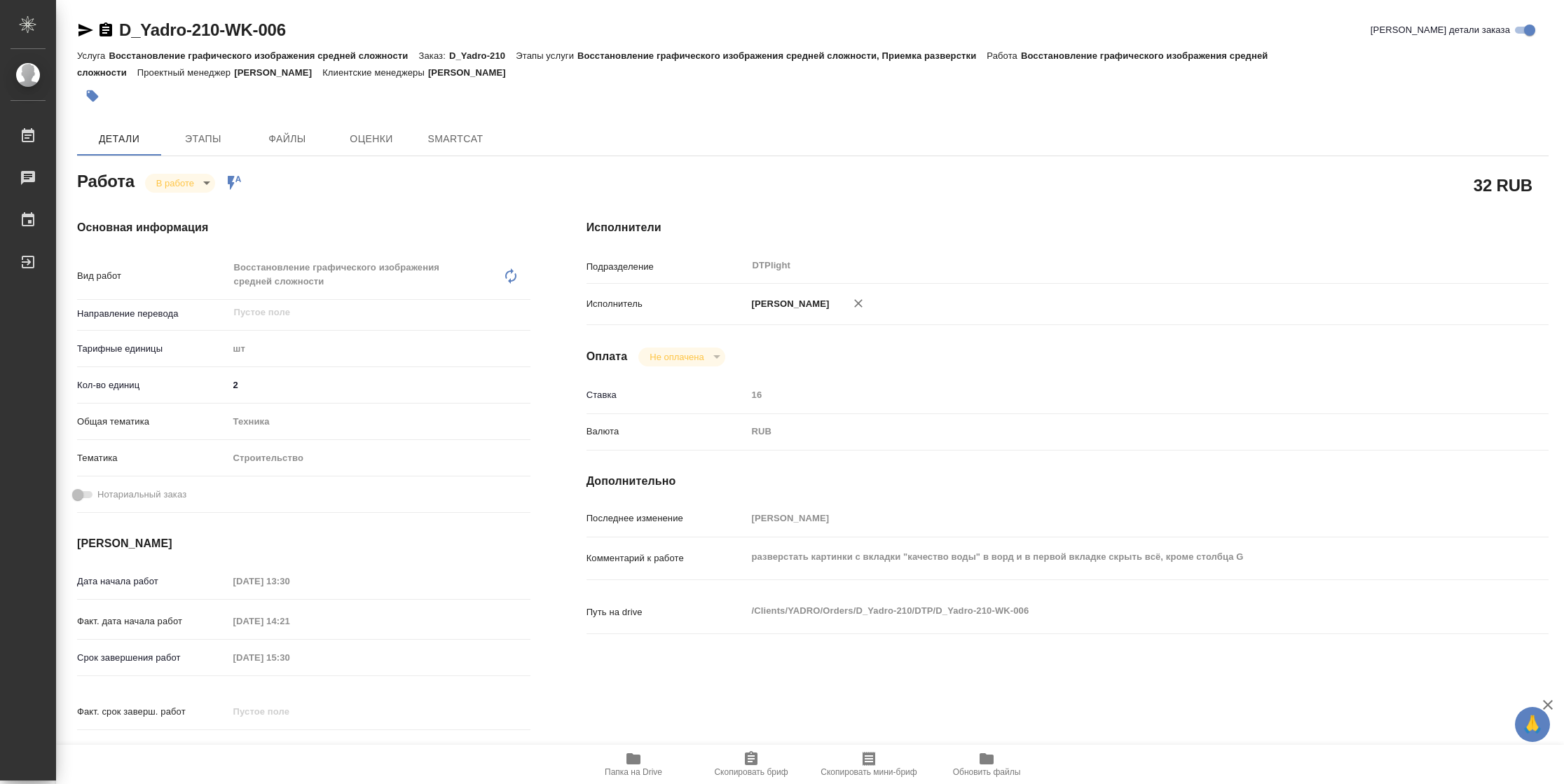
type textarea "x"
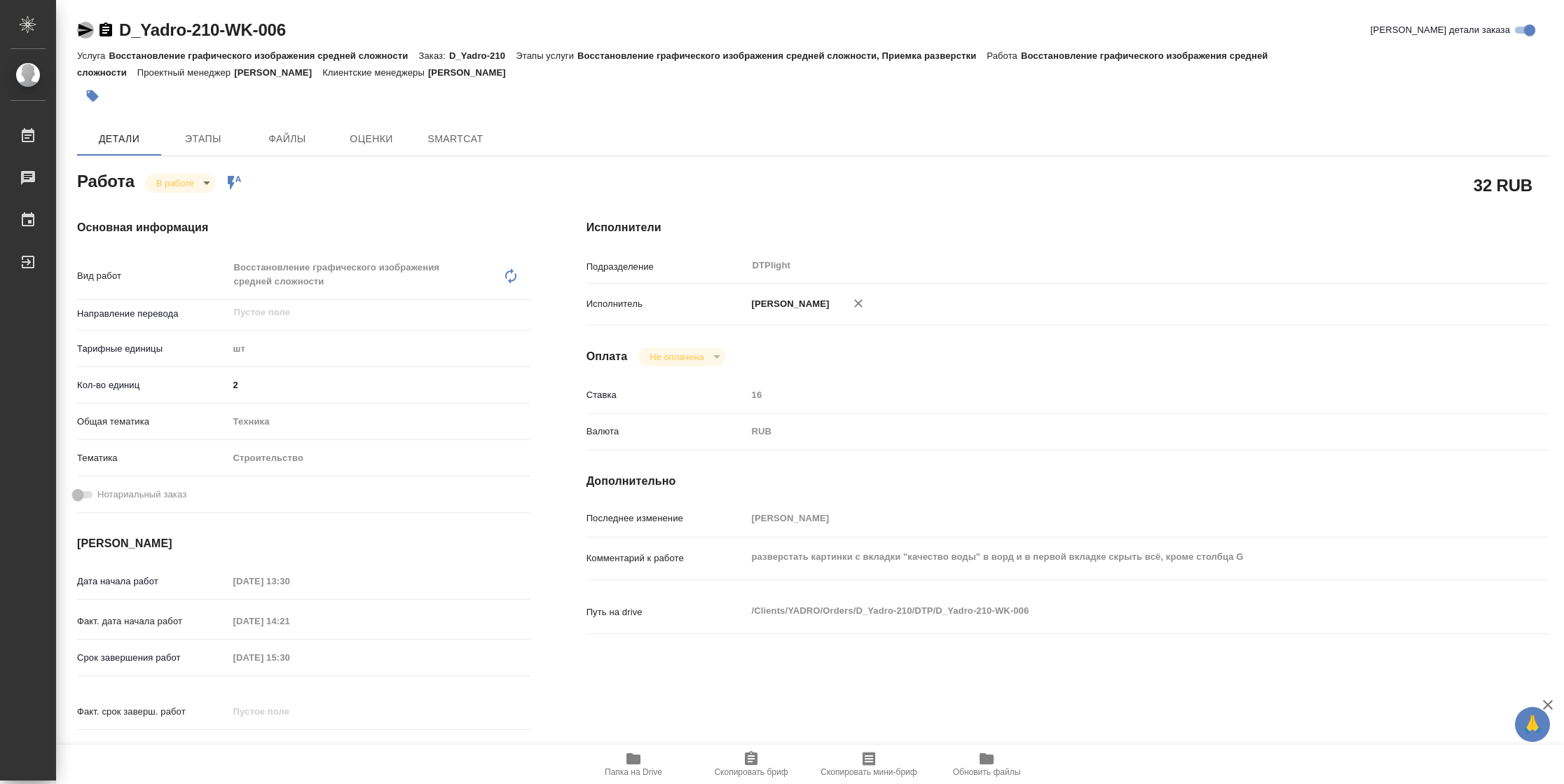
click at [91, 29] on icon "button" at bounding box center [86, 30] width 15 height 13
type textarea "x"
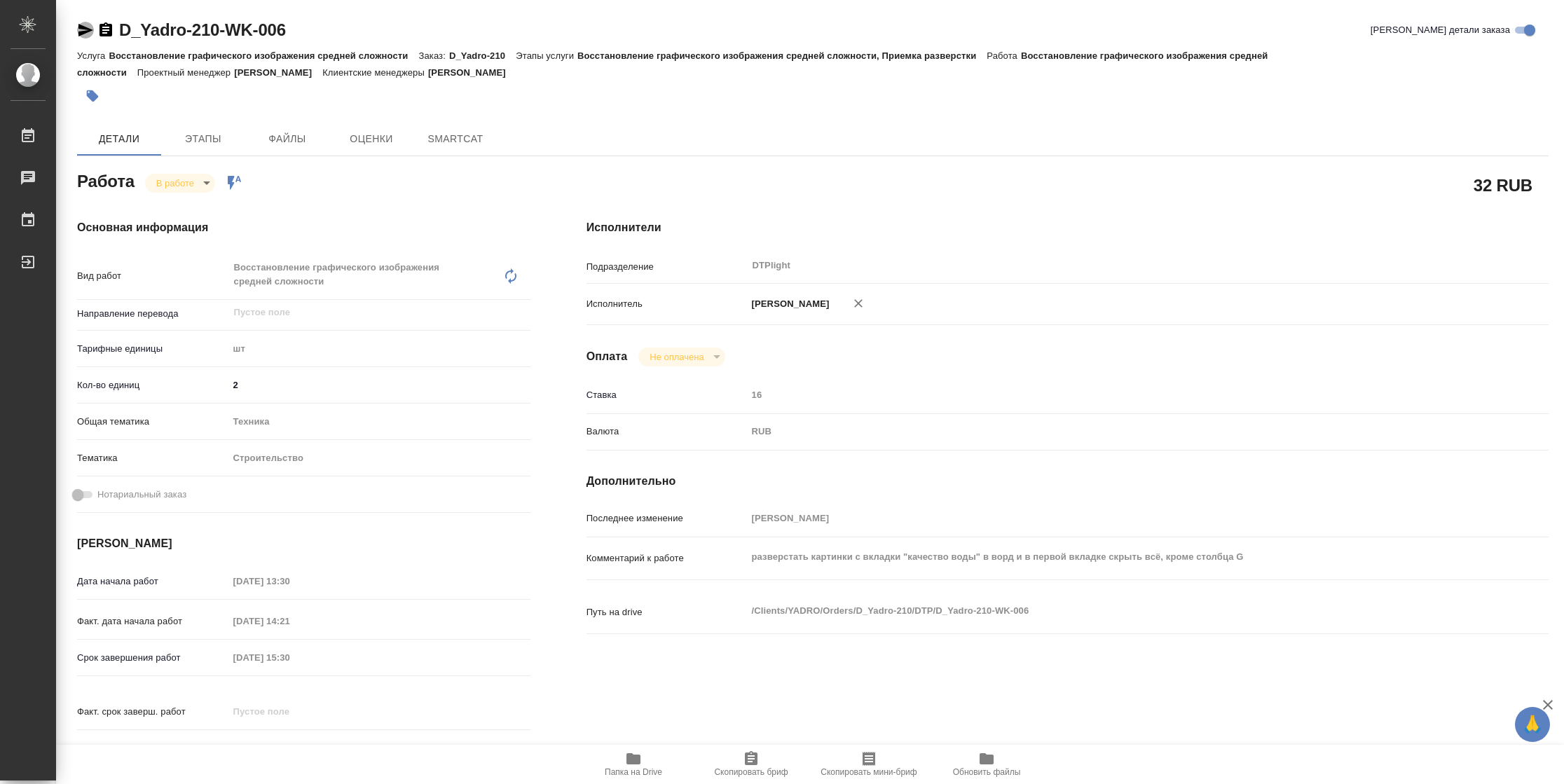
type textarea "x"
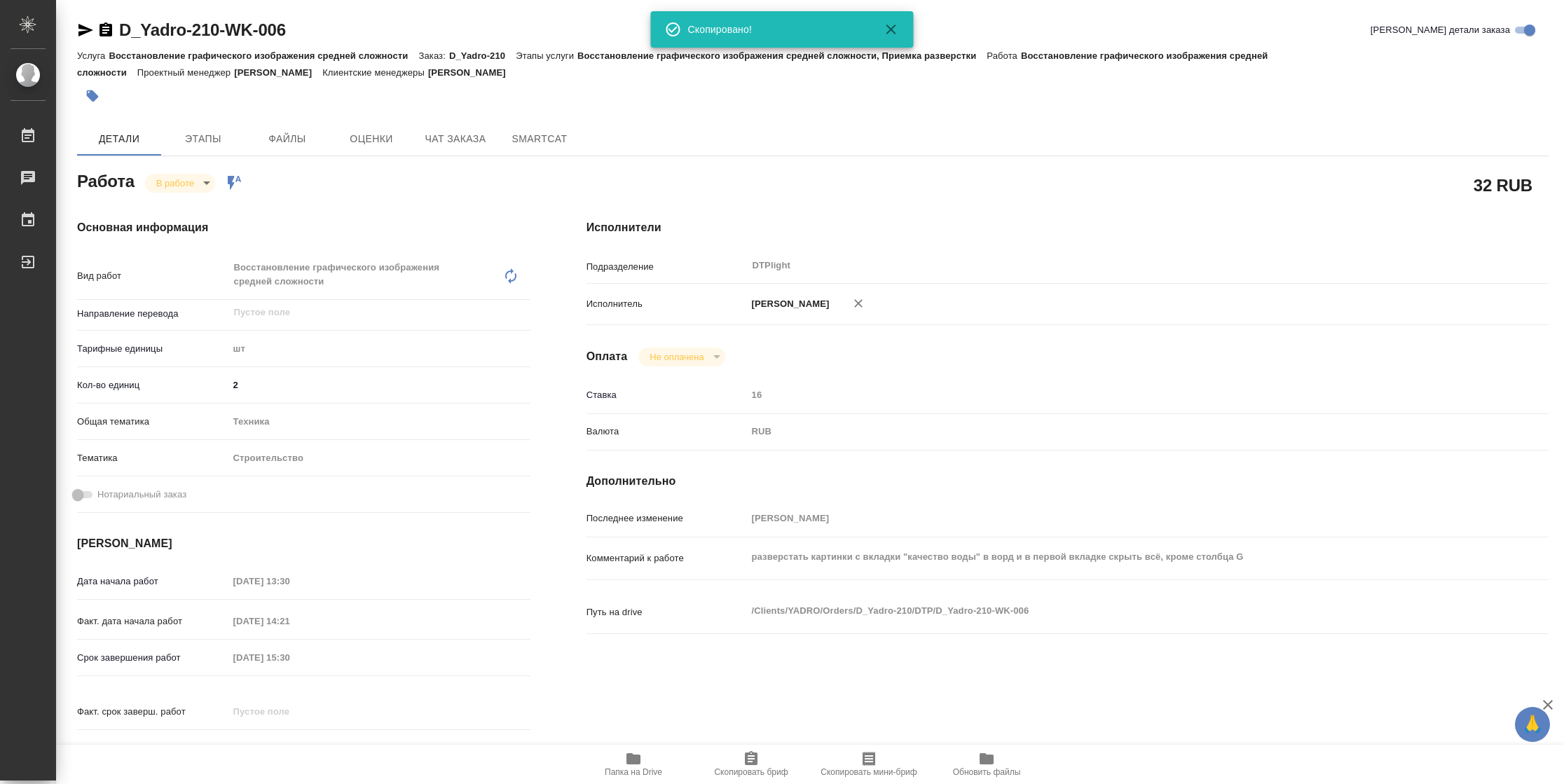
type textarea "x"
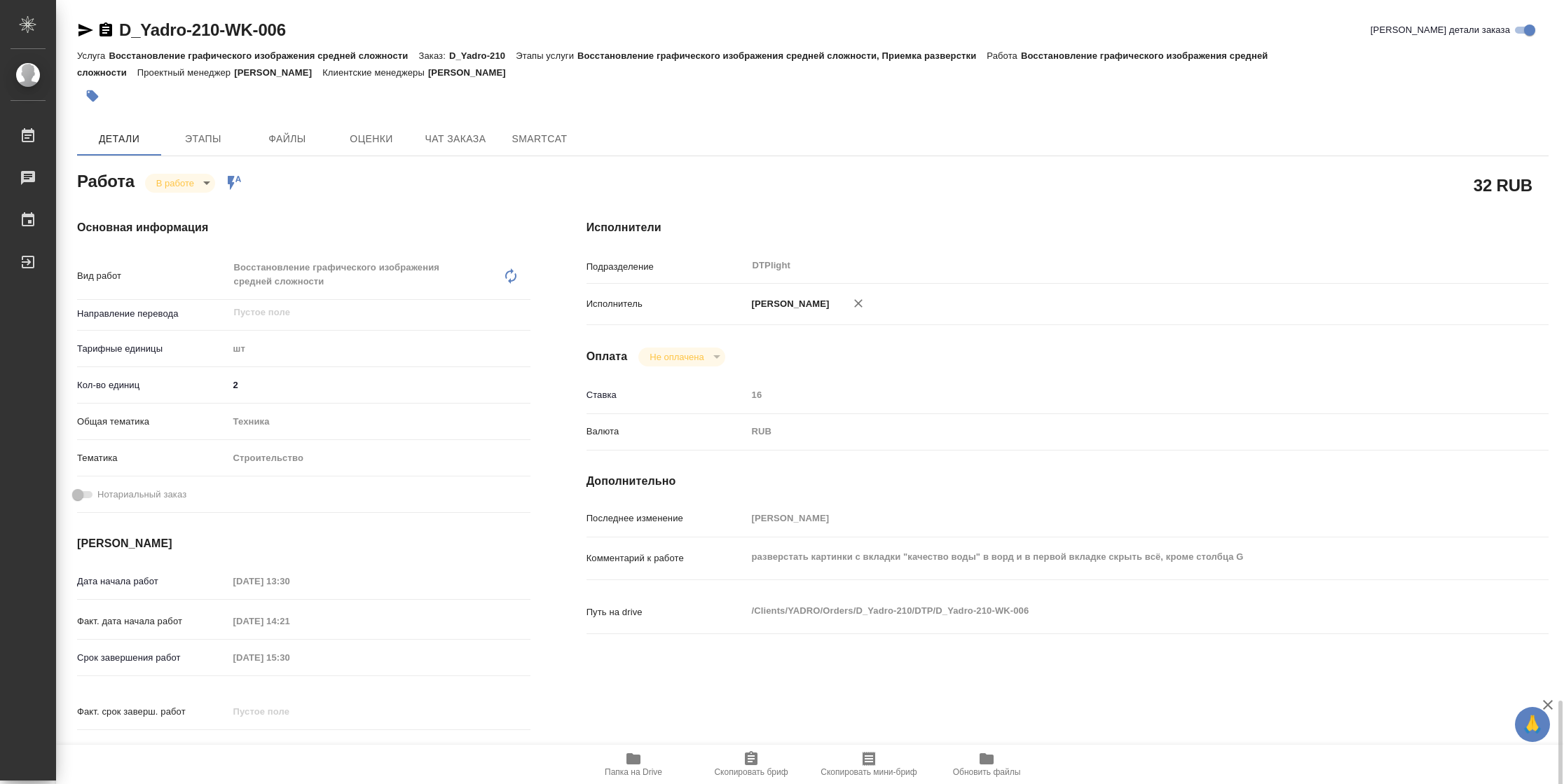
scroll to position [425, 0]
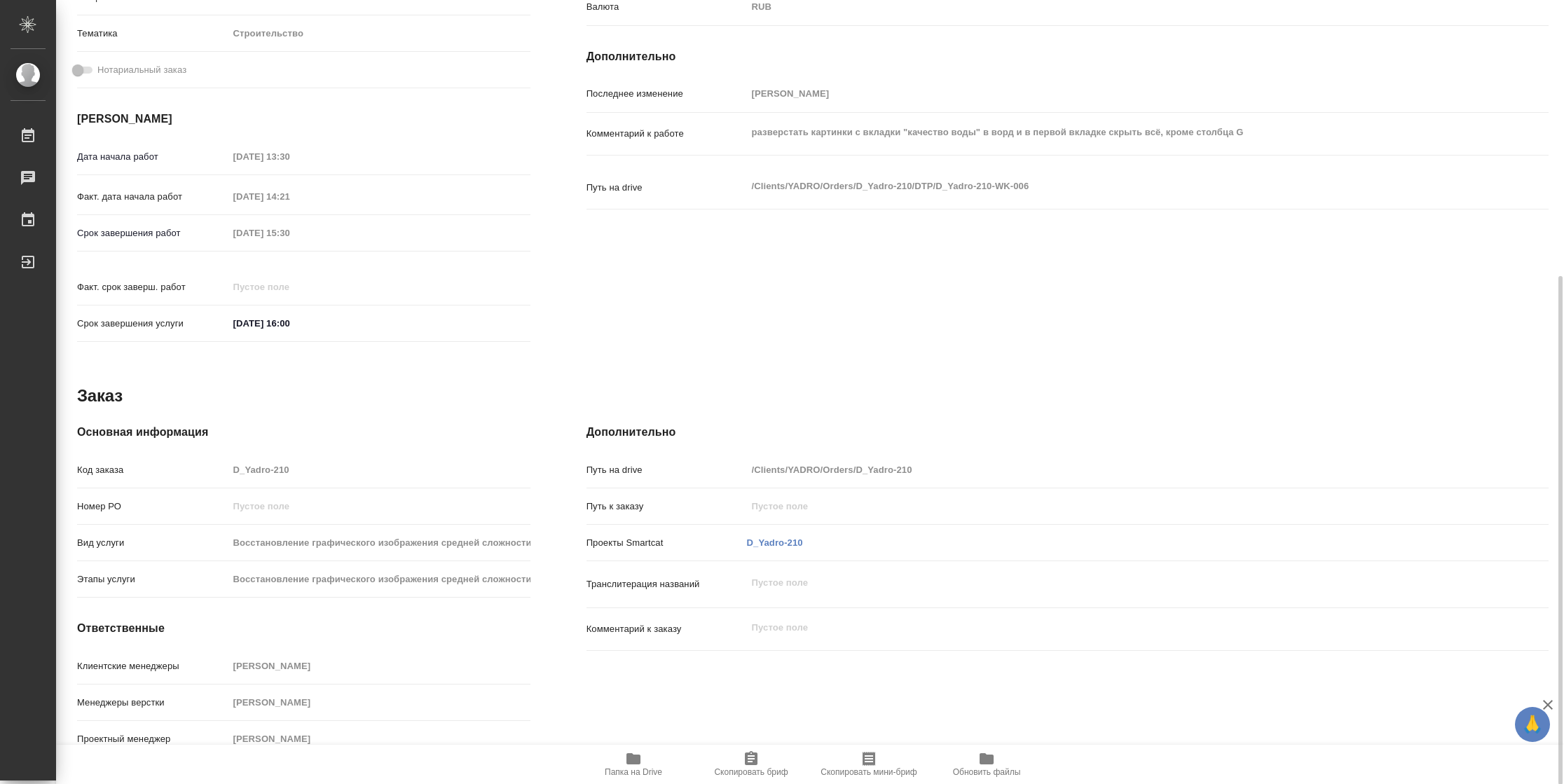
type textarea "x"
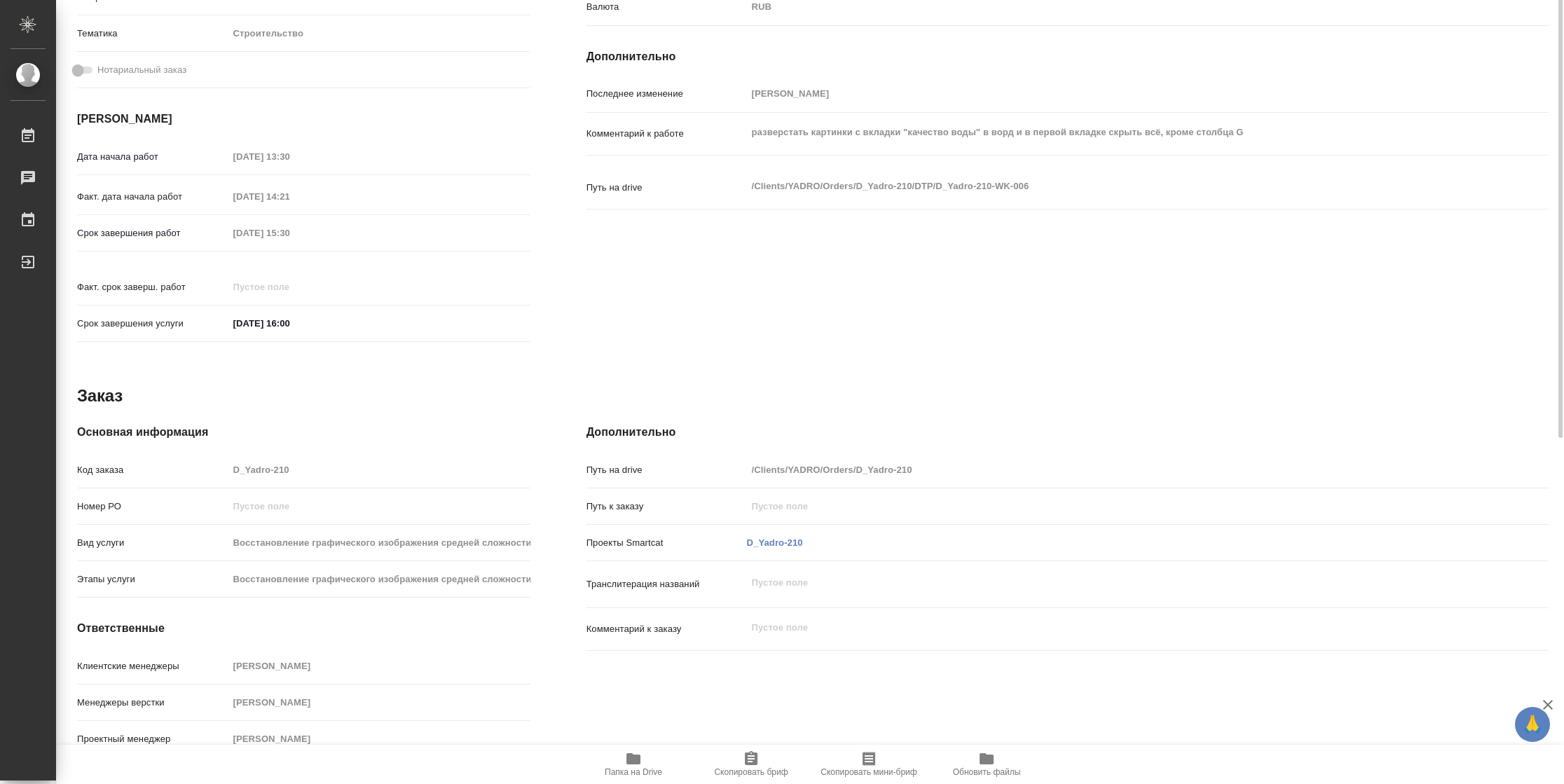
scroll to position [0, 0]
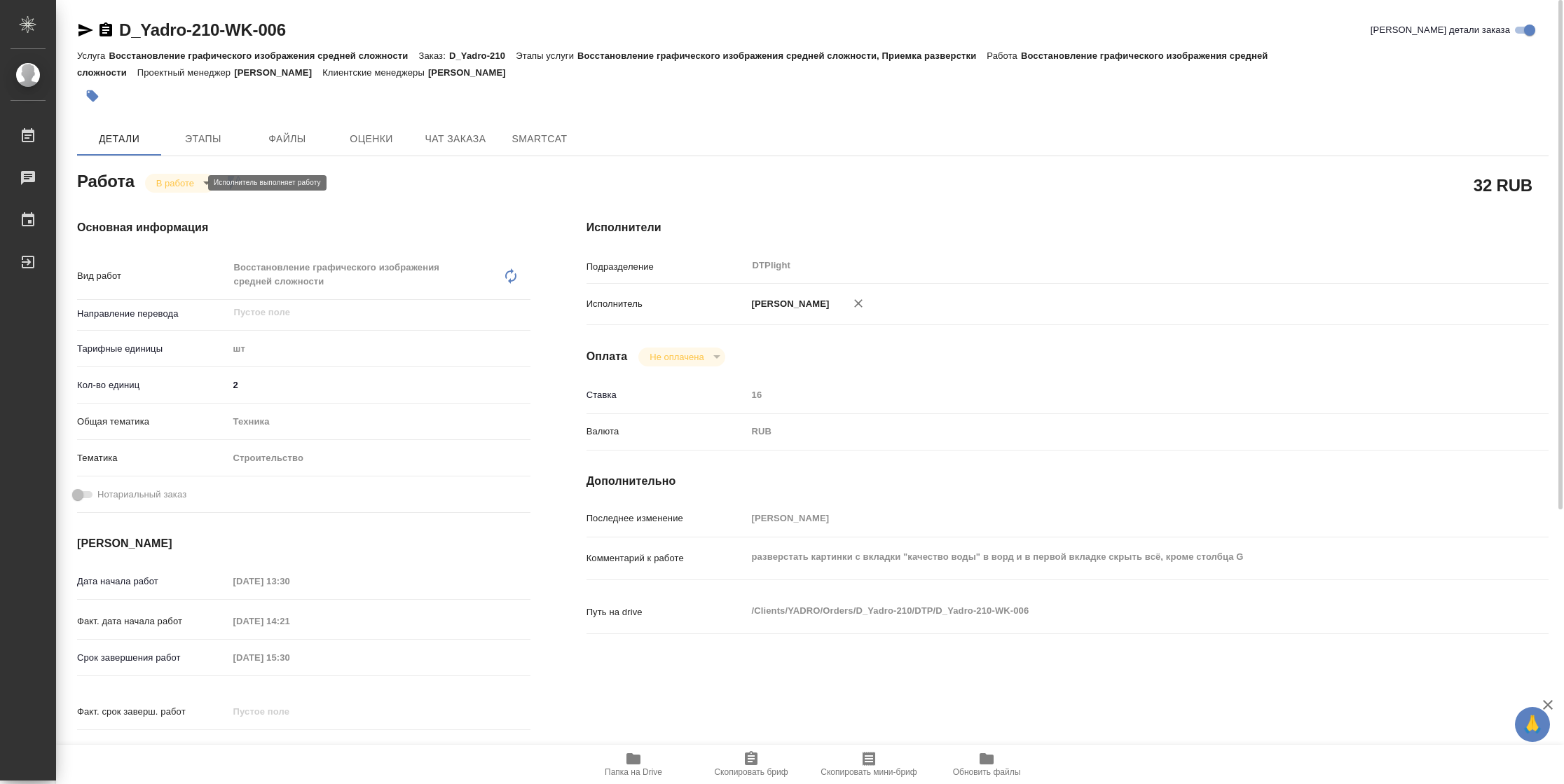
click at [188, 182] on body "🙏 .cls-1 fill:#fff; AWATERA Vasilyeva Natalia Работы Чаты График Выйти D_Yadro-…" at bounding box center [782, 392] width 1564 height 784
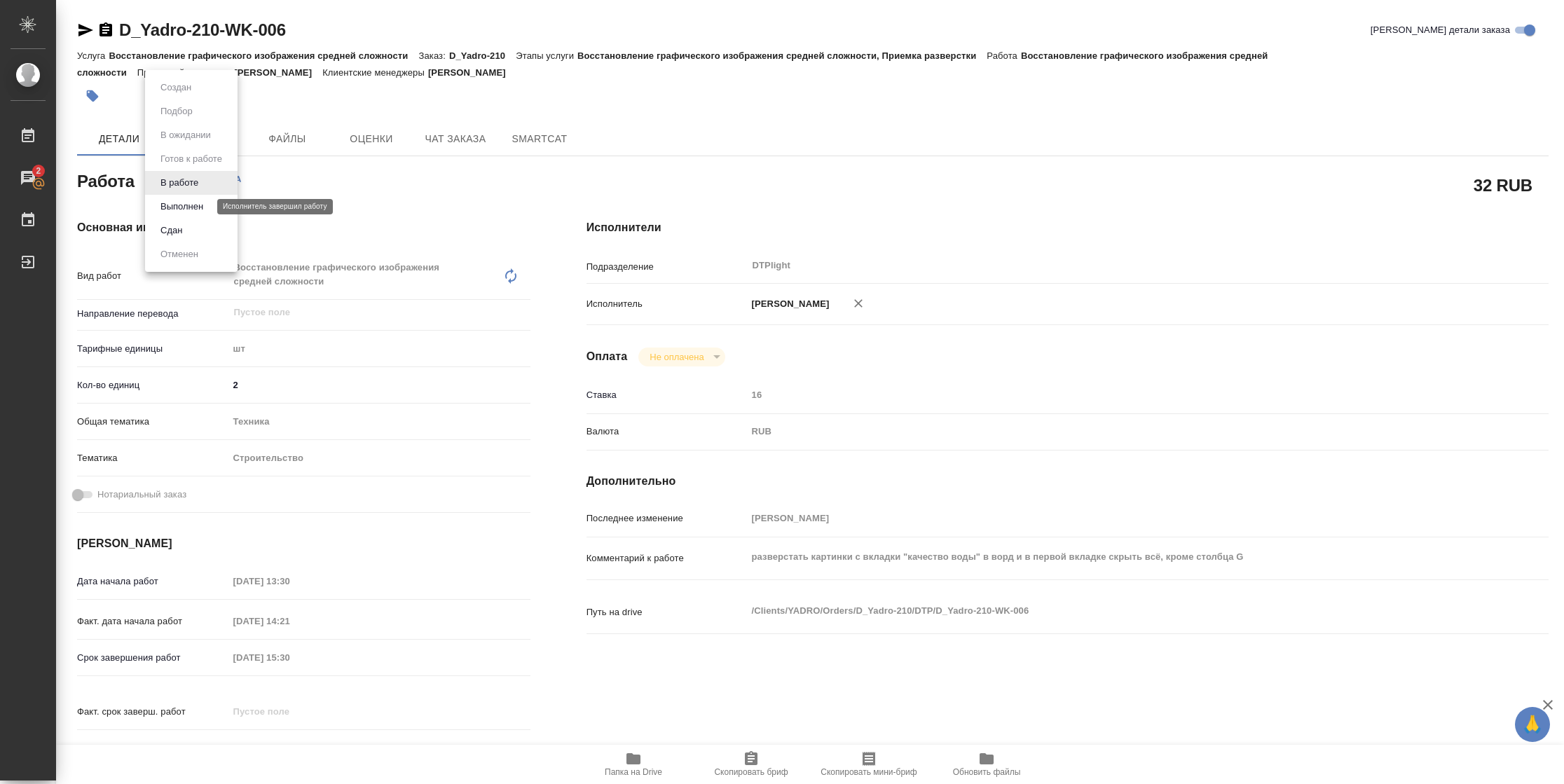
click at [188, 204] on button "Выполнен" at bounding box center [182, 206] width 51 height 16
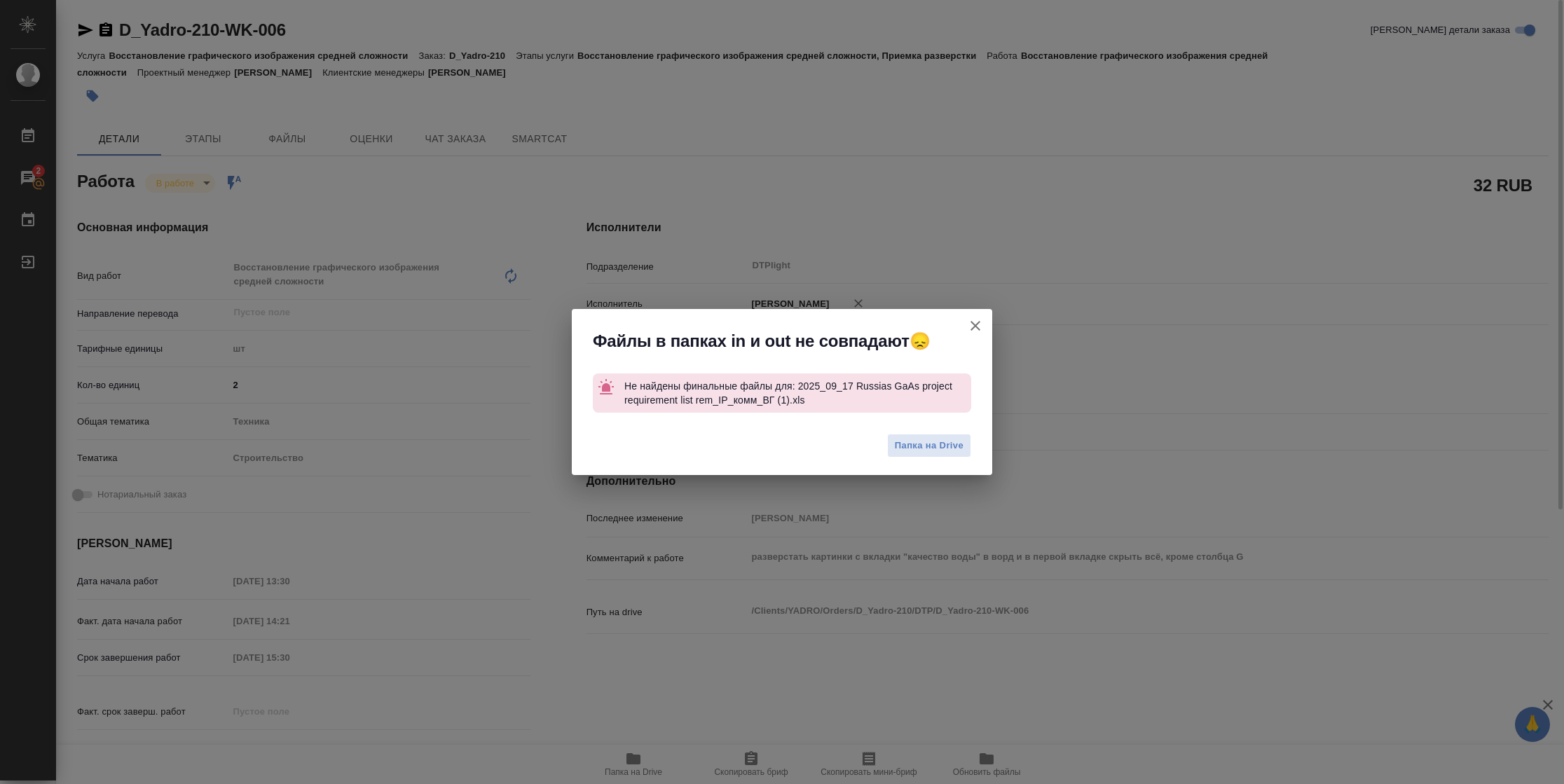
type textarea "x"
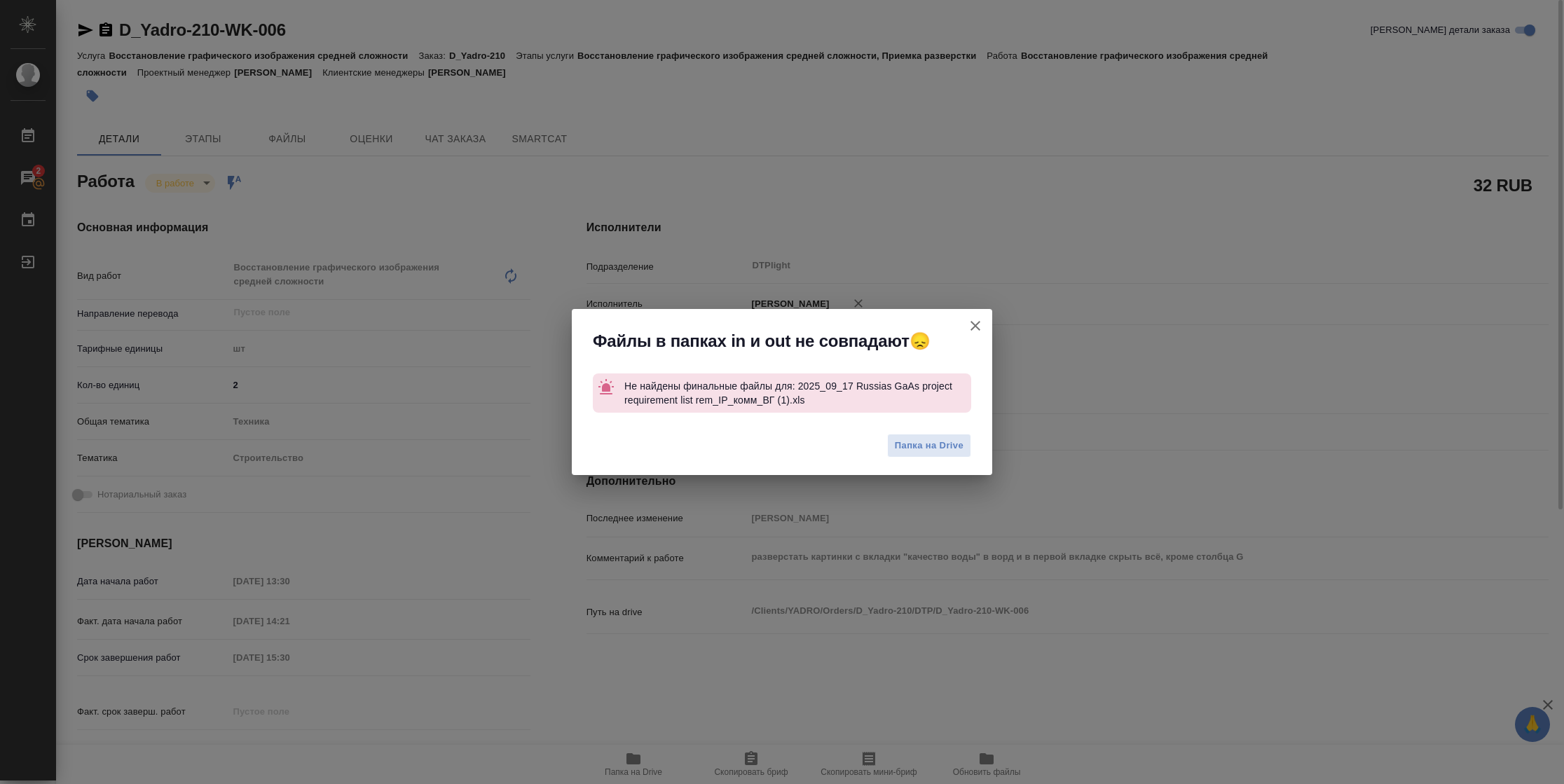
type textarea "x"
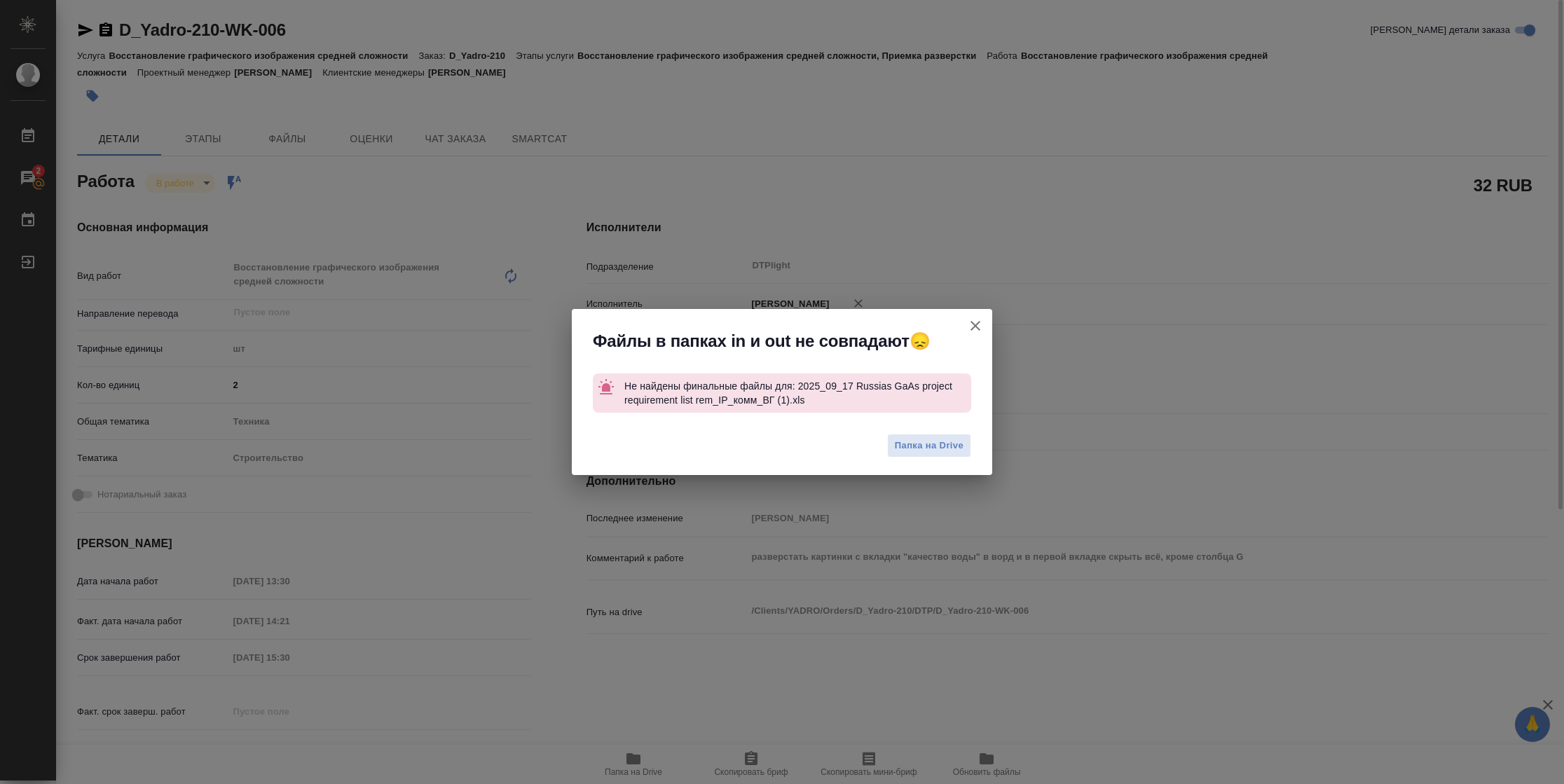
type textarea "x"
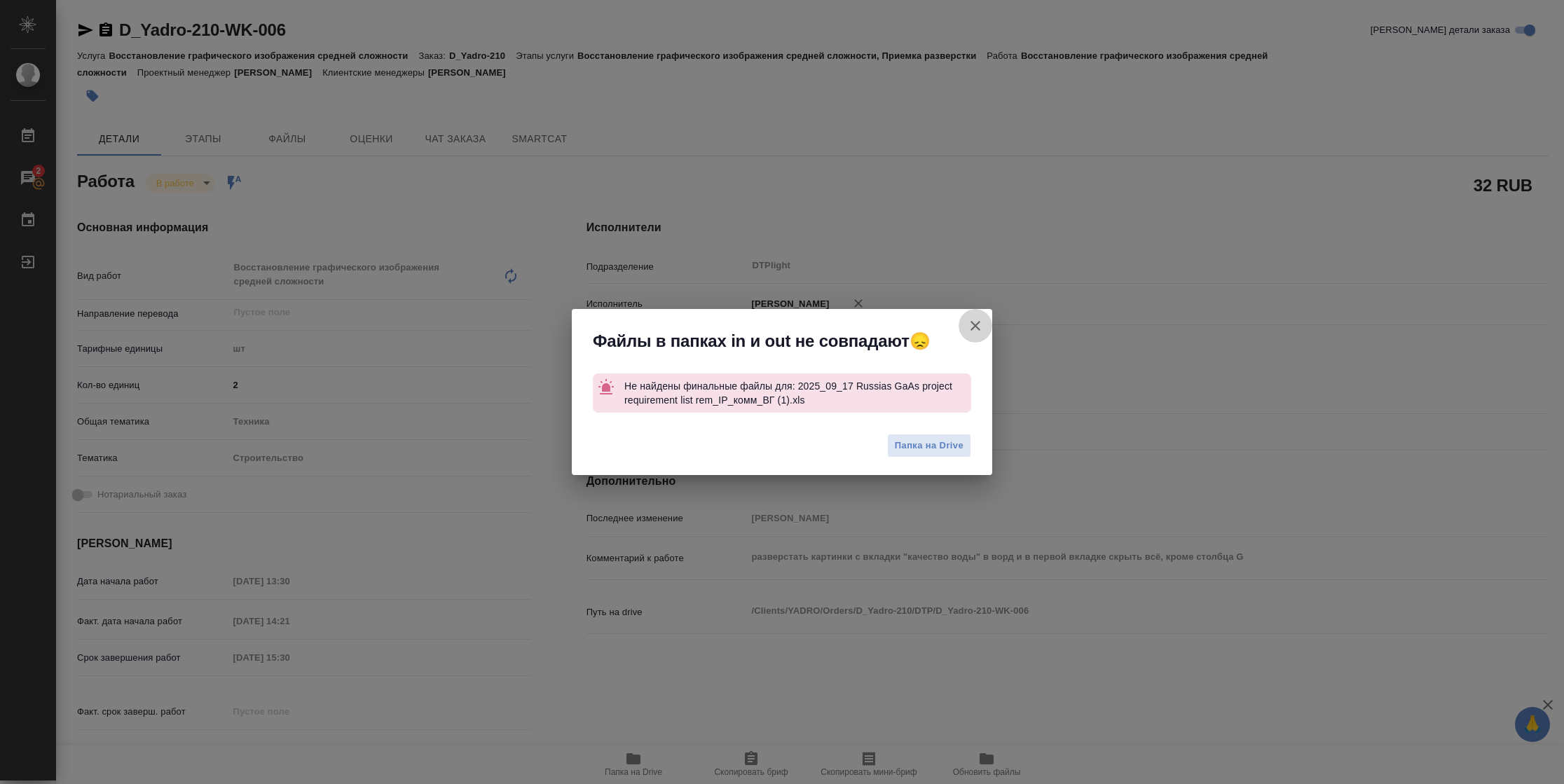
click at [973, 324] on icon "button" at bounding box center [975, 325] width 10 height 10
type textarea "x"
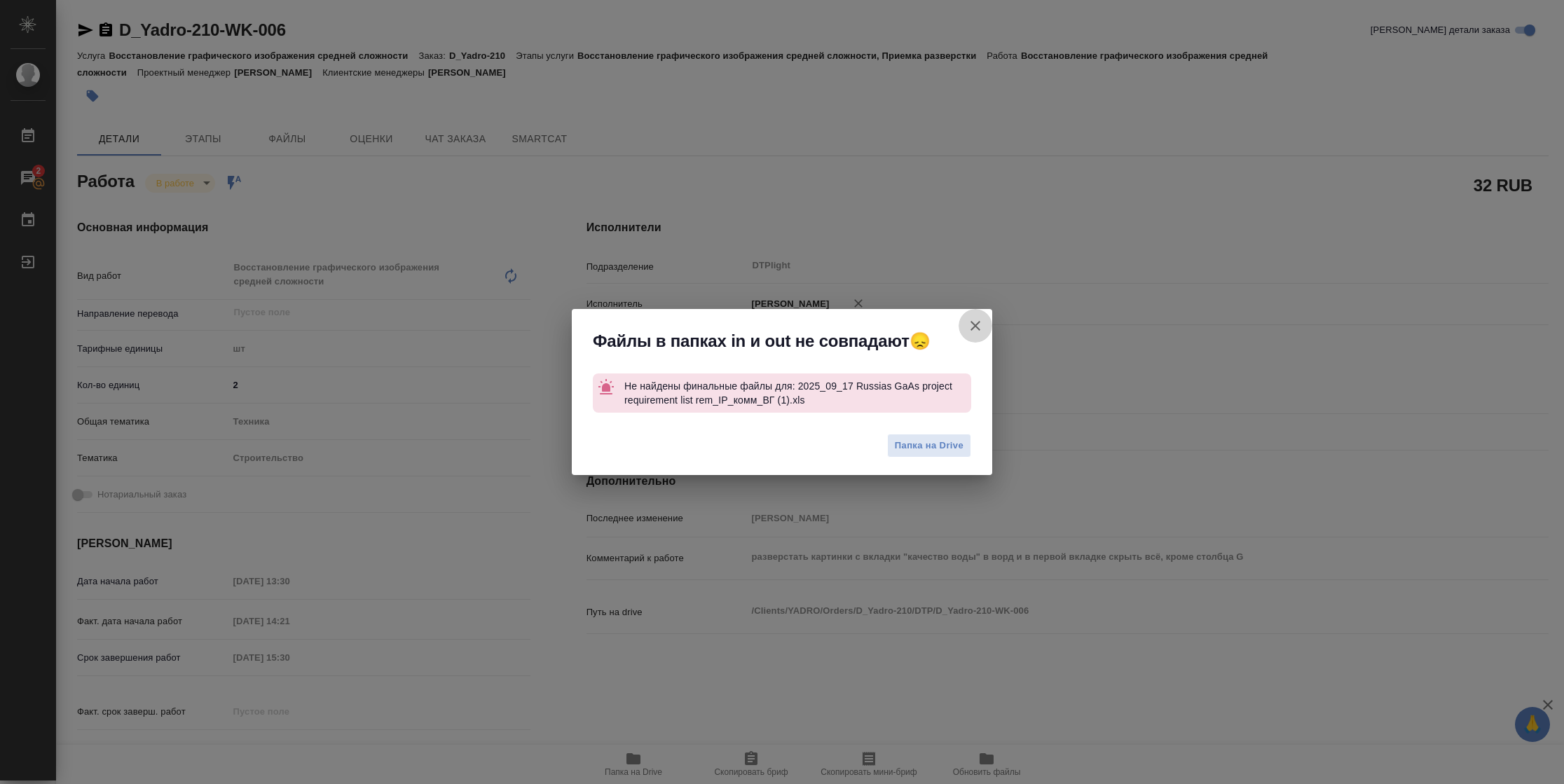
type textarea "x"
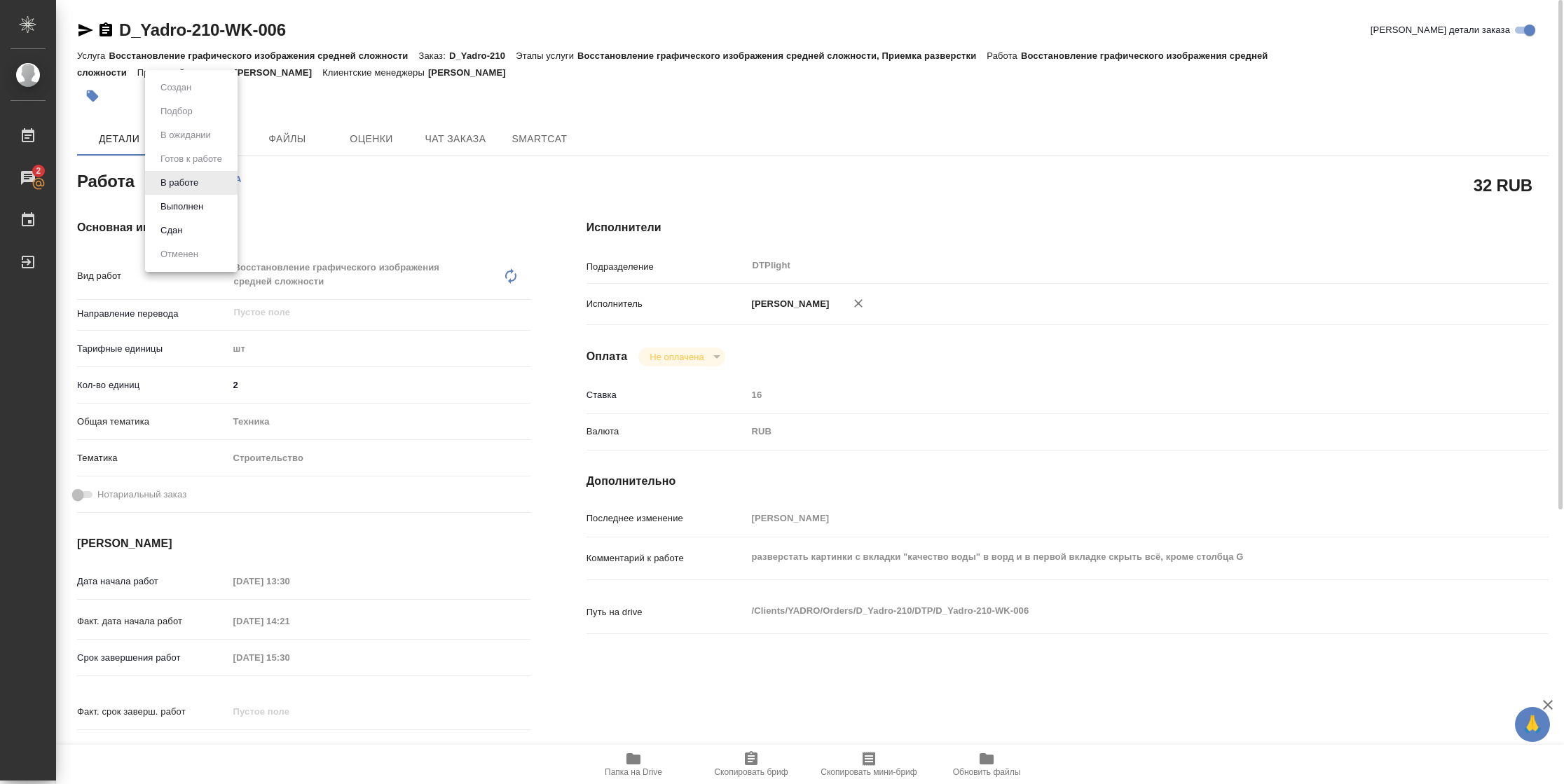
click at [171, 176] on body "🙏 .cls-1 fill:#fff; AWATERA Vasilyeva Natalia Работы 2 Чаты График Выйти D_Yadr…" at bounding box center [782, 392] width 1564 height 784
click at [175, 204] on button "Выполнен" at bounding box center [182, 206] width 51 height 16
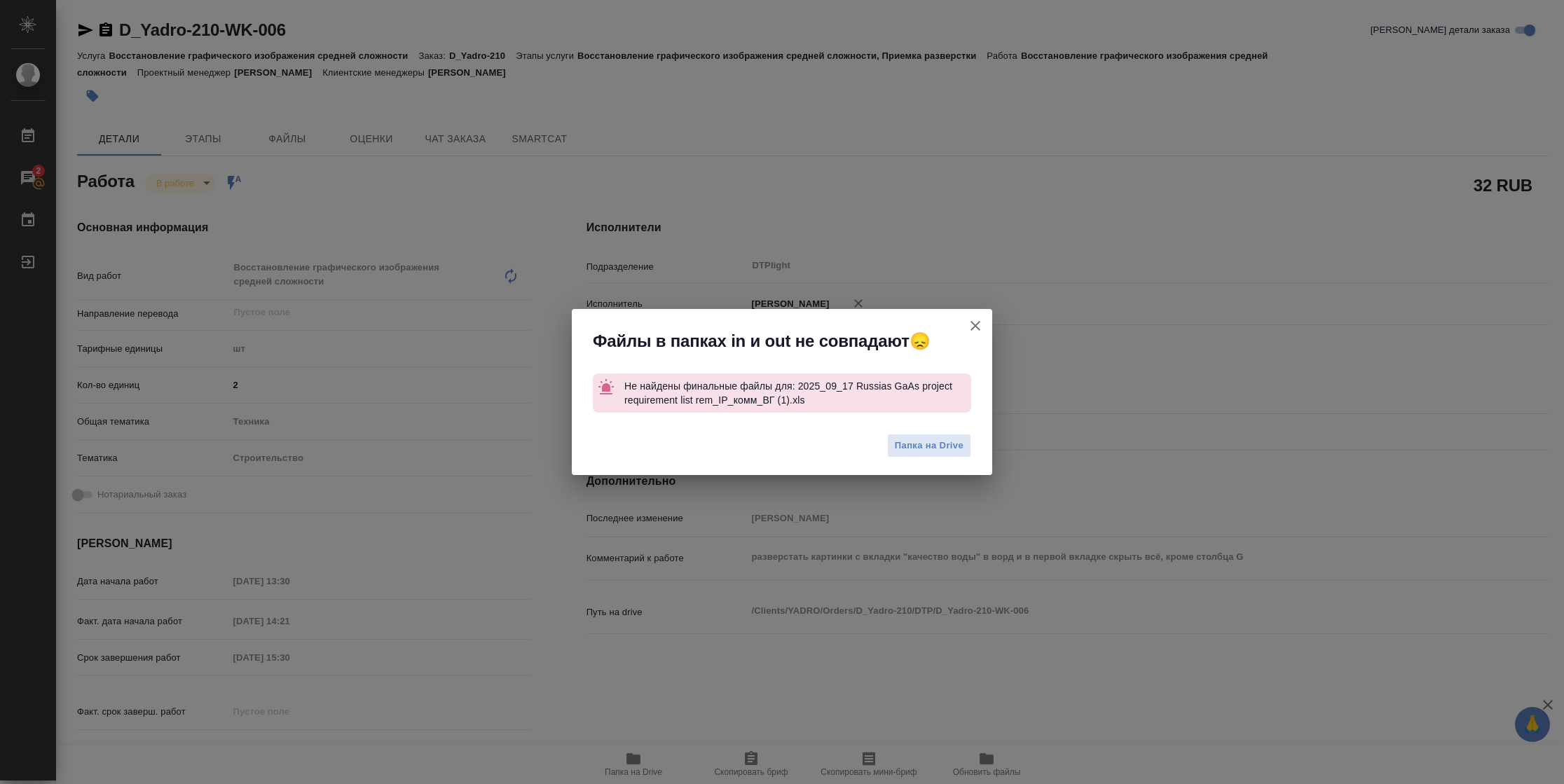
type textarea "x"
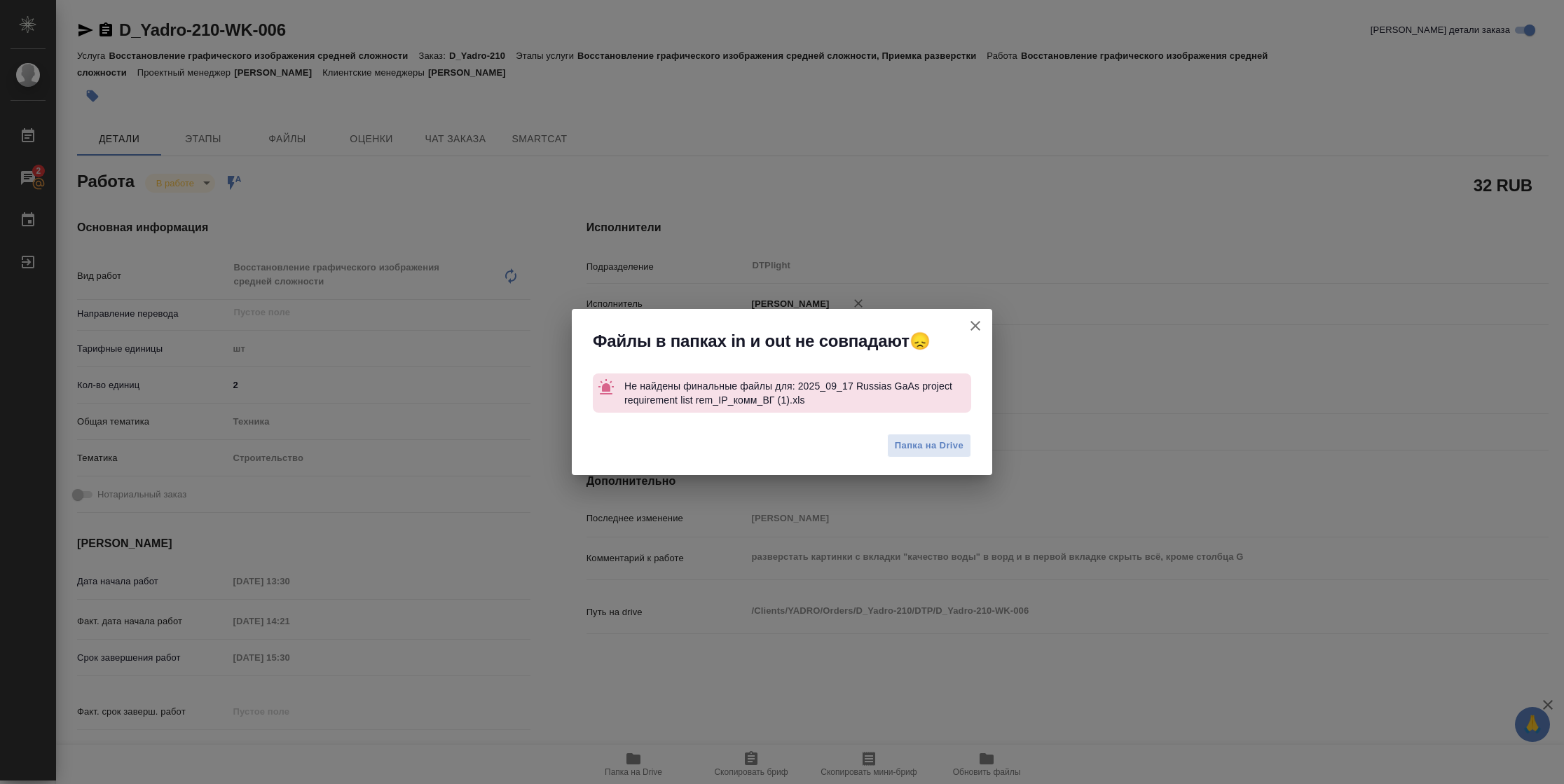
type textarea "x"
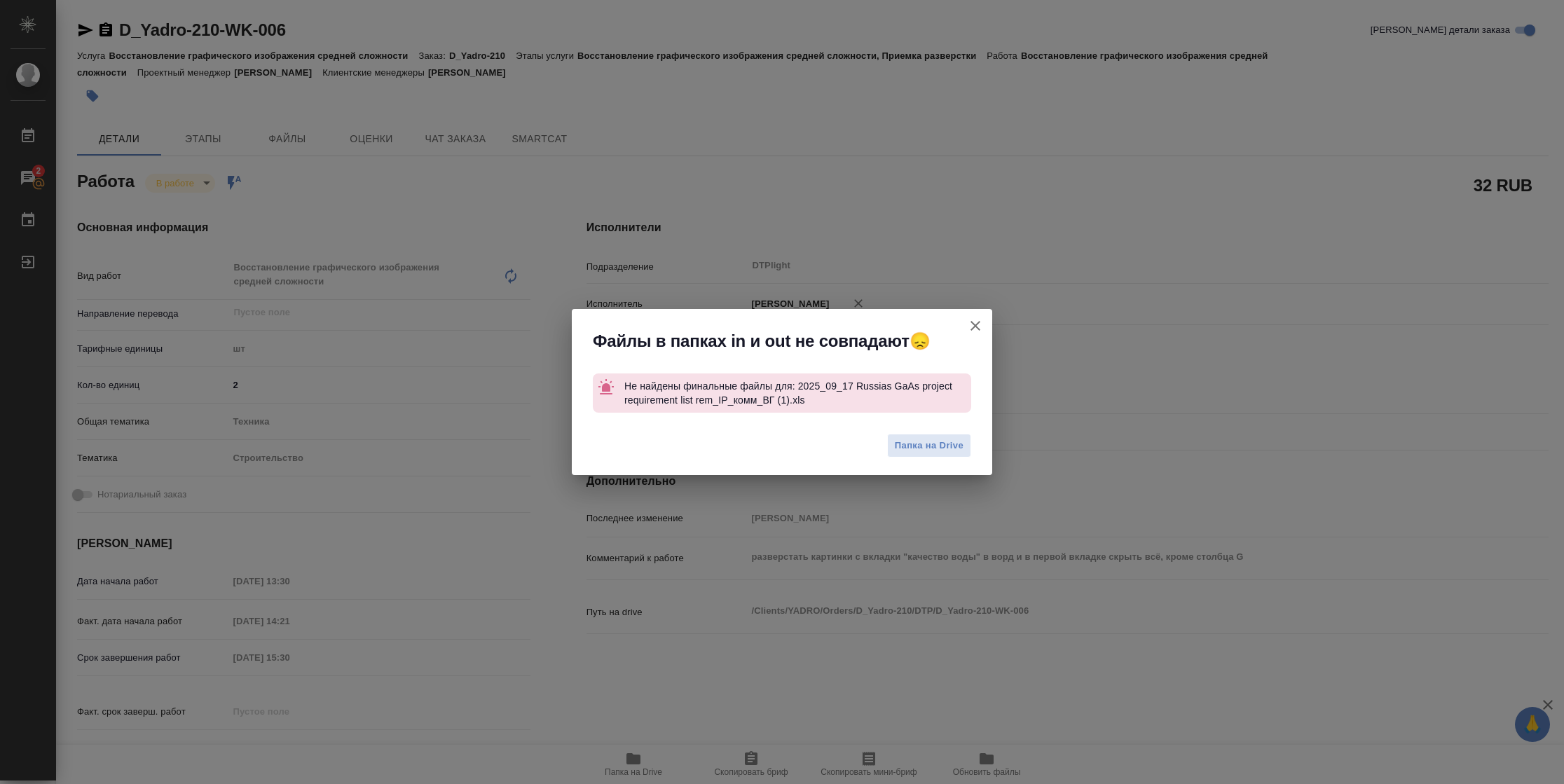
click at [974, 327] on icon "button" at bounding box center [975, 325] width 17 height 17
type textarea "x"
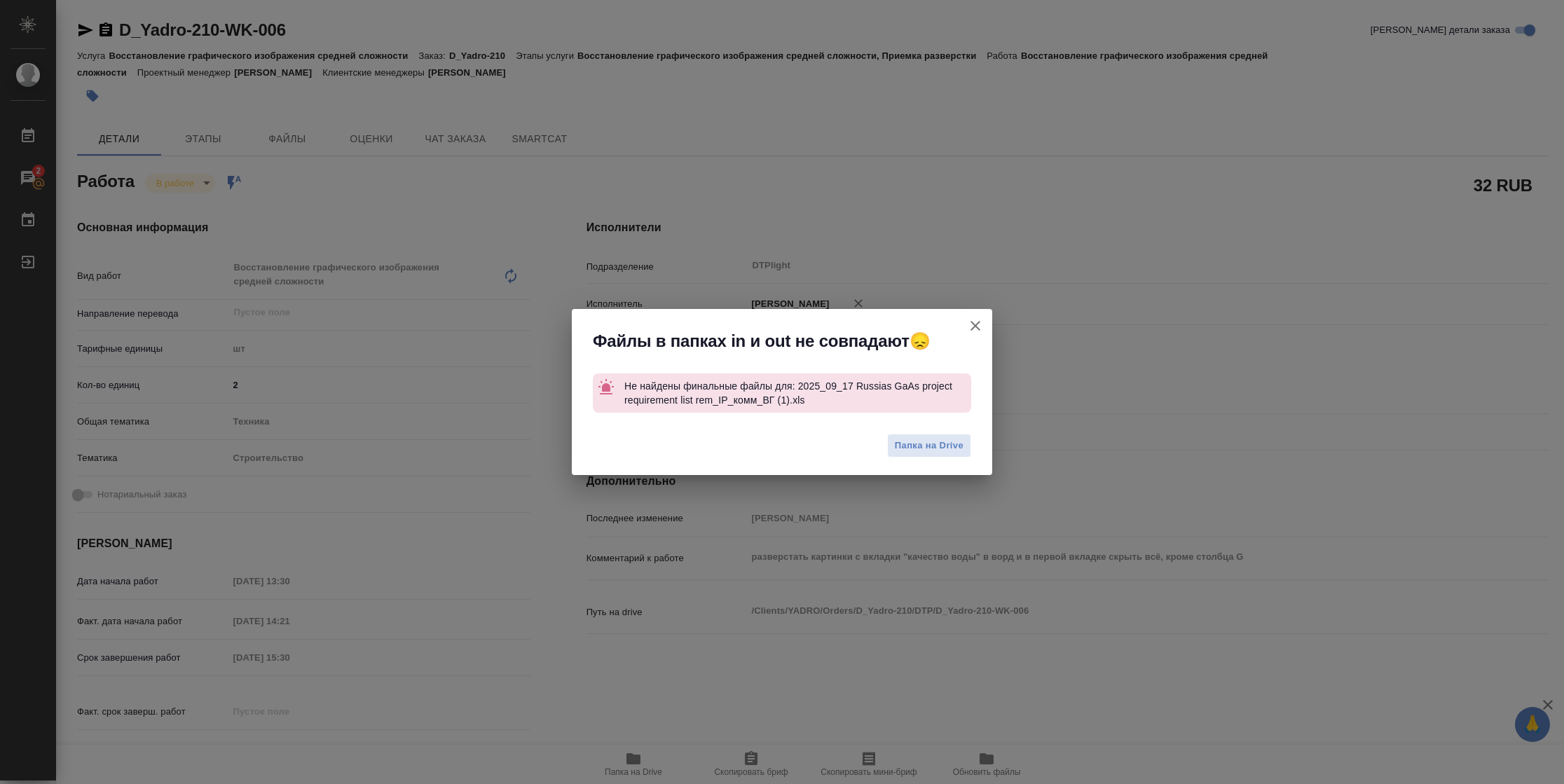
type textarea "x"
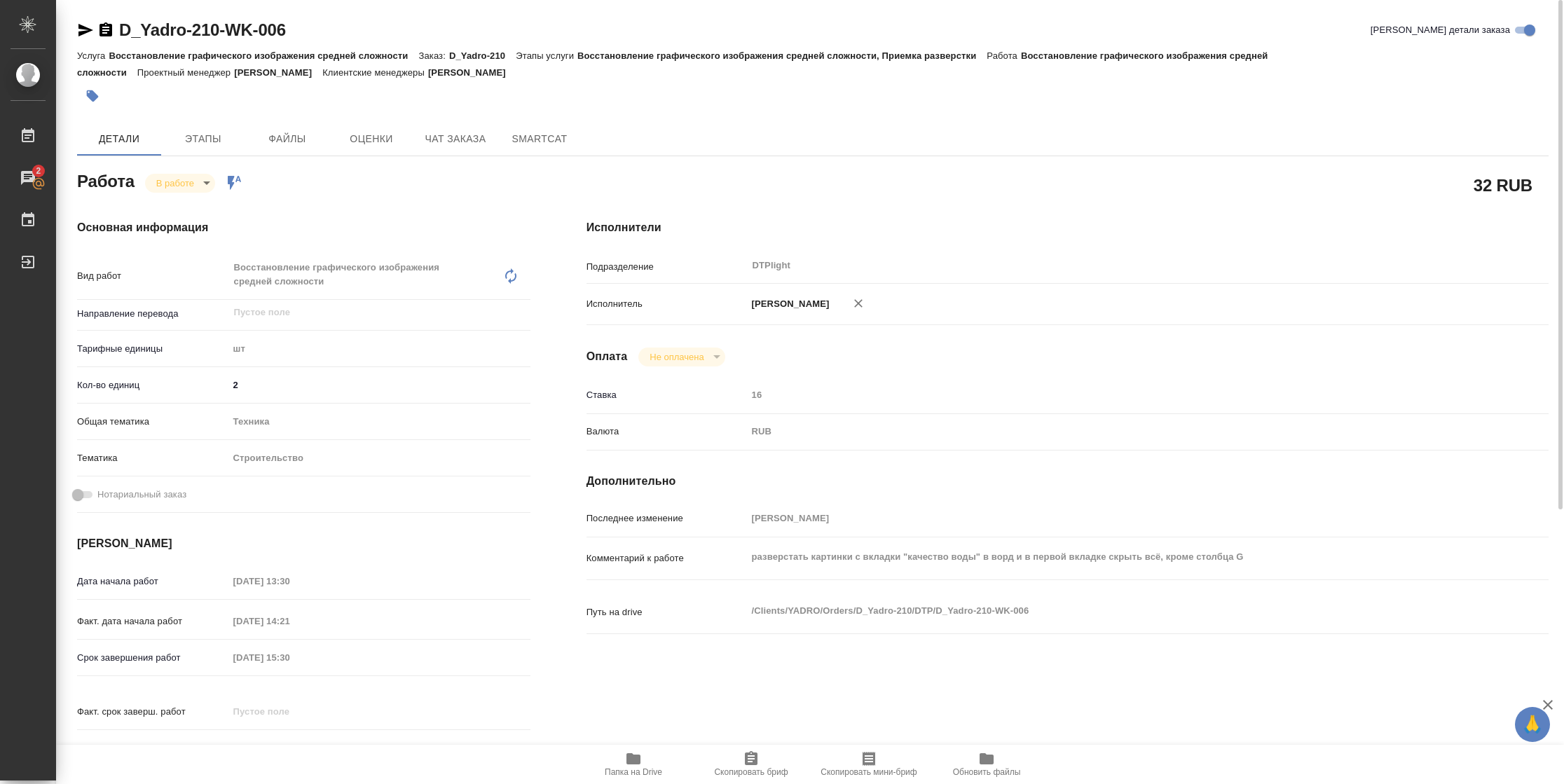
click at [82, 31] on icon "button" at bounding box center [86, 30] width 15 height 13
click at [655, 775] on span "Папка на Drive" at bounding box center [634, 771] width 57 height 10
click at [645, 761] on span "Папка на Drive" at bounding box center [634, 763] width 101 height 27
click at [196, 178] on body "🙏 .cls-1 fill:#fff; AWATERA Vasilyeva Natalia Работы 2 Чаты График Выйти D_Yadr…" at bounding box center [782, 392] width 1564 height 784
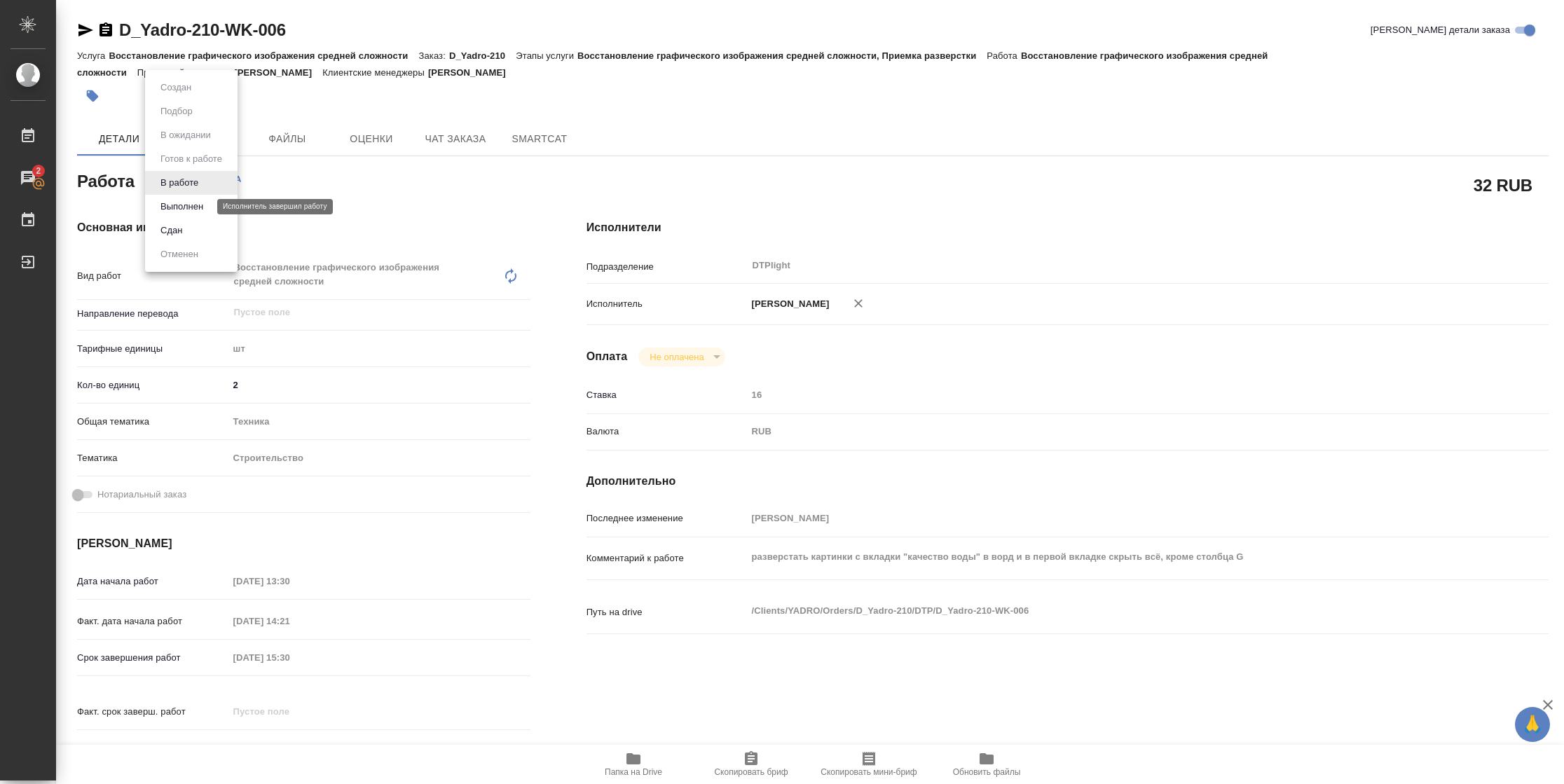
click at [196, 200] on button "Выполнен" at bounding box center [182, 206] width 51 height 16
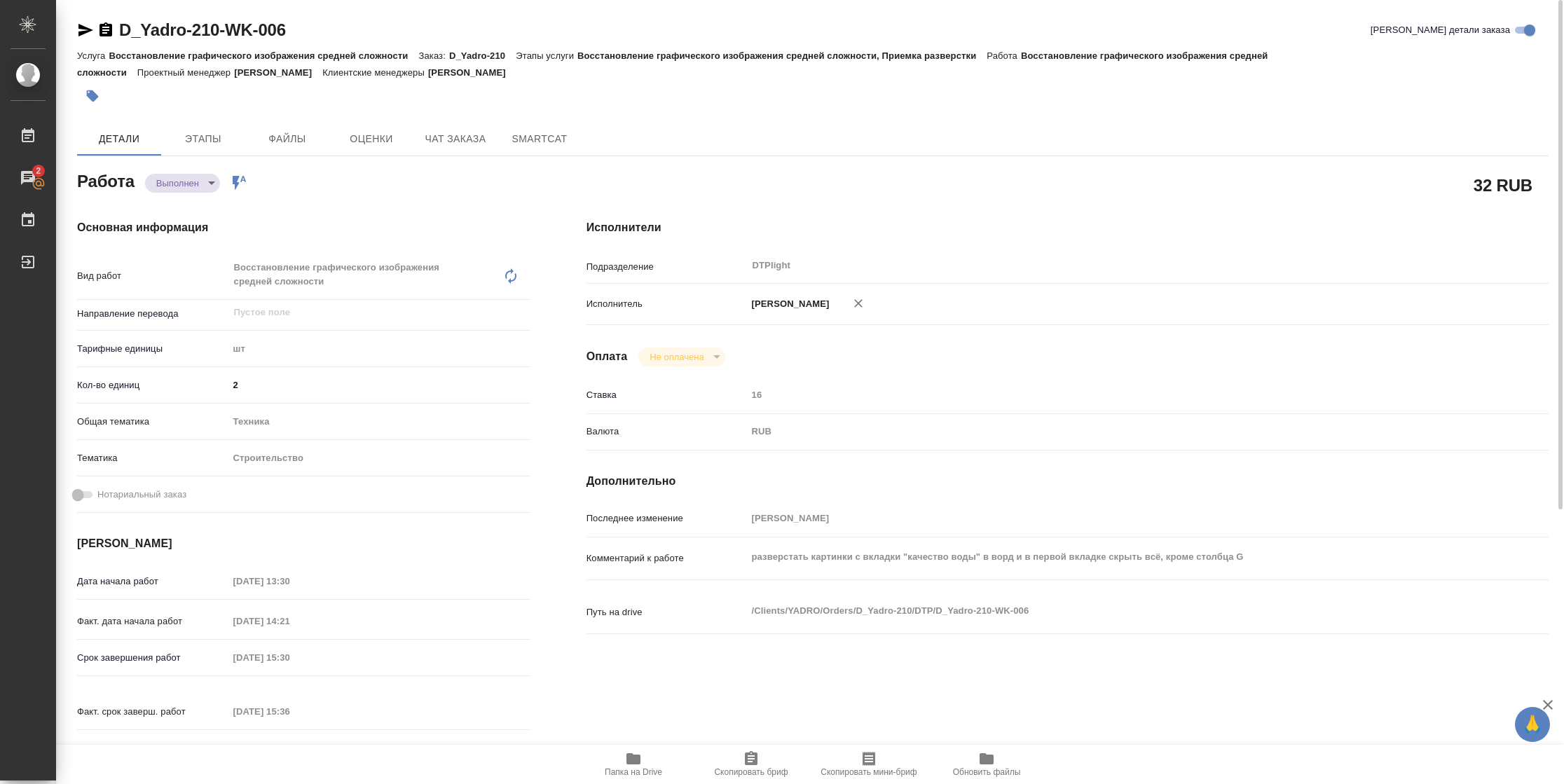
type textarea "x"
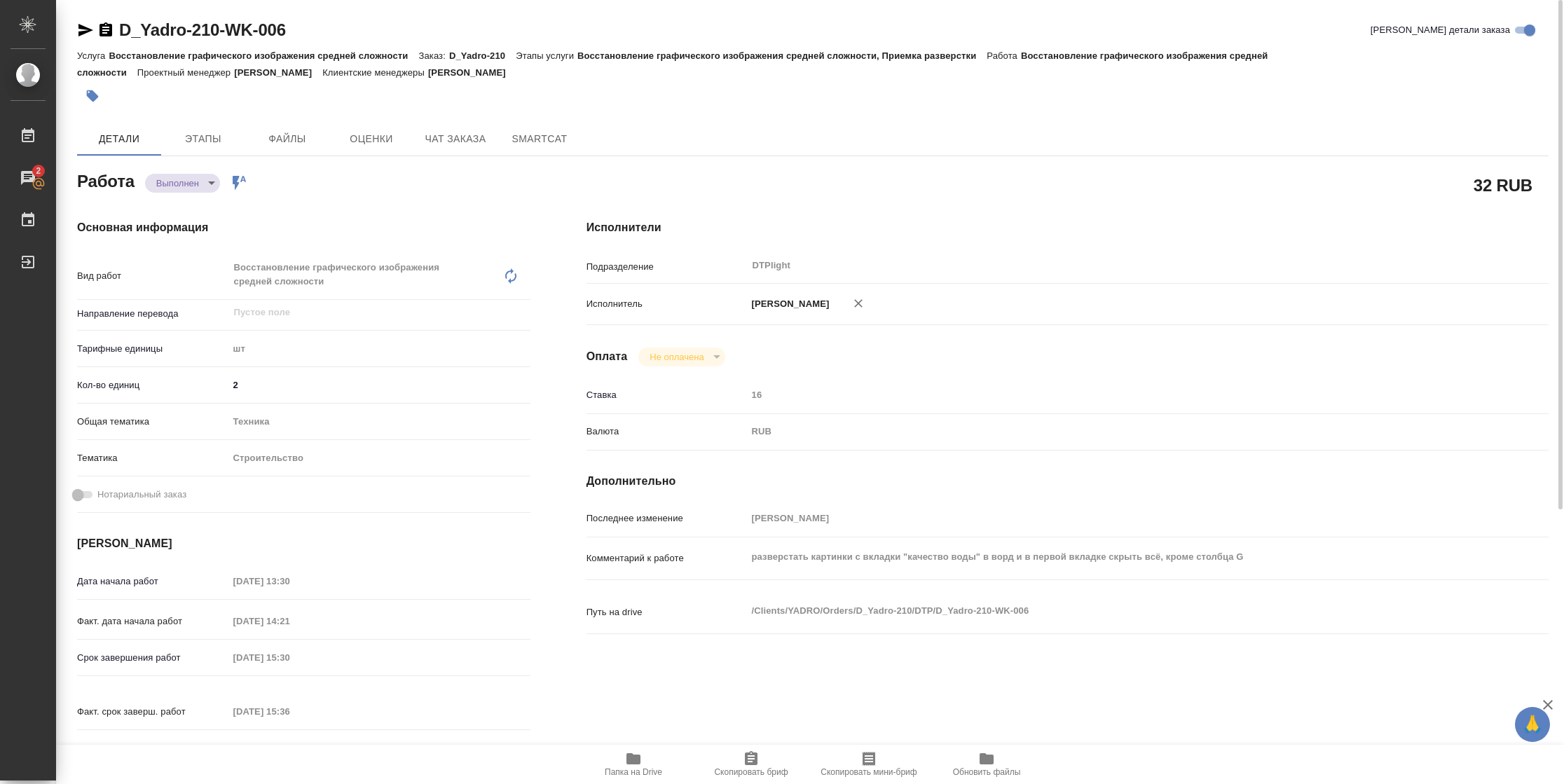
type textarea "x"
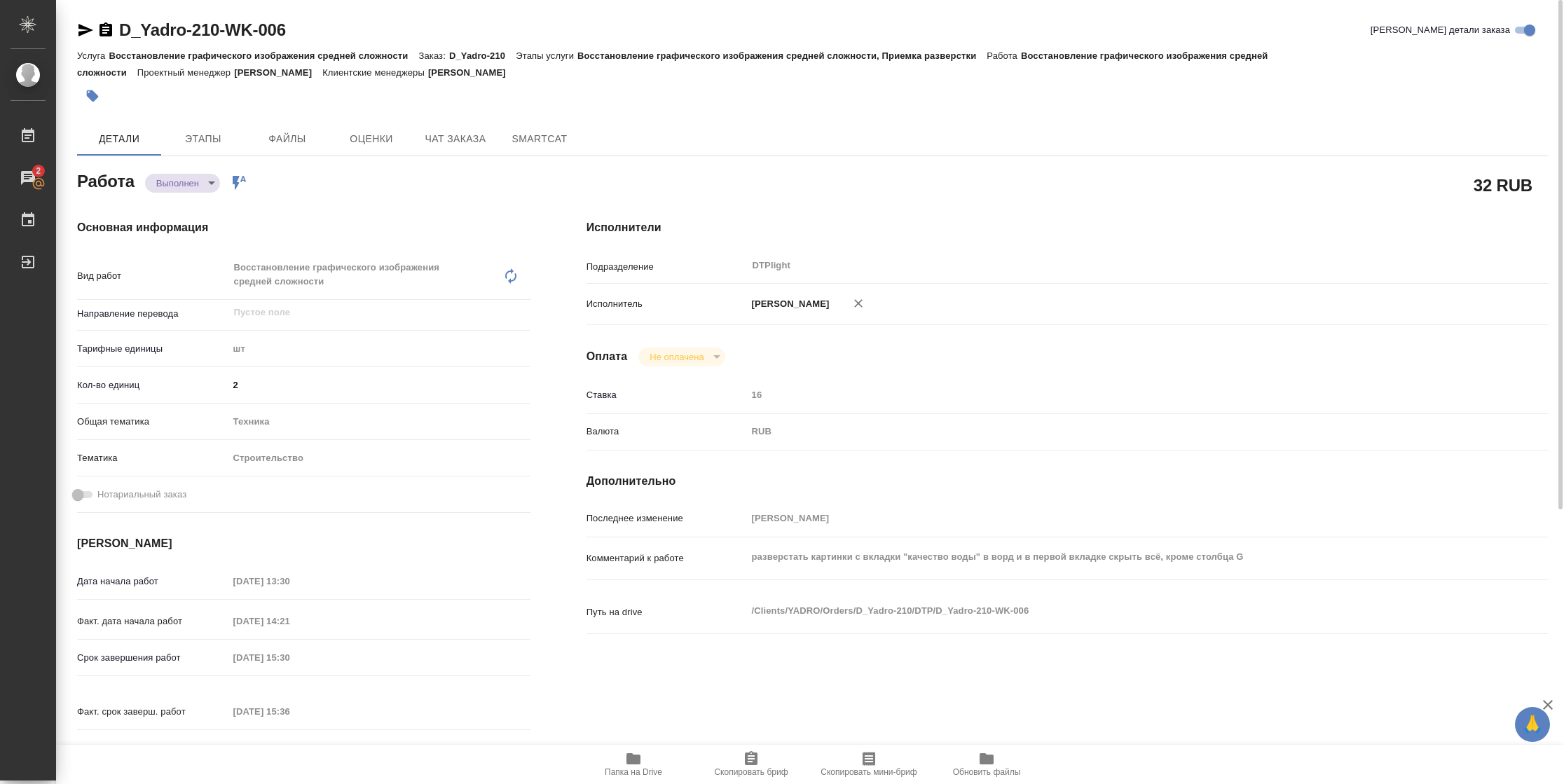
type textarea "x"
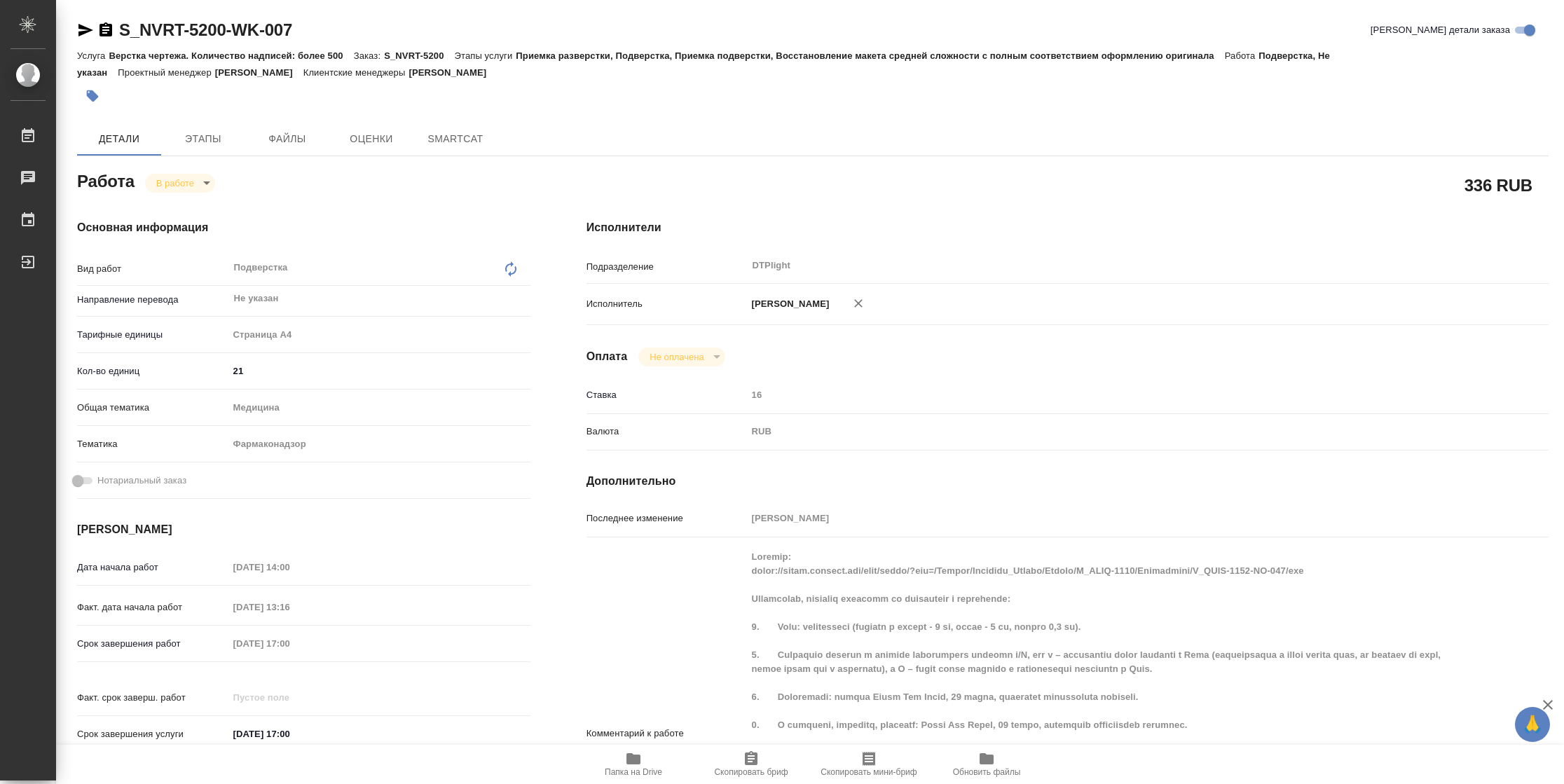
type textarea "x"
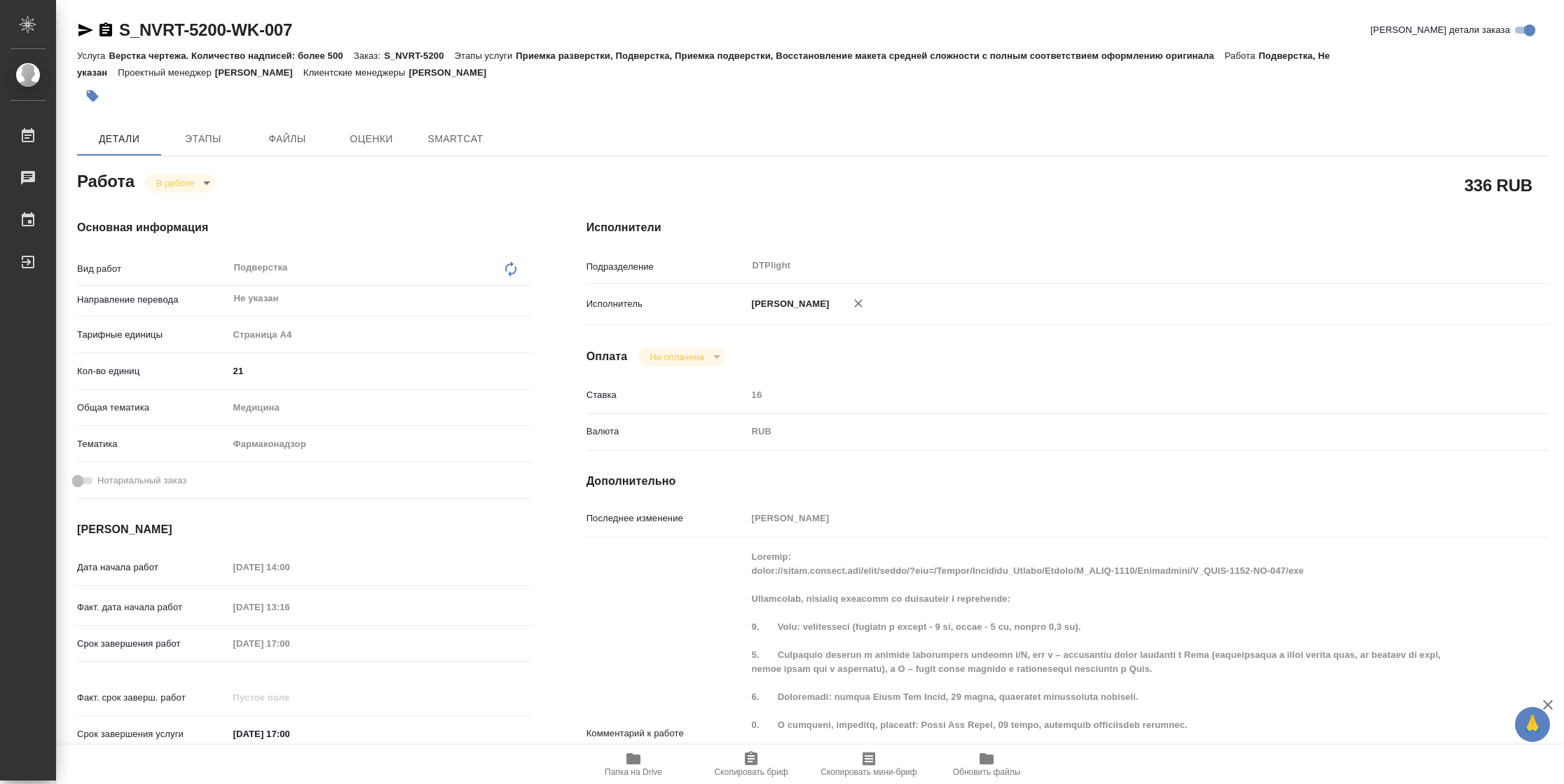
type textarea "x"
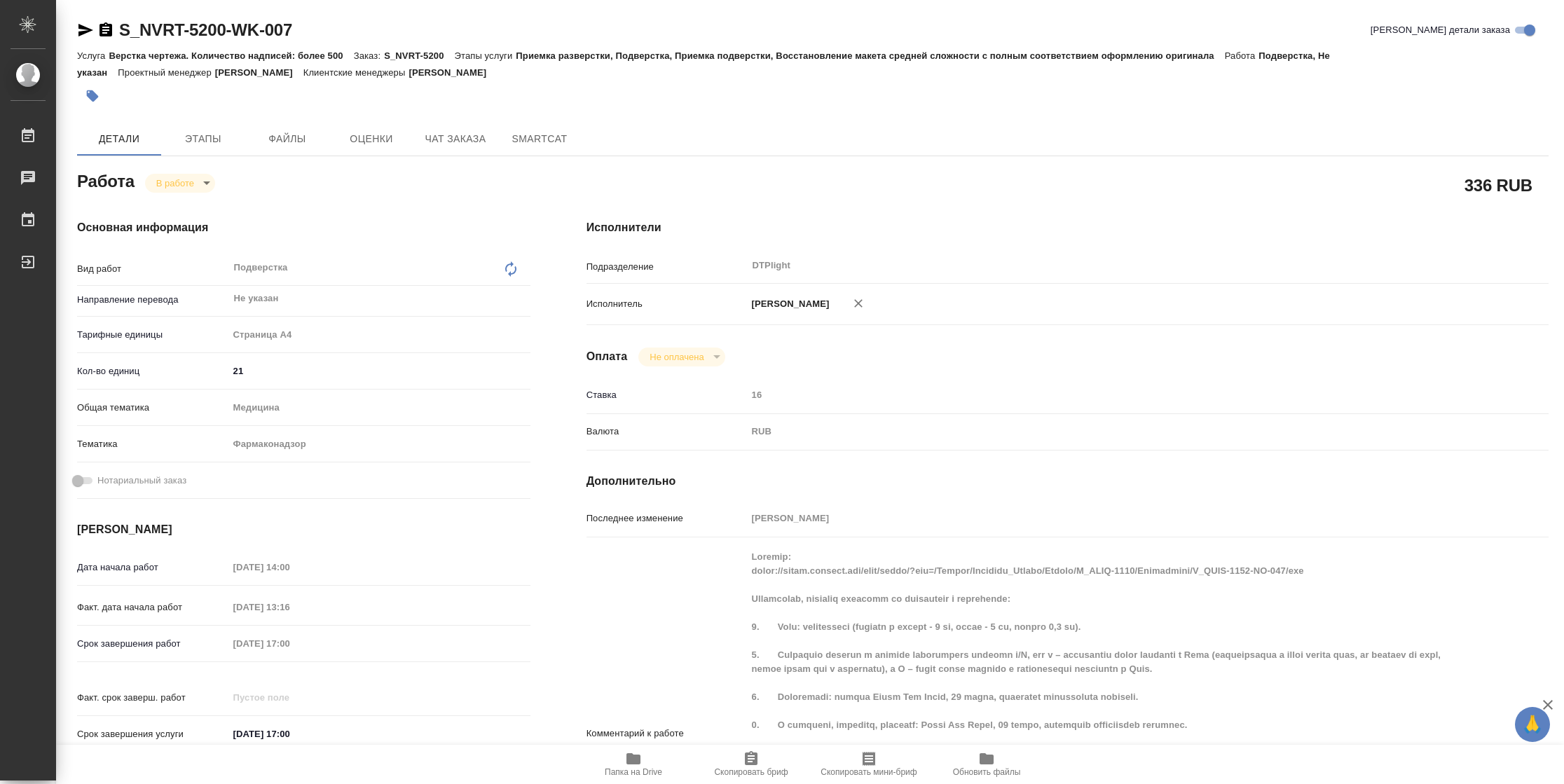
click at [637, 760] on icon "button" at bounding box center [633, 758] width 14 height 11
type textarea "x"
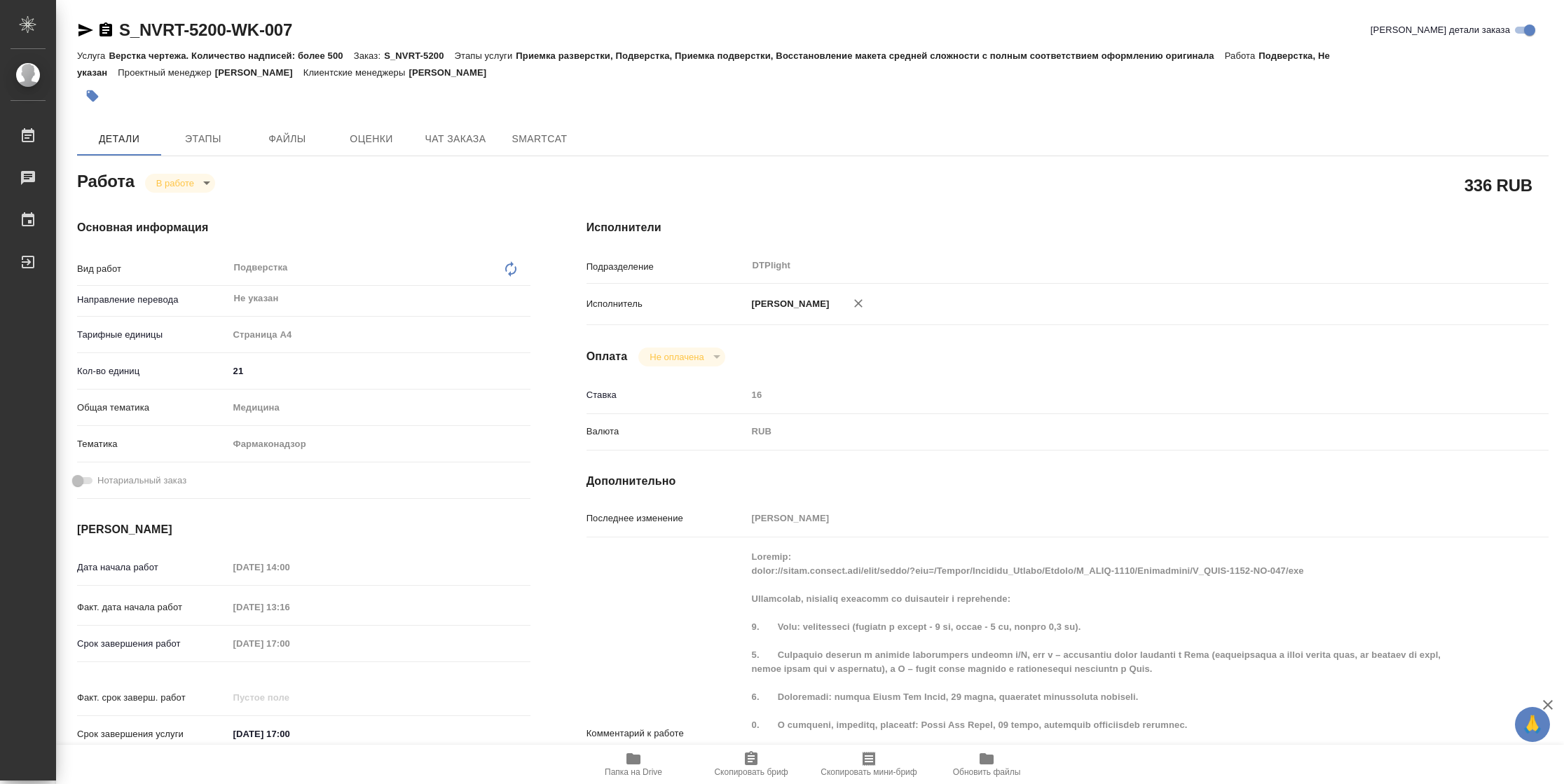
type textarea "x"
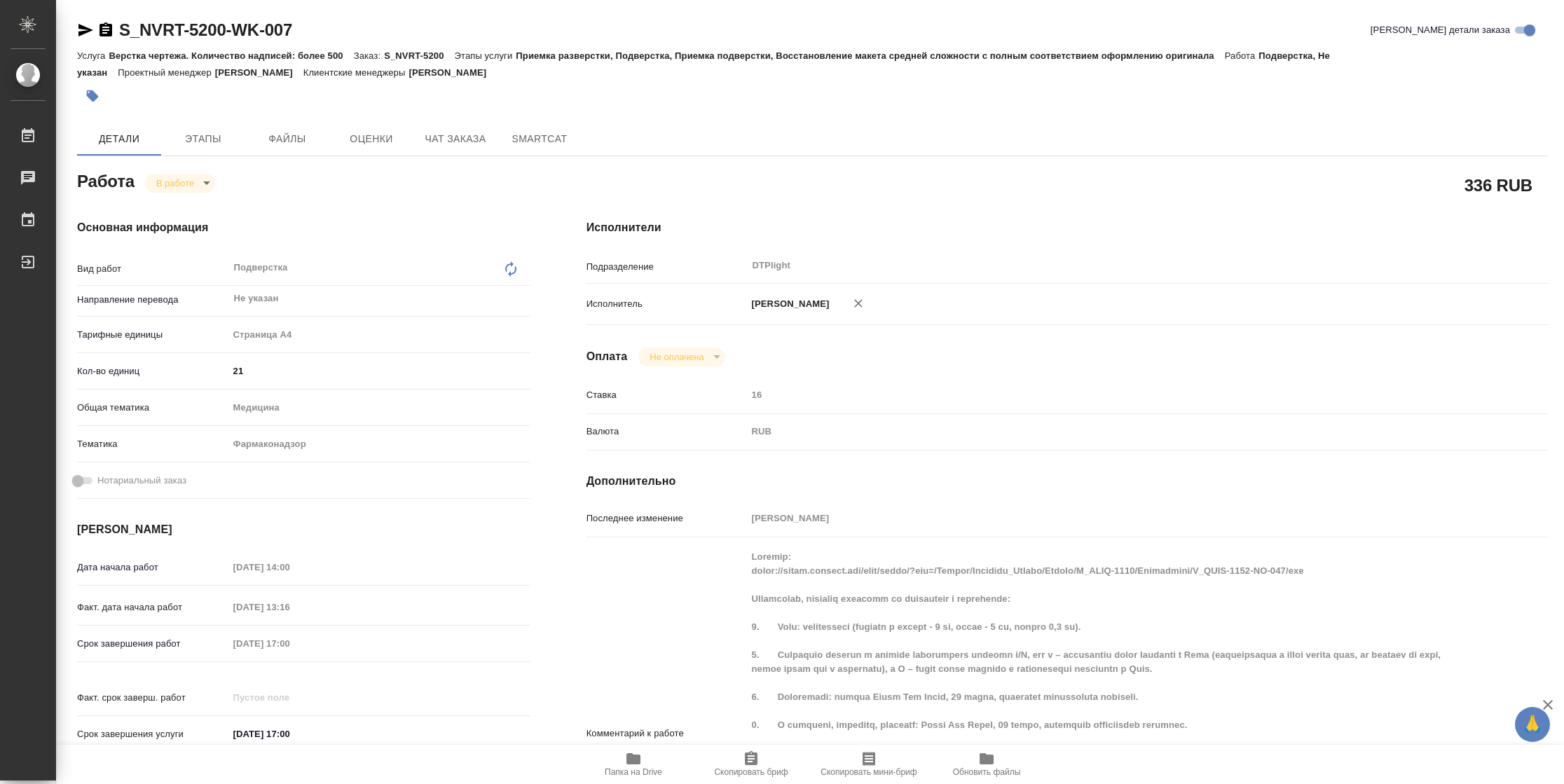
type textarea "x"
click at [212, 188] on body "🙏 .cls-1 fill:#fff; AWATERA [PERSON_NAME] 2 Чаты График Выйти S_NVRT-5200-WK-00…" at bounding box center [782, 392] width 1564 height 784
click at [210, 210] on li "Выполнен" at bounding box center [191, 207] width 93 height 24
type textarea "x"
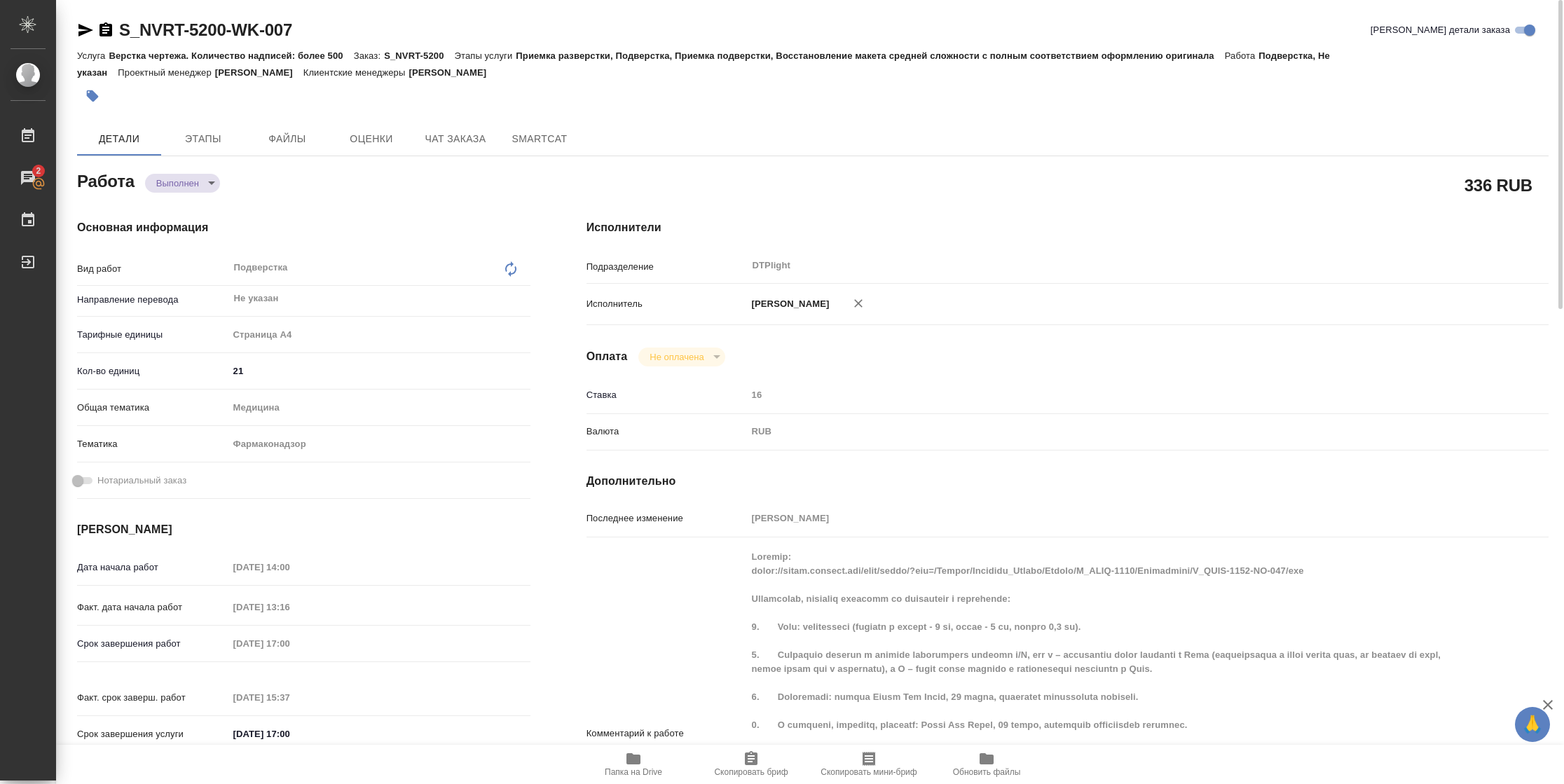
type textarea "x"
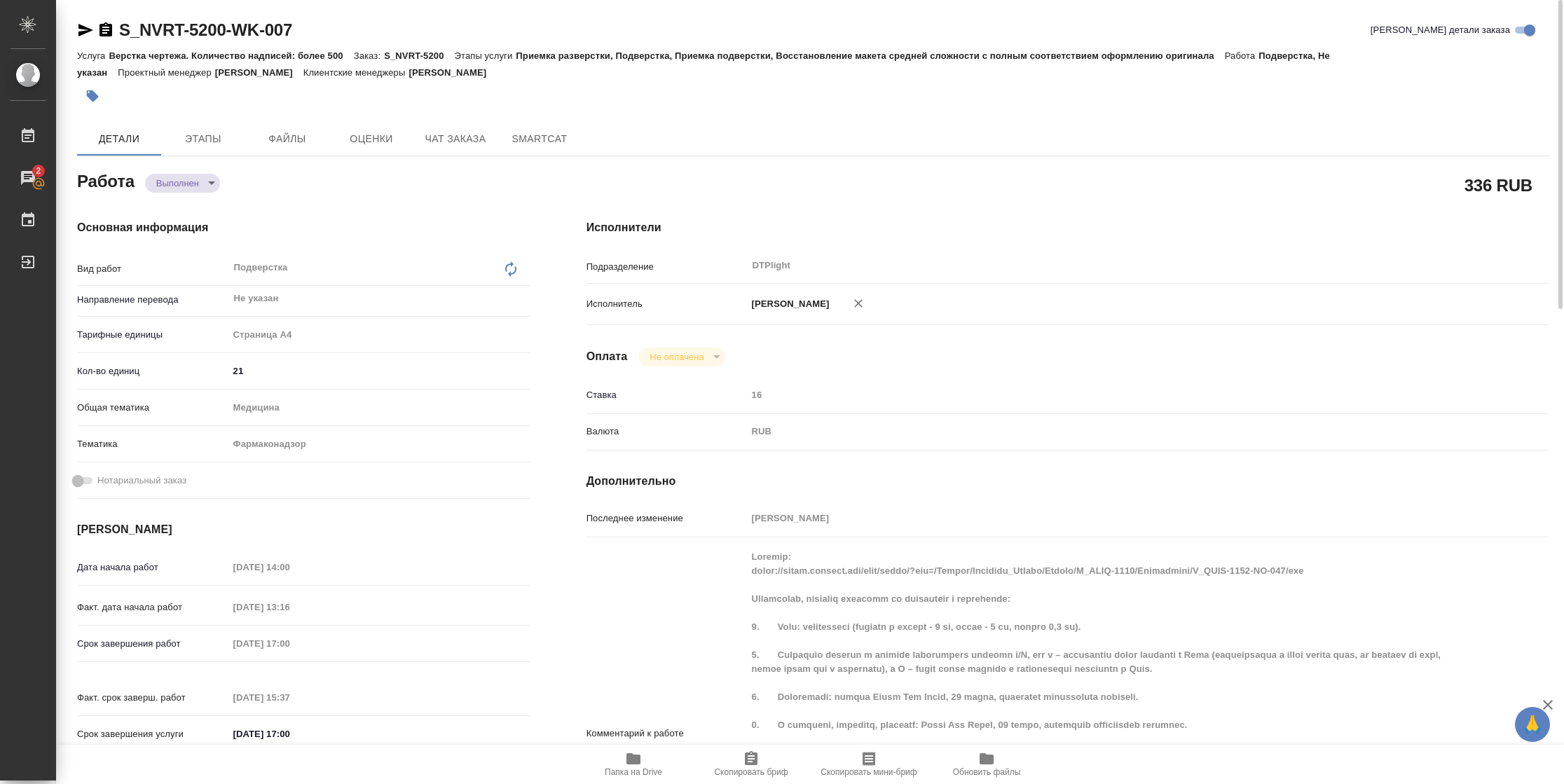
type textarea "x"
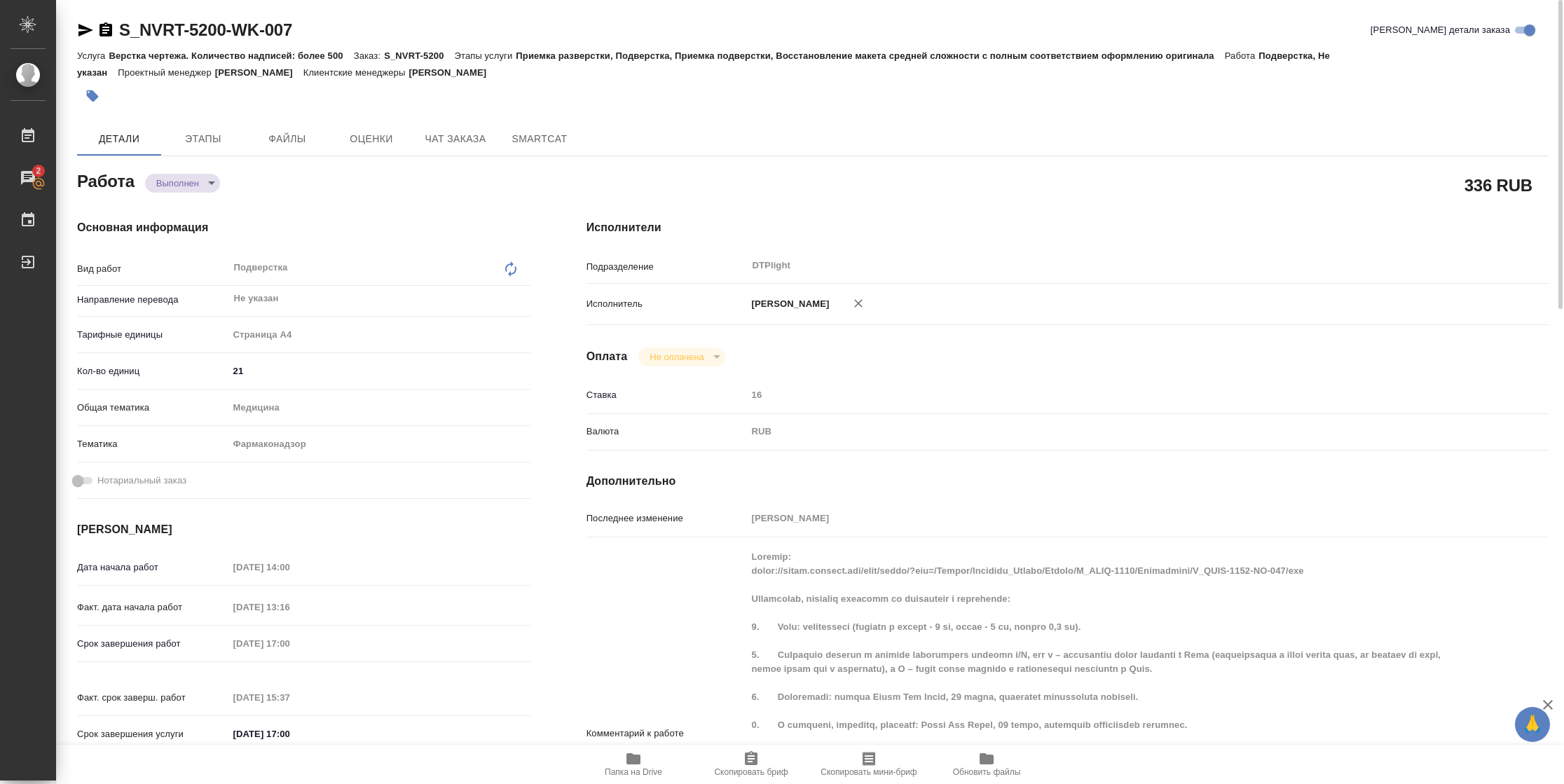
type textarea "x"
click at [86, 33] on icon "button" at bounding box center [86, 30] width 15 height 13
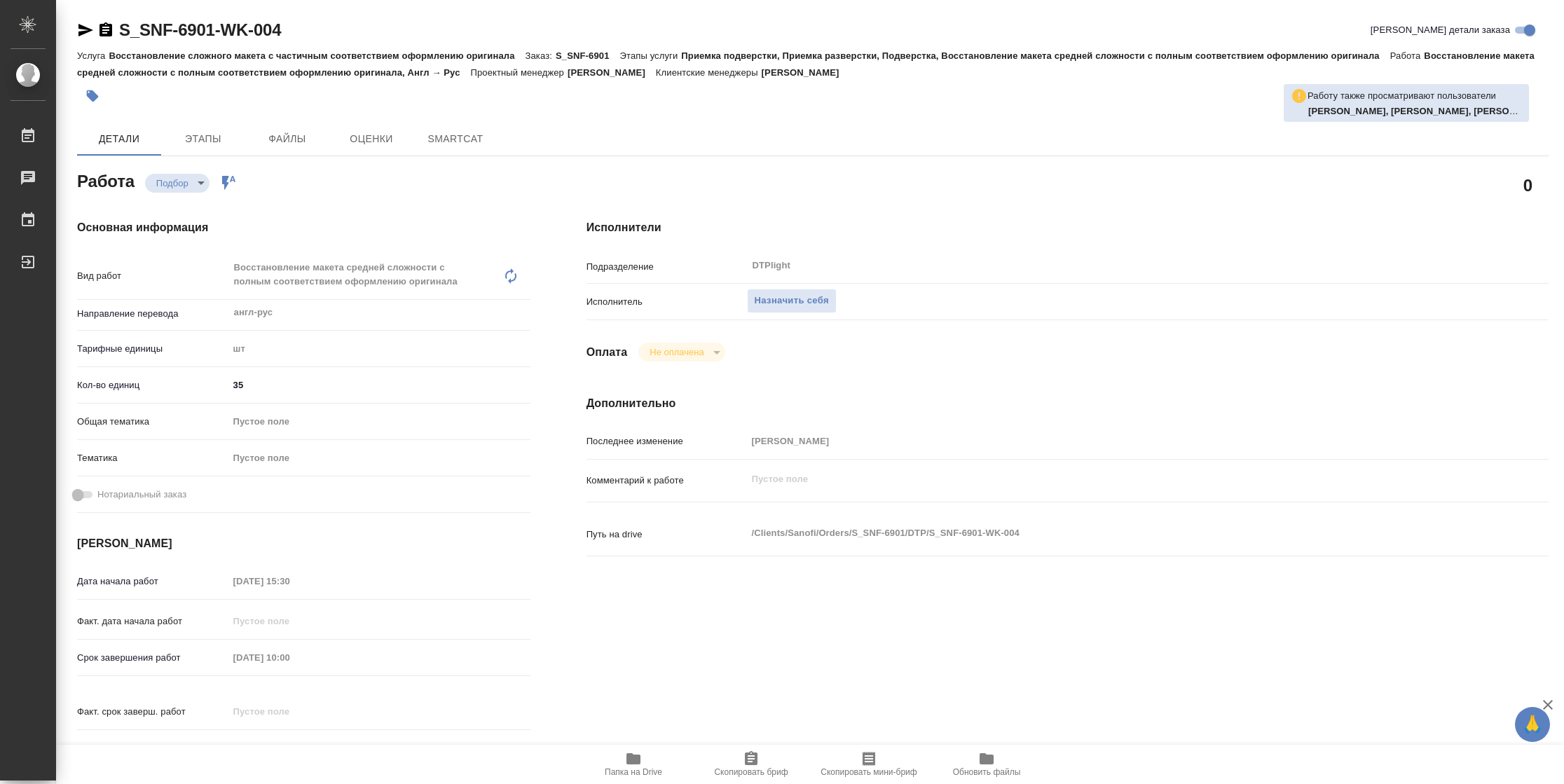
type textarea "x"
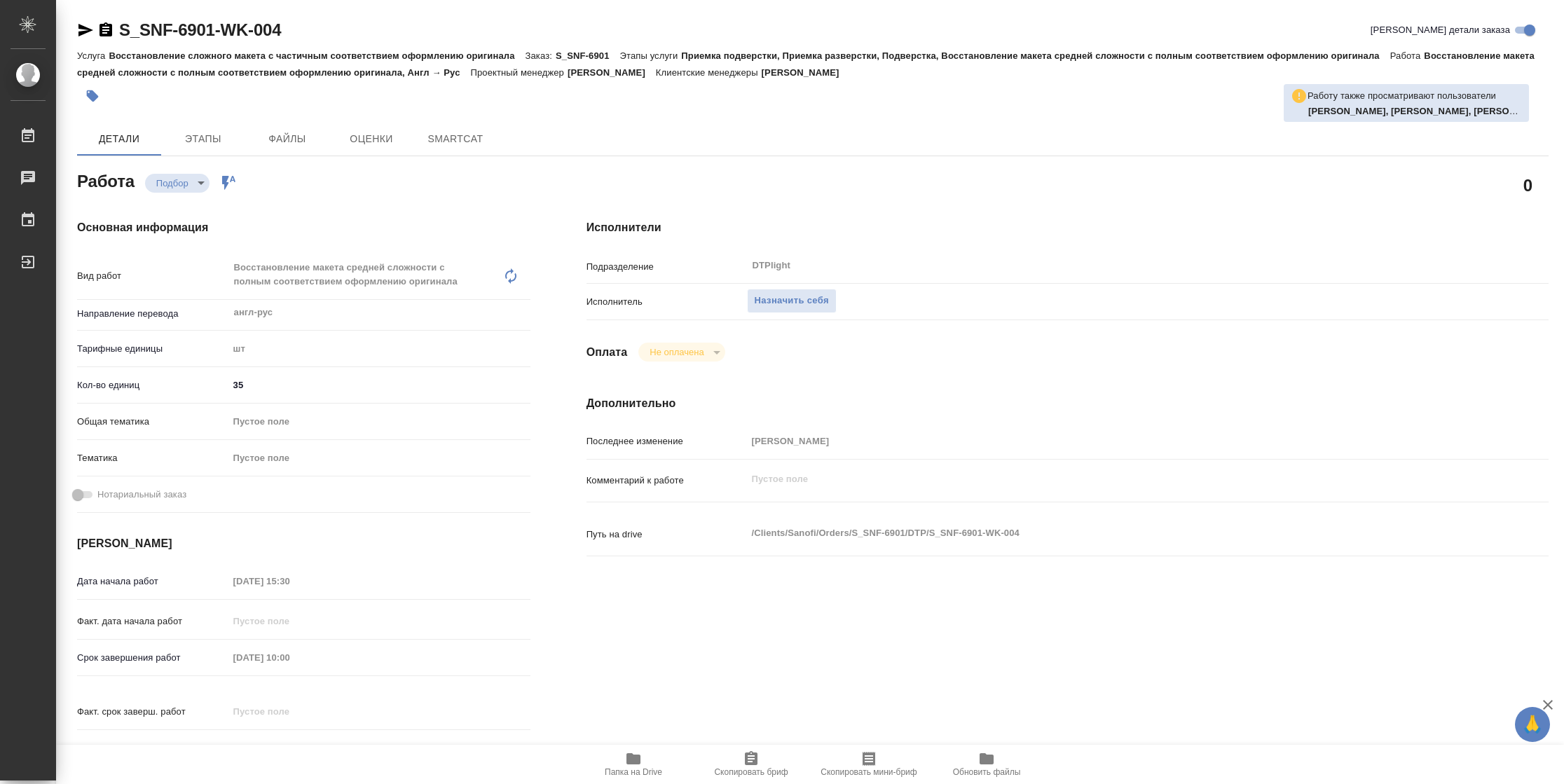
type textarea "x"
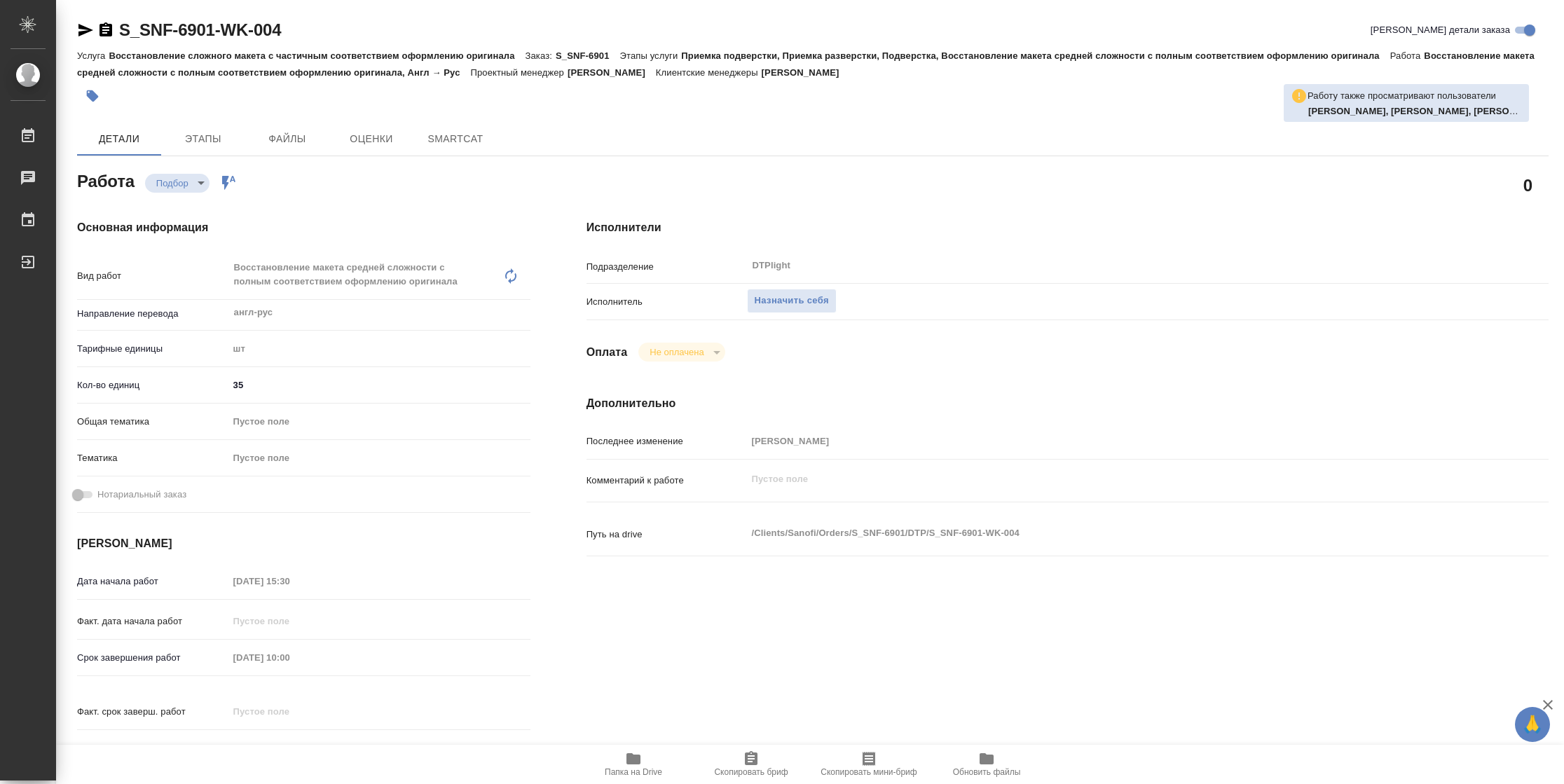
type textarea "x"
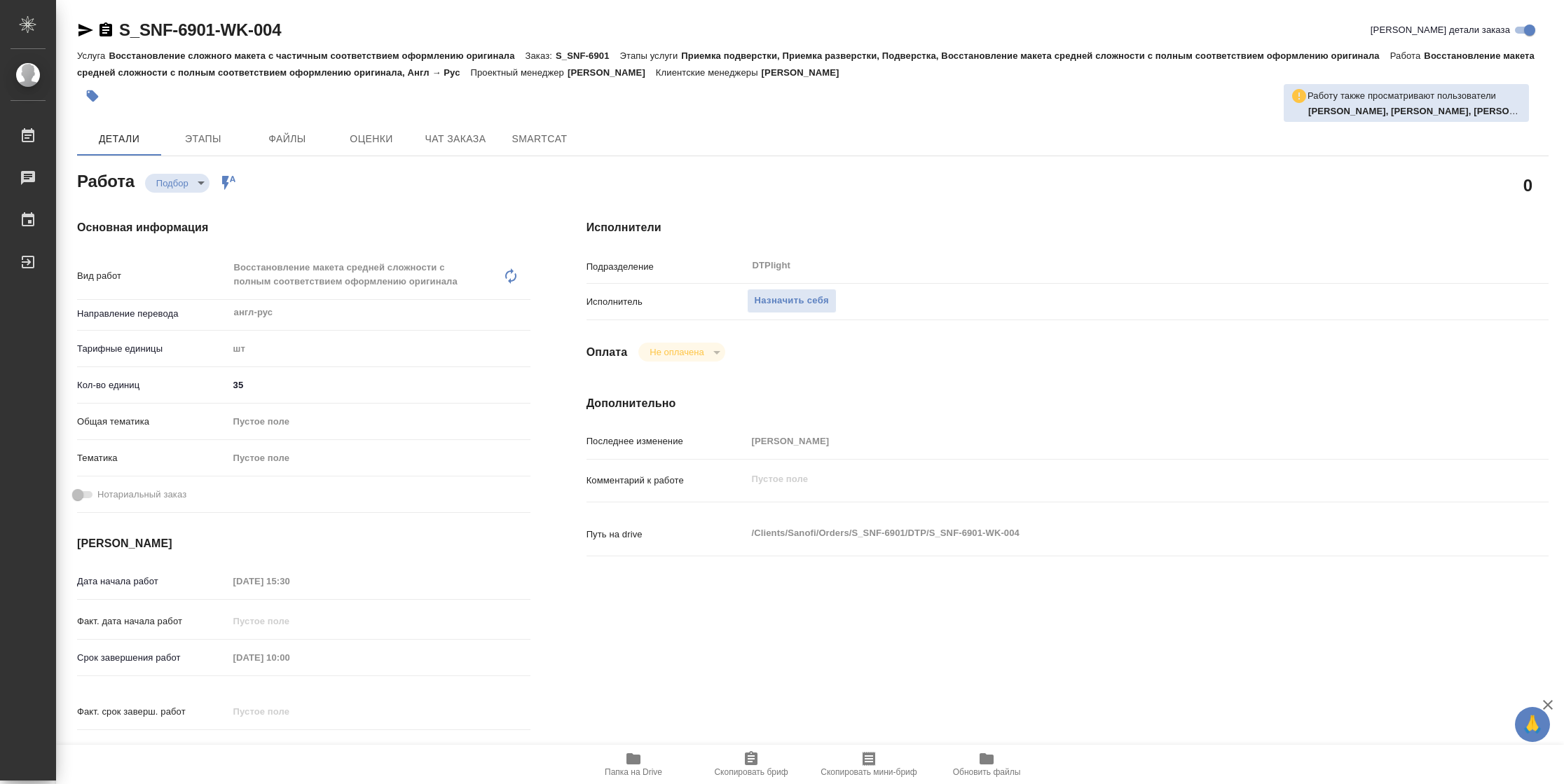
click at [611, 748] on button "Папка на Drive" at bounding box center [634, 764] width 118 height 40
type textarea "x"
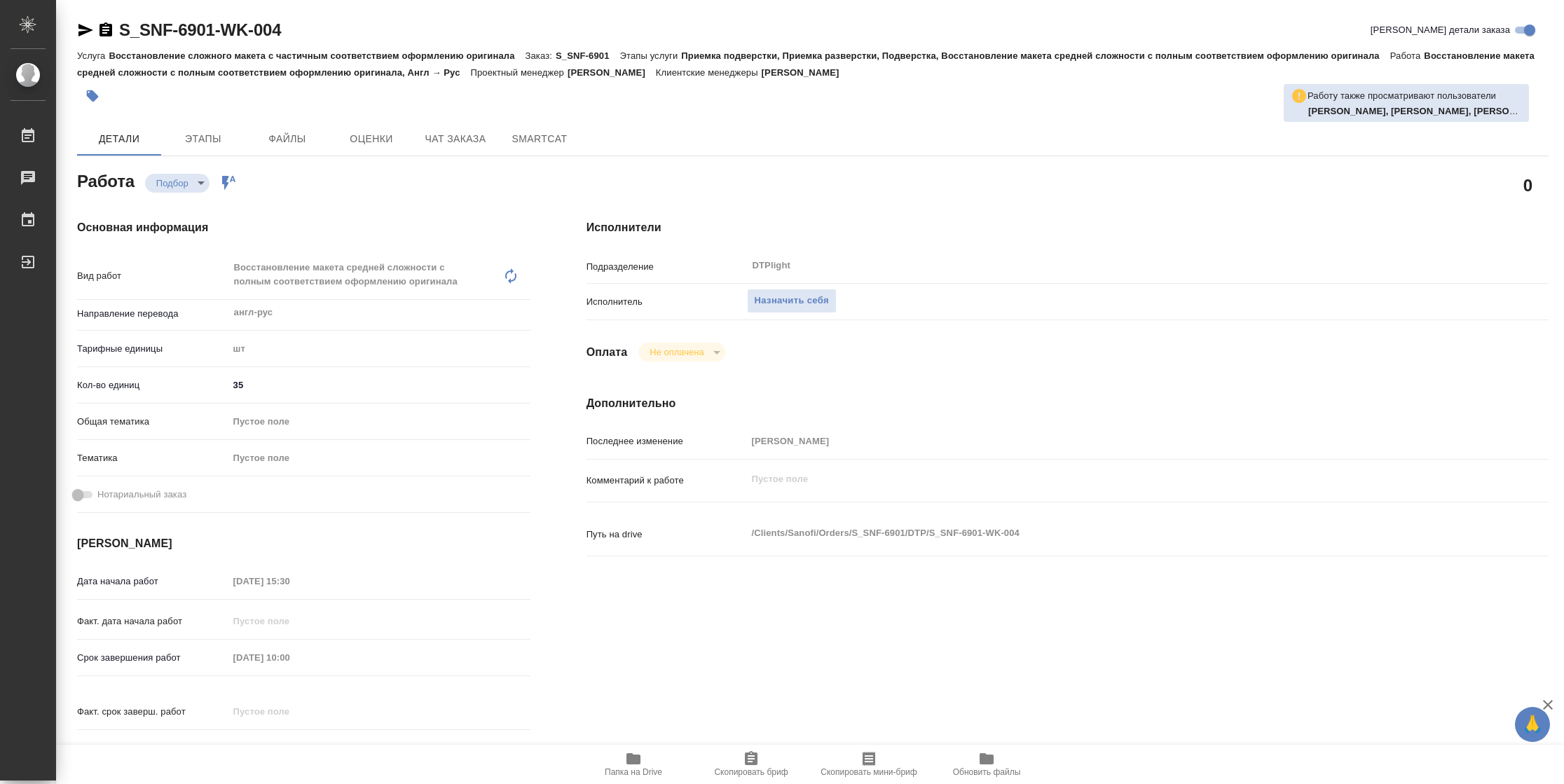
type textarea "x"
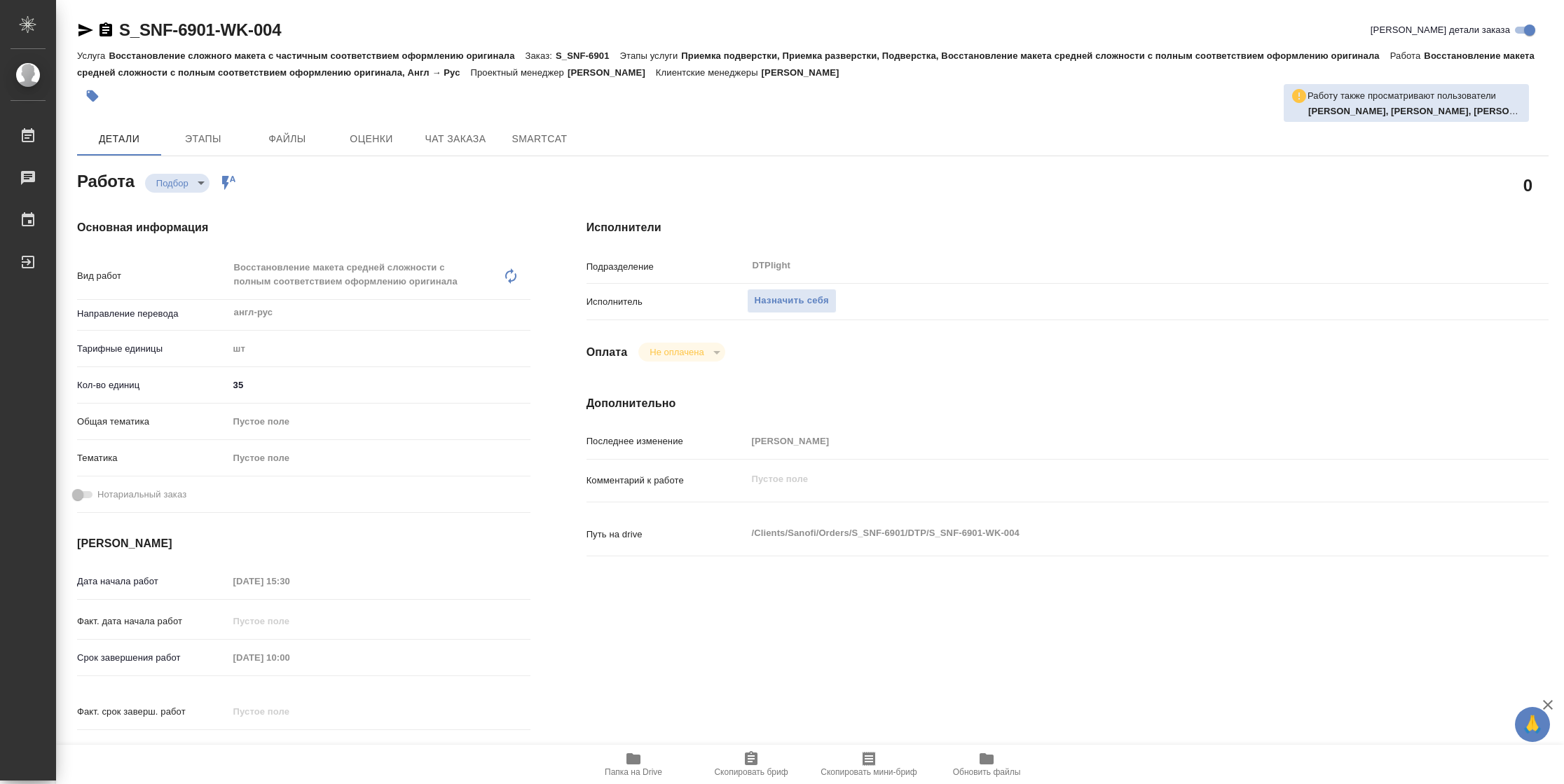
type textarea "x"
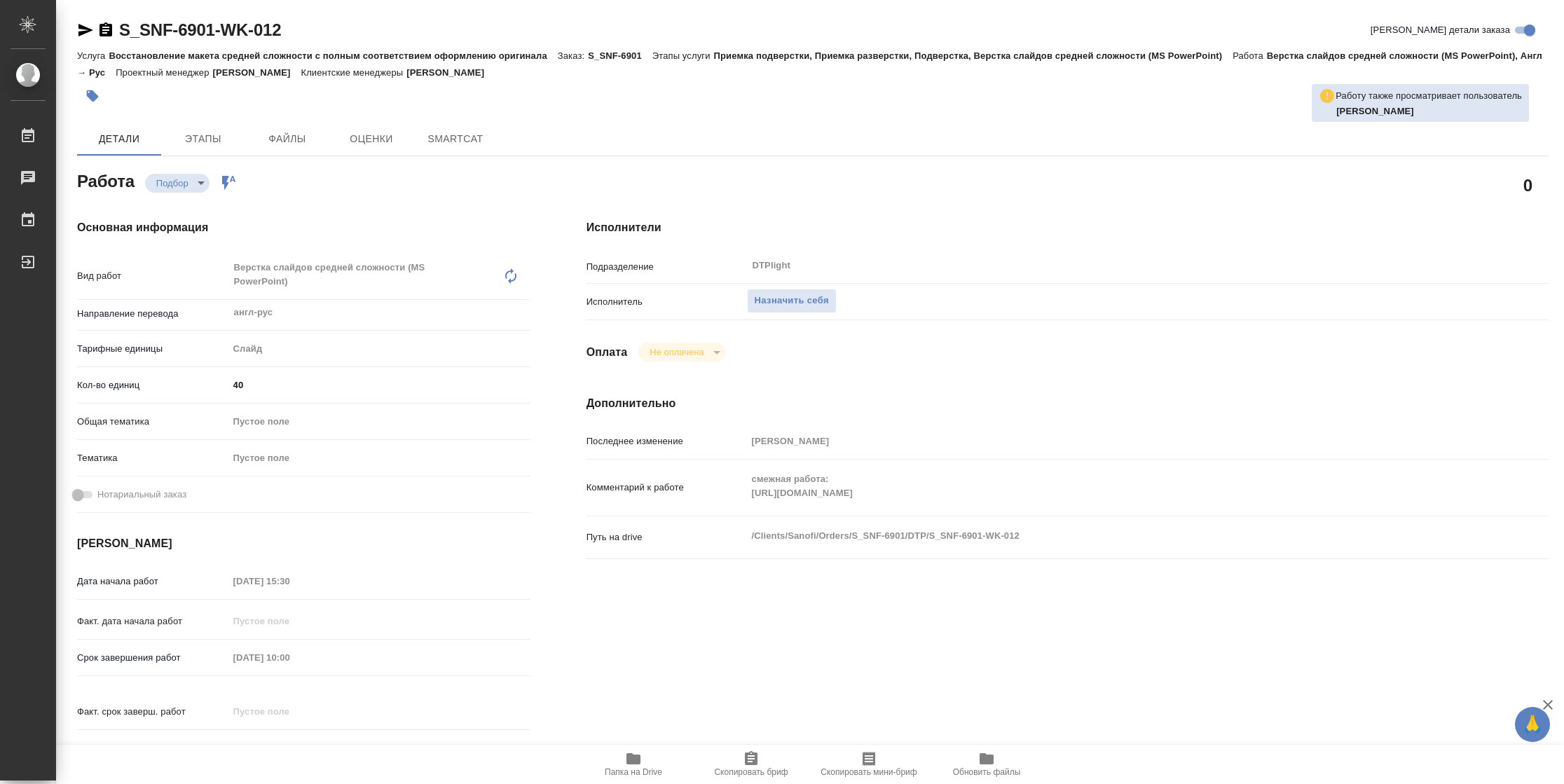
type textarea "x"
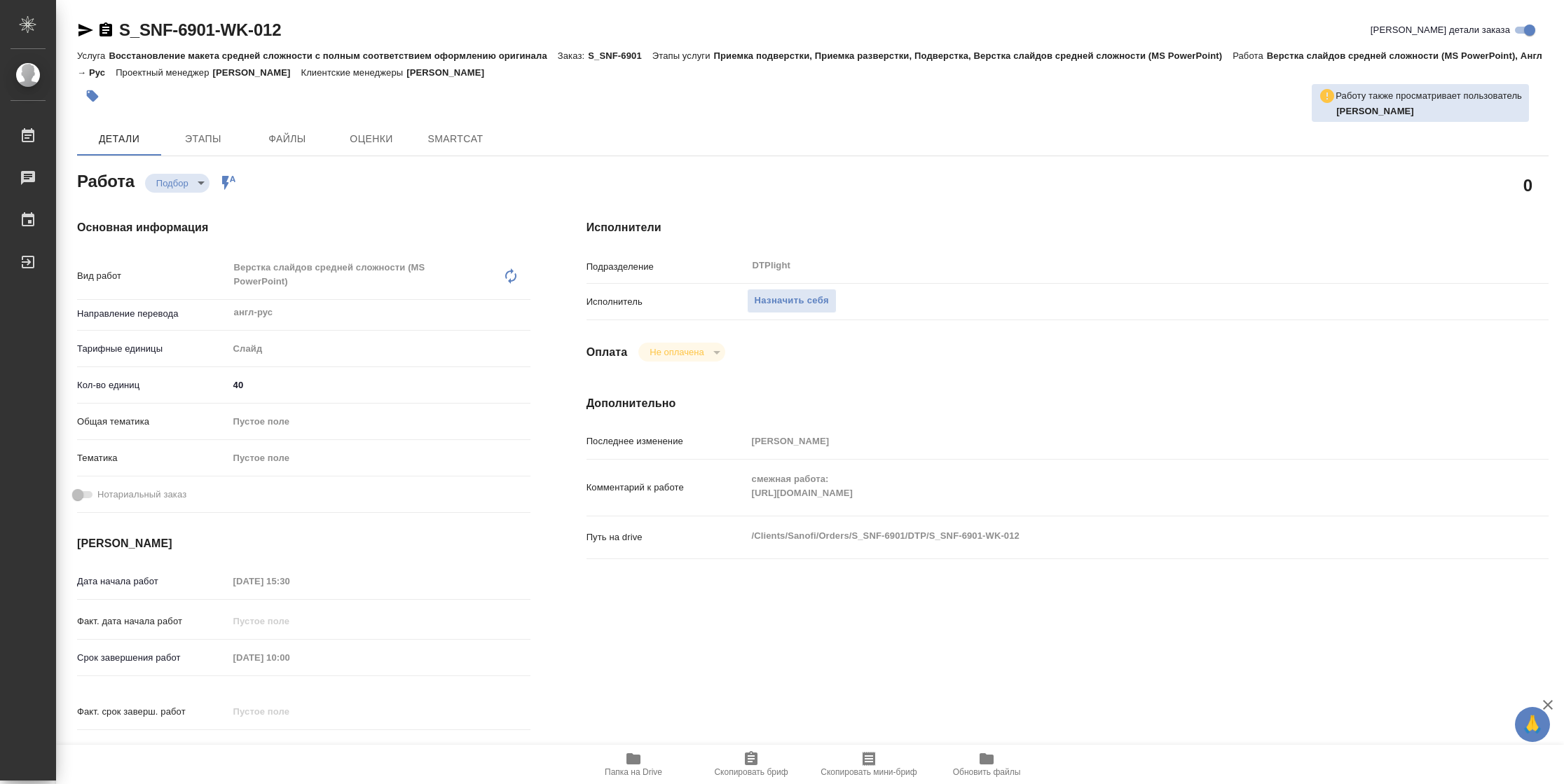
type textarea "x"
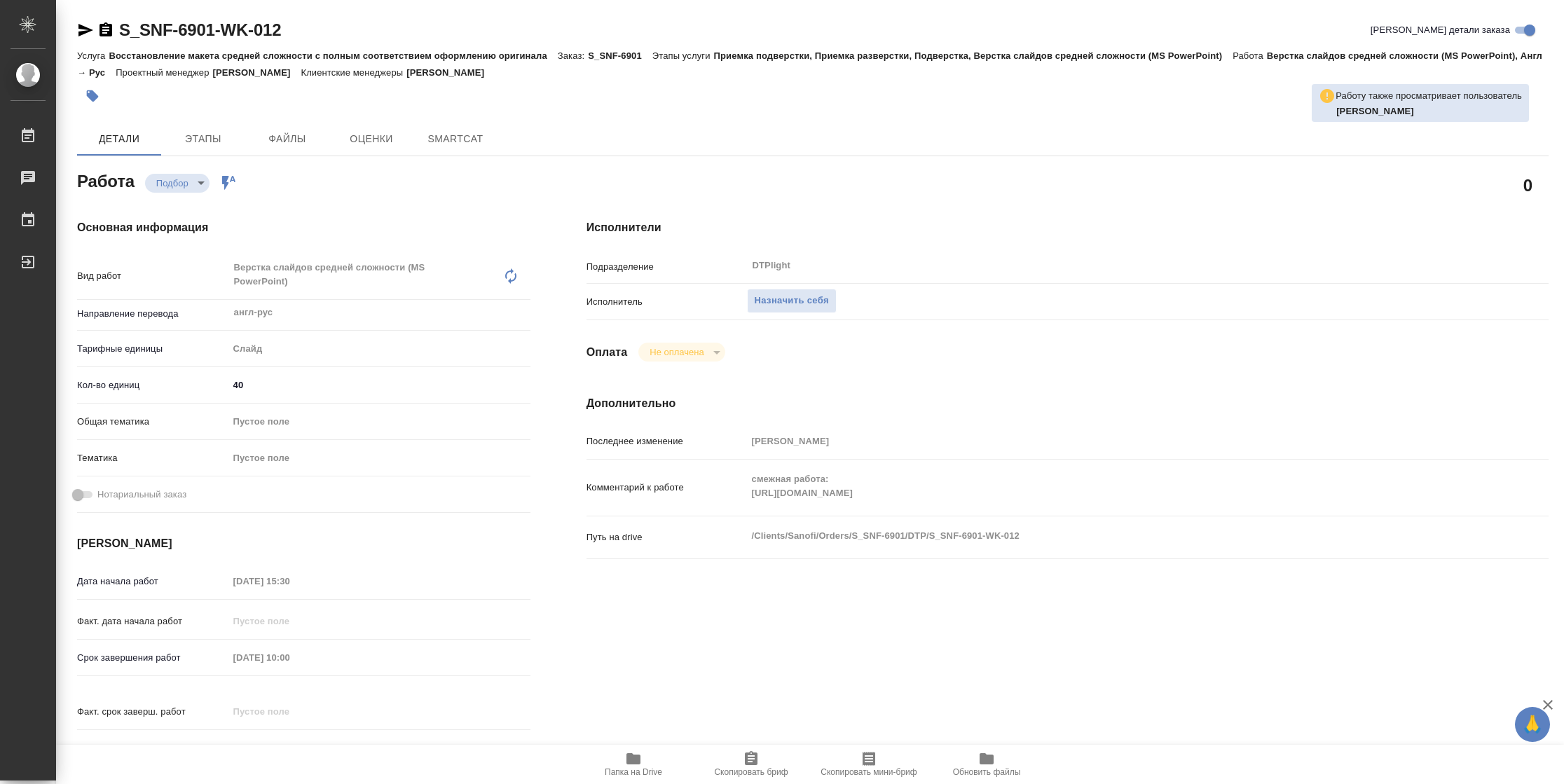
type textarea "x"
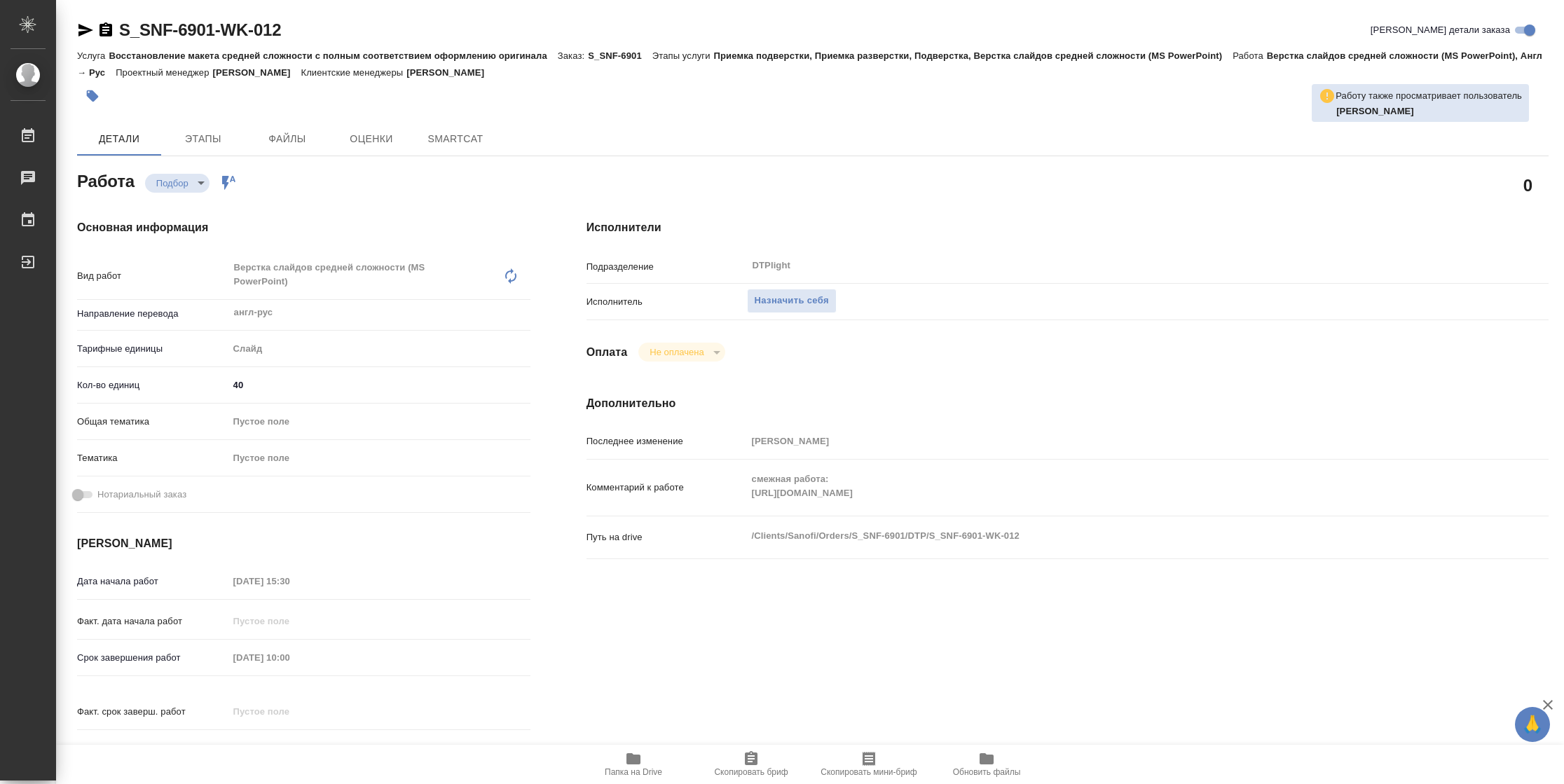
type textarea "x"
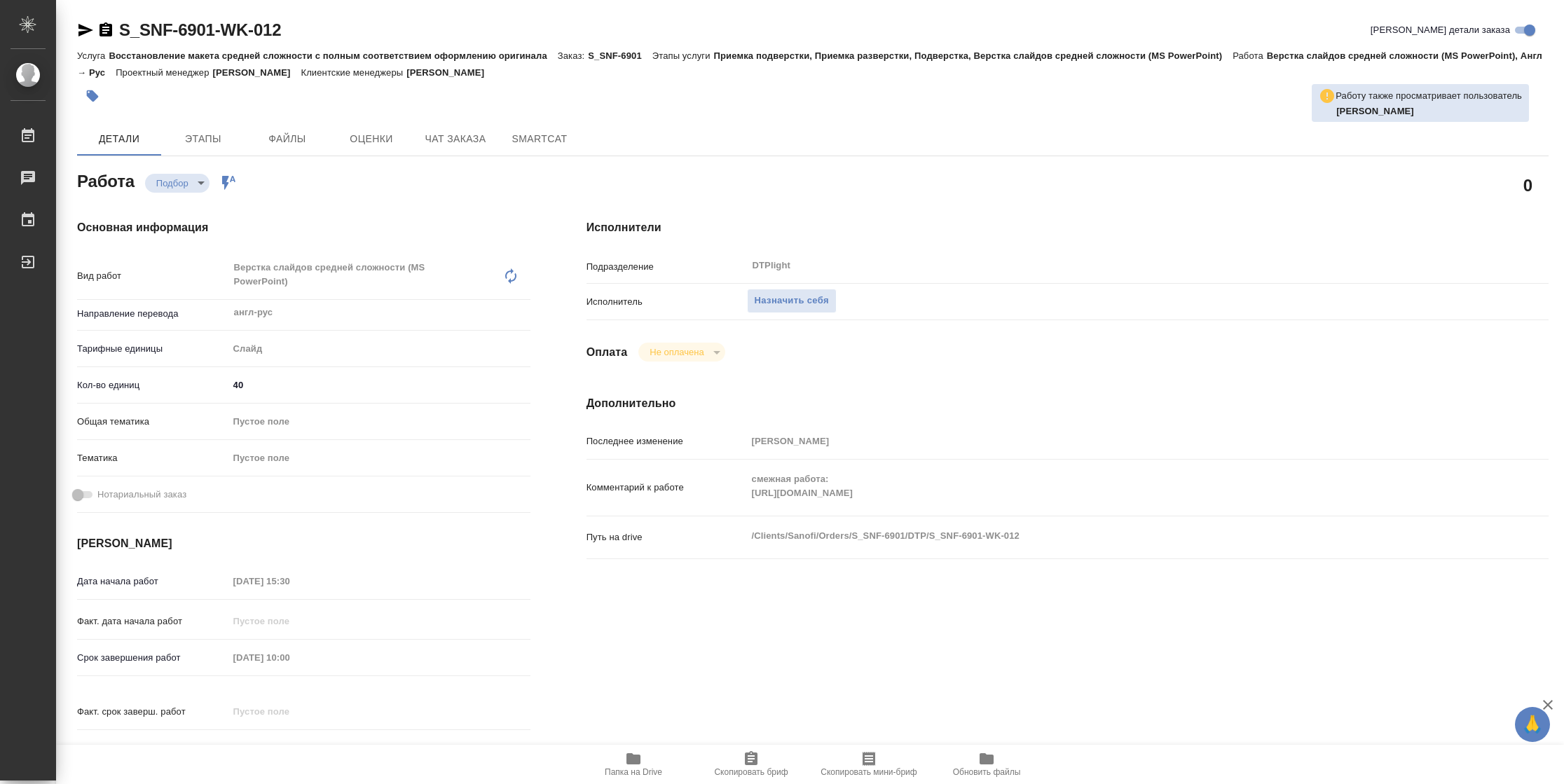
type textarea "x"
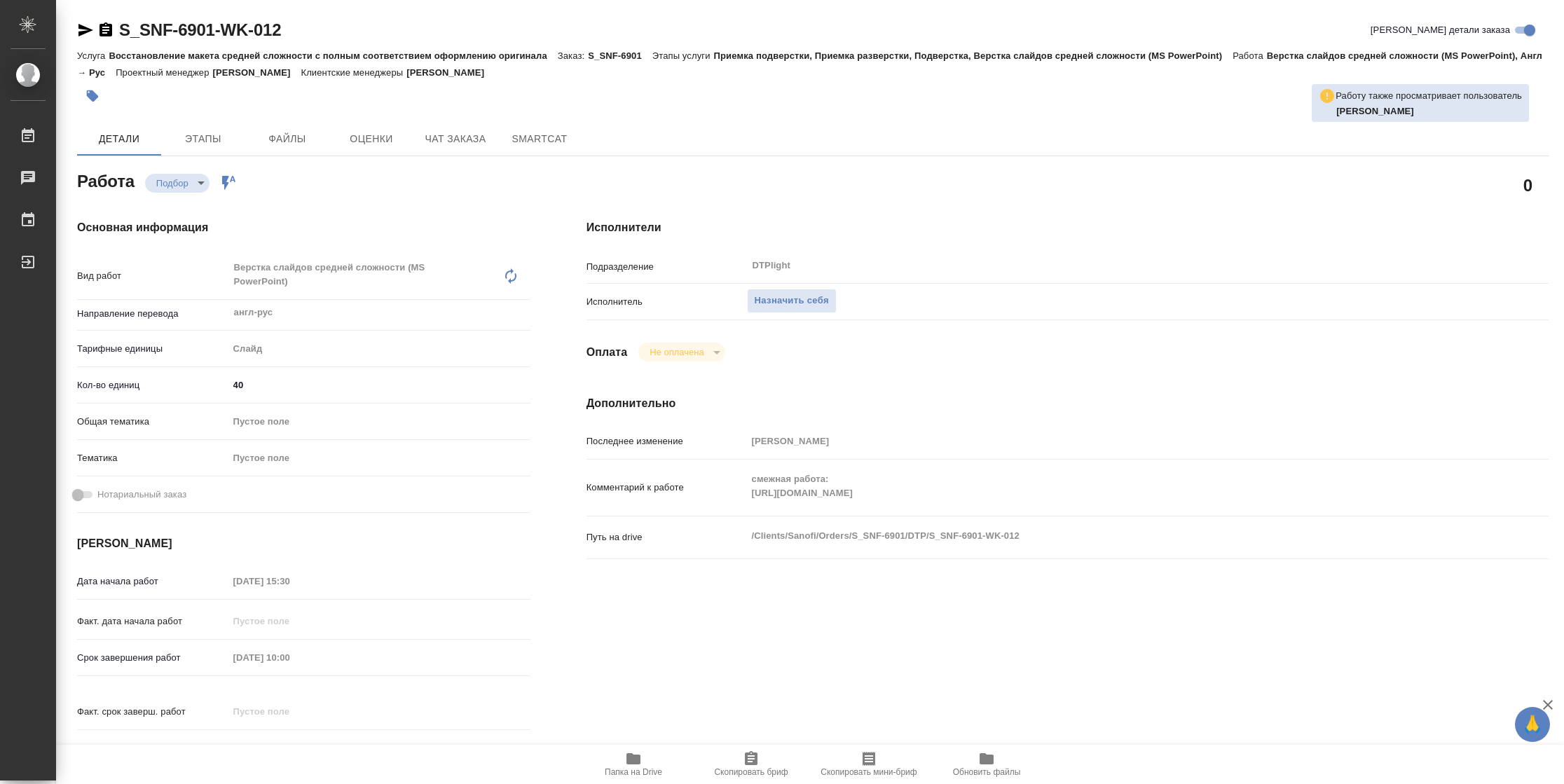
type textarea "x"
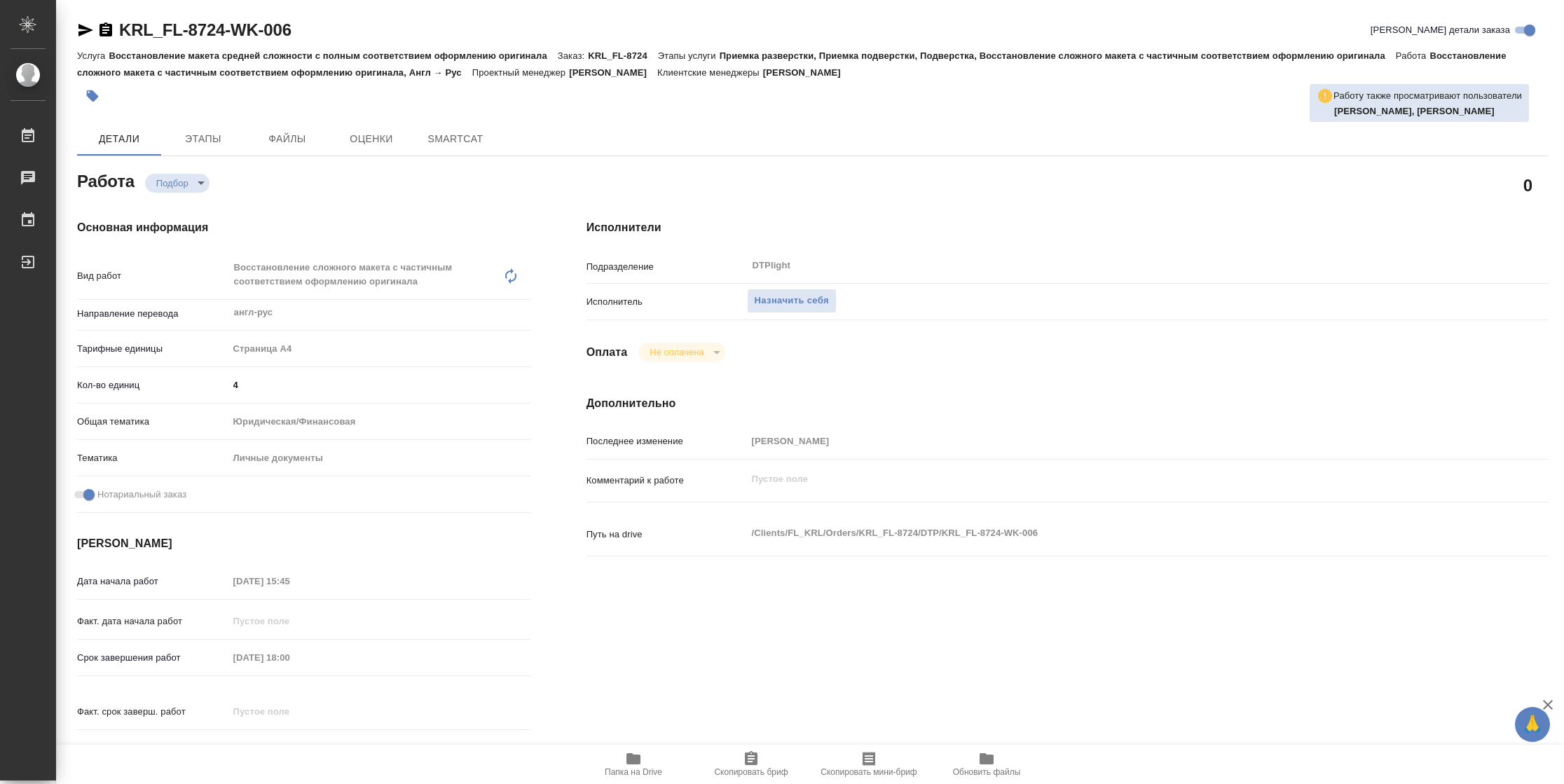
type textarea "x"
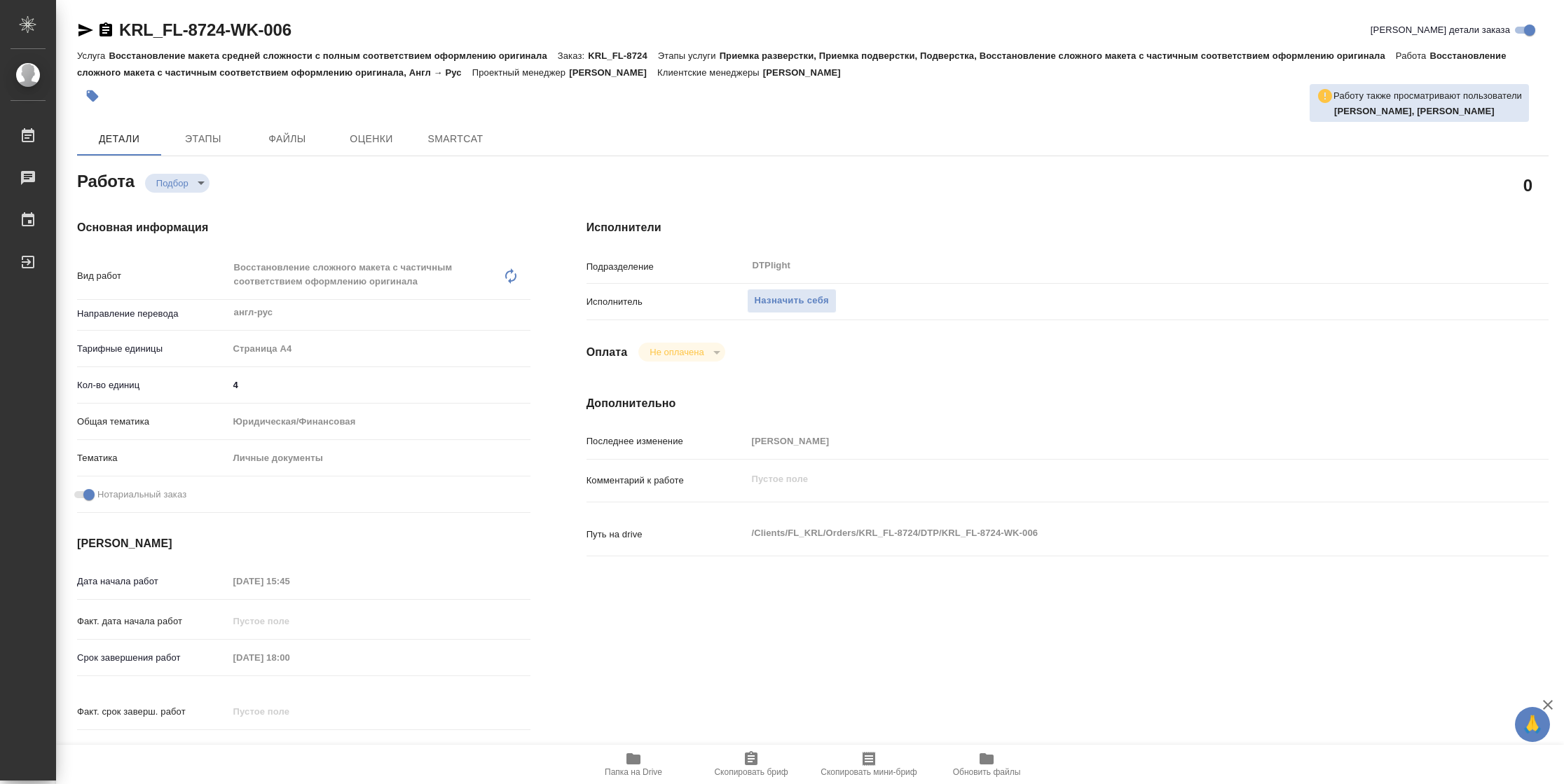
type textarea "x"
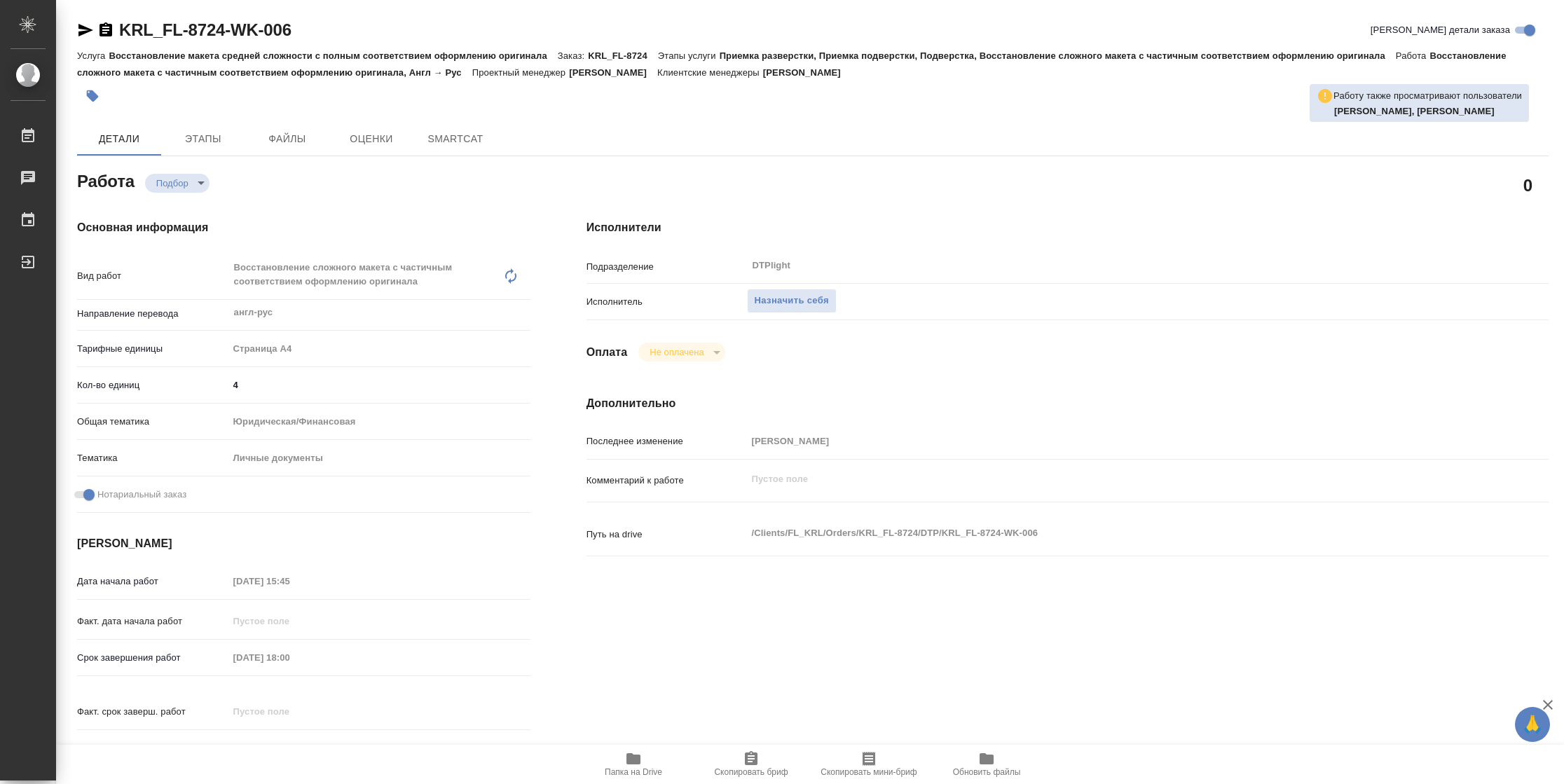
type textarea "x"
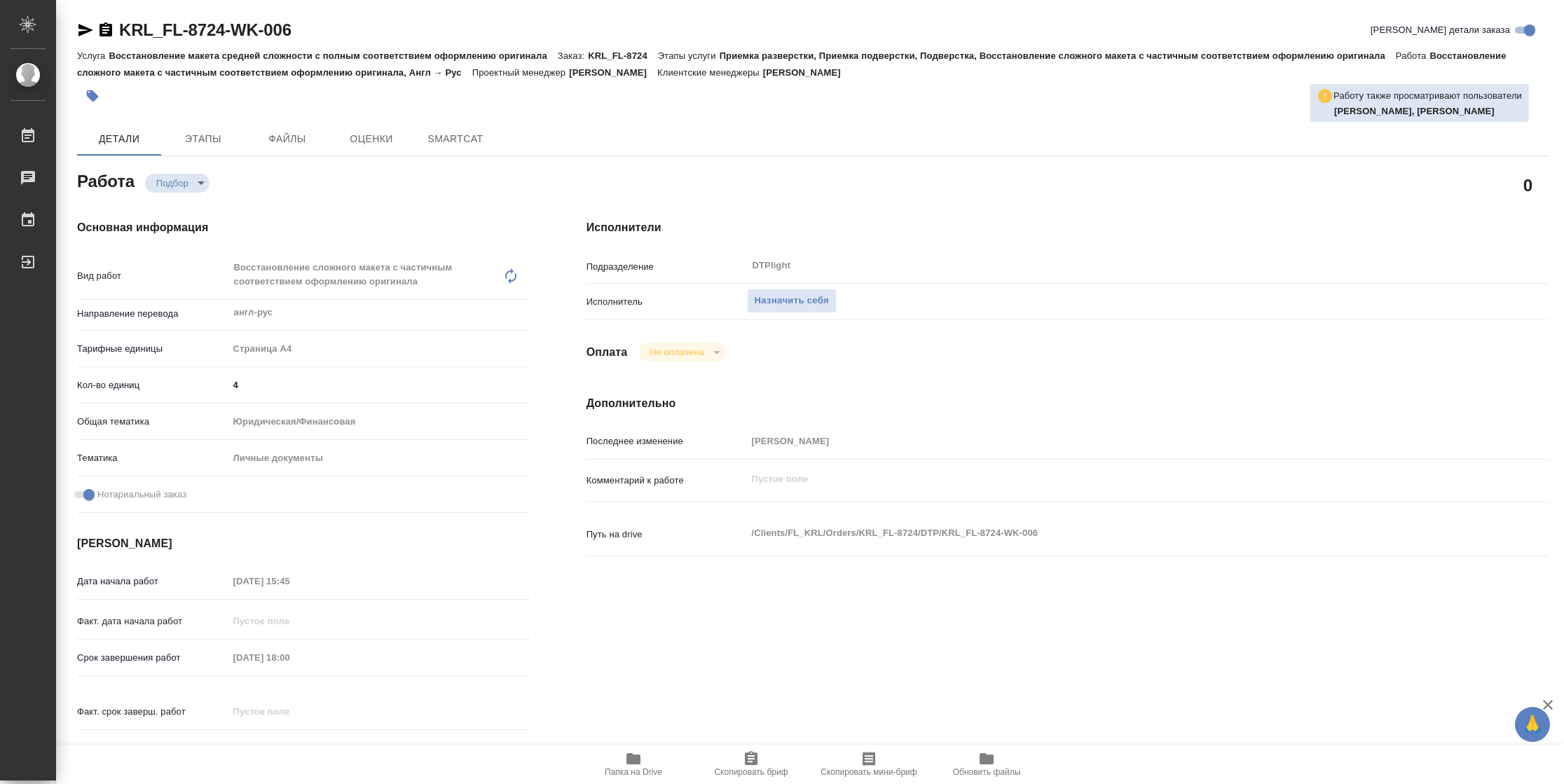
click at [635, 780] on button "Папка на Drive" at bounding box center [634, 764] width 118 height 40
type textarea "x"
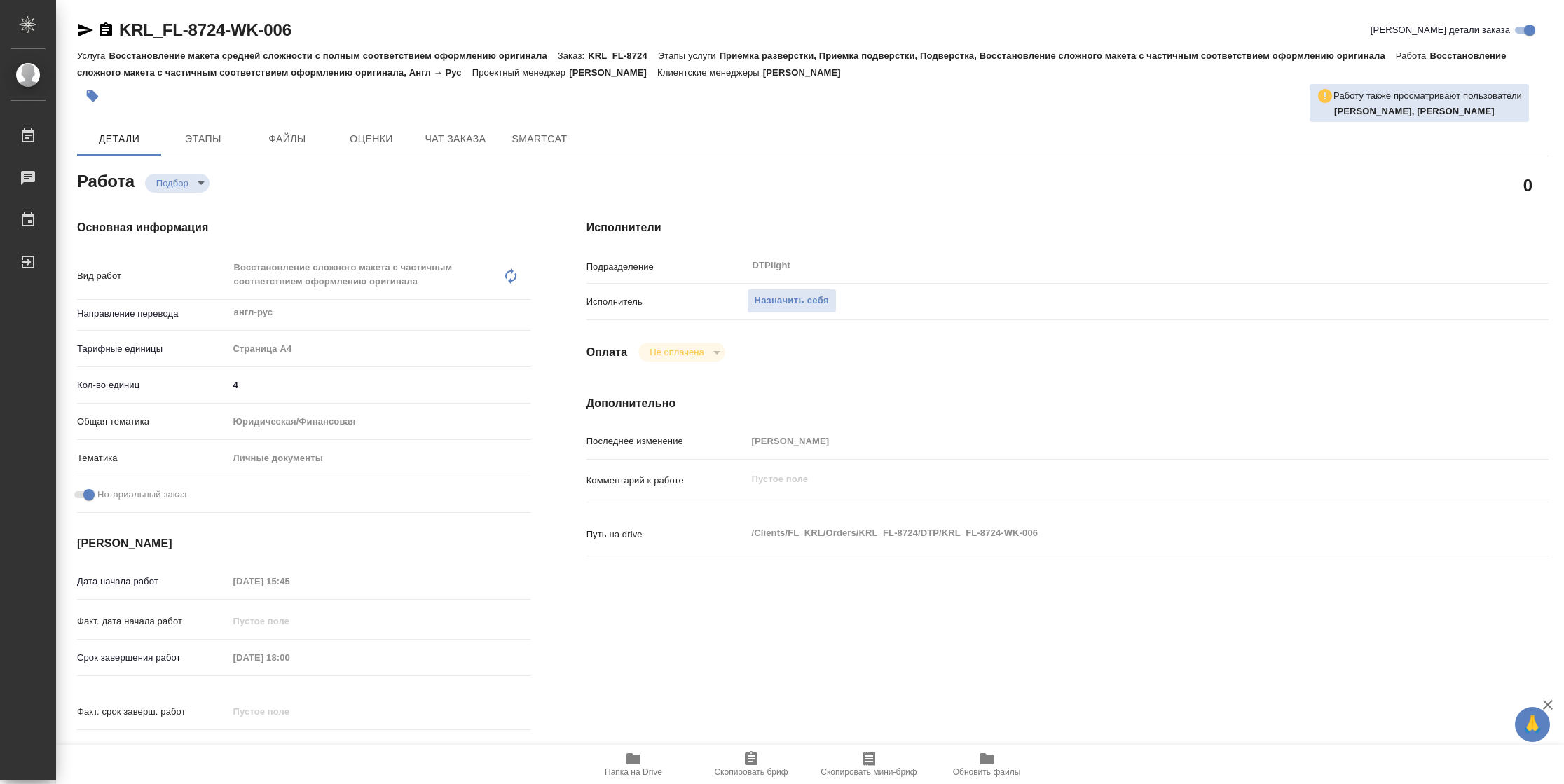
type textarea "x"
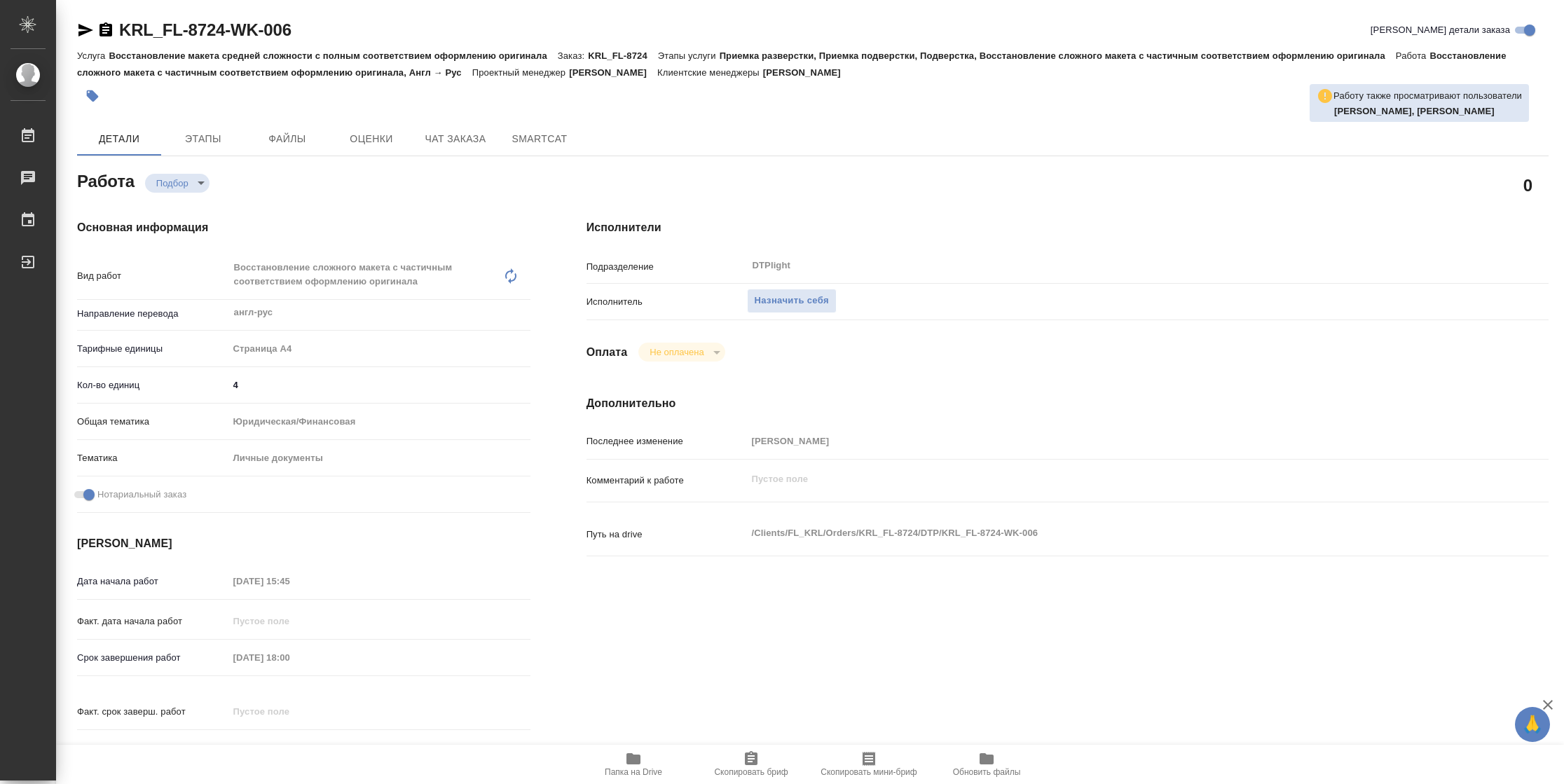
type textarea "x"
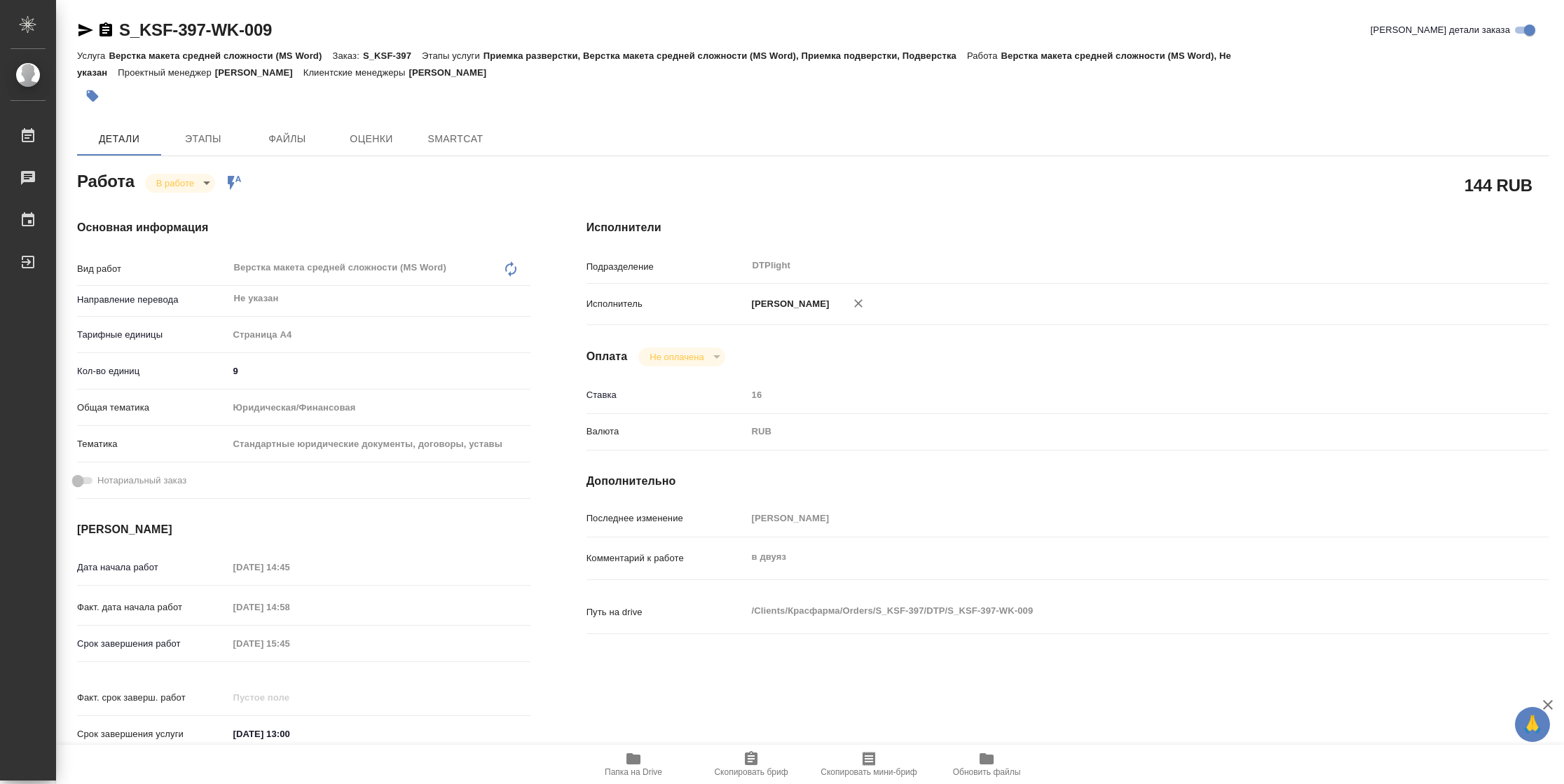
type textarea "x"
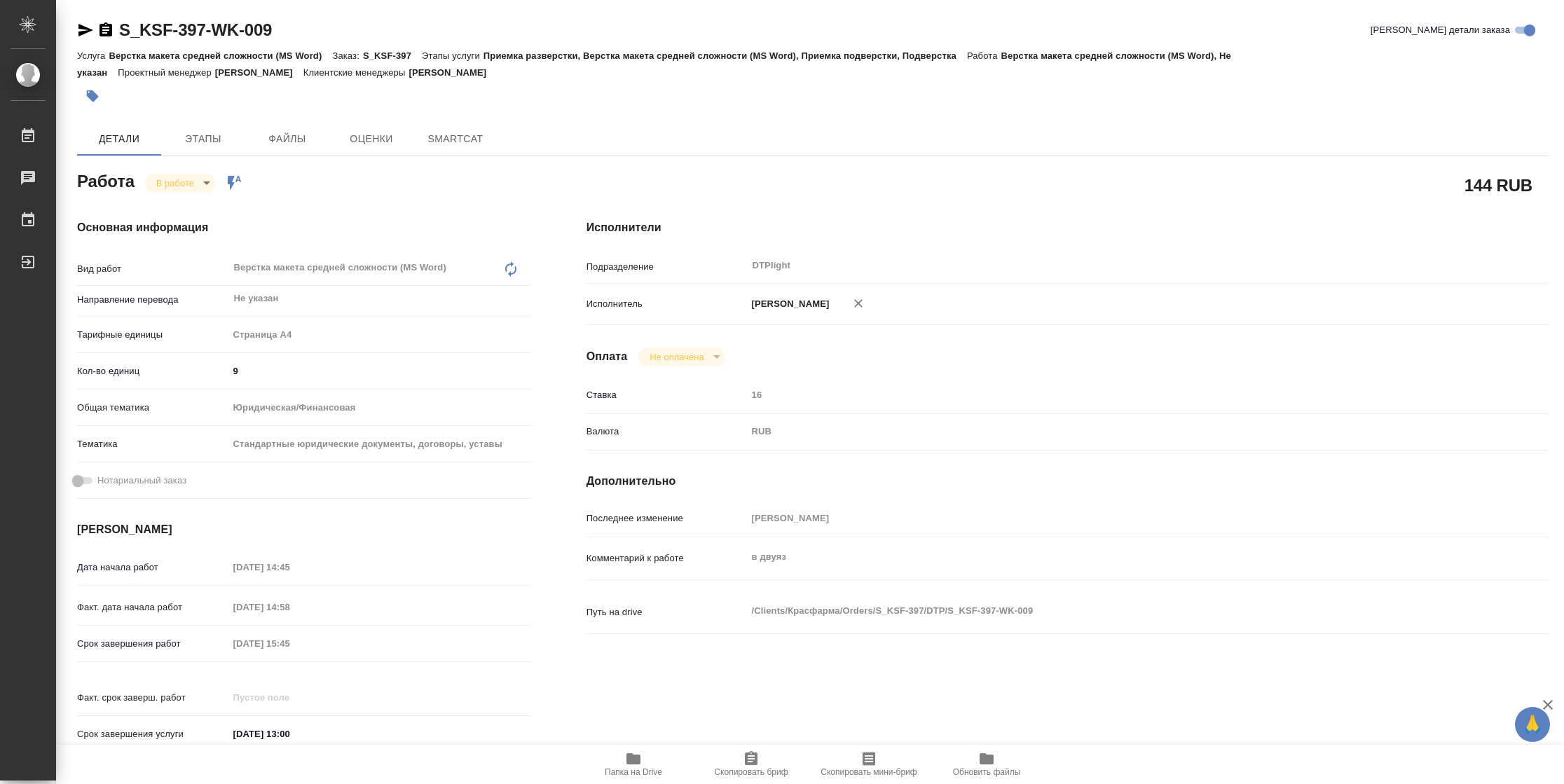
type textarea "x"
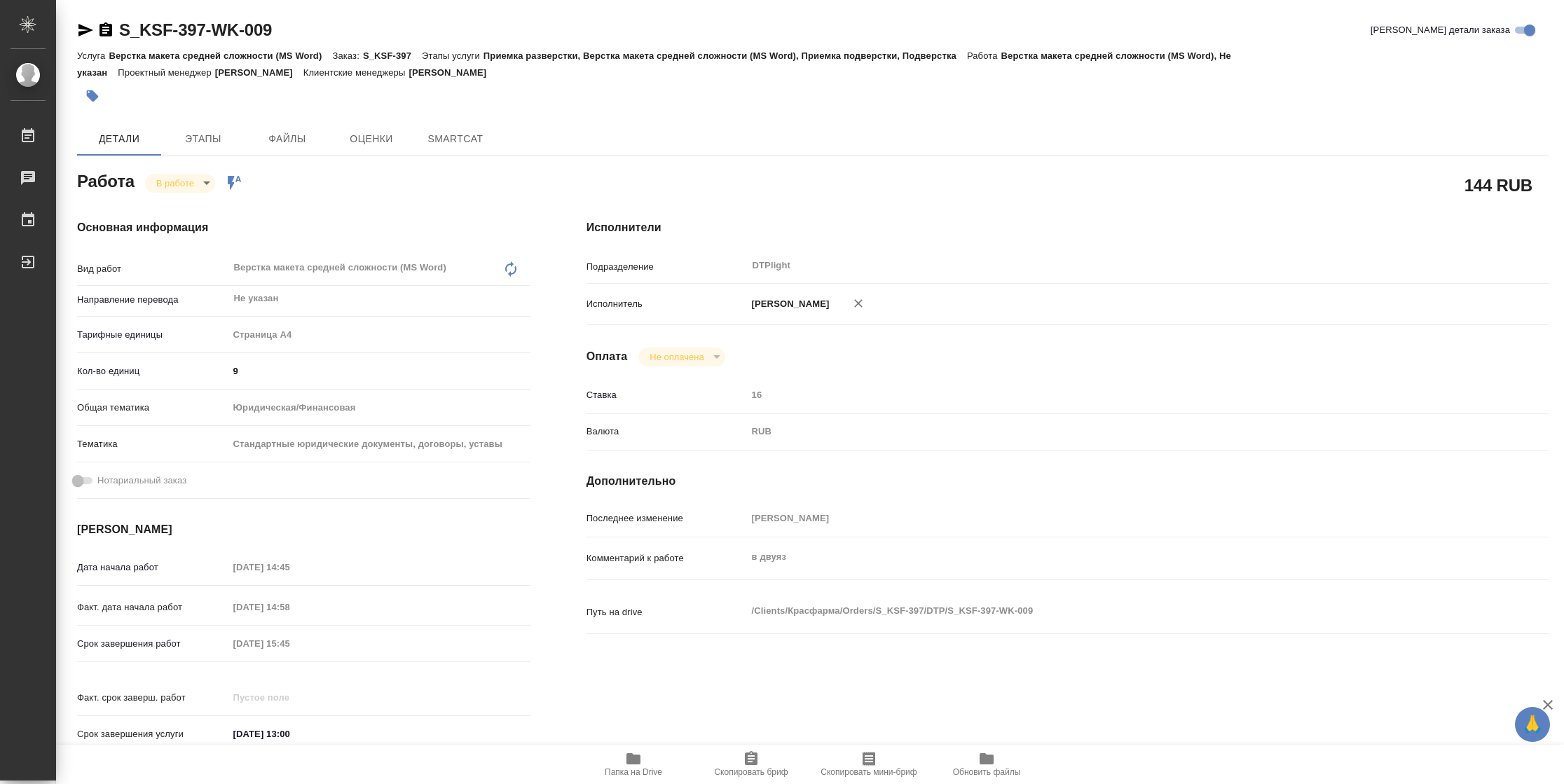
type textarea "x"
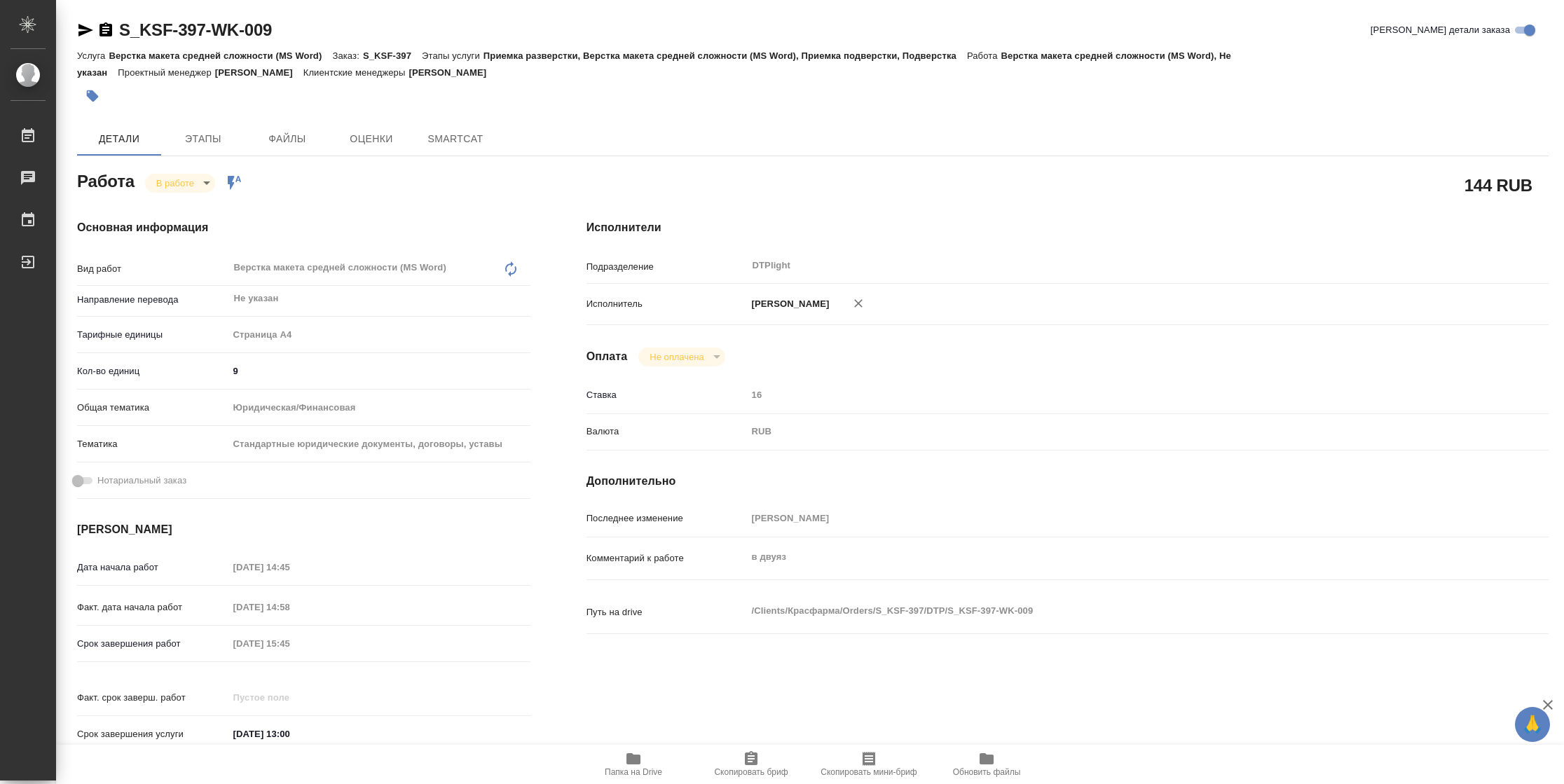
type textarea "x"
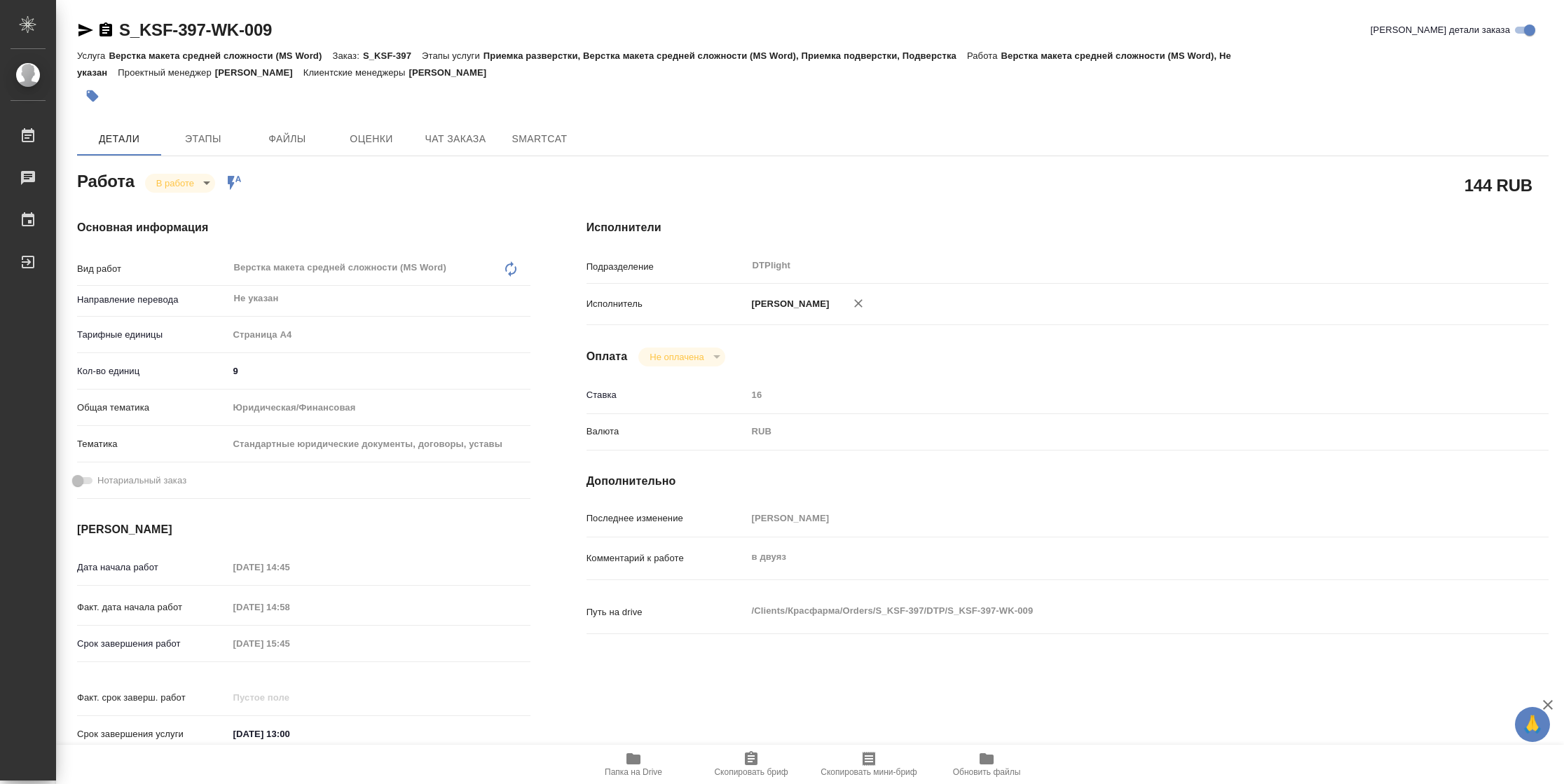
click at [628, 773] on span "Папка на Drive" at bounding box center [634, 771] width 57 height 10
type textarea "x"
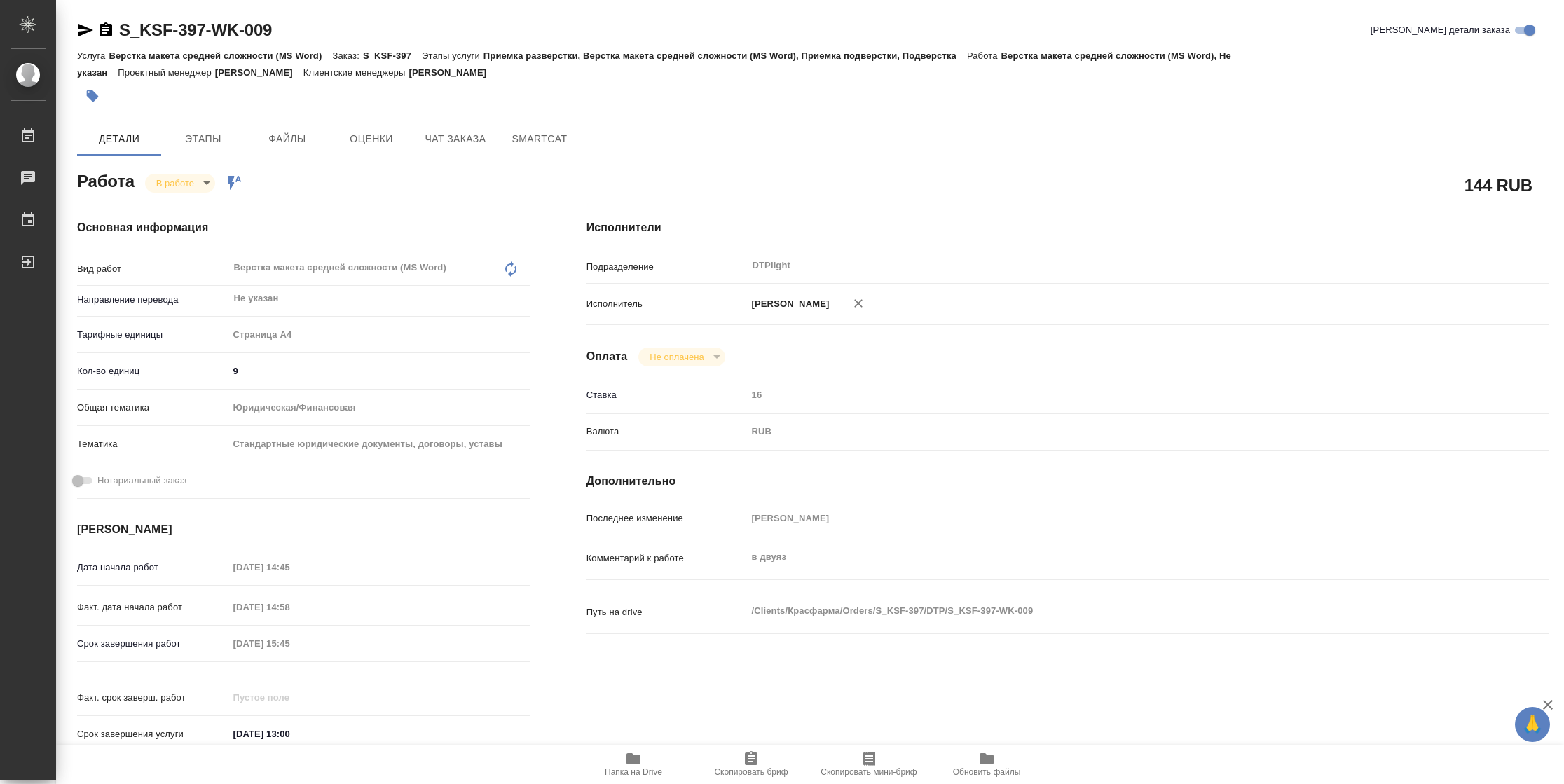
type textarea "x"
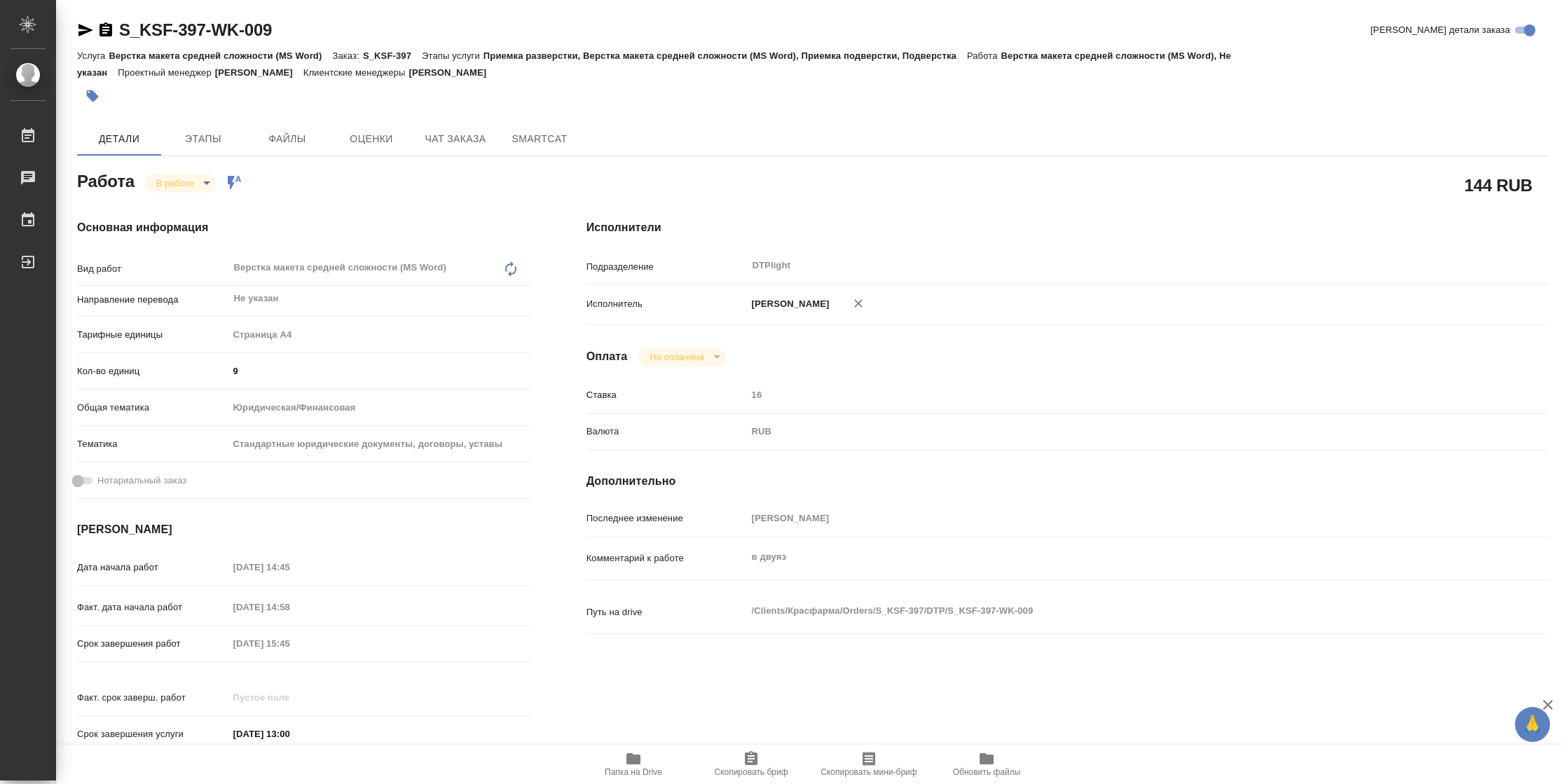
type textarea "x"
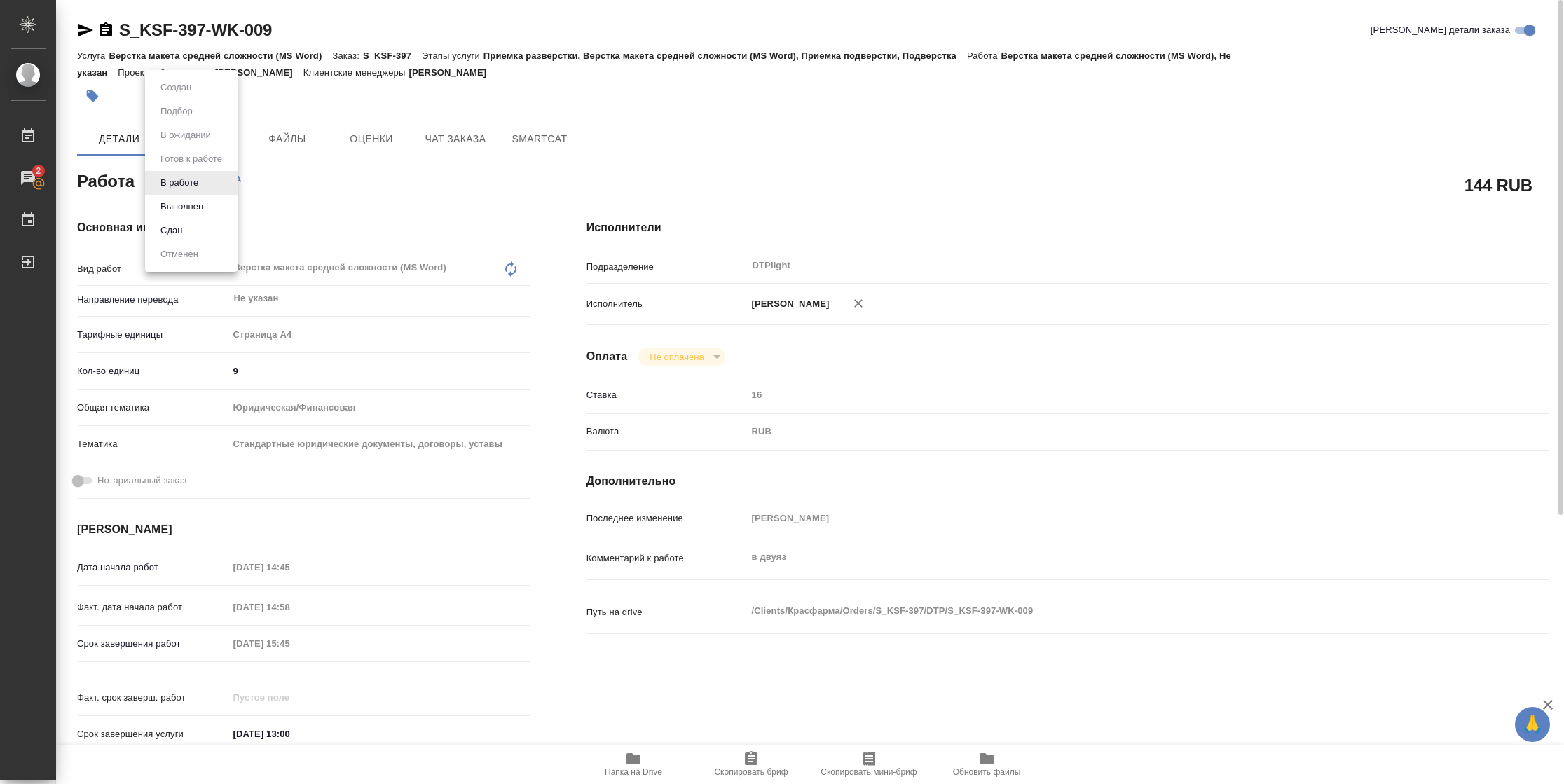
click at [194, 188] on body "🙏 .cls-1 fill:#fff; AWATERA Vasilyeva Natalia Работы 2 Чаты График Выйти S_KSF-…" at bounding box center [782, 392] width 1564 height 784
click at [190, 205] on button "Выполнен" at bounding box center [182, 206] width 51 height 16
type textarea "x"
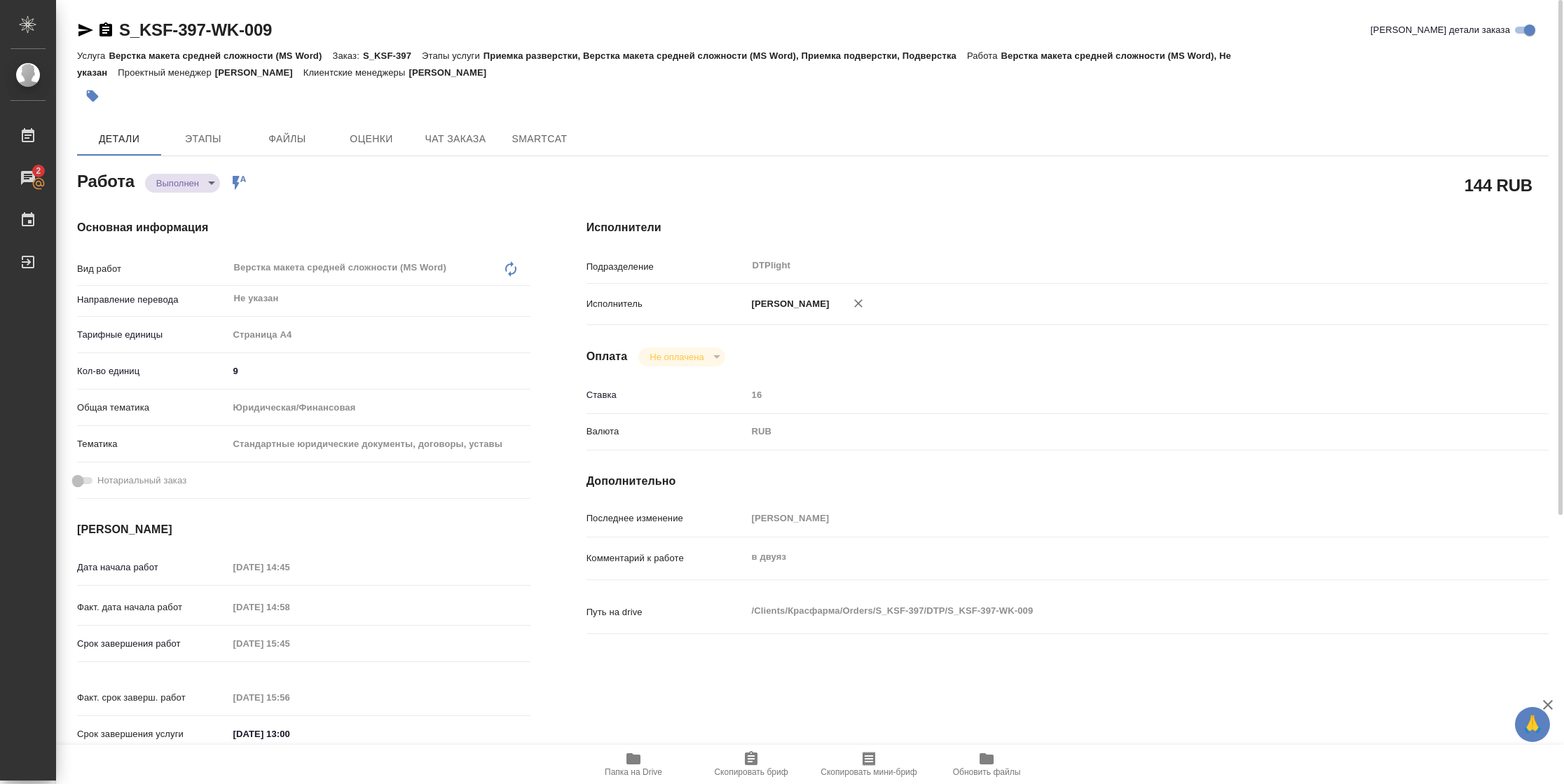
type textarea "x"
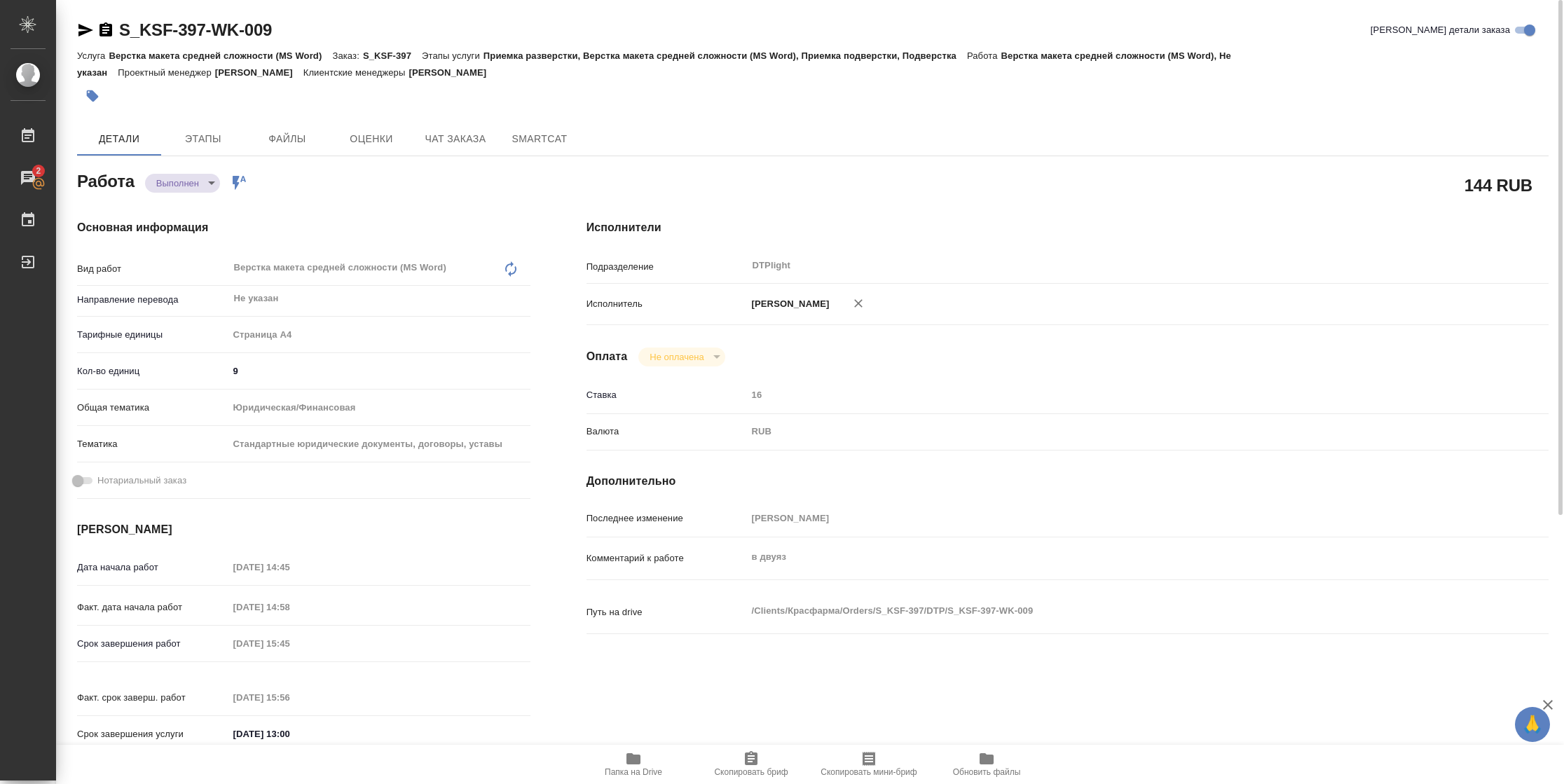
type textarea "x"
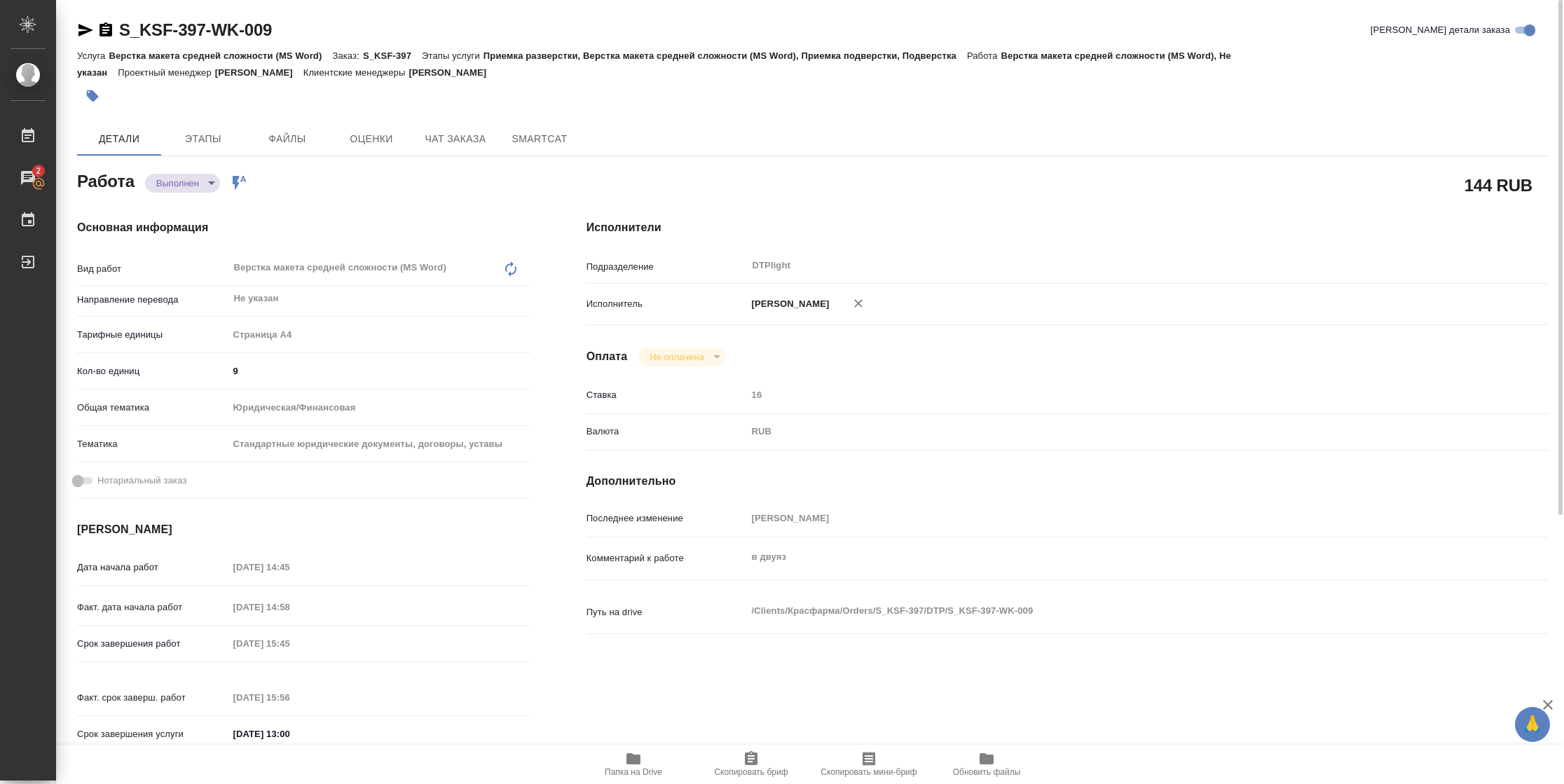
type textarea "x"
drag, startPoint x: 90, startPoint y: 29, endPoint x: 150, endPoint y: 28, distance: 60.0
click at [90, 29] on icon "button" at bounding box center [86, 30] width 15 height 13
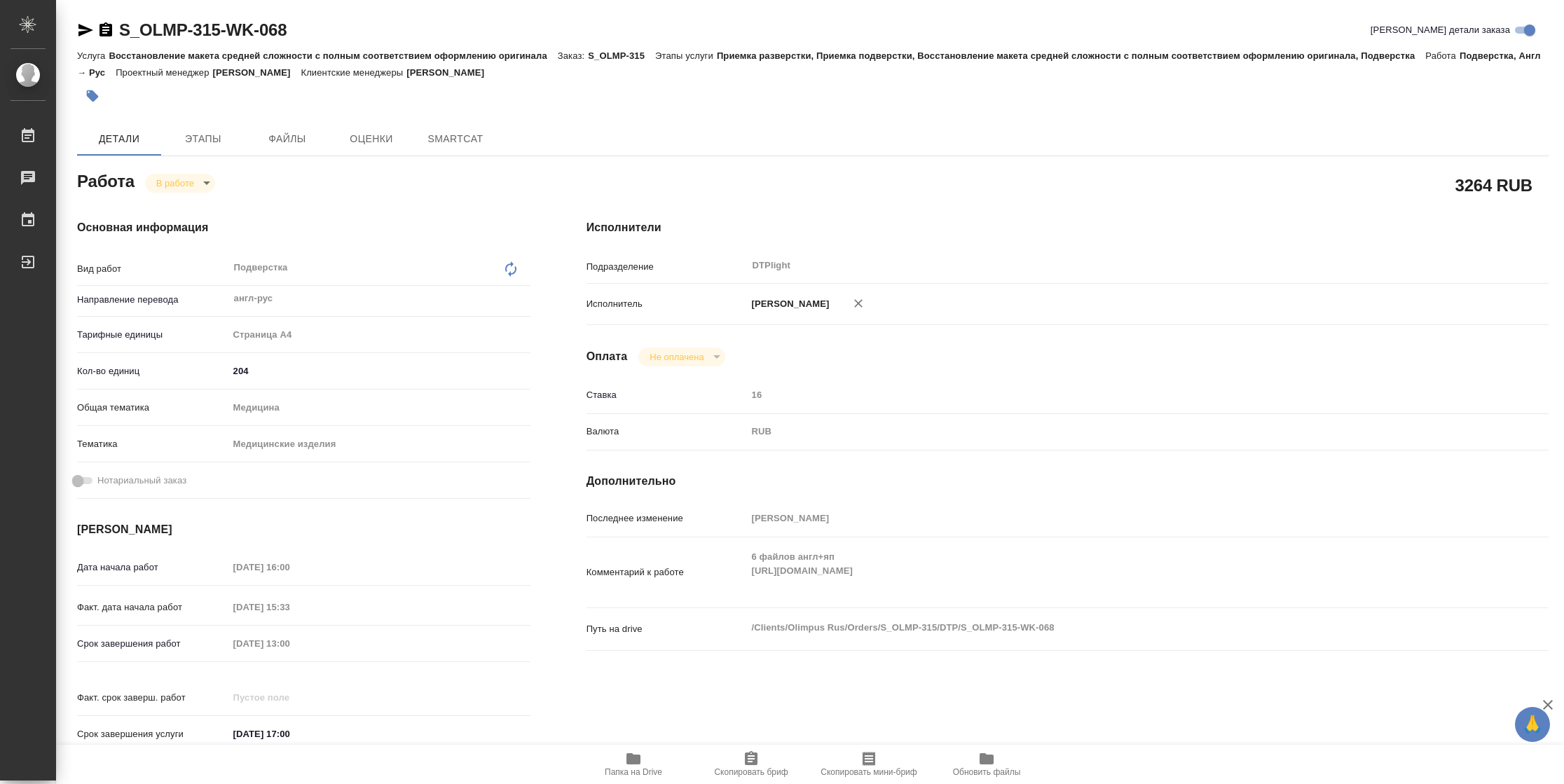
type textarea "x"
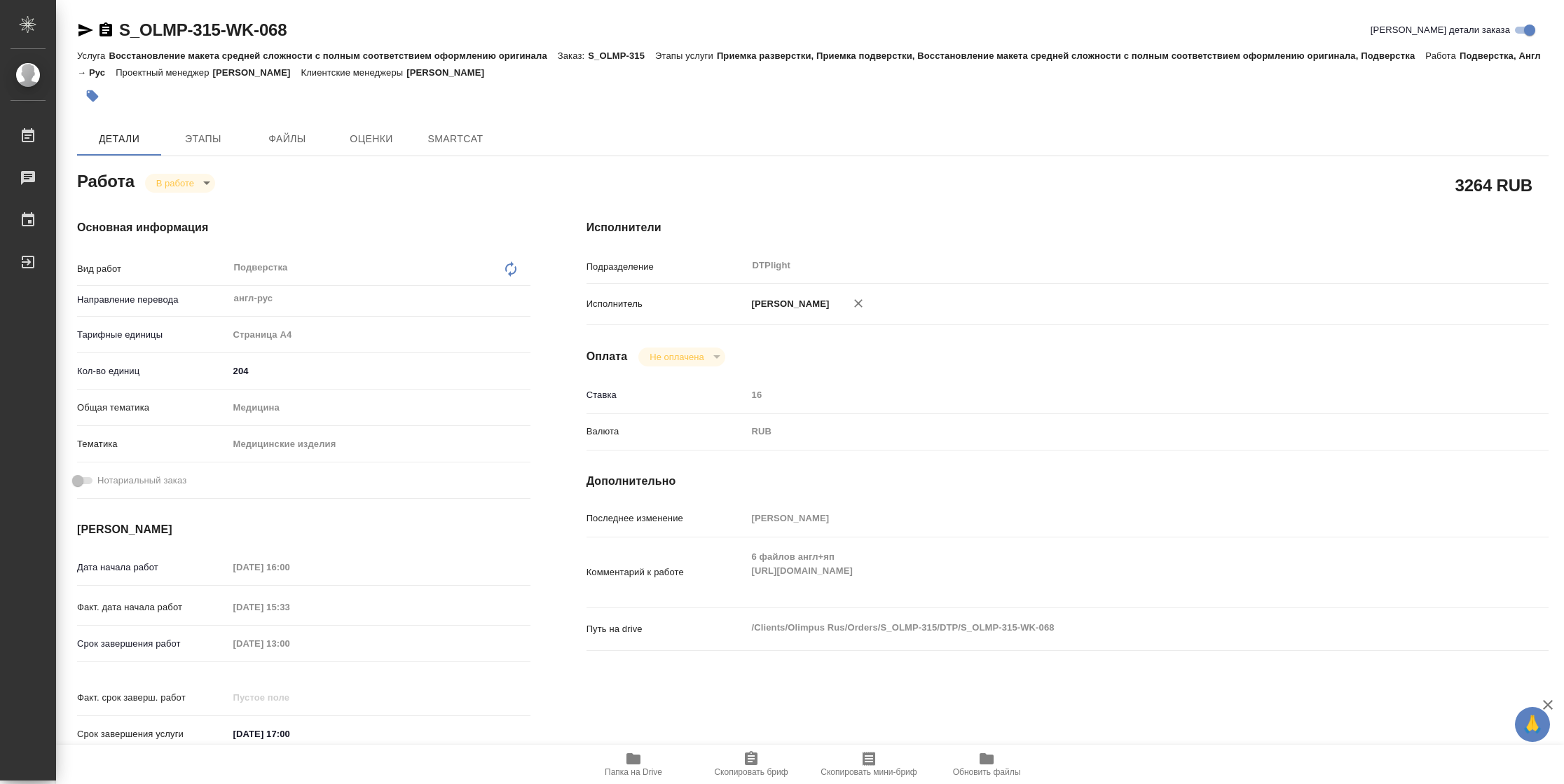
type textarea "x"
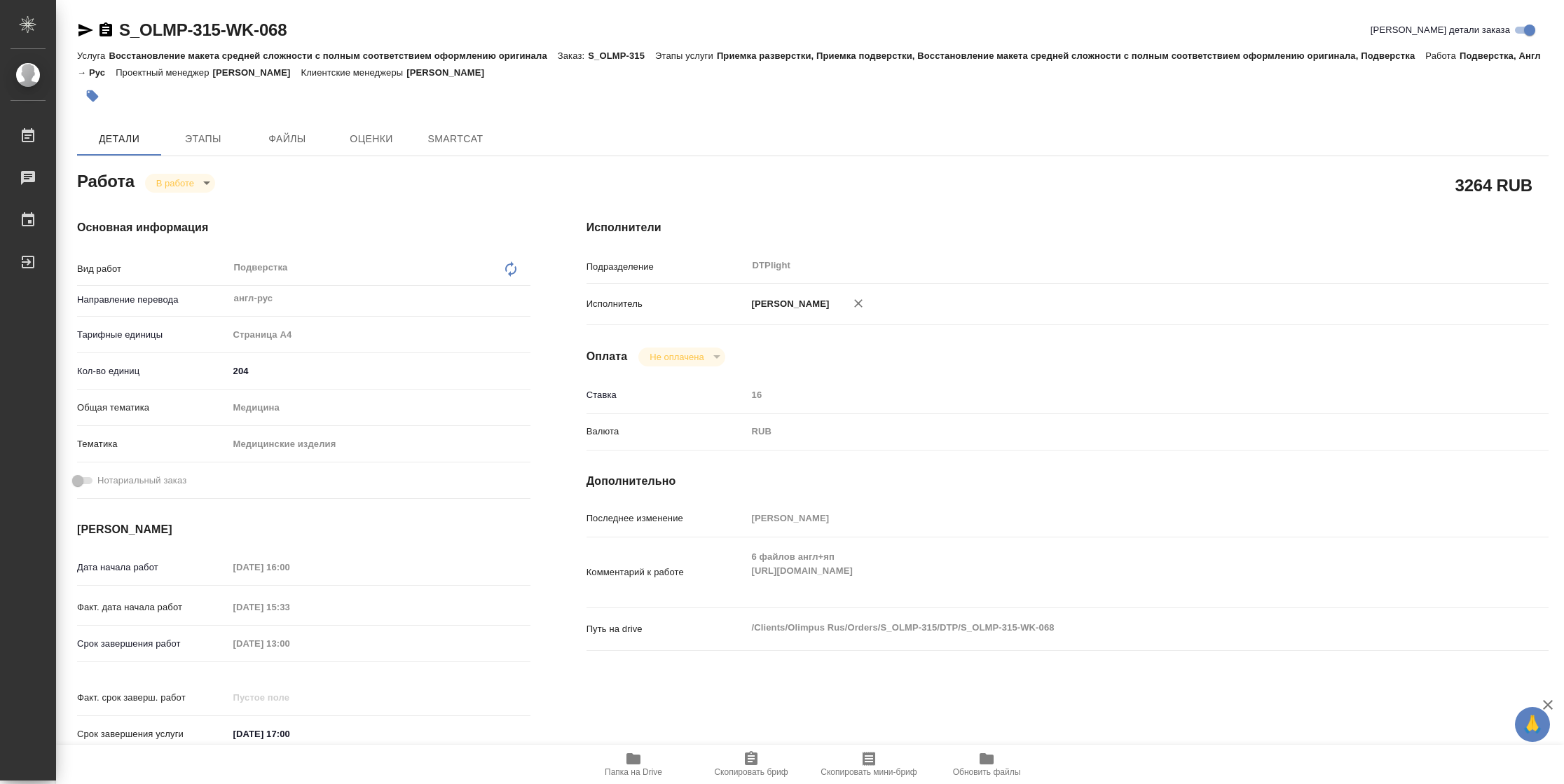
type textarea "x"
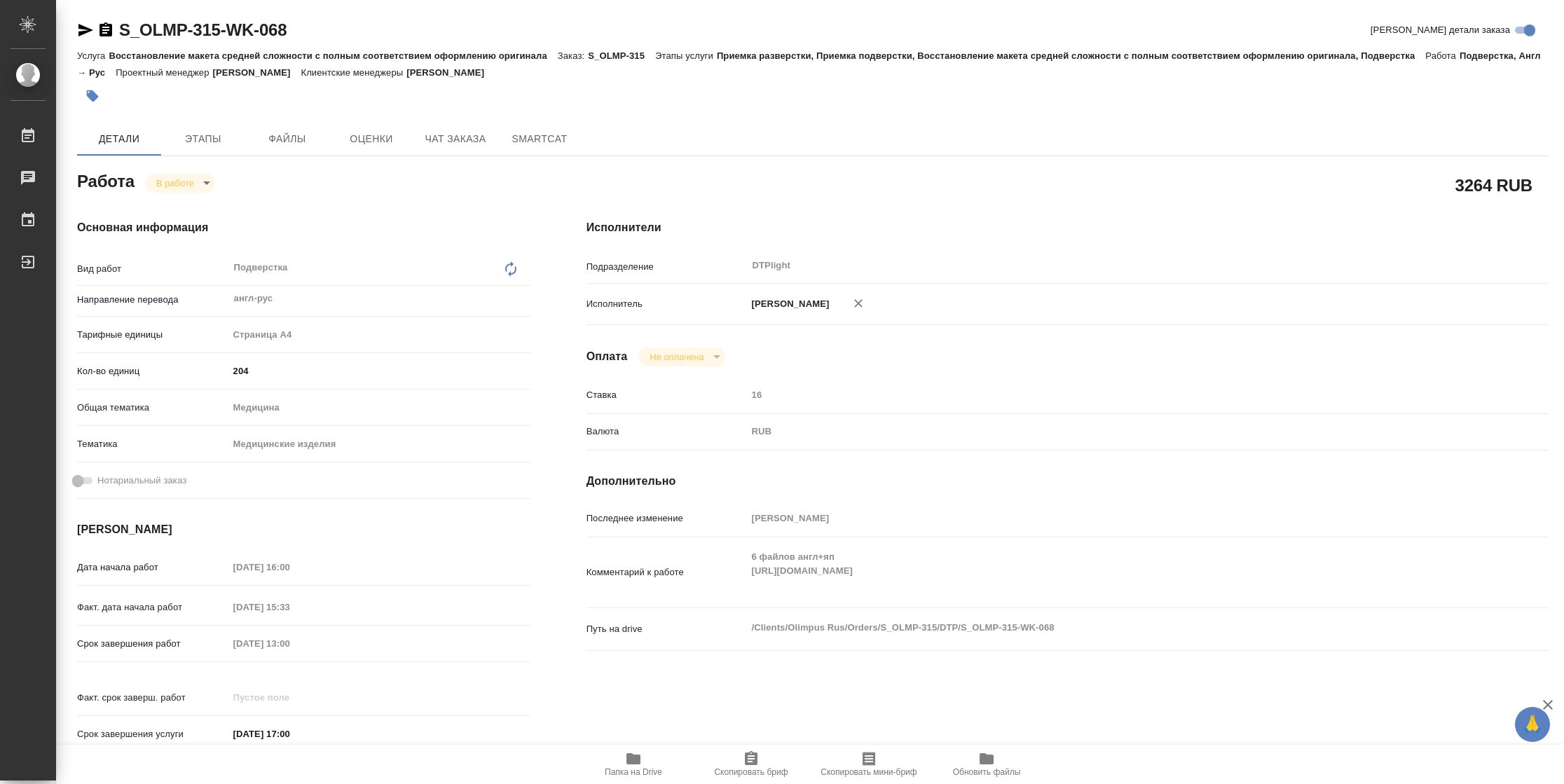
type textarea "x"
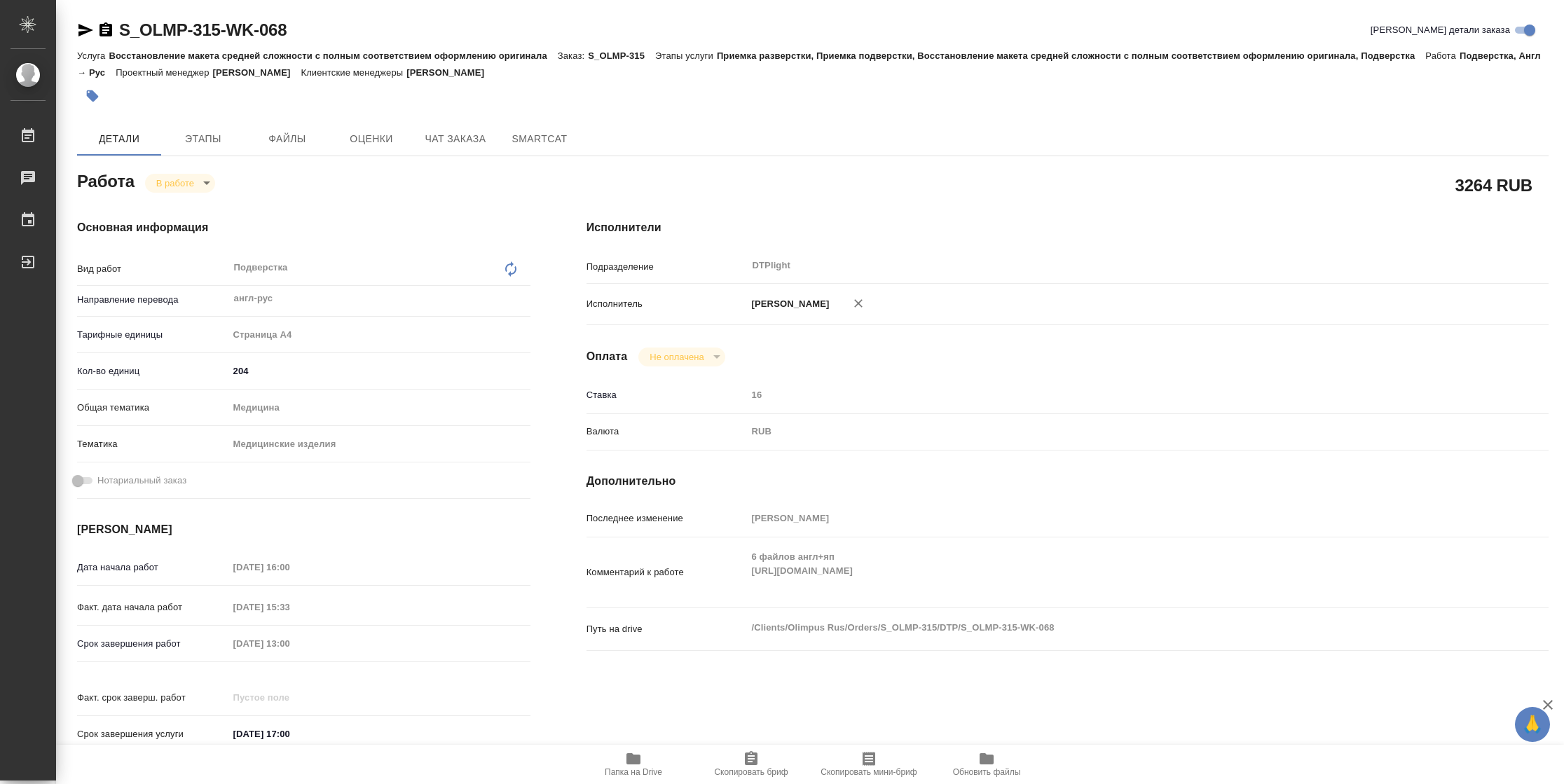
type textarea "x"
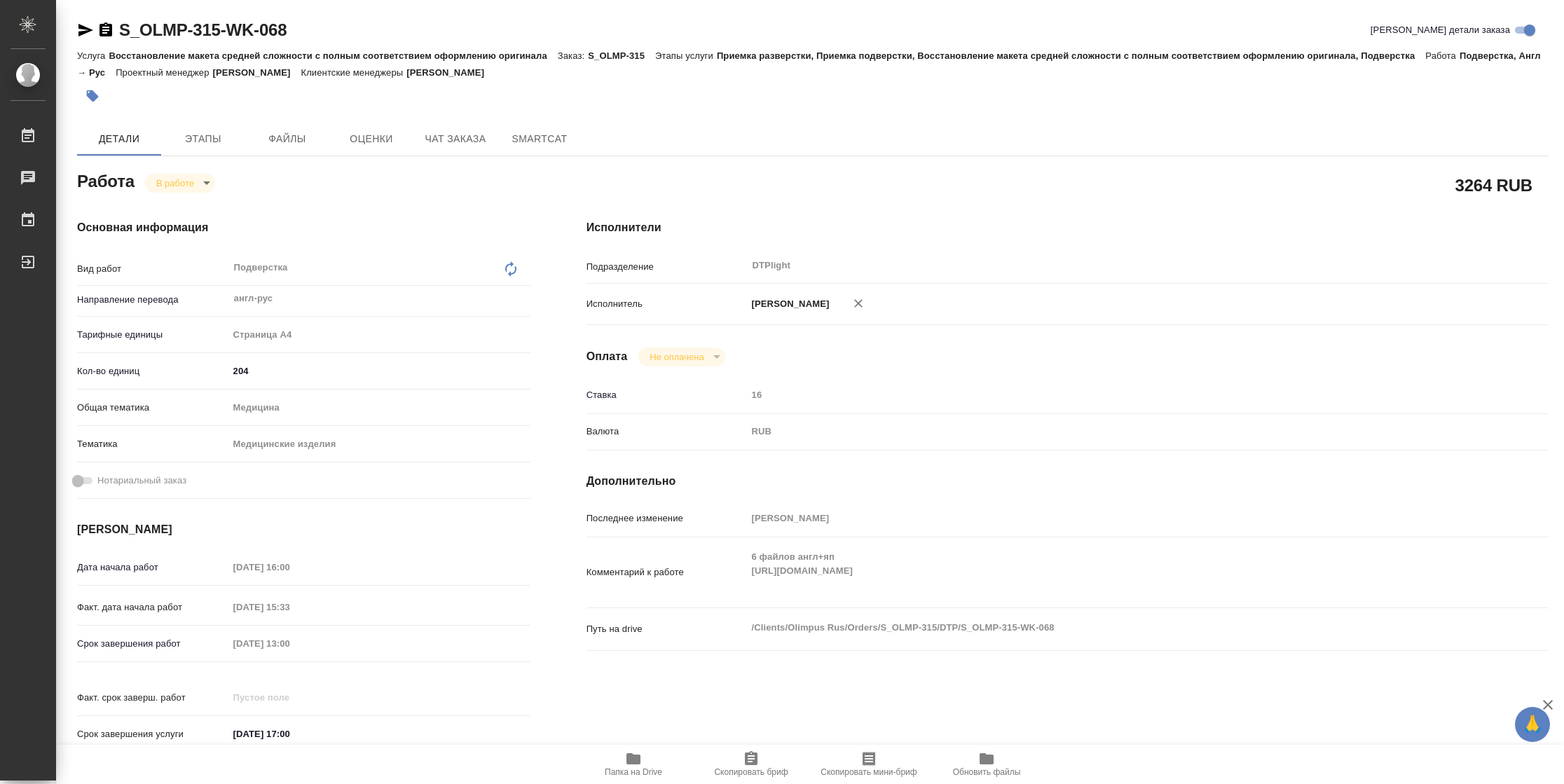
click at [734, 584] on div "Комментарий к работе 6 файлов англ+яп [URL][DOMAIN_NAME] x" at bounding box center [1067, 572] width 962 height 59
